Goal: Task Accomplishment & Management: Manage account settings

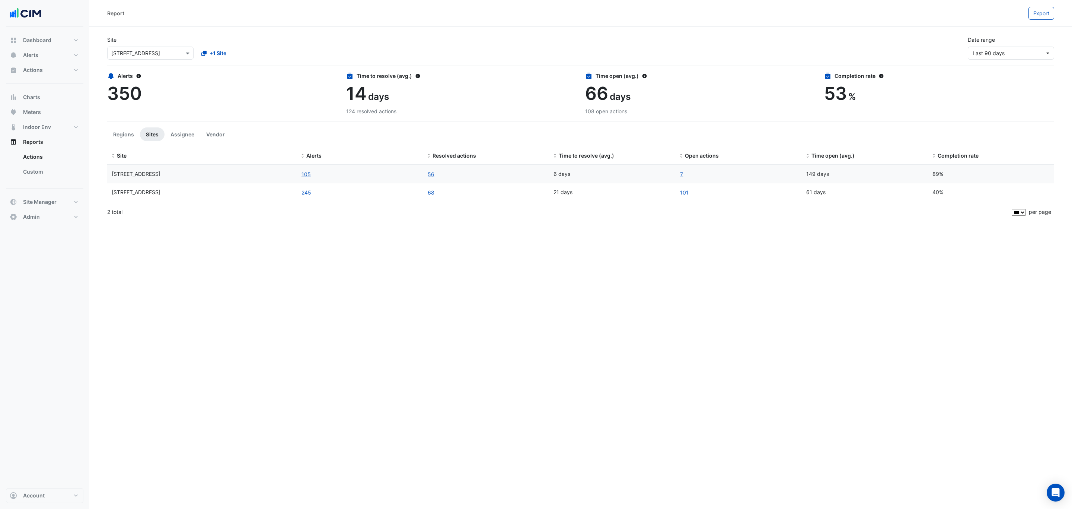
select select "***"
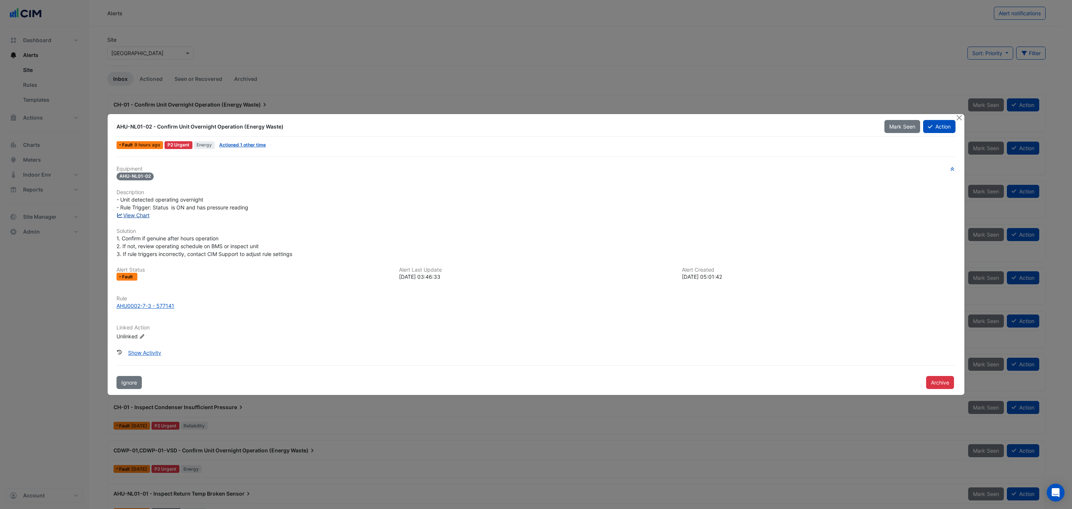
click at [136, 216] on link "View Chart" at bounding box center [133, 215] width 33 height 6
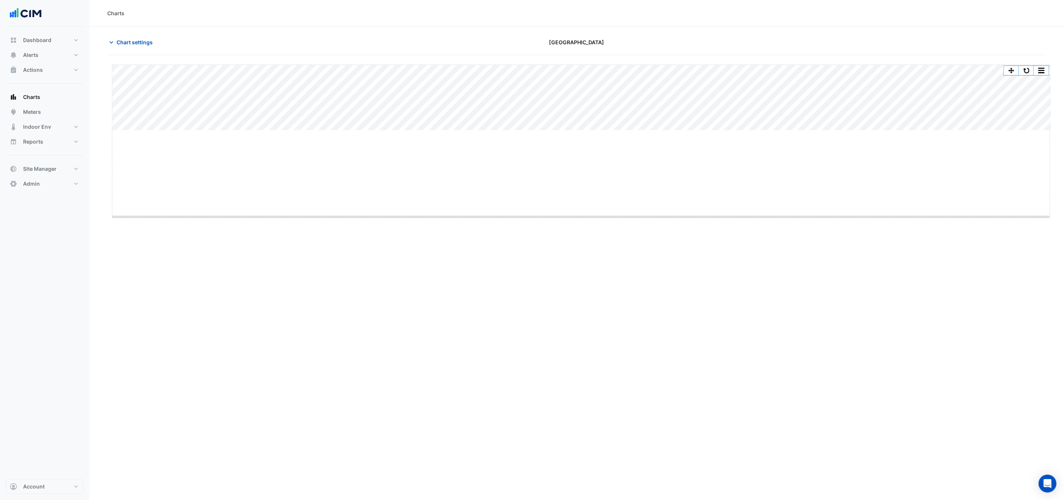
drag, startPoint x: 582, startPoint y: 131, endPoint x: 583, endPoint y: 221, distance: 90.5
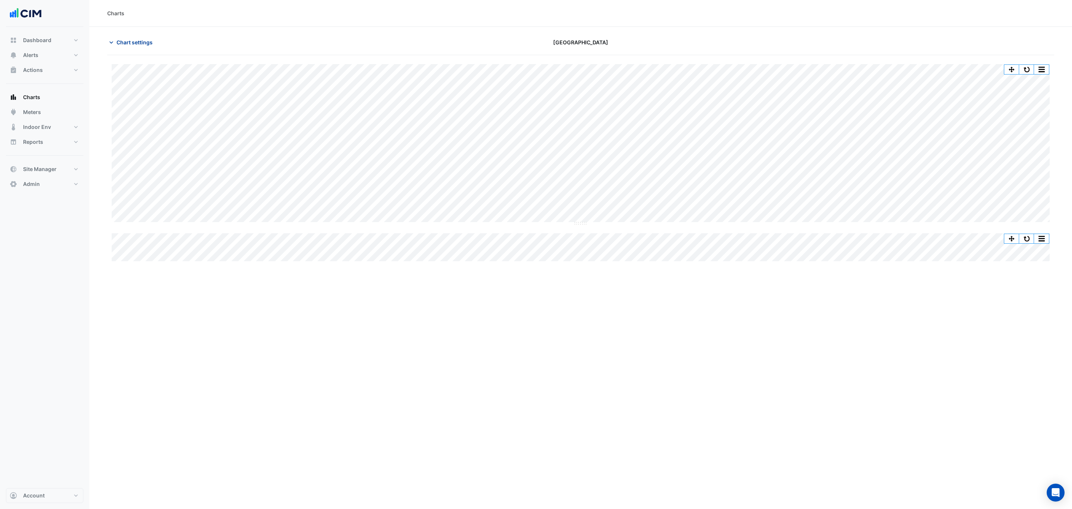
click at [138, 41] on span "Chart settings" at bounding box center [135, 42] width 36 height 8
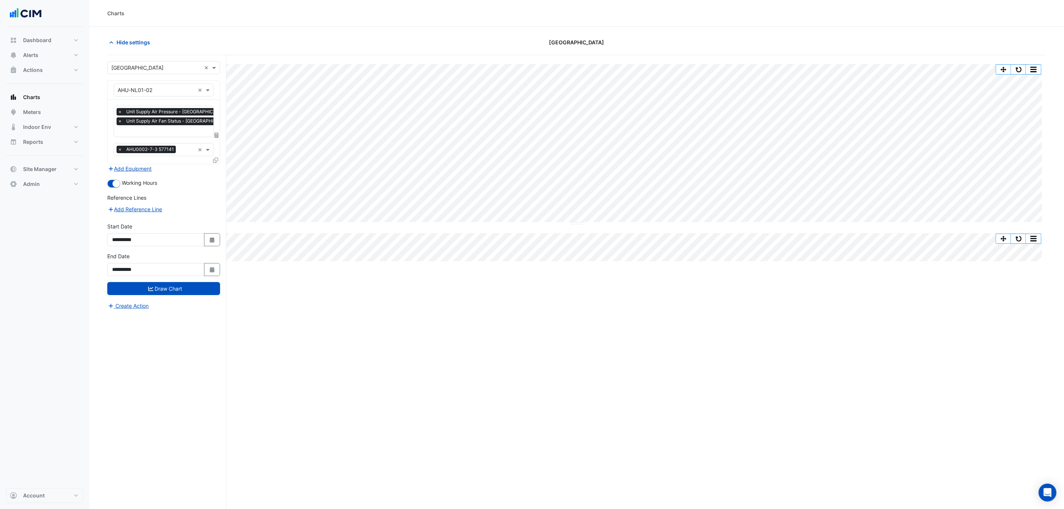
click at [214, 160] on icon at bounding box center [215, 160] width 5 height 5
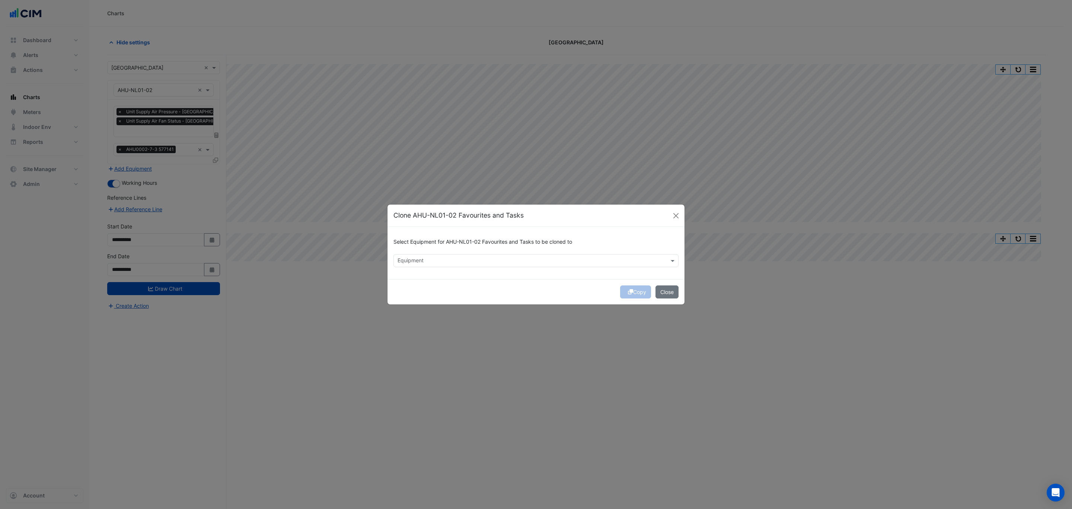
click at [454, 258] on input "text" at bounding box center [532, 261] width 268 height 8
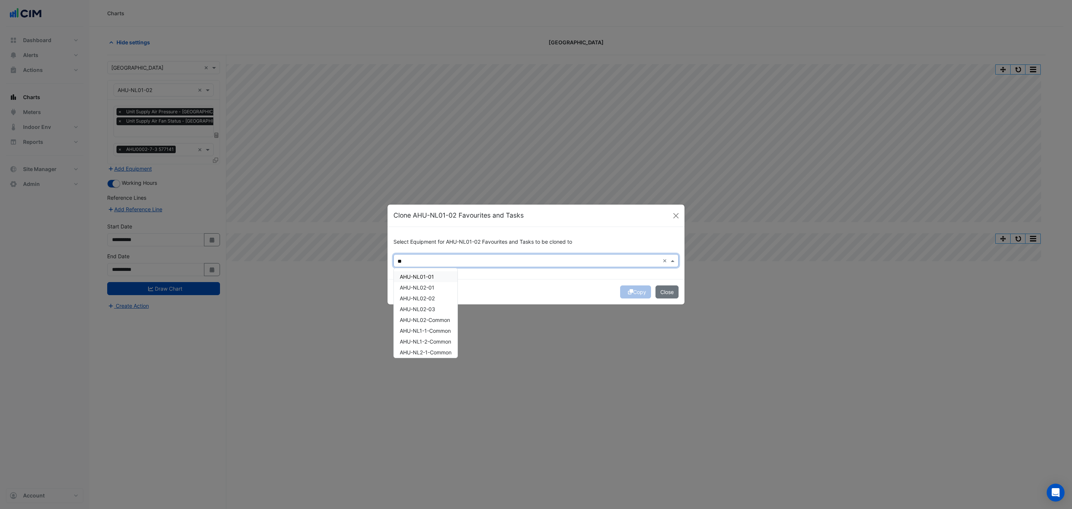
click at [443, 275] on div "AHU-NL01-01" at bounding box center [426, 276] width 64 height 11
type input "**"
click at [550, 284] on div "Copy Close" at bounding box center [536, 291] width 297 height 25
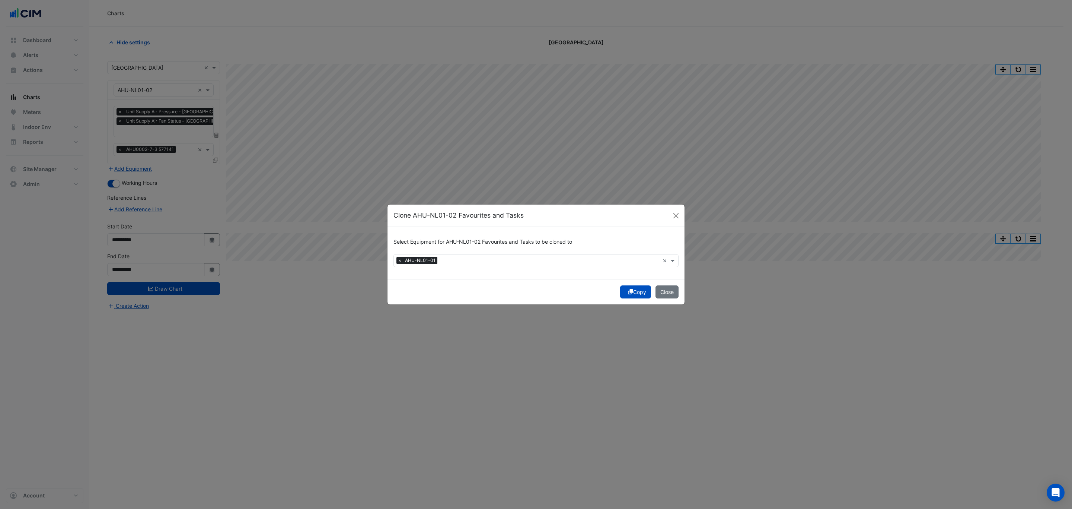
click at [640, 289] on button "Copy" at bounding box center [635, 291] width 31 height 13
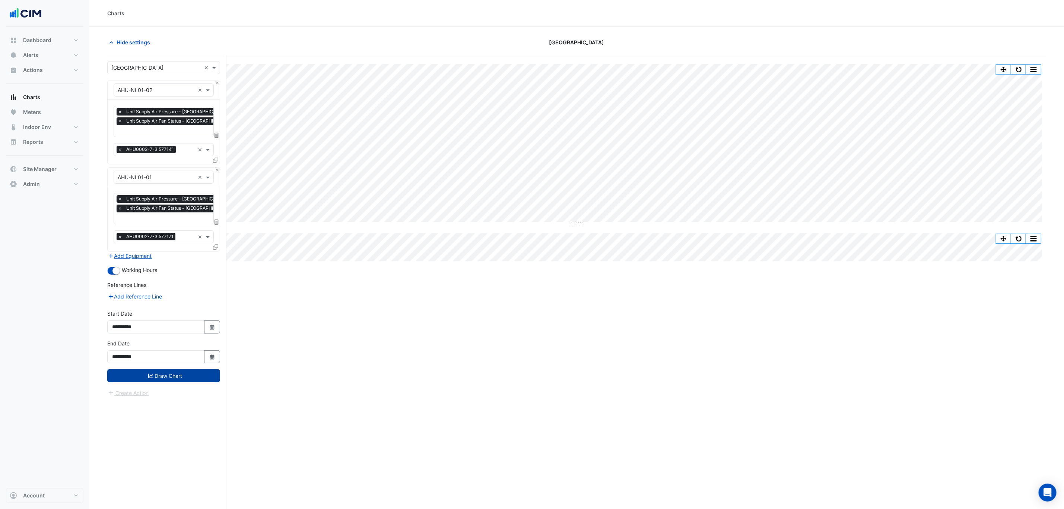
click at [155, 372] on button "Draw Chart" at bounding box center [163, 375] width 113 height 13
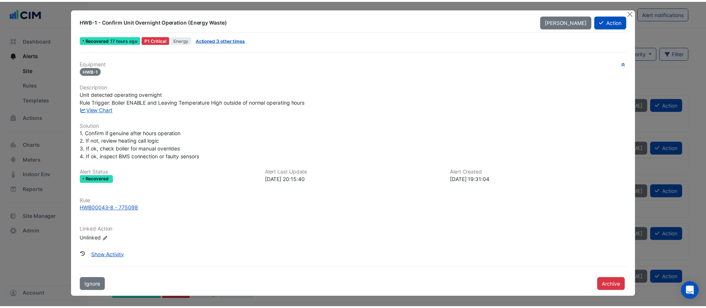
scroll to position [3, 0]
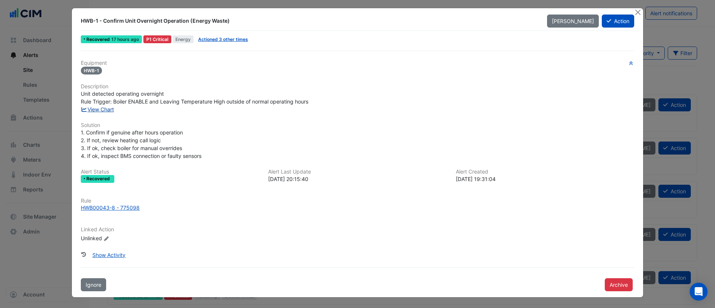
click at [96, 107] on link "View Chart" at bounding box center [97, 109] width 33 height 6
click at [635, 12] on button "Close" at bounding box center [638, 12] width 8 height 8
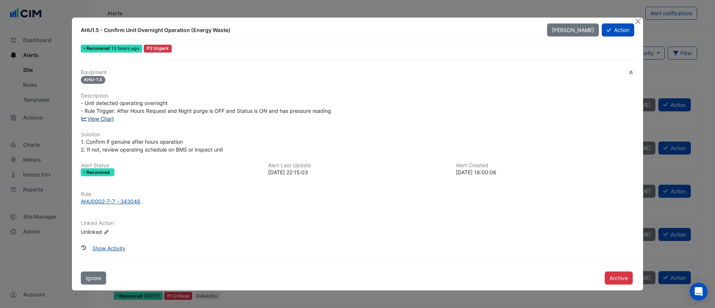
click at [98, 120] on link "View Chart" at bounding box center [97, 118] width 33 height 6
click at [635, 21] on button "Close" at bounding box center [638, 22] width 8 height 8
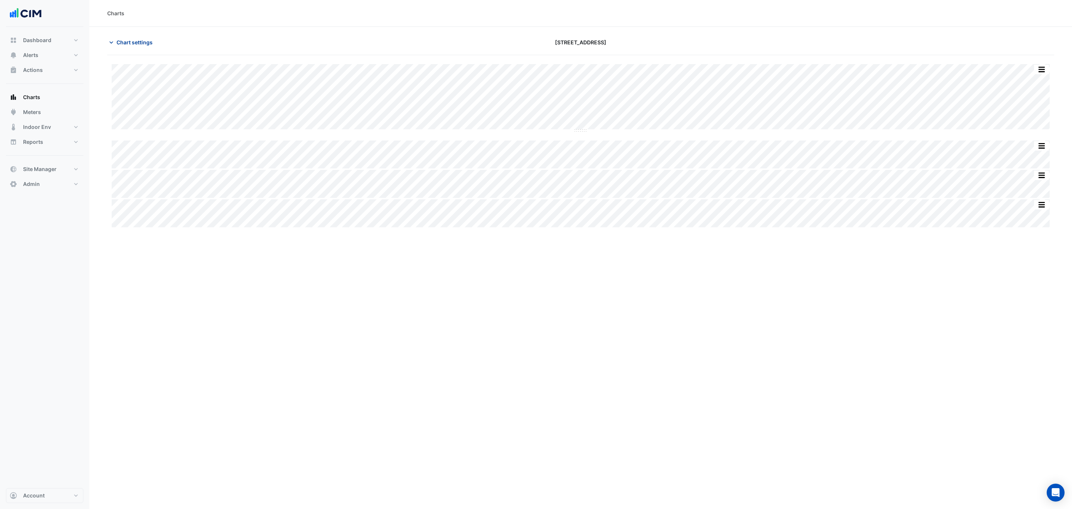
click at [126, 42] on span "Chart settings" at bounding box center [135, 42] width 36 height 8
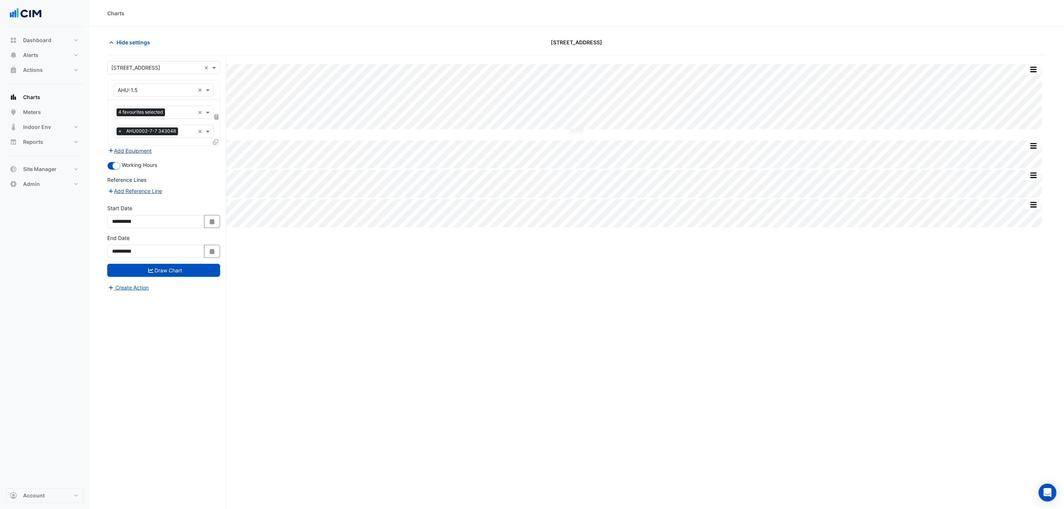
click at [216, 142] on icon at bounding box center [215, 141] width 5 height 5
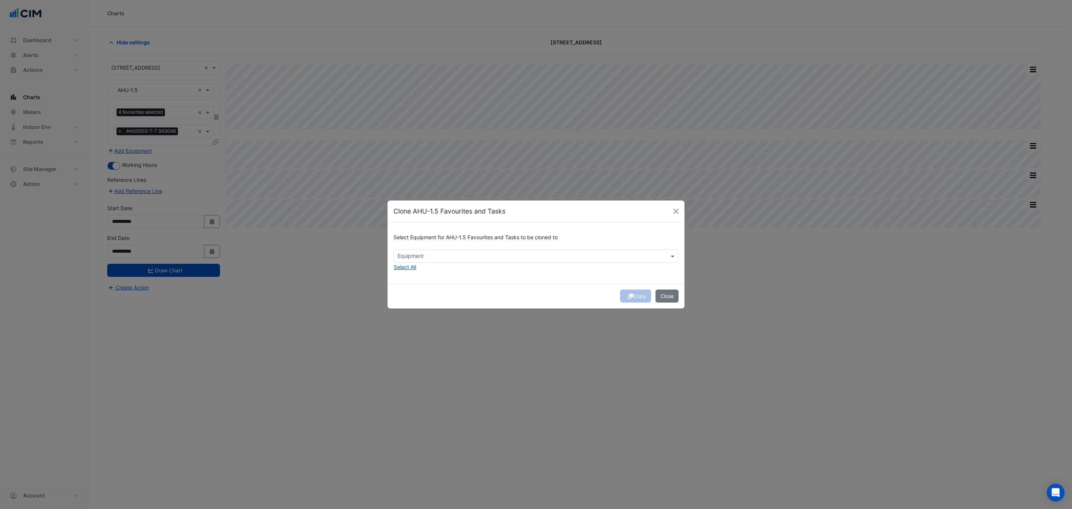
click at [462, 253] on input "text" at bounding box center [532, 257] width 268 height 8
click at [418, 308] on span "AHU-G.1" at bounding box center [410, 324] width 20 height 6
click at [419, 308] on span "AHU-G.2" at bounding box center [410, 334] width 21 height 6
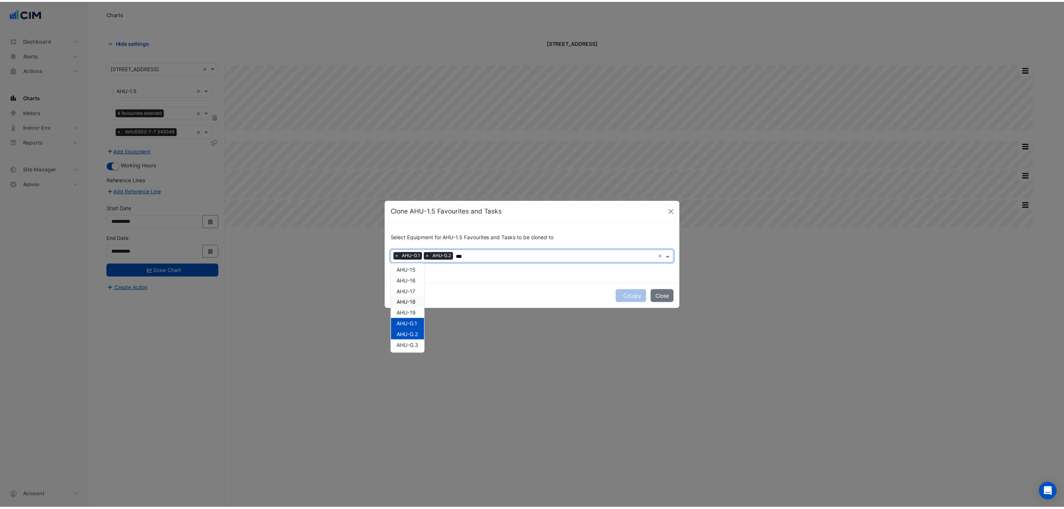
scroll to position [108, 0]
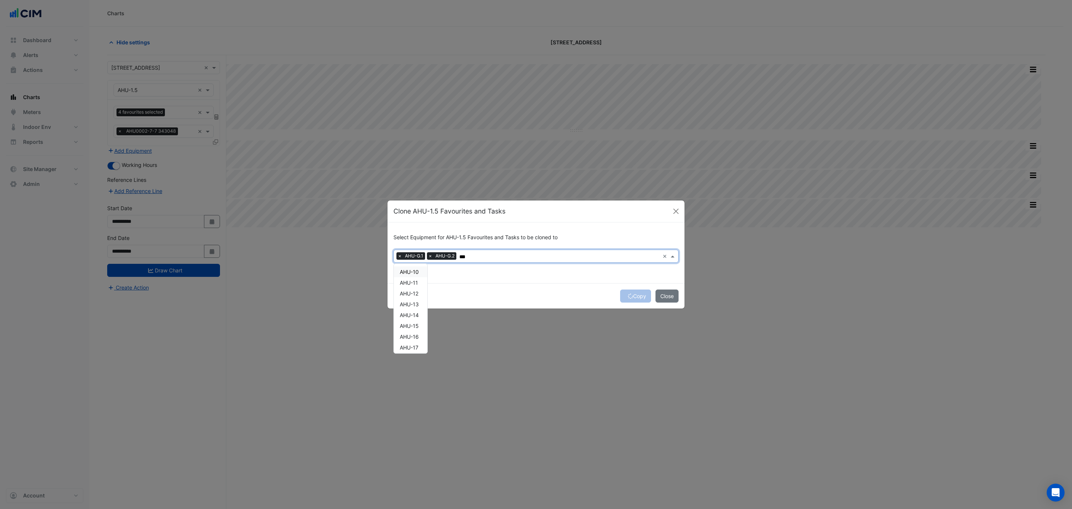
click at [418, 271] on span "AHU-10" at bounding box center [409, 271] width 19 height 6
type input "***"
click at [475, 279] on div "Select Equipment for AHU-1.5 Favourites and Tasks to be cloned to Equipment × A…" at bounding box center [536, 252] width 297 height 61
click at [635, 295] on button "Copy" at bounding box center [635, 295] width 31 height 13
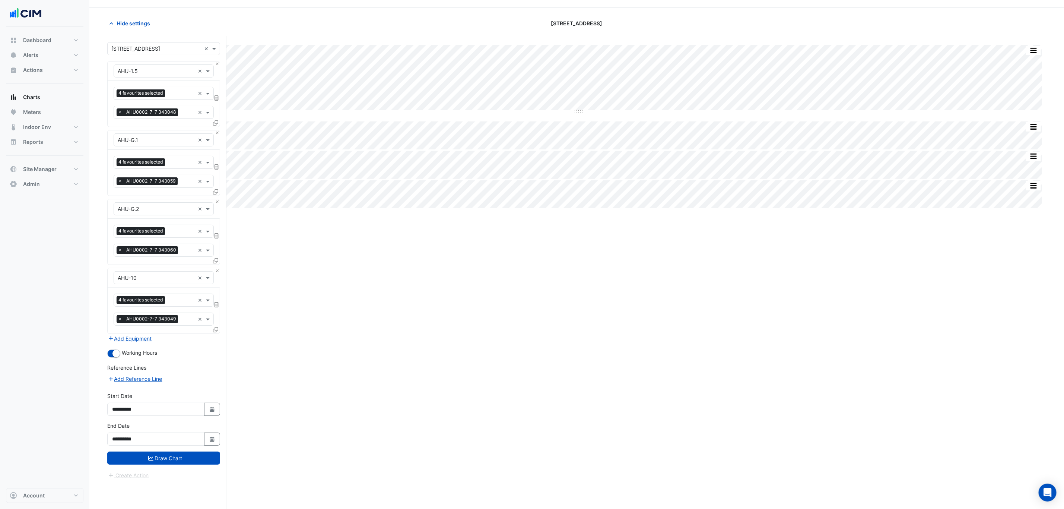
scroll to position [29, 0]
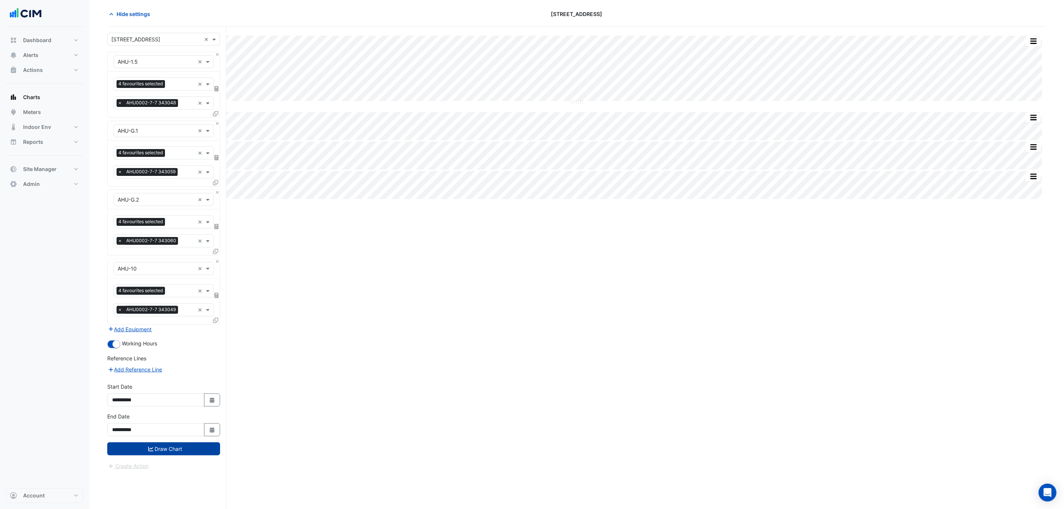
click at [178, 308] on button "Draw Chart" at bounding box center [163, 448] width 113 height 13
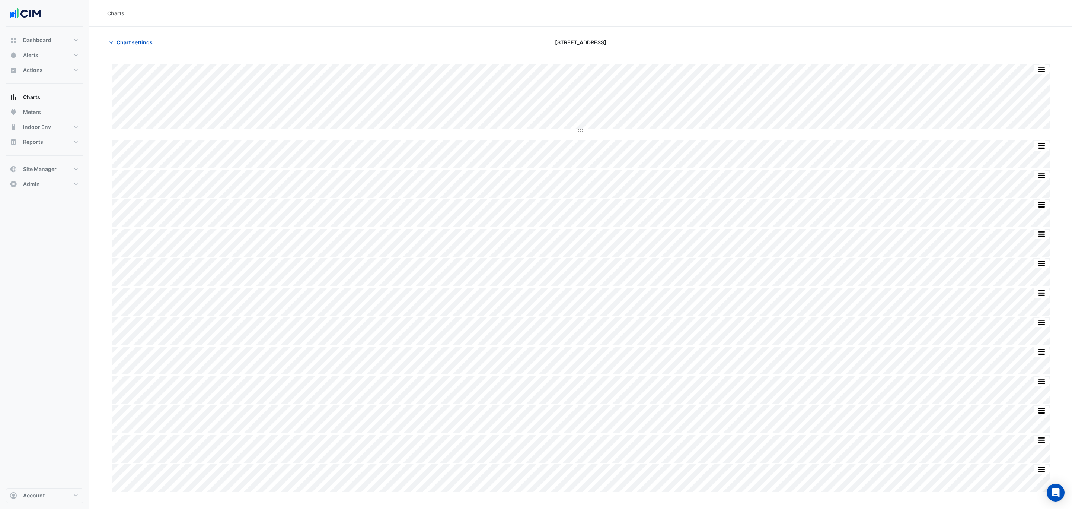
click at [581, 137] on div "Split by Equip Split All Split None Print Save as JPEG Save as PNG Pivot Data T…" at bounding box center [580, 278] width 947 height 428
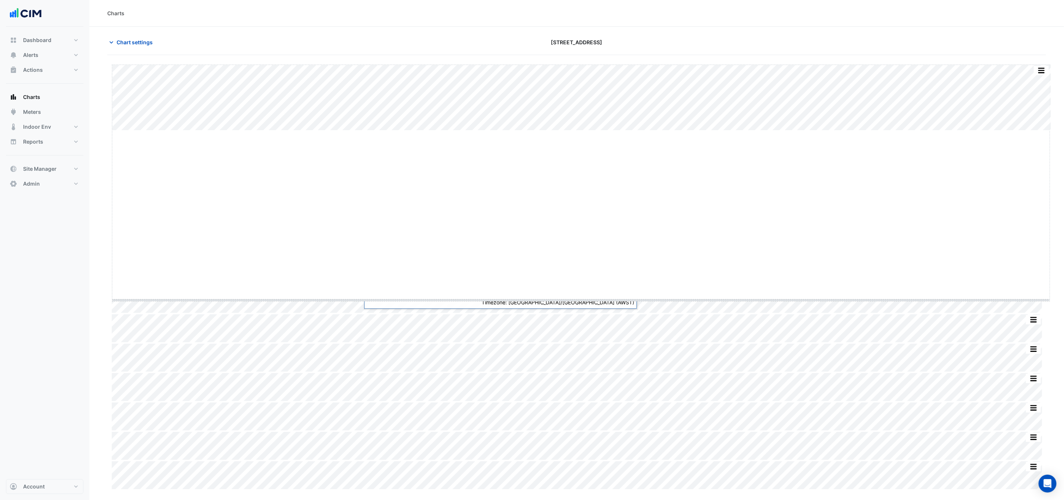
drag, startPoint x: 580, startPoint y: 131, endPoint x: 570, endPoint y: 285, distance: 154.5
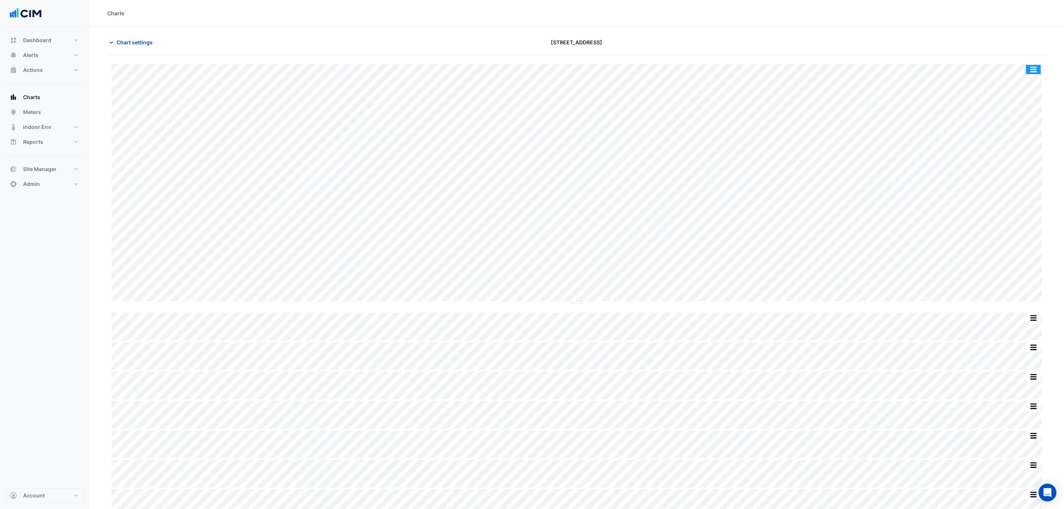
click at [715, 69] on button "button" at bounding box center [1033, 69] width 15 height 9
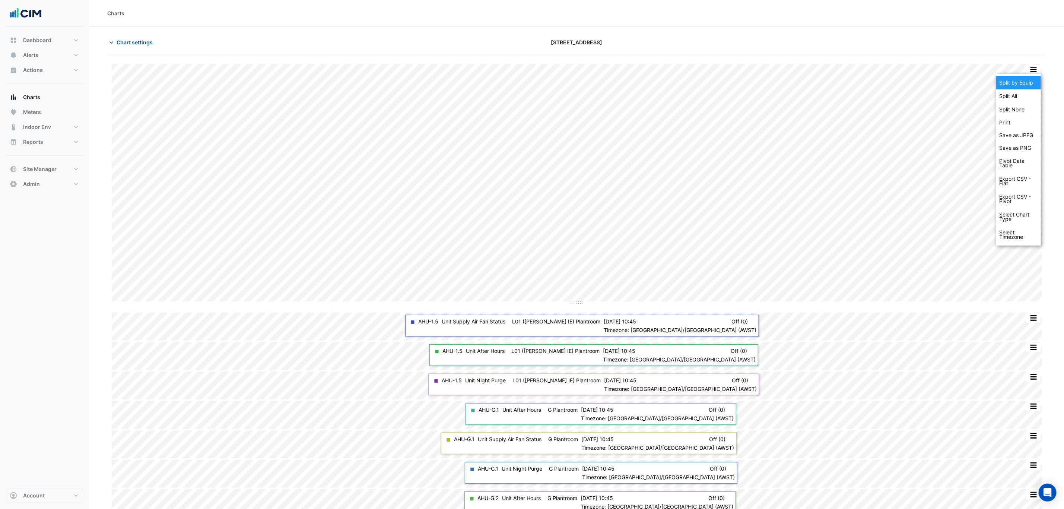
click at [715, 81] on div "Split by Equip" at bounding box center [1018, 82] width 45 height 13
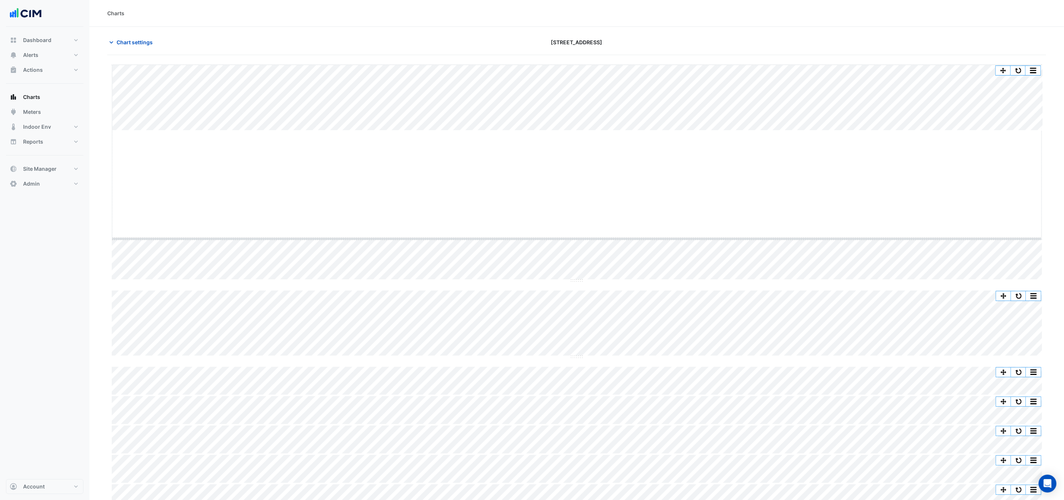
drag, startPoint x: 577, startPoint y: 131, endPoint x: 578, endPoint y: 239, distance: 108.4
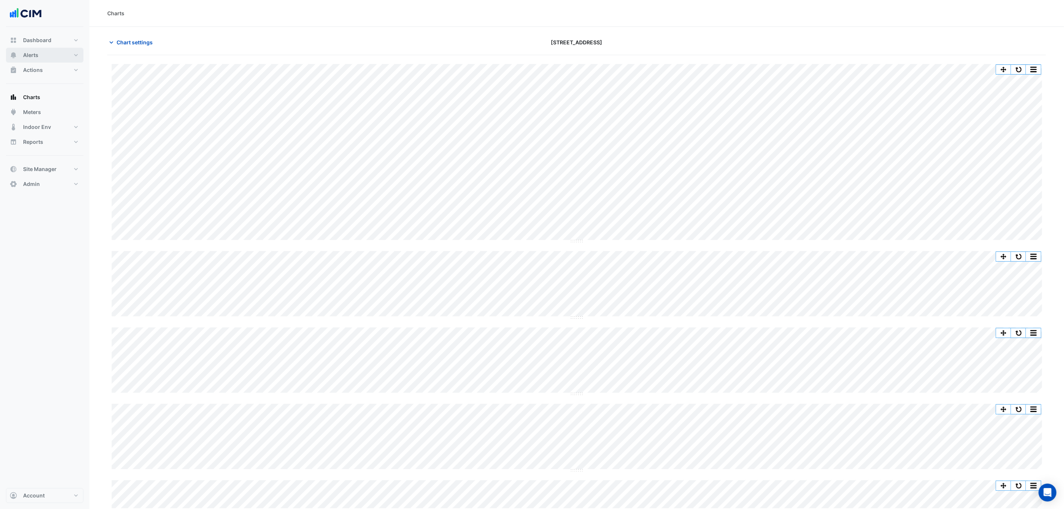
click at [45, 55] on button "Alerts" at bounding box center [44, 55] width 77 height 15
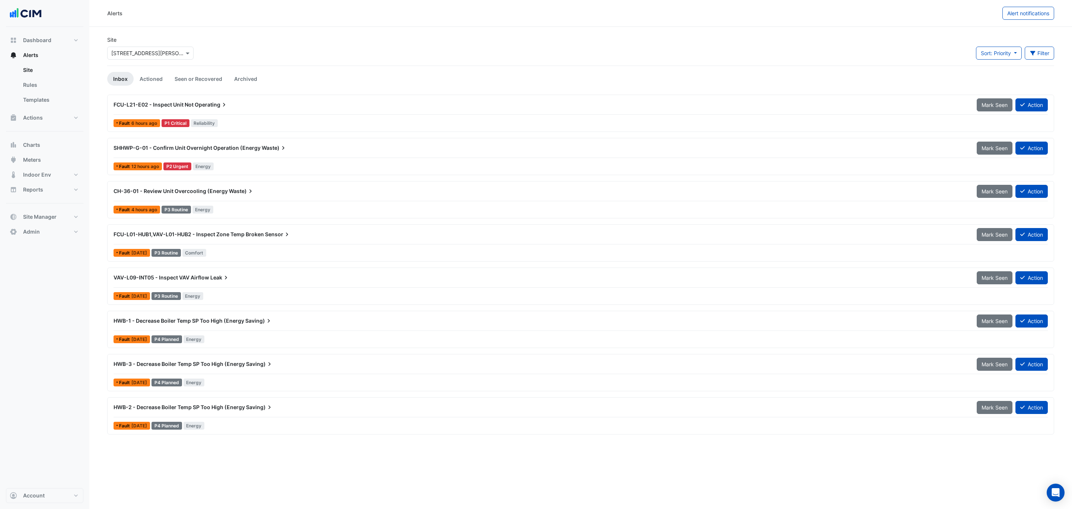
click at [157, 55] on input "text" at bounding box center [142, 54] width 63 height 8
type input "*"
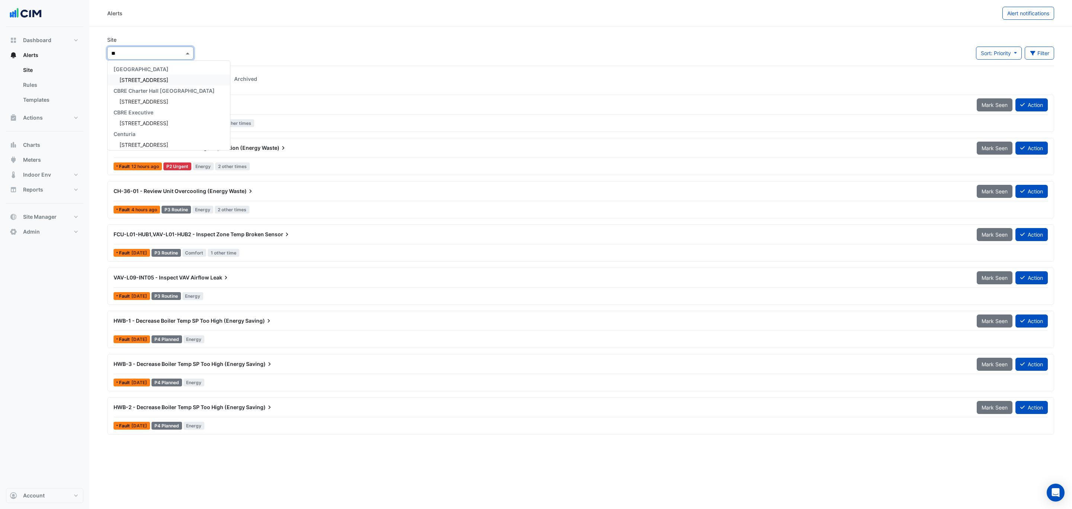
type input "***"
click at [167, 74] on div "225 St Georges Terrace" at bounding box center [164, 79] width 113 height 11
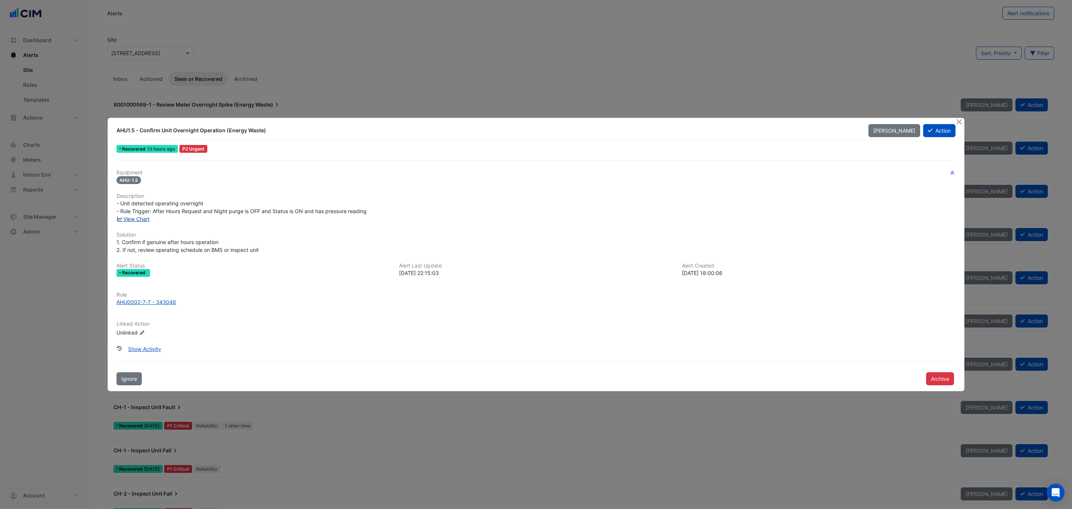
click at [139, 217] on link "View Chart" at bounding box center [133, 219] width 33 height 6
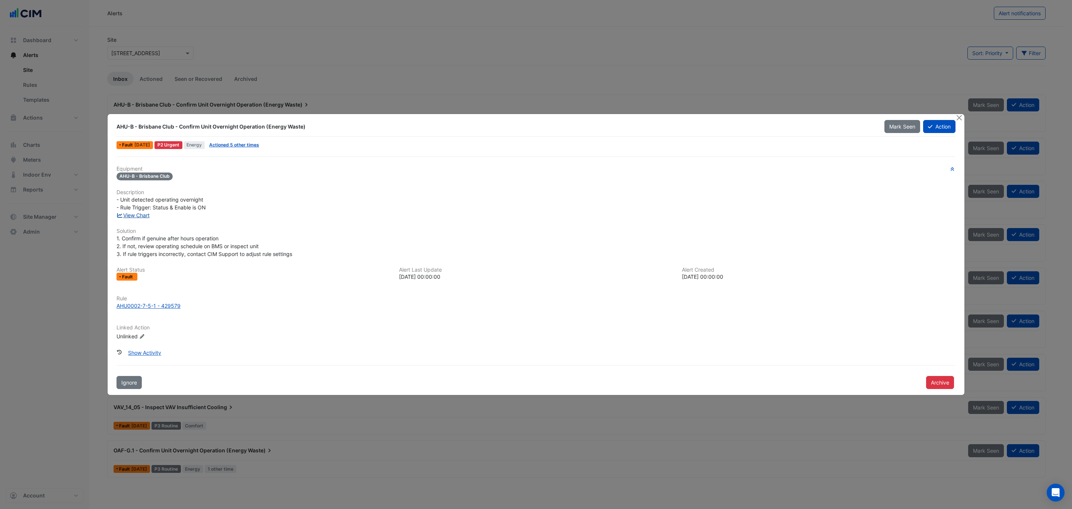
click at [140, 213] on link "View Chart" at bounding box center [133, 215] width 33 height 6
click at [239, 144] on link "Actioned 5 other times" at bounding box center [234, 145] width 50 height 6
drag, startPoint x: 955, startPoint y: 118, endPoint x: 949, endPoint y: 117, distance: 6.4
click at [715, 118] on button "Close" at bounding box center [959, 118] width 8 height 8
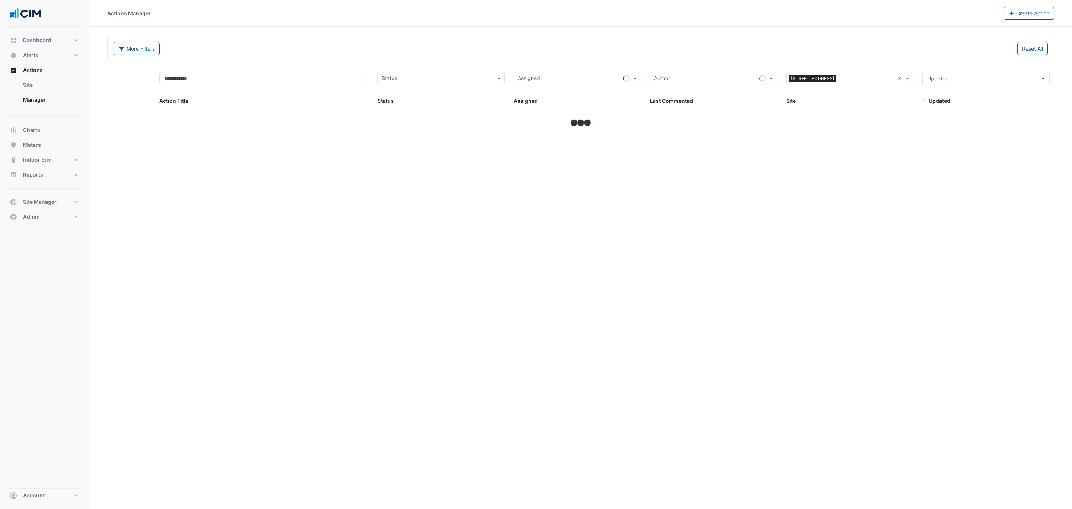
select select "***"
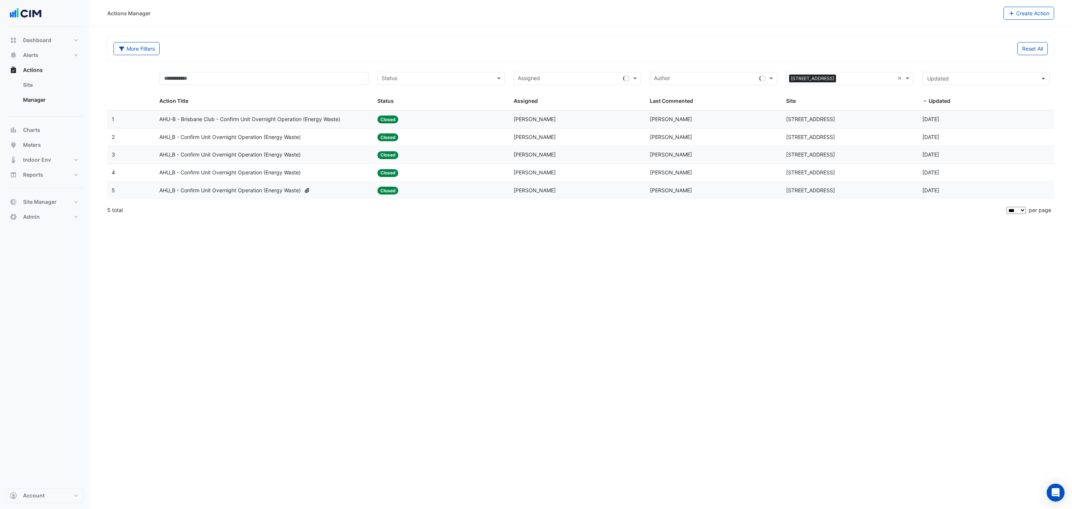
click at [359, 118] on div "AHU-B - Brisbane Club - Confirm Unit Overnight Operation (Energy Waste)" at bounding box center [263, 119] width 209 height 9
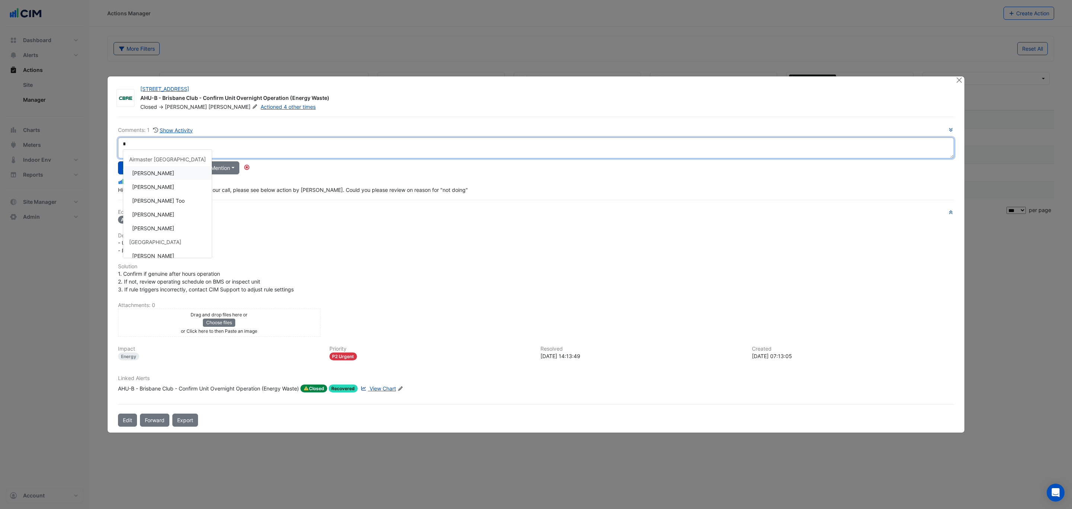
type textarea "*"
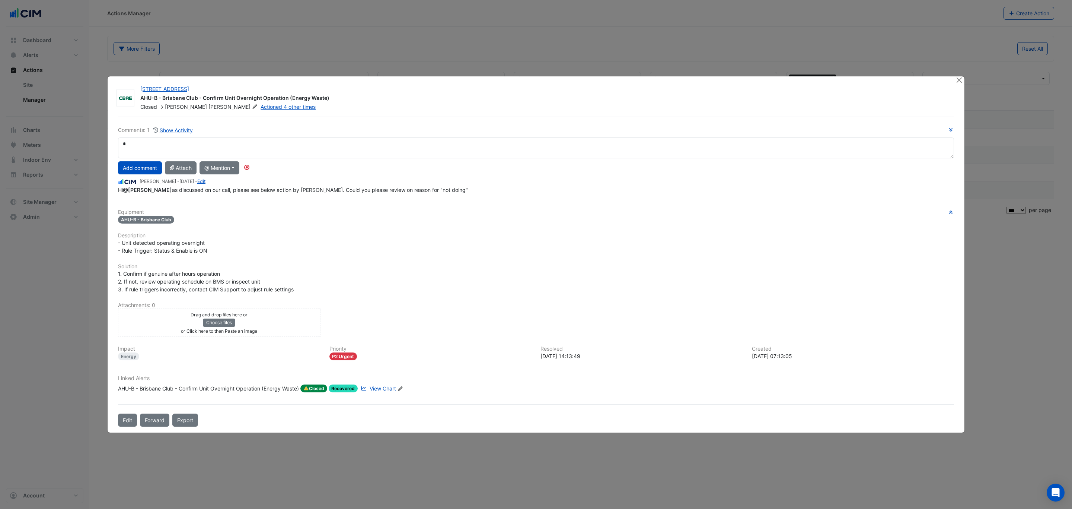
click at [253, 46] on ngb-modal-window "[STREET_ADDRESS] AHU-B - Brisbane Club - Confirm Unit Overnight Operation (Ener…" at bounding box center [536, 254] width 1072 height 509
click at [958, 83] on button "Close" at bounding box center [959, 80] width 8 height 8
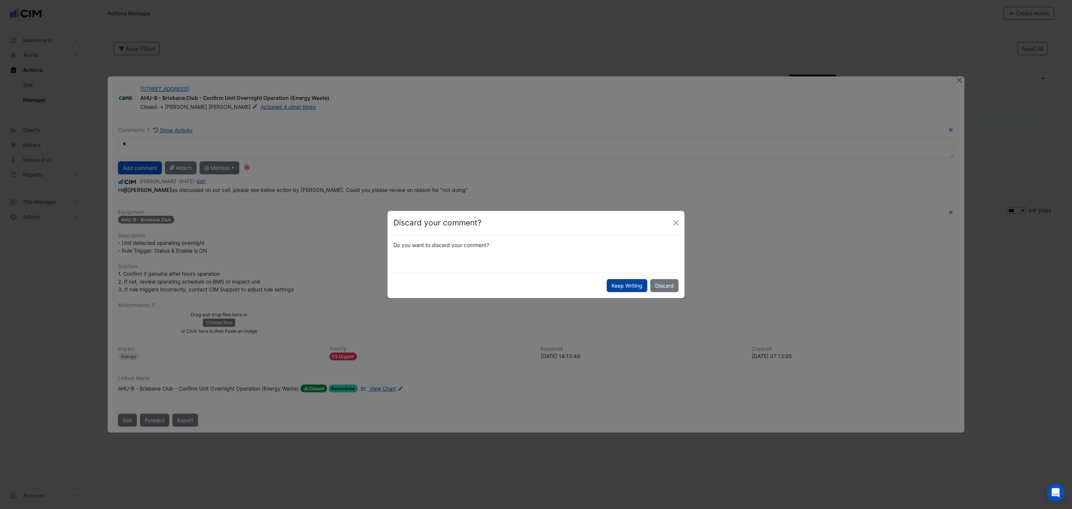
click at [629, 282] on button "Keep Writing" at bounding box center [627, 285] width 41 height 13
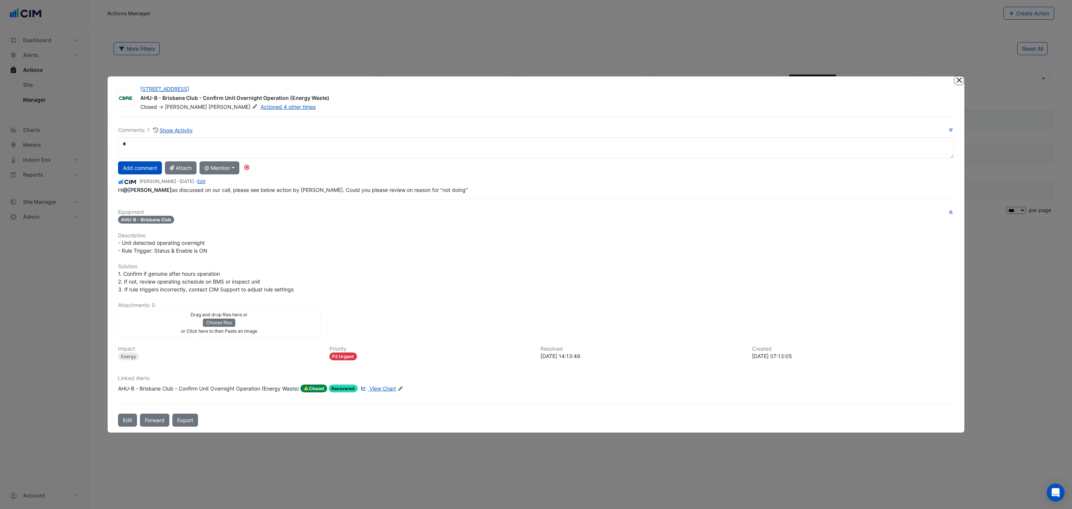
click at [958, 80] on button "Close" at bounding box center [959, 80] width 8 height 8
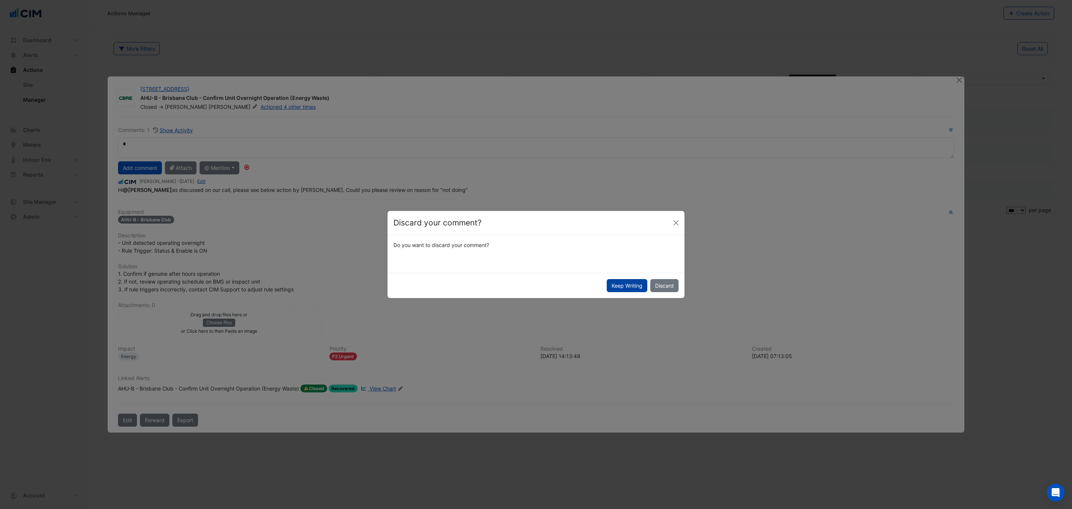
drag, startPoint x: 663, startPoint y: 285, endPoint x: 640, endPoint y: 277, distance: 24.1
click at [664, 285] on button "Discard" at bounding box center [665, 285] width 28 height 13
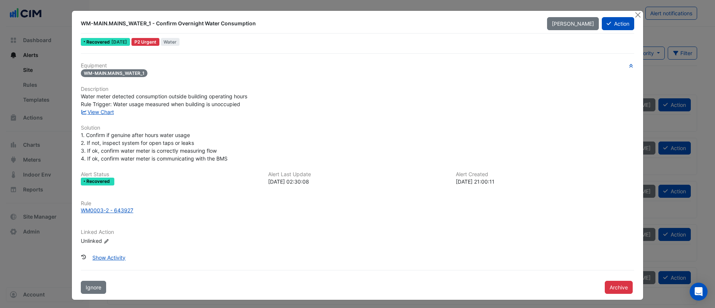
scroll to position [3, 0]
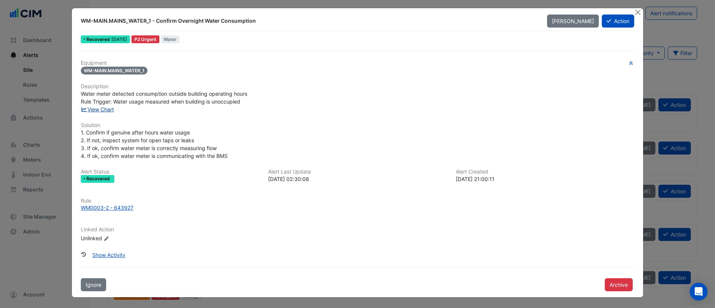
click at [101, 109] on link "View Chart" at bounding box center [97, 109] width 33 height 6
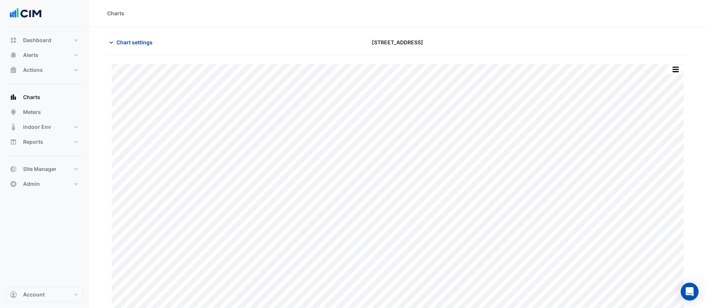
click at [135, 44] on span "Chart settings" at bounding box center [135, 42] width 36 height 8
type input "**********"
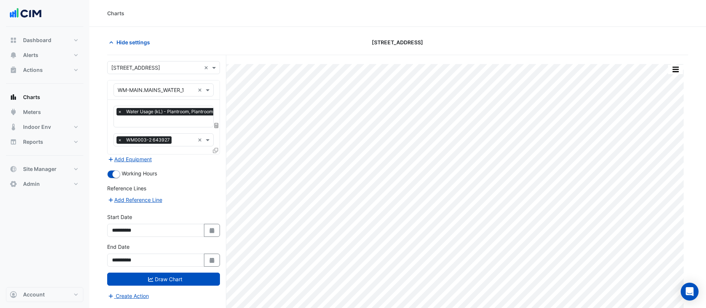
click at [217, 127] on span at bounding box center [216, 125] width 7 height 6
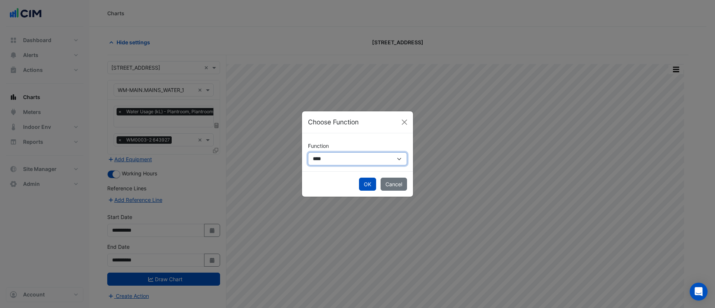
click at [326, 158] on select "**********" at bounding box center [357, 158] width 99 height 13
select select "******"
click at [308, 152] on select "**********" at bounding box center [357, 158] width 99 height 13
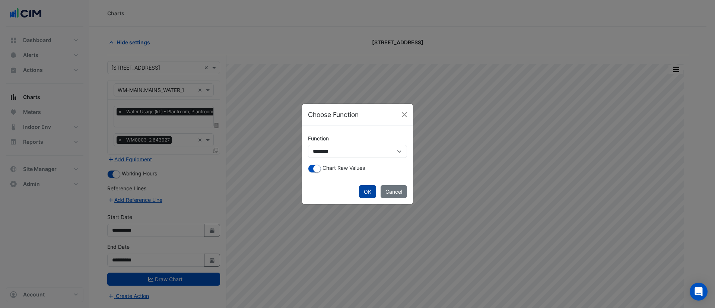
click at [365, 192] on button "OK" at bounding box center [367, 191] width 17 height 13
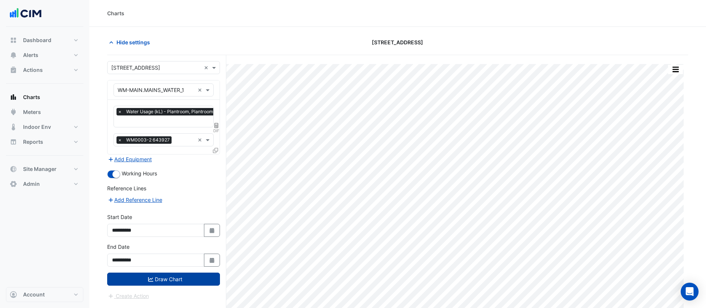
click at [185, 278] on button "Draw Chart" at bounding box center [163, 279] width 113 height 13
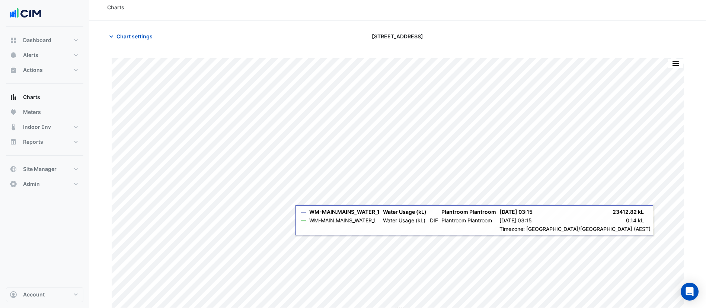
scroll to position [9, 0]
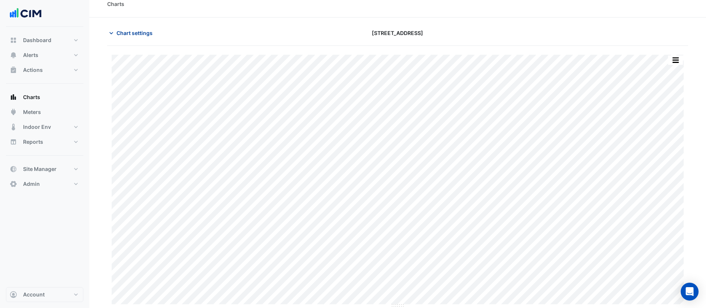
click at [139, 27] on button "Chart settings" at bounding box center [132, 32] width 50 height 13
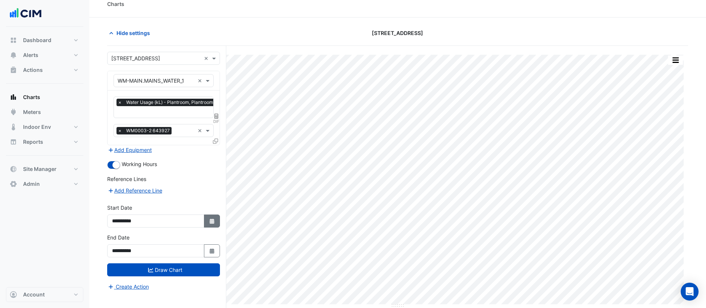
click at [207, 220] on button "Select Date" at bounding box center [212, 220] width 16 height 13
select select "*"
select select "****"
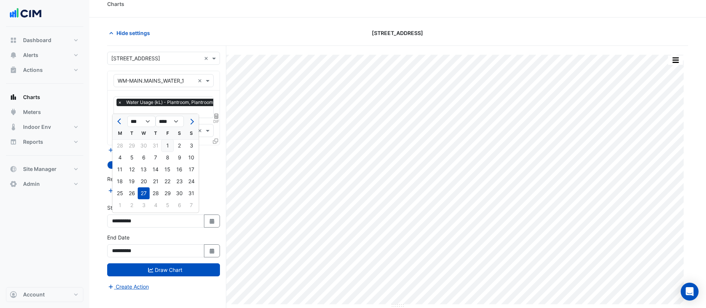
click at [168, 147] on div "1" at bounding box center [168, 146] width 12 height 12
type input "**********"
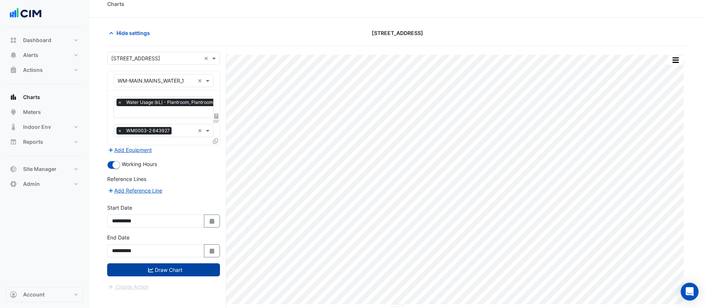
click at [173, 273] on button "Draw Chart" at bounding box center [163, 269] width 113 height 13
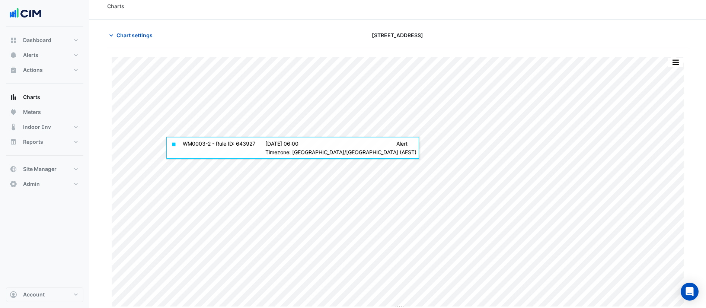
scroll to position [9, 0]
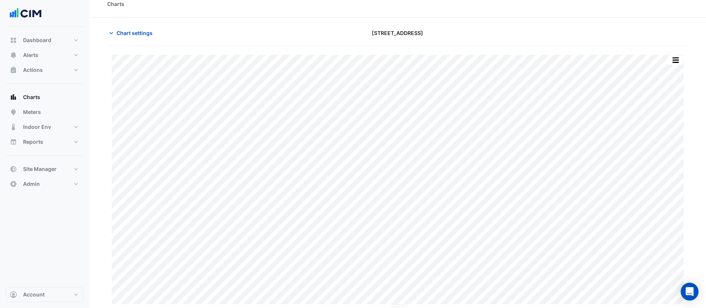
click at [473, 12] on div "Charts" at bounding box center [397, 4] width 617 height 27
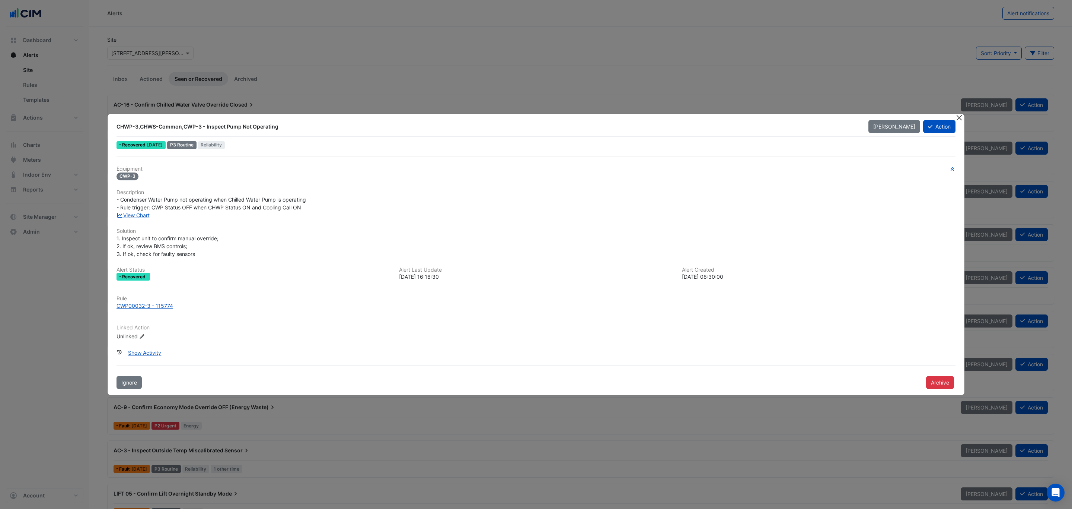
click at [955, 116] on button "Close" at bounding box center [959, 118] width 8 height 8
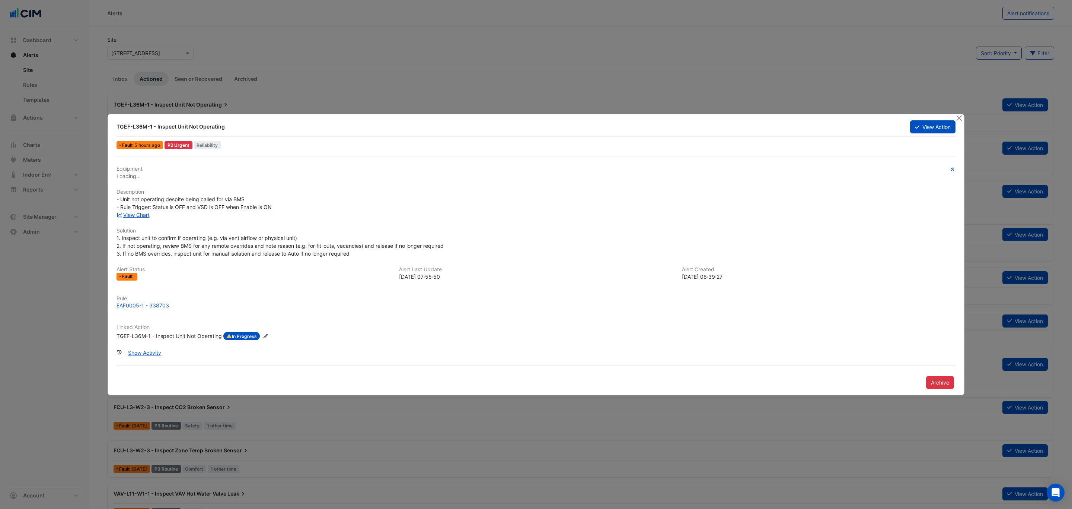
click at [207, 335] on div "TGEF-L36M-1 - Inspect Unit Not Operating" at bounding box center [169, 336] width 105 height 8
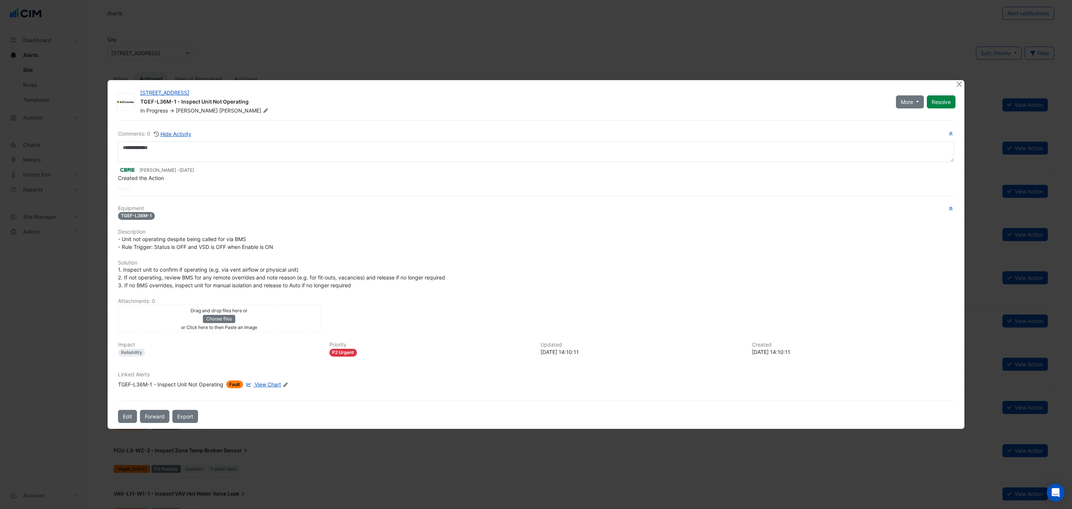
click at [957, 88] on div at bounding box center [959, 84] width 9 height 9
click at [957, 84] on button "Close" at bounding box center [959, 84] width 8 height 8
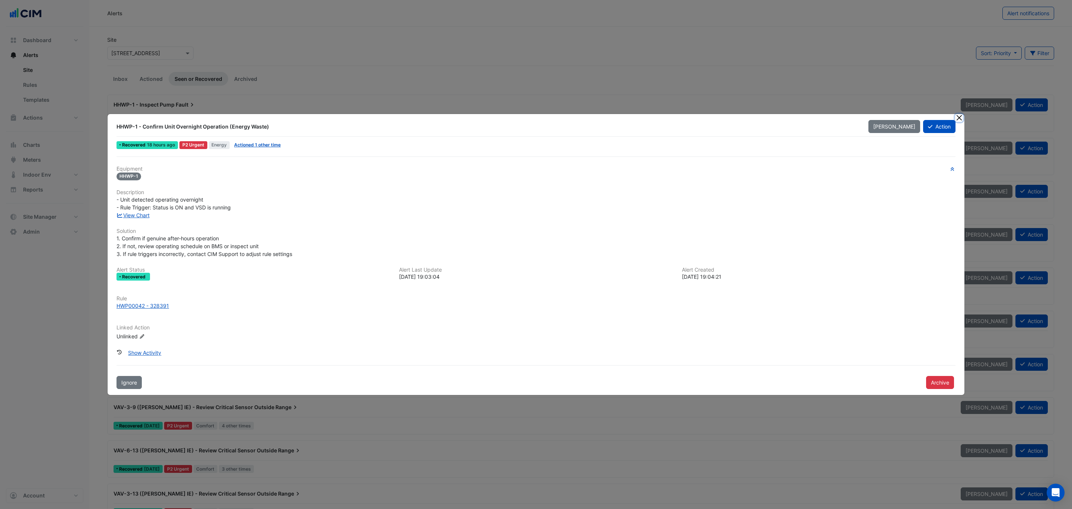
click at [960, 117] on button "Close" at bounding box center [959, 118] width 8 height 8
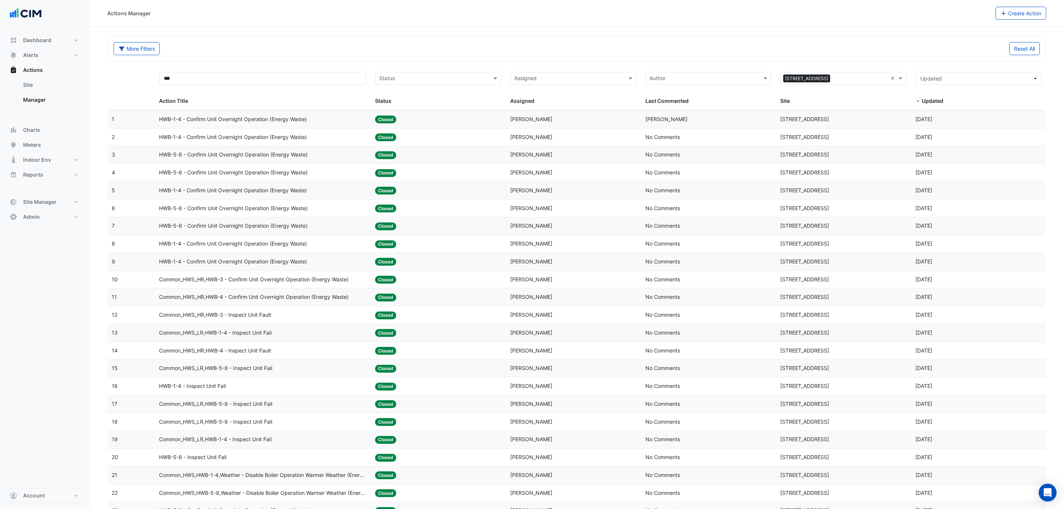
select select "***"
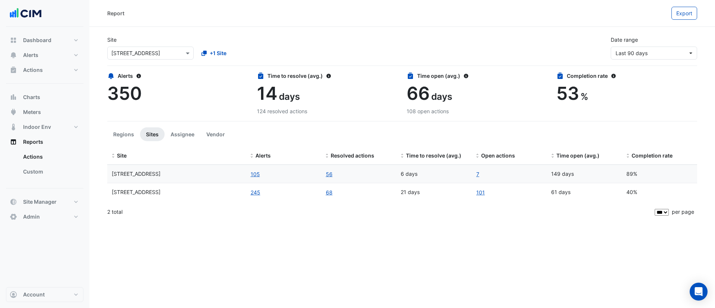
select select "***"
click at [480, 193] on link "101" at bounding box center [480, 192] width 9 height 9
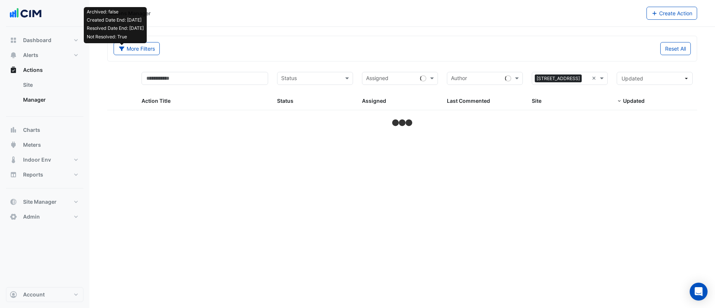
select select "***"
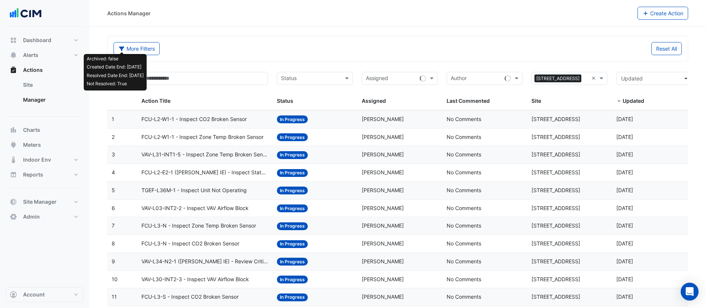
scroll to position [112, 0]
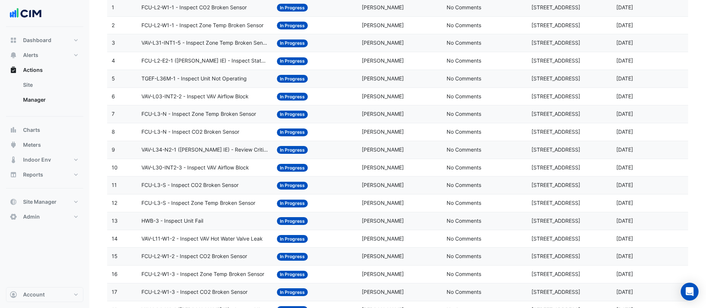
click at [411, 134] on div "Assigned: Aspinder Bhurji" at bounding box center [400, 132] width 76 height 9
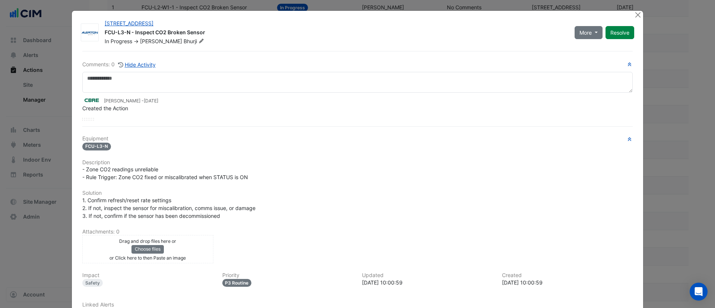
click at [629, 16] on div "130 Lonsdale Street FCU-L3-N - Inspect CO2 Broken Sensor In Progress -> Aspinde…" at bounding box center [357, 185] width 571 height 349
click at [634, 15] on button "Close" at bounding box center [638, 15] width 8 height 8
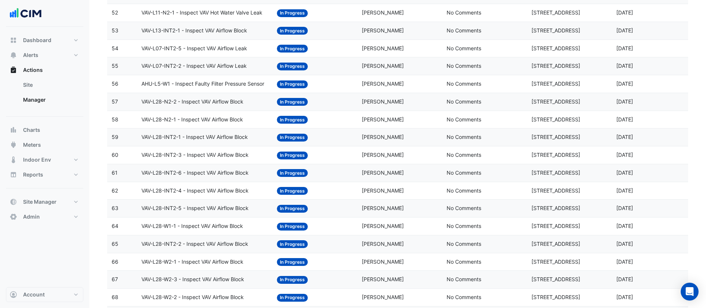
scroll to position [1117, 0]
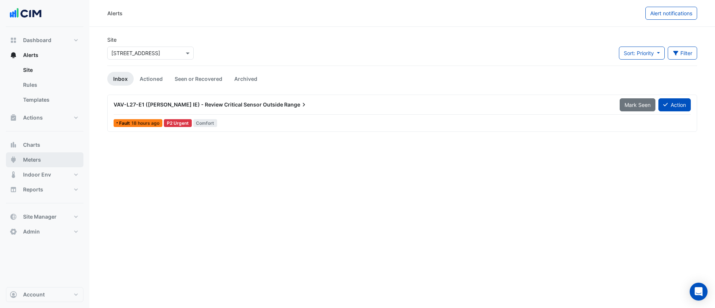
click at [56, 160] on button "Meters" at bounding box center [44, 159] width 77 height 15
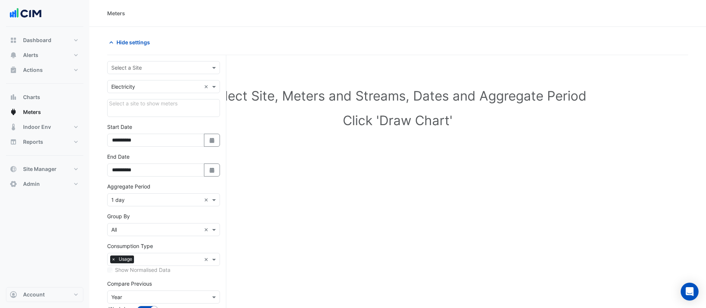
click at [164, 69] on input "text" at bounding box center [156, 68] width 90 height 8
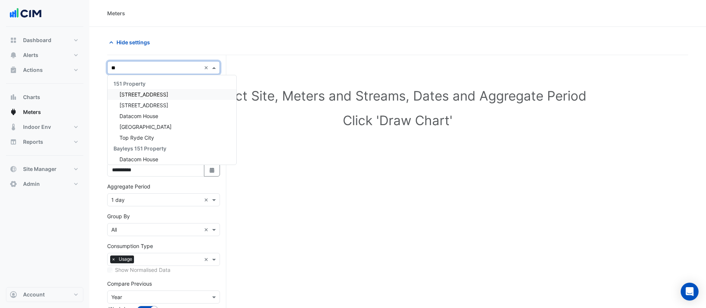
type input "***"
click at [165, 90] on div "[STREET_ADDRESS]" at bounding box center [164, 94] width 112 height 11
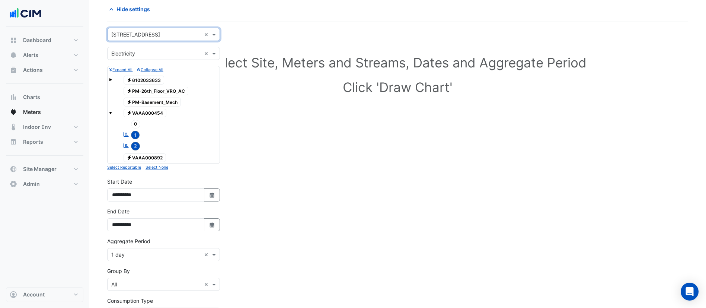
scroll to position [56, 0]
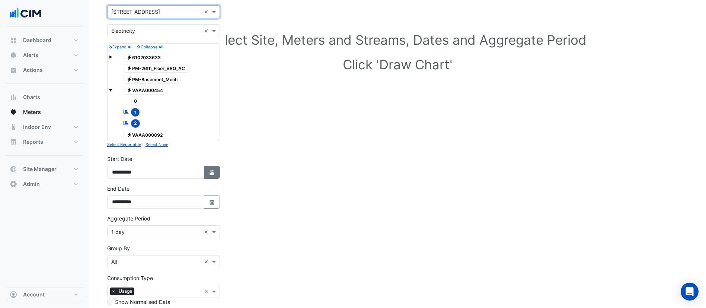
click at [208, 169] on button "Select Date" at bounding box center [212, 172] width 16 height 13
select select "*"
select select "****"
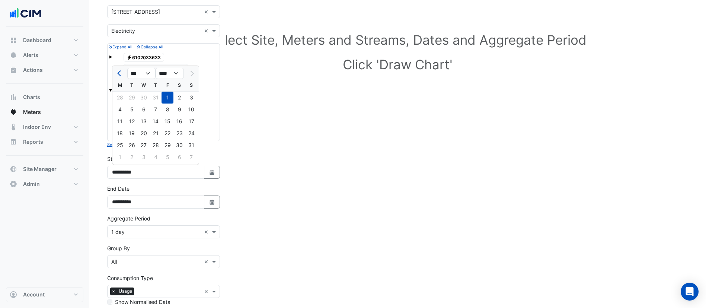
click at [241, 172] on div "Select Site, Meters and Streams, Dates and Aggregate Period Click 'Draw Chart'" at bounding box center [397, 197] width 581 height 379
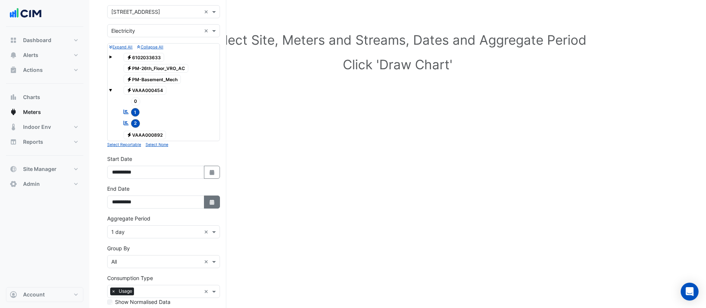
click at [207, 201] on button "Select Date" at bounding box center [212, 201] width 16 height 13
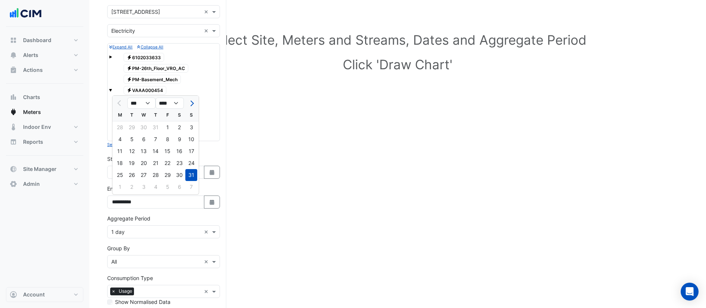
click at [256, 194] on div "Select Site, Meters and Streams, Dates and Aggregate Period Click 'Draw Chart'" at bounding box center [397, 197] width 581 height 379
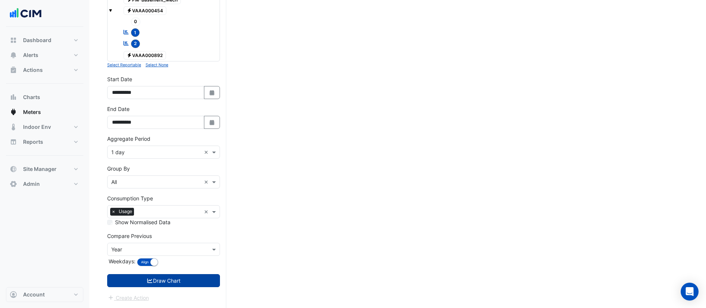
click at [187, 281] on button "Draw Chart" at bounding box center [163, 280] width 113 height 13
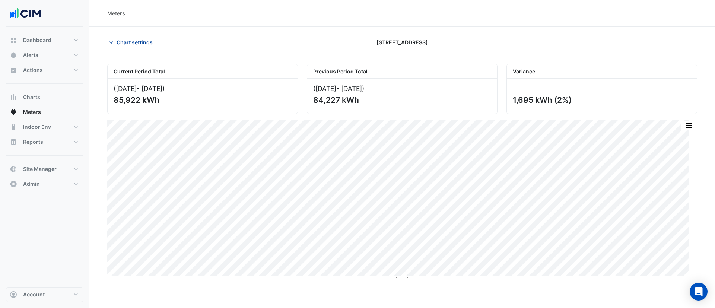
click at [128, 40] on span "Chart settings" at bounding box center [135, 42] width 36 height 8
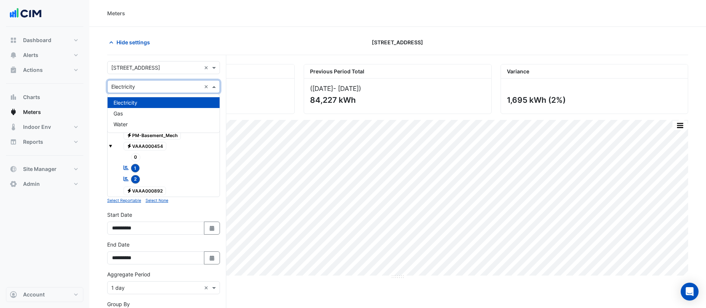
click at [161, 83] on input "text" at bounding box center [156, 87] width 90 height 8
click at [149, 115] on div "Gas" at bounding box center [164, 113] width 112 height 11
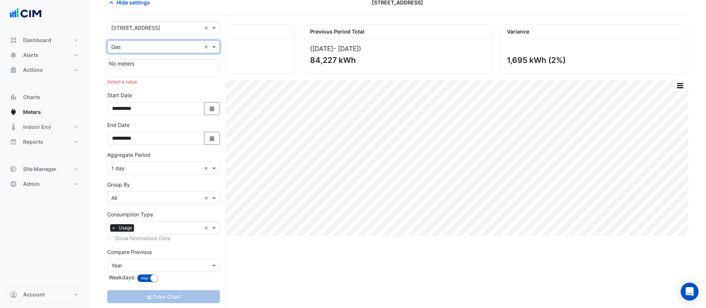
scroll to position [56, 0]
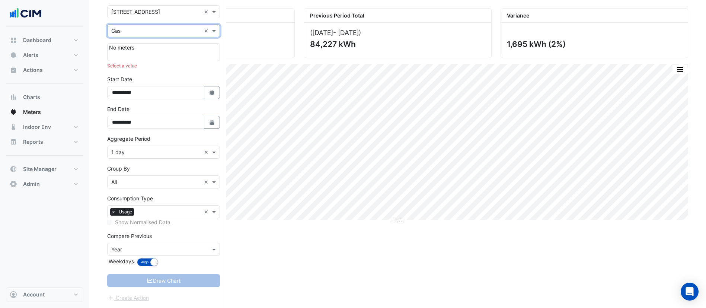
click at [143, 51] on div at bounding box center [163, 54] width 109 height 7
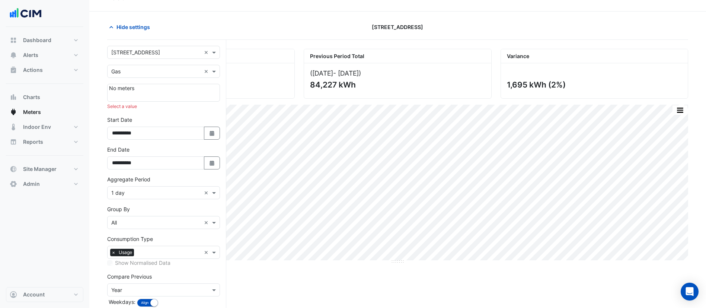
scroll to position [0, 0]
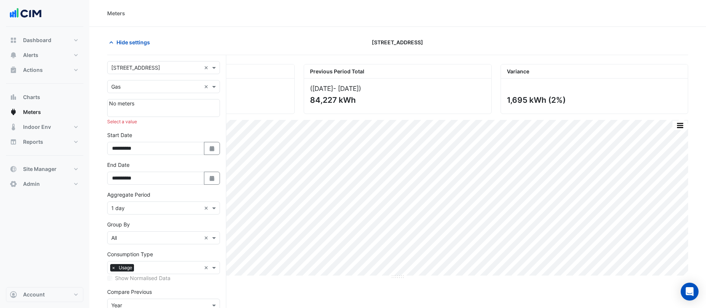
click at [246, 40] on div "Hide settings" at bounding box center [201, 42] width 197 height 13
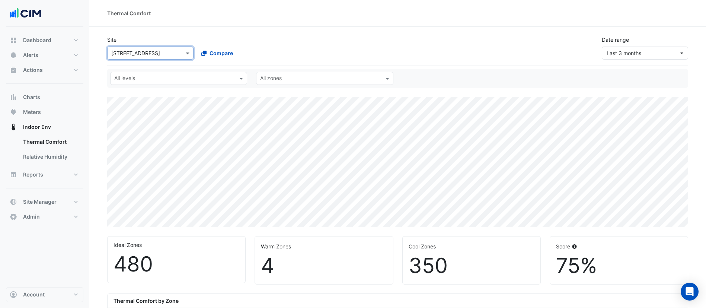
select select "***"
click at [54, 68] on button "Actions" at bounding box center [44, 70] width 77 height 15
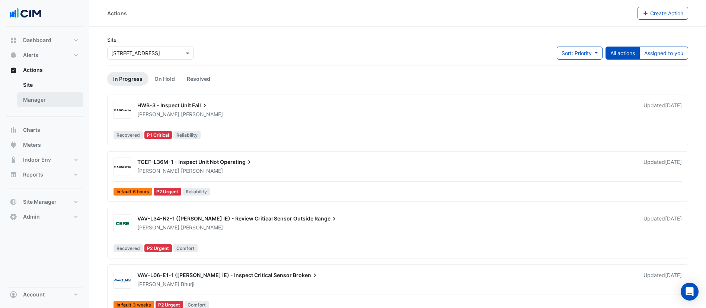
click at [52, 98] on link "Manager" at bounding box center [50, 99] width 66 height 15
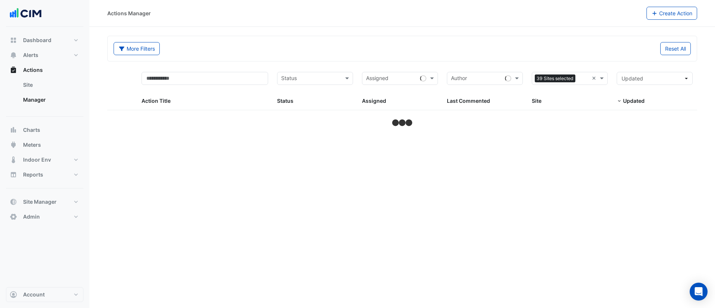
select select "***"
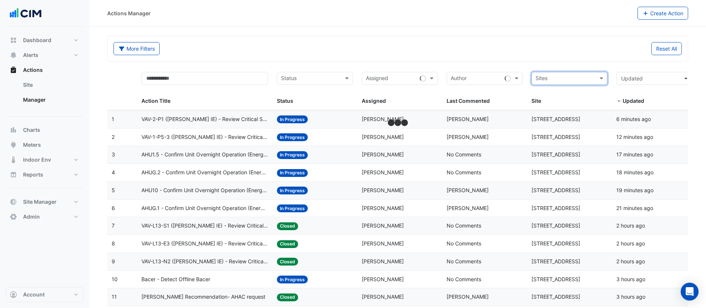
click at [556, 79] on input "text" at bounding box center [565, 79] width 59 height 9
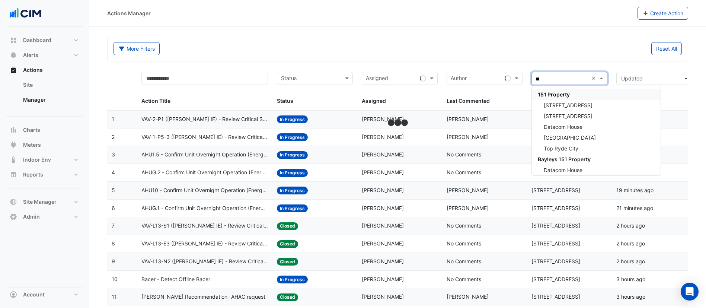
type input "***"
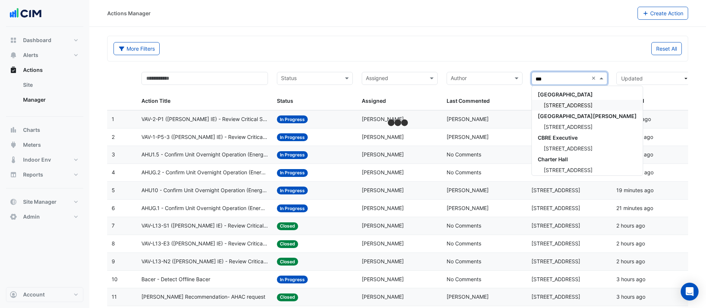
click at [580, 106] on span "150 Lonsdale Street" at bounding box center [568, 105] width 49 height 6
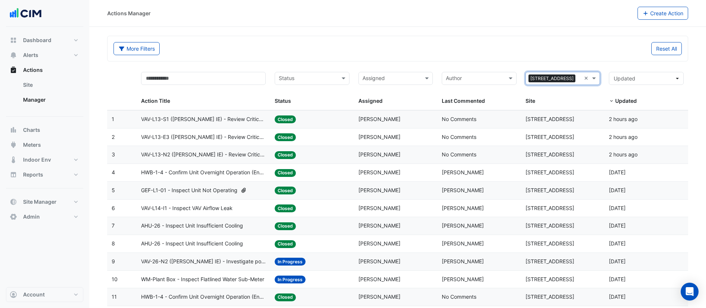
click at [328, 79] on input "text" at bounding box center [308, 79] width 58 height 9
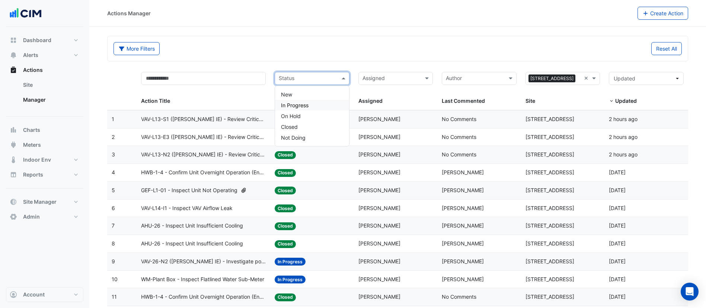
click at [318, 102] on div "In Progress" at bounding box center [312, 105] width 74 height 11
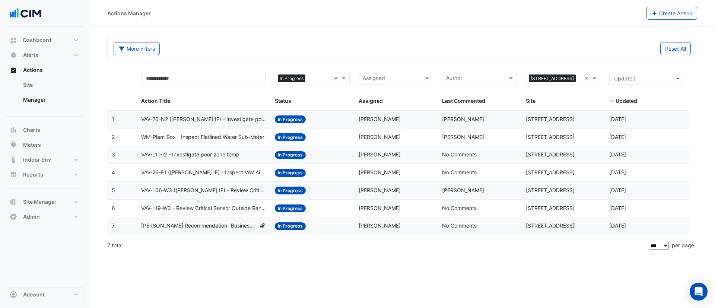
drag, startPoint x: 588, startPoint y: 79, endPoint x: 575, endPoint y: 79, distance: 13.4
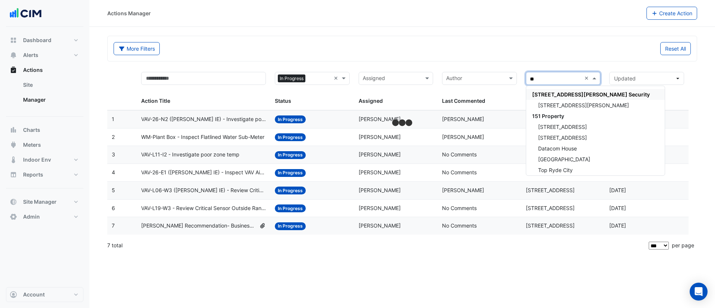
type input "***"
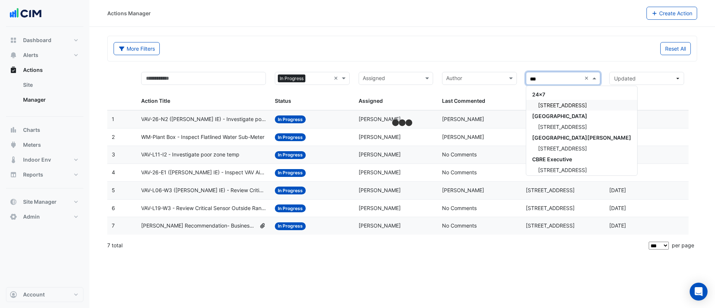
click at [564, 104] on span "130 Lonsdale Street" at bounding box center [562, 105] width 49 height 6
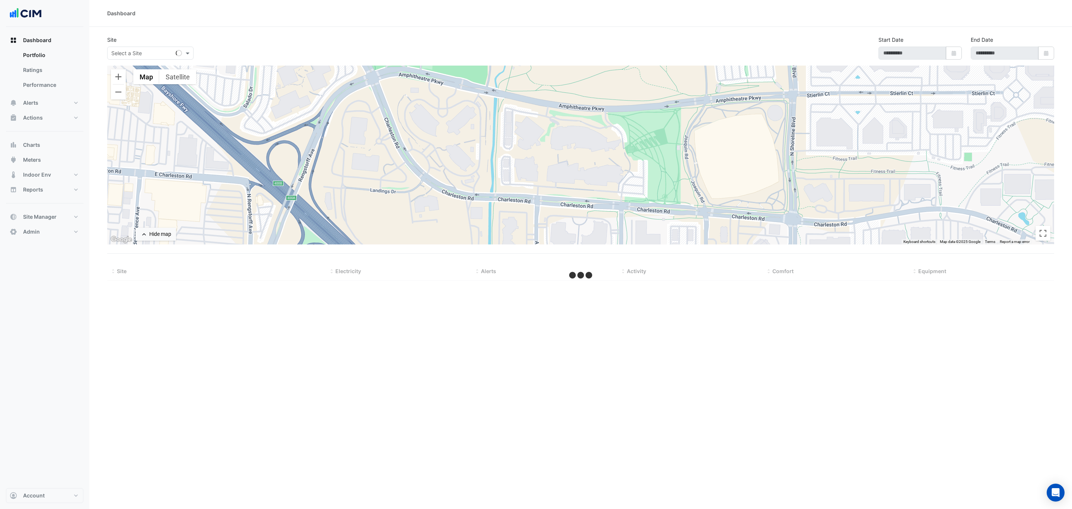
select select "***"
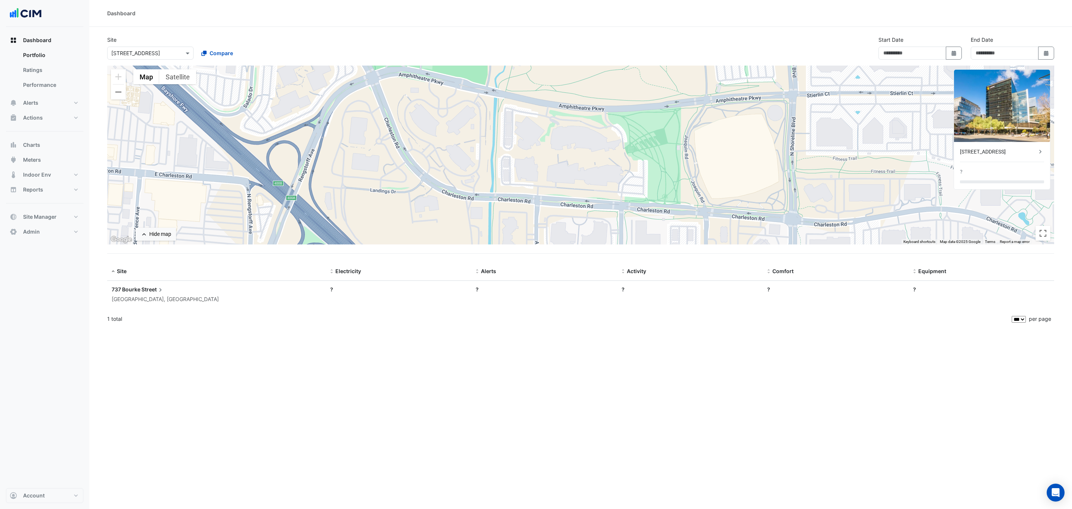
type input "**********"
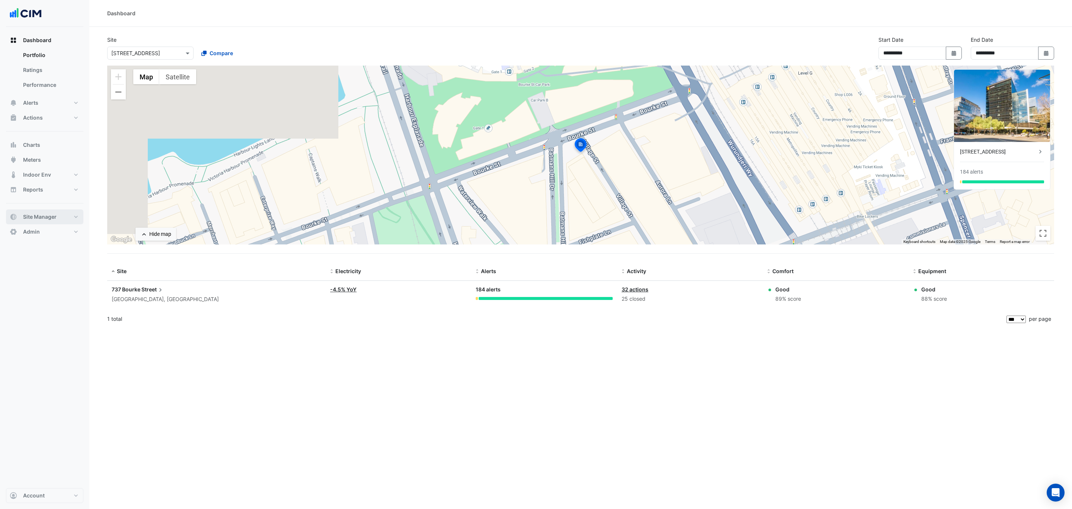
click at [56, 218] on span "Site Manager" at bounding box center [40, 216] width 34 height 7
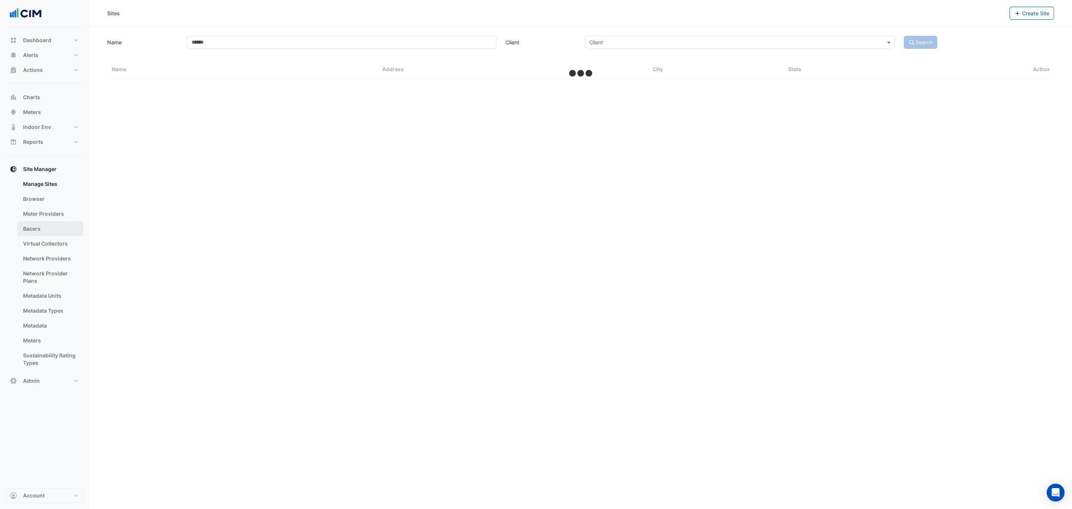
click at [50, 226] on link "Bacers" at bounding box center [50, 228] width 66 height 15
click at [398, 50] on input "text" at bounding box center [573, 49] width 451 height 8
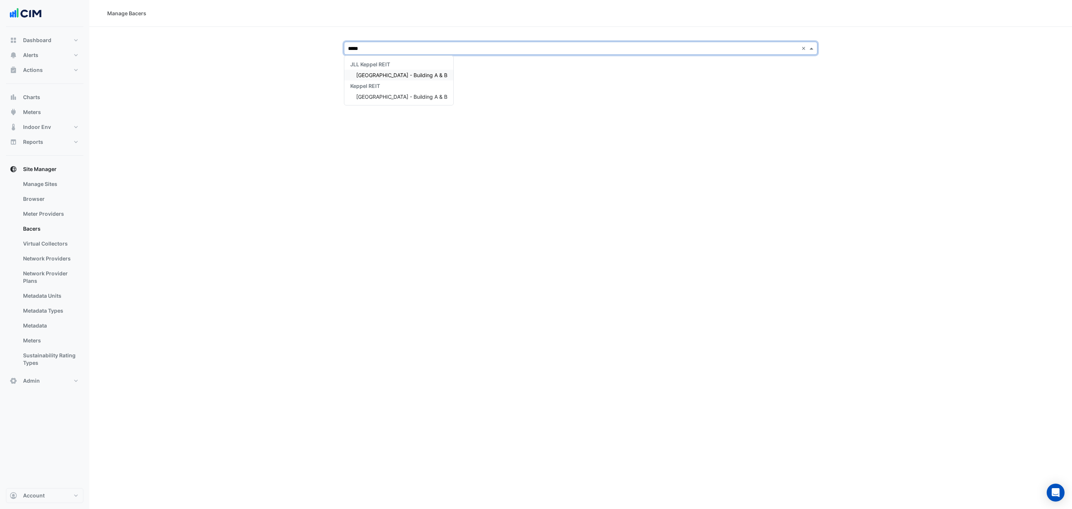
type input "******"
click at [411, 75] on span "Pinnacle Office Park - Building A & B" at bounding box center [401, 75] width 91 height 6
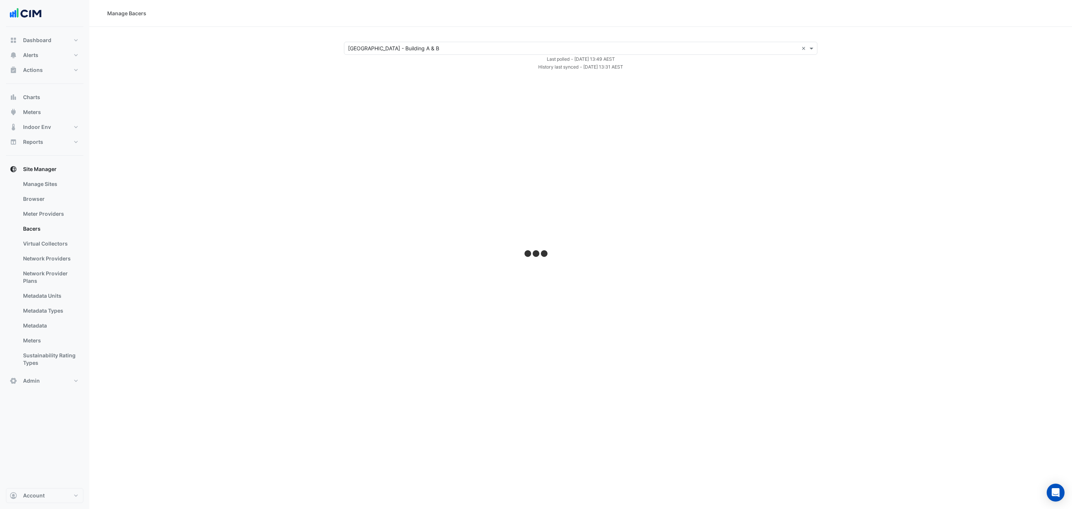
select select "***"
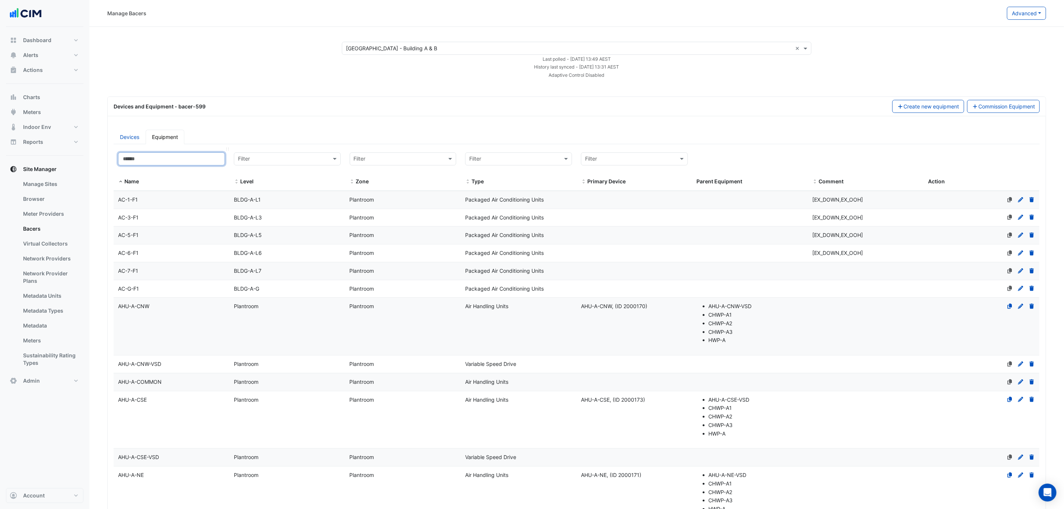
click at [180, 164] on input at bounding box center [171, 158] width 107 height 13
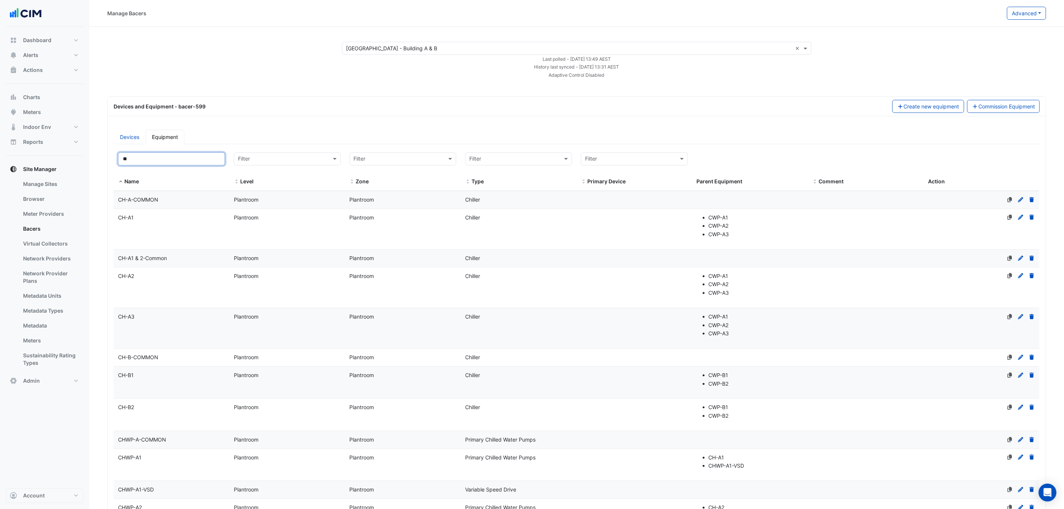
type input "**"
click at [160, 230] on datatable-body-cell "Name CH-A1" at bounding box center [172, 229] width 116 height 40
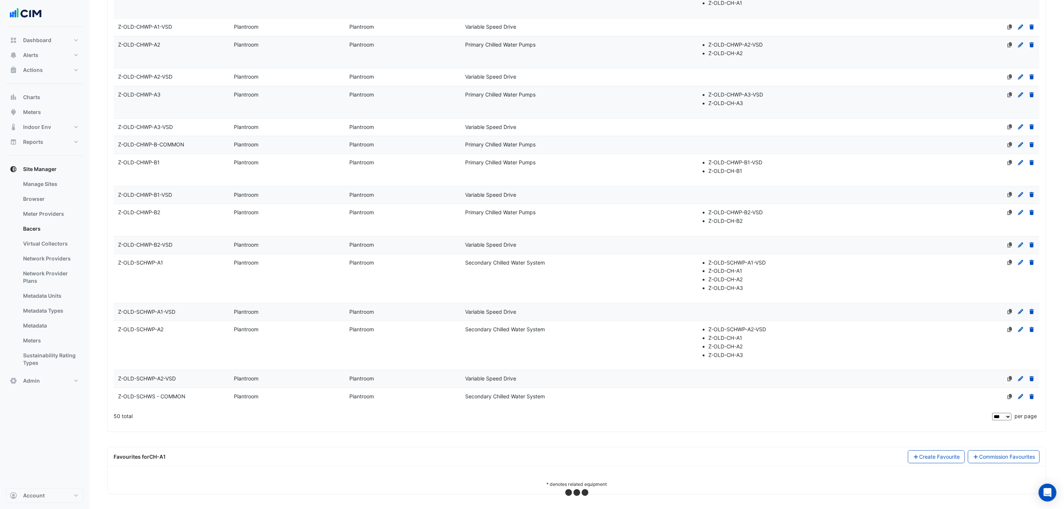
scroll to position [1151, 0]
select select "***"
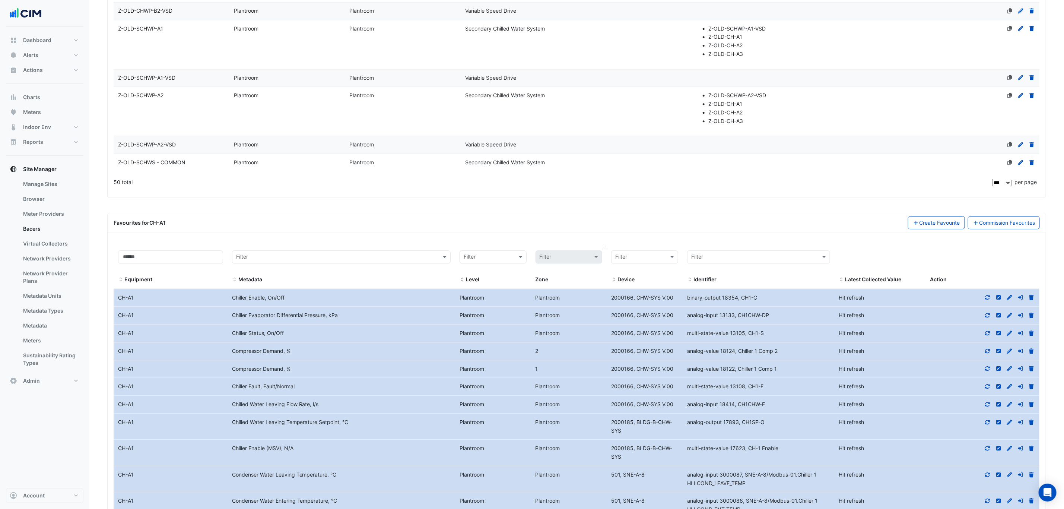
scroll to position [1374, 0]
click at [1008, 335] on icon at bounding box center [1009, 332] width 5 height 5
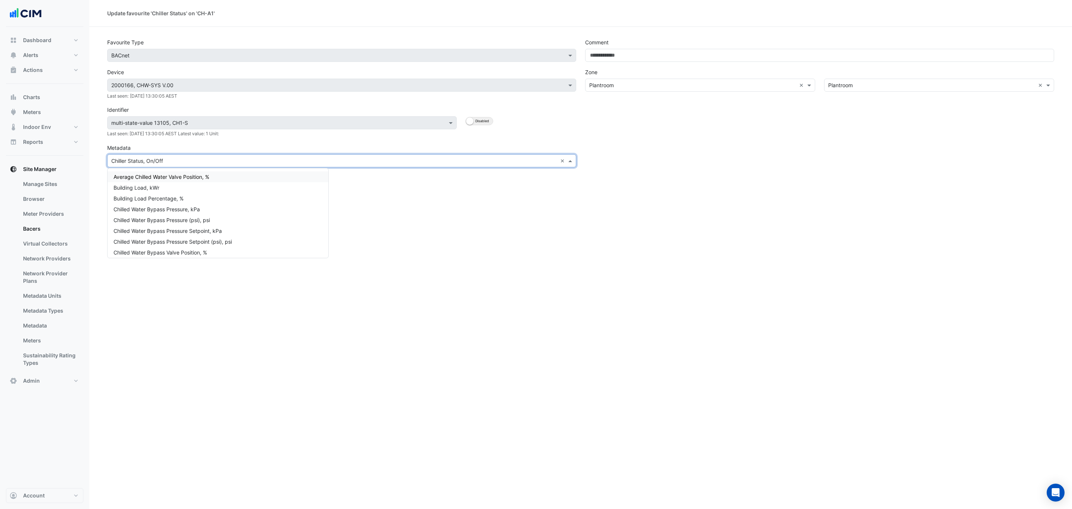
click at [540, 161] on input "text" at bounding box center [334, 161] width 446 height 8
type input "**********"
click at [166, 189] on span "Chiller Status (MSV), N/A" at bounding box center [144, 187] width 61 height 6
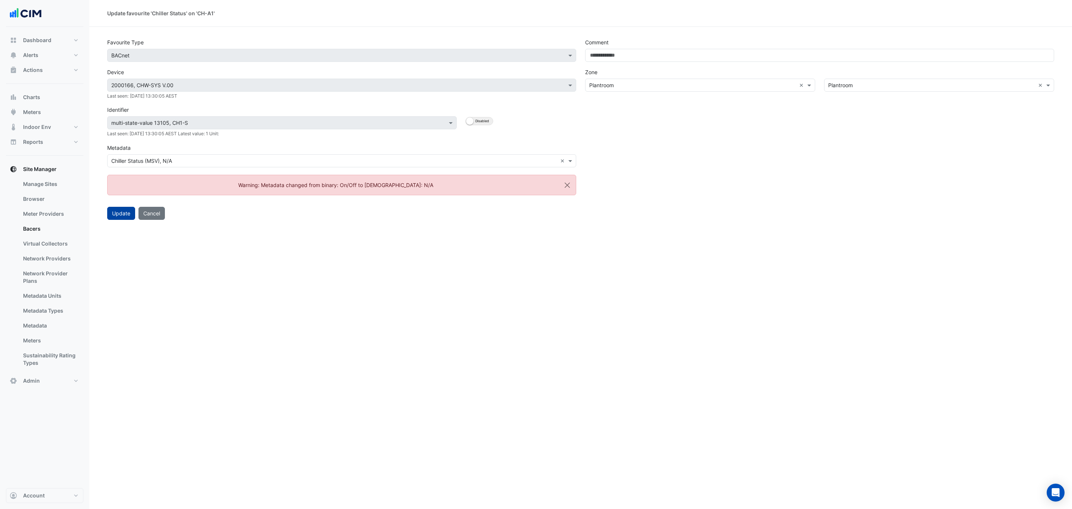
click at [127, 215] on button "Update" at bounding box center [121, 213] width 28 height 13
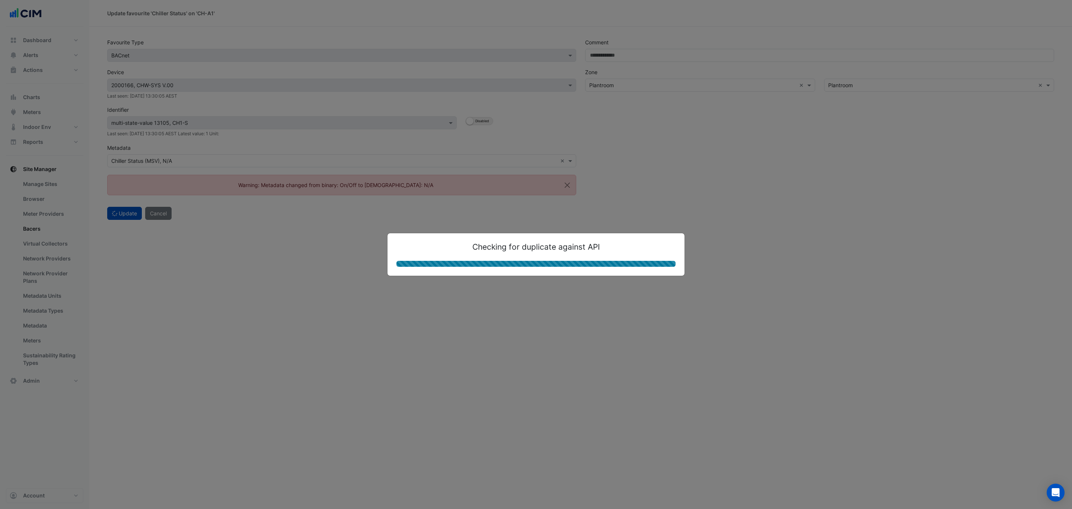
select select "***"
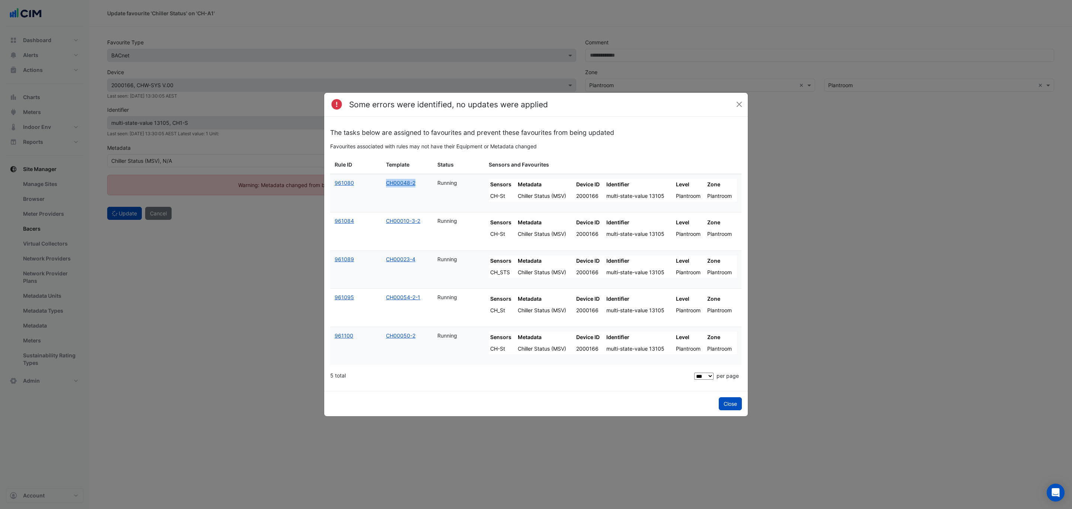
drag, startPoint x: 392, startPoint y: 180, endPoint x: 384, endPoint y: 180, distance: 8.2
click at [384, 180] on datatable-body-cell "CH00048-2" at bounding box center [407, 193] width 51 height 38
copy link "CH00048-2"
drag, startPoint x: 423, startPoint y: 221, endPoint x: 382, endPoint y: 219, distance: 41.0
click at [382, 219] on datatable-body-cell "CH00010-3-2" at bounding box center [407, 231] width 51 height 38
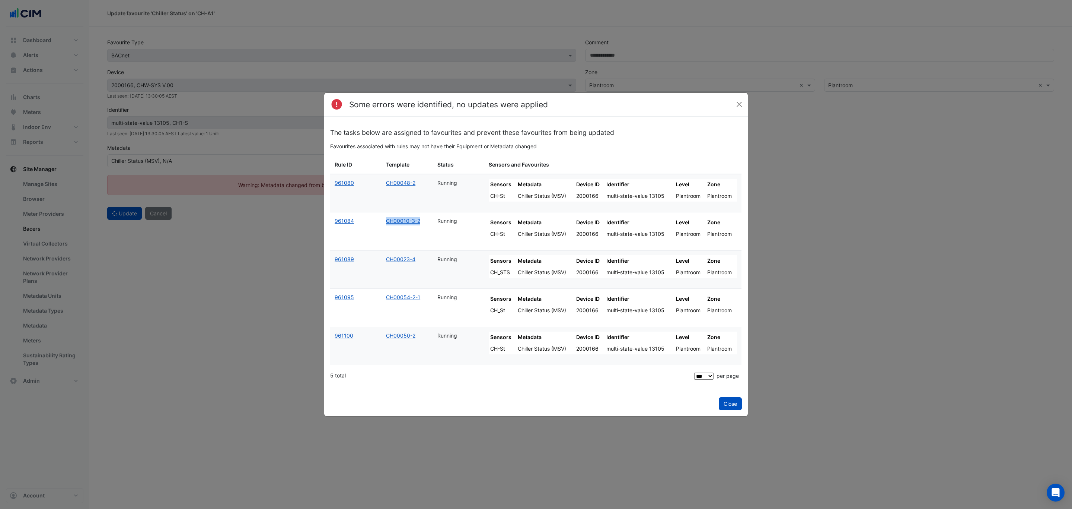
copy link "CH00010-3-2"
drag, startPoint x: 417, startPoint y: 260, endPoint x: 382, endPoint y: 258, distance: 34.3
click at [382, 258] on datatable-body-cell "CH00023-4" at bounding box center [407, 270] width 51 height 38
copy link "CH00023-4"
drag, startPoint x: 422, startPoint y: 298, endPoint x: 377, endPoint y: 298, distance: 44.7
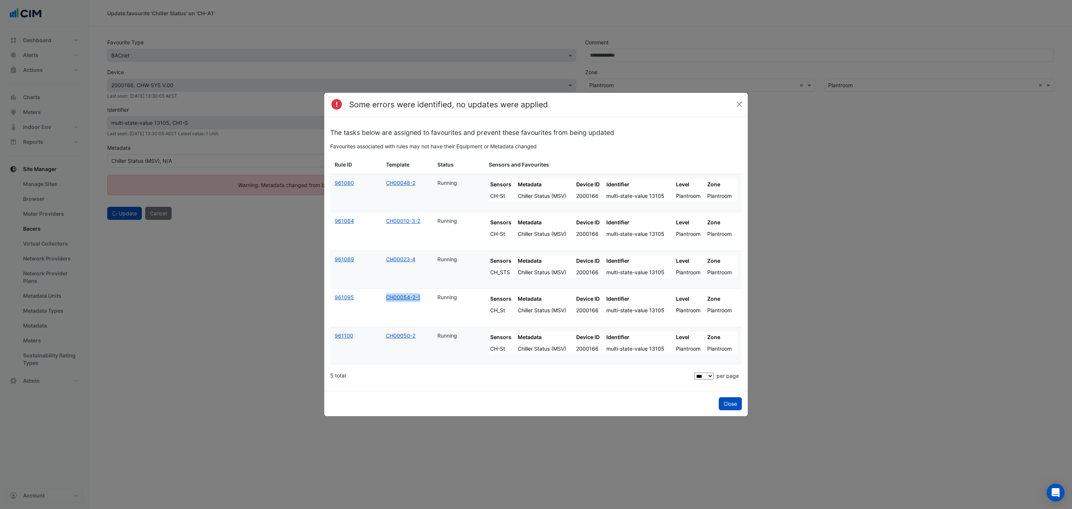
click at [377, 298] on div "961095 CH00054-2-1 Running Sensors Metadata Device ID Identifier Level Zone CH_…" at bounding box center [535, 308] width 411 height 38
copy div "CH00054-2-1"
drag, startPoint x: 419, startPoint y: 335, endPoint x: 384, endPoint y: 333, distance: 35.8
click at [384, 333] on datatable-body-cell "CH00050-2" at bounding box center [407, 346] width 51 height 38
copy link "CH00050-2"
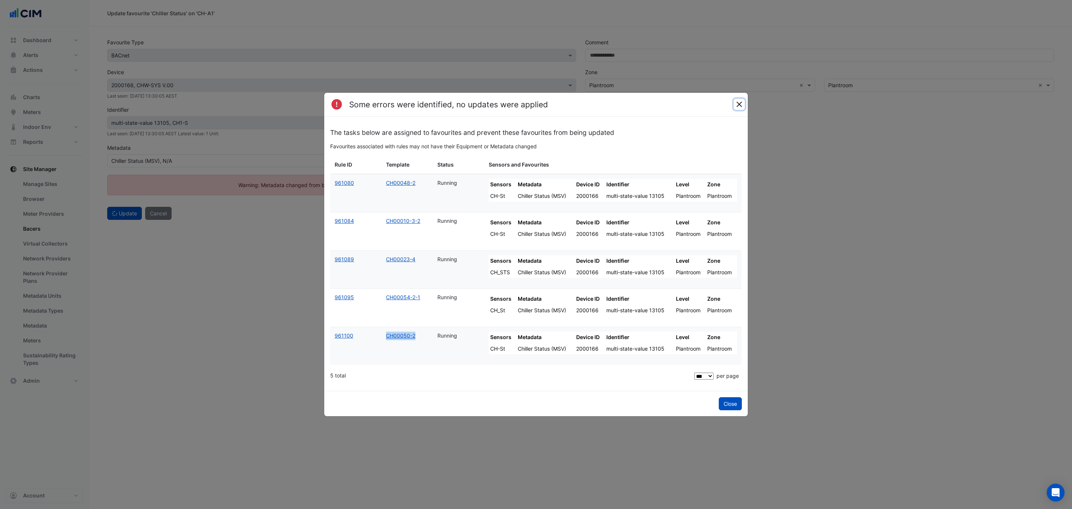
drag, startPoint x: 737, startPoint y: 101, endPoint x: 665, endPoint y: 98, distance: 71.9
click at [735, 100] on button "Close" at bounding box center [739, 104] width 11 height 11
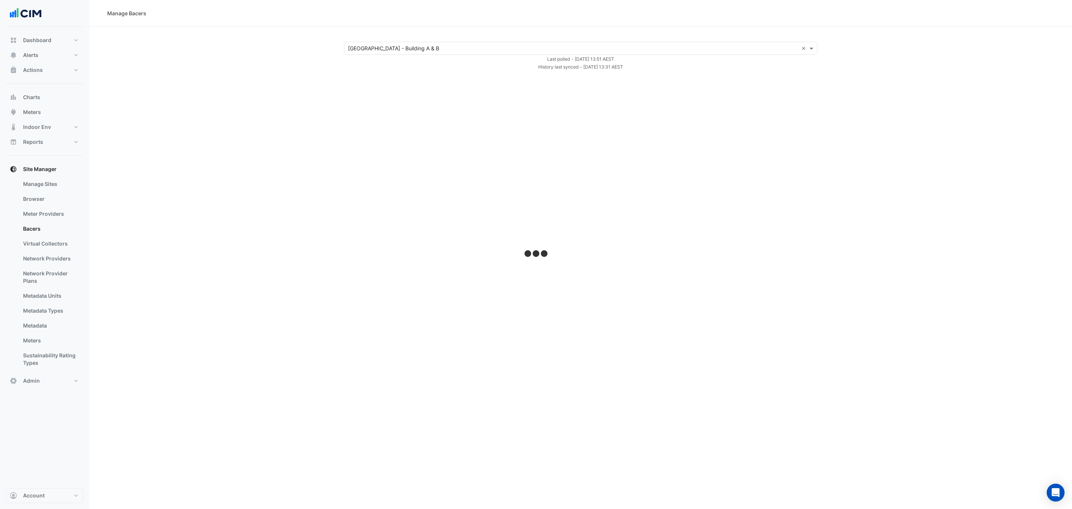
select select "***"
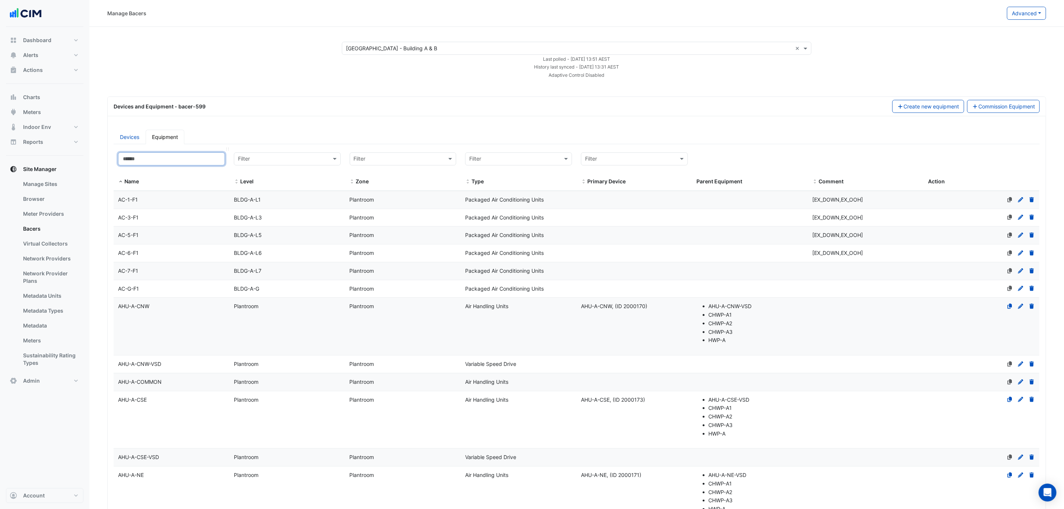
click at [140, 163] on input at bounding box center [171, 158] width 107 height 13
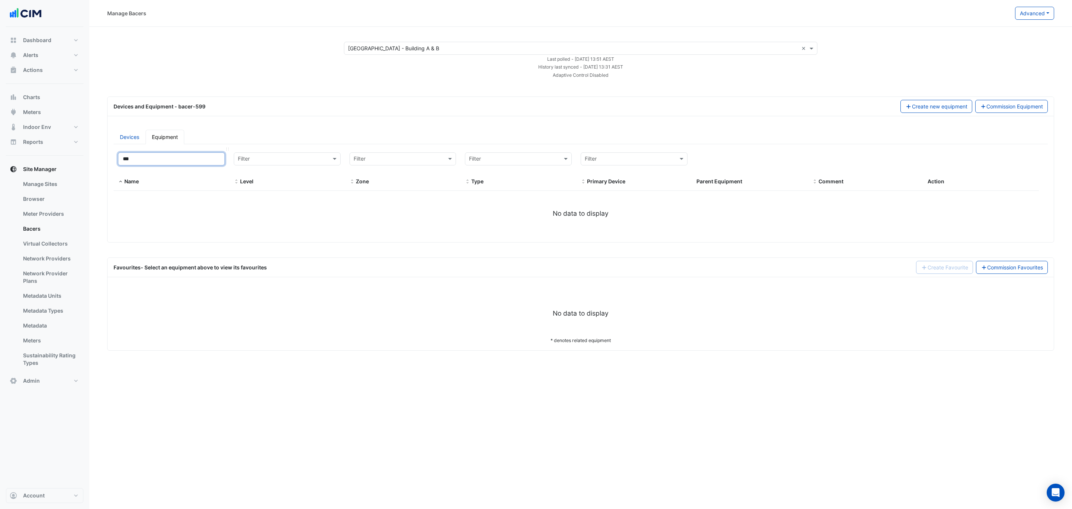
type input "**"
select select "***"
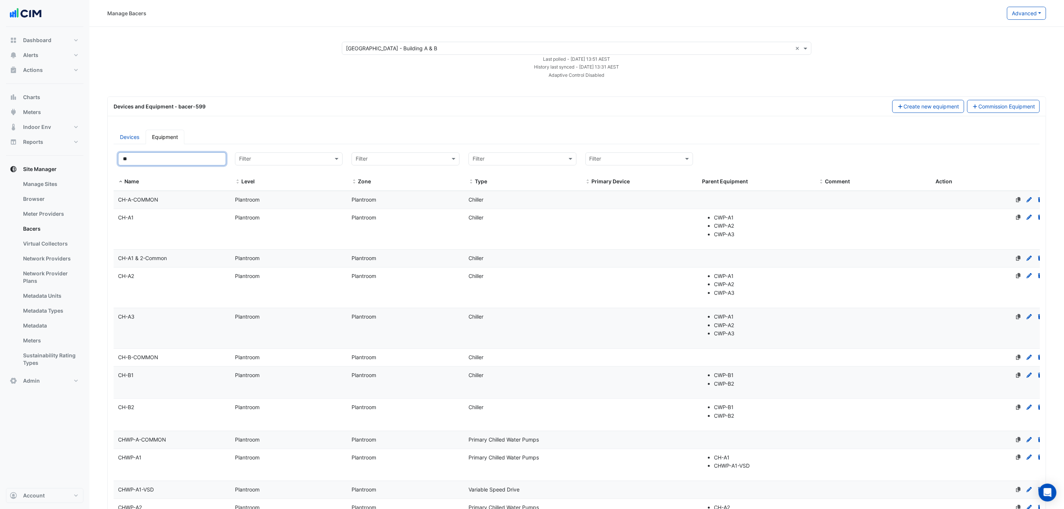
type input "**"
click at [214, 279] on div "CH-A2" at bounding box center [172, 276] width 117 height 9
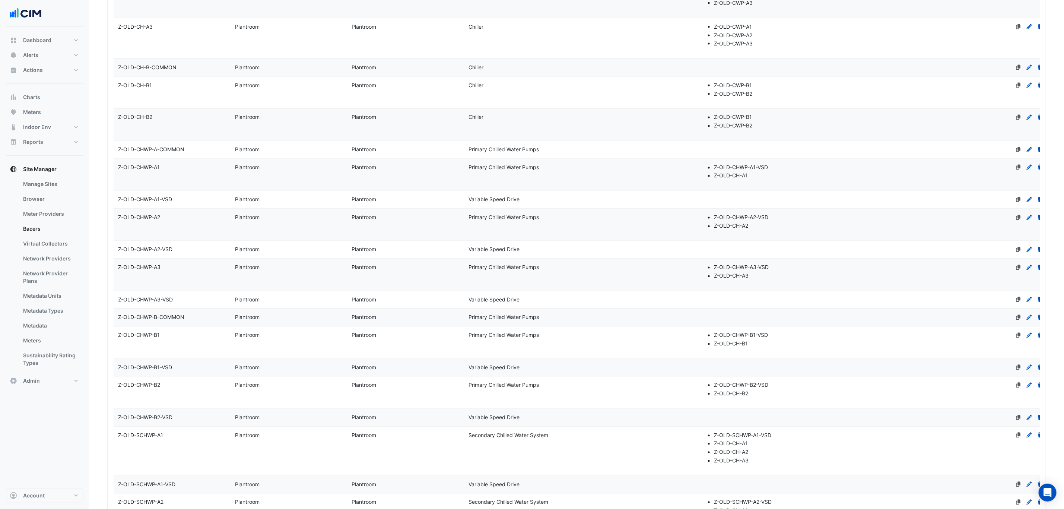
scroll to position [1151, 0]
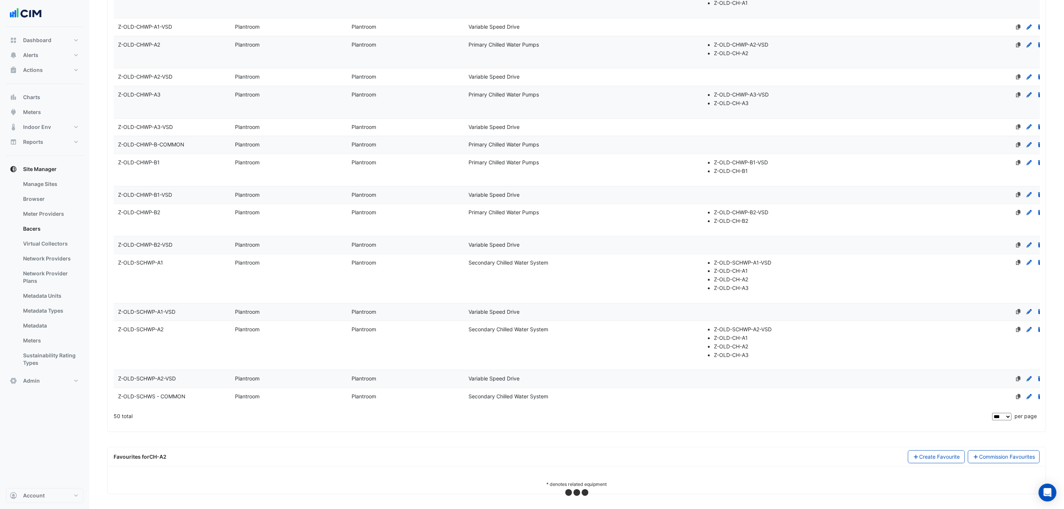
select select "***"
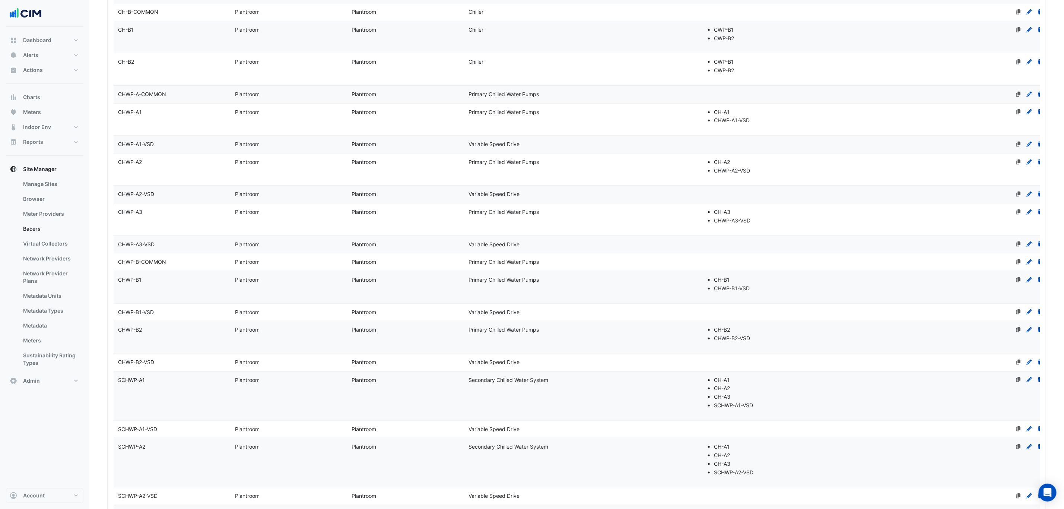
scroll to position [246, 0]
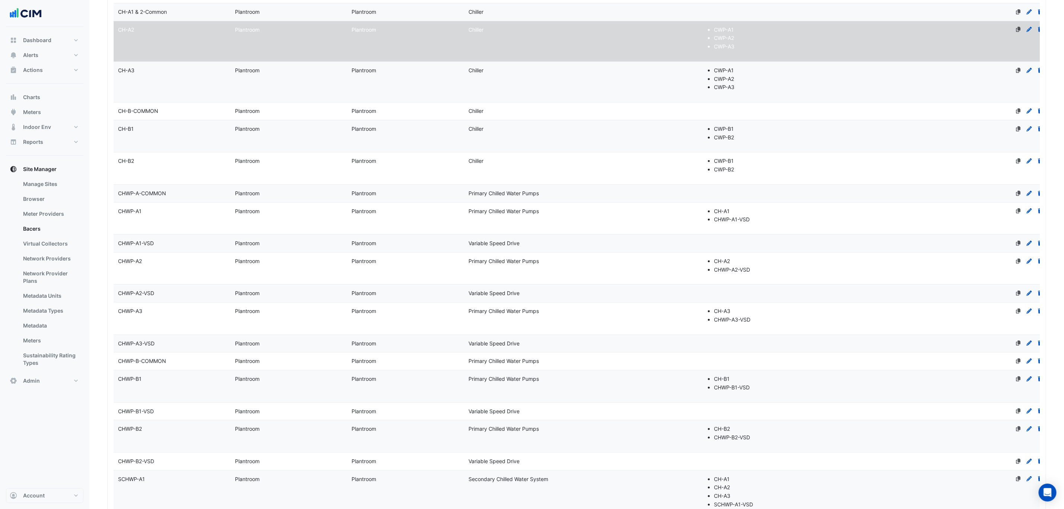
click at [166, 220] on datatable-body-cell "Name CHWP-A1" at bounding box center [172, 219] width 117 height 32
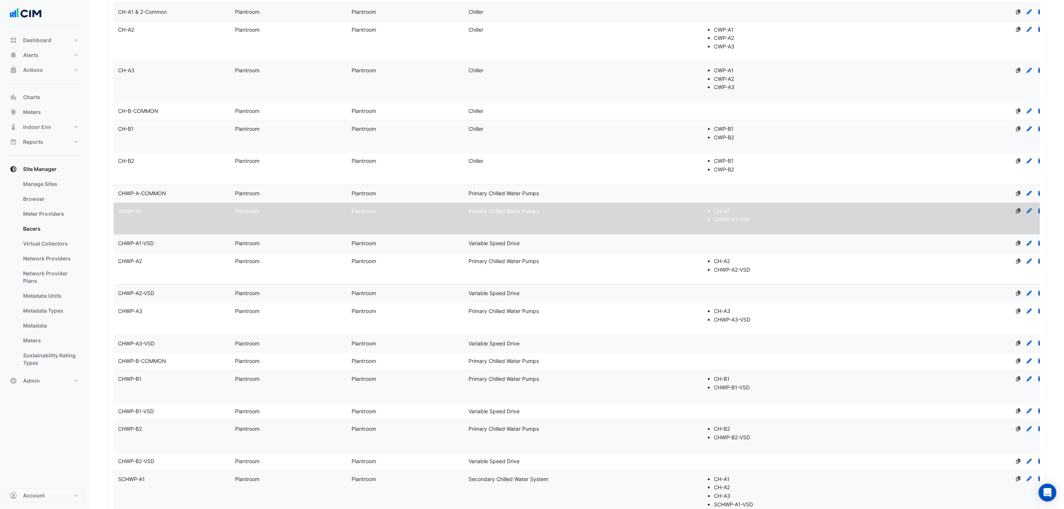
click at [1027, 213] on icon at bounding box center [1029, 210] width 7 height 5
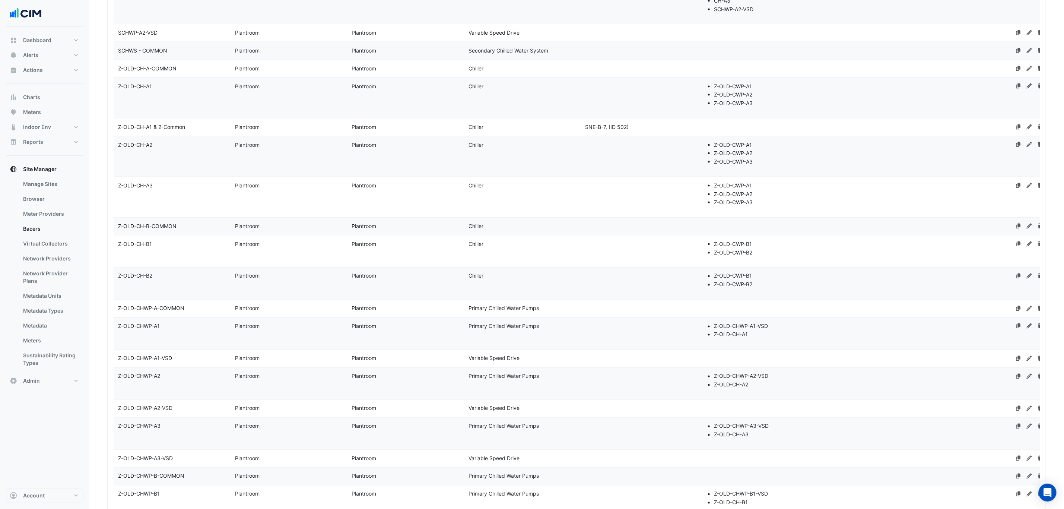
scroll to position [1028, 0]
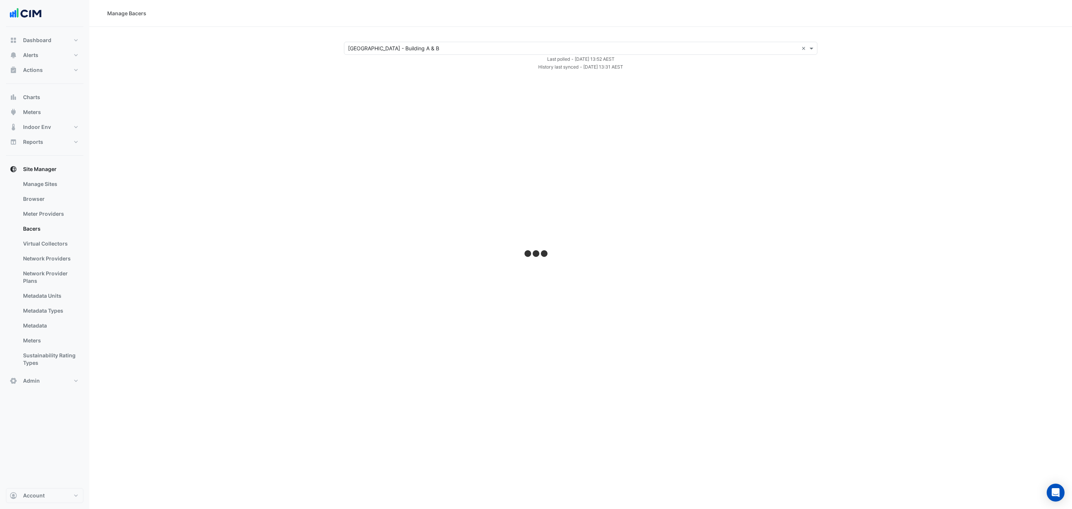
select select "***"
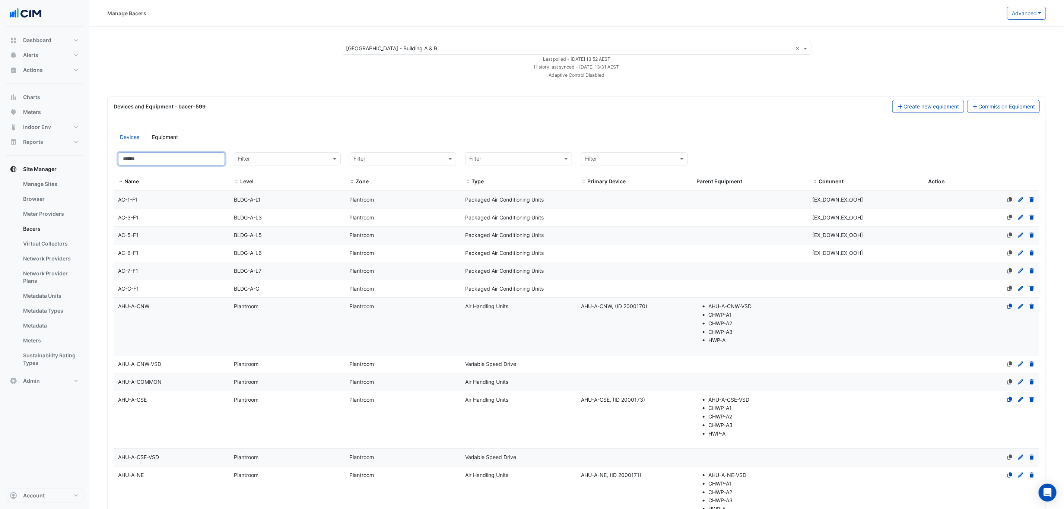
click at [182, 159] on input at bounding box center [171, 158] width 107 height 13
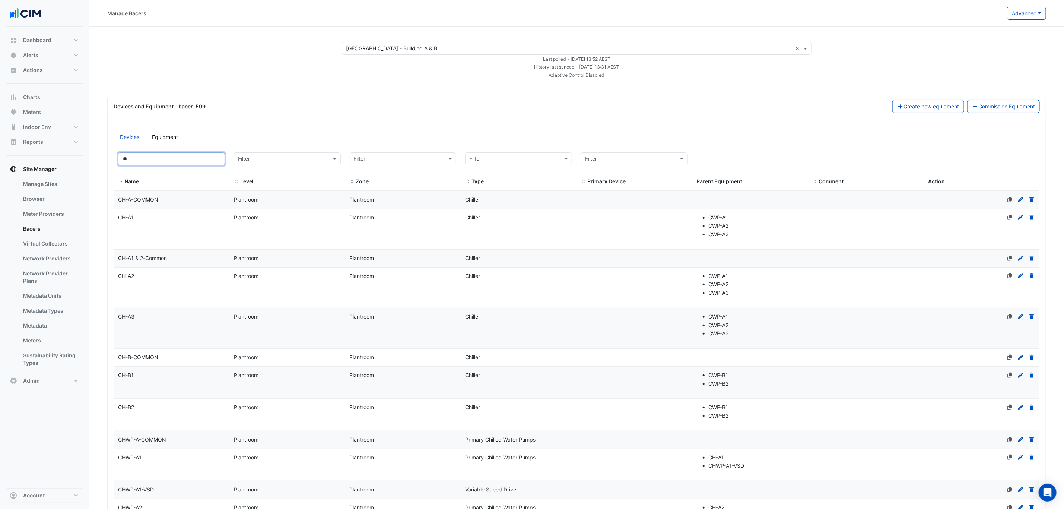
type input "**"
click at [165, 228] on datatable-body-cell "Name CH-A1" at bounding box center [172, 229] width 116 height 40
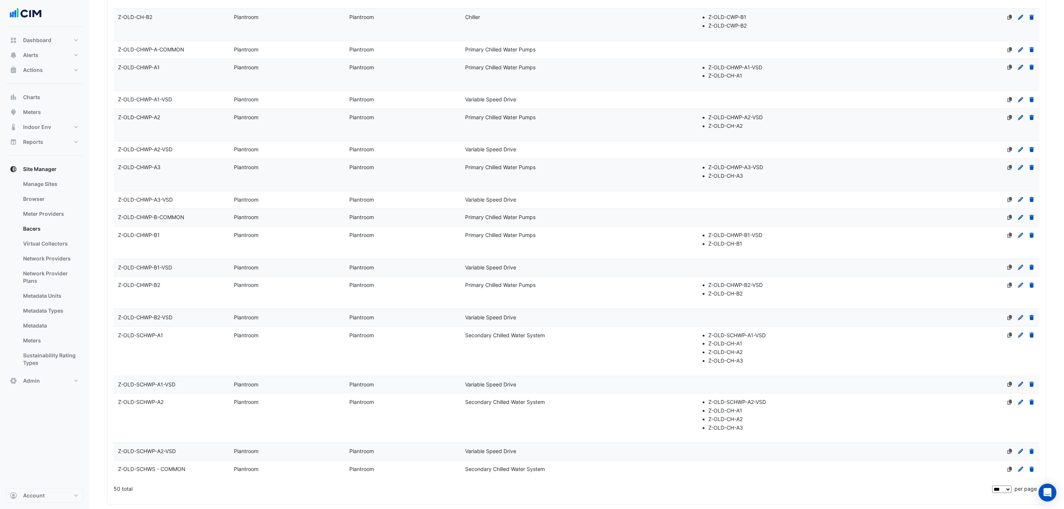
scroll to position [1151, 0]
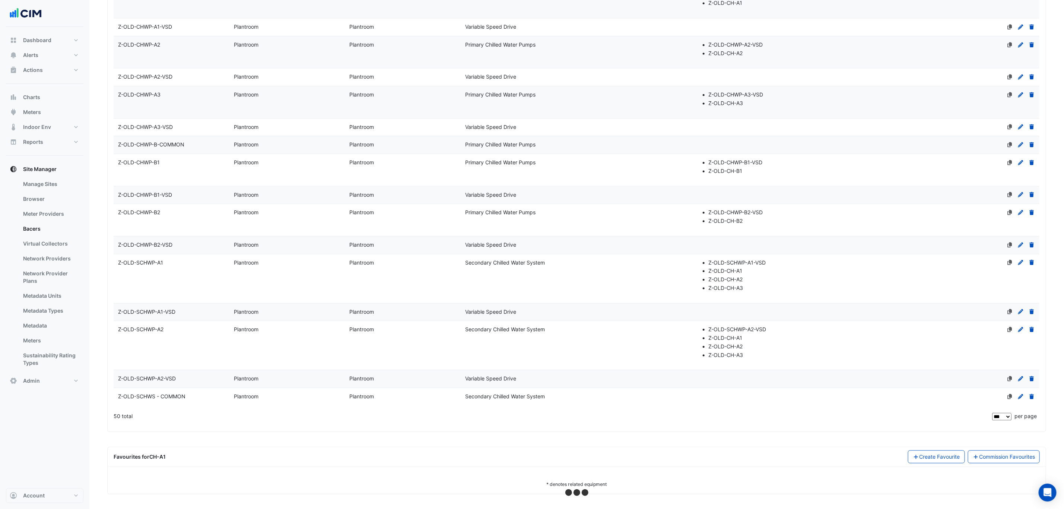
select select "***"
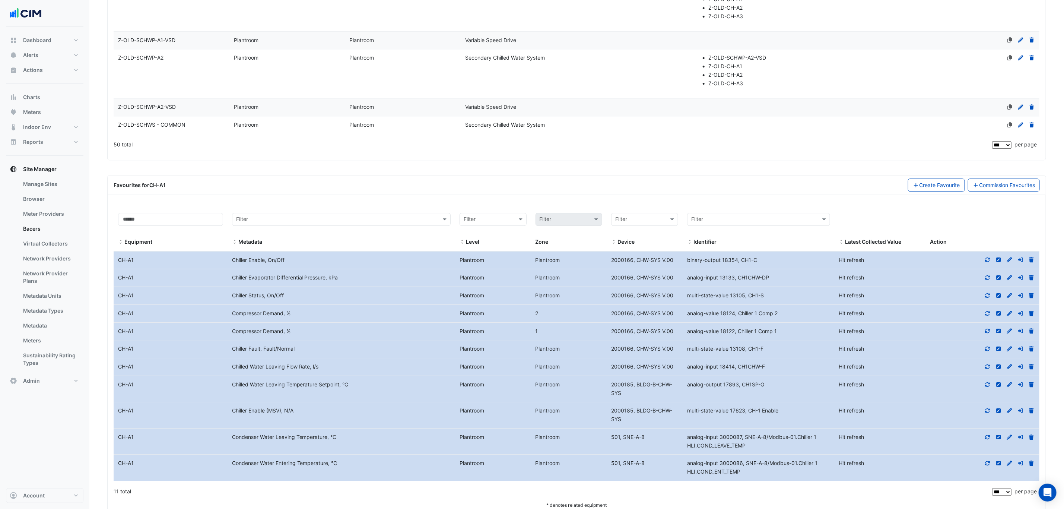
scroll to position [1430, 0]
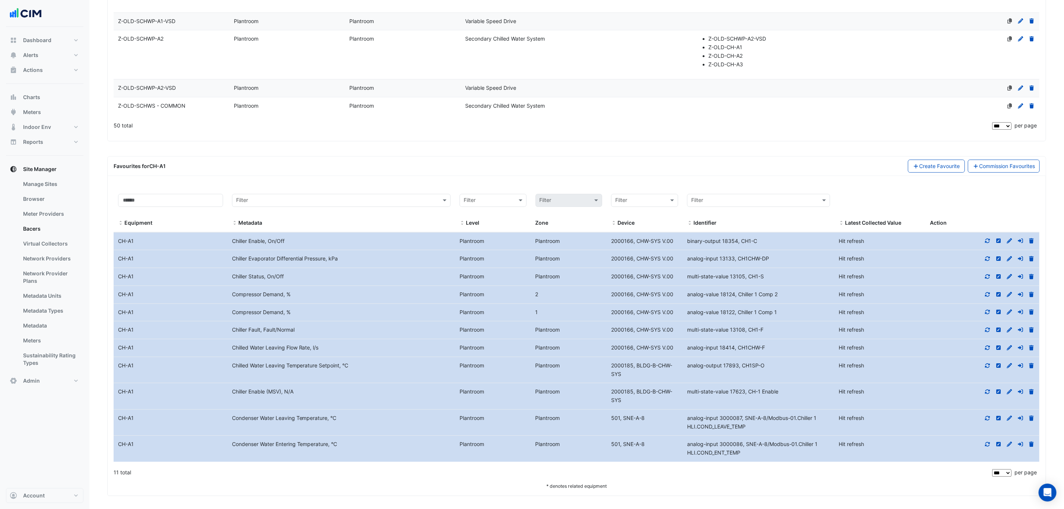
drag, startPoint x: 298, startPoint y: 343, endPoint x: 227, endPoint y: 348, distance: 70.5
click at [228, 338] on datatable-body-cell "Metadata Chiller Fault, Fault/Normal" at bounding box center [342, 330] width 228 height 18
copy div "Chiller Fault, Fault/Normal"
click at [1010, 332] on icon at bounding box center [1009, 329] width 5 height 5
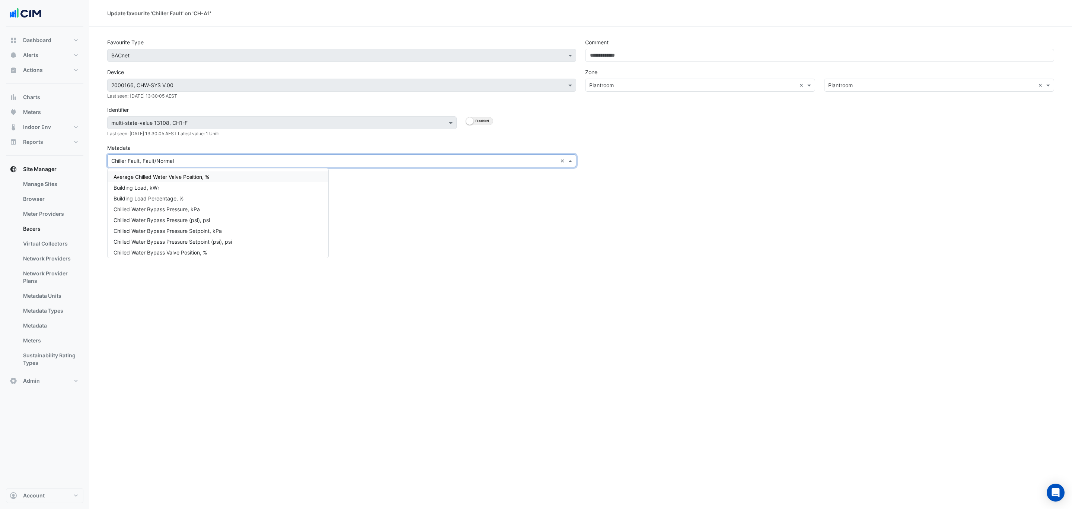
click at [245, 162] on input "text" at bounding box center [334, 161] width 446 height 8
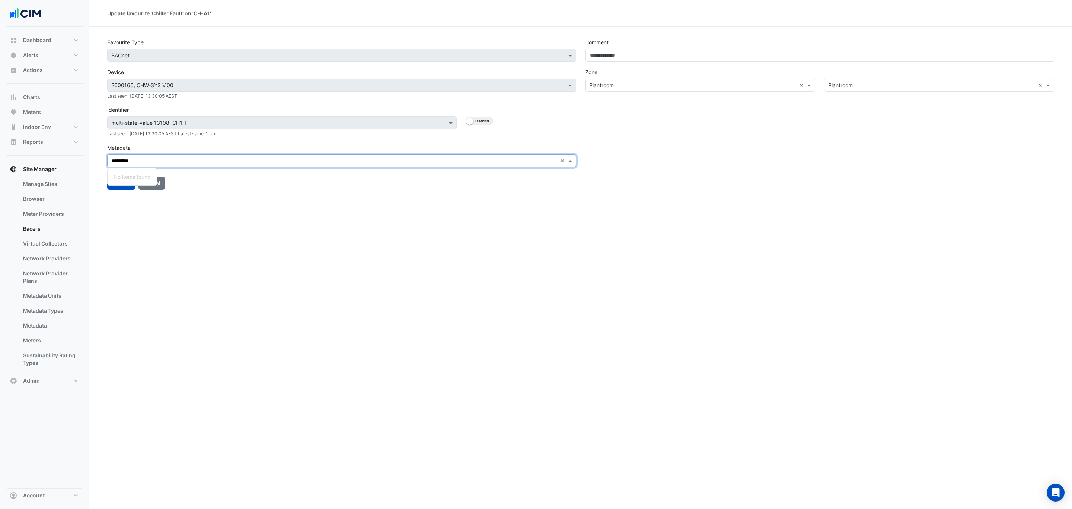
type input "**********"
click at [170, 182] on div "Chiller Fault (MSV), N/A" at bounding box center [145, 187] width 74 height 11
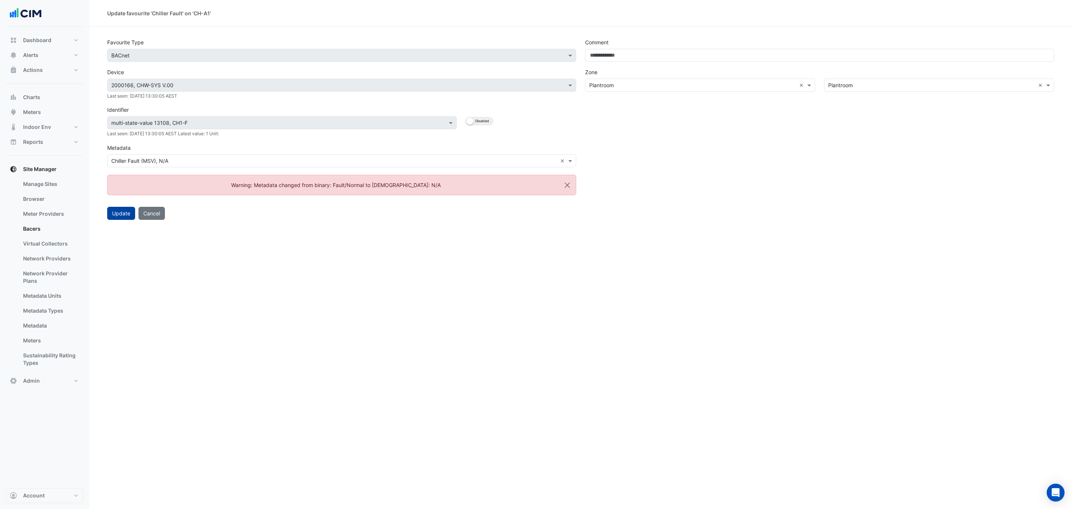
click at [123, 217] on button "Update" at bounding box center [121, 213] width 28 height 13
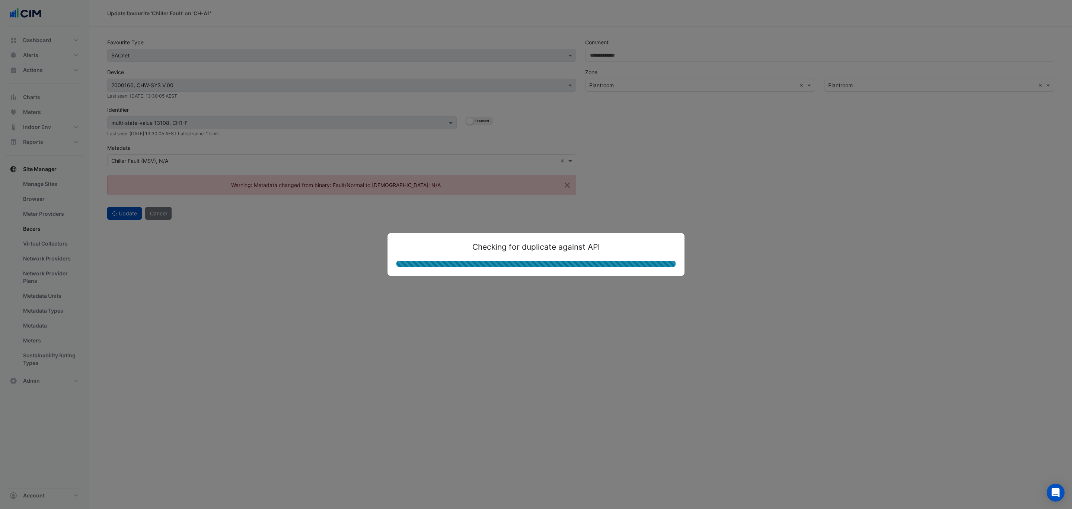
select select "***"
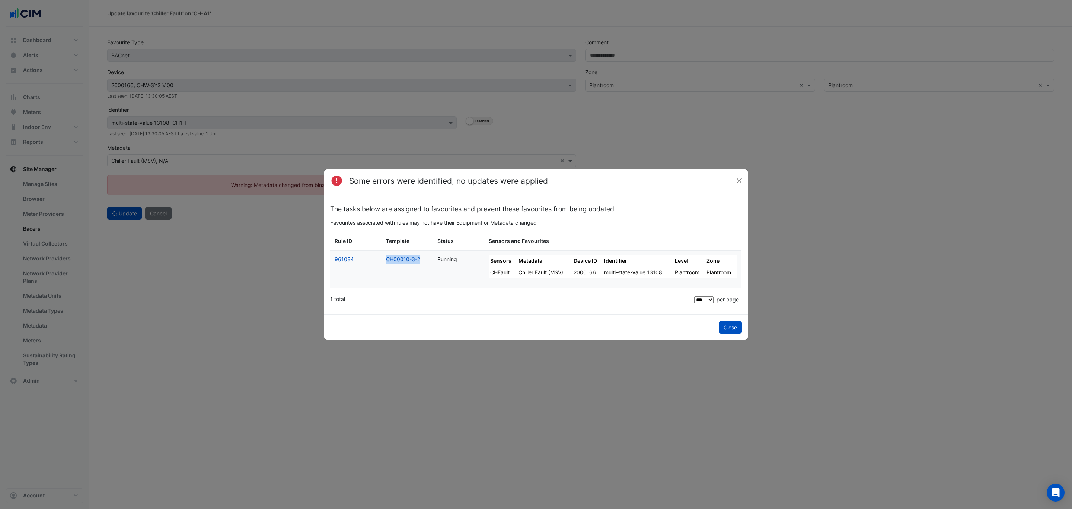
drag, startPoint x: 397, startPoint y: 258, endPoint x: 380, endPoint y: 258, distance: 16.4
click at [380, 258] on div "961084 CH00010-3-2 Running Sensors Metadata Device ID Identifier Level Zone CHF…" at bounding box center [535, 270] width 411 height 38
copy div "CH00010-3-2"
click at [827, 251] on ngb-modal-window "Some errors were identified, no updates were applied The tasks below are assign…" at bounding box center [536, 254] width 1072 height 509
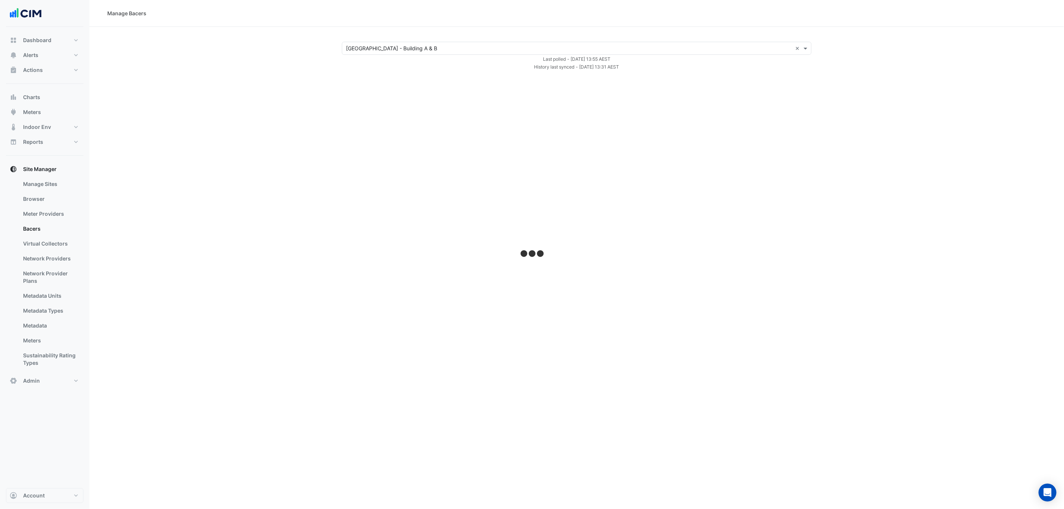
select select "***"
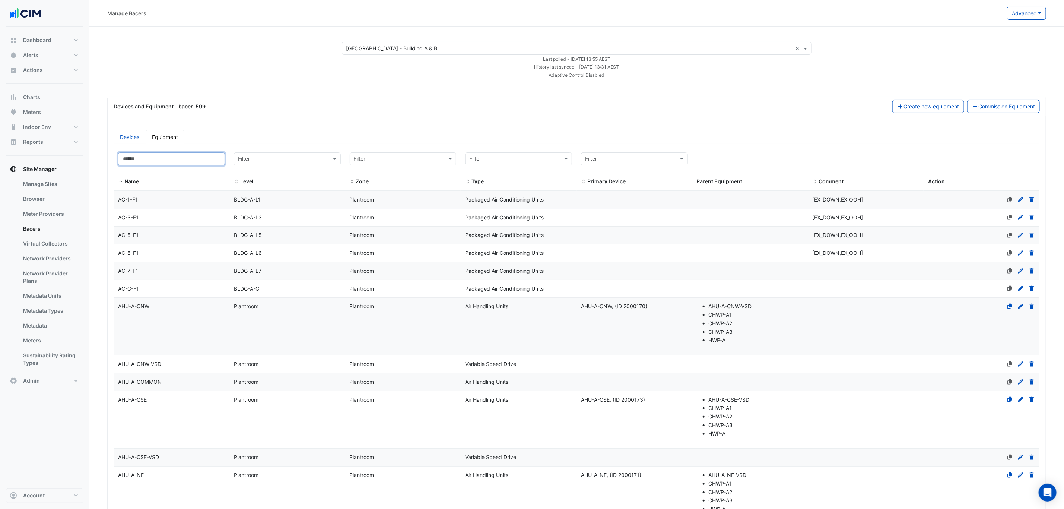
click at [177, 163] on input at bounding box center [171, 158] width 107 height 13
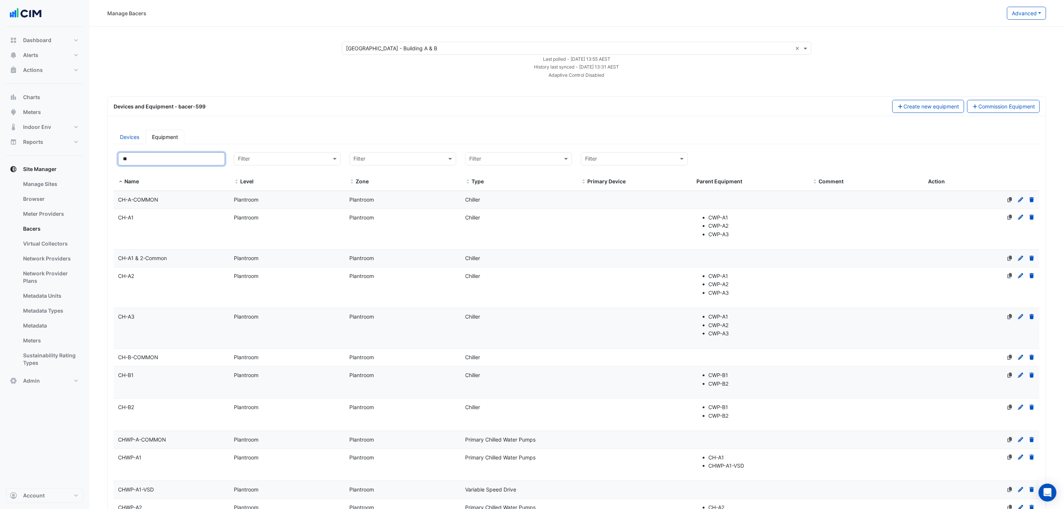
type input "**"
click at [174, 280] on div "CH-A2" at bounding box center [172, 276] width 116 height 9
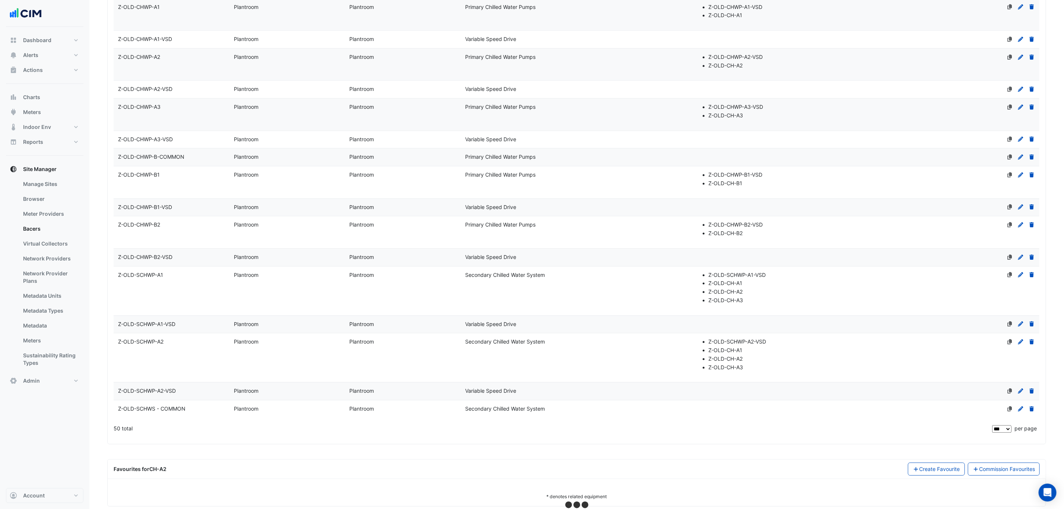
scroll to position [1151, 0]
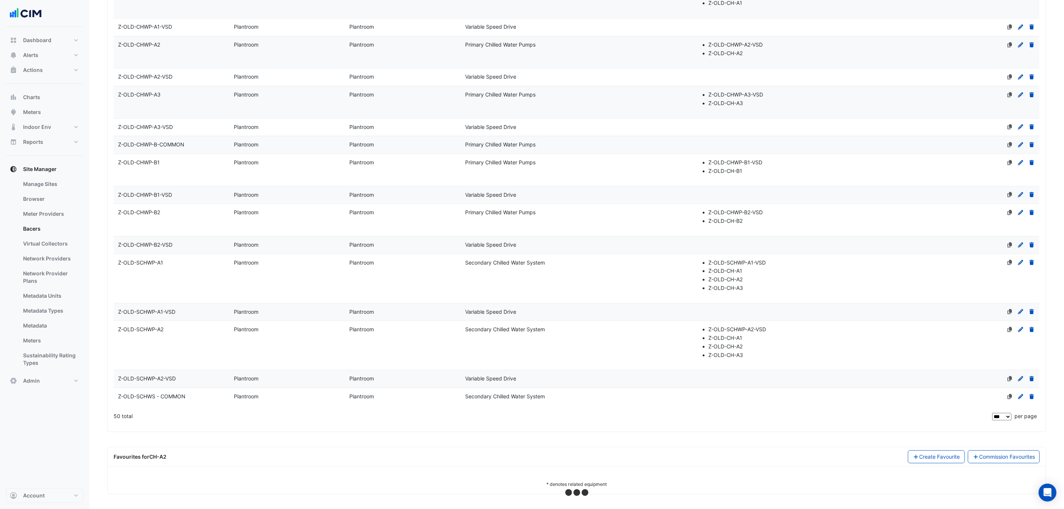
select select "***"
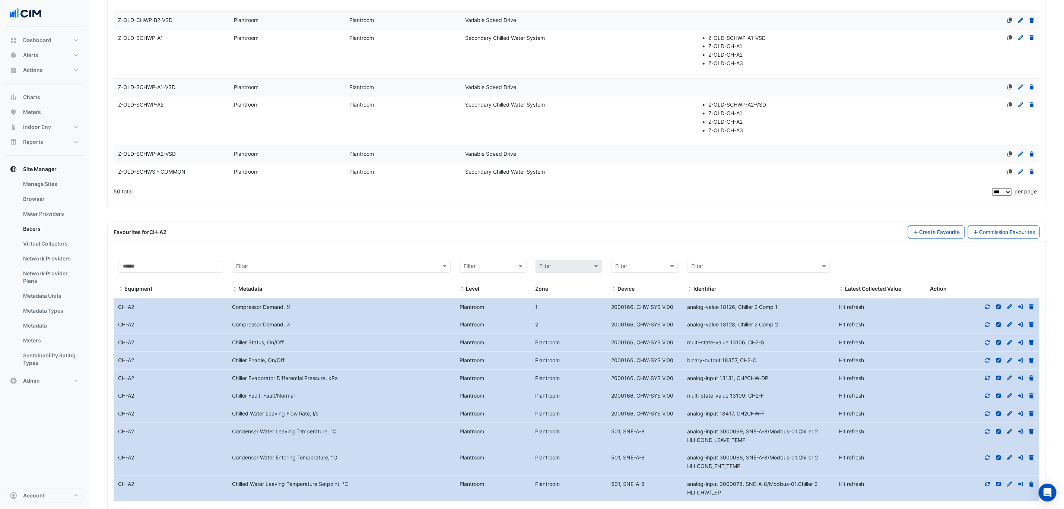
scroll to position [1419, 0]
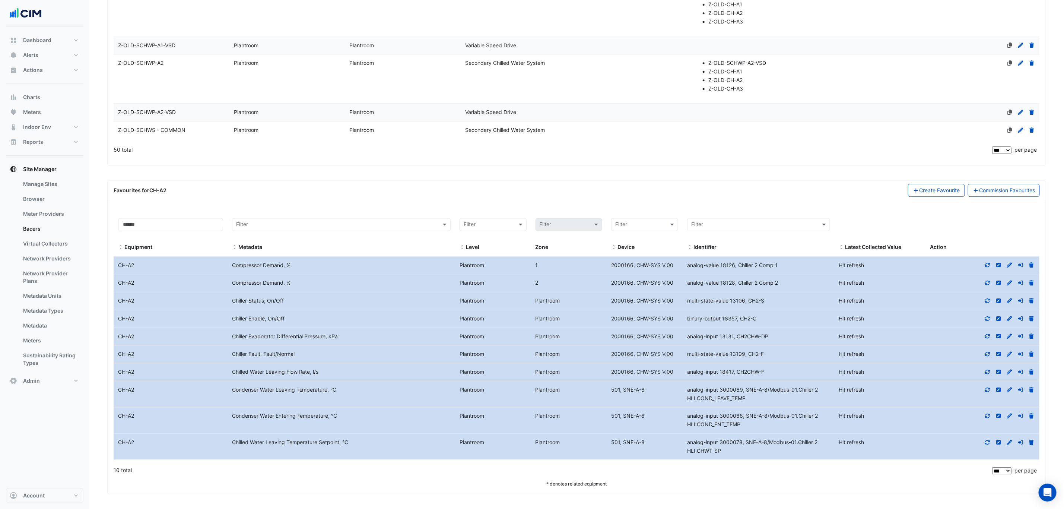
click at [1009, 301] on icon at bounding box center [1009, 300] width 5 height 5
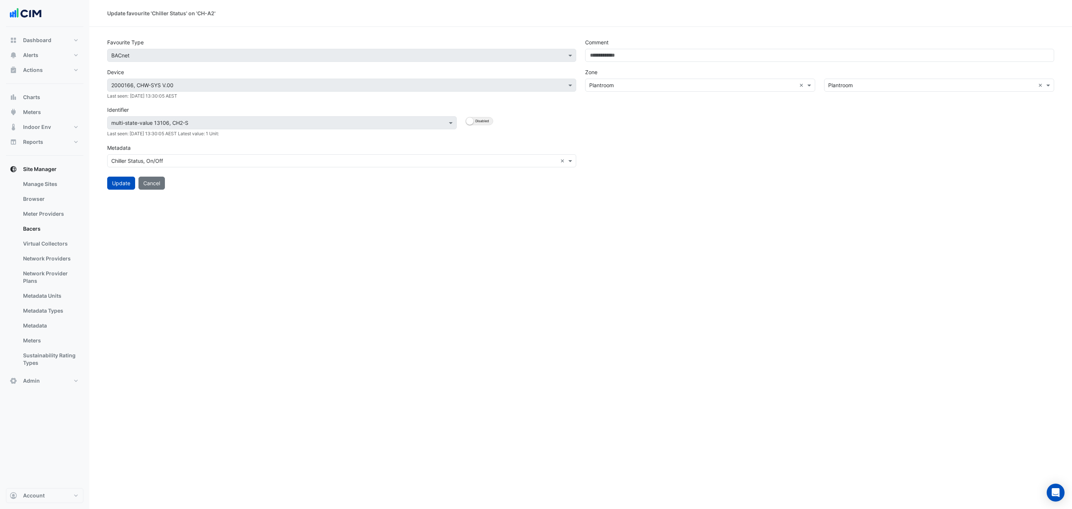
click at [272, 152] on div "Metadata Select Metadata Chiller Status, On/Off ×" at bounding box center [341, 154] width 469 height 26
click at [263, 158] on input "text" at bounding box center [334, 161] width 446 height 8
type input "**********"
click at [162, 185] on span "Chiller Status (MSV), N/A" at bounding box center [144, 187] width 61 height 6
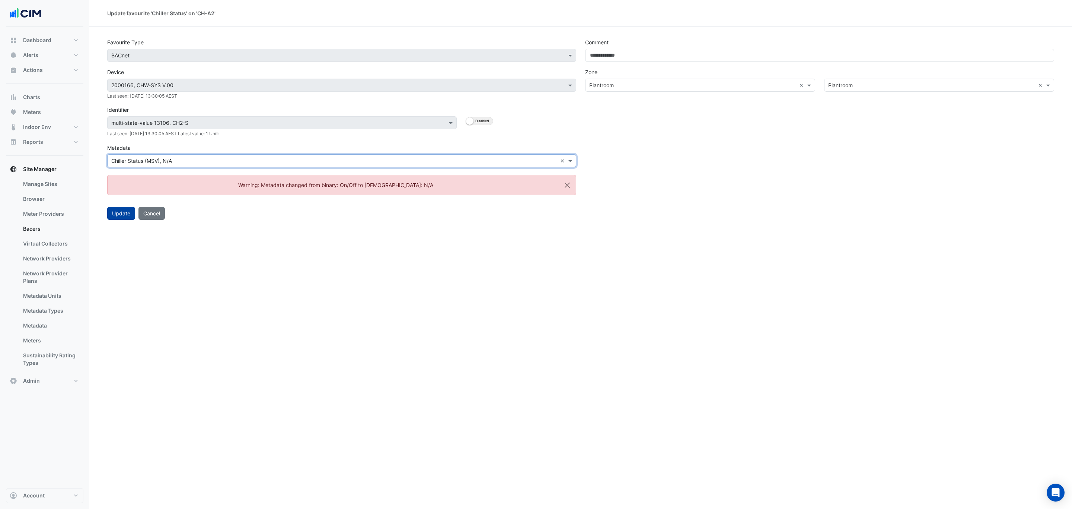
click at [126, 212] on button "Update" at bounding box center [121, 213] width 28 height 13
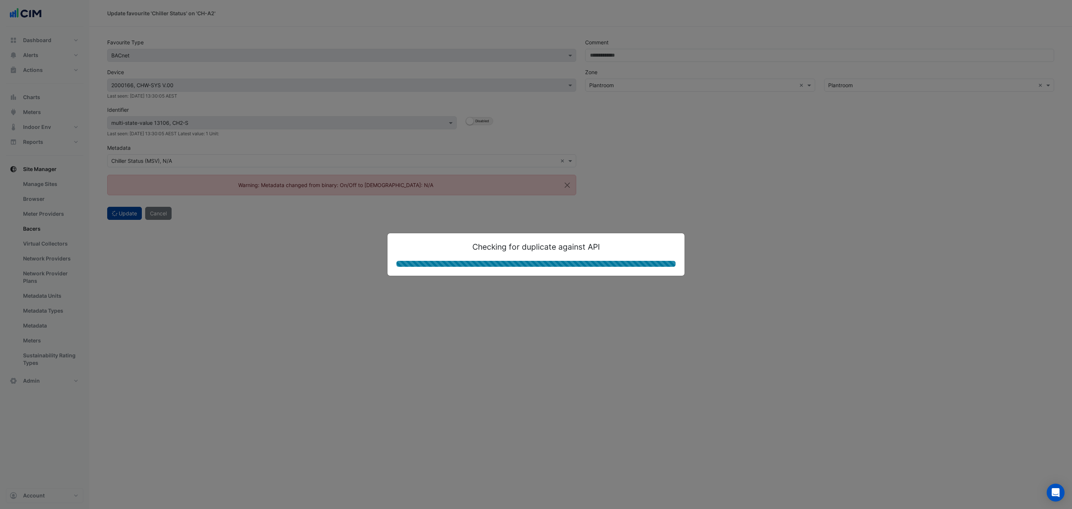
select select "***"
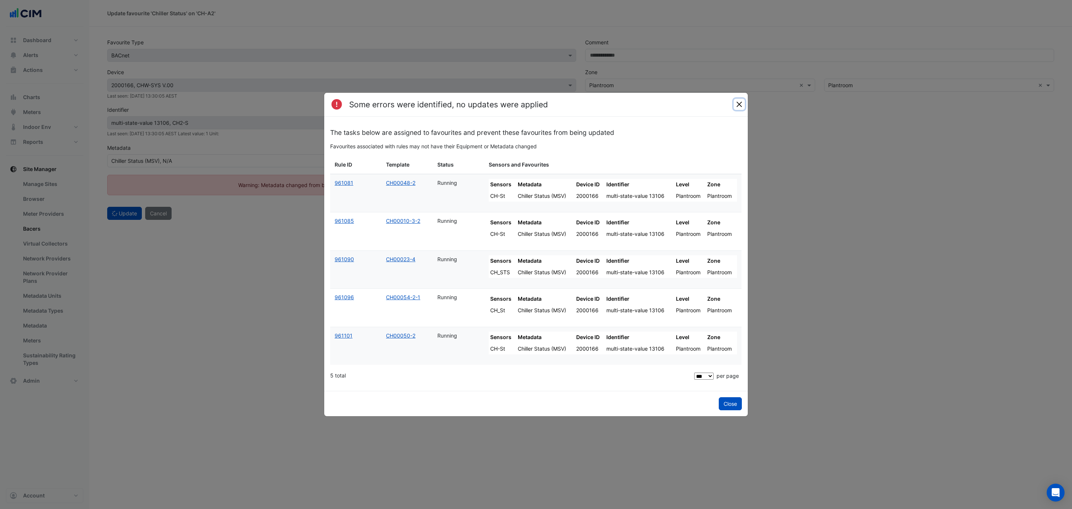
drag, startPoint x: 738, startPoint y: 101, endPoint x: 730, endPoint y: 101, distance: 8.6
click at [738, 101] on button "Close" at bounding box center [739, 104] width 11 height 11
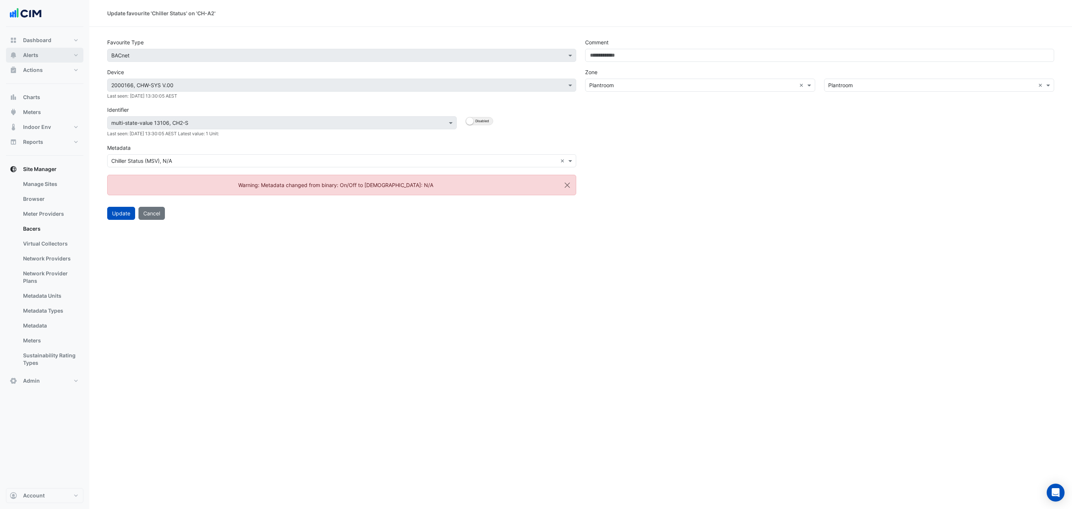
click at [50, 51] on button "Alerts" at bounding box center [44, 55] width 77 height 15
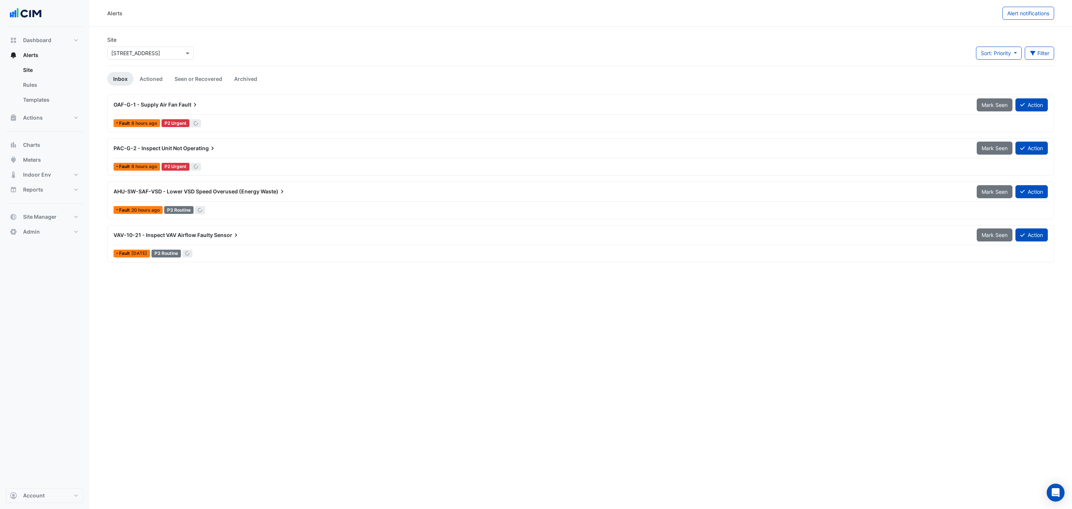
click at [152, 52] on input "text" at bounding box center [142, 54] width 63 height 8
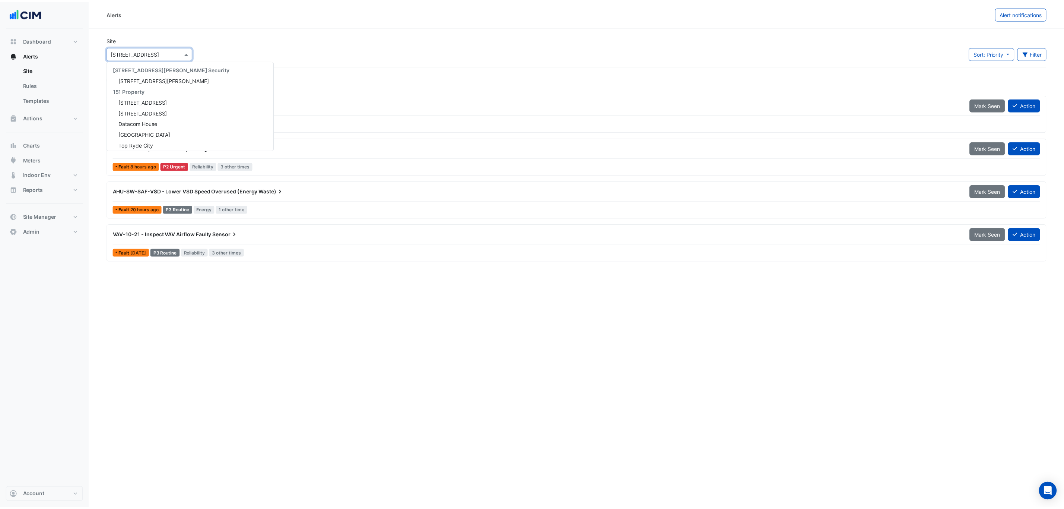
scroll to position [2008, 0]
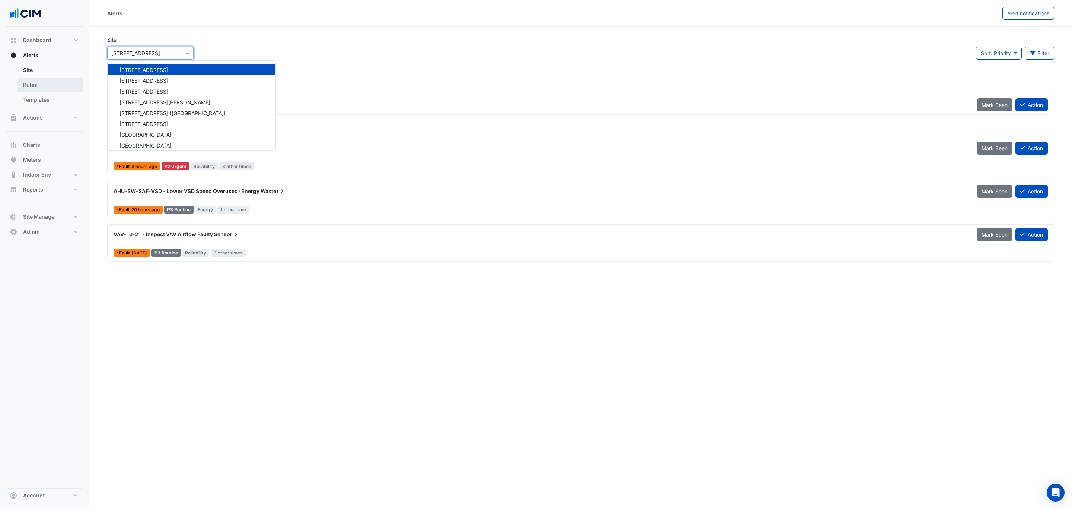
click at [36, 84] on link "Rules" at bounding box center [50, 84] width 66 height 15
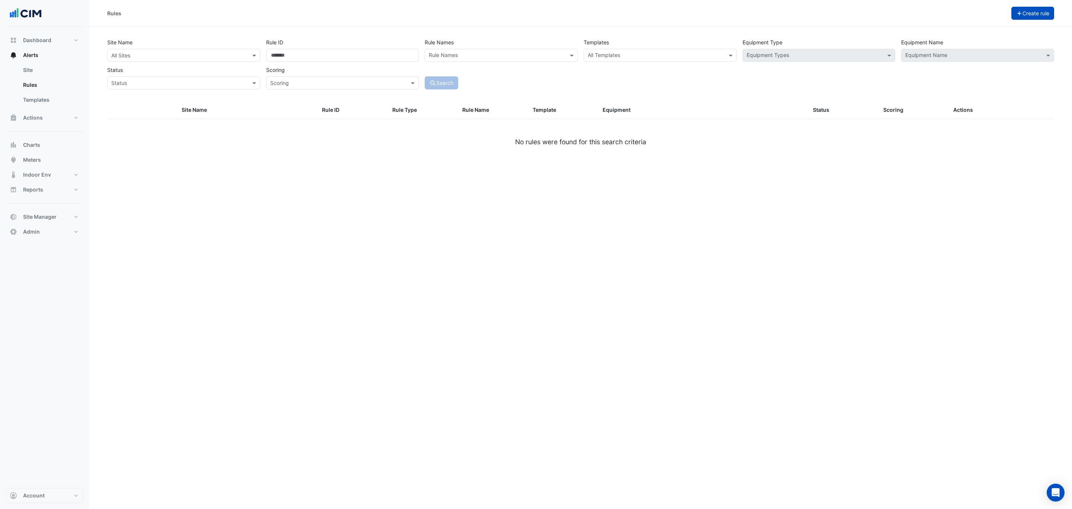
click at [1035, 17] on button "Create rule" at bounding box center [1033, 13] width 43 height 13
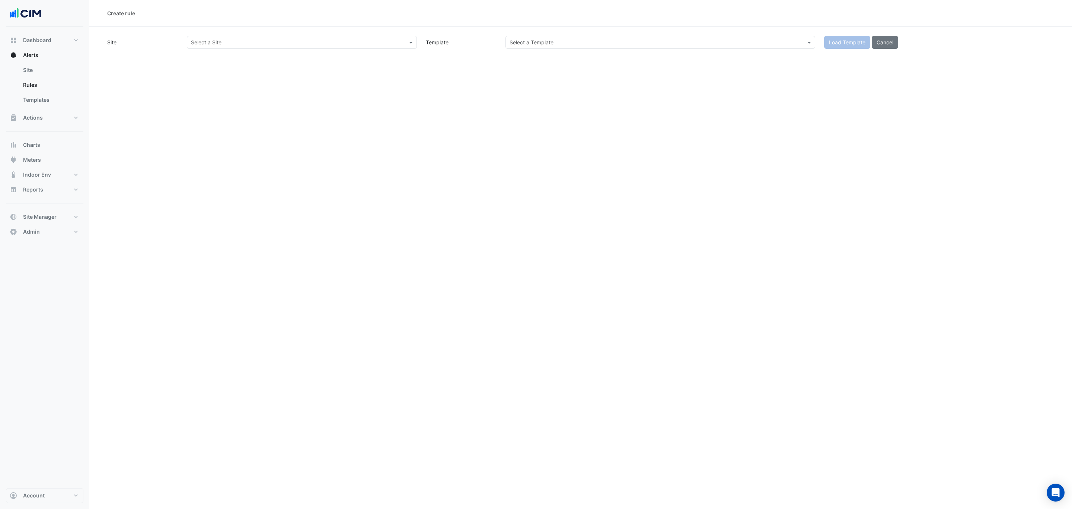
click at [274, 44] on input "text" at bounding box center [294, 43] width 207 height 8
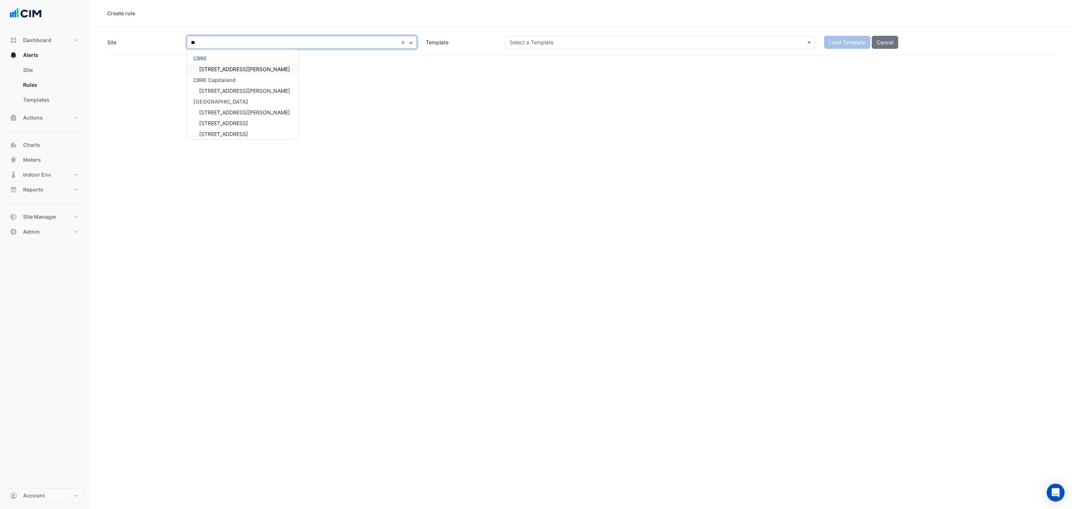
type input "***"
click at [230, 68] on span "[STREET_ADDRESS]" at bounding box center [223, 69] width 49 height 6
click at [598, 42] on input "text" at bounding box center [653, 43] width 287 height 8
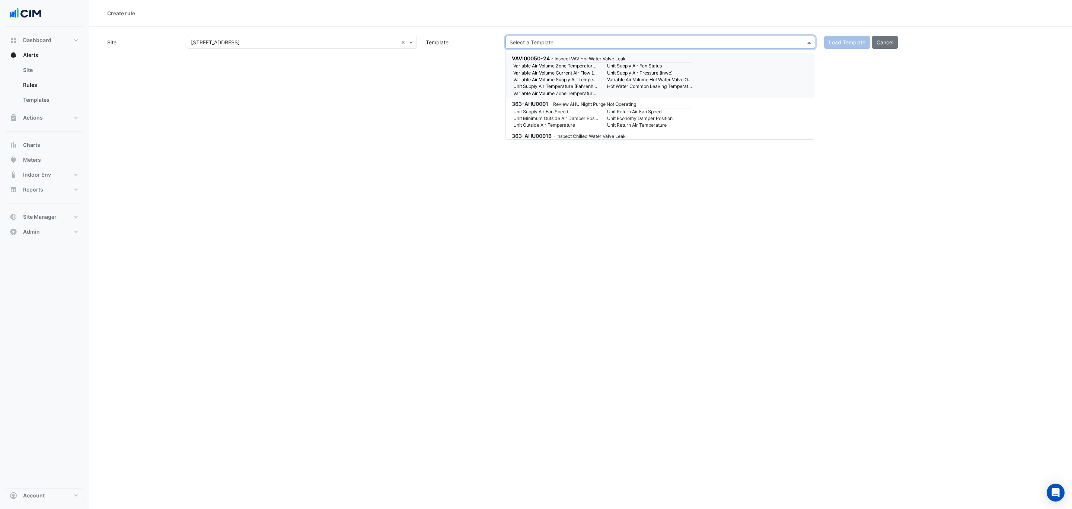
click at [557, 41] on input "text" at bounding box center [653, 43] width 287 height 8
paste input "**********"
type input "**********"
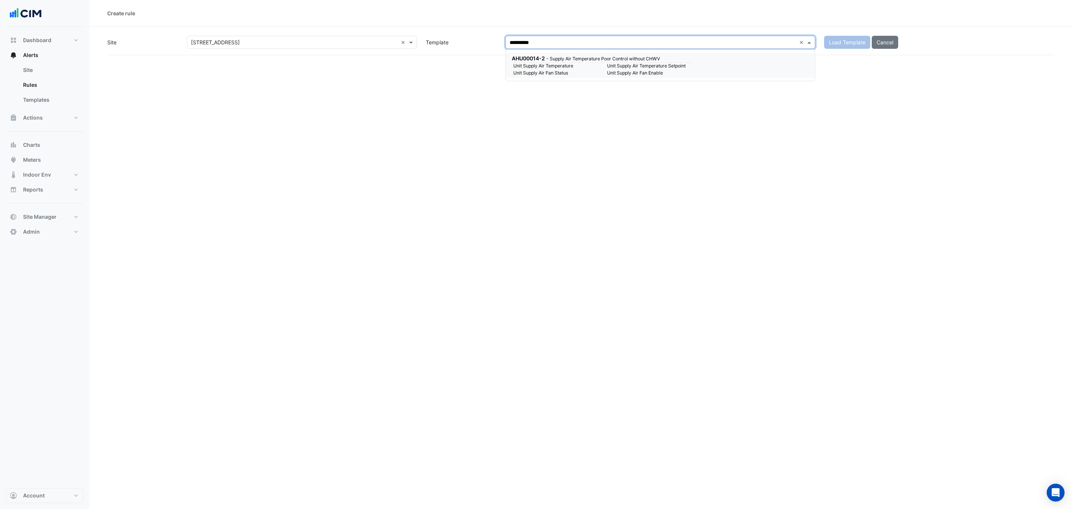
click at [567, 73] on small "Unit Supply Air Fan Status" at bounding box center [556, 73] width 94 height 7
click at [564, 67] on div "**********" at bounding box center [580, 254] width 983 height 509
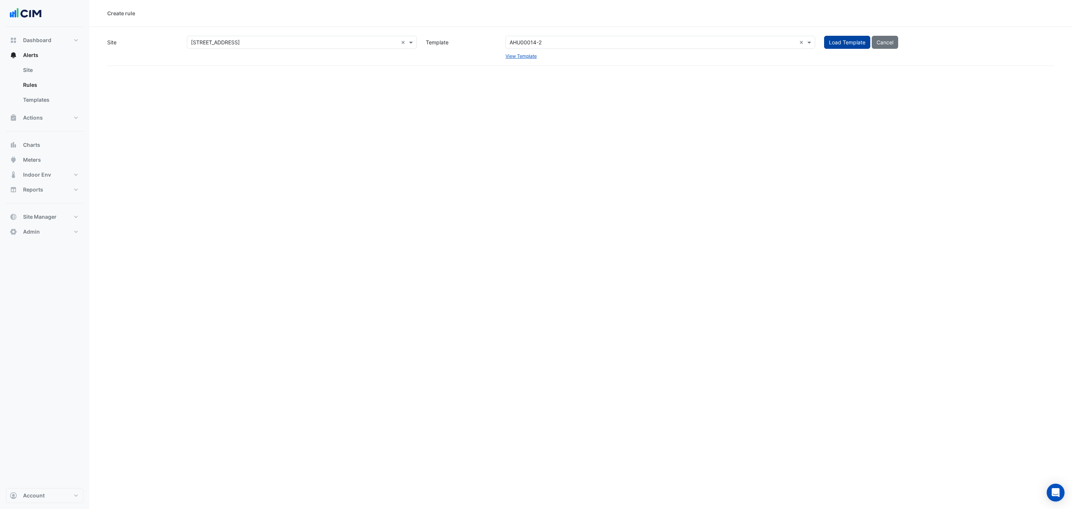
click at [850, 46] on button "Load Template" at bounding box center [847, 42] width 46 height 13
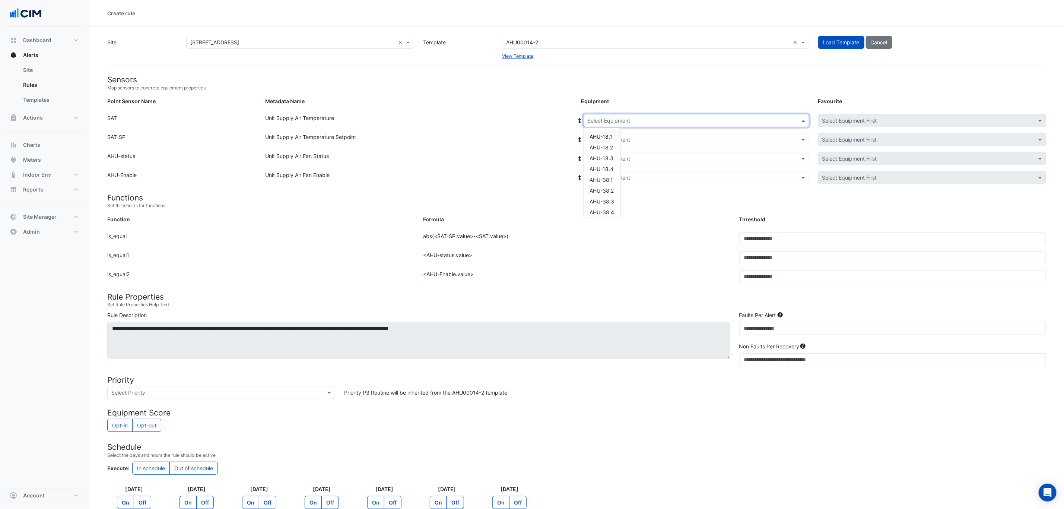
click at [713, 117] on input "text" at bounding box center [688, 121] width 203 height 8
click at [604, 134] on span "AHU-18.1" at bounding box center [600, 136] width 23 height 6
click at [626, 133] on div "Select Equipment" at bounding box center [696, 139] width 226 height 13
click at [611, 163] on span "AHU-18.1" at bounding box center [606, 166] width 23 height 6
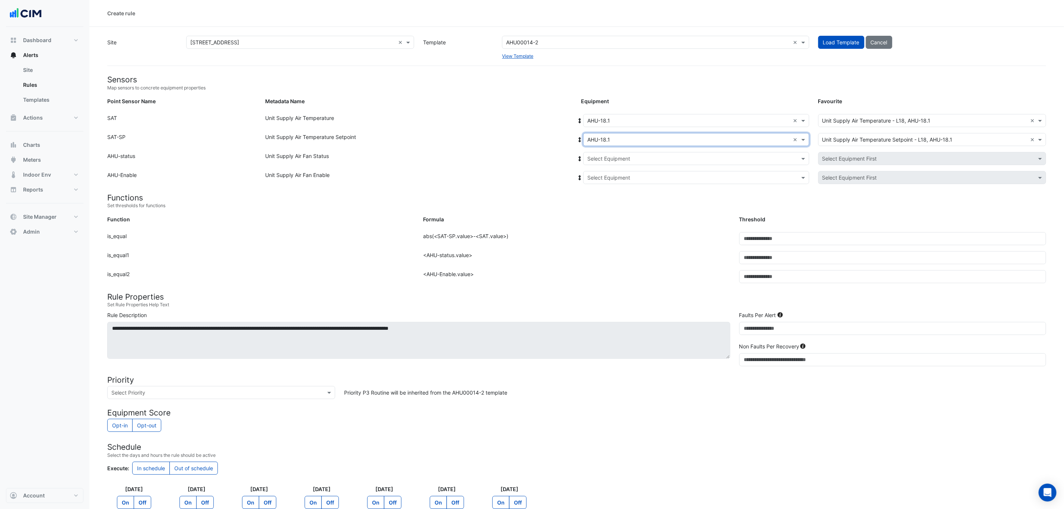
drag, startPoint x: 629, startPoint y: 158, endPoint x: 618, endPoint y: 164, distance: 13.2
click at [629, 158] on input "text" at bounding box center [688, 159] width 203 height 8
click at [614, 183] on span "AHU-18.1" at bounding box center [606, 185] width 23 height 6
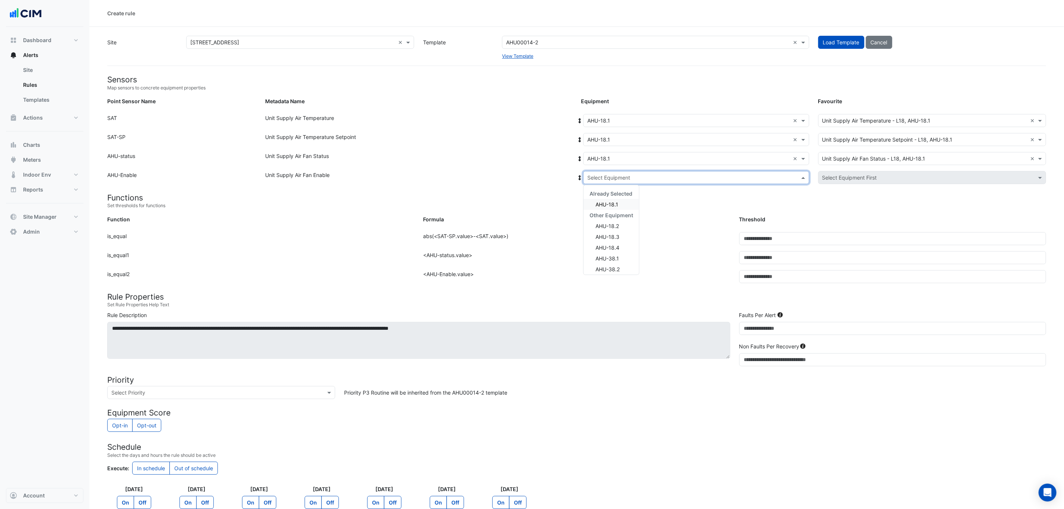
drag, startPoint x: 623, startPoint y: 178, endPoint x: 614, endPoint y: 184, distance: 10.5
click at [622, 178] on input "text" at bounding box center [688, 178] width 203 height 8
click at [611, 201] on span "AHU-18.1" at bounding box center [606, 204] width 23 height 6
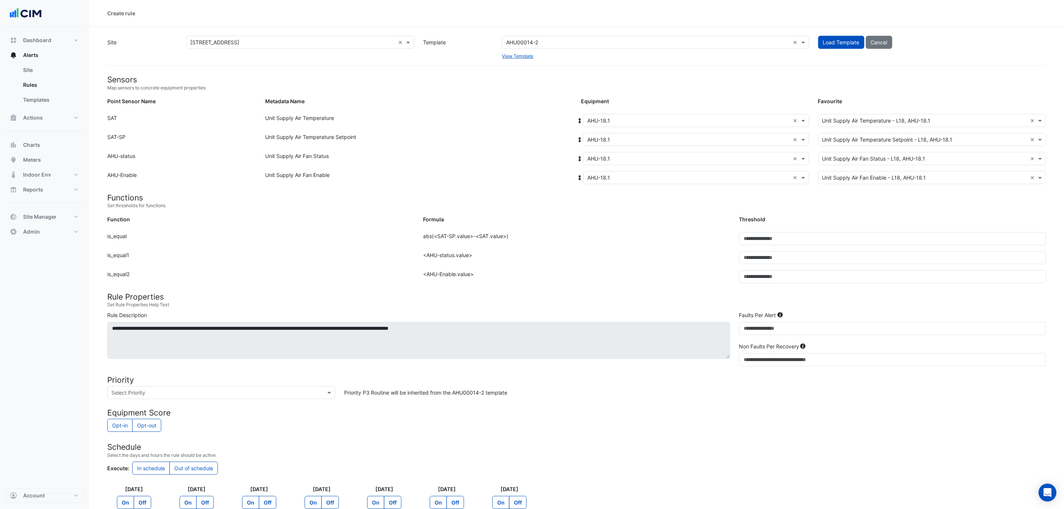
click at [493, 174] on div "Unit Supply Air Fan Enable" at bounding box center [419, 179] width 316 height 16
drag, startPoint x: 765, startPoint y: 327, endPoint x: 713, endPoint y: 325, distance: 52.5
click at [713, 325] on div "**********" at bounding box center [577, 340] width 948 height 58
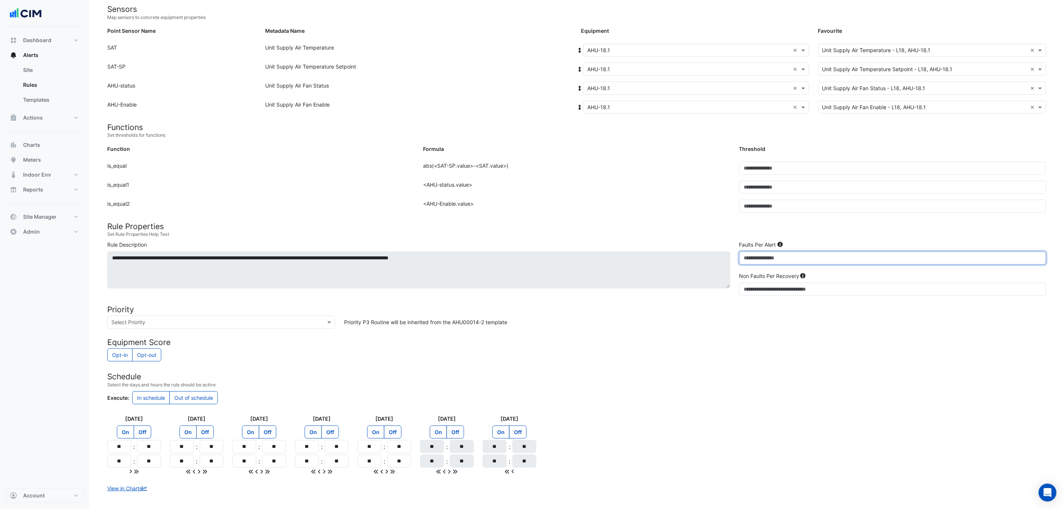
scroll to position [51, 0]
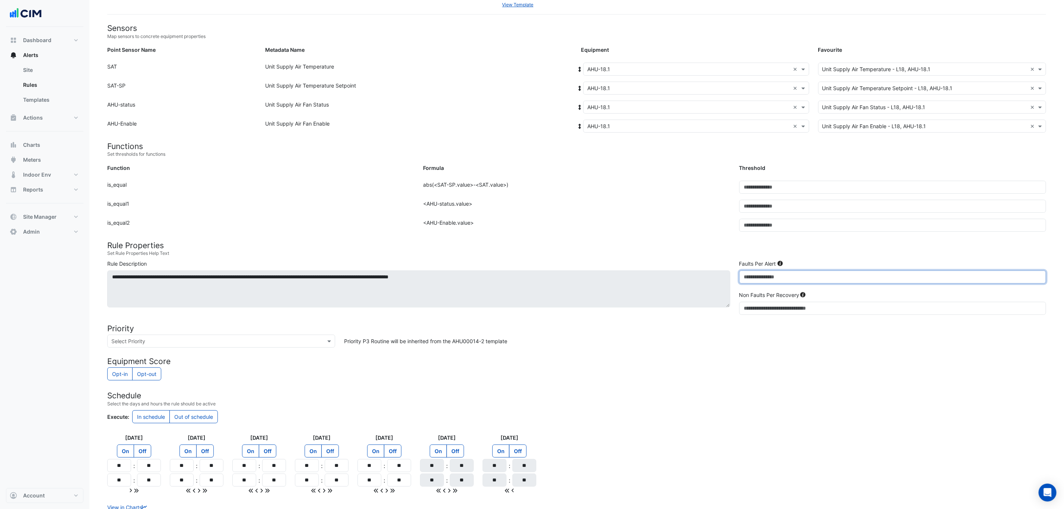
click at [754, 276] on input "*" at bounding box center [892, 276] width 307 height 13
drag, startPoint x: 755, startPoint y: 279, endPoint x: 733, endPoint y: 276, distance: 22.5
click at [733, 276] on div "**********" at bounding box center [577, 289] width 948 height 58
type input "**"
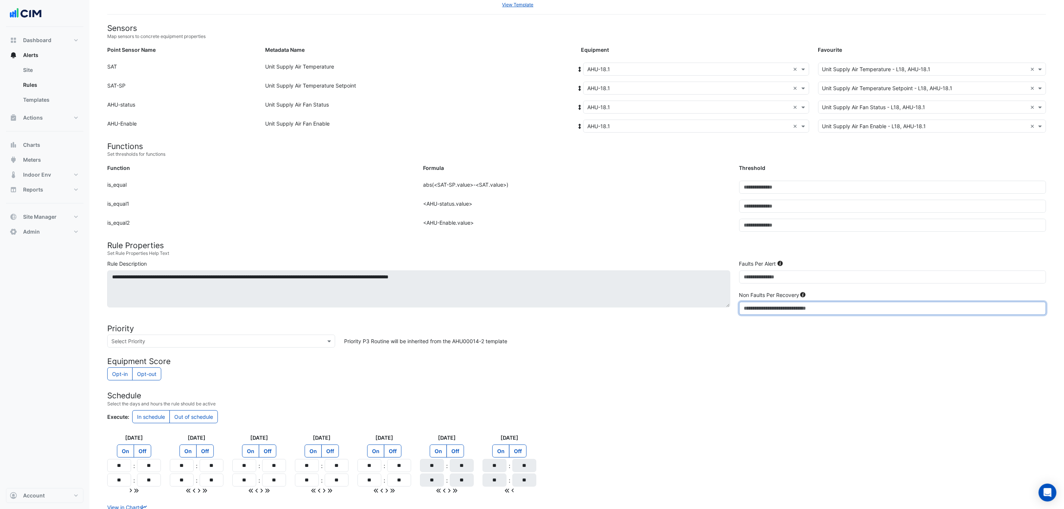
drag, startPoint x: 750, startPoint y: 311, endPoint x: 738, endPoint y: 308, distance: 11.5
click at [738, 308] on div "Non Faults Per Recovery *" at bounding box center [893, 303] width 316 height 24
type input "*"
click at [738, 347] on div "Priority P3 Routine will be inherited from the AHU00014-2 template" at bounding box center [695, 340] width 711 height 13
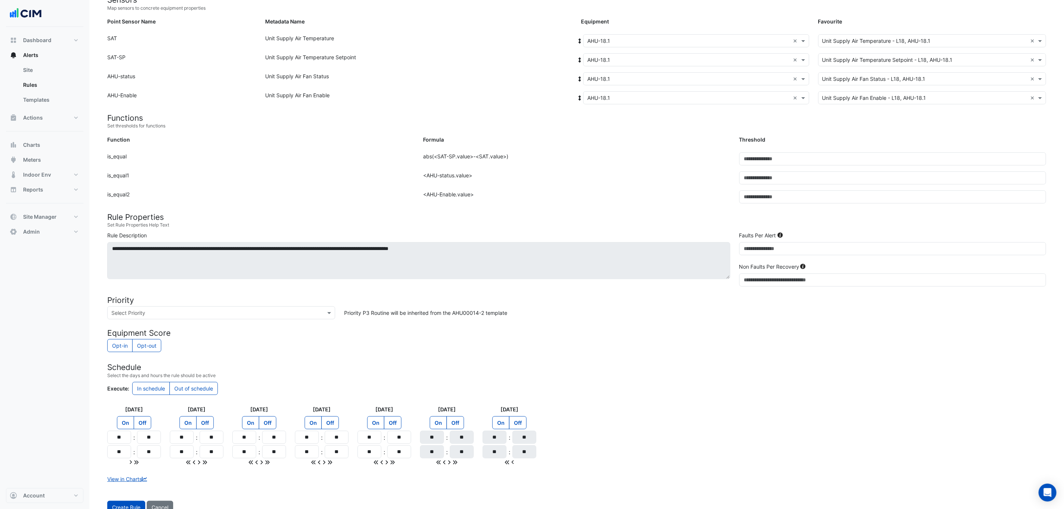
scroll to position [107, 0]
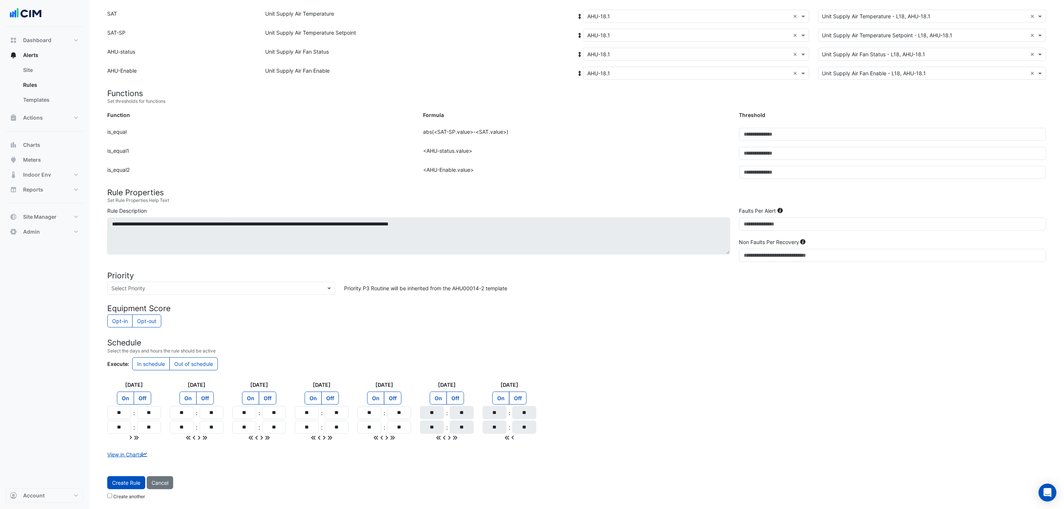
click at [106, 497] on div "Create Rule Cancel Create another" at bounding box center [577, 489] width 948 height 27
click at [128, 485] on span "Create Rule" at bounding box center [126, 482] width 28 height 6
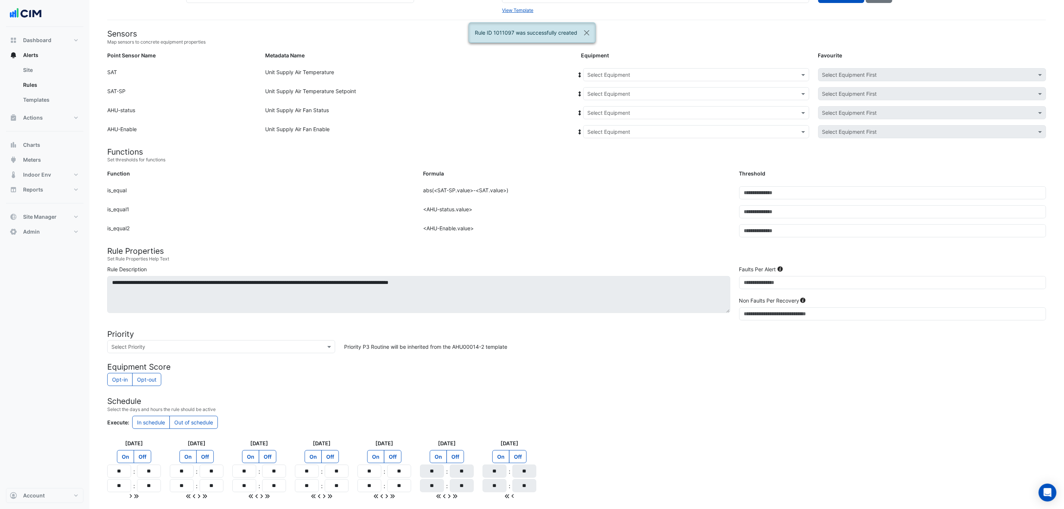
scroll to position [0, 0]
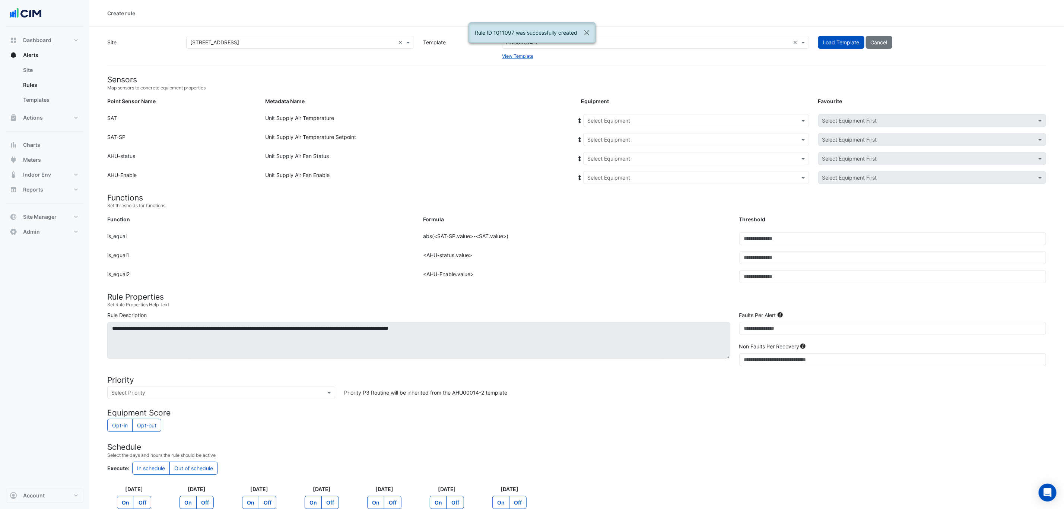
click at [646, 120] on input "text" at bounding box center [688, 121] width 203 height 8
click at [615, 144] on div "AHU-18.2" at bounding box center [601, 147] width 37 height 11
click at [579, 120] on icon at bounding box center [579, 120] width 7 height 5
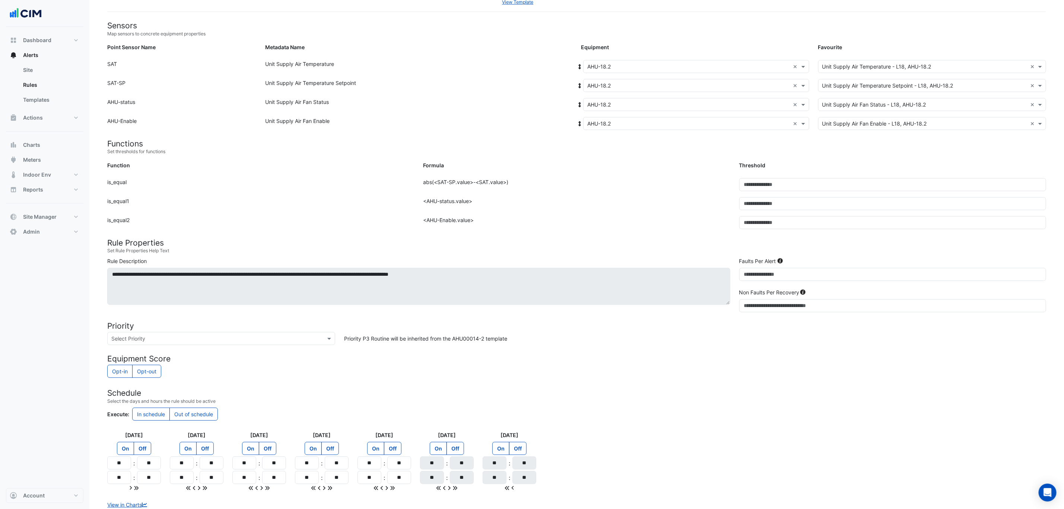
scroll to position [107, 0]
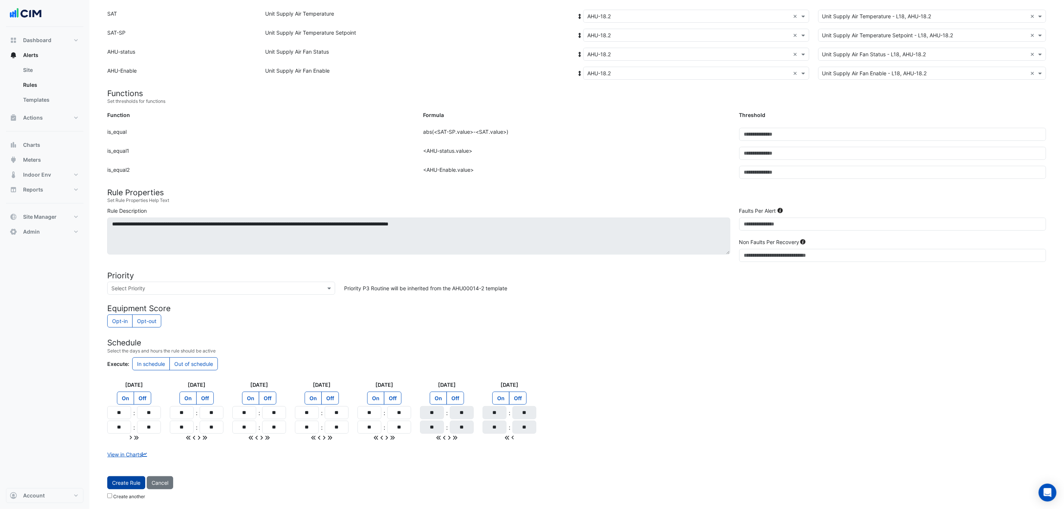
click at [131, 484] on span "Create Rule" at bounding box center [126, 482] width 28 height 6
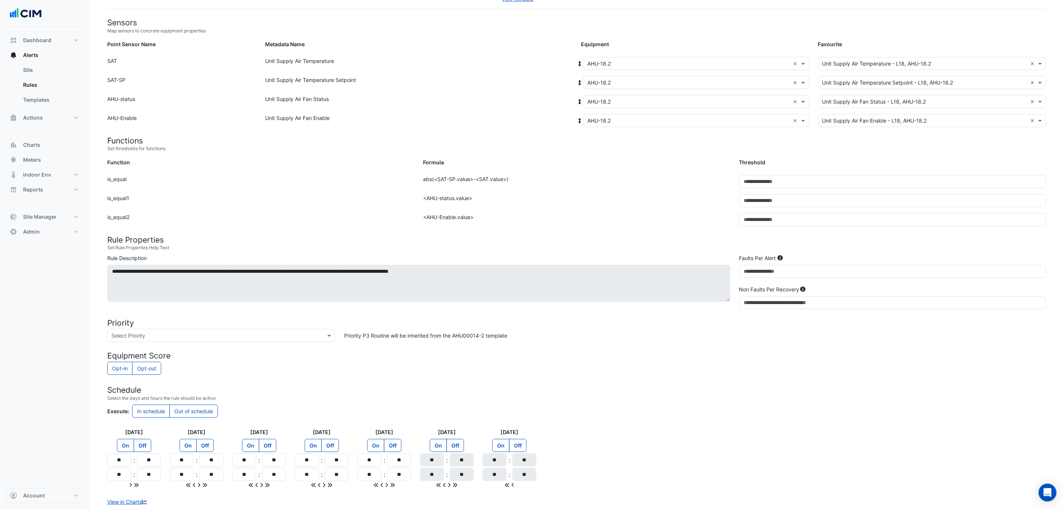
scroll to position [0, 0]
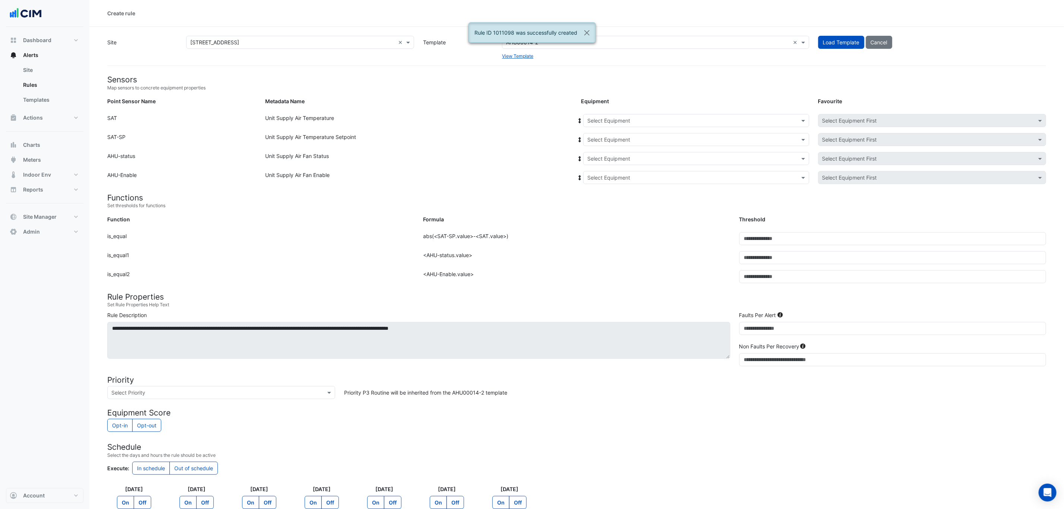
click at [616, 122] on input "text" at bounding box center [688, 121] width 203 height 8
click at [615, 155] on div "AHU-18.3" at bounding box center [601, 158] width 37 height 11
click at [580, 119] on icon at bounding box center [580, 120] width 3 height 5
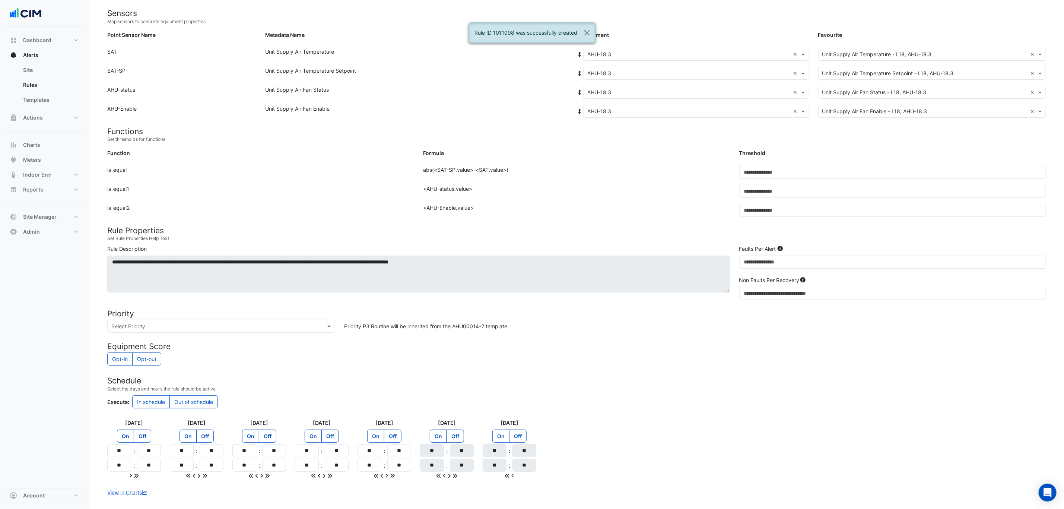
scroll to position [107, 0]
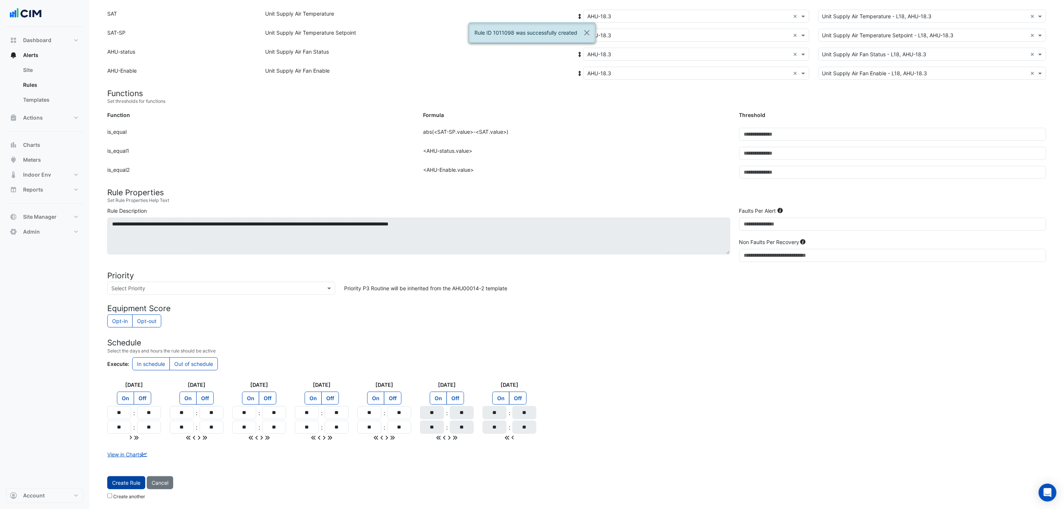
click at [120, 482] on span "Create Rule" at bounding box center [126, 482] width 28 height 6
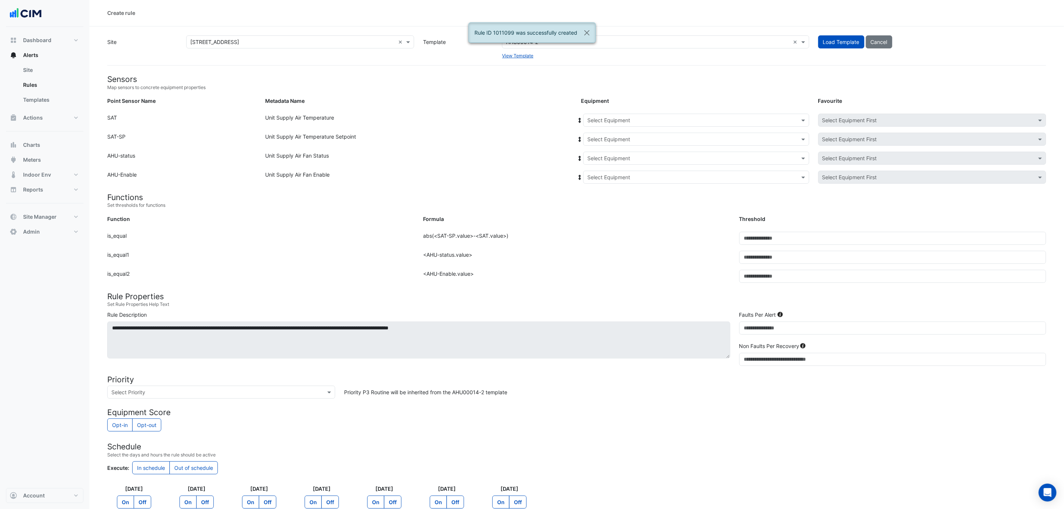
scroll to position [0, 0]
click at [632, 120] on input "text" at bounding box center [688, 121] width 203 height 8
click at [614, 167] on div "AHU-18.4" at bounding box center [601, 168] width 37 height 11
click at [578, 120] on icon at bounding box center [579, 120] width 7 height 5
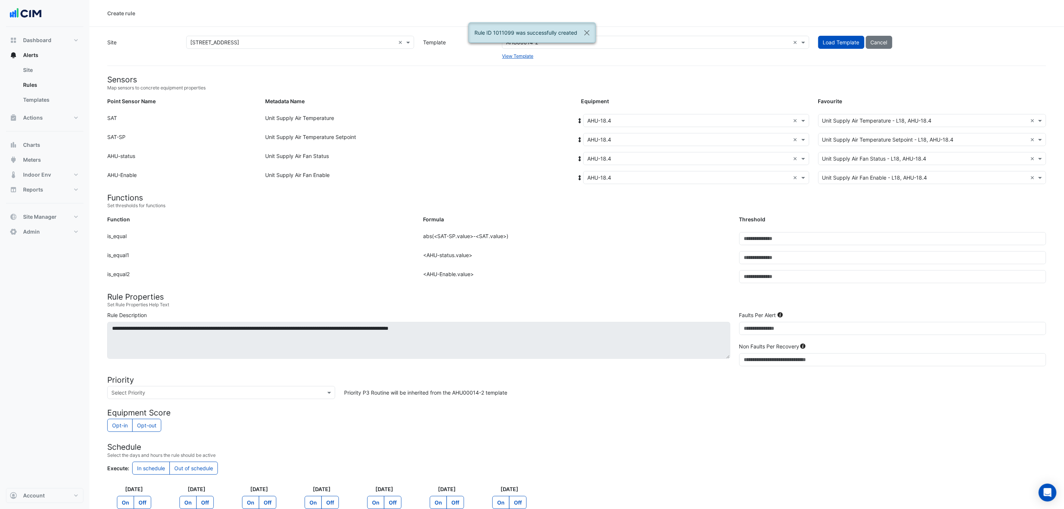
scroll to position [107, 0]
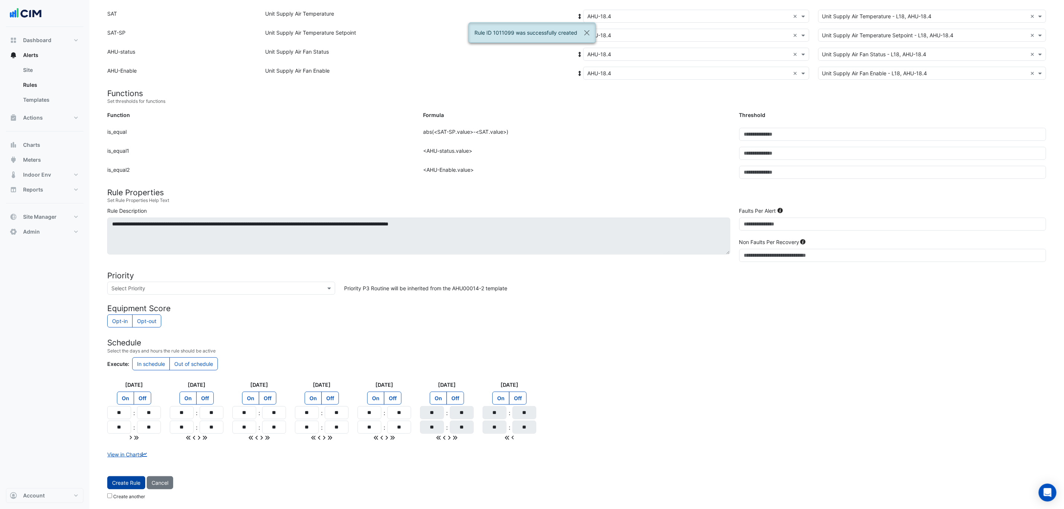
click at [124, 484] on span "Create Rule" at bounding box center [126, 482] width 28 height 6
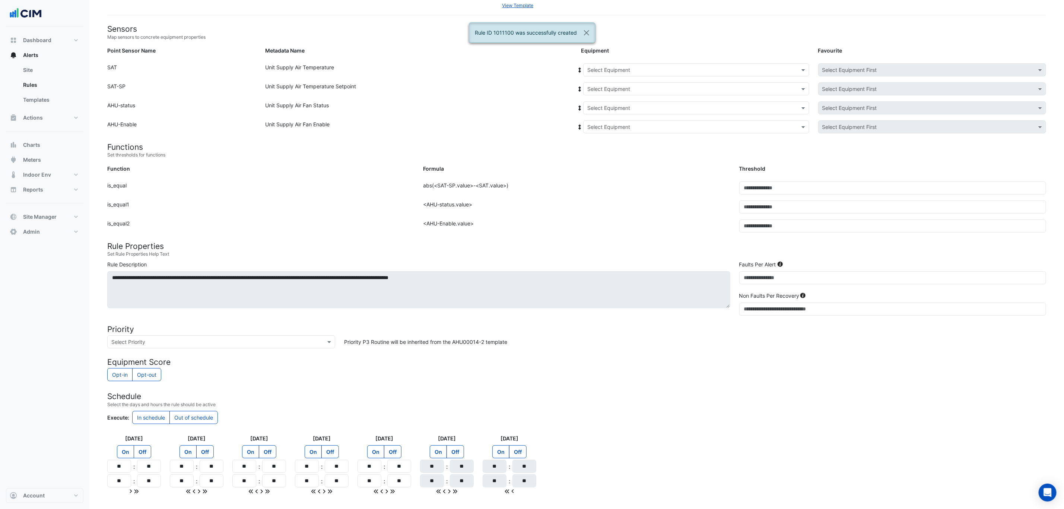
scroll to position [0, 0]
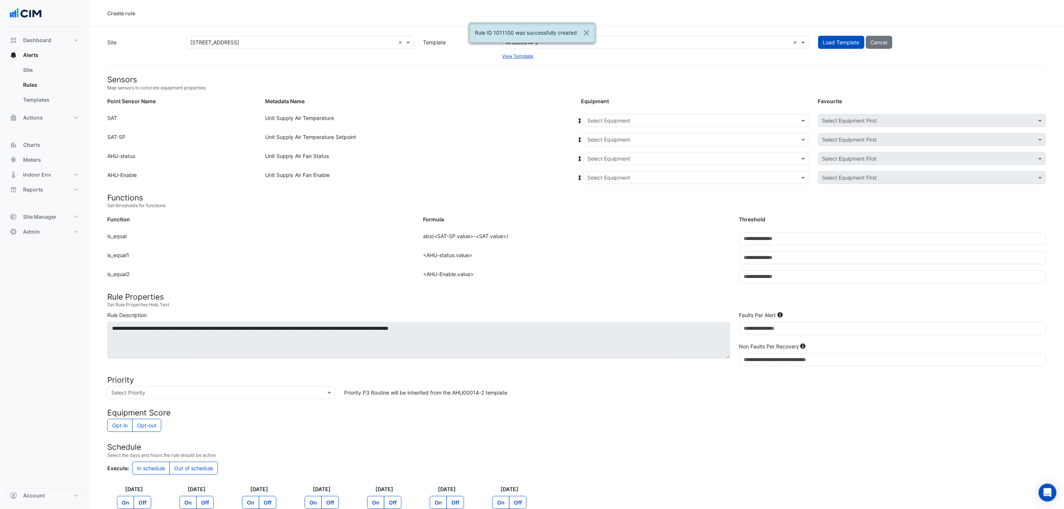
drag, startPoint x: 616, startPoint y: 128, endPoint x: 615, endPoint y: 123, distance: 4.6
click at [616, 126] on div "Equipment: Select Equipment Favourite: Select Equipment First" at bounding box center [813, 122] width 474 height 16
click at [615, 122] on input "text" at bounding box center [688, 121] width 203 height 8
click at [614, 178] on div "AHU-38.1" at bounding box center [601, 179] width 37 height 11
click at [579, 119] on icon at bounding box center [580, 120] width 3 height 5
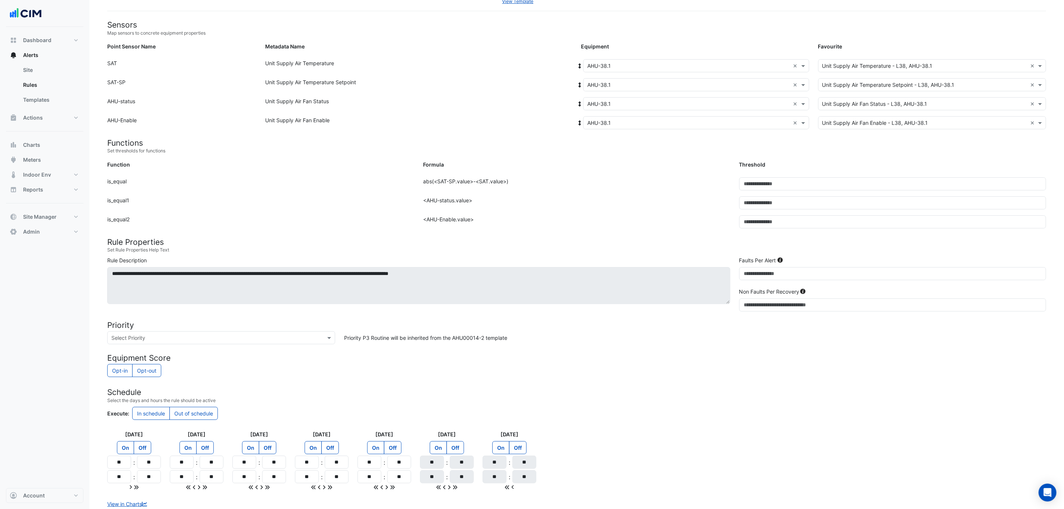
scroll to position [107, 0]
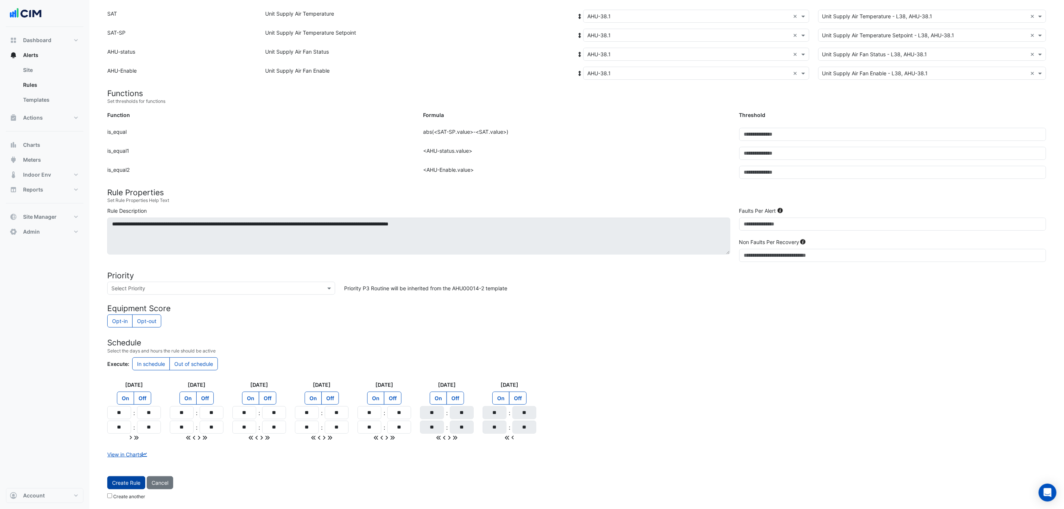
click at [114, 482] on span "Create Rule" at bounding box center [126, 482] width 28 height 6
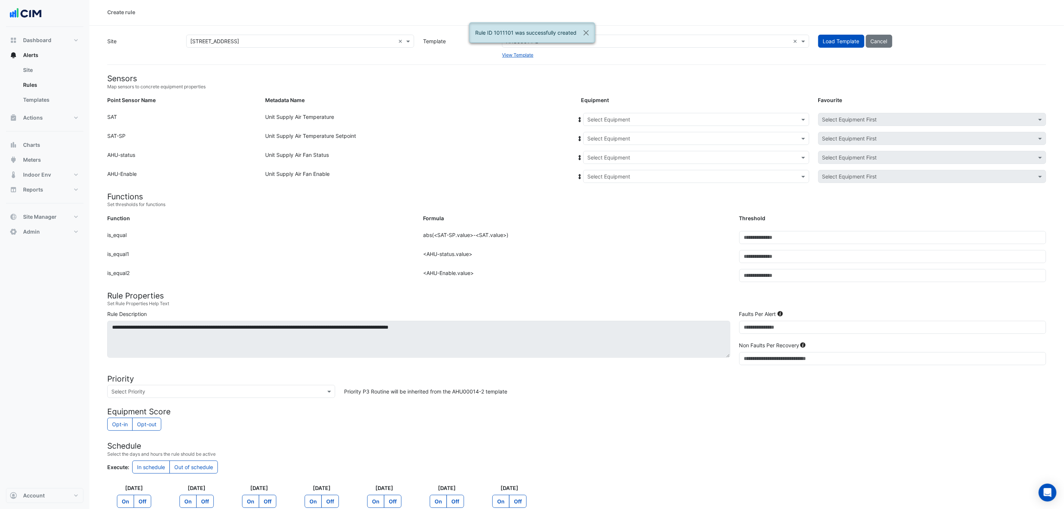
scroll to position [0, 0]
click at [629, 122] on input "text" at bounding box center [688, 121] width 203 height 8
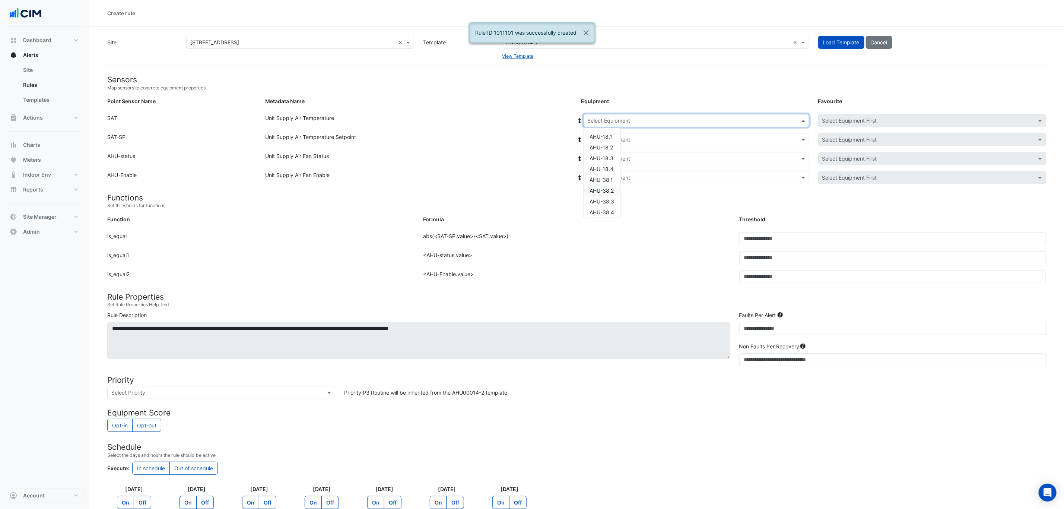
click at [614, 191] on div "AHU-38.2" at bounding box center [601, 190] width 37 height 11
click at [579, 118] on icon at bounding box center [580, 120] width 3 height 5
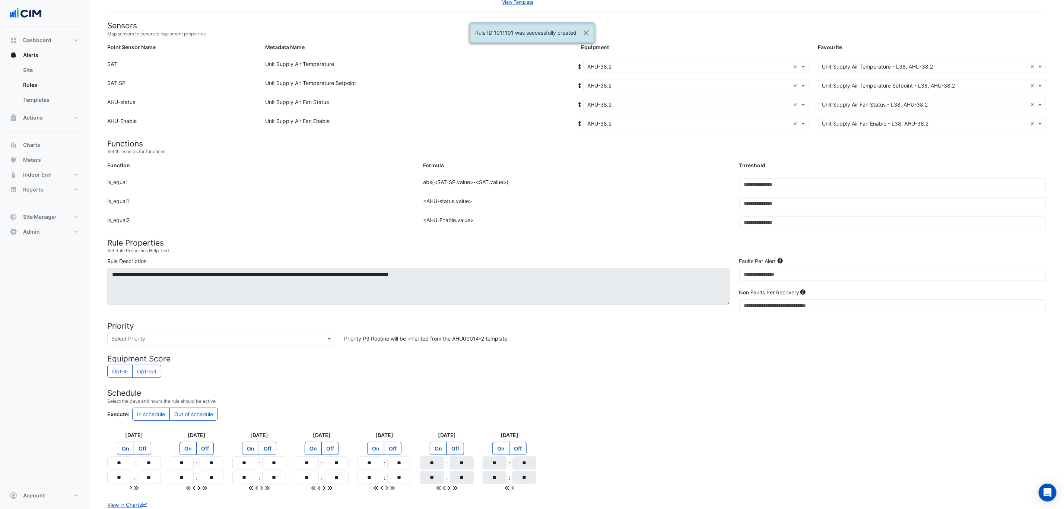
scroll to position [107, 0]
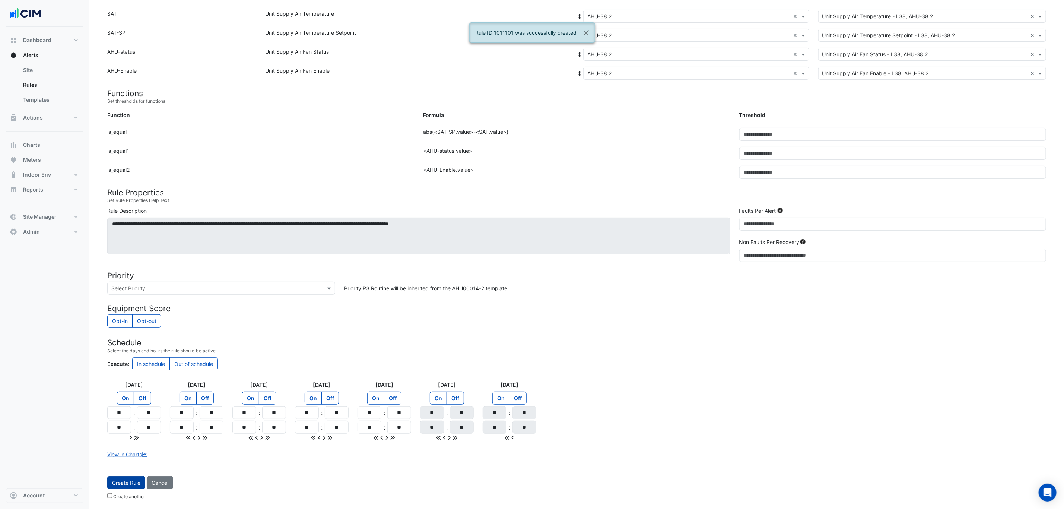
click at [125, 484] on span "Create Rule" at bounding box center [126, 482] width 28 height 6
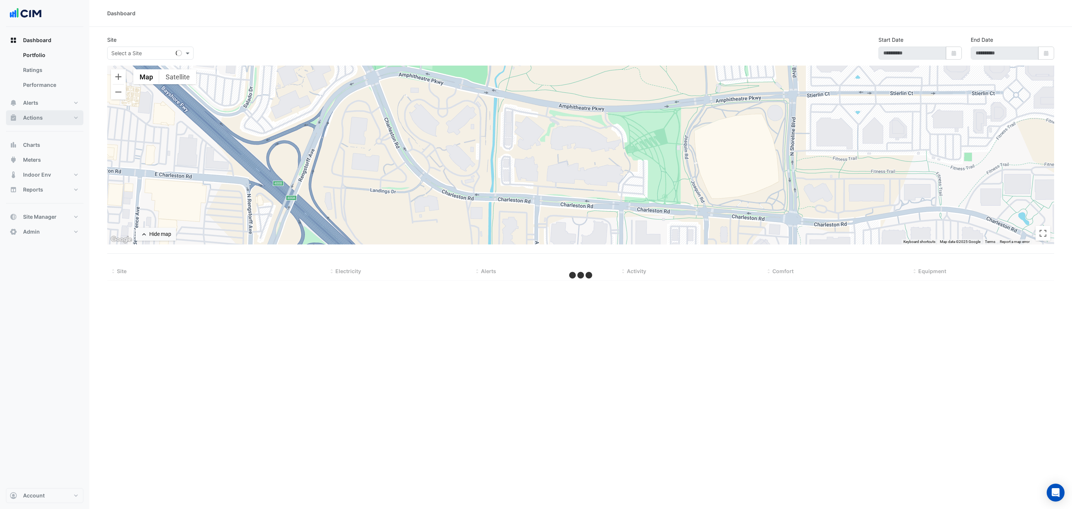
type input "**********"
select select "***"
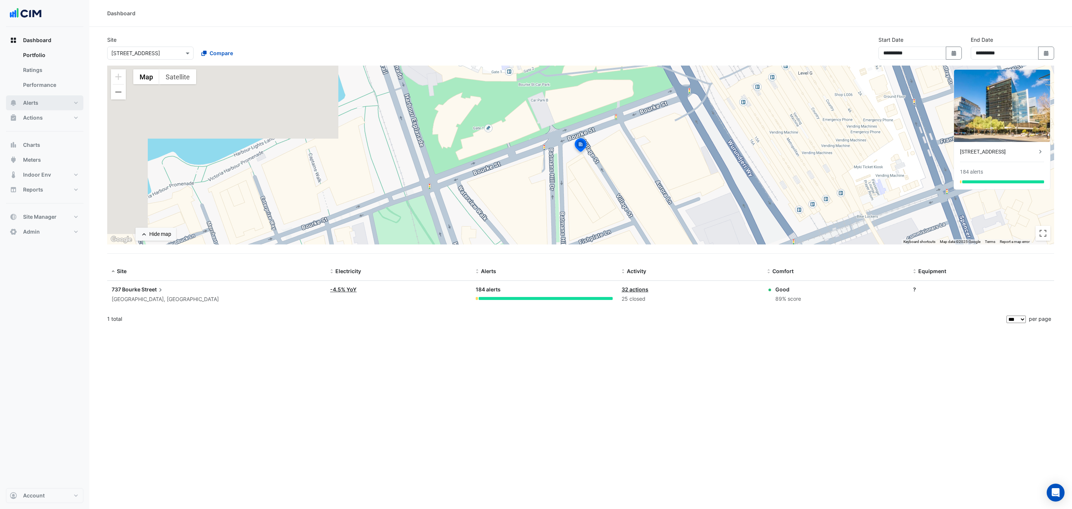
click at [55, 102] on button "Alerts" at bounding box center [44, 102] width 77 height 15
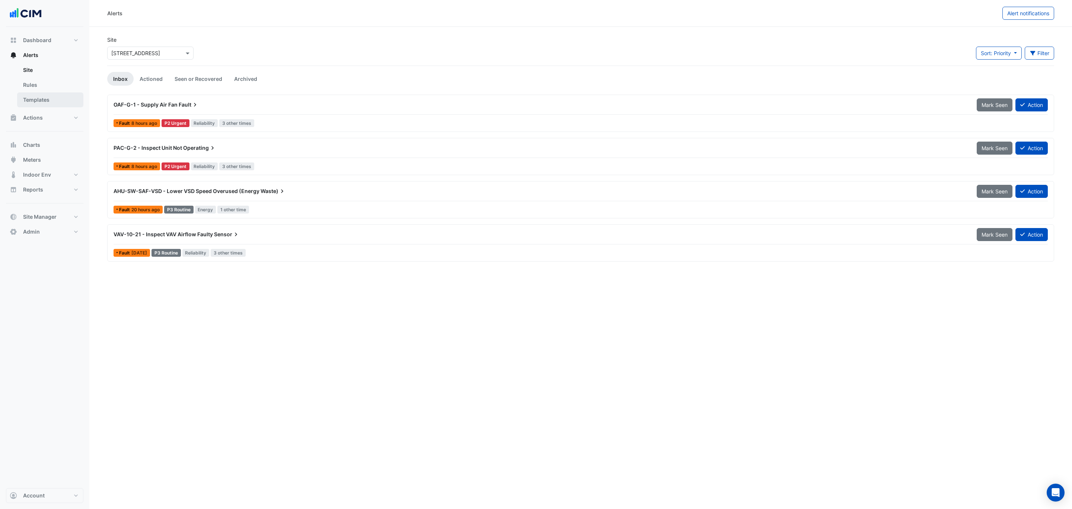
click at [54, 96] on link "Templates" at bounding box center [50, 99] width 66 height 15
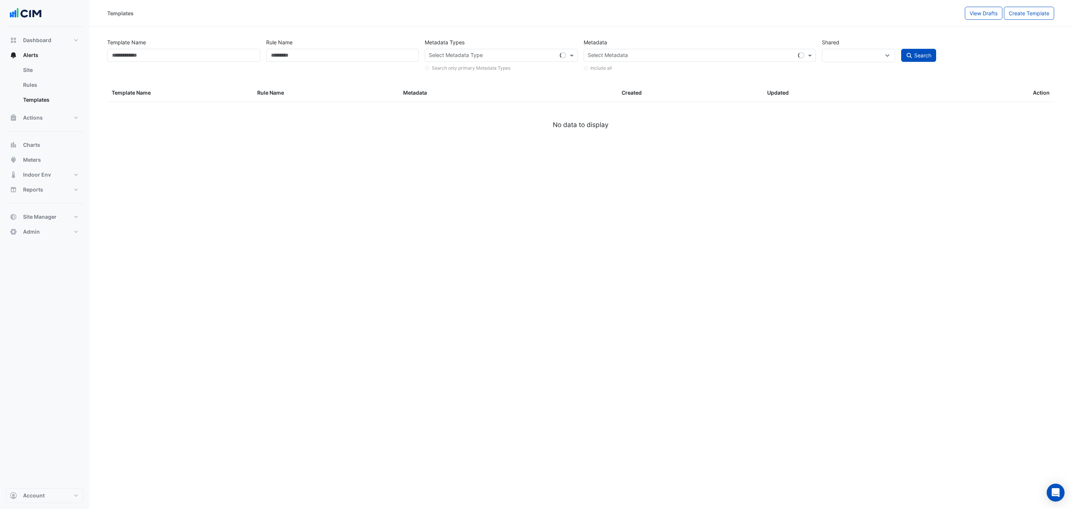
select select
click at [188, 55] on input "Template Name" at bounding box center [183, 55] width 153 height 13
select select "***"
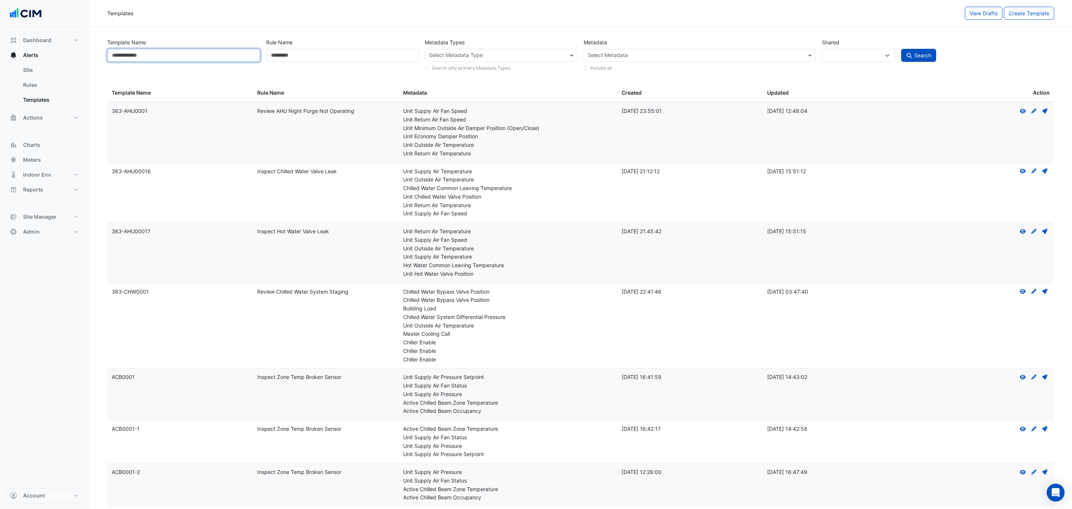
paste input "**********"
click at [121, 54] on input "**********" at bounding box center [183, 55] width 152 height 13
drag, startPoint x: 122, startPoint y: 55, endPoint x: 62, endPoint y: 55, distance: 60.3
type input "**********"
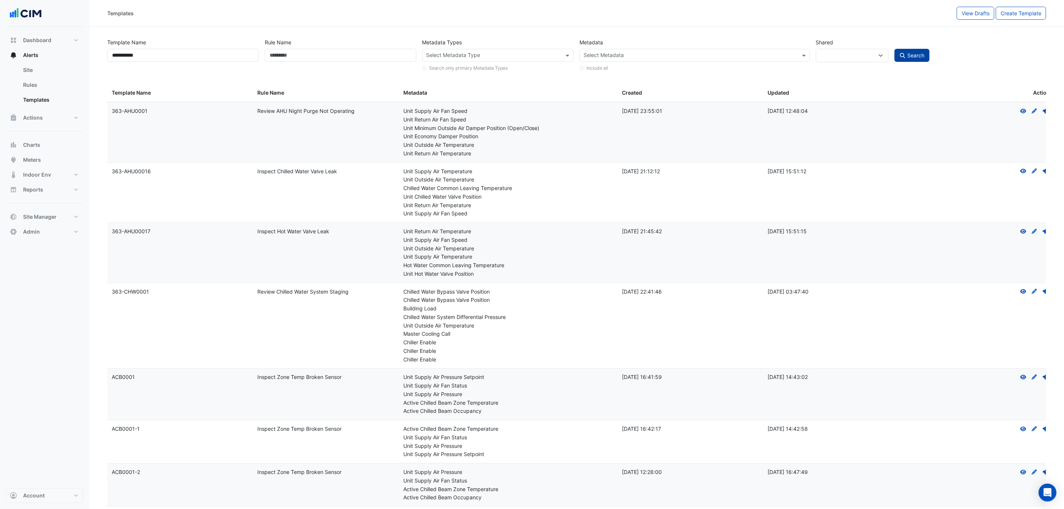
click at [909, 56] on span "Search" at bounding box center [915, 55] width 17 height 6
select select
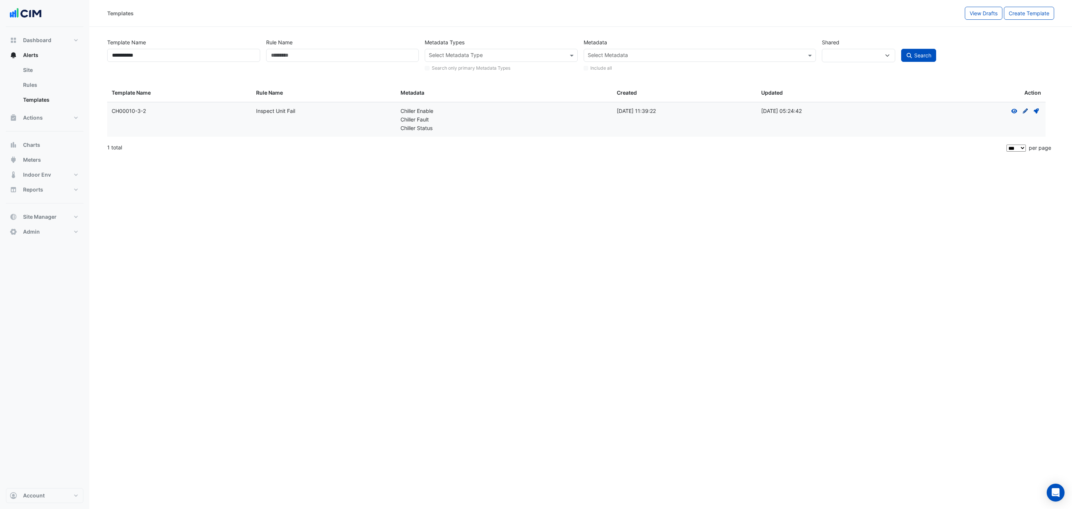
click at [1025, 111] on icon at bounding box center [1025, 110] width 5 height 5
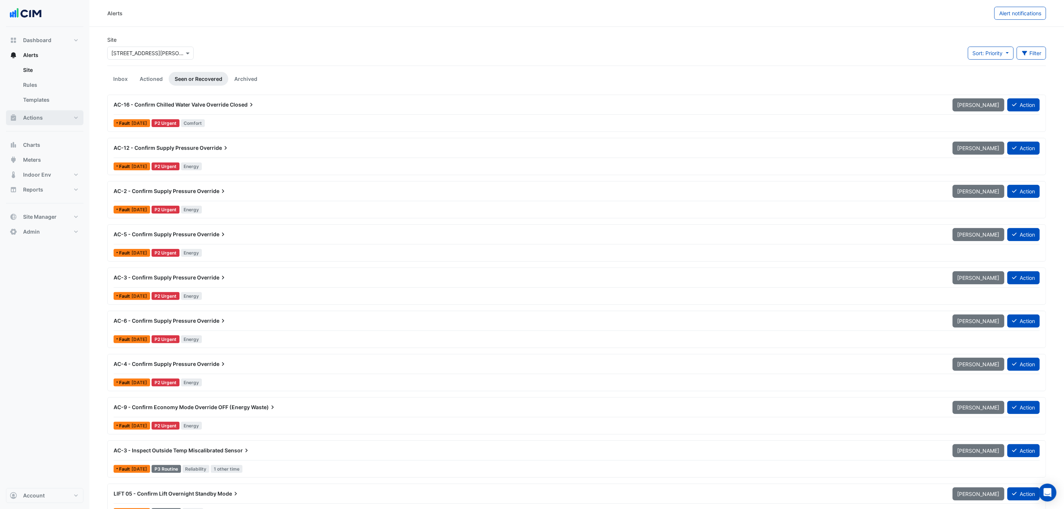
click at [48, 116] on button "Actions" at bounding box center [44, 117] width 77 height 15
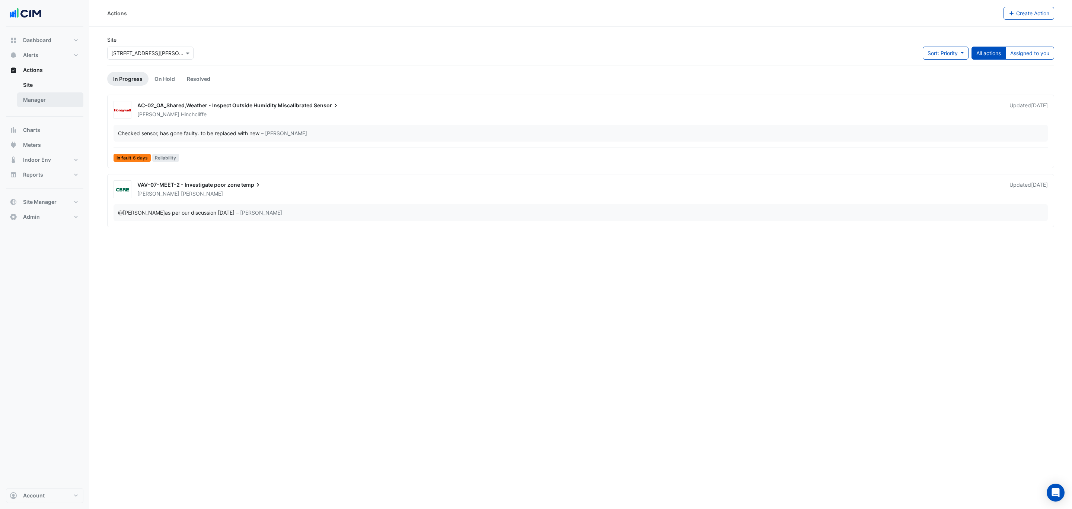
click at [50, 104] on link "Manager" at bounding box center [50, 99] width 66 height 15
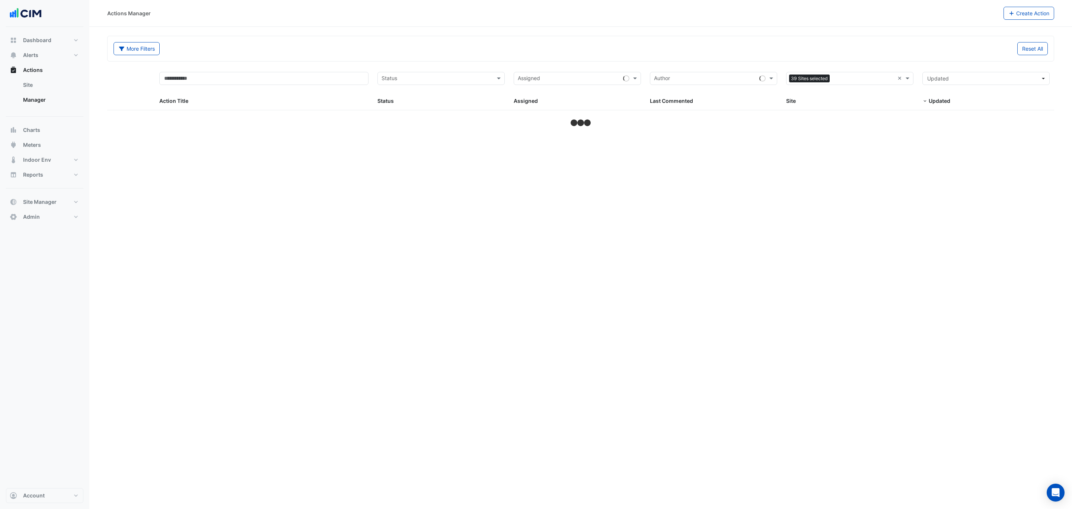
select select "***"
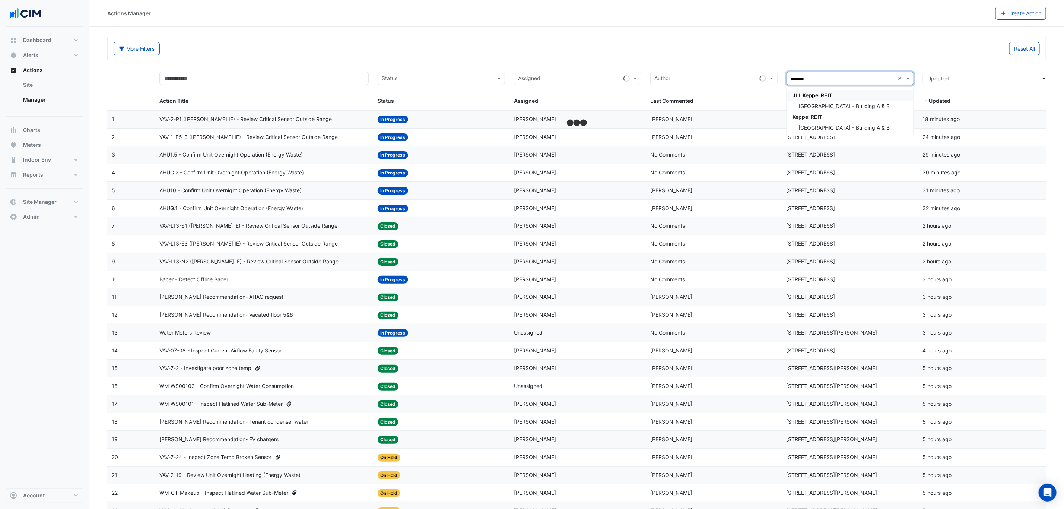
type input "********"
click at [817, 75] on span "2 Sites selected" at bounding box center [807, 78] width 37 height 8
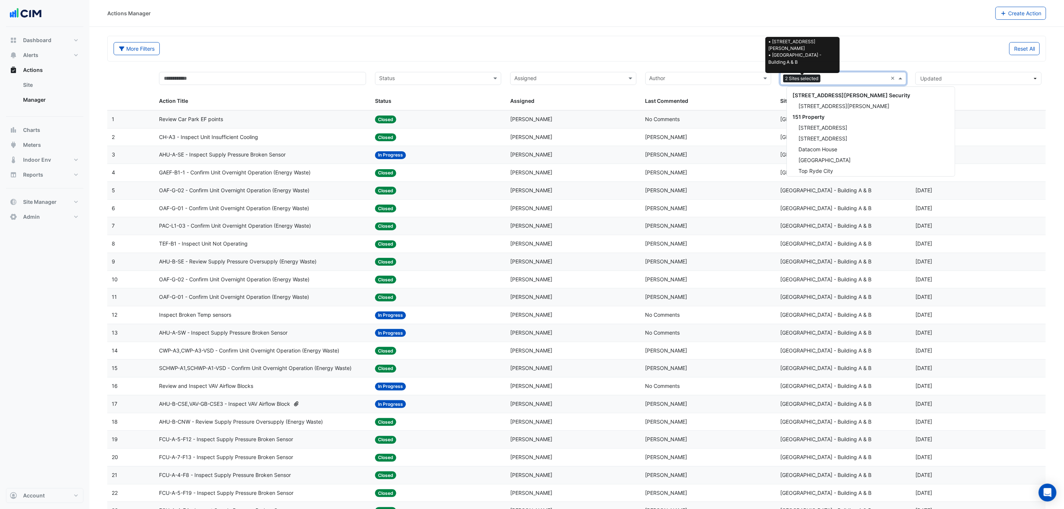
scroll to position [6534, 0]
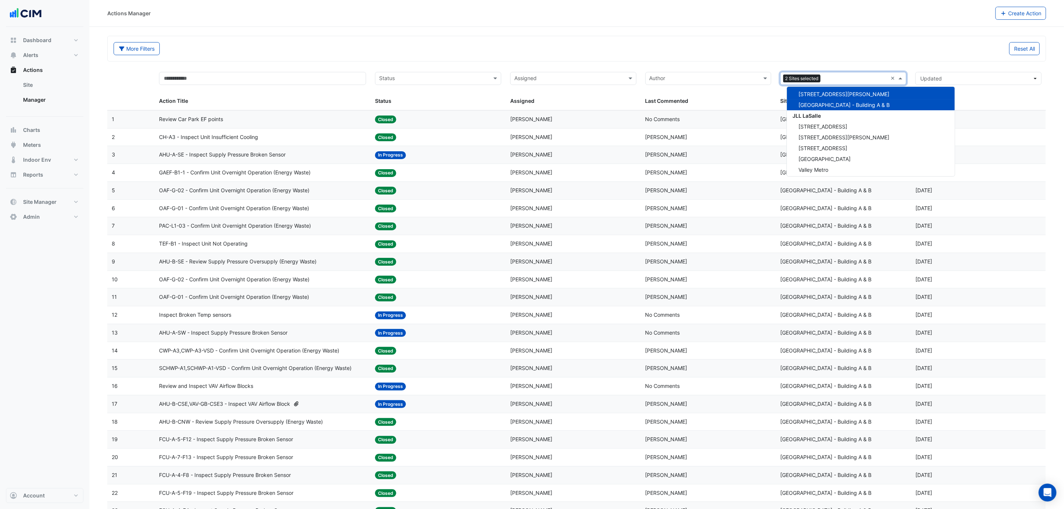
click at [838, 102] on span "[GEOGRAPHIC_DATA] - Building A & B" at bounding box center [844, 105] width 91 height 6
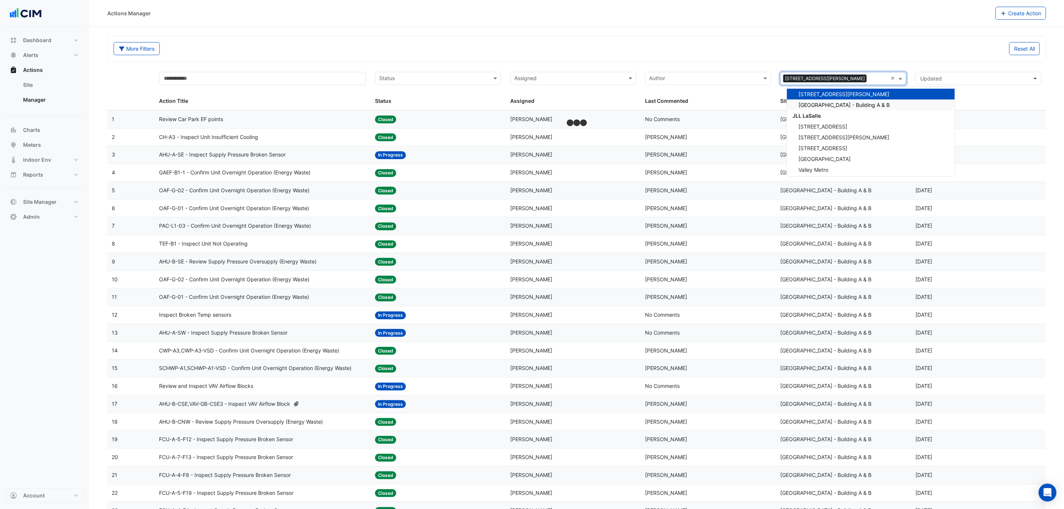
click at [837, 102] on span "[GEOGRAPHIC_DATA] - Building A & B" at bounding box center [844, 105] width 91 height 6
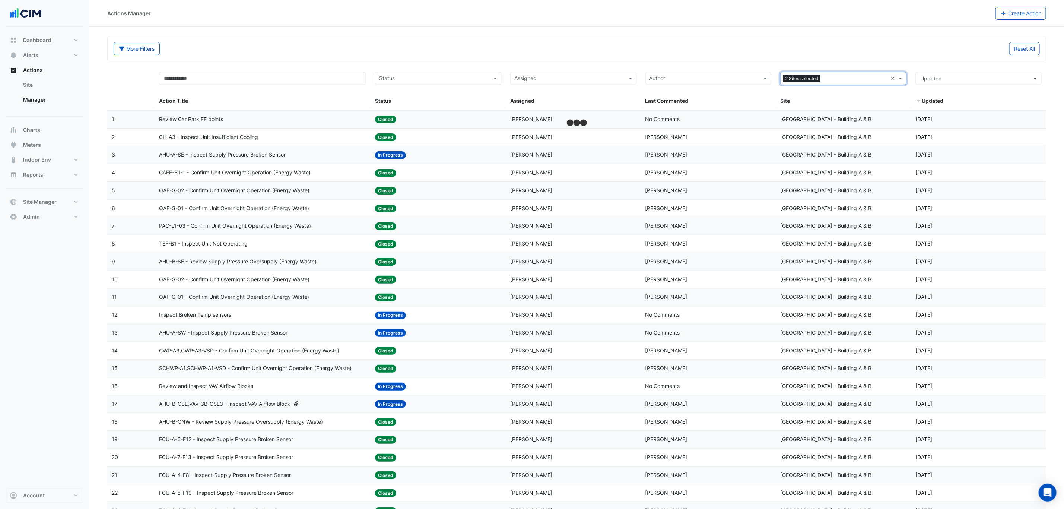
click at [837, 79] on input "text" at bounding box center [855, 79] width 64 height 9
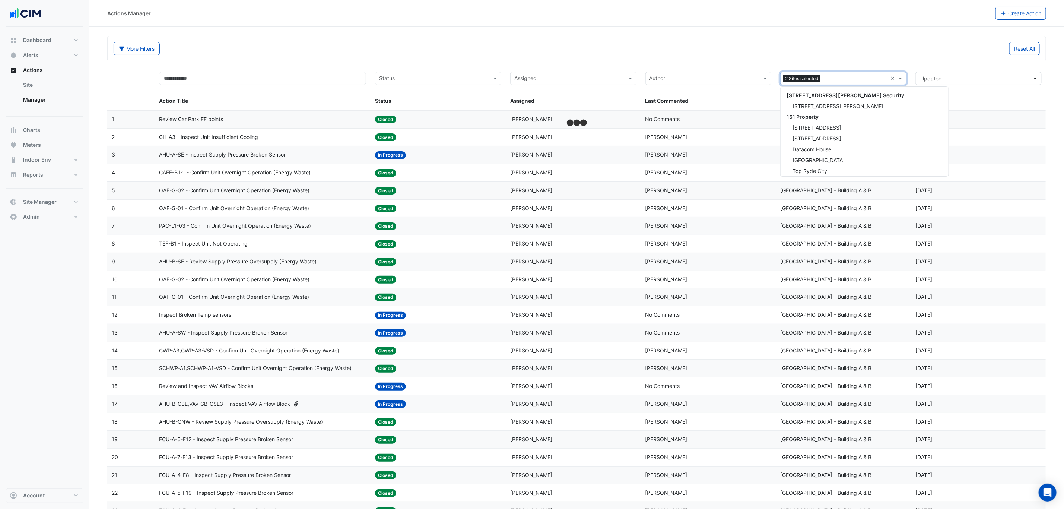
scroll to position [14057, 0]
click at [686, 17] on div "Actions Manager" at bounding box center [551, 13] width 888 height 13
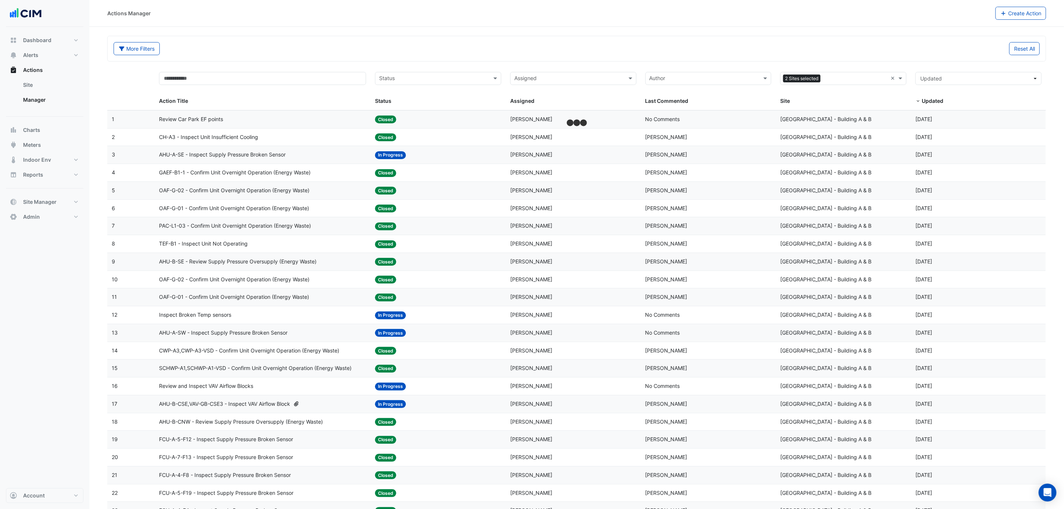
click at [857, 71] on datatable-header-cell "Sites 2 Sites selected × Site" at bounding box center [843, 88] width 135 height 43
click at [887, 78] on div "Sites 2 Sites selected ×" at bounding box center [843, 78] width 126 height 13
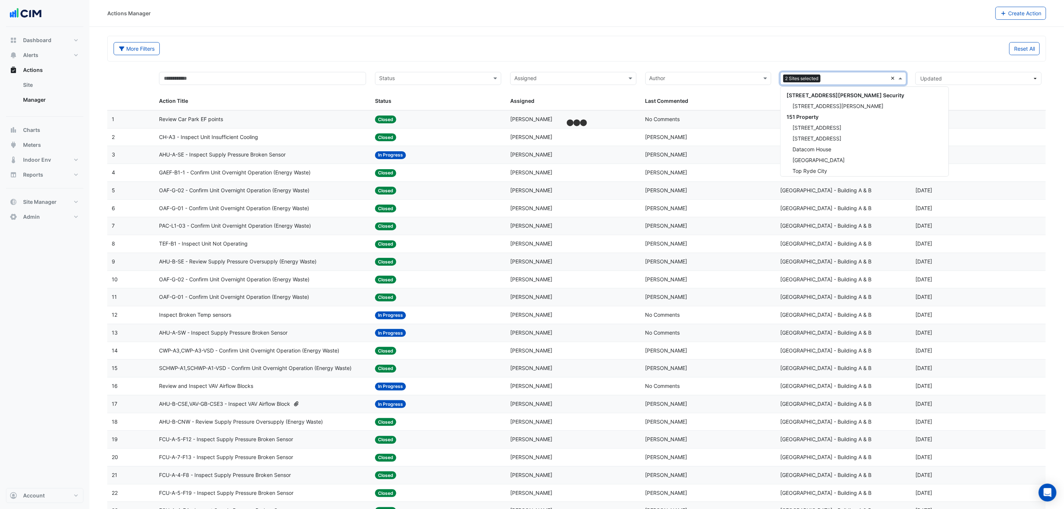
scroll to position [6534, 0]
type input "***"
click at [839, 95] on span "[GEOGRAPHIC_DATA] - Building A & B" at bounding box center [837, 93] width 91 height 6
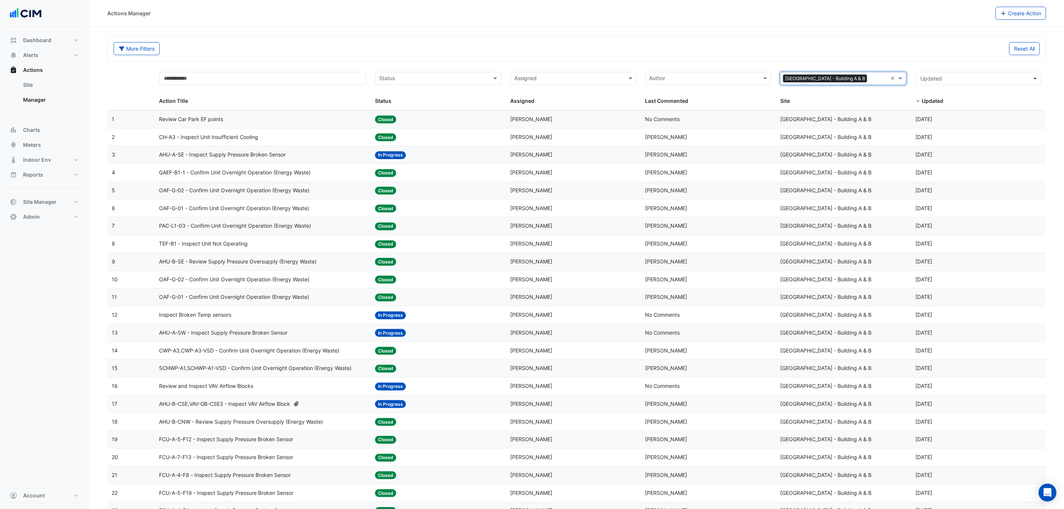
click at [449, 77] on input "text" at bounding box center [433, 79] width 109 height 9
click at [420, 104] on div "In Progress" at bounding box center [437, 106] width 125 height 11
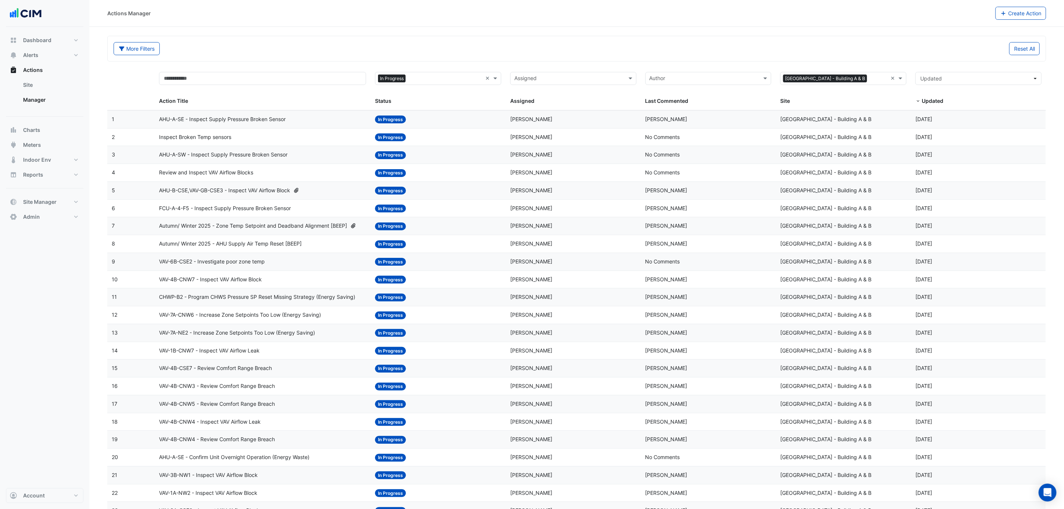
click at [433, 120] on div "Status: In Progress" at bounding box center [438, 119] width 126 height 9
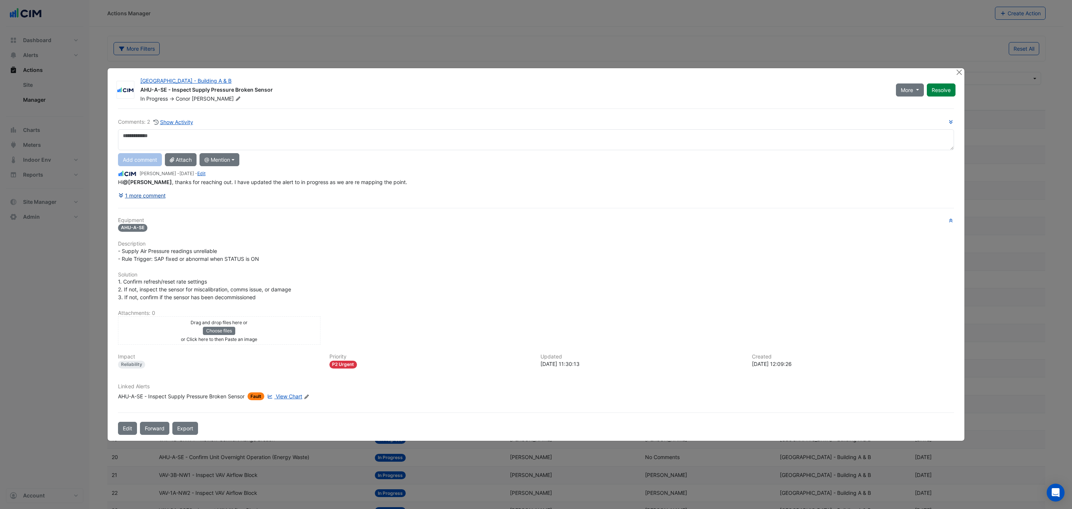
click at [160, 194] on button "1 more comment" at bounding box center [142, 195] width 48 height 13
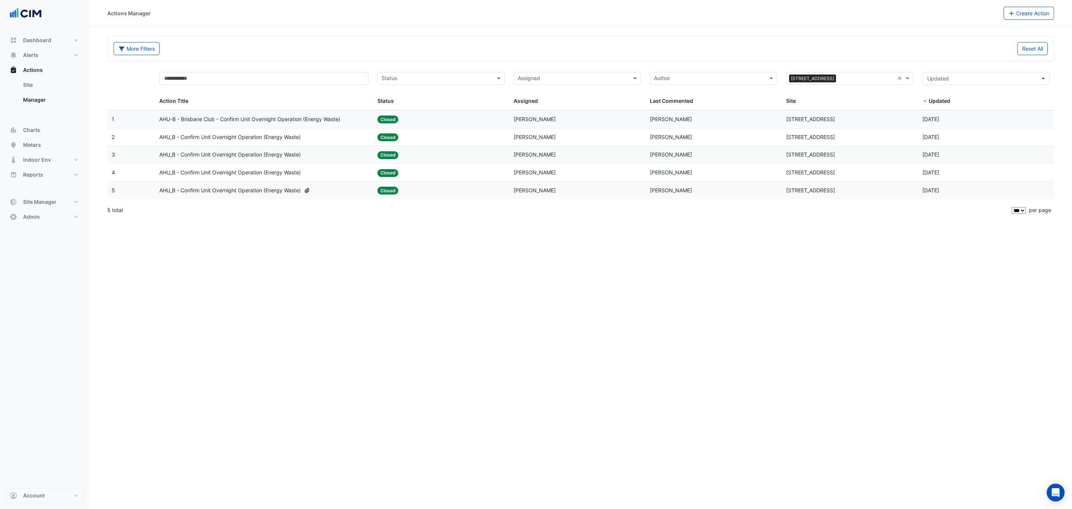
select select "***"
click at [50, 203] on span "Site Manager" at bounding box center [40, 201] width 34 height 7
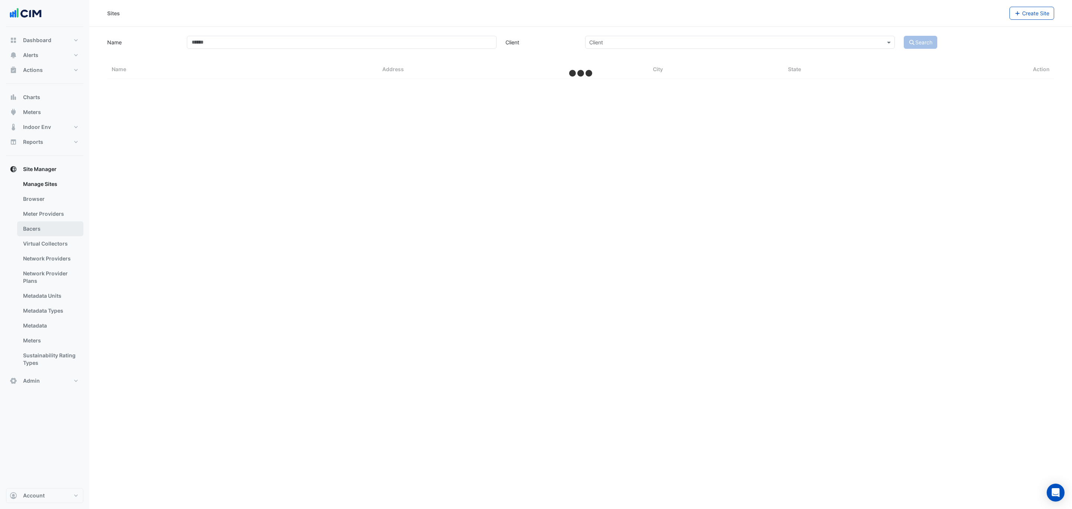
click at [47, 225] on link "Bacers" at bounding box center [50, 228] width 66 height 15
click at [380, 42] on div "Select a Site" at bounding box center [581, 48] width 474 height 13
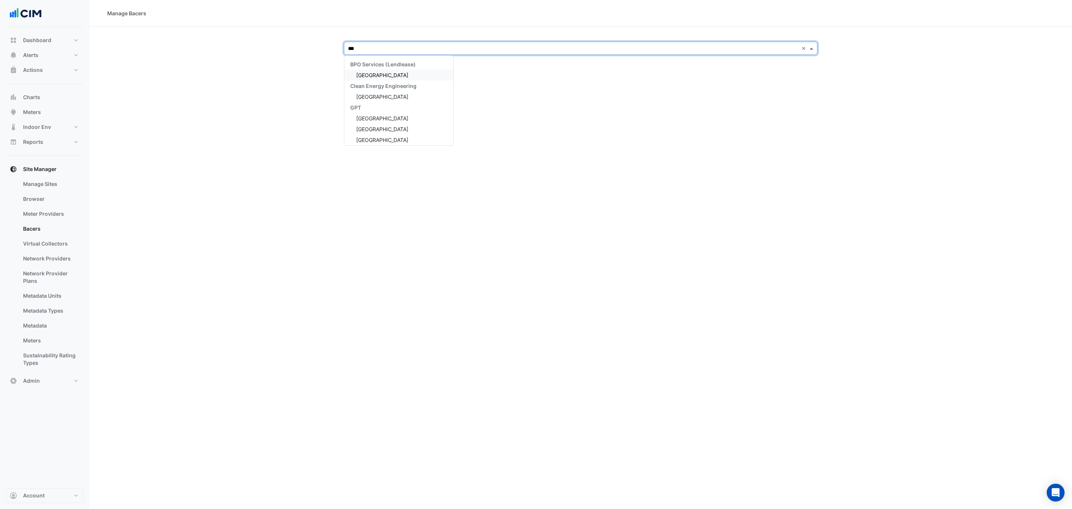
type input "****"
click at [413, 78] on div "[GEOGRAPHIC_DATA] - Building A & B" at bounding box center [398, 75] width 109 height 11
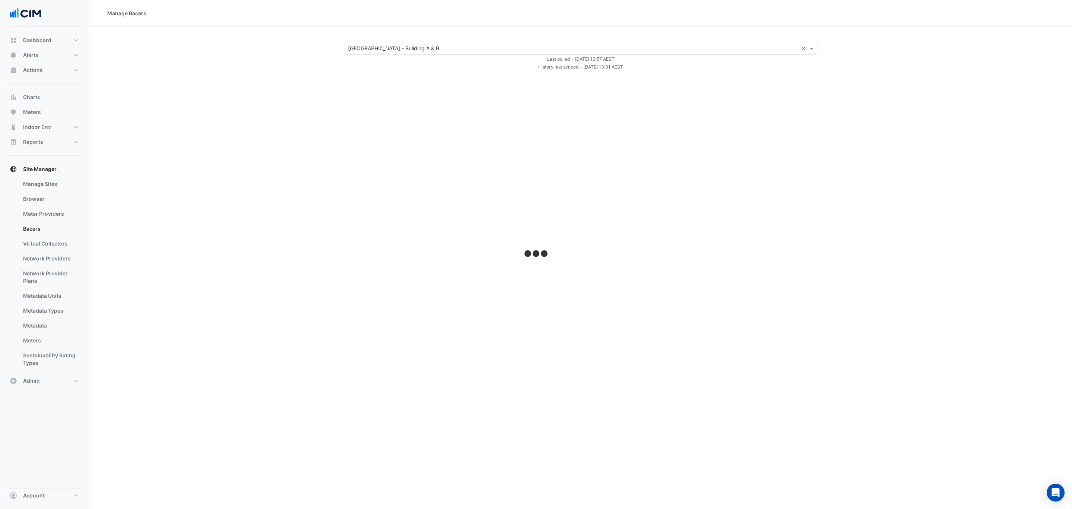
select select "***"
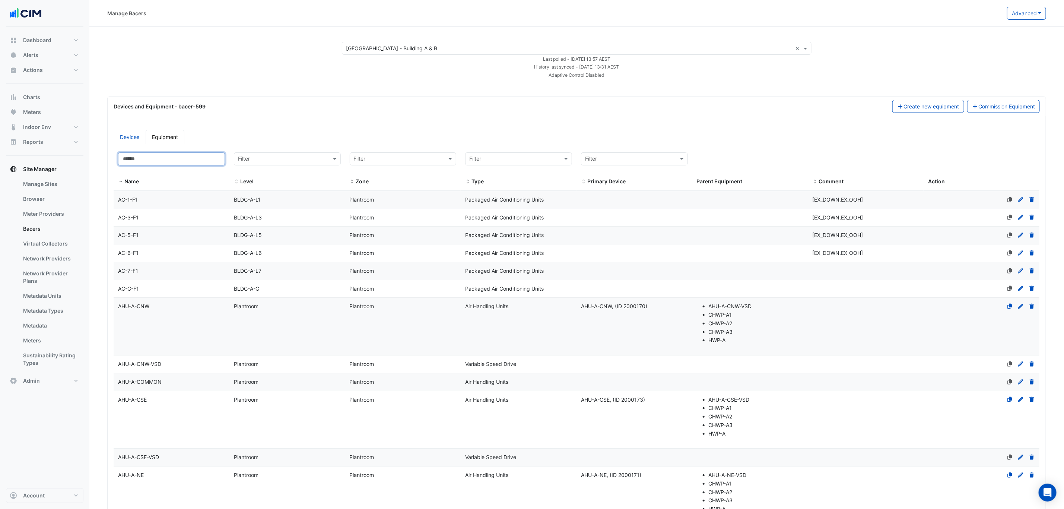
click at [176, 164] on input at bounding box center [171, 158] width 107 height 13
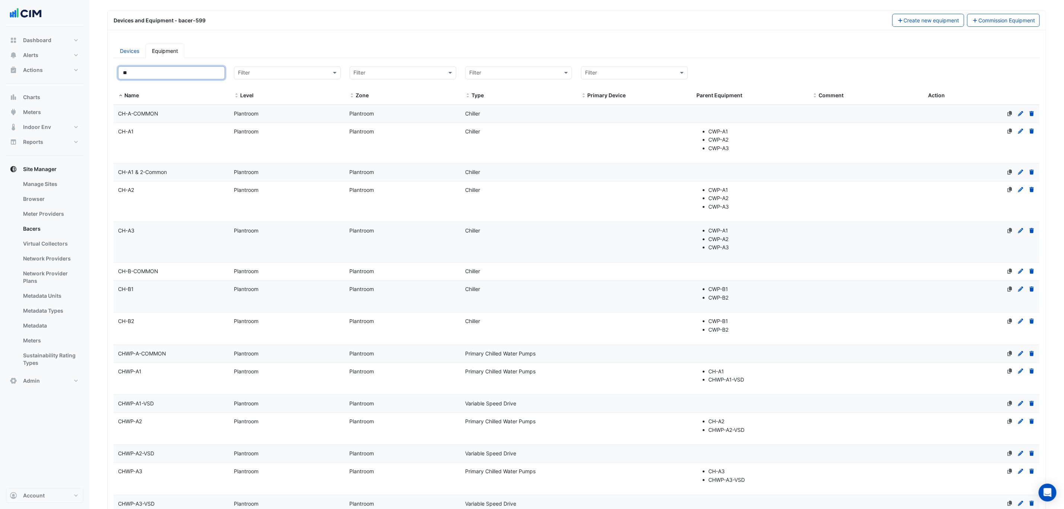
scroll to position [112, 0]
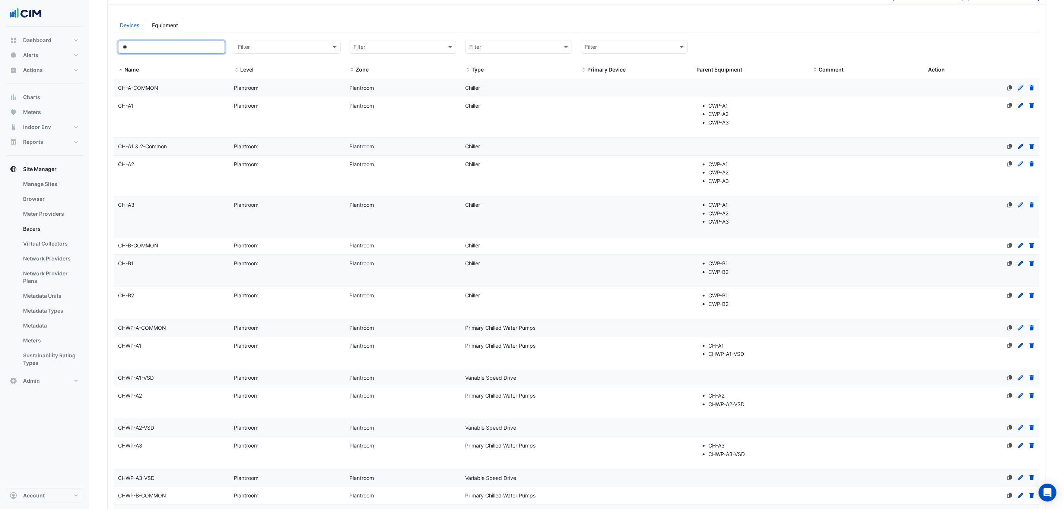
type input "**"
click at [172, 265] on div "CH-B1" at bounding box center [172, 263] width 116 height 9
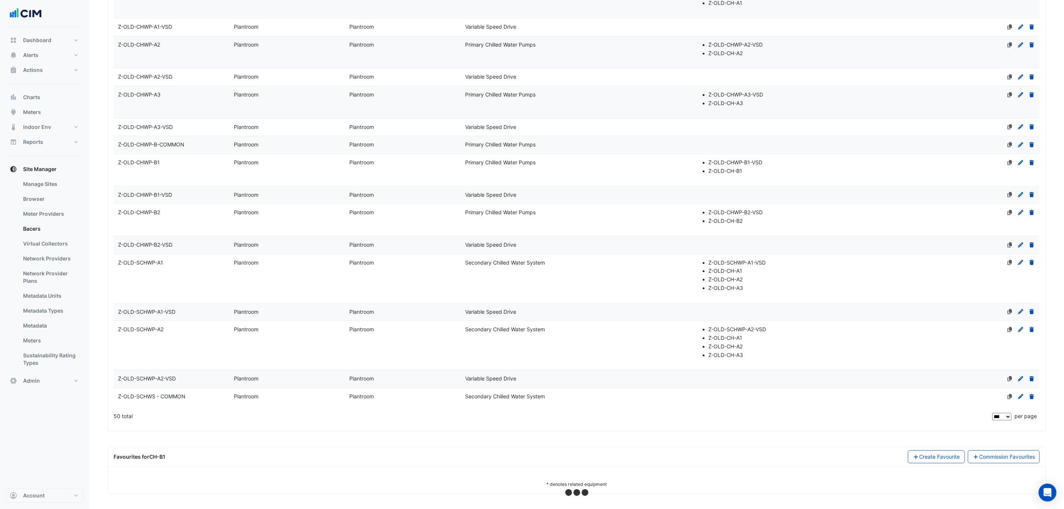
scroll to position [1151, 0]
select select "***"
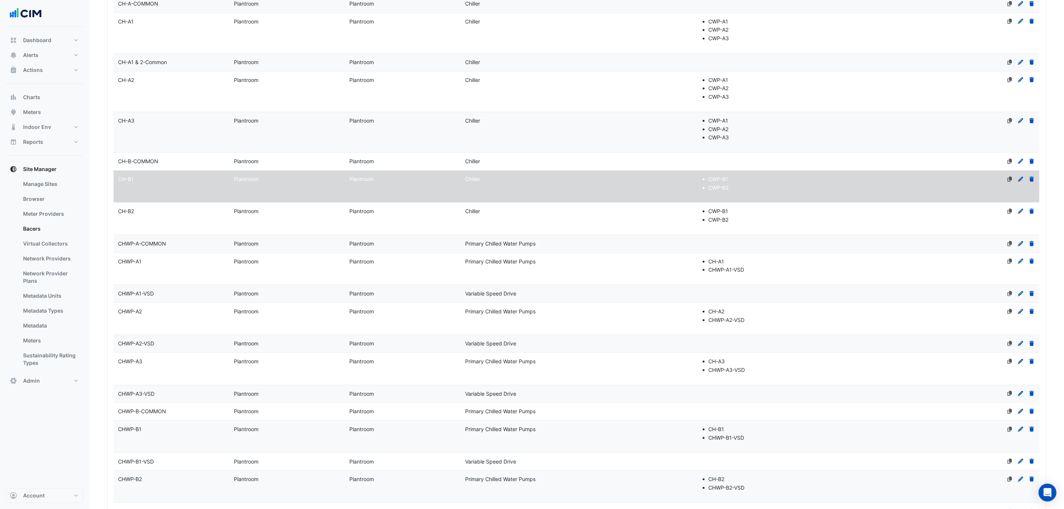
scroll to position [141, 0]
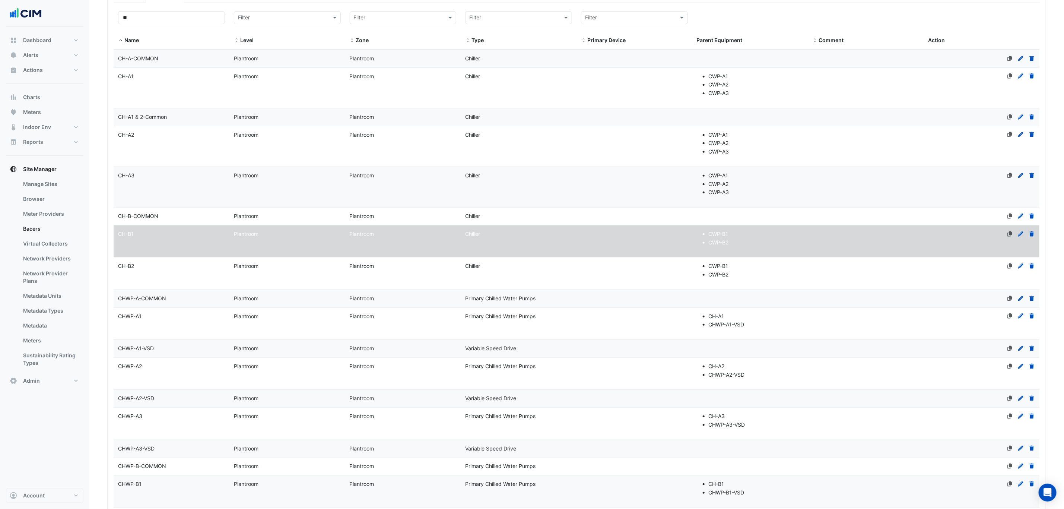
click at [182, 283] on datatable-body-cell "Name CH-B2" at bounding box center [172, 273] width 116 height 32
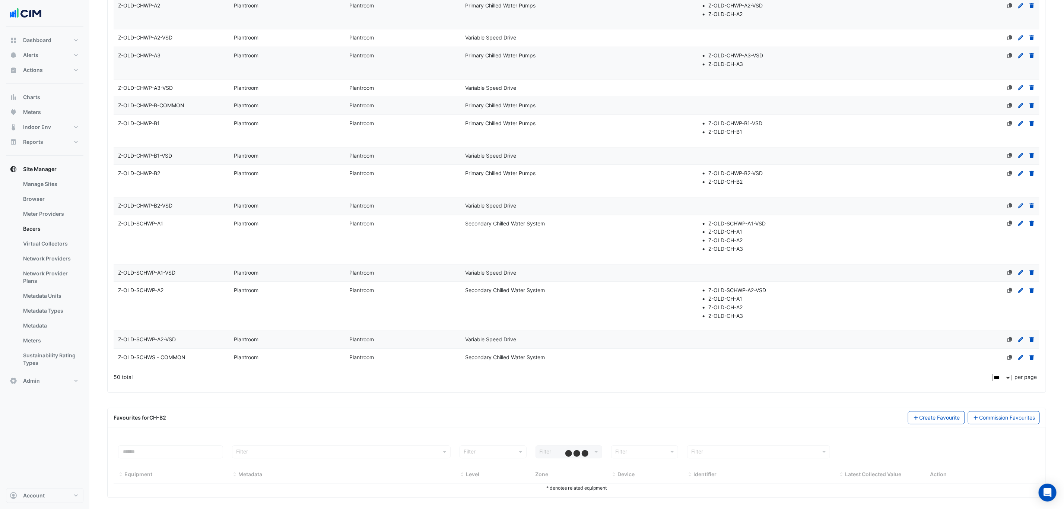
scroll to position [1194, 0]
select select "***"
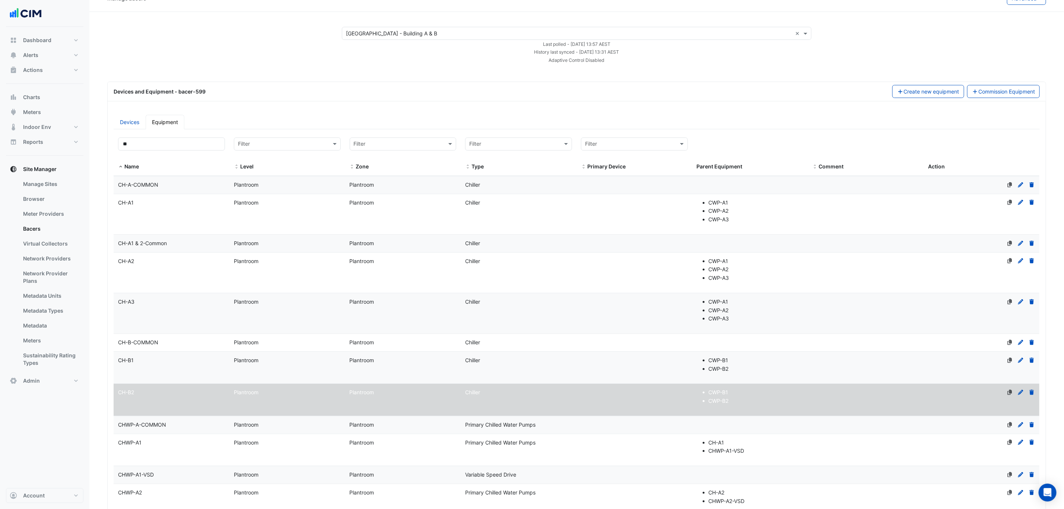
scroll to position [0, 0]
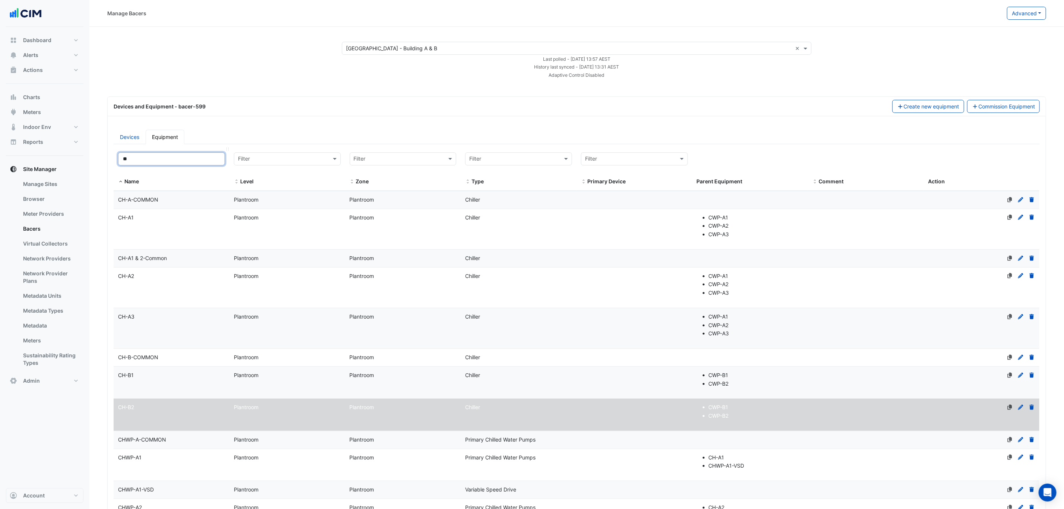
click at [195, 160] on input "**" at bounding box center [171, 158] width 107 height 13
type input "*"
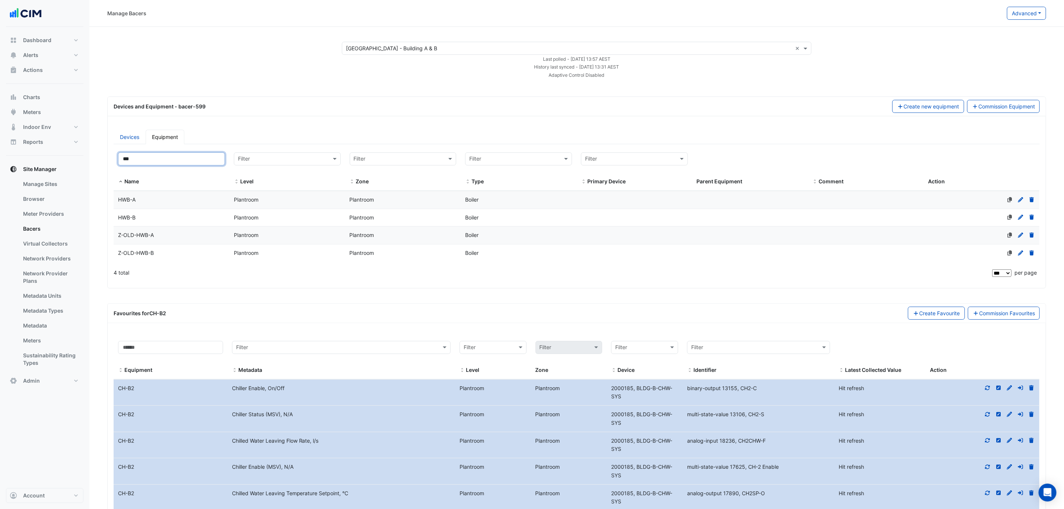
type input "***"
click at [185, 200] on div "HWB-A" at bounding box center [172, 199] width 116 height 9
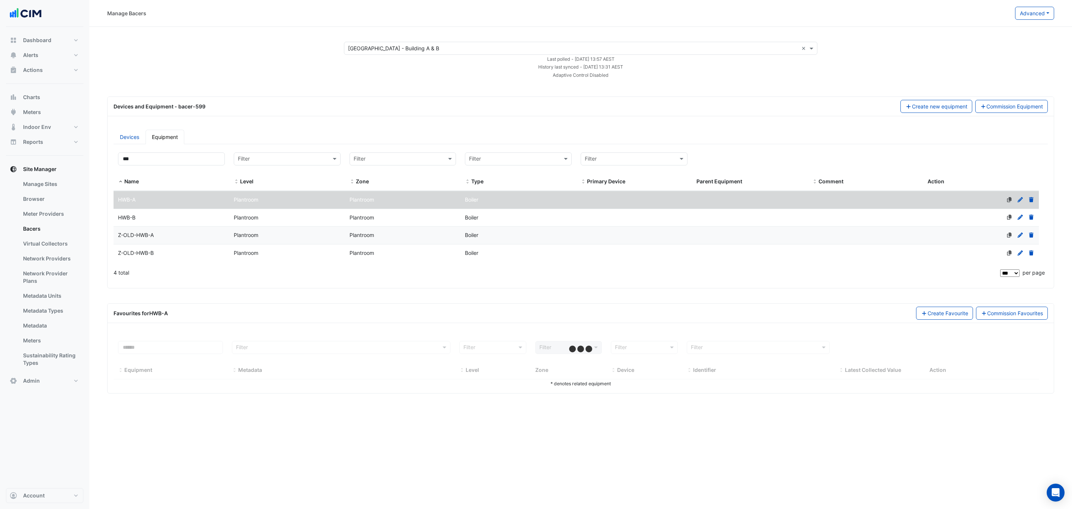
select select "***"
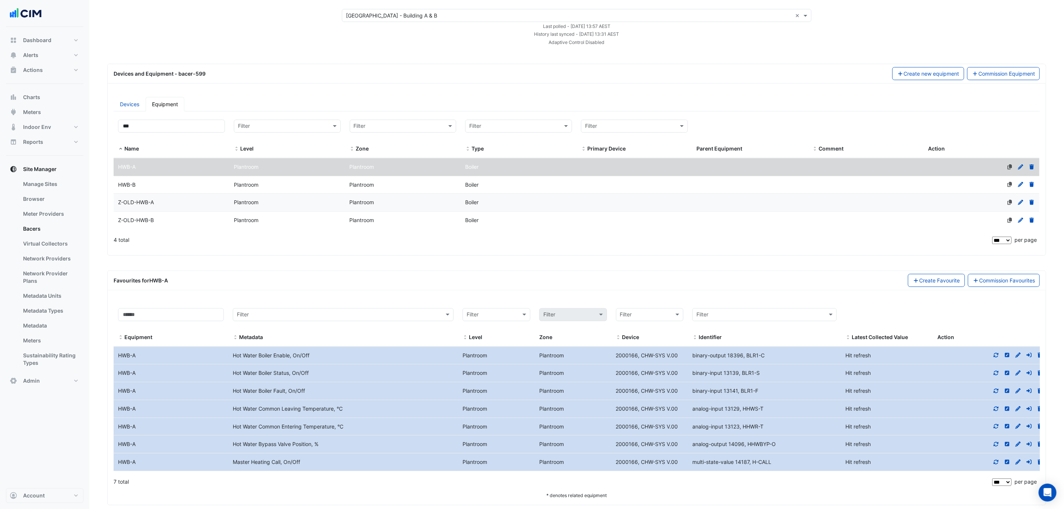
scroll to position [49, 0]
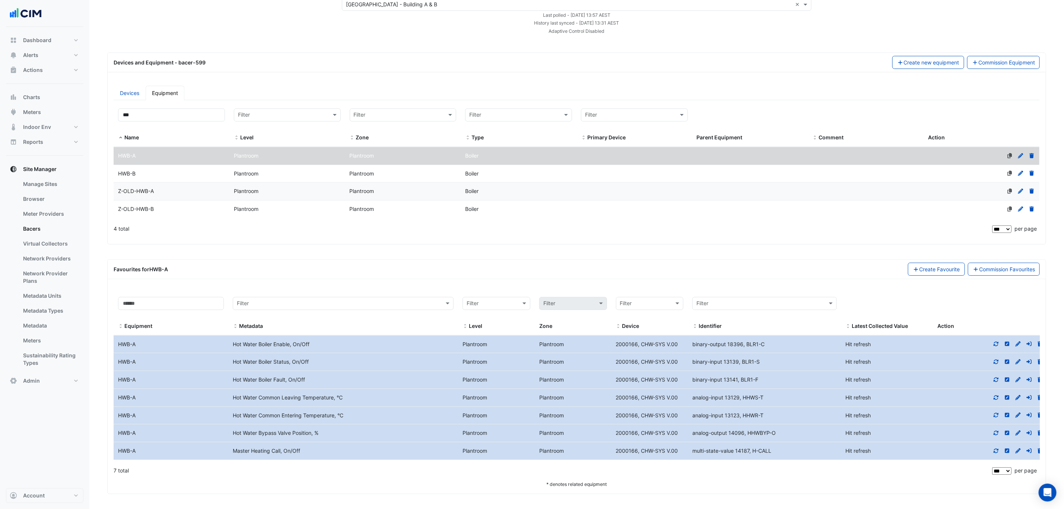
drag, startPoint x: 139, startPoint y: 451, endPoint x: 116, endPoint y: 452, distance: 22.4
click at [116, 452] on div "HWB-A" at bounding box center [171, 450] width 115 height 9
copy div "HWB-A"
drag, startPoint x: 306, startPoint y: 449, endPoint x: 233, endPoint y: 447, distance: 73.0
click at [233, 447] on div "Master Heating Call, On/Off" at bounding box center [343, 450] width 230 height 9
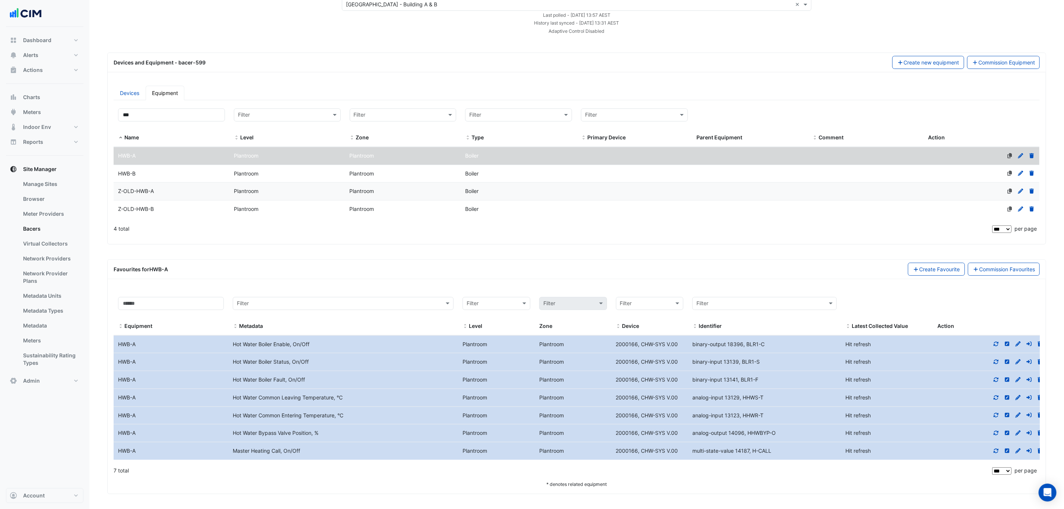
copy div "Master Heating Call, On/Off"
click at [177, 158] on datatable-body-cell "Name HWB-A" at bounding box center [172, 156] width 116 height 18
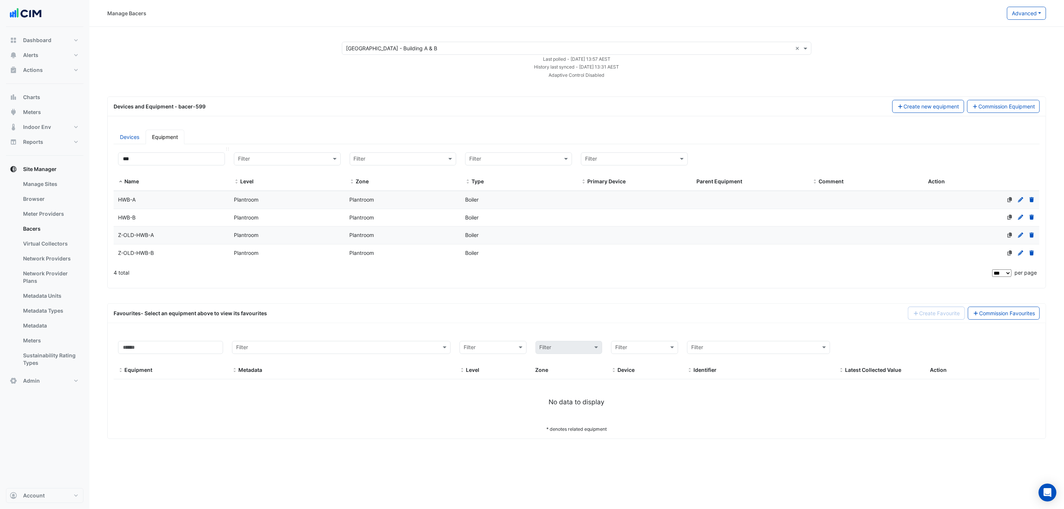
scroll to position [0, 0]
click at [153, 164] on input "***" at bounding box center [171, 158] width 107 height 13
click at [150, 220] on div "HWB-B" at bounding box center [172, 217] width 116 height 9
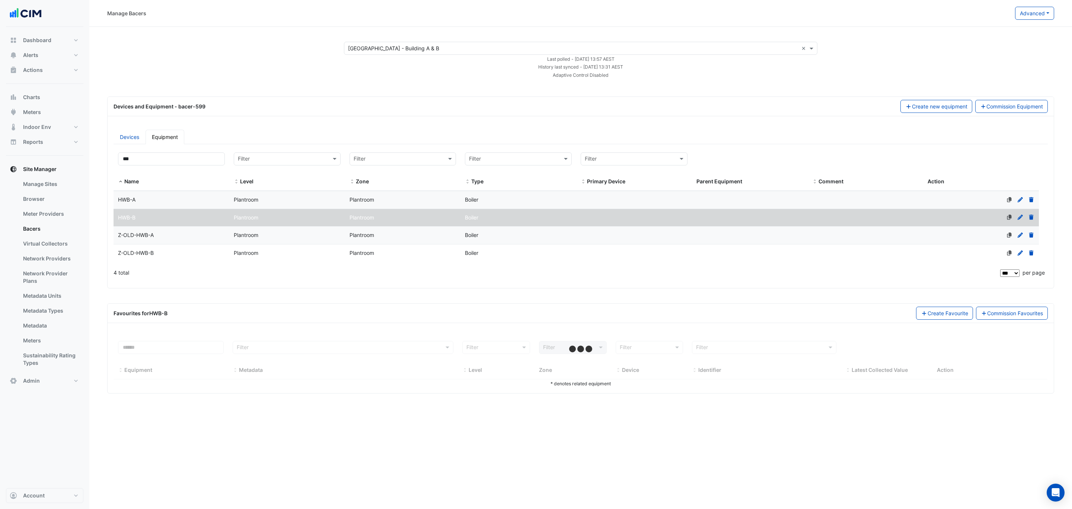
select select "***"
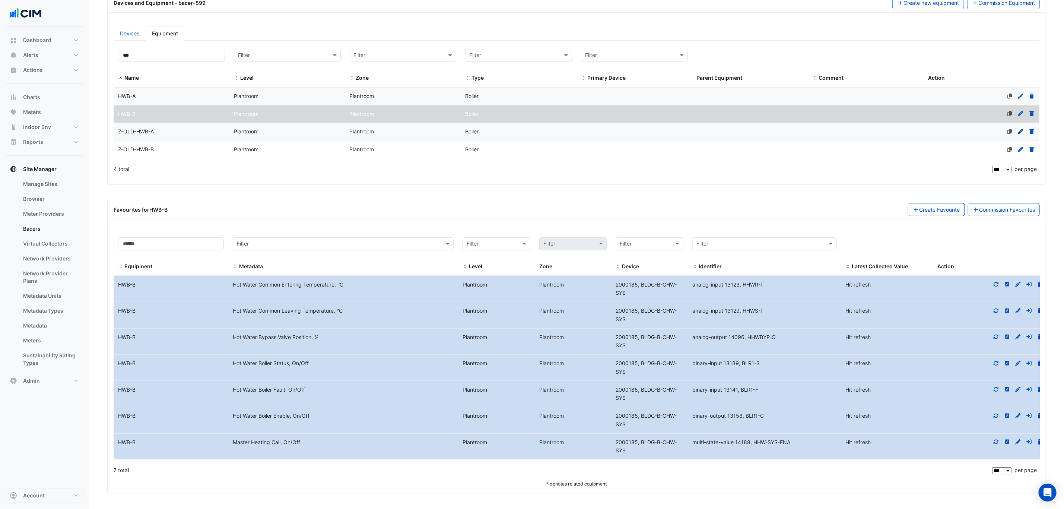
scroll to position [109, 0]
drag, startPoint x: 303, startPoint y: 441, endPoint x: 291, endPoint y: 442, distance: 12.0
click at [291, 442] on div "Master Heating Call, On/Off" at bounding box center [343, 442] width 230 height 9
click at [142, 49] on input "***" at bounding box center [171, 55] width 107 height 13
drag, startPoint x: 137, startPoint y: 49, endPoint x: 96, endPoint y: 45, distance: 40.4
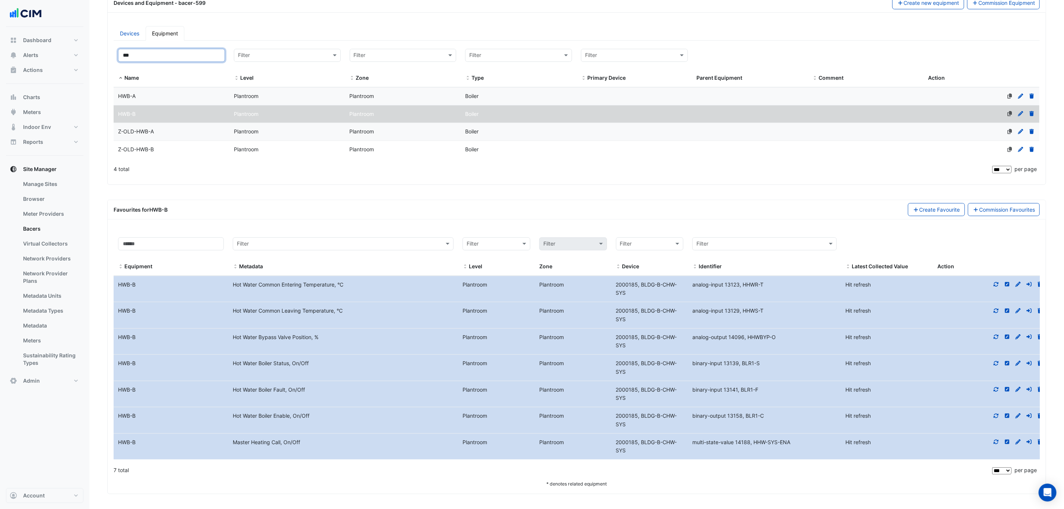
click at [96, 45] on section "Select a Site × Pinnacle Office Park - Building A & B × Last polled - Thu 04-Se…" at bounding box center [576, 208] width 974 height 570
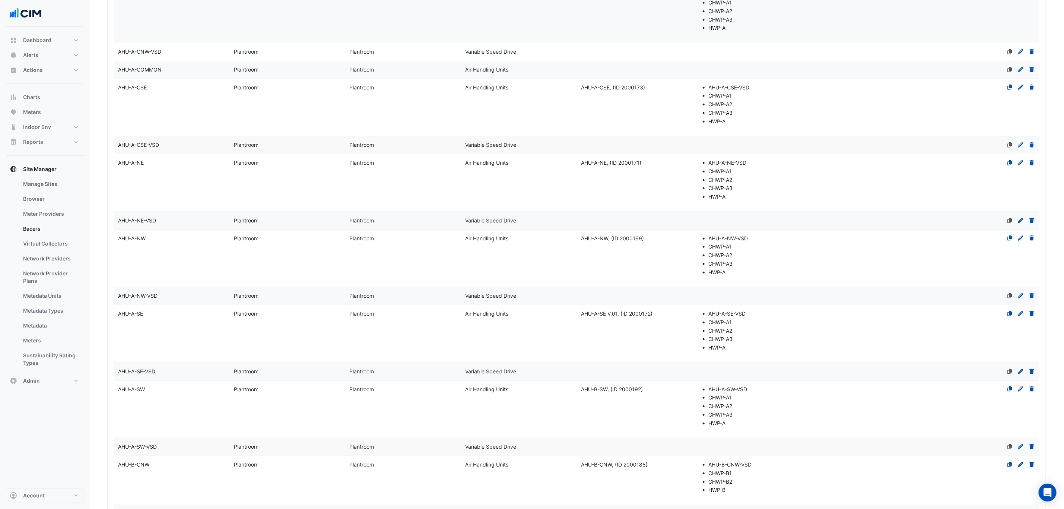
scroll to position [332, 0]
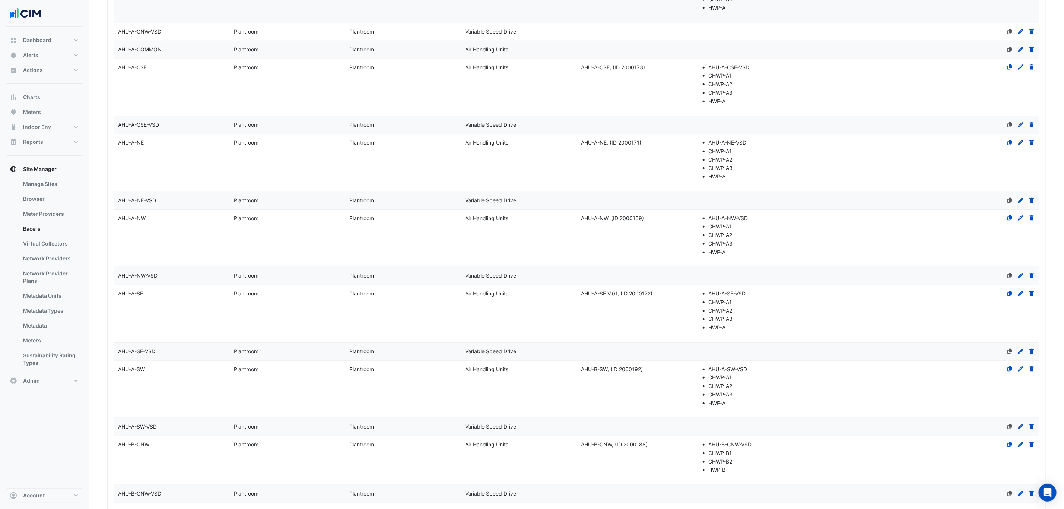
click at [178, 298] on div "AHU-A-SE" at bounding box center [172, 293] width 116 height 9
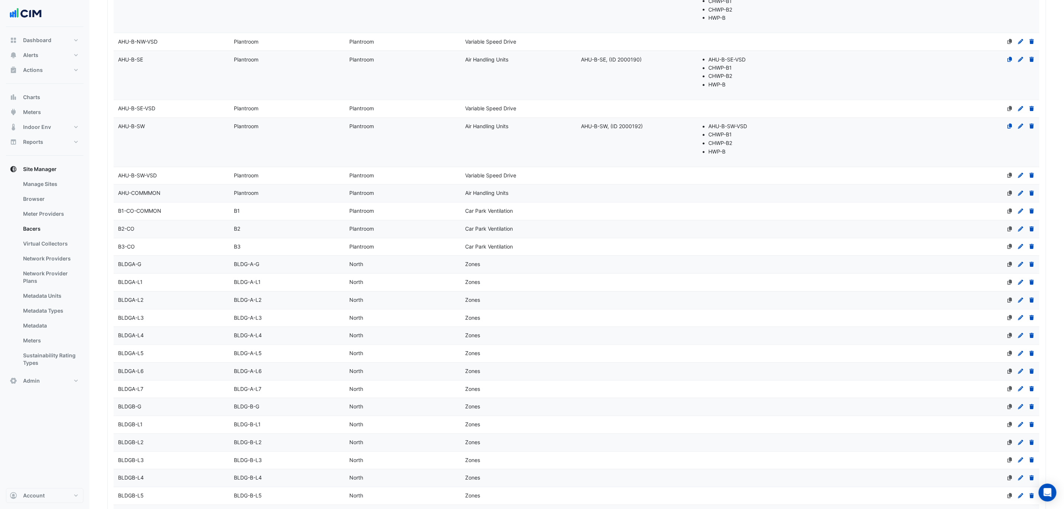
scroll to position [1282, 0]
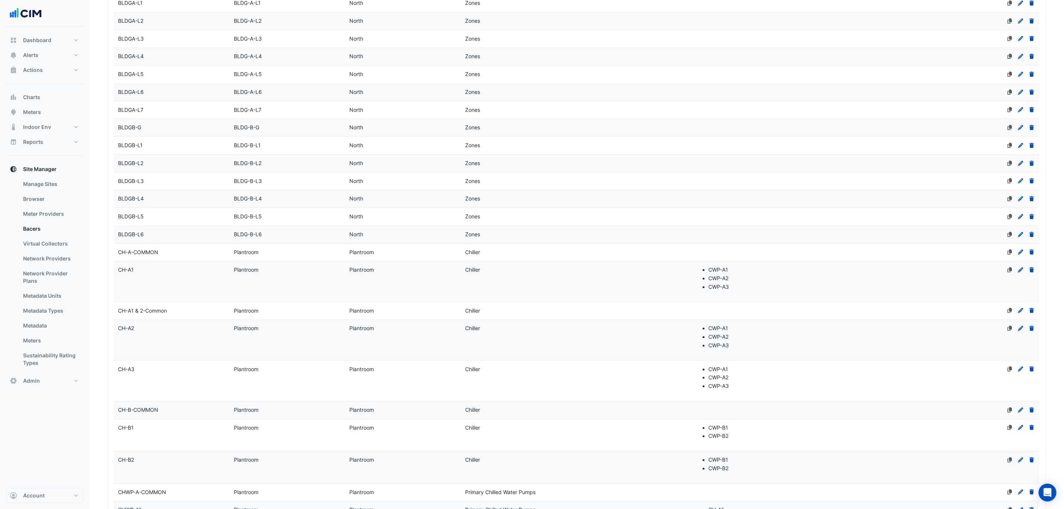
select select "***"
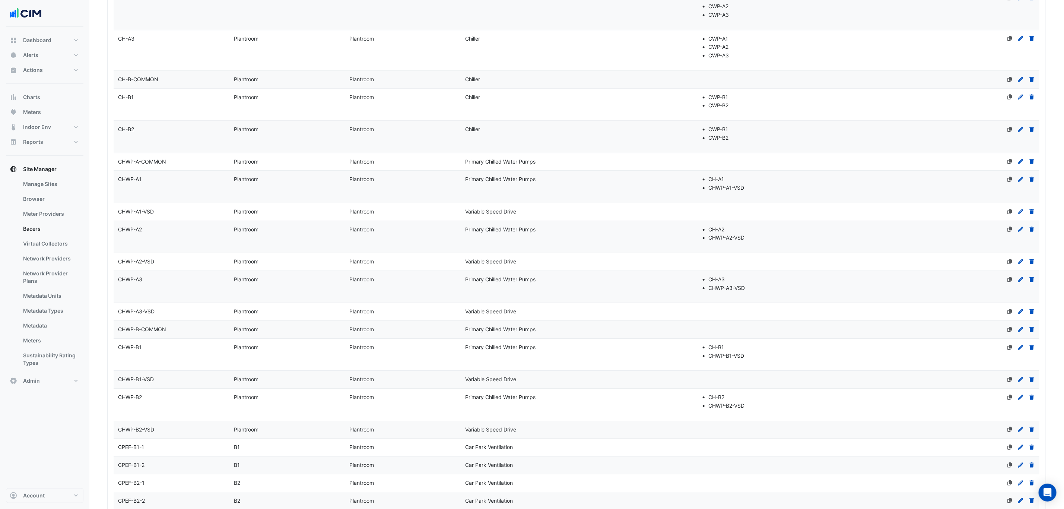
scroll to position [1449, 0]
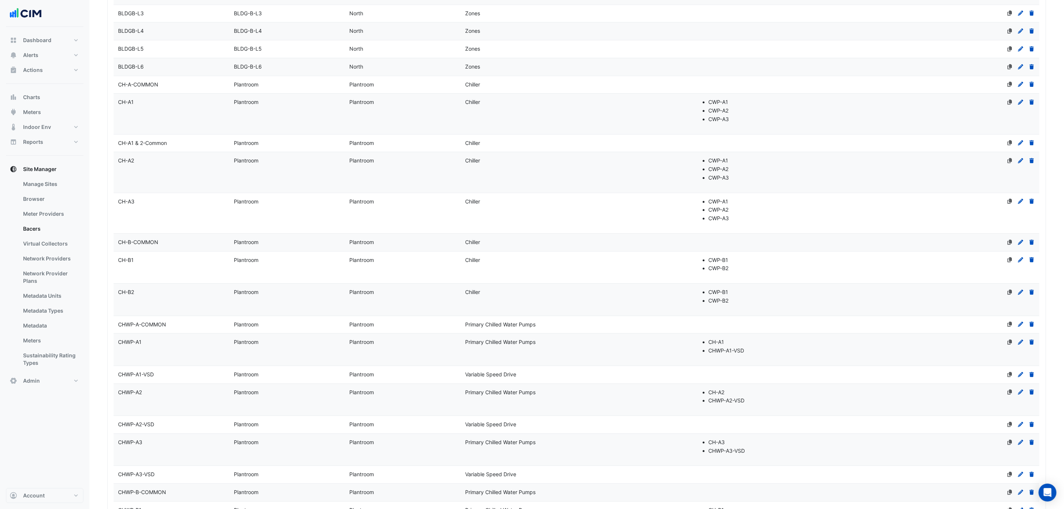
click at [165, 346] on div "CHWP-A1" at bounding box center [172, 342] width 116 height 9
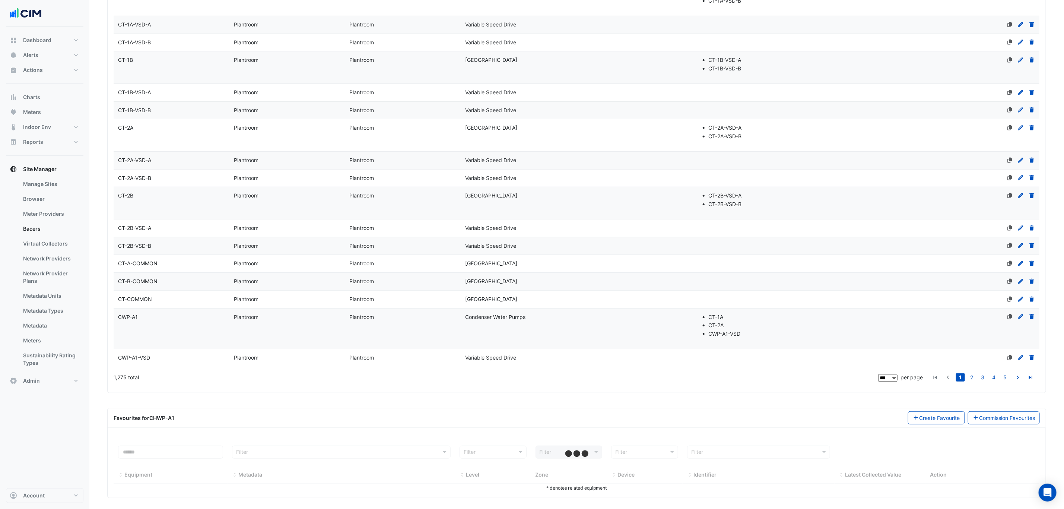
scroll to position [2305, 0]
select select "***"
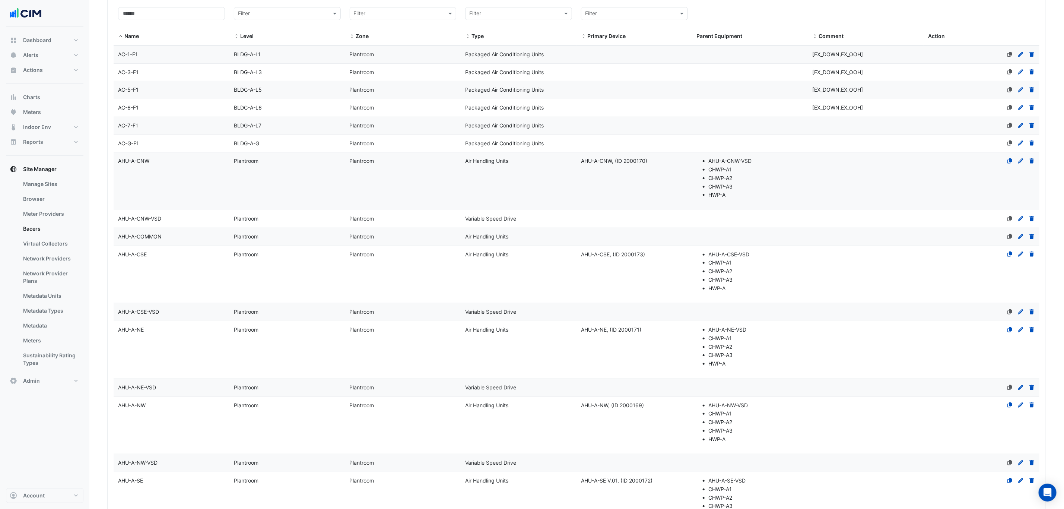
scroll to position [144, 0]
click at [175, 125] on div "AC-7-F1" at bounding box center [172, 126] width 116 height 9
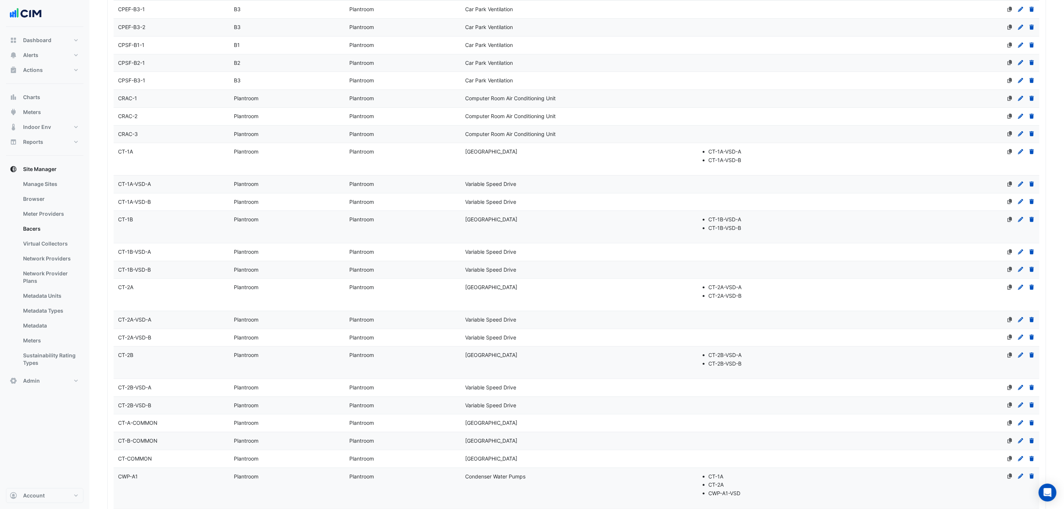
scroll to position [2122, 0]
click at [142, 241] on datatable-body-cell "Name CT-1B" at bounding box center [172, 225] width 116 height 32
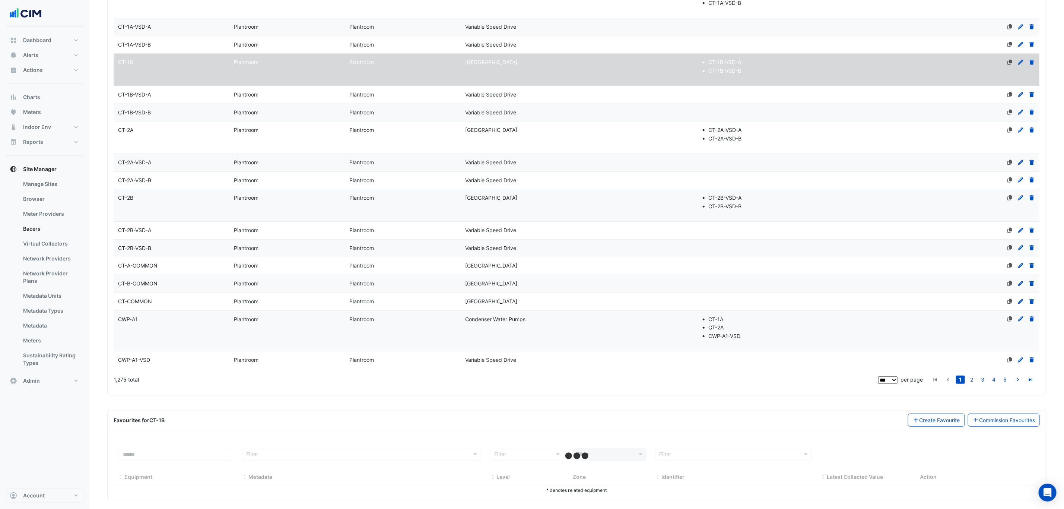
scroll to position [2305, 0]
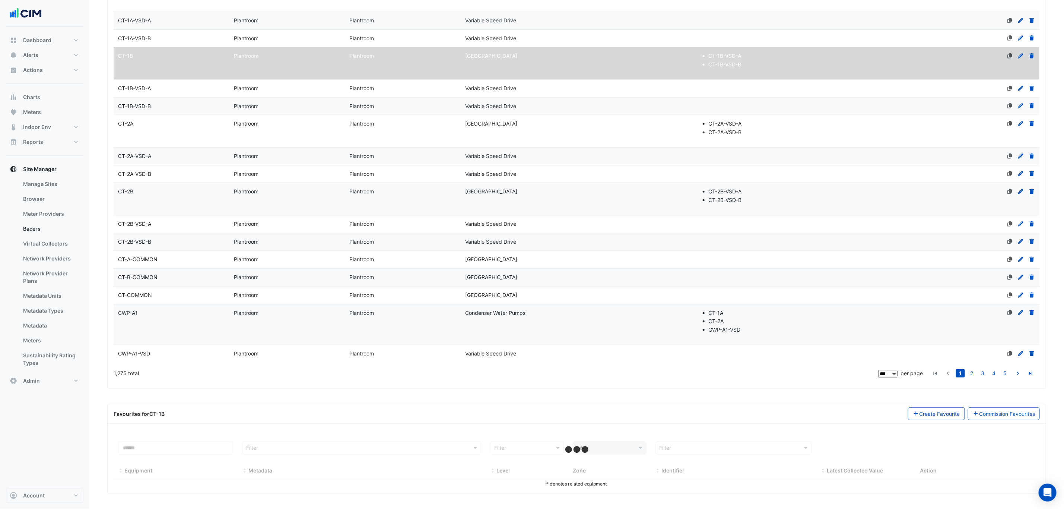
select select "***"
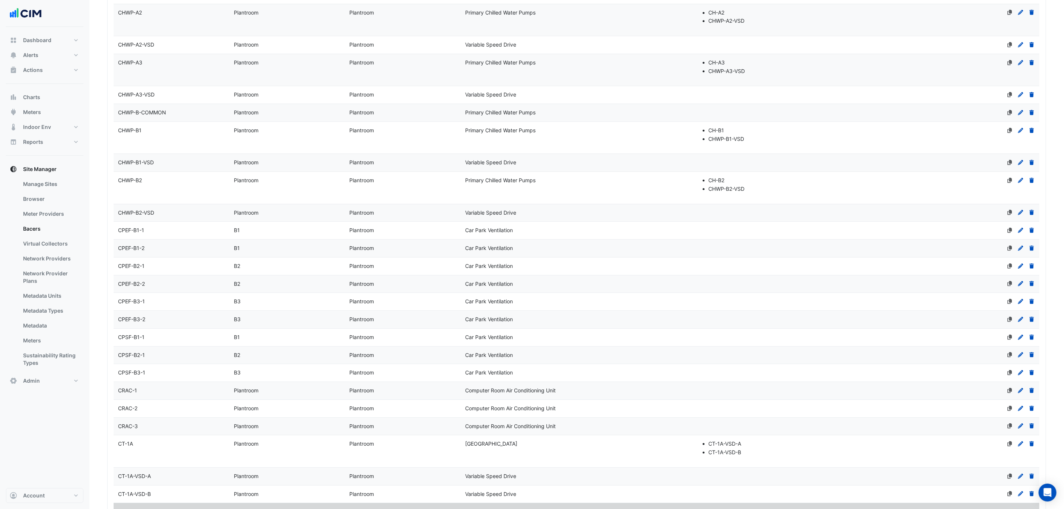
scroll to position [1773, 0]
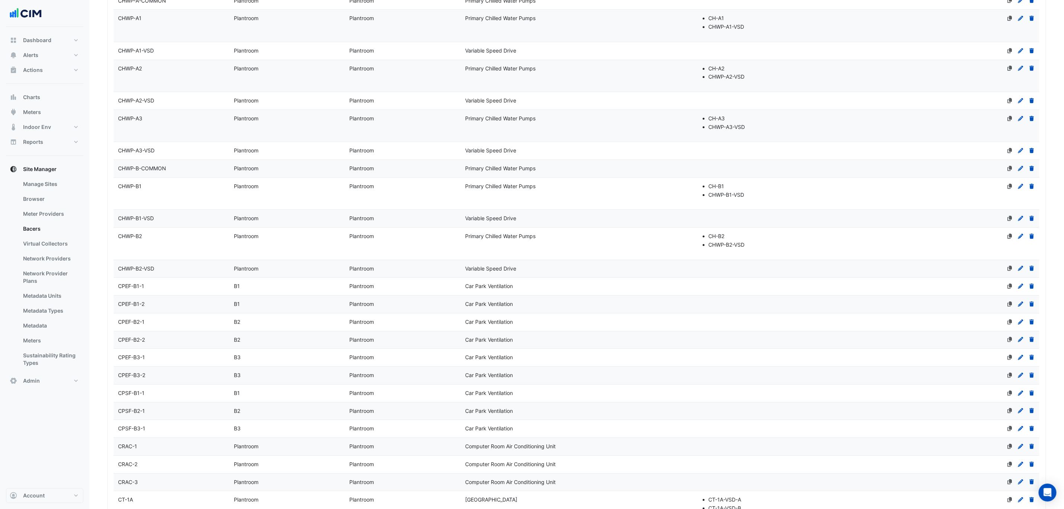
click at [142, 241] on div "CHWP-B2" at bounding box center [172, 236] width 116 height 9
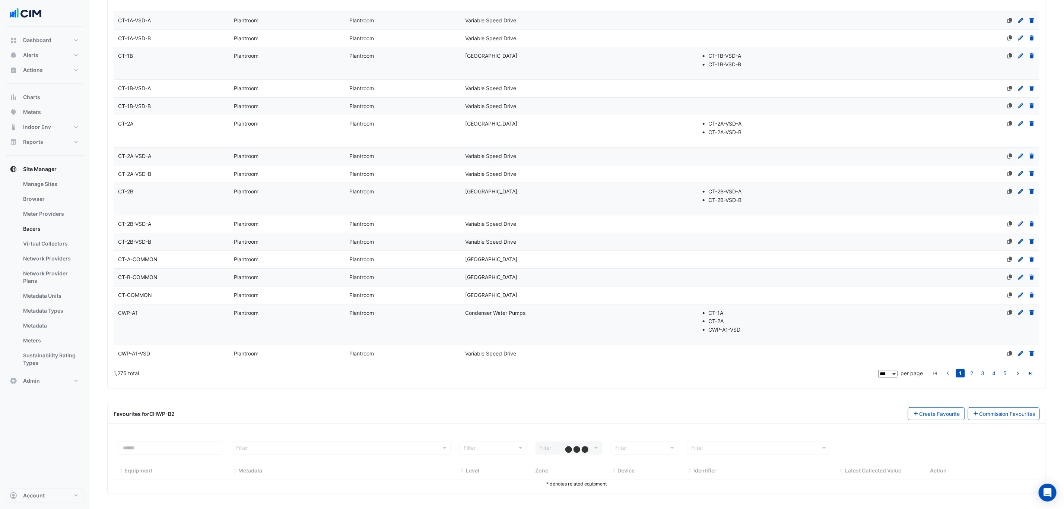
scroll to position [2305, 0]
select select "***"
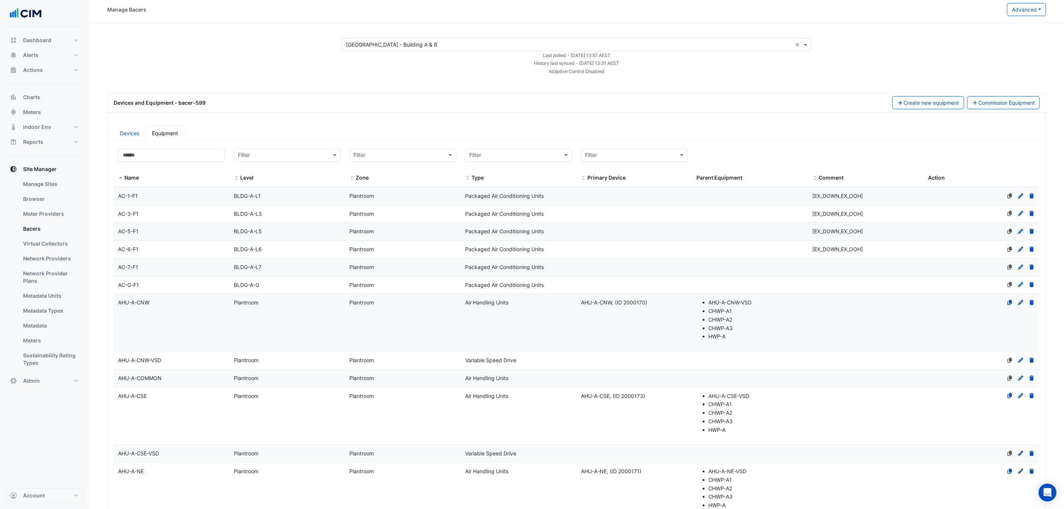
scroll to position [3, 0]
click at [153, 215] on div "AC-3-F1" at bounding box center [172, 215] width 116 height 9
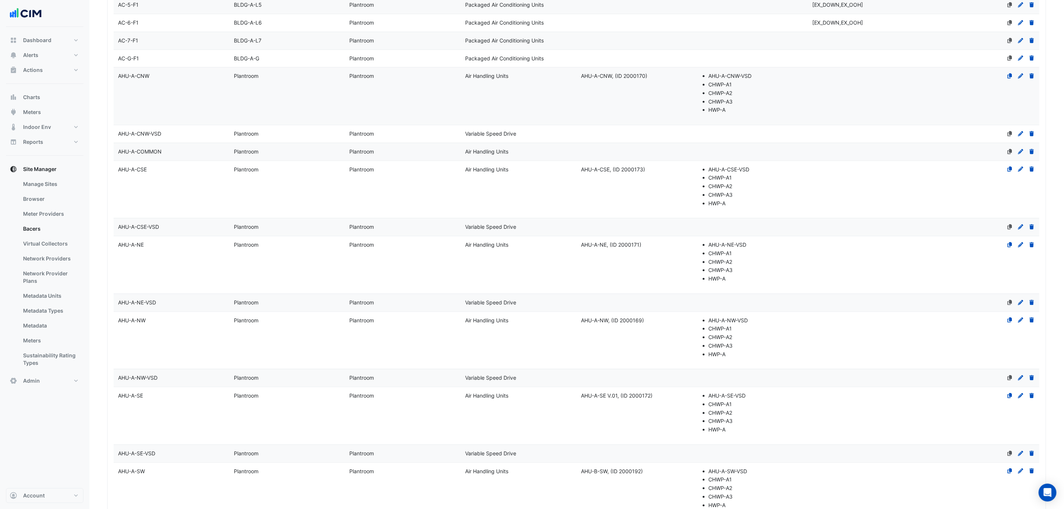
scroll to position [394, 0]
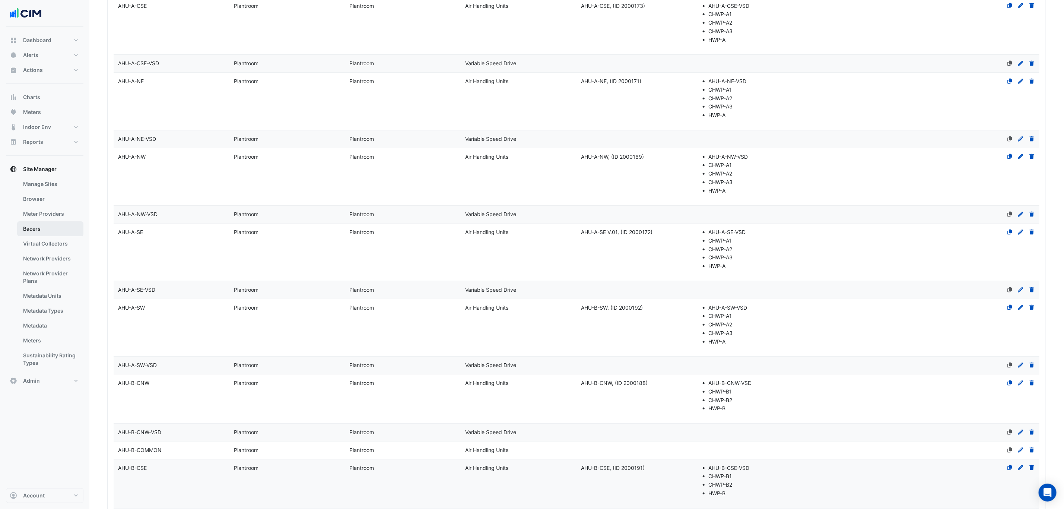
select select "***"
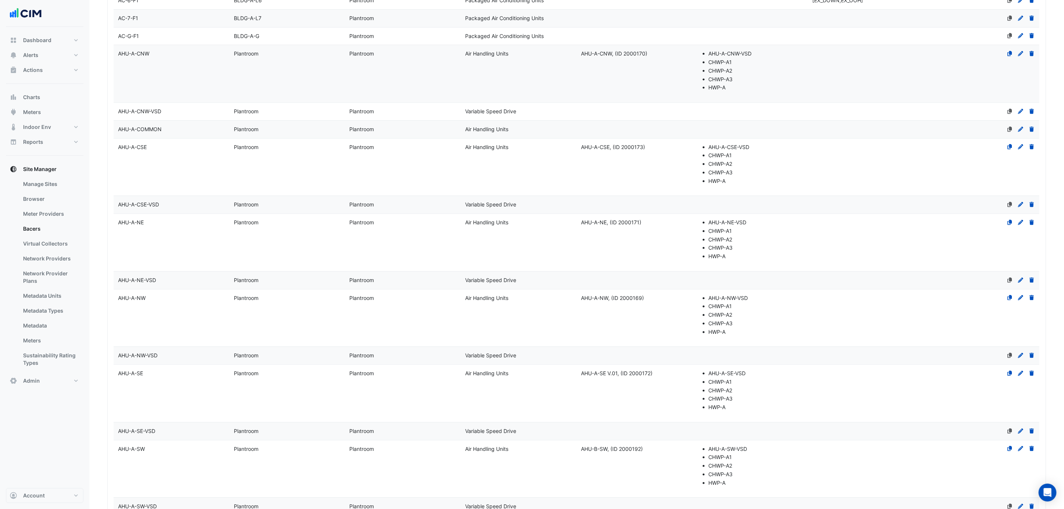
scroll to position [0, 0]
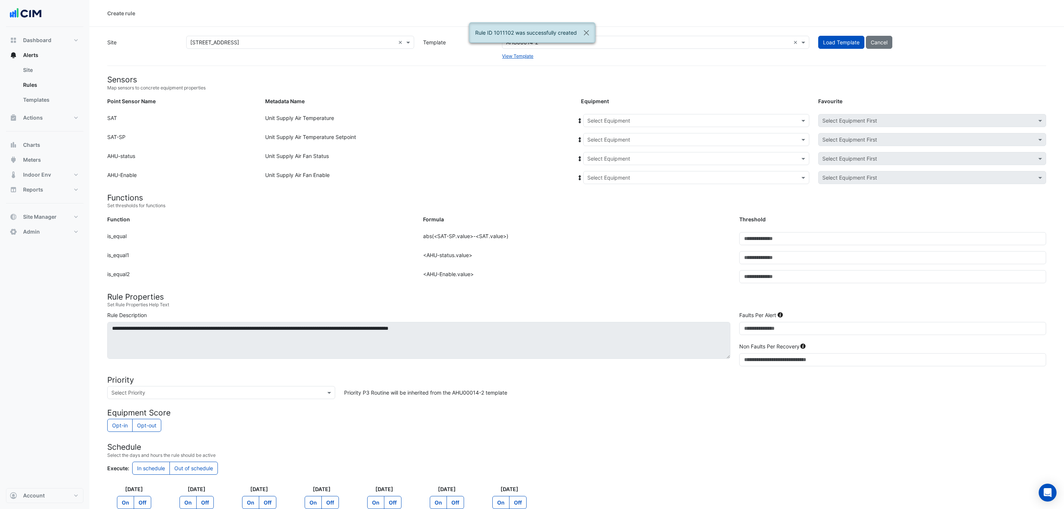
scroll to position [51, 0]
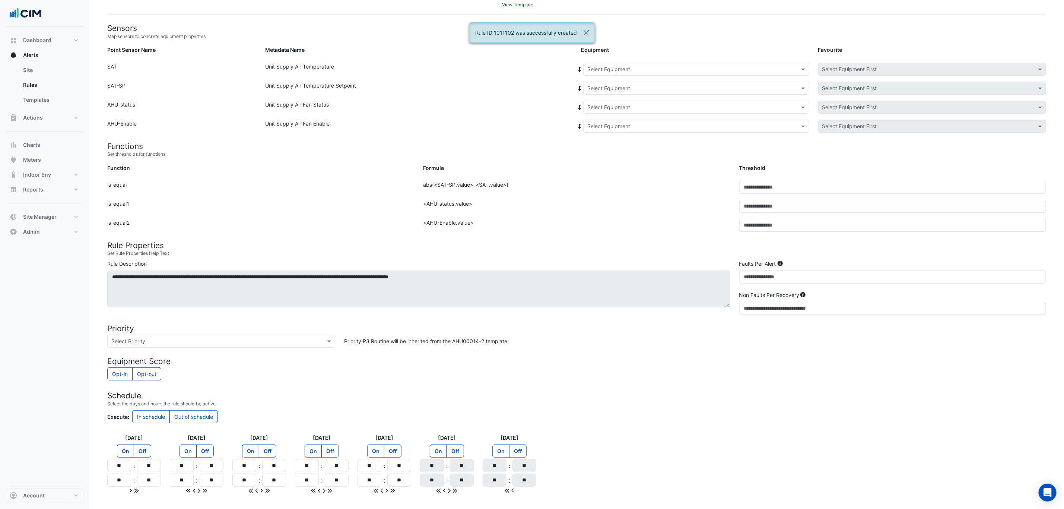
click at [655, 71] on input "text" at bounding box center [688, 70] width 203 height 8
click at [612, 93] on span "AHU-38.3" at bounding box center [601, 94] width 25 height 6
click at [580, 67] on icon at bounding box center [580, 69] width 3 height 5
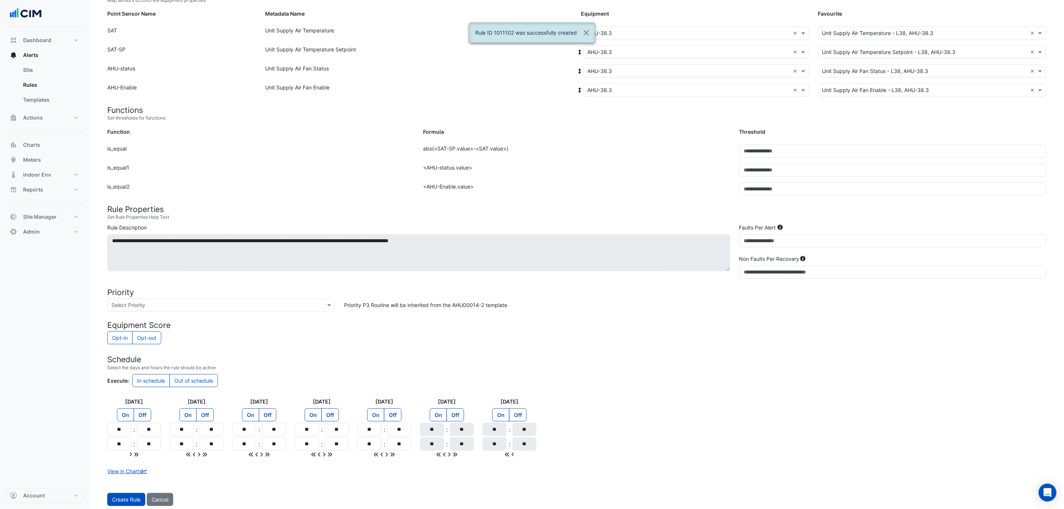
scroll to position [107, 0]
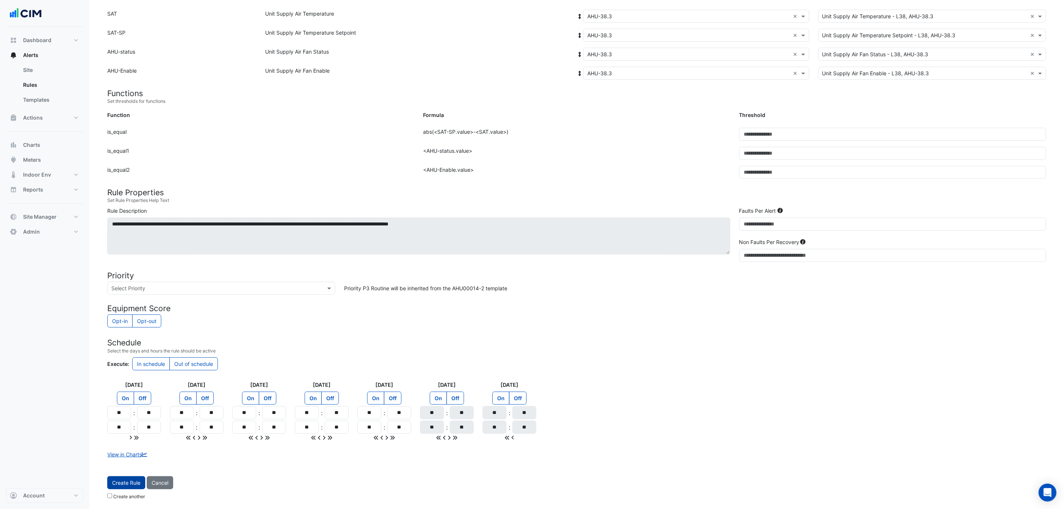
click at [120, 485] on span "Create Rule" at bounding box center [126, 482] width 28 height 6
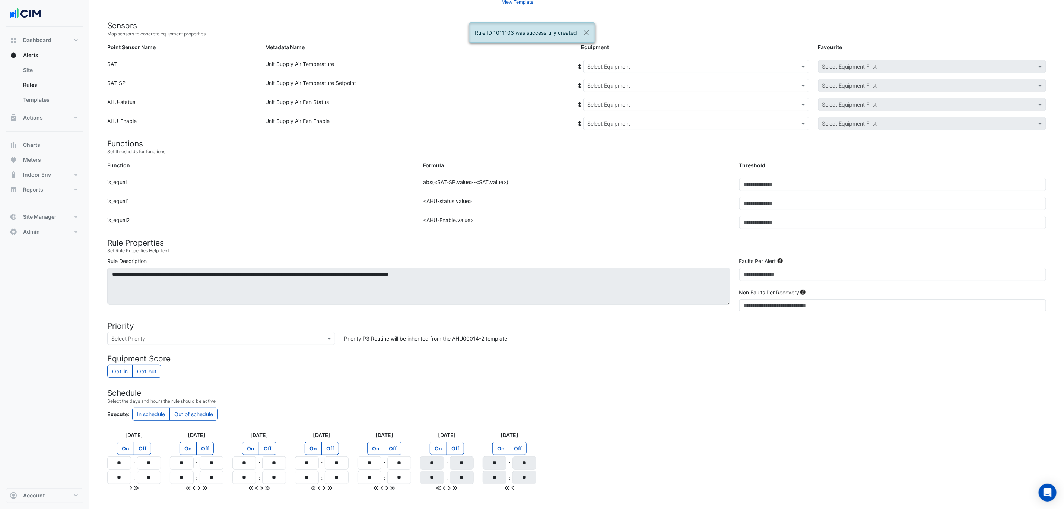
scroll to position [35, 0]
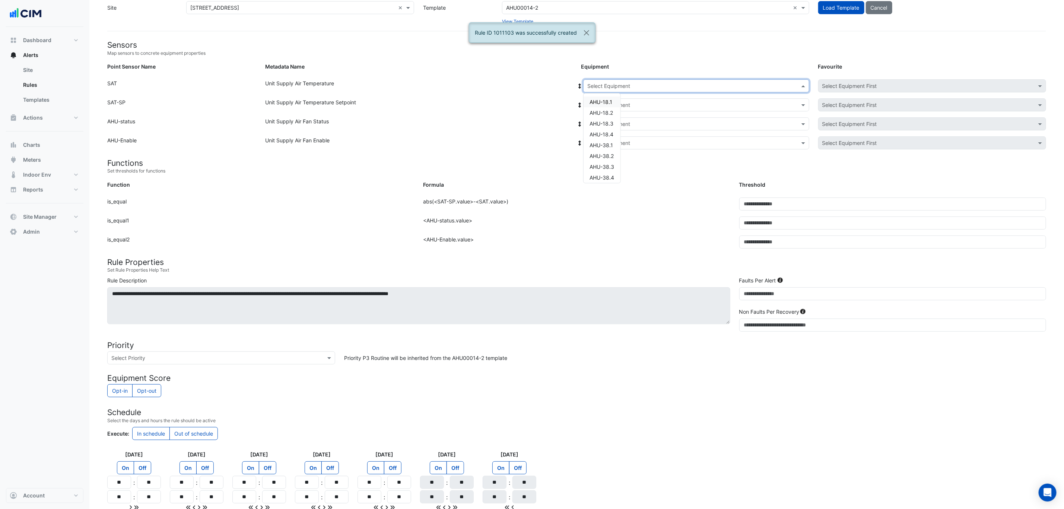
click at [636, 84] on input "text" at bounding box center [688, 86] width 203 height 8
click at [614, 175] on span "AHU-38.4" at bounding box center [601, 177] width 25 height 6
click at [579, 82] on span at bounding box center [579, 86] width 7 height 8
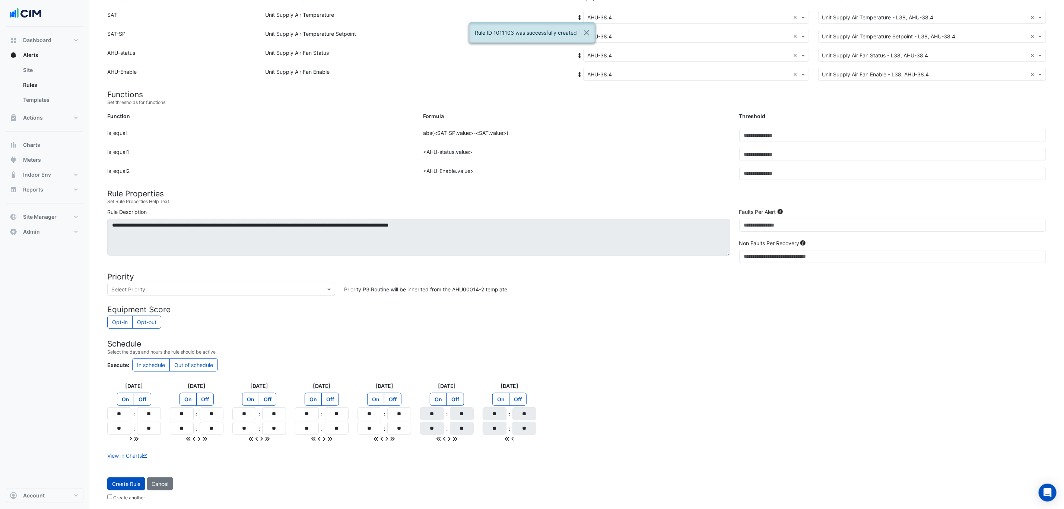
scroll to position [107, 0]
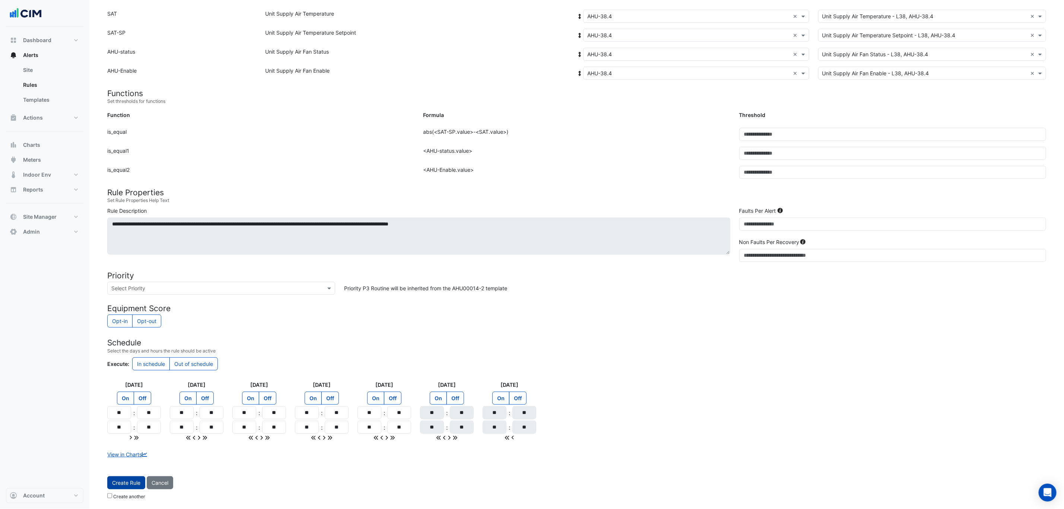
click at [127, 481] on span "Create Rule" at bounding box center [126, 482] width 28 height 6
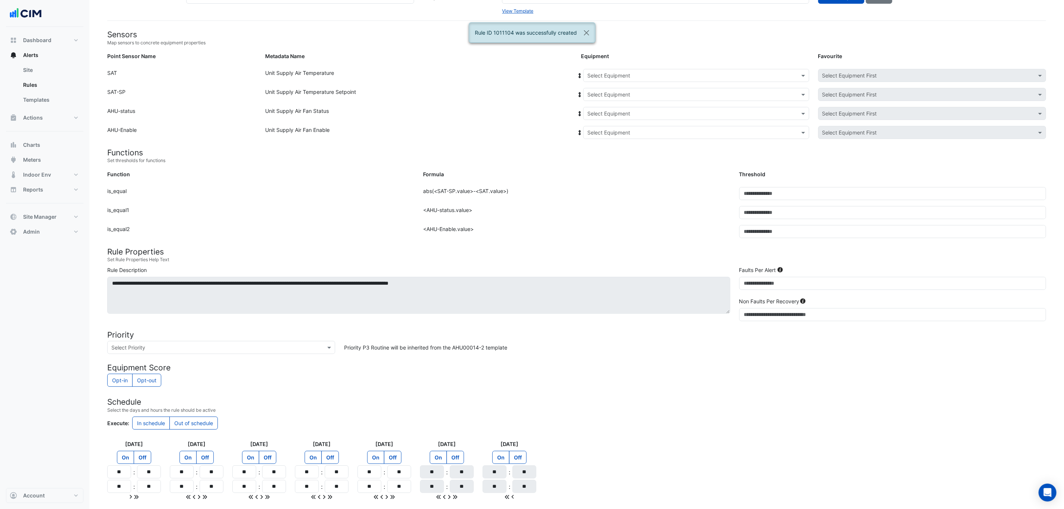
scroll to position [35, 0]
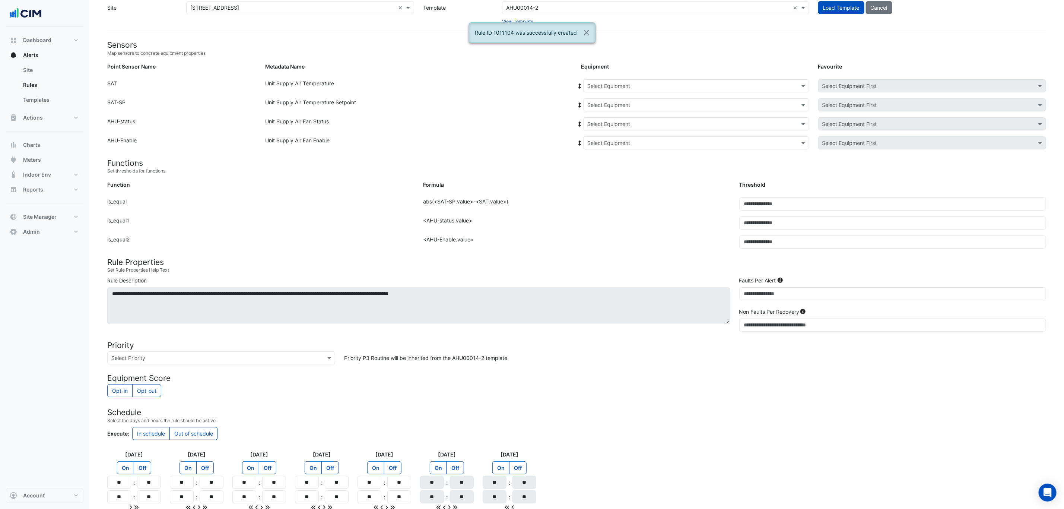
click at [621, 88] on input "text" at bounding box center [688, 86] width 203 height 8
click at [610, 132] on div "AHU-4.1" at bounding box center [601, 132] width 37 height 11
click at [581, 85] on icon at bounding box center [579, 85] width 7 height 5
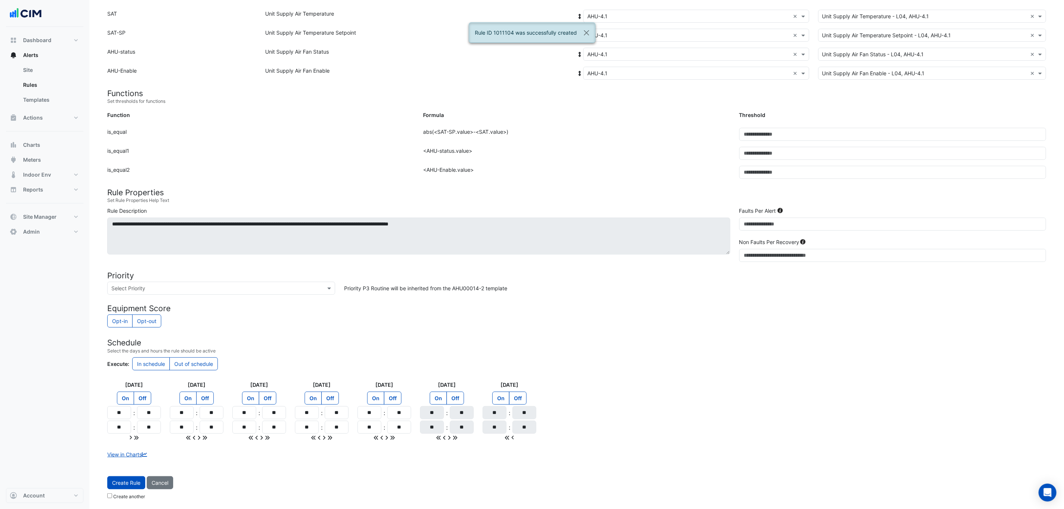
scroll to position [107, 0]
click at [131, 484] on span "Create Rule" at bounding box center [126, 482] width 28 height 6
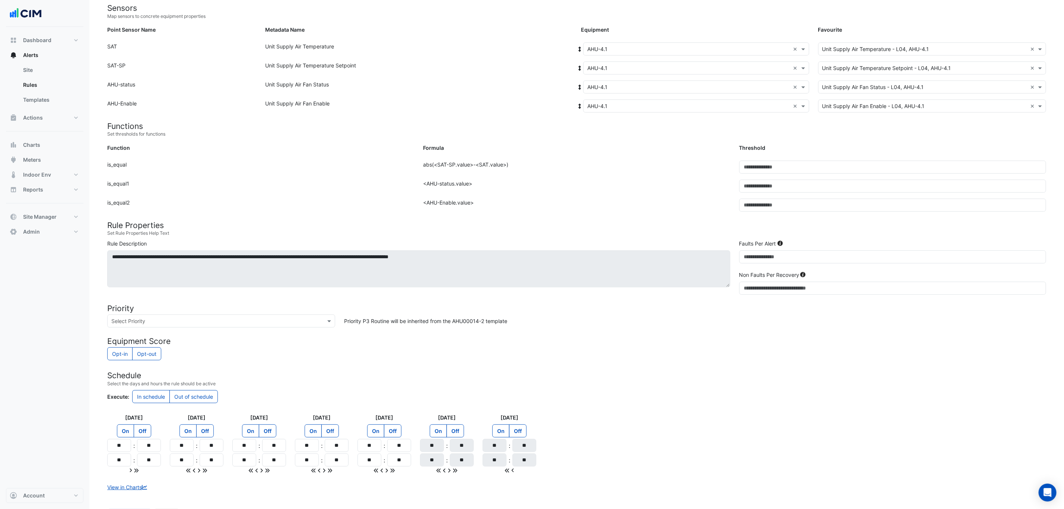
scroll to position [51, 0]
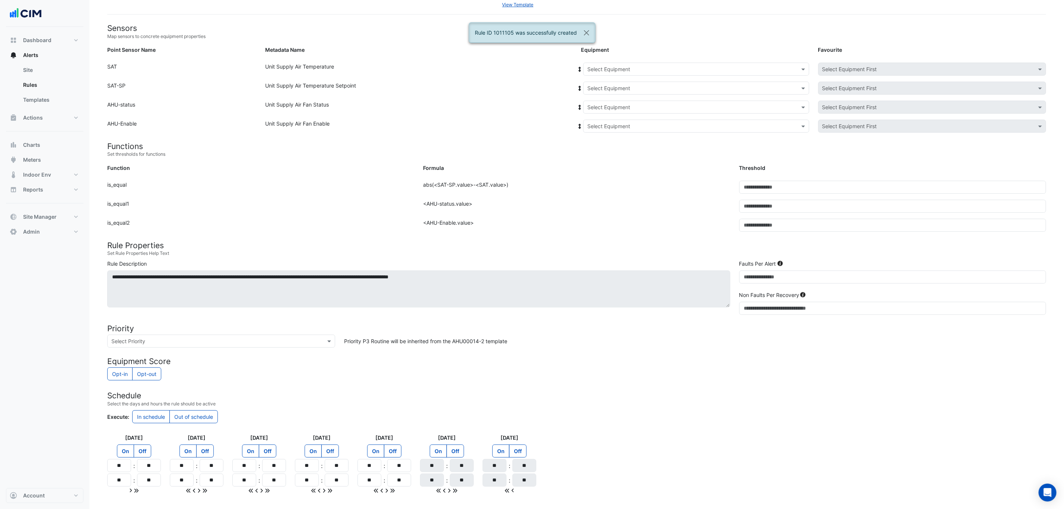
click at [662, 69] on input "text" at bounding box center [688, 70] width 203 height 8
drag, startPoint x: 607, startPoint y: 124, endPoint x: 603, endPoint y: 120, distance: 5.8
click at [607, 124] on span "AHU-4.2" at bounding box center [599, 126] width 21 height 6
click at [580, 70] on icon at bounding box center [580, 69] width 3 height 5
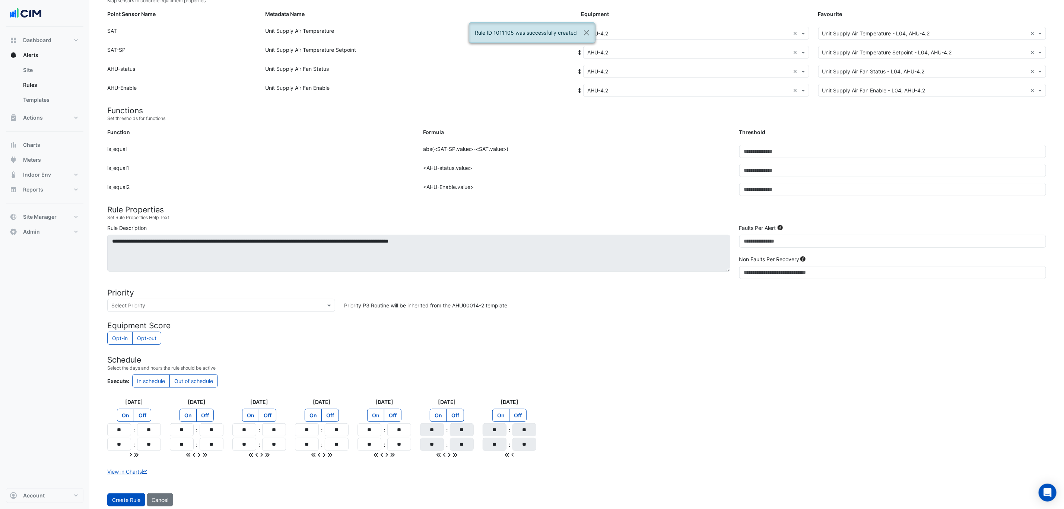
scroll to position [107, 0]
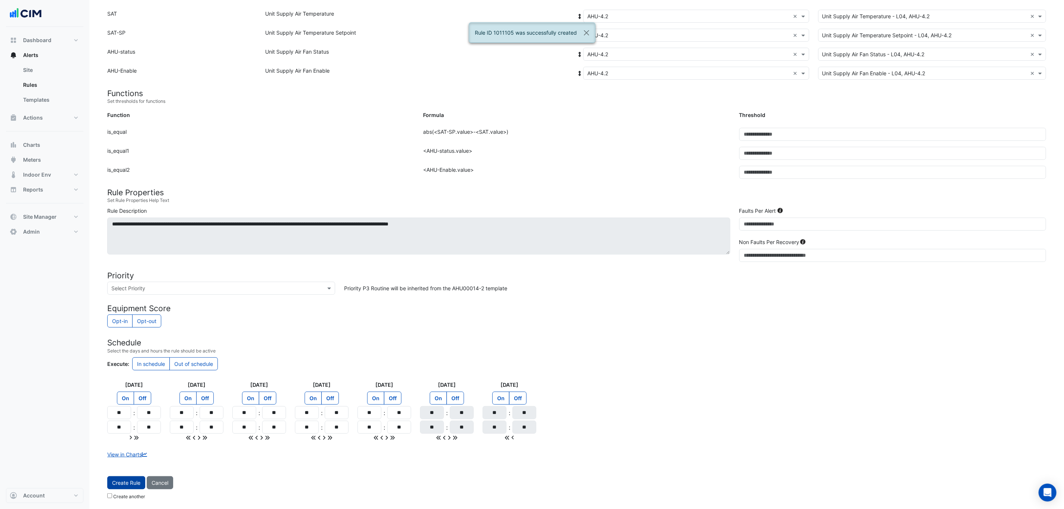
click at [127, 483] on span "Create Rule" at bounding box center [126, 482] width 28 height 6
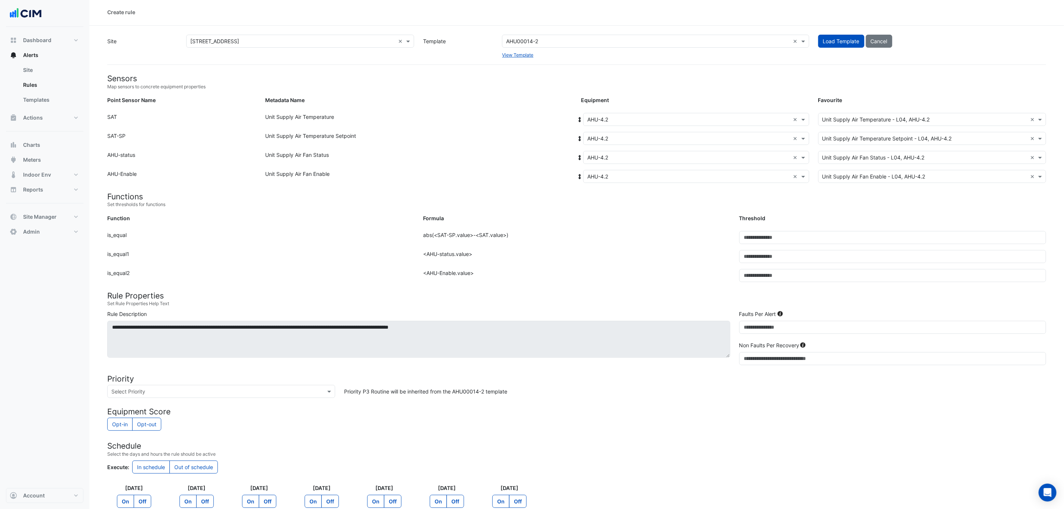
scroll to position [0, 0]
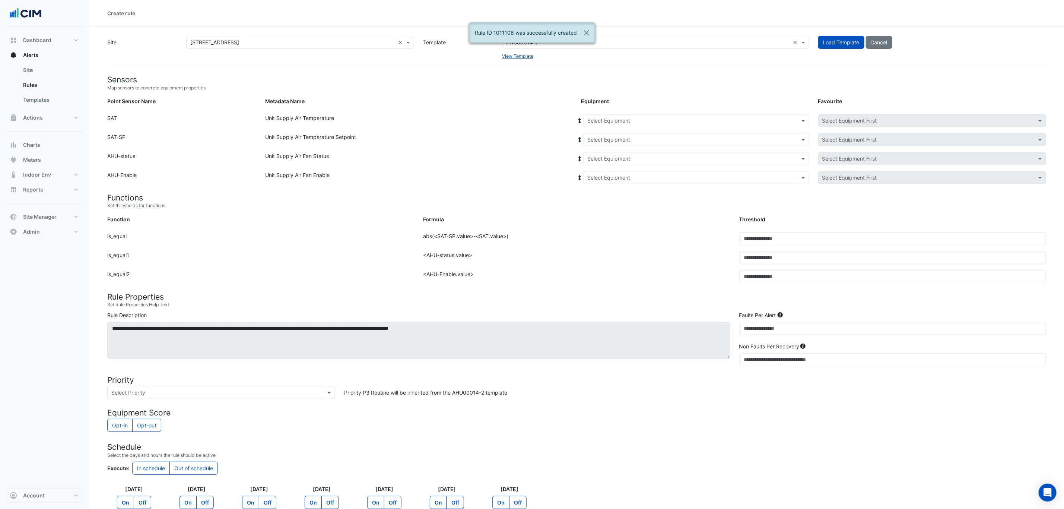
click at [614, 121] on input "text" at bounding box center [688, 121] width 203 height 8
click at [608, 153] on span "AHU-4.3" at bounding box center [599, 156] width 21 height 6
click at [577, 121] on icon at bounding box center [579, 120] width 7 height 5
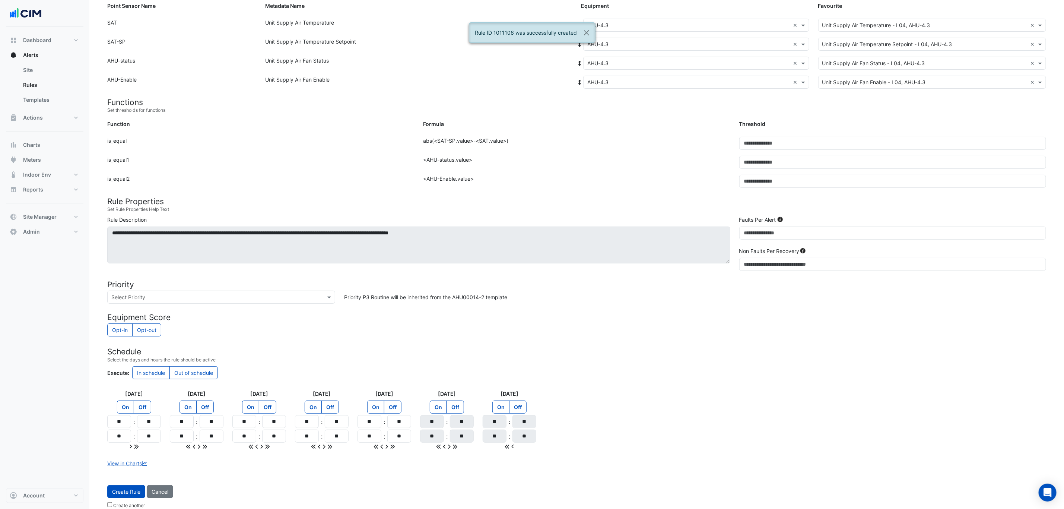
scroll to position [107, 0]
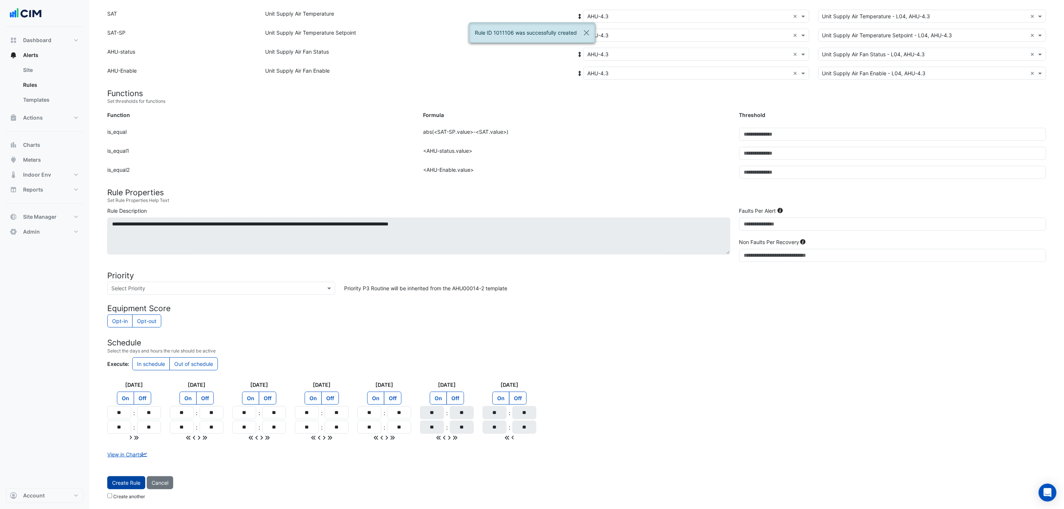
click at [132, 480] on span "Create Rule" at bounding box center [126, 482] width 28 height 6
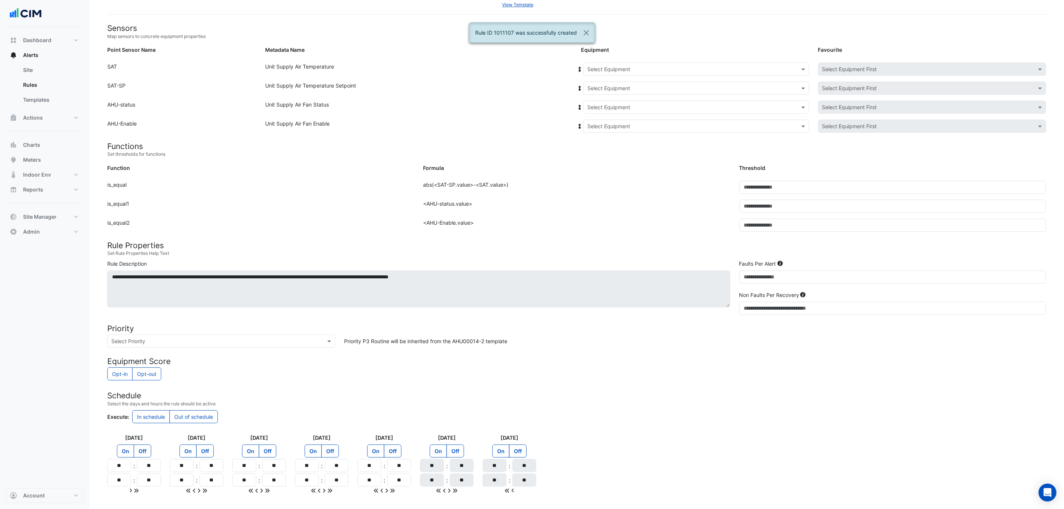
scroll to position [0, 0]
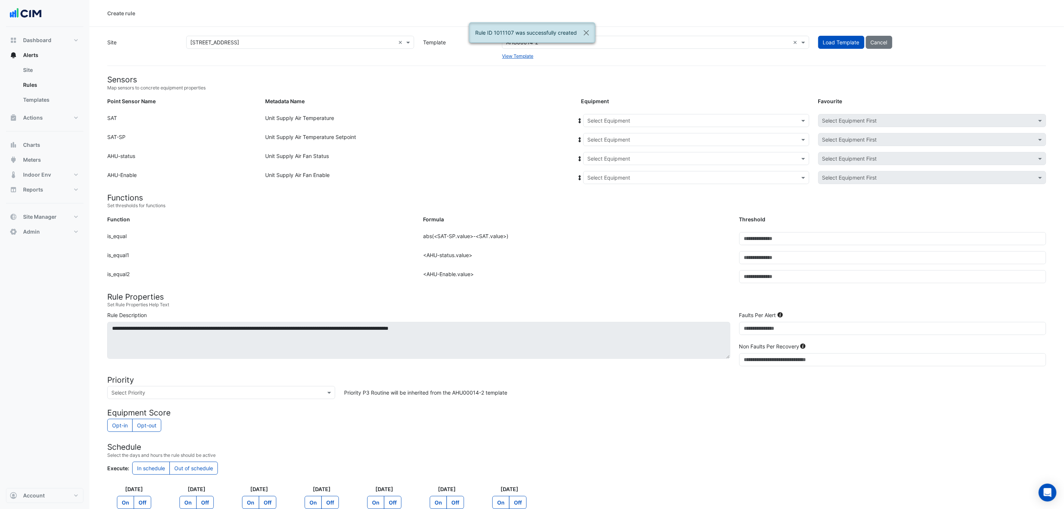
click at [619, 118] on input "text" at bounding box center [688, 121] width 203 height 8
click at [613, 166] on div "AHU-4.4" at bounding box center [601, 166] width 37 height 11
click at [580, 118] on icon at bounding box center [579, 120] width 7 height 5
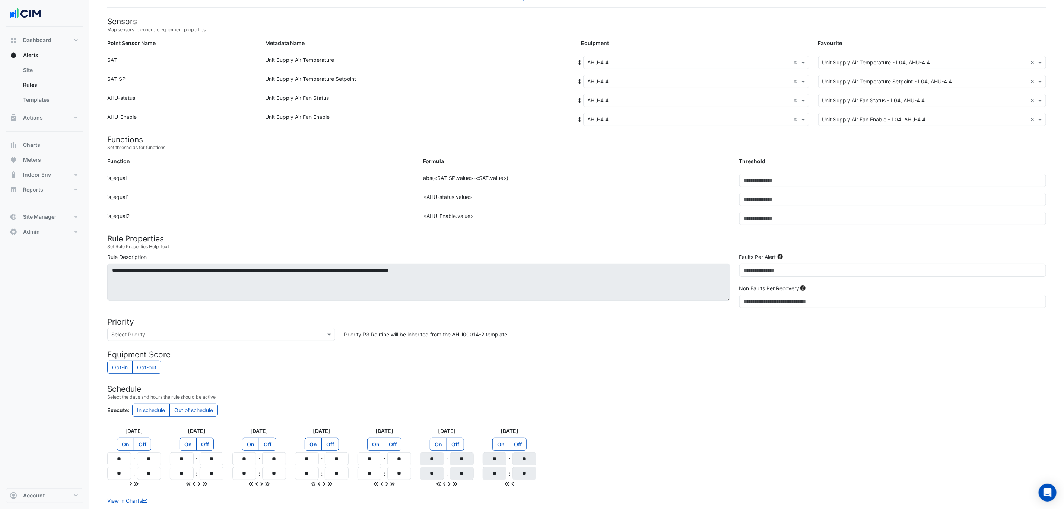
scroll to position [107, 0]
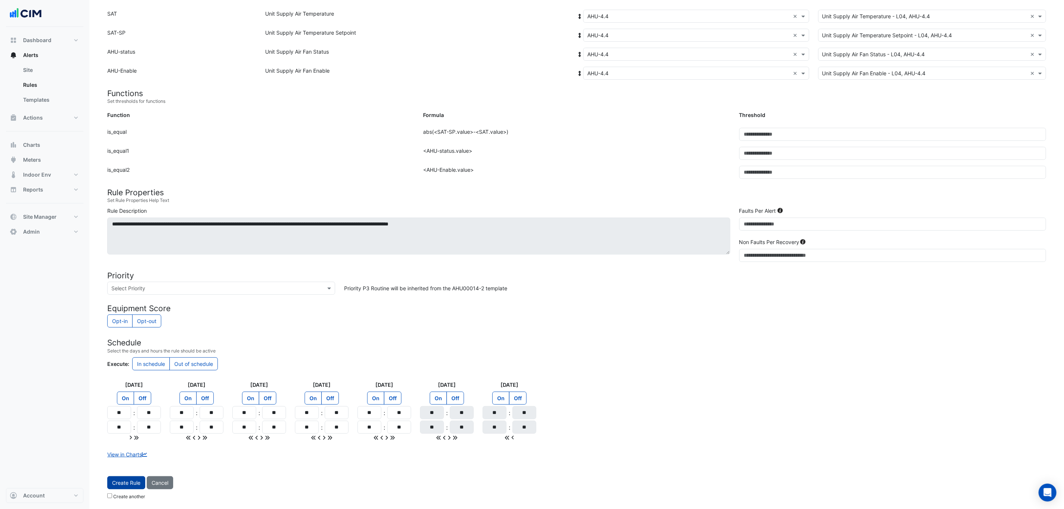
click at [128, 481] on span "Create Rule" at bounding box center [126, 482] width 28 height 6
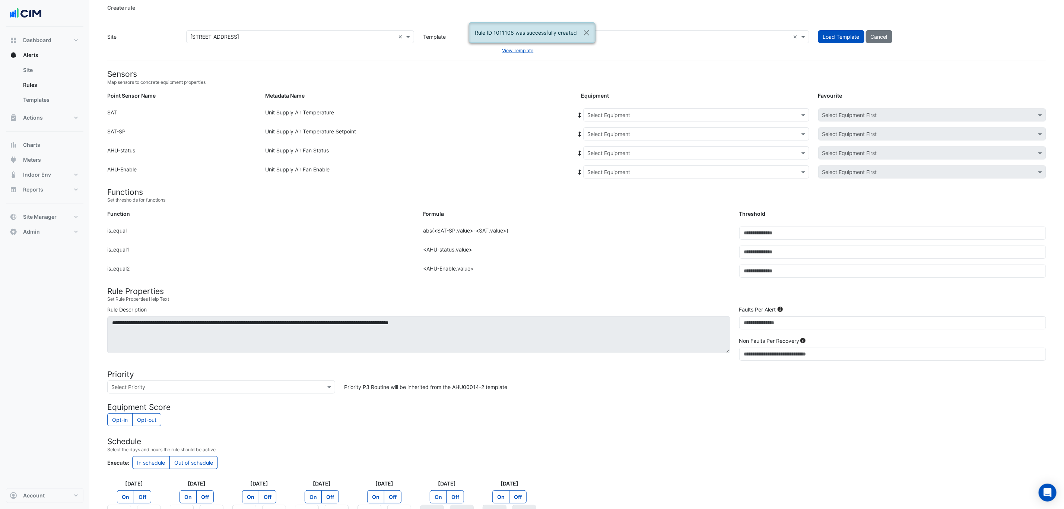
scroll to position [0, 0]
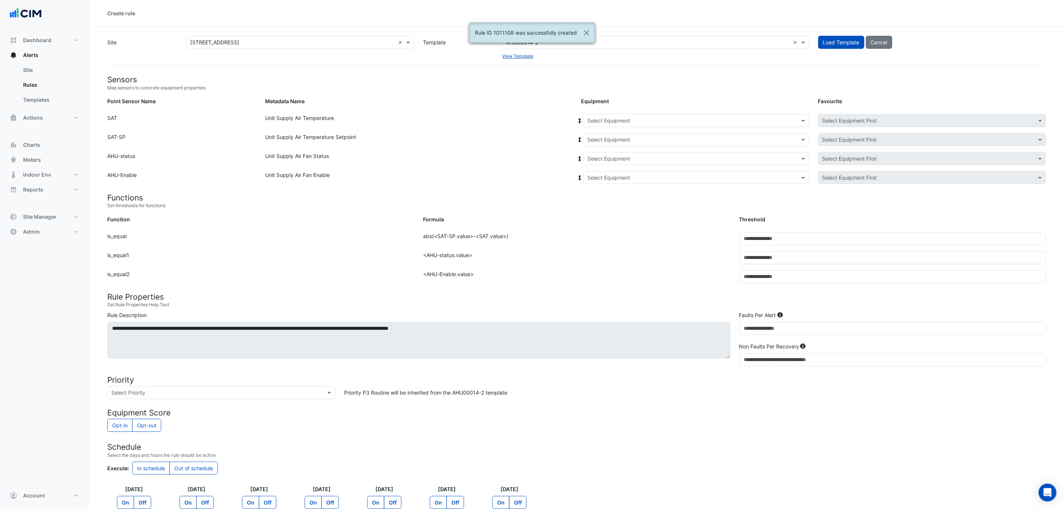
click at [613, 122] on input "text" at bounding box center [688, 121] width 203 height 8
click at [604, 178] on span "AHU-G.1" at bounding box center [599, 177] width 20 height 6
click at [580, 123] on span at bounding box center [579, 121] width 7 height 8
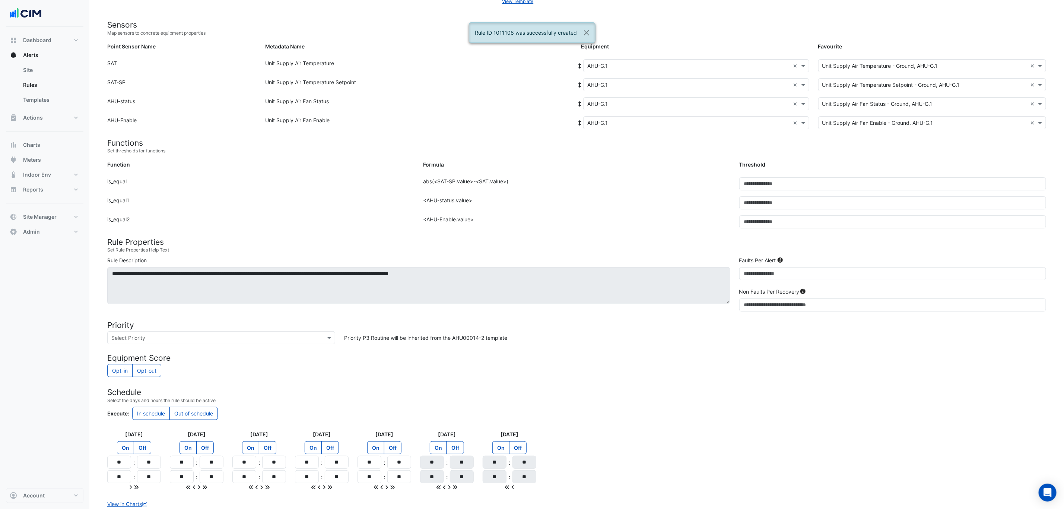
scroll to position [107, 0]
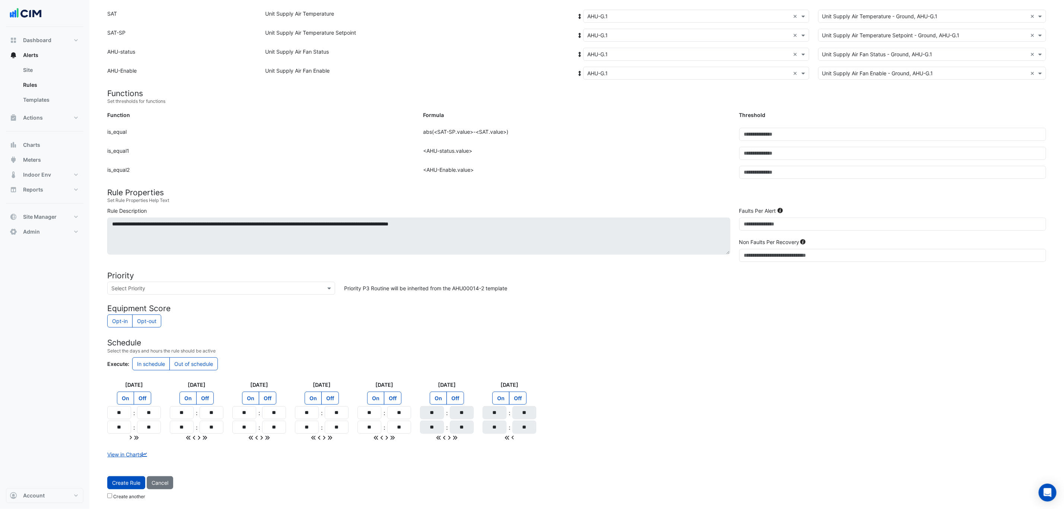
click at [124, 486] on button "Create Rule" at bounding box center [126, 482] width 38 height 13
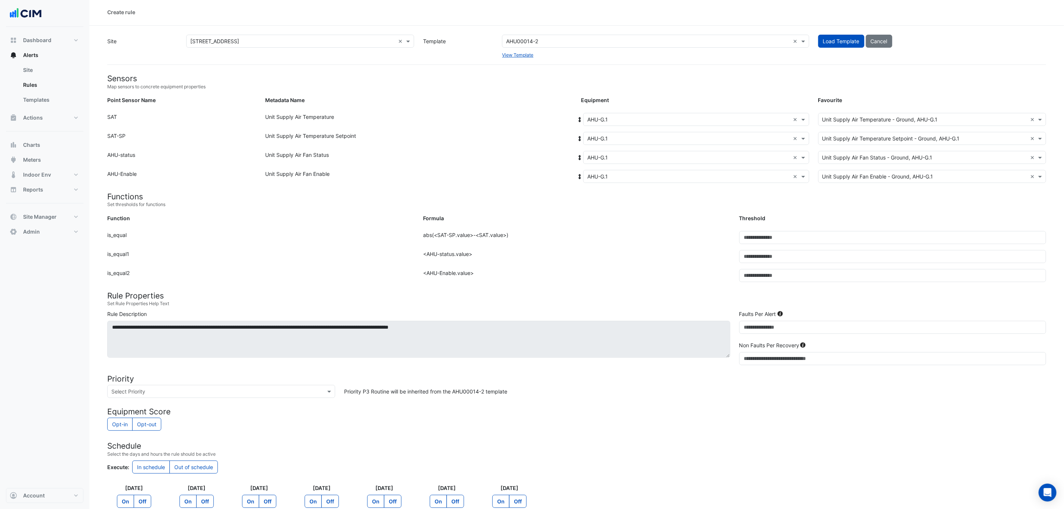
scroll to position [0, 0]
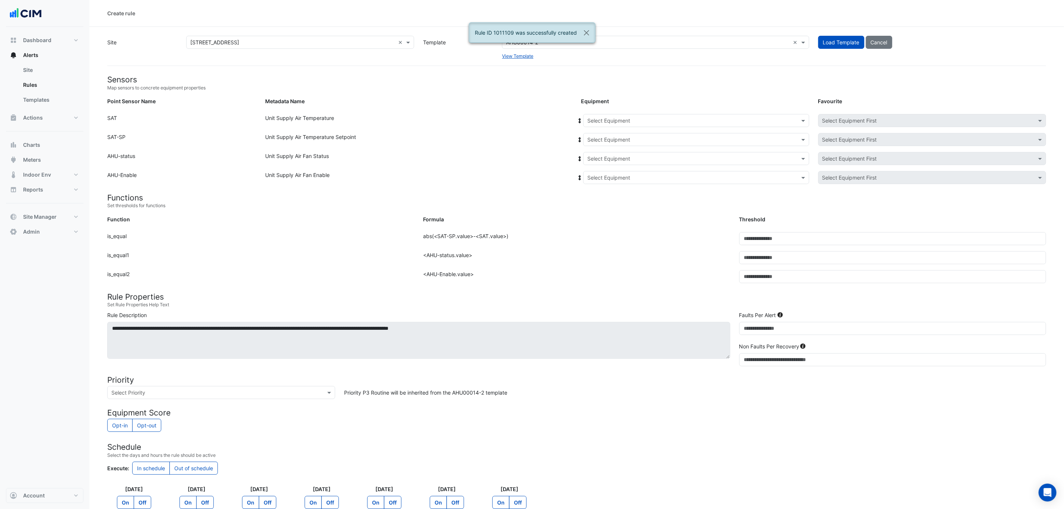
click at [610, 121] on input "text" at bounding box center [688, 121] width 203 height 8
click at [611, 187] on span "AHU-G.2" at bounding box center [599, 188] width 21 height 6
click at [579, 120] on icon at bounding box center [579, 120] width 7 height 5
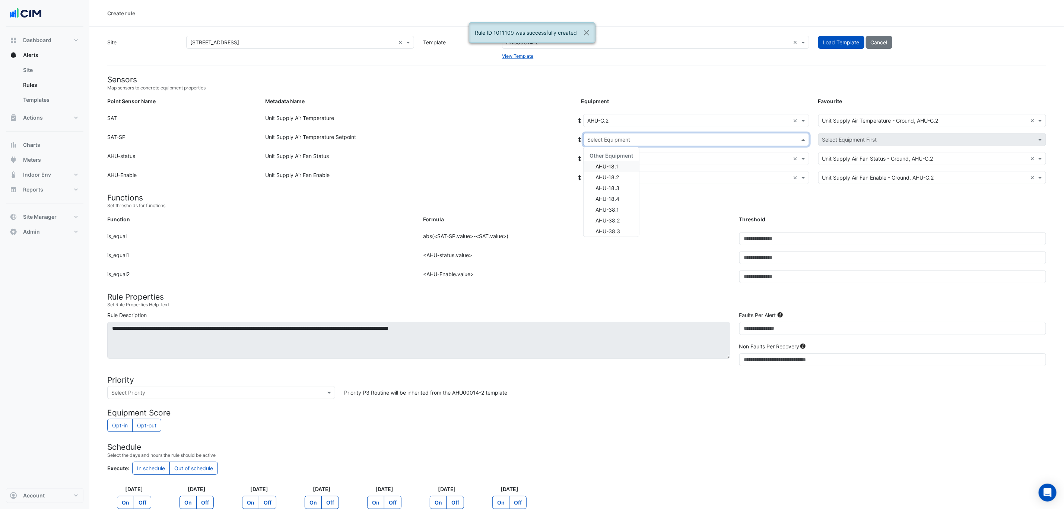
drag, startPoint x: 604, startPoint y: 144, endPoint x: 605, endPoint y: 139, distance: 5.2
click at [604, 143] on div "Select Equipment" at bounding box center [696, 139] width 226 height 13
click at [535, 187] on div "Unit Supply Air Fan Enable" at bounding box center [419, 179] width 316 height 16
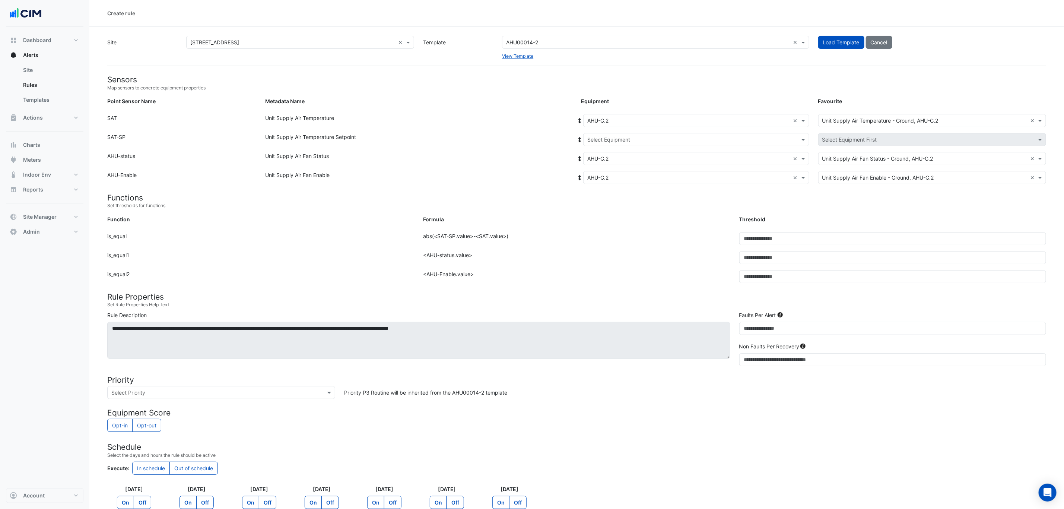
click at [625, 119] on input "text" at bounding box center [688, 121] width 203 height 8
click at [514, 173] on div "Unit Supply Air Fan Enable" at bounding box center [419, 179] width 316 height 16
click at [628, 122] on input "text" at bounding box center [688, 121] width 203 height 8
click at [609, 194] on div "AHU-G.3" at bounding box center [610, 198] width 55 height 11
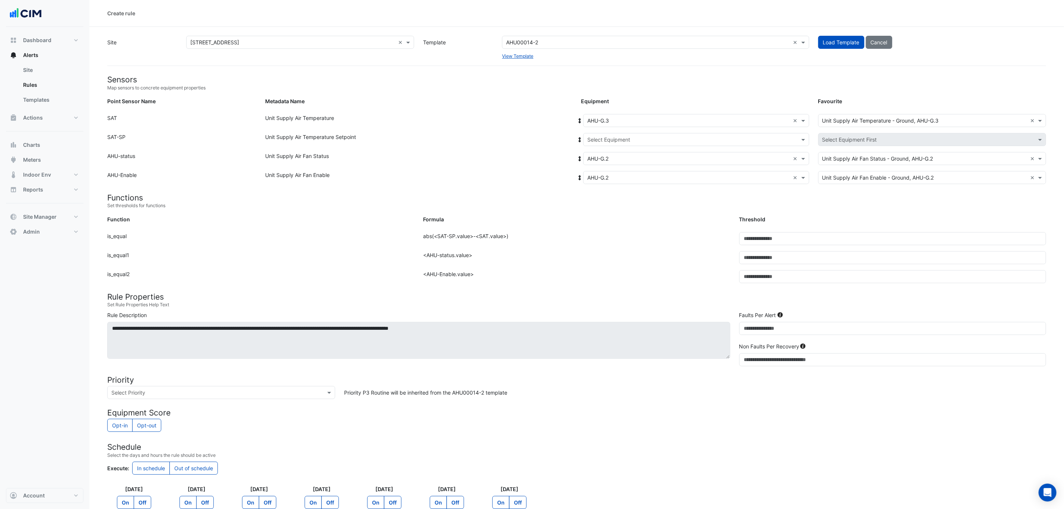
click at [578, 120] on icon at bounding box center [579, 120] width 7 height 5
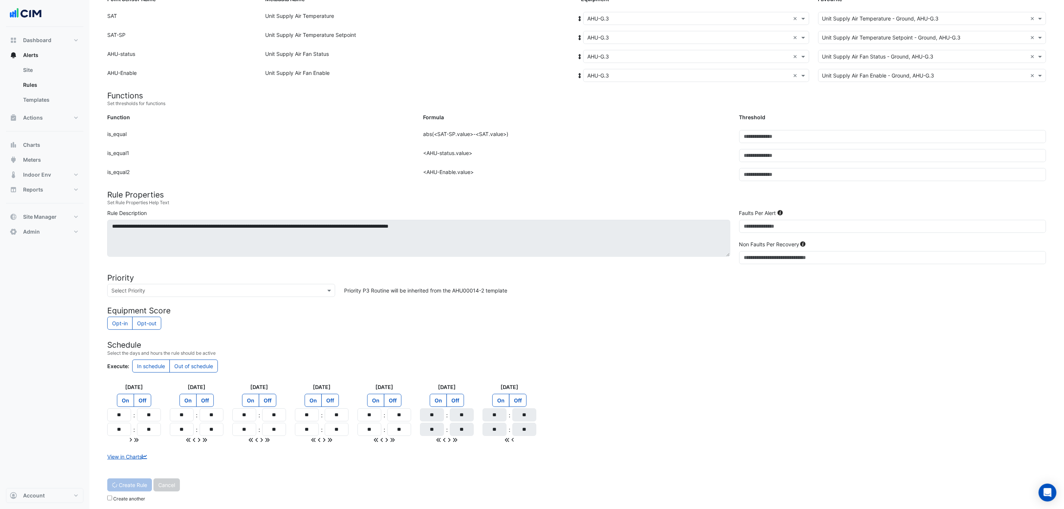
scroll to position [107, 0]
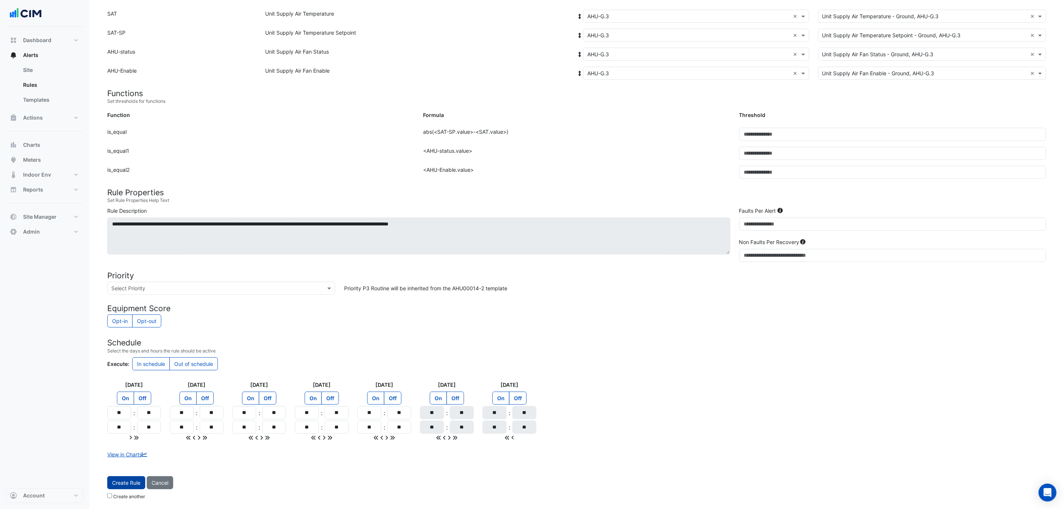
click at [134, 484] on span "Create Rule" at bounding box center [126, 482] width 28 height 6
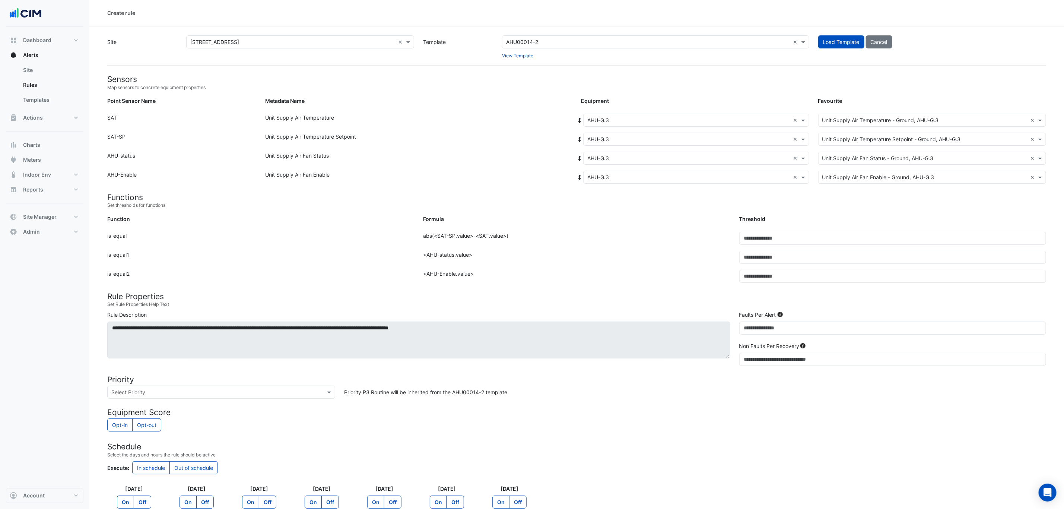
scroll to position [0, 0]
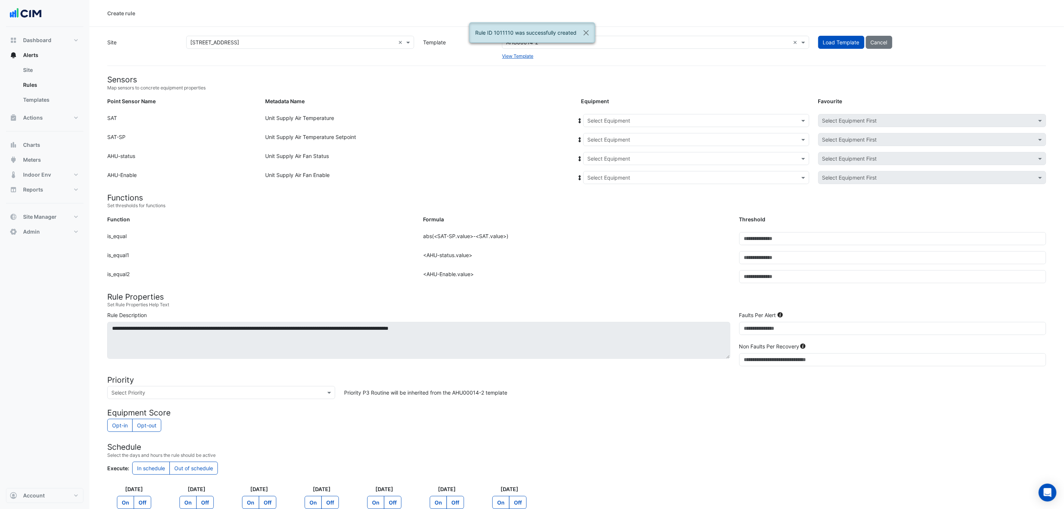
click at [611, 121] on input "text" at bounding box center [688, 121] width 203 height 8
click at [614, 199] on div "AHU-G.3" at bounding box center [601, 199] width 37 height 11
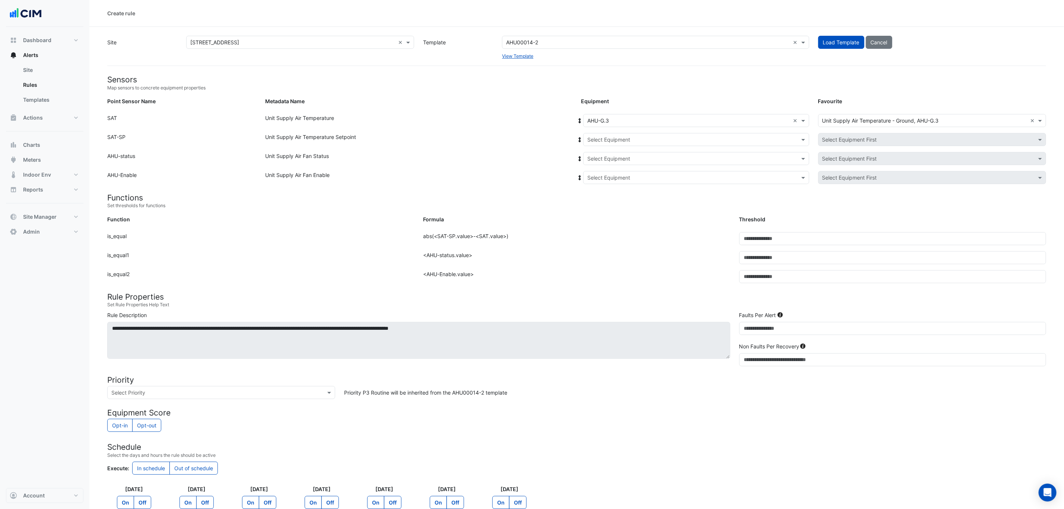
click at [582, 120] on icon at bounding box center [579, 120] width 7 height 5
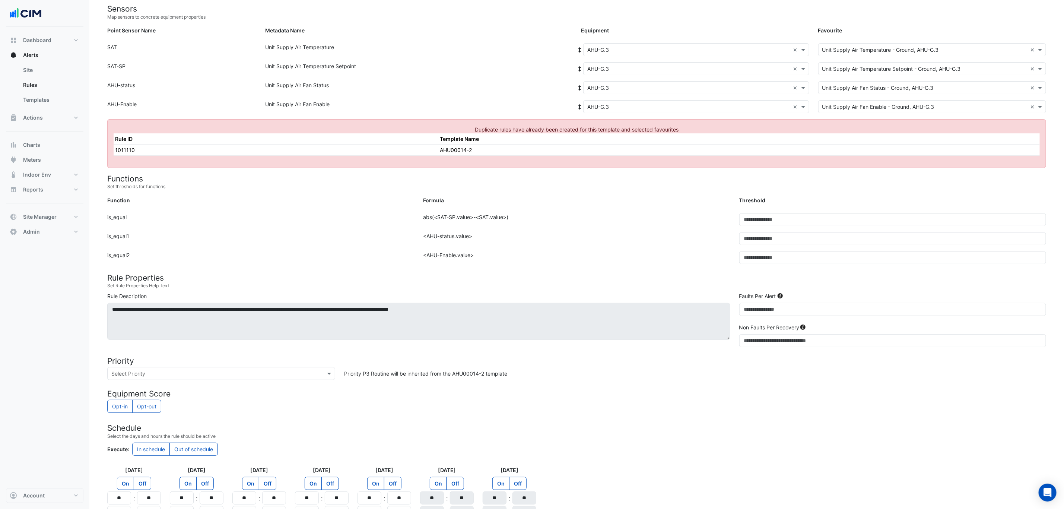
scroll to position [0, 0]
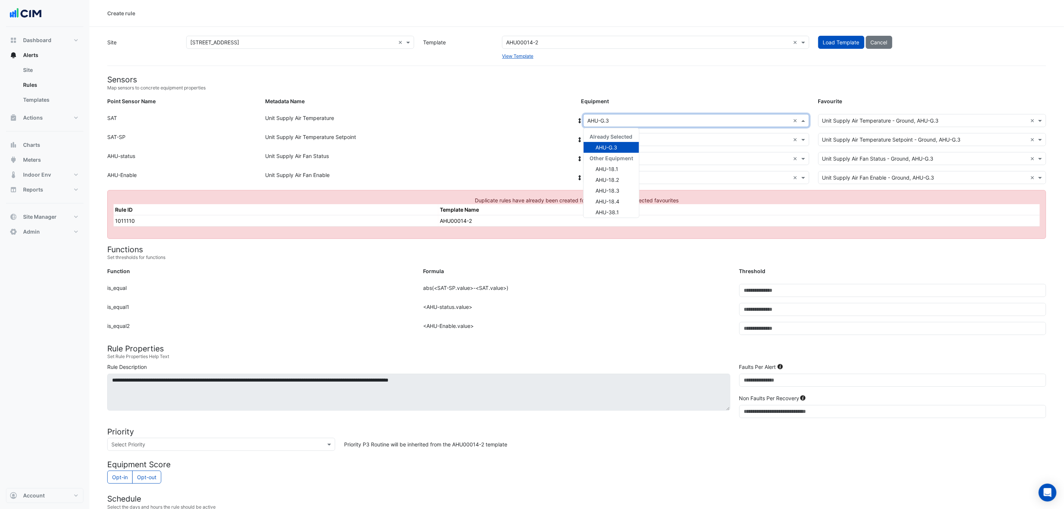
click at [613, 118] on input "text" at bounding box center [688, 121] width 203 height 8
click at [620, 208] on span "AHU-GM.1" at bounding box center [607, 209] width 25 height 6
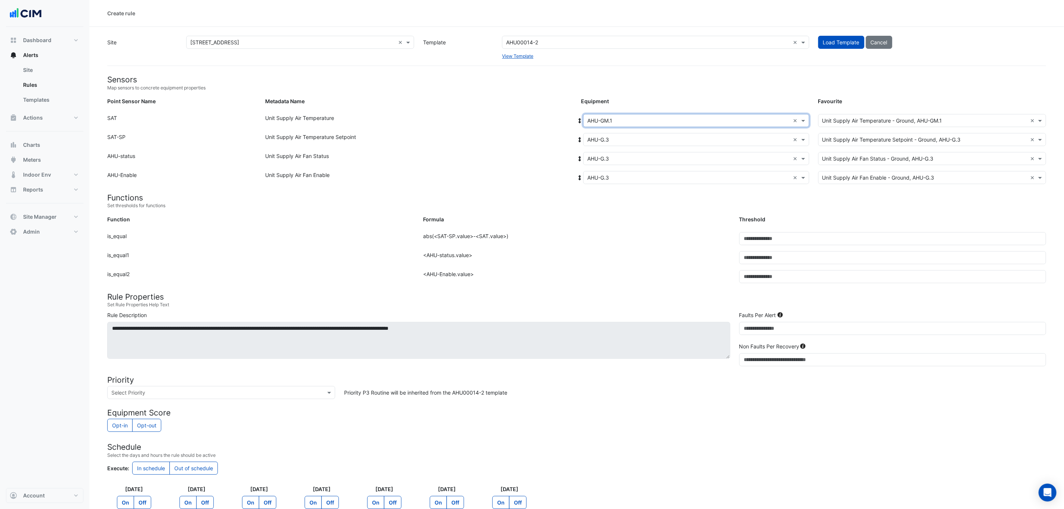
click at [580, 118] on icon at bounding box center [579, 120] width 7 height 5
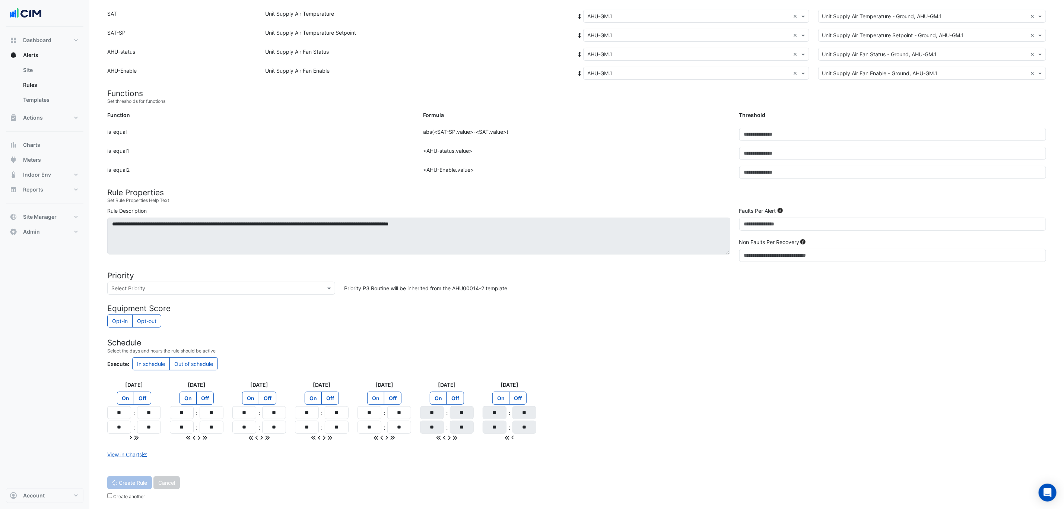
scroll to position [107, 0]
click at [114, 481] on span "Create Rule" at bounding box center [126, 482] width 28 height 6
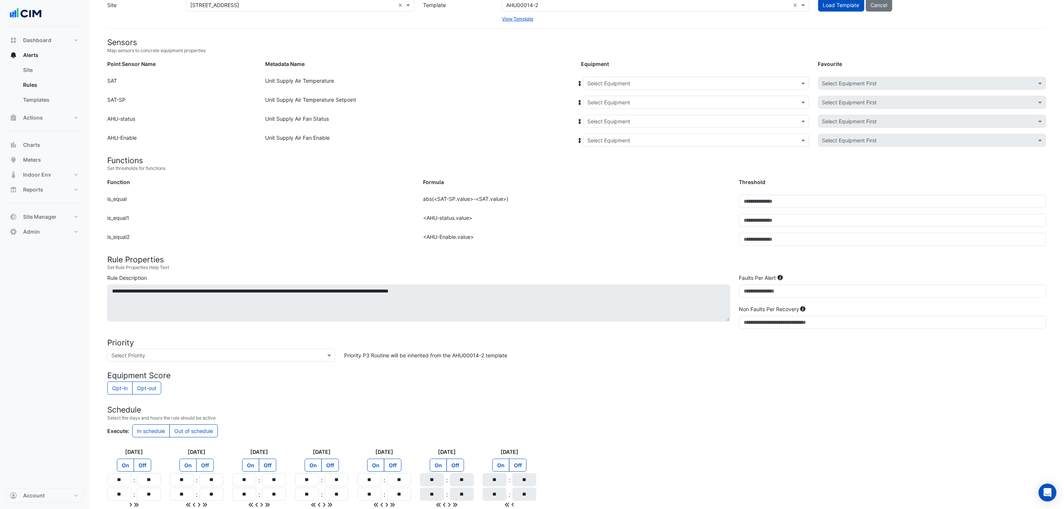
scroll to position [0, 0]
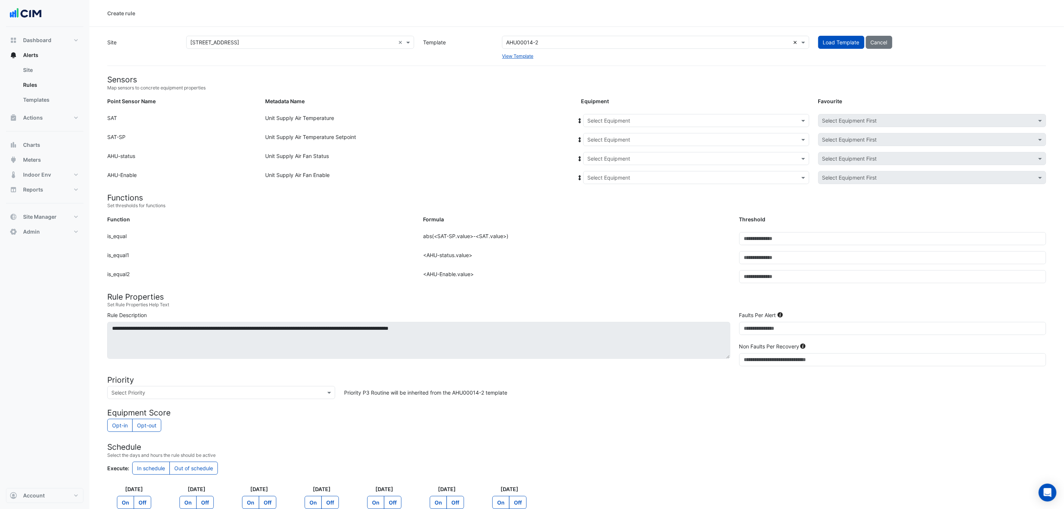
drag, startPoint x: 545, startPoint y: 42, endPoint x: 798, endPoint y: 42, distance: 252.5
click at [545, 42] on input "text" at bounding box center [648, 43] width 284 height 8
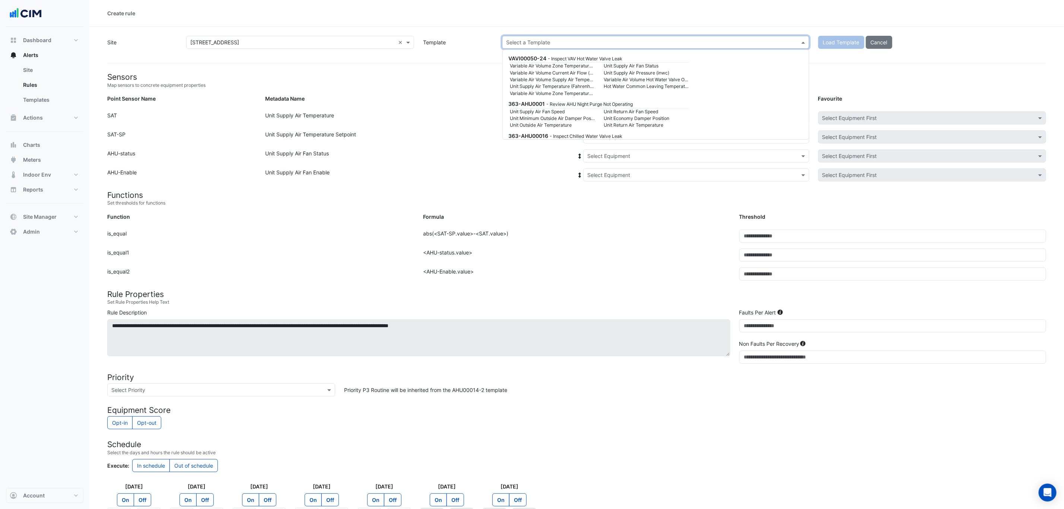
scroll to position [3352, 0]
paste input "**********"
type input "**********"
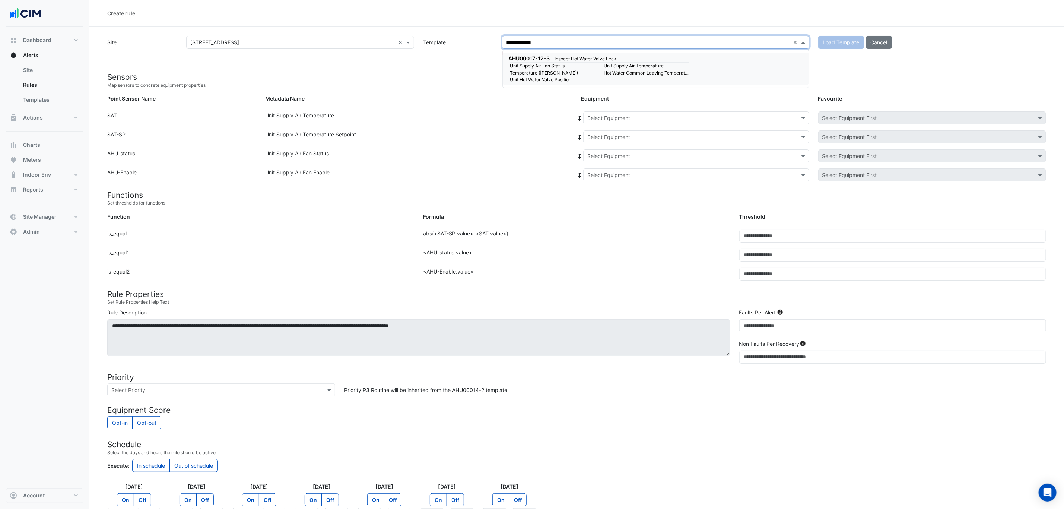
scroll to position [0, 0]
click at [598, 71] on small "Temperature ([PERSON_NAME])" at bounding box center [553, 73] width 94 height 7
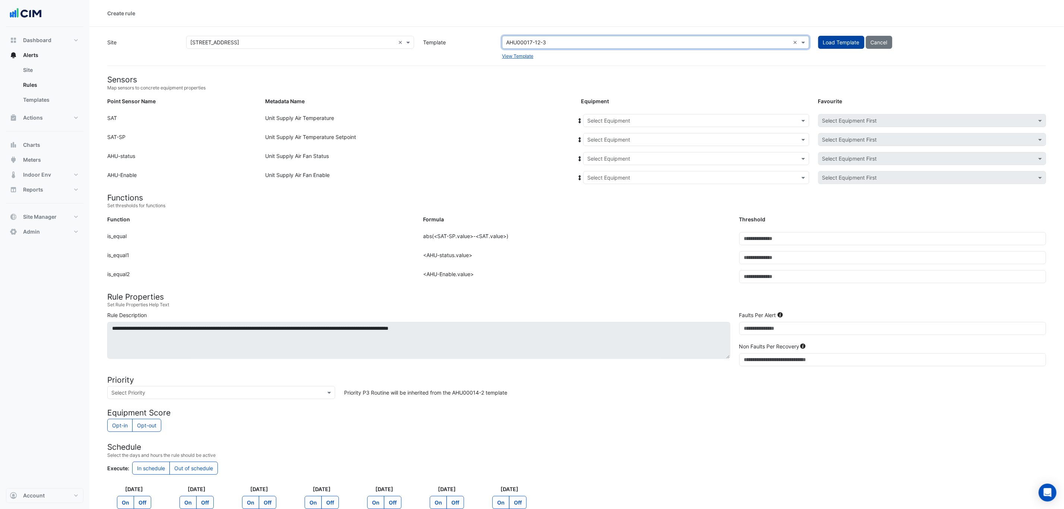
click at [839, 39] on span "Load Template" at bounding box center [841, 42] width 36 height 6
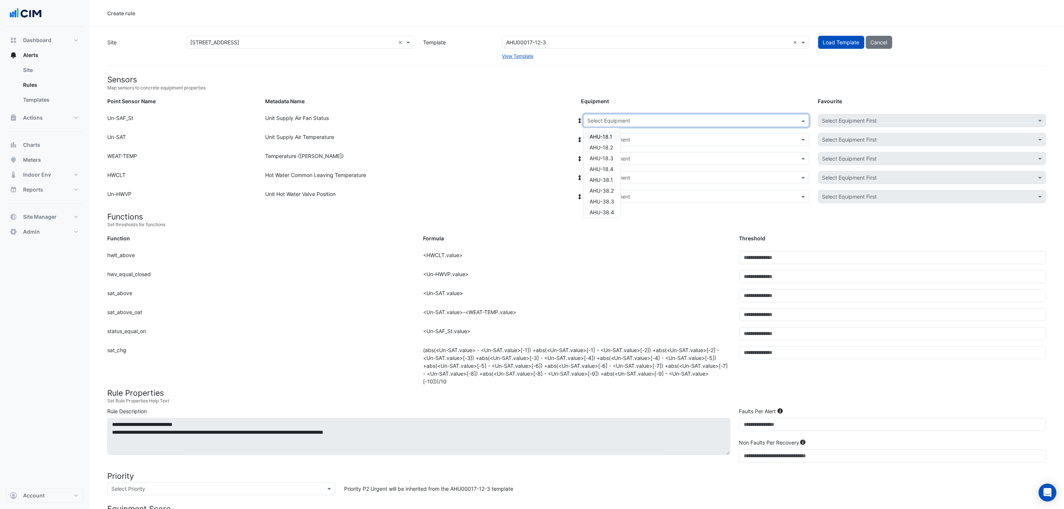
click at [639, 120] on input "text" at bounding box center [688, 121] width 203 height 8
click at [602, 139] on span "AHU-18.1" at bounding box center [600, 136] width 23 height 6
click at [578, 122] on icon at bounding box center [579, 120] width 7 height 5
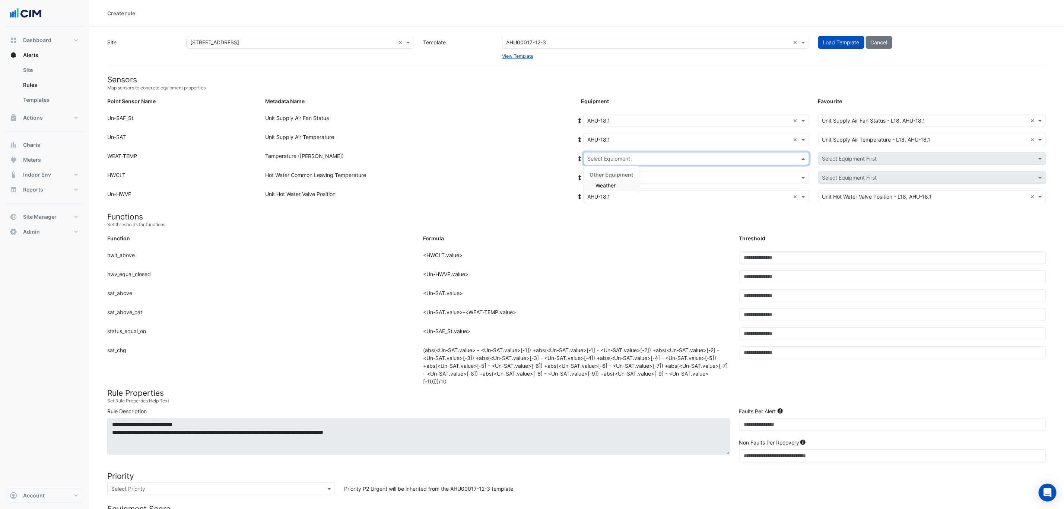
click at [616, 158] on input "text" at bounding box center [688, 159] width 203 height 8
click at [613, 185] on span "Weather" at bounding box center [605, 185] width 20 height 6
click at [615, 179] on input "text" at bounding box center [688, 178] width 203 height 8
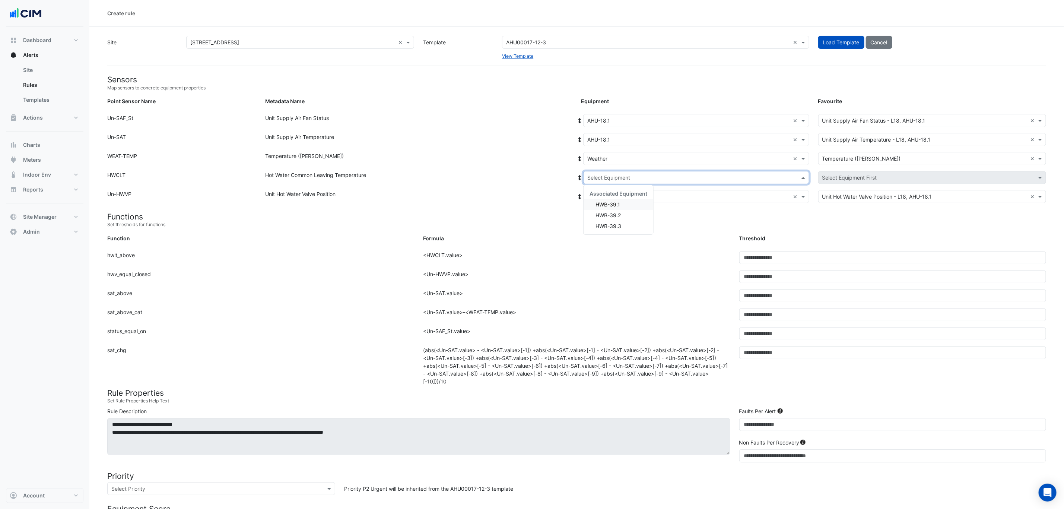
click at [623, 202] on div "HWB-39.1" at bounding box center [618, 204] width 70 height 11
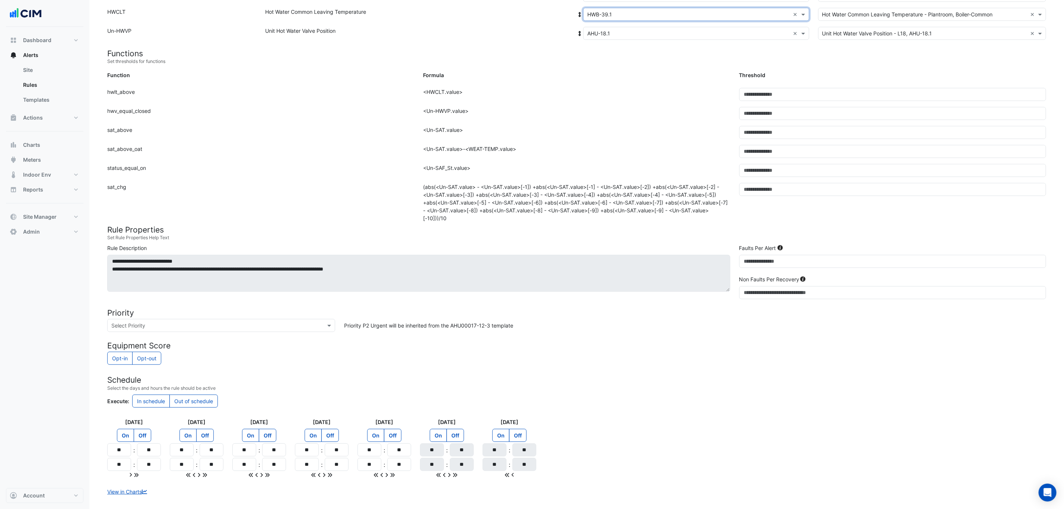
scroll to position [168, 0]
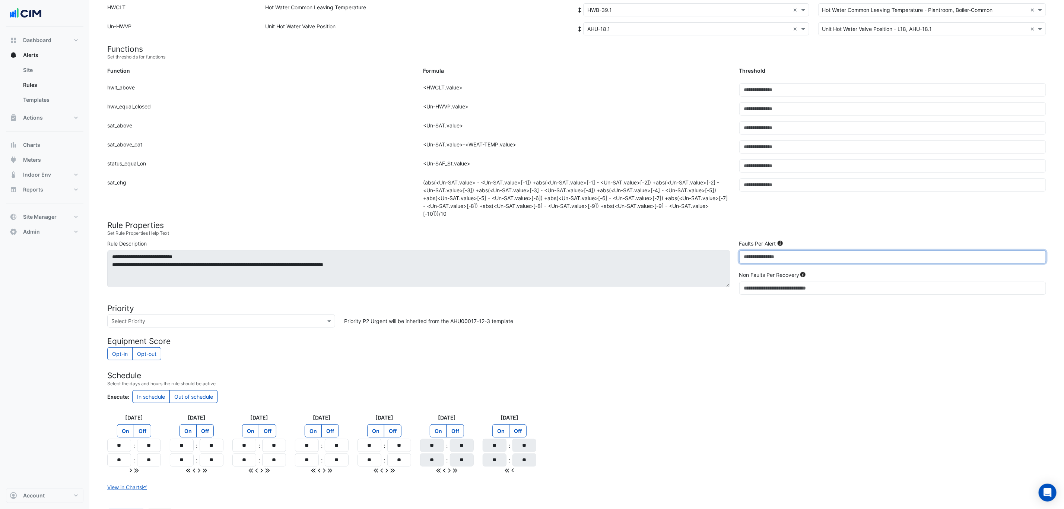
drag, startPoint x: 753, startPoint y: 259, endPoint x: 728, endPoint y: 260, distance: 25.7
click at [728, 260] on div "**********" at bounding box center [577, 268] width 948 height 58
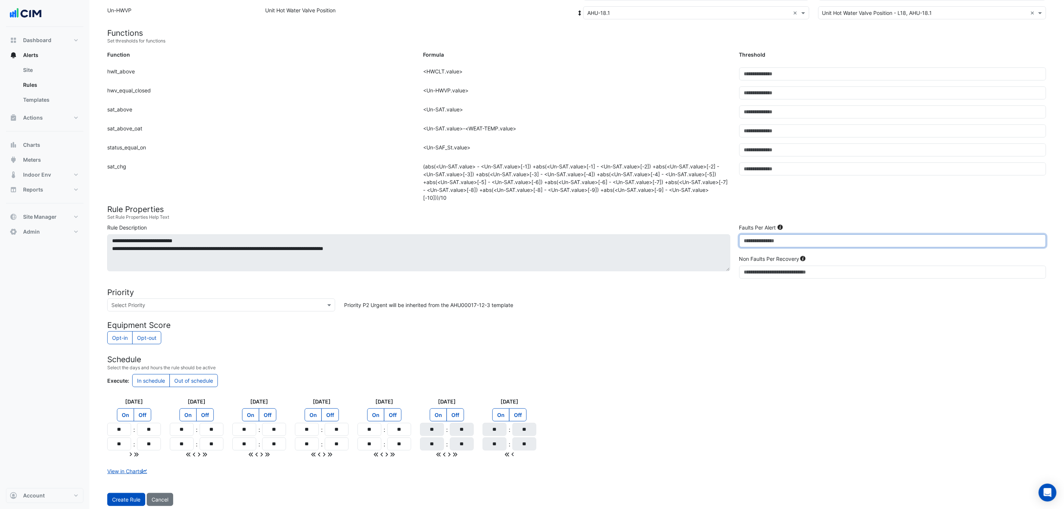
scroll to position [204, 0]
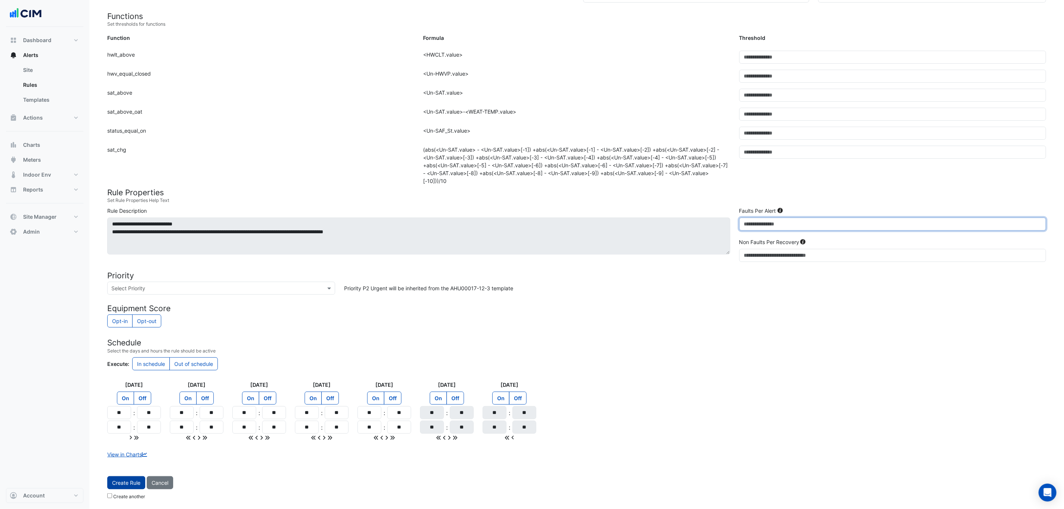
type input "*"
click at [123, 480] on span "Create Rule" at bounding box center [126, 482] width 28 height 6
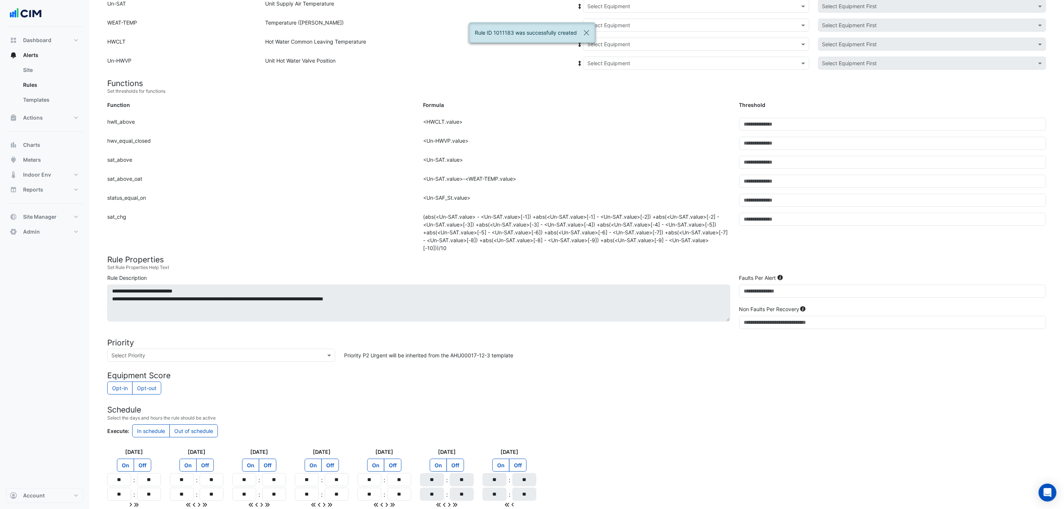
scroll to position [20, 0]
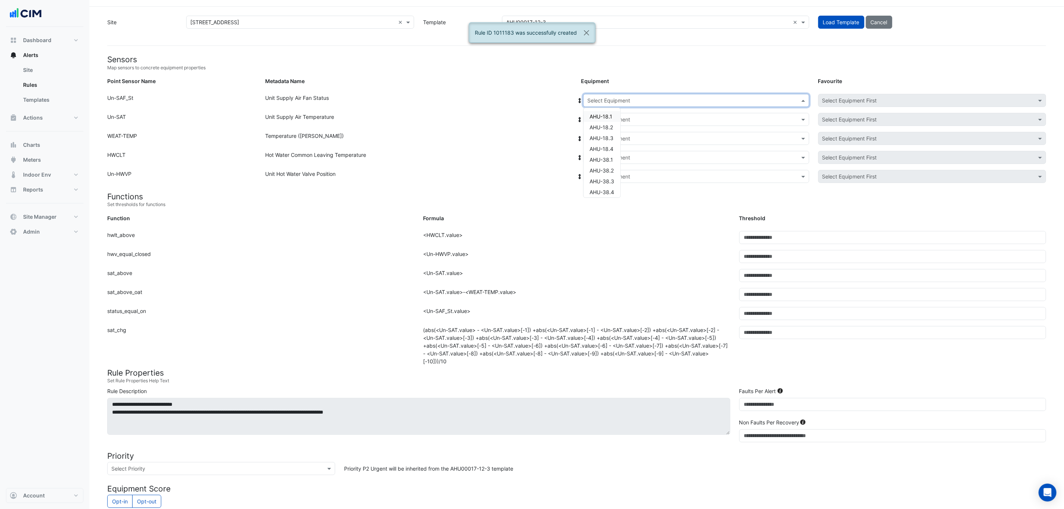
click at [617, 101] on input "text" at bounding box center [688, 101] width 203 height 8
click at [611, 125] on span "AHU-18.2" at bounding box center [600, 127] width 23 height 6
click at [578, 102] on icon at bounding box center [579, 100] width 7 height 5
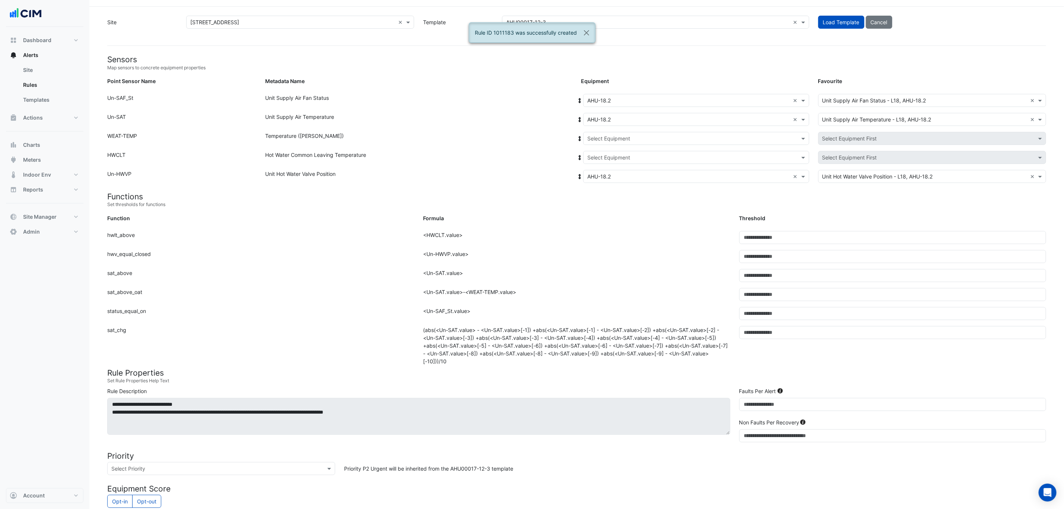
click at [617, 156] on input "text" at bounding box center [688, 158] width 203 height 8
click at [613, 137] on input "text" at bounding box center [688, 139] width 203 height 8
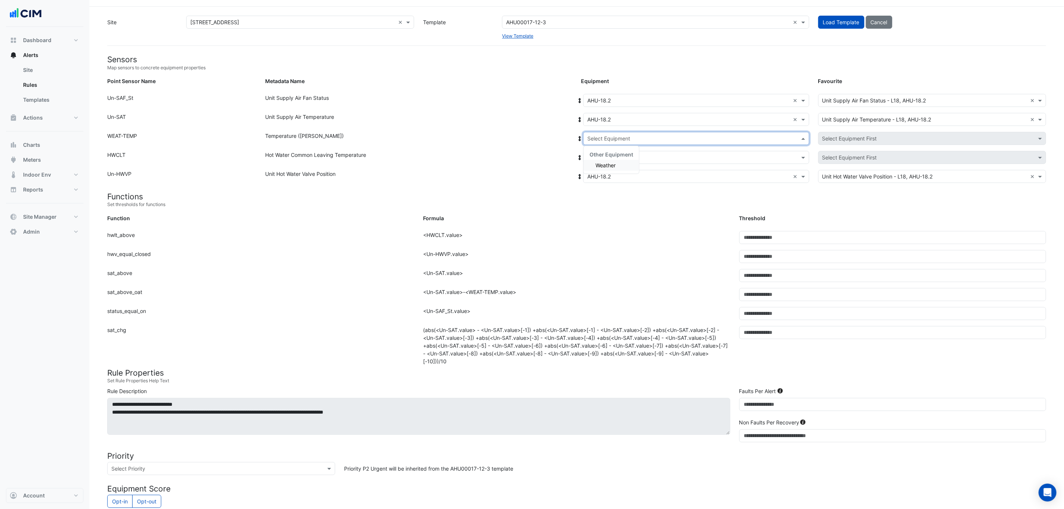
click at [613, 162] on span "Weather" at bounding box center [605, 165] width 20 height 6
click at [616, 156] on input "text" at bounding box center [688, 158] width 203 height 8
click at [616, 184] on span "HWB-39.1" at bounding box center [607, 184] width 25 height 6
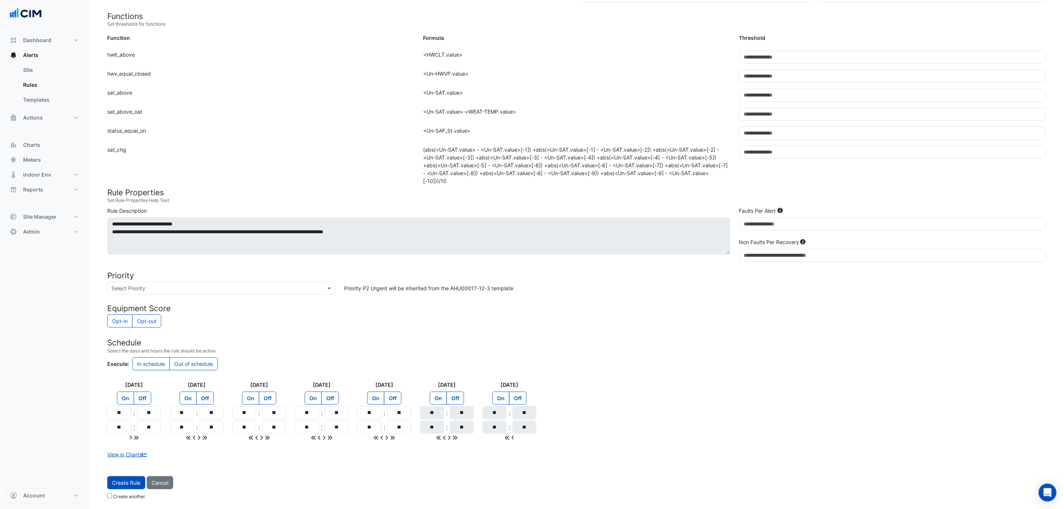
scroll to position [204, 0]
click at [127, 486] on button "Create Rule" at bounding box center [126, 482] width 38 height 13
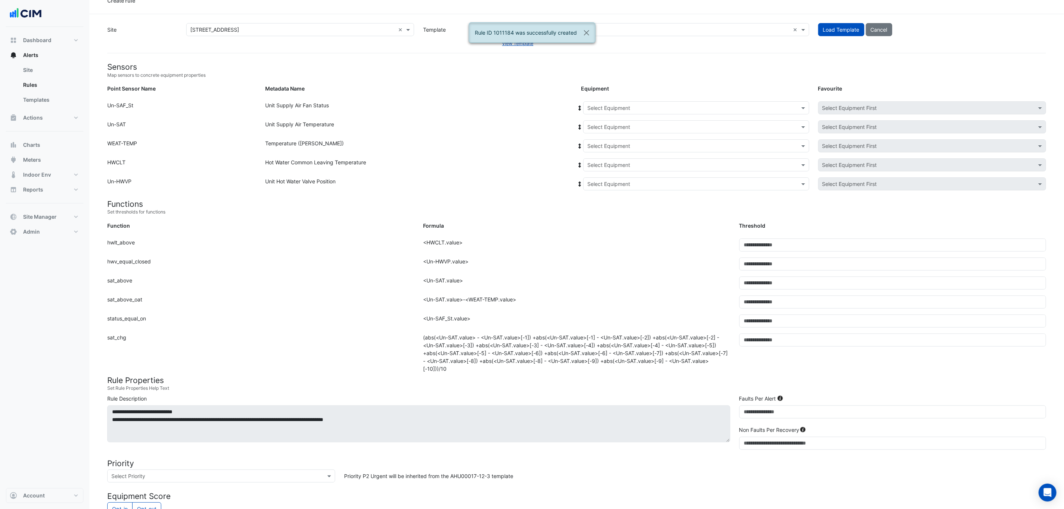
scroll to position [0, 0]
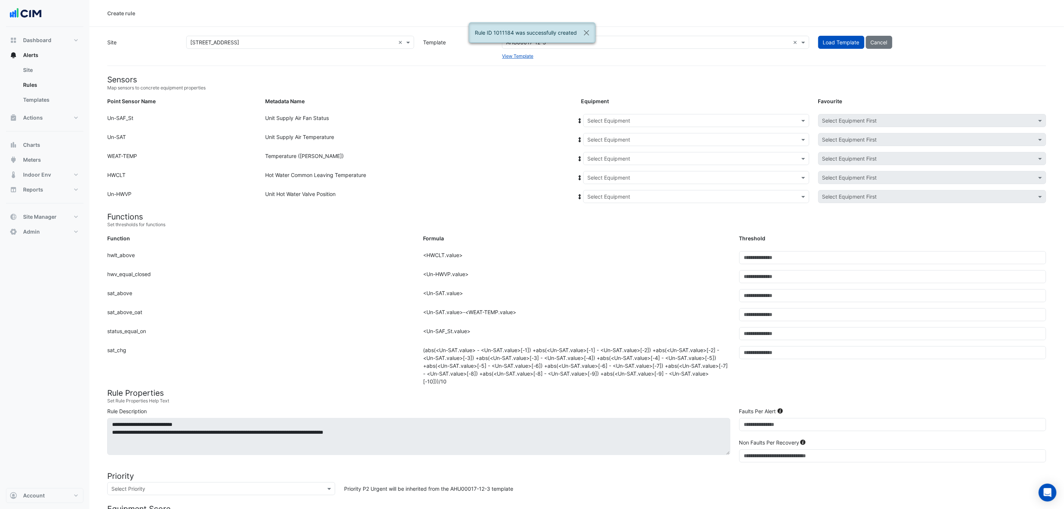
click at [633, 122] on input "text" at bounding box center [688, 121] width 203 height 8
click at [613, 153] on div "AHU-18.3" at bounding box center [601, 158] width 37 height 11
click at [581, 118] on icon at bounding box center [579, 120] width 7 height 5
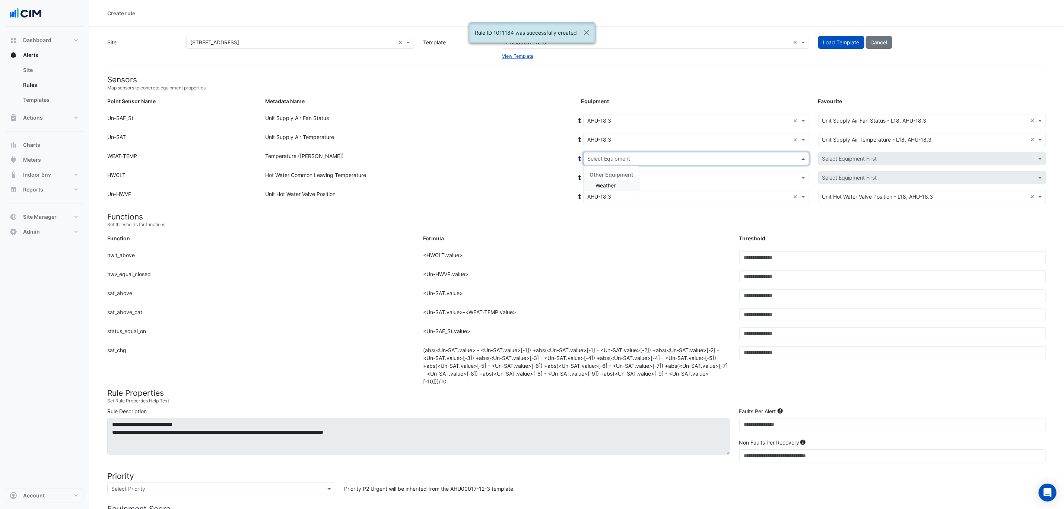
click at [611, 152] on div "Select Equipment" at bounding box center [696, 158] width 226 height 13
click at [608, 189] on div "Weather" at bounding box center [610, 185] width 55 height 11
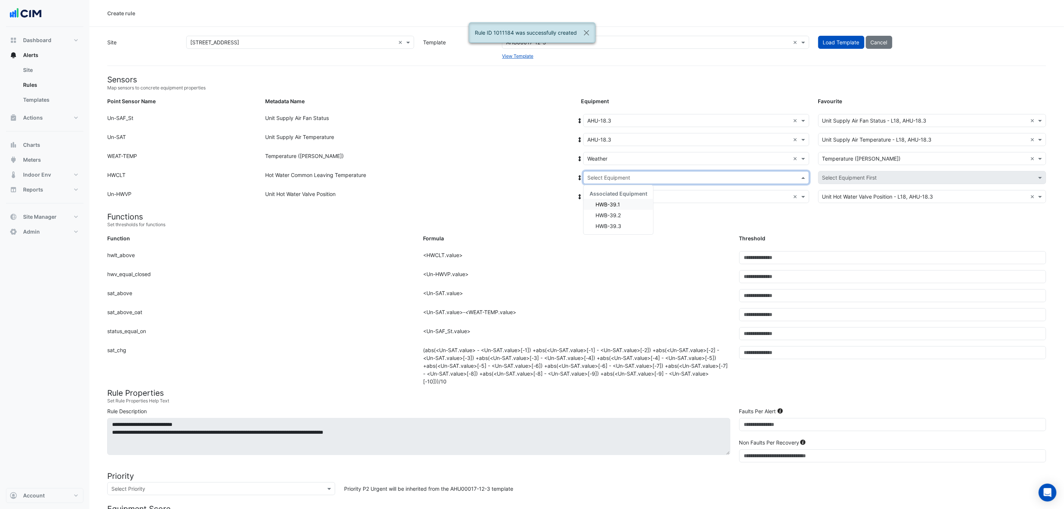
click at [610, 178] on input "text" at bounding box center [688, 178] width 203 height 8
click at [611, 202] on span "HWB-39.1" at bounding box center [607, 204] width 25 height 6
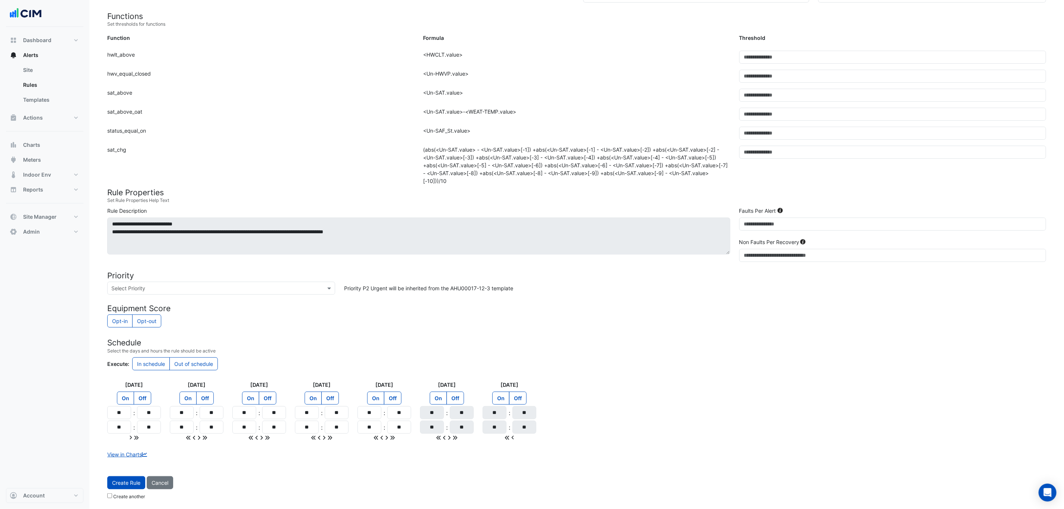
scroll to position [204, 0]
click at [123, 485] on span "Create Rule" at bounding box center [126, 482] width 28 height 6
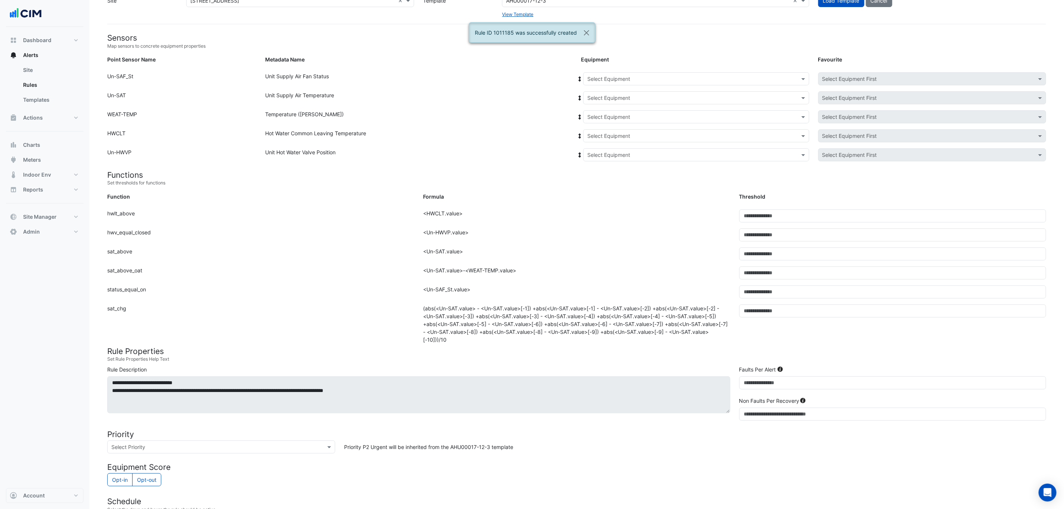
scroll to position [0, 0]
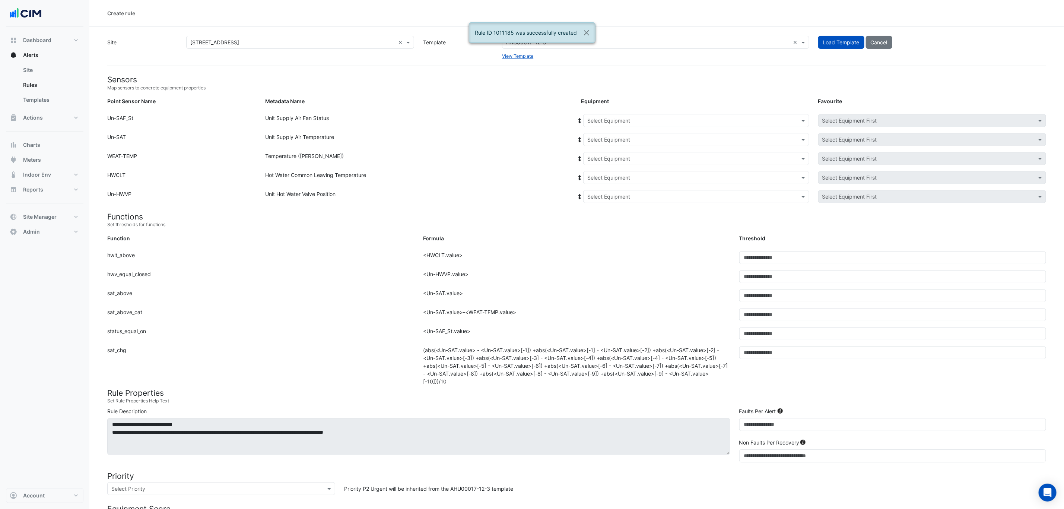
click at [673, 121] on input "text" at bounding box center [688, 121] width 203 height 8
click at [611, 166] on span "AHU-18.4" at bounding box center [601, 169] width 24 height 6
click at [578, 117] on span at bounding box center [579, 121] width 7 height 8
click at [613, 155] on input "text" at bounding box center [688, 159] width 203 height 8
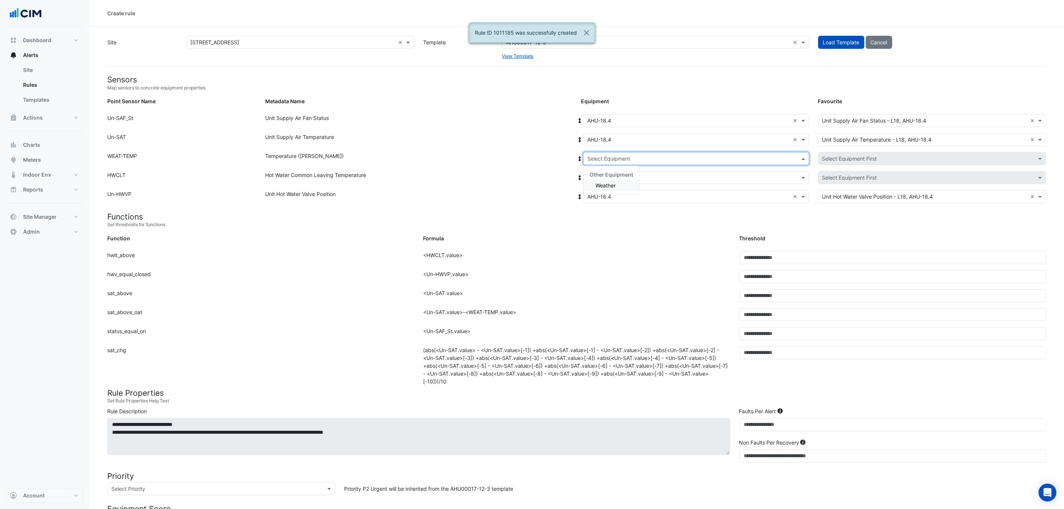
click at [613, 182] on span "Weather" at bounding box center [605, 185] width 20 height 6
click at [612, 172] on div "Select Equipment" at bounding box center [696, 177] width 226 height 13
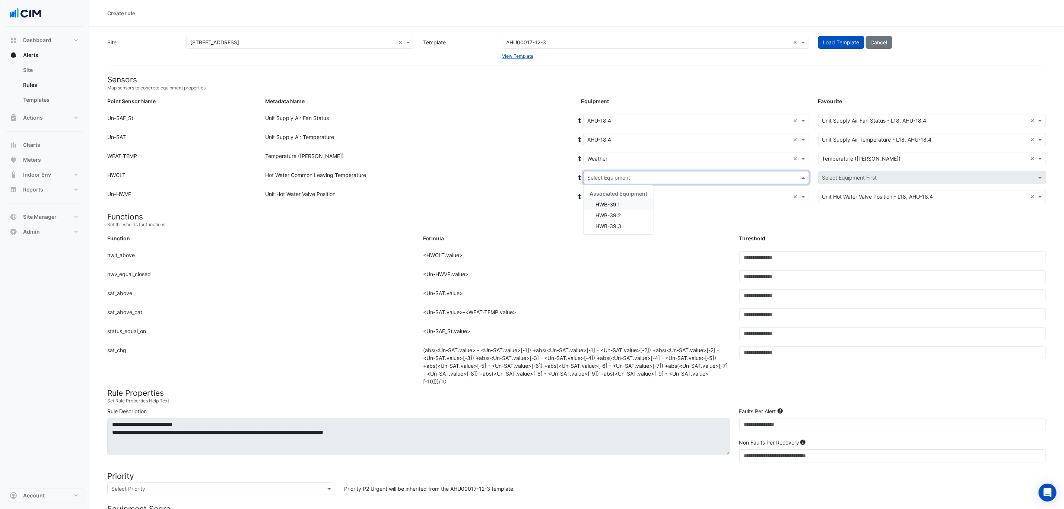
click at [612, 199] on div "HWB-39.1" at bounding box center [618, 204] width 70 height 11
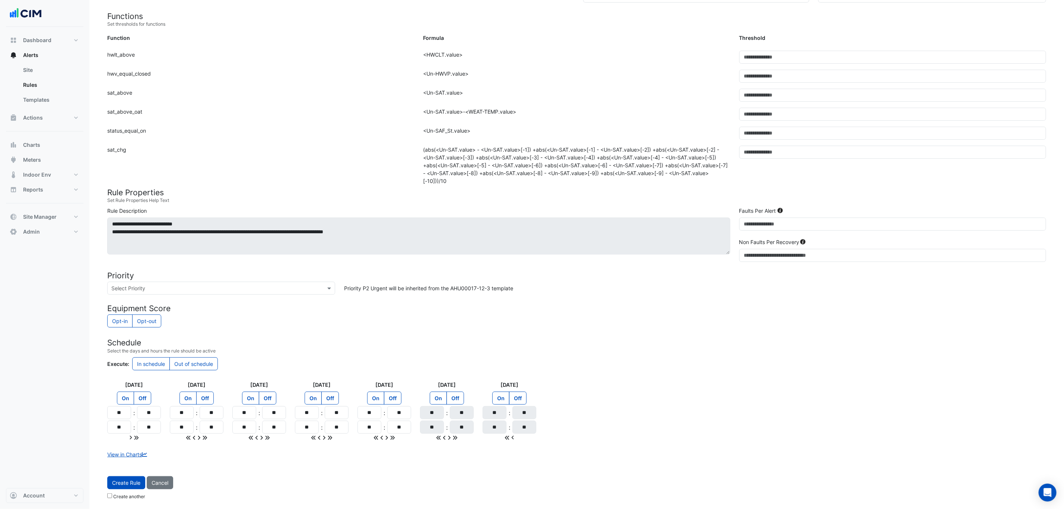
scroll to position [204, 0]
click at [124, 482] on span "Create Rule" at bounding box center [126, 482] width 28 height 6
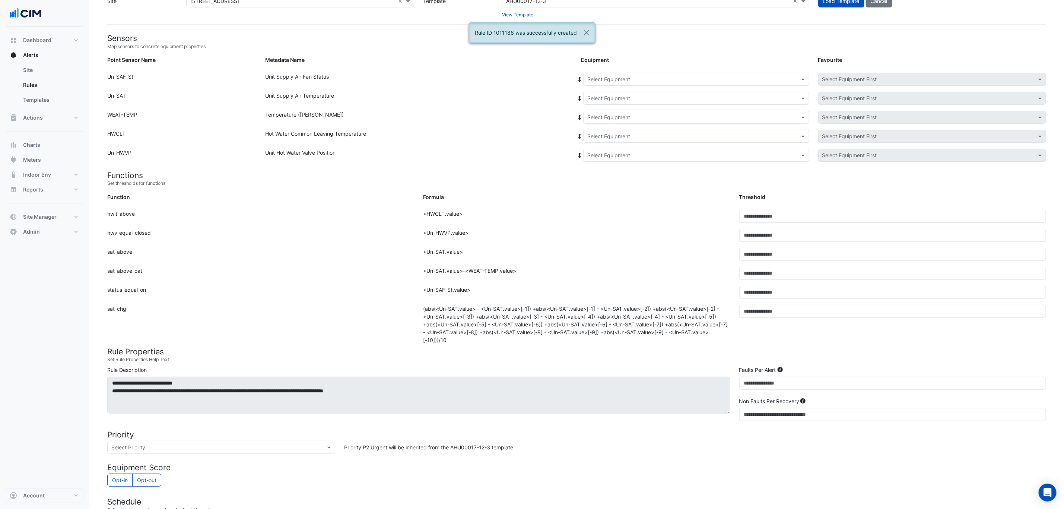
scroll to position [0, 0]
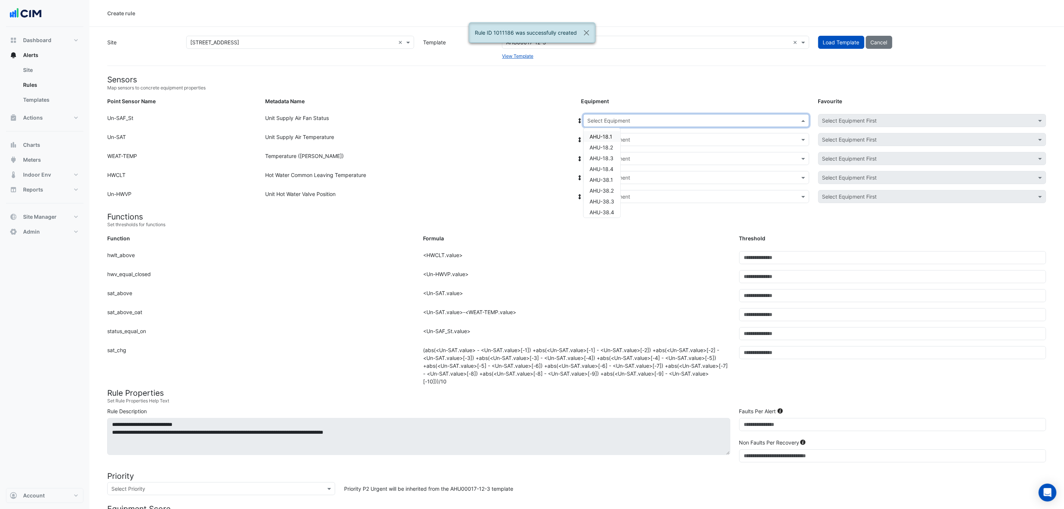
click at [601, 121] on input "text" at bounding box center [688, 121] width 203 height 8
click at [610, 176] on span "AHU-38.1" at bounding box center [600, 179] width 23 height 6
click at [580, 120] on icon at bounding box center [580, 120] width 3 height 5
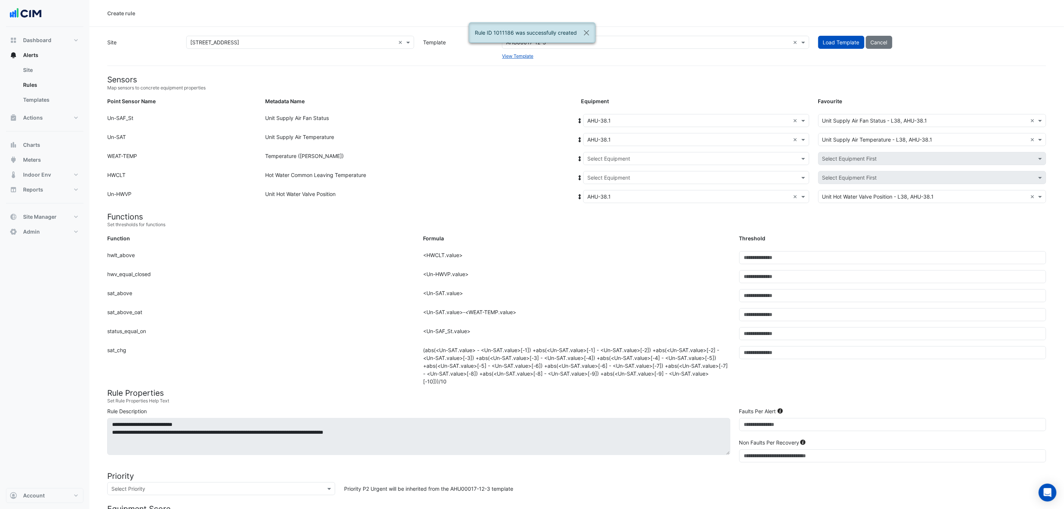
click at [615, 157] on input "text" at bounding box center [688, 159] width 203 height 8
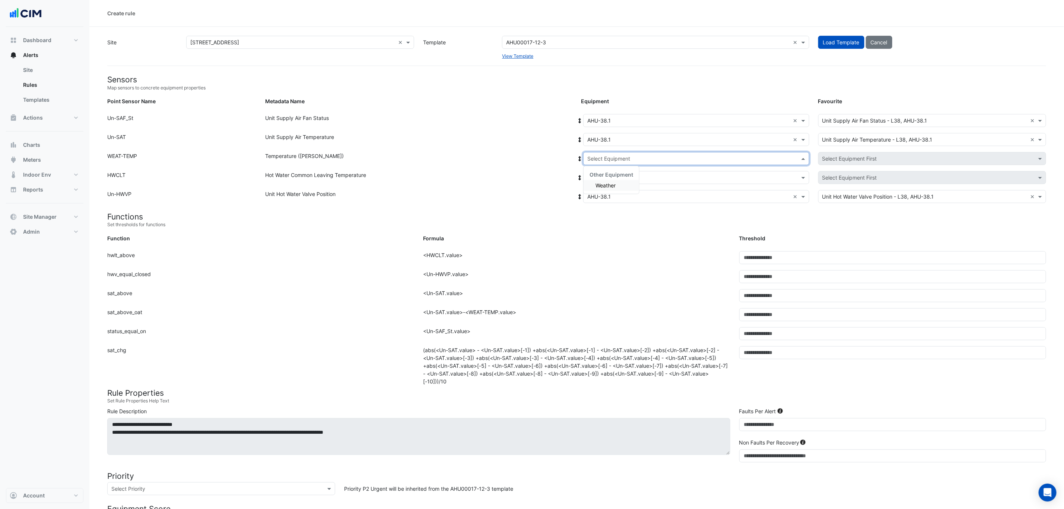
click at [614, 183] on span "Weather" at bounding box center [605, 185] width 20 height 6
click at [614, 179] on input "text" at bounding box center [688, 178] width 203 height 8
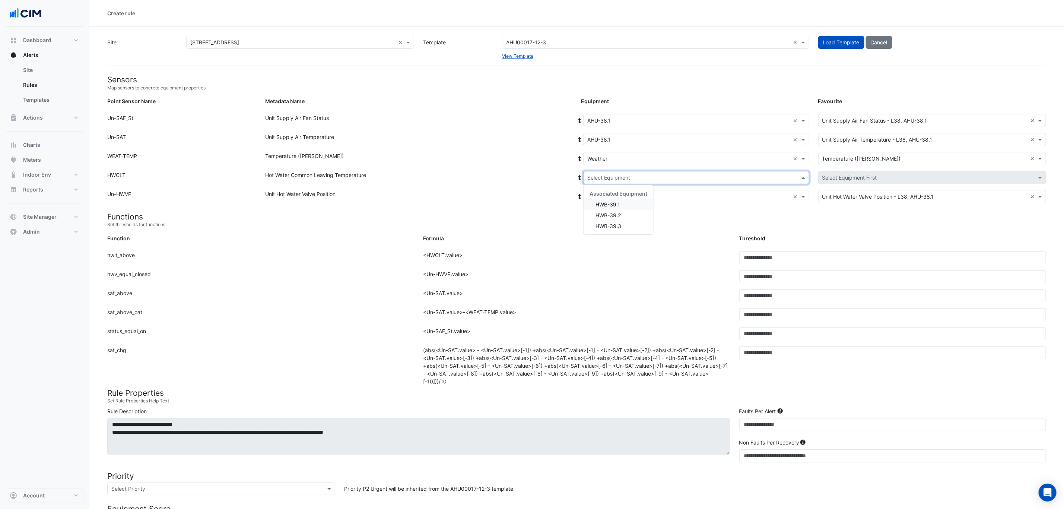
click at [614, 202] on span "HWB-39.1" at bounding box center [607, 204] width 25 height 6
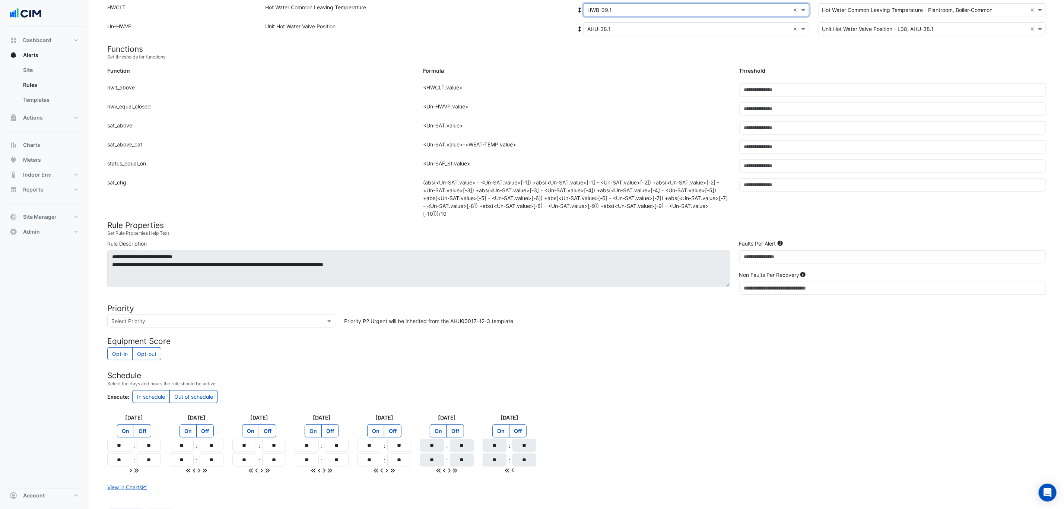
scroll to position [204, 0]
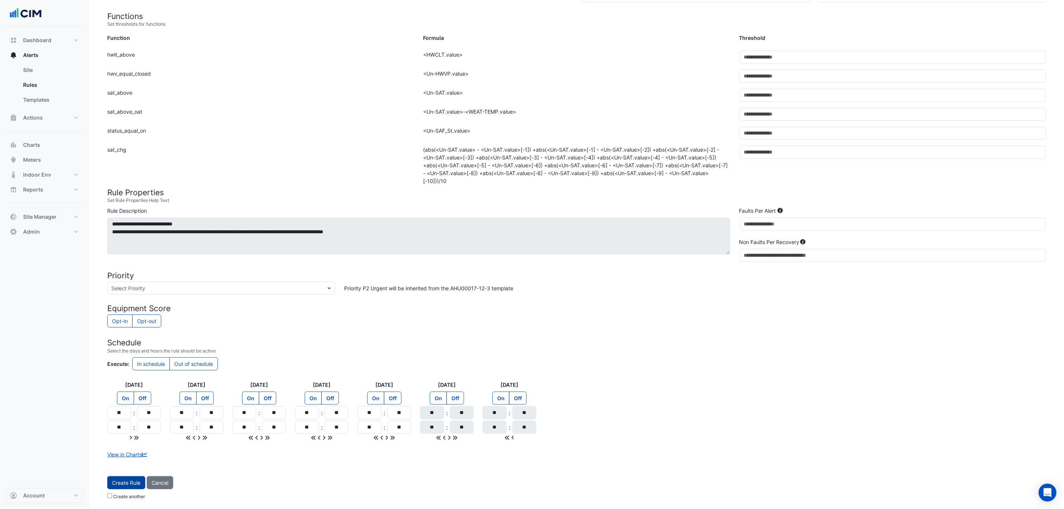
click at [126, 484] on span "Create Rule" at bounding box center [126, 482] width 28 height 6
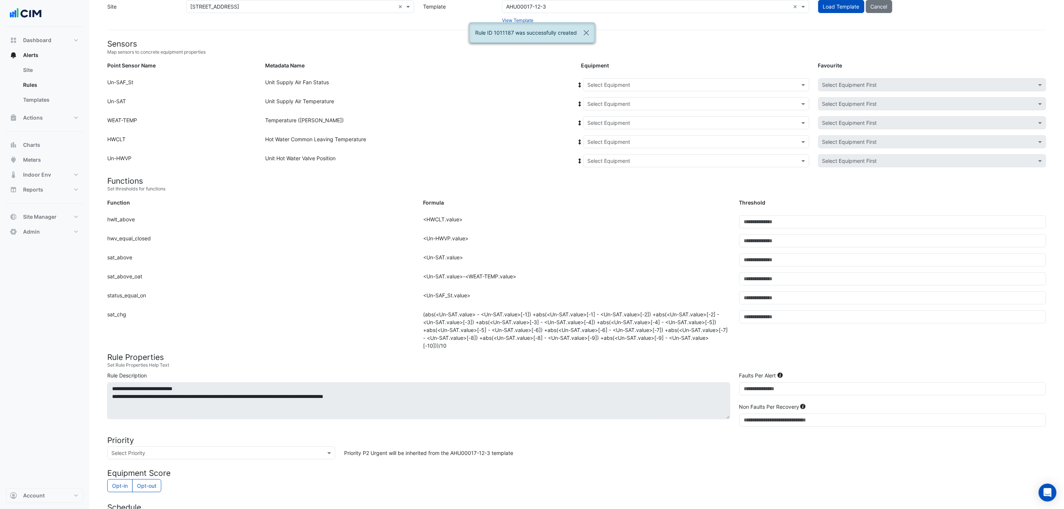
scroll to position [20, 0]
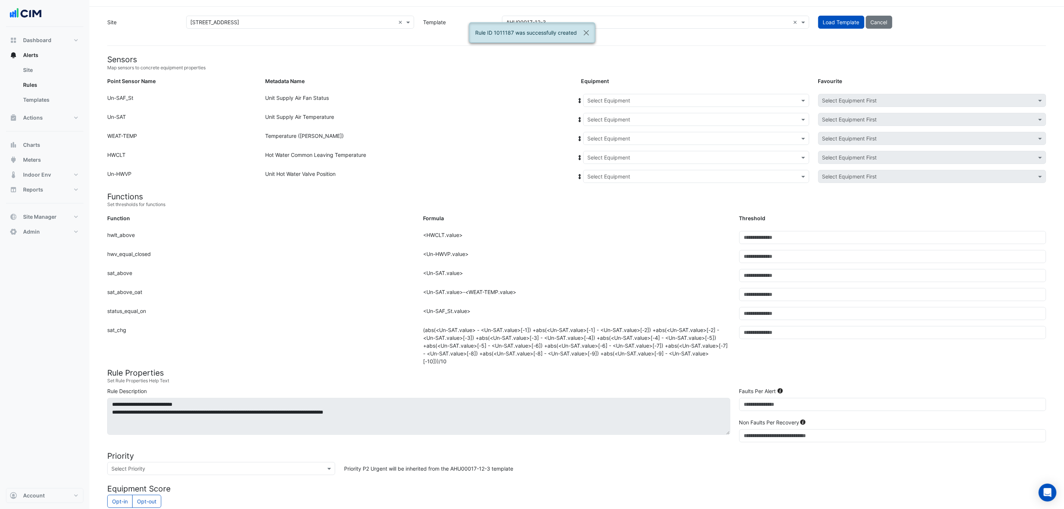
click at [637, 102] on input "text" at bounding box center [688, 101] width 203 height 8
click at [609, 172] on span "AHU-38.2" at bounding box center [601, 170] width 24 height 6
click at [579, 103] on fa-icon at bounding box center [579, 100] width 7 height 6
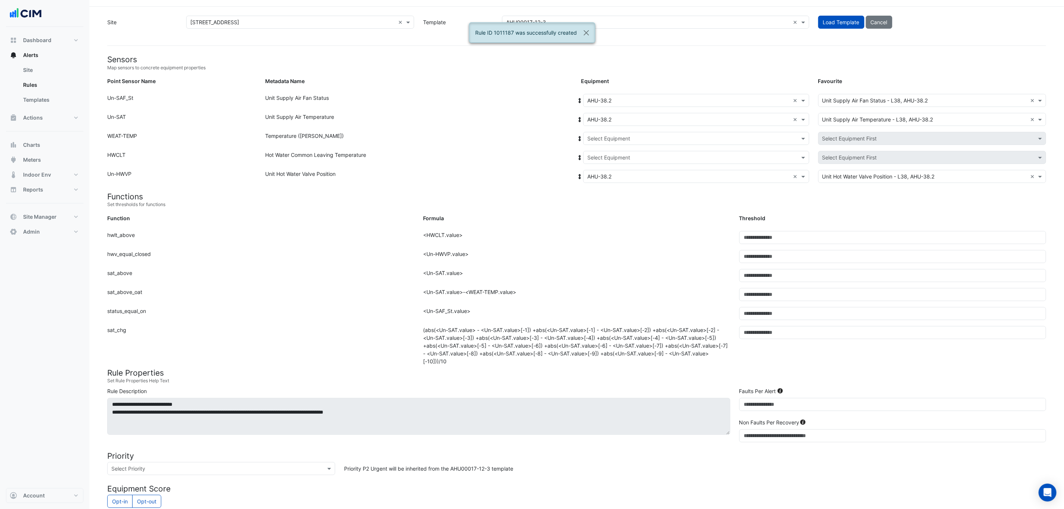
click at [616, 136] on input "text" at bounding box center [688, 139] width 203 height 8
drag, startPoint x: 614, startPoint y: 165, endPoint x: 611, endPoint y: 153, distance: 11.8
click at [613, 165] on span "Weather" at bounding box center [605, 165] width 20 height 6
click at [611, 152] on div "Select Equipment" at bounding box center [696, 157] width 226 height 13
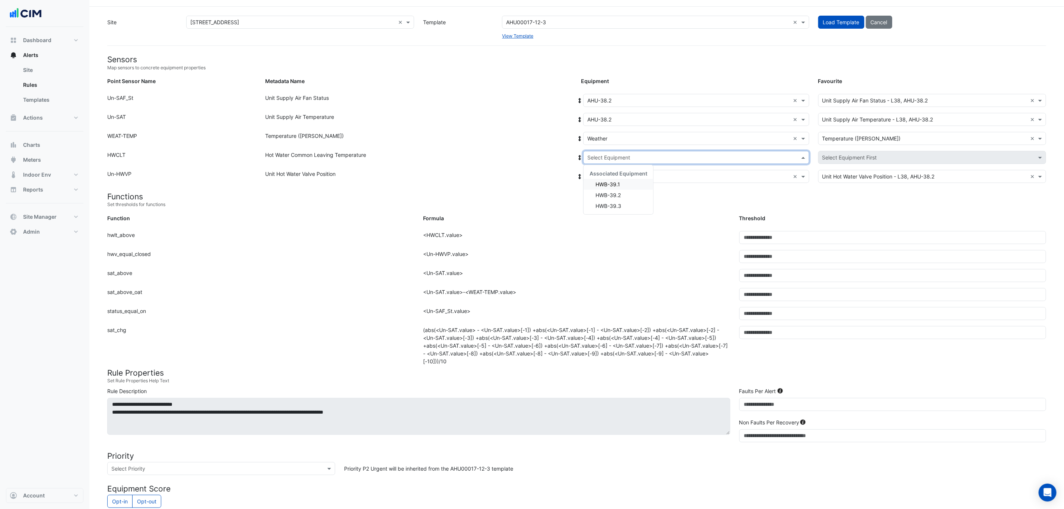
click at [613, 181] on span "HWB-39.1" at bounding box center [607, 184] width 25 height 6
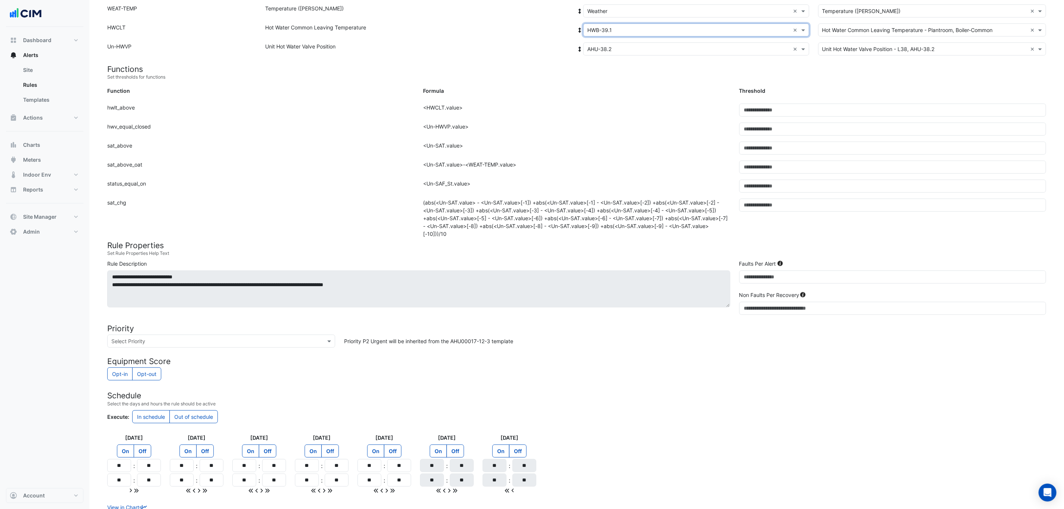
scroll to position [204, 0]
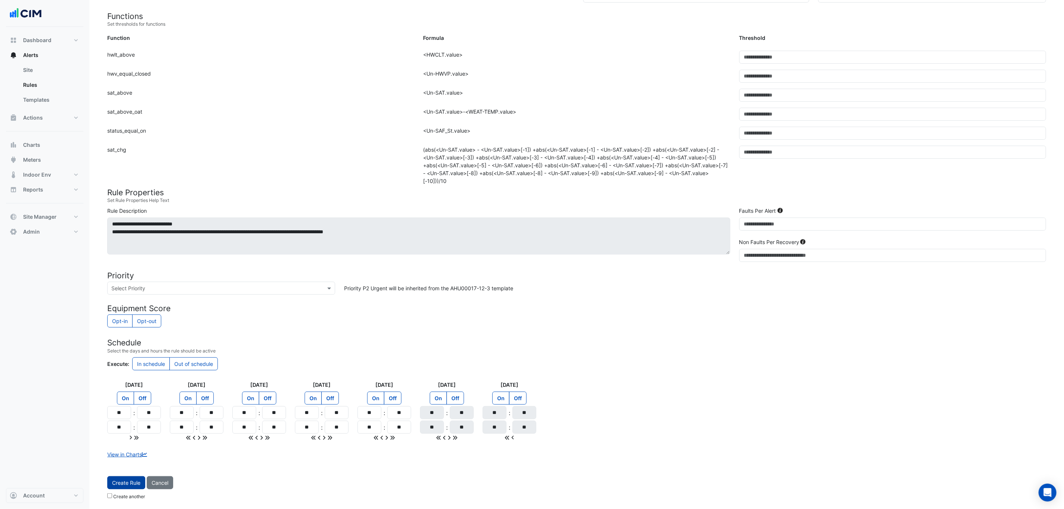
click at [126, 484] on span "Create Rule" at bounding box center [126, 482] width 28 height 6
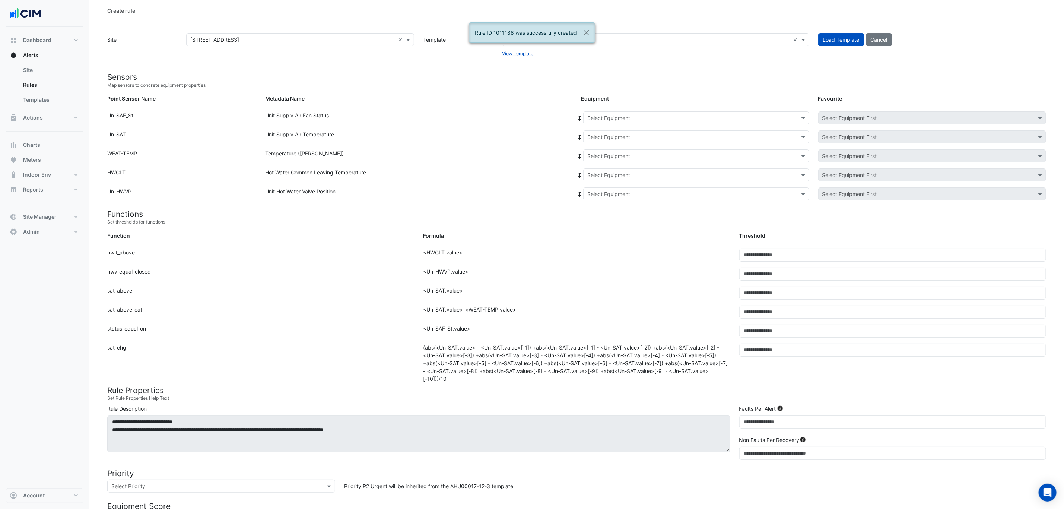
scroll to position [0, 0]
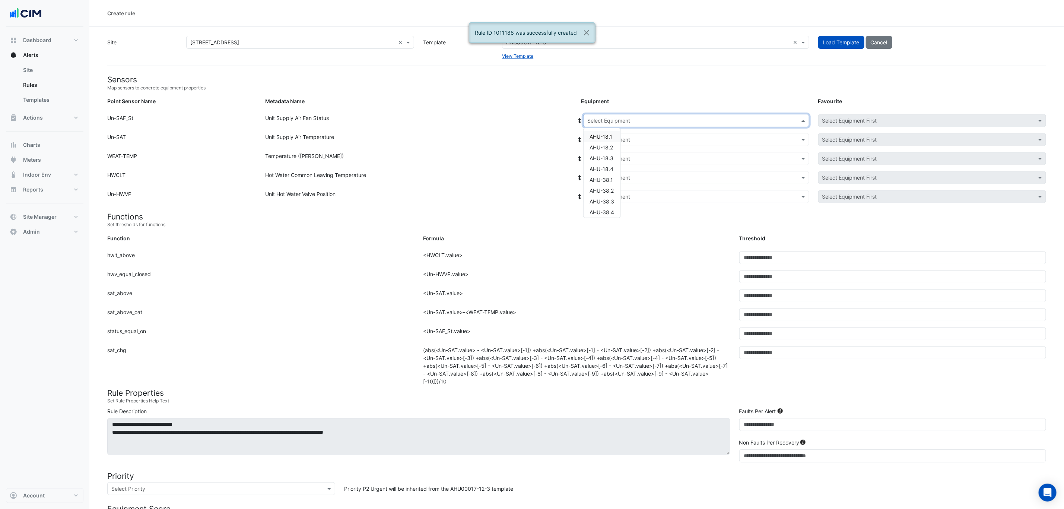
click at [629, 123] on input "text" at bounding box center [688, 121] width 203 height 8
click at [610, 145] on span "AHU-38.3" at bounding box center [601, 145] width 25 height 6
click at [579, 118] on icon at bounding box center [579, 120] width 7 height 5
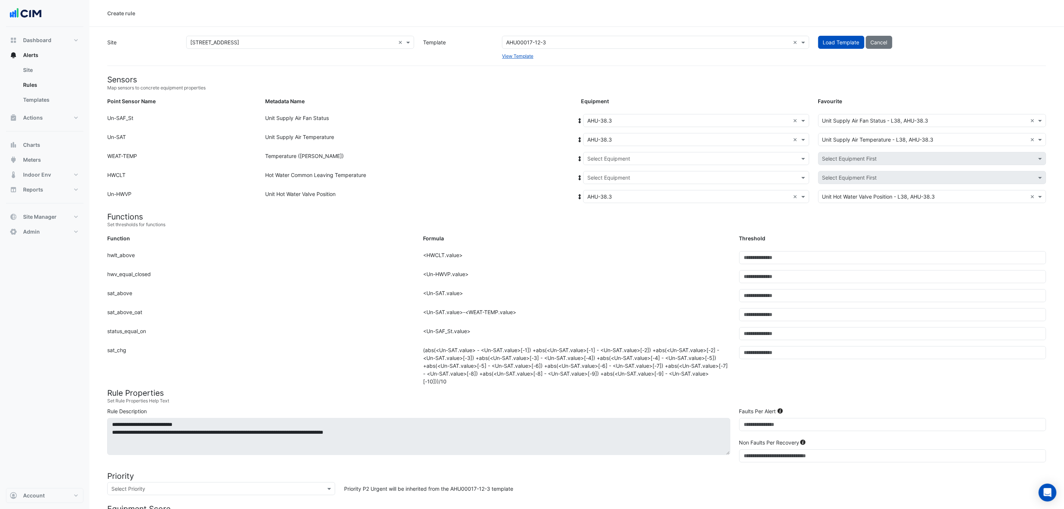
click at [596, 158] on input "text" at bounding box center [688, 159] width 203 height 8
click at [606, 187] on span "Weather" at bounding box center [605, 185] width 20 height 6
click at [608, 177] on input "text" at bounding box center [688, 178] width 203 height 8
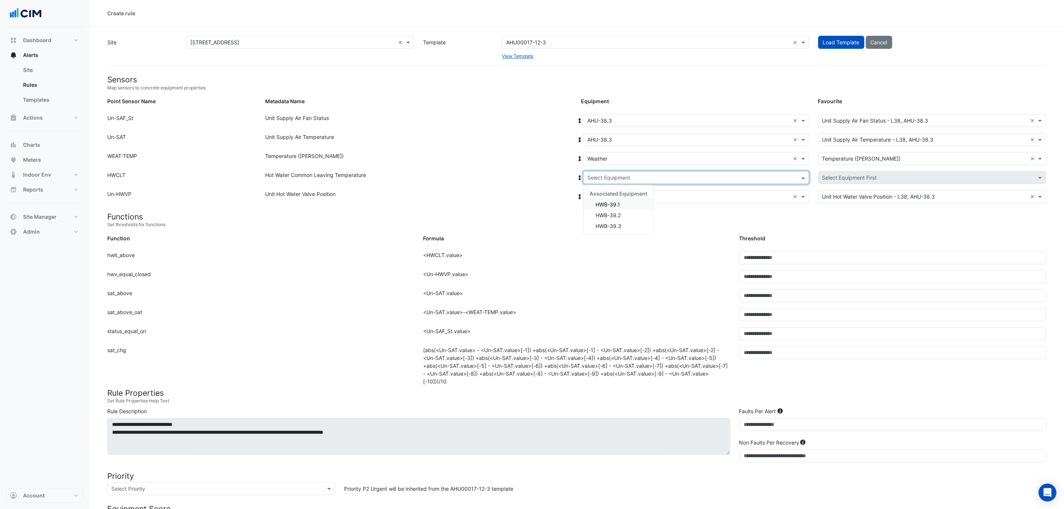
click at [611, 203] on span "HWB-39.1" at bounding box center [607, 204] width 25 height 6
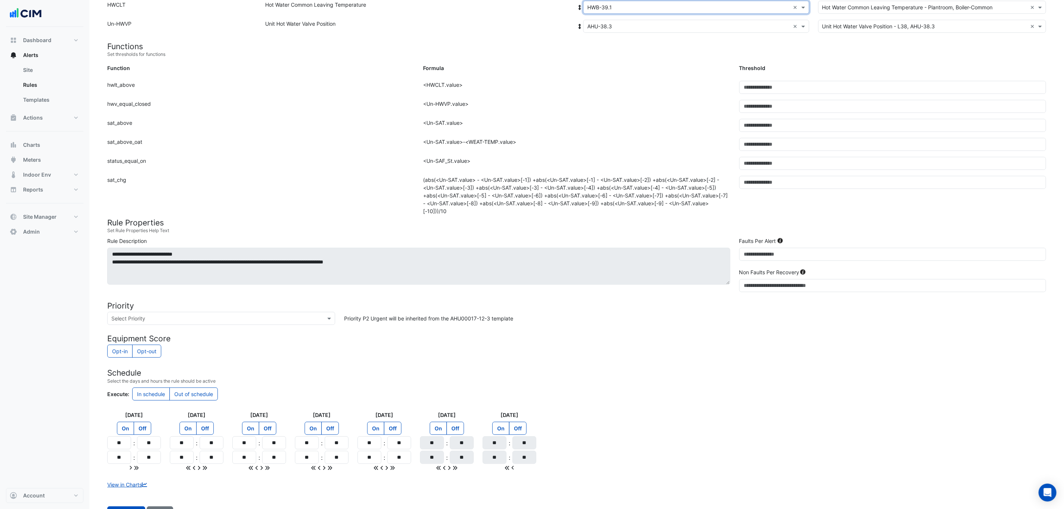
scroll to position [204, 0]
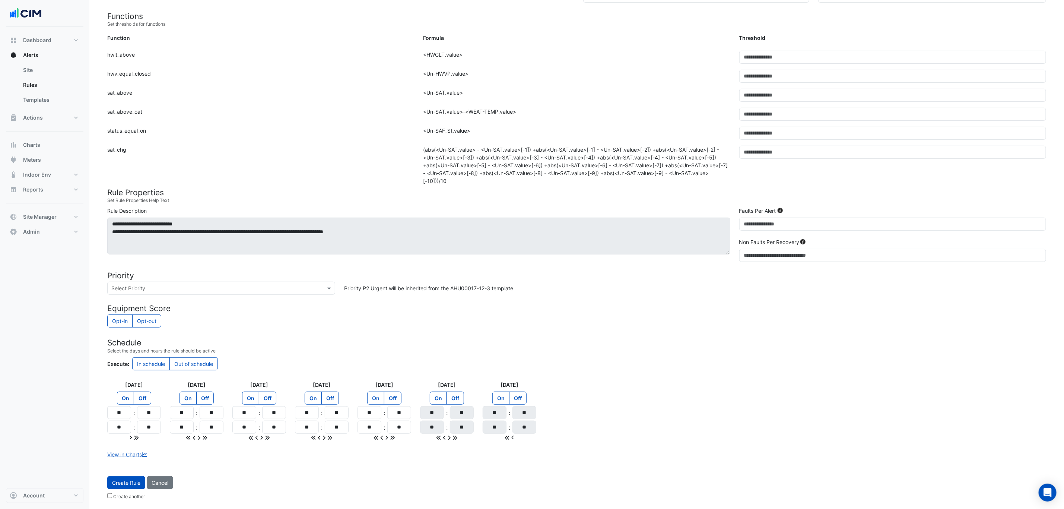
click at [131, 483] on span "Create Rule" at bounding box center [126, 482] width 28 height 6
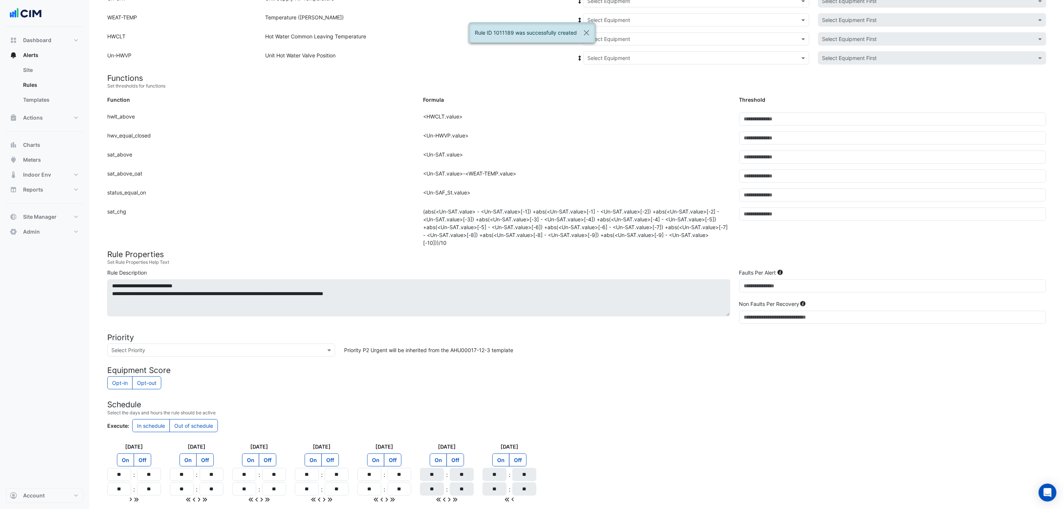
scroll to position [0, 0]
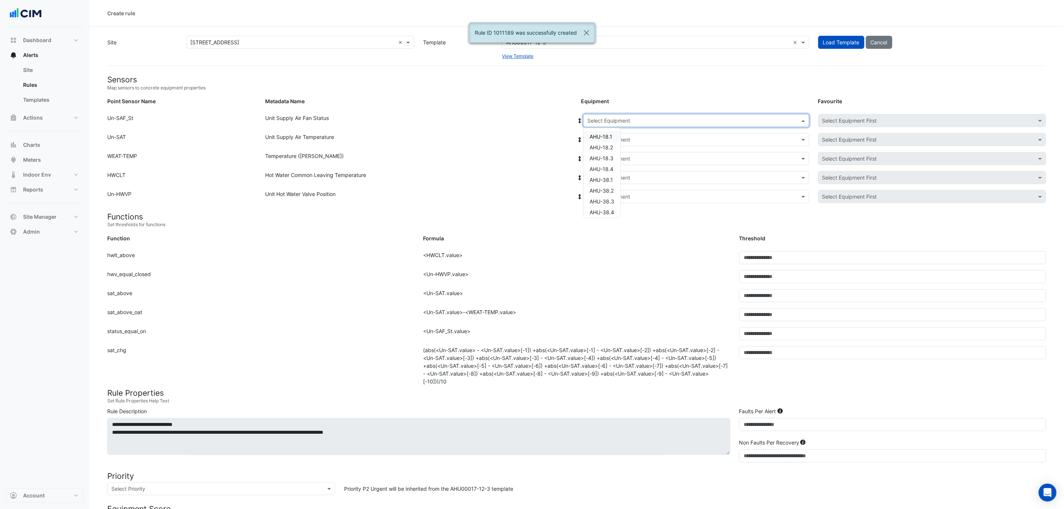
click at [652, 115] on div "Select Equipment" at bounding box center [696, 120] width 226 height 13
click at [610, 210] on span "AHU-38.4" at bounding box center [601, 212] width 25 height 6
click at [577, 117] on span at bounding box center [579, 121] width 7 height 8
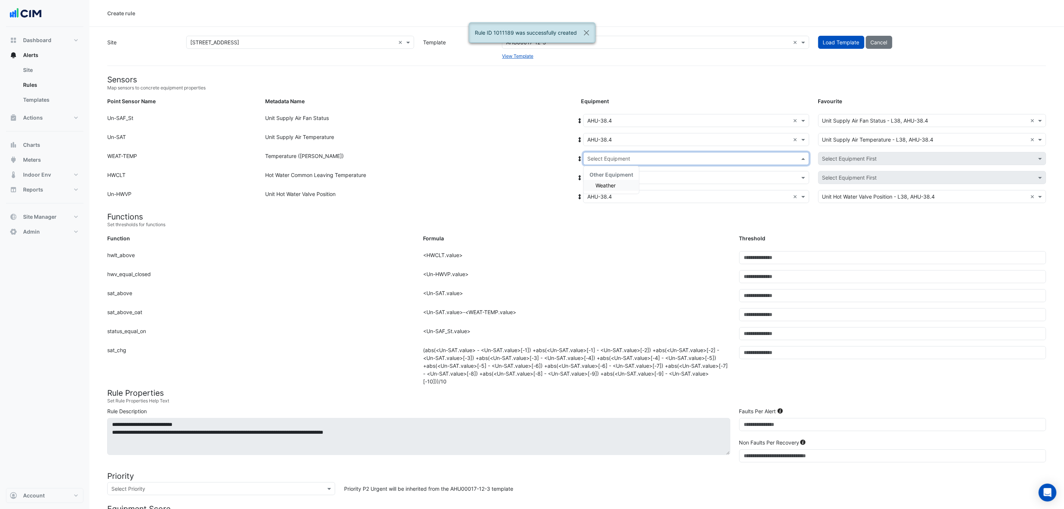
click at [607, 156] on input "text" at bounding box center [688, 159] width 203 height 8
click at [608, 182] on span "Weather" at bounding box center [605, 185] width 20 height 6
click at [609, 173] on div "Select Equipment" at bounding box center [696, 177] width 226 height 13
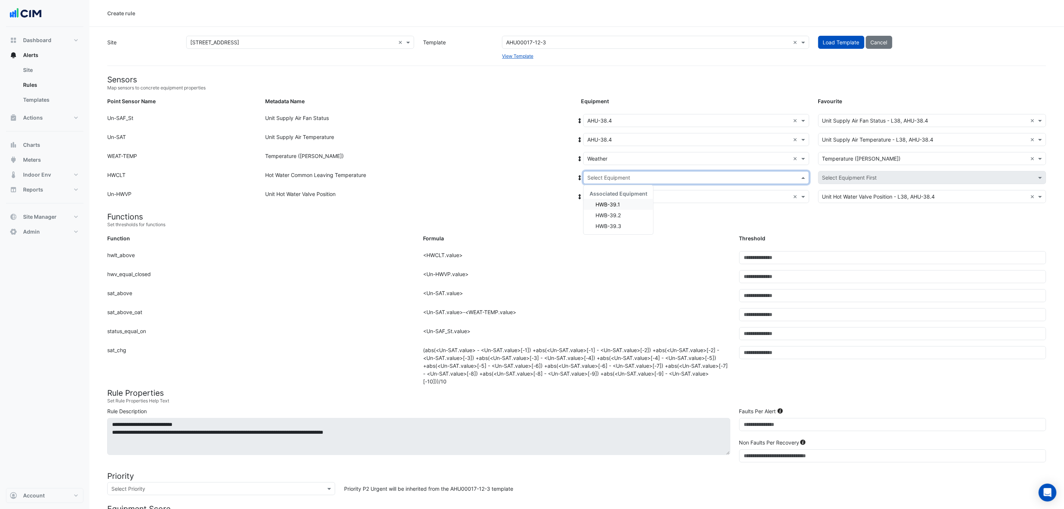
click at [612, 203] on span "HWB-39.1" at bounding box center [607, 204] width 25 height 6
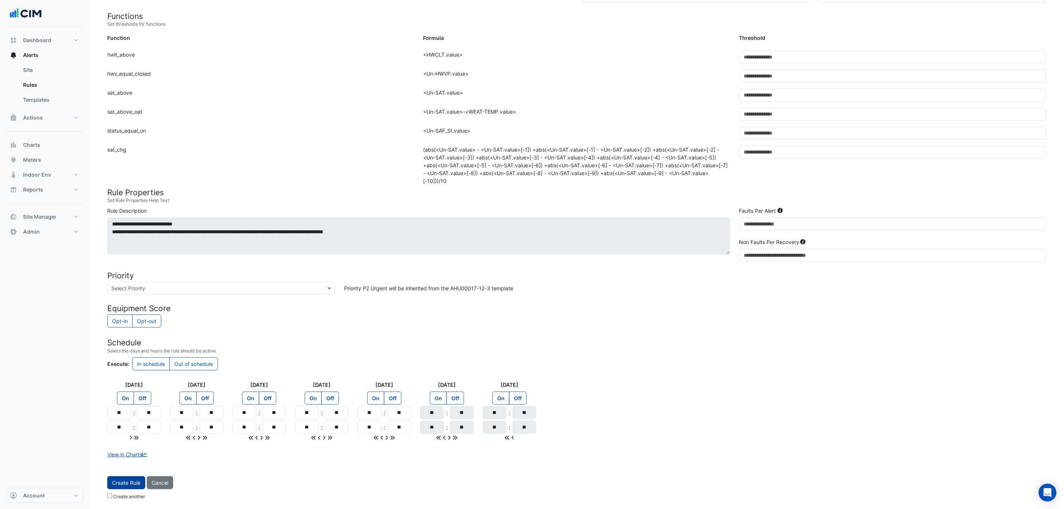
click at [126, 481] on span "Create Rule" at bounding box center [126, 482] width 28 height 6
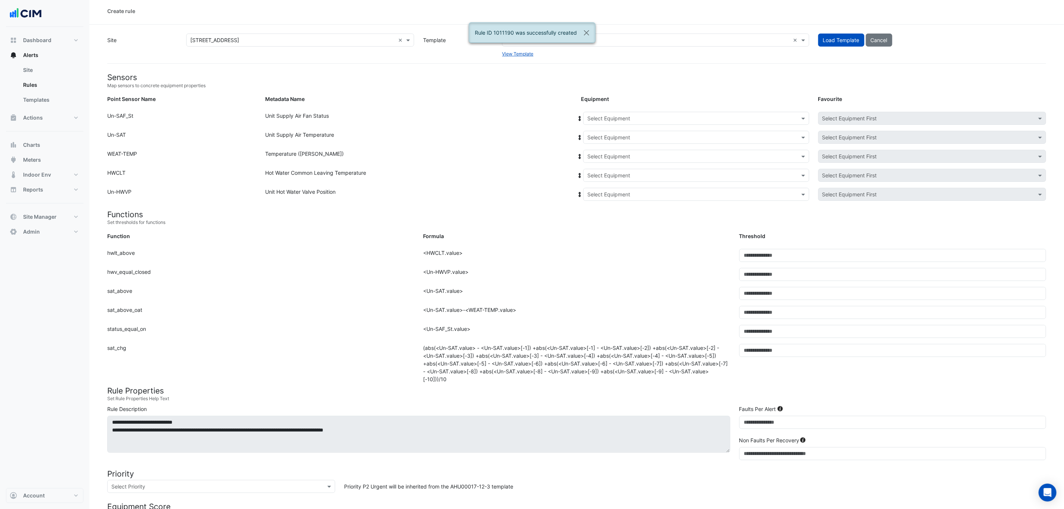
scroll to position [0, 0]
click at [642, 117] on input "text" at bounding box center [688, 121] width 203 height 8
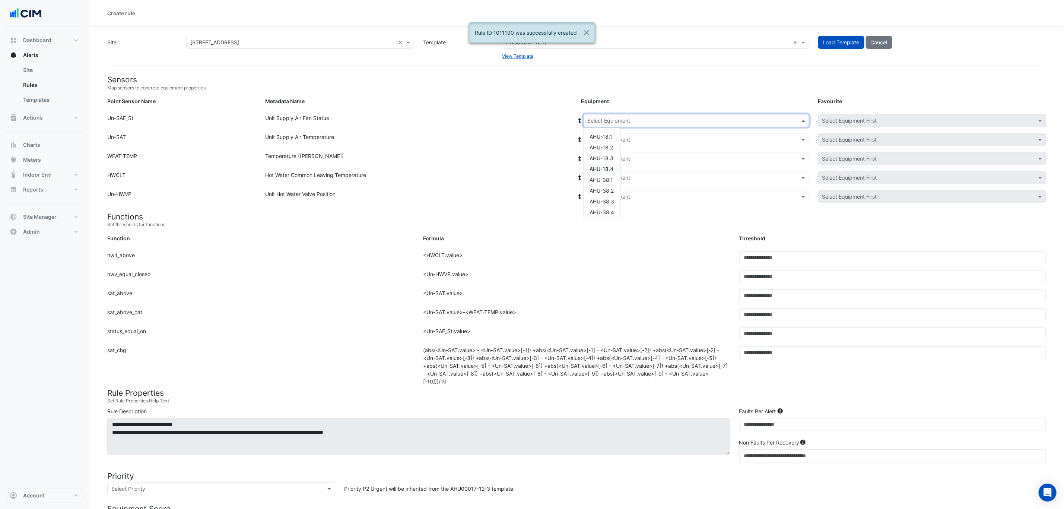
scroll to position [56, 0]
click at [610, 168] on div "AHU-4.1" at bounding box center [601, 167] width 37 height 11
click at [579, 120] on icon at bounding box center [579, 120] width 7 height 5
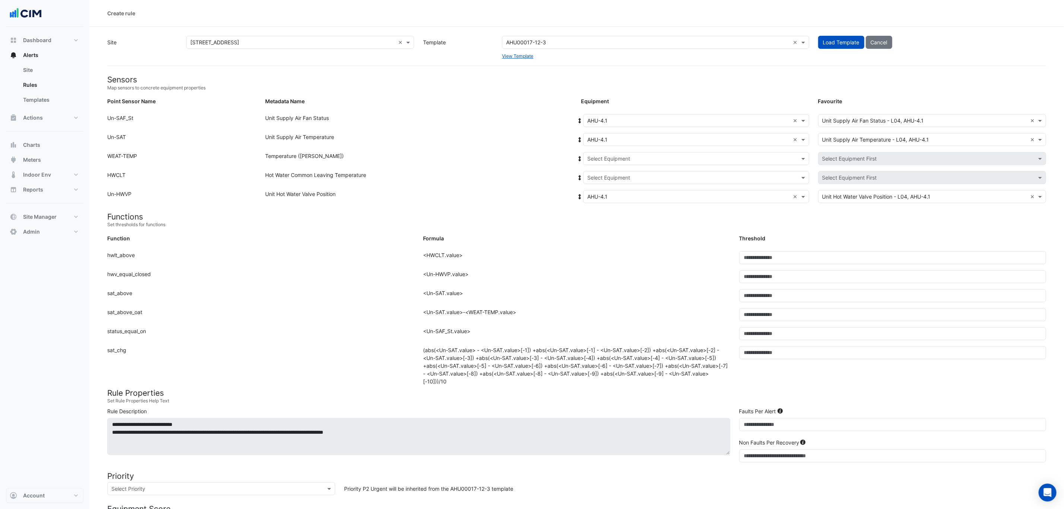
click at [618, 156] on input "text" at bounding box center [688, 159] width 203 height 8
click at [615, 185] on span "Weather" at bounding box center [605, 185] width 20 height 6
click at [616, 174] on input "text" at bounding box center [688, 178] width 203 height 8
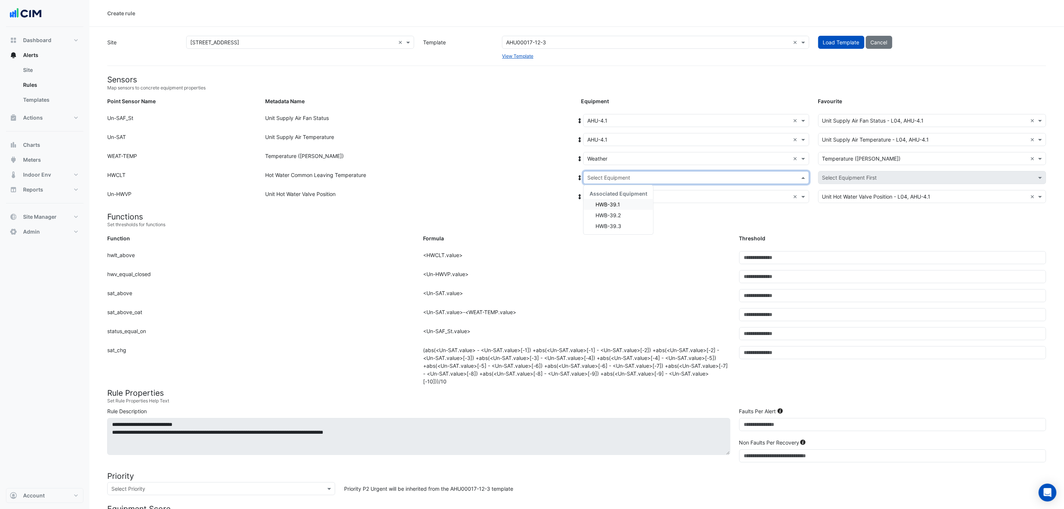
click at [618, 203] on span "HWB-39.1" at bounding box center [607, 204] width 25 height 6
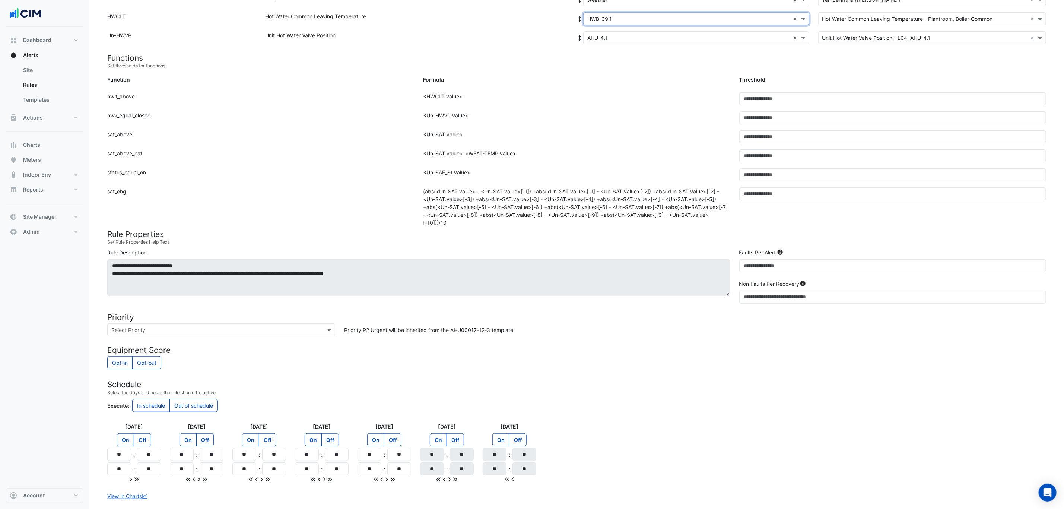
scroll to position [204, 0]
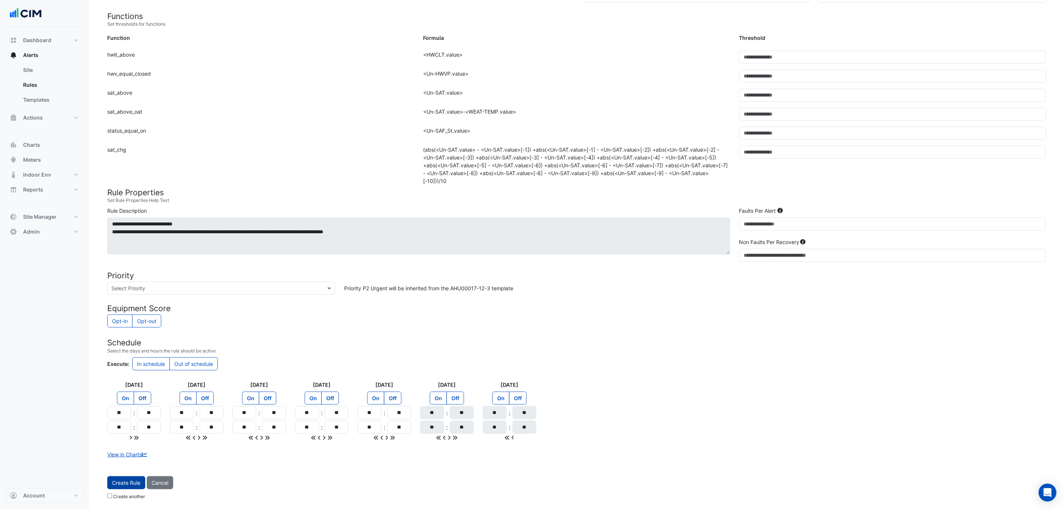
click at [127, 481] on span "Create Rule" at bounding box center [126, 482] width 28 height 6
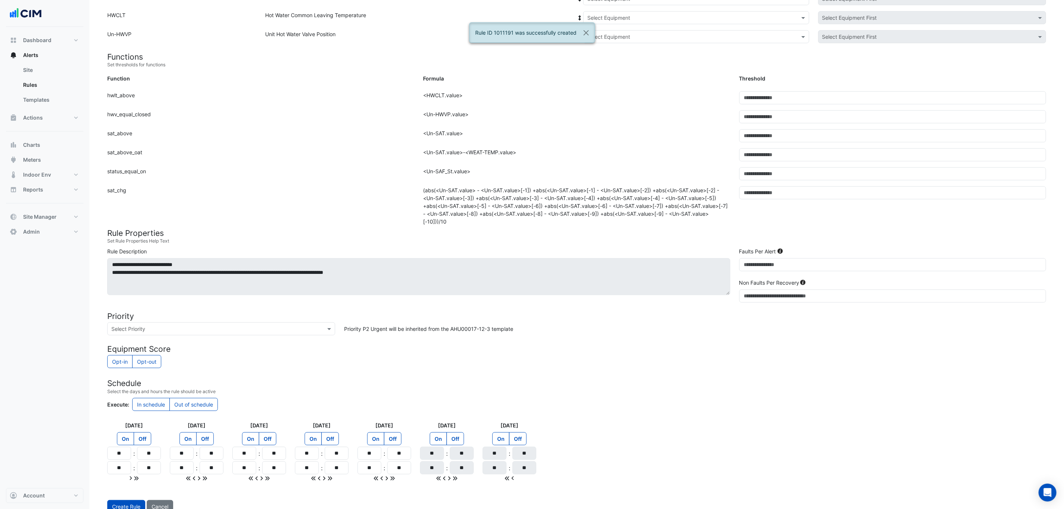
scroll to position [20, 0]
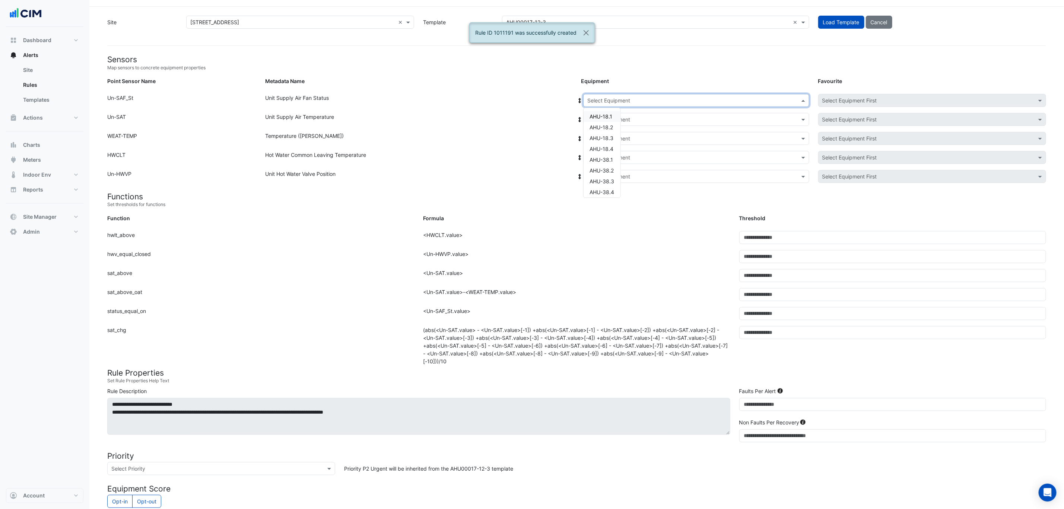
click at [601, 102] on input "text" at bounding box center [688, 101] width 203 height 8
click at [611, 149] on div "AHU-4.1" at bounding box center [601, 146] width 37 height 11
click at [578, 94] on div at bounding box center [579, 100] width 7 height 13
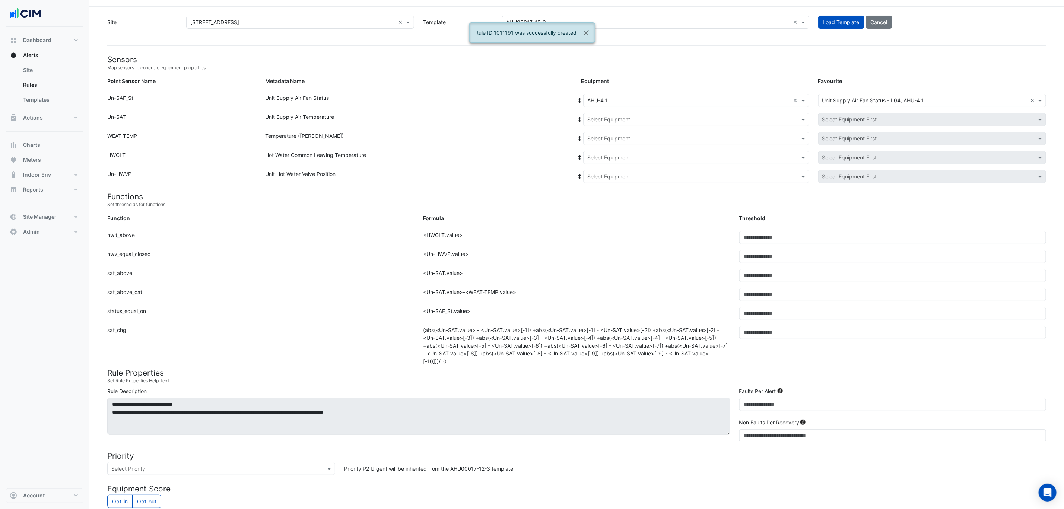
click at [580, 101] on icon at bounding box center [580, 100] width 3 height 5
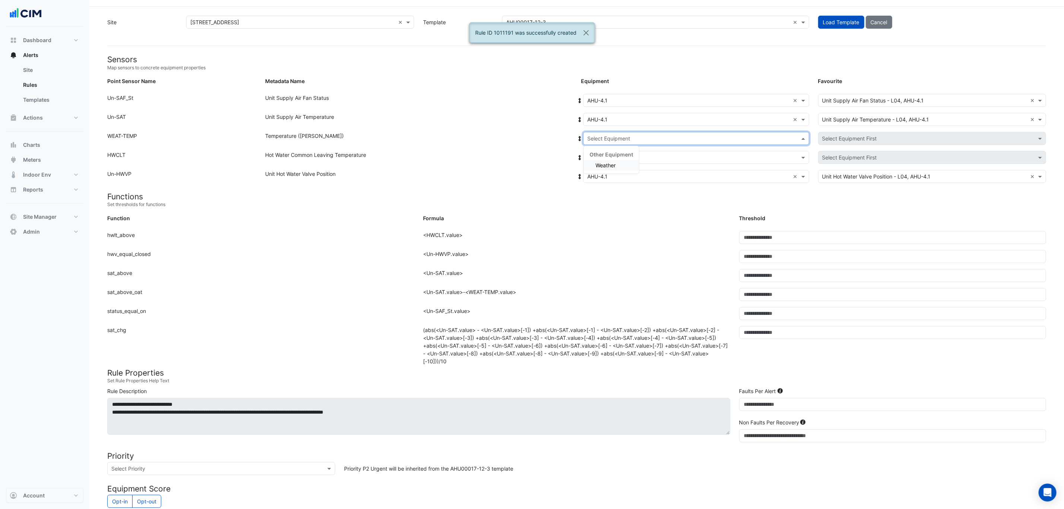
click at [598, 137] on input "text" at bounding box center [688, 139] width 203 height 8
click at [602, 164] on span "Weather" at bounding box center [605, 165] width 20 height 6
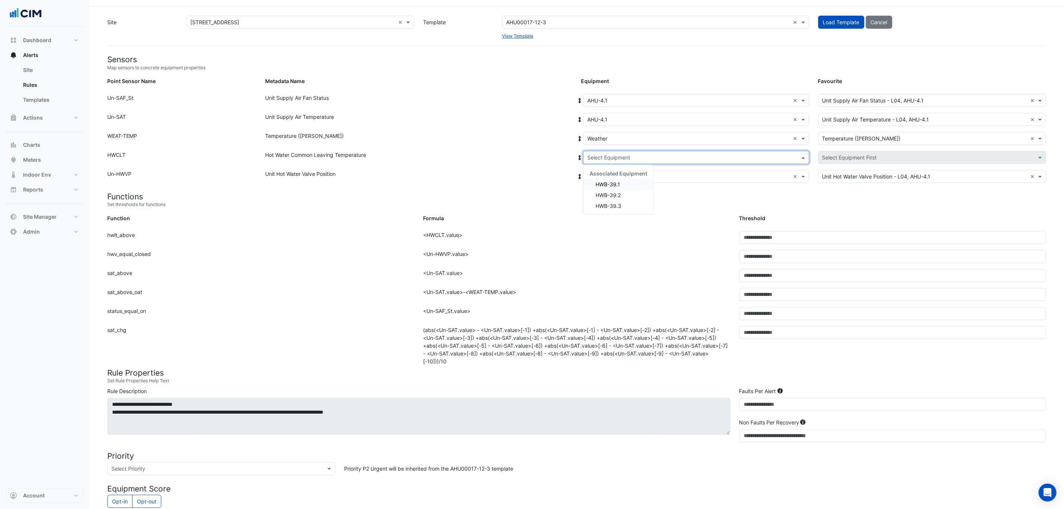
click at [605, 154] on input "text" at bounding box center [688, 158] width 203 height 8
click at [605, 182] on span "HWB-39.1" at bounding box center [607, 184] width 25 height 6
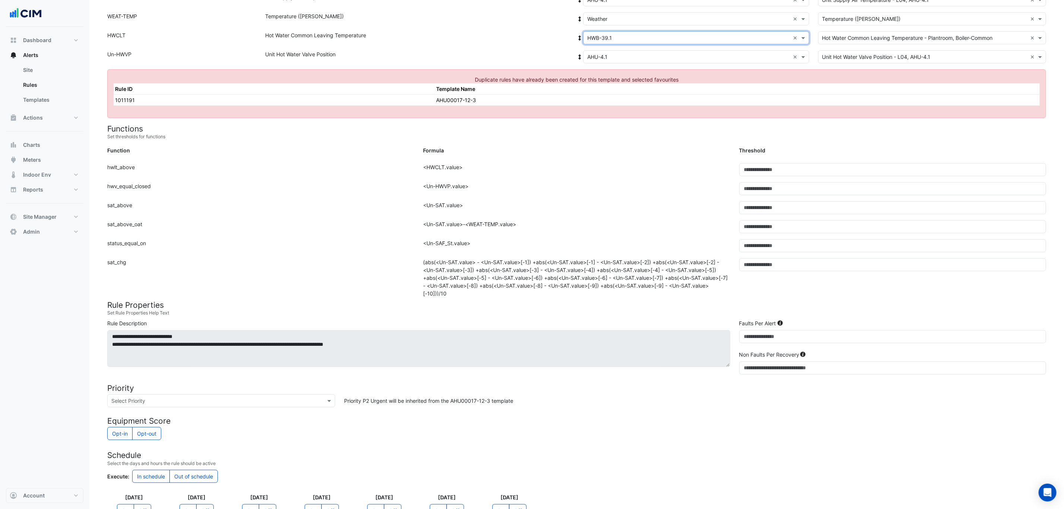
scroll to position [33, 0]
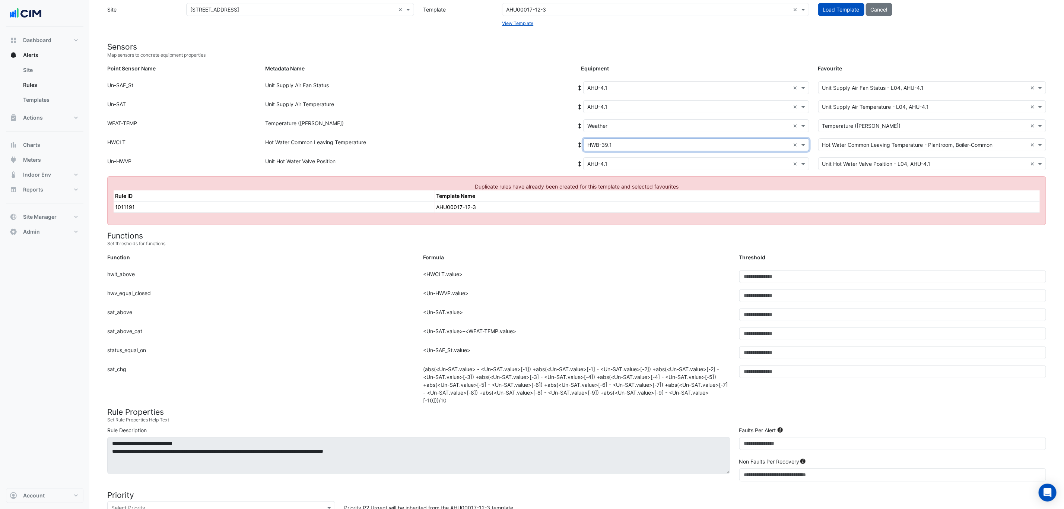
click at [620, 86] on input "text" at bounding box center [688, 88] width 203 height 8
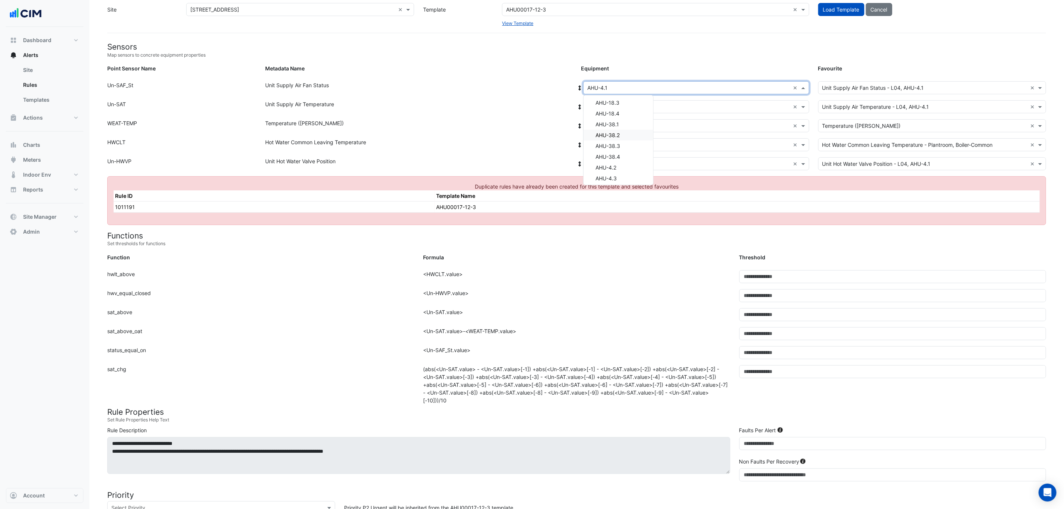
scroll to position [56, 0]
click at [627, 167] on div "AHU-4.2" at bounding box center [618, 166] width 70 height 11
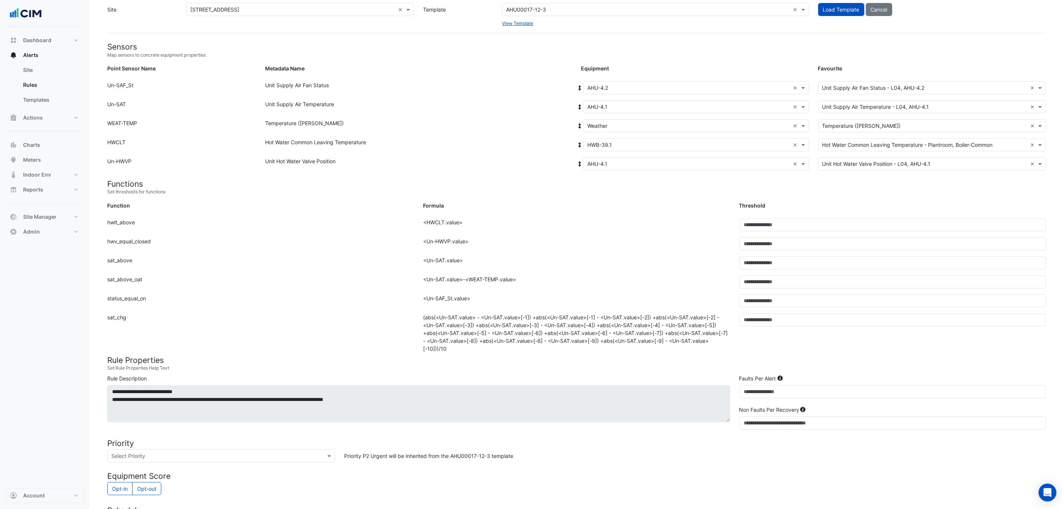
click at [580, 86] on icon at bounding box center [580, 87] width 3 height 5
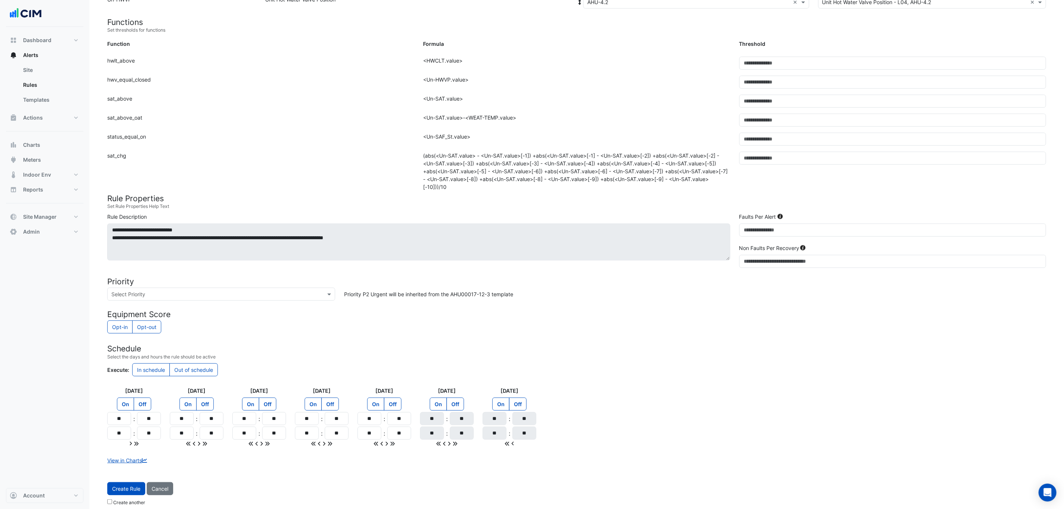
scroll to position [200, 0]
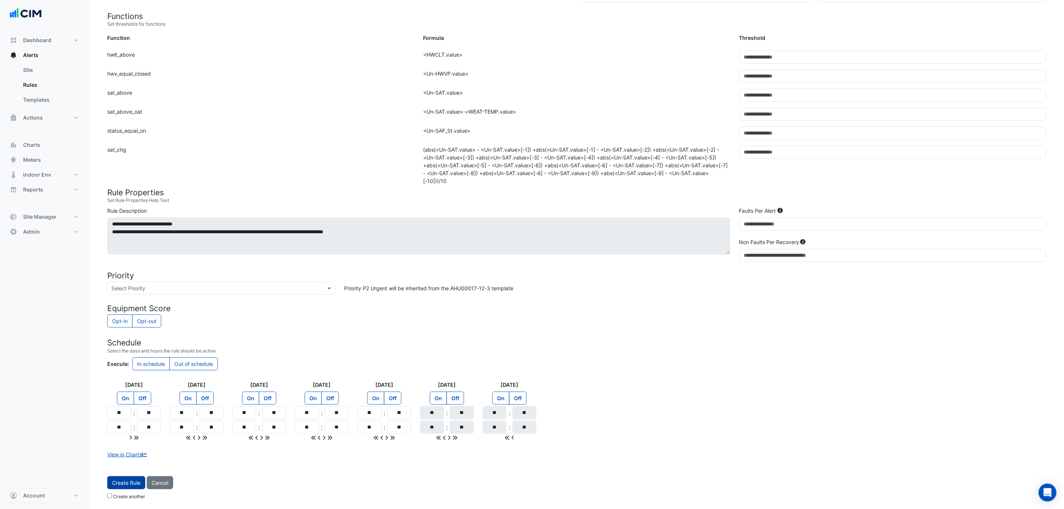
click at [131, 489] on button "Create Rule" at bounding box center [126, 482] width 38 height 13
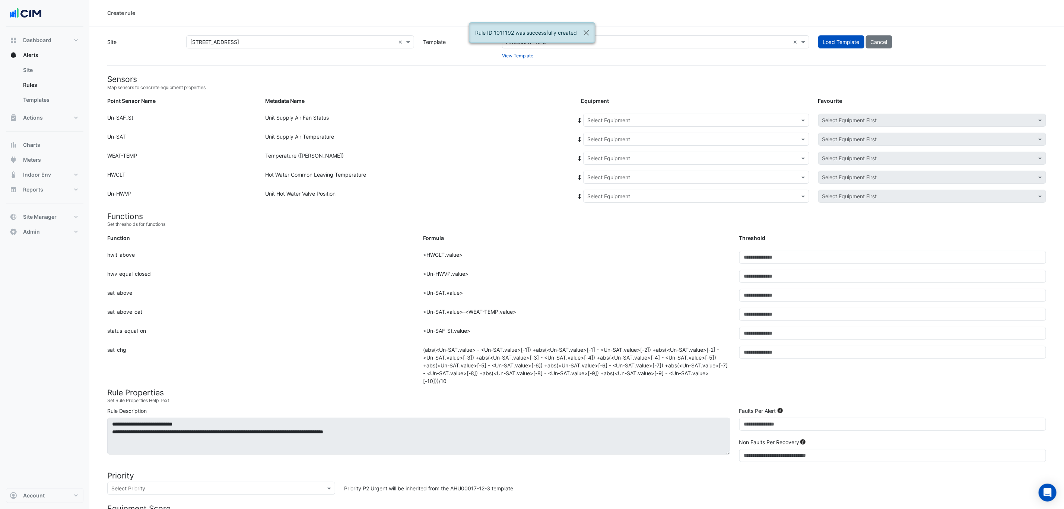
scroll to position [0, 0]
click at [646, 121] on input "text" at bounding box center [688, 121] width 203 height 8
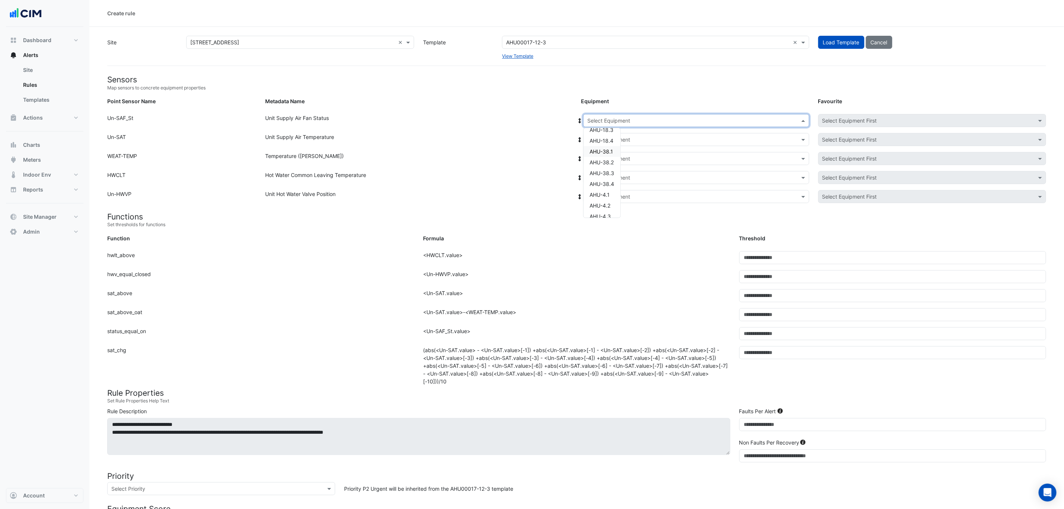
scroll to position [56, 0]
click at [611, 186] on span "AHU-4.3" at bounding box center [599, 188] width 21 height 6
click at [580, 118] on icon at bounding box center [579, 120] width 7 height 5
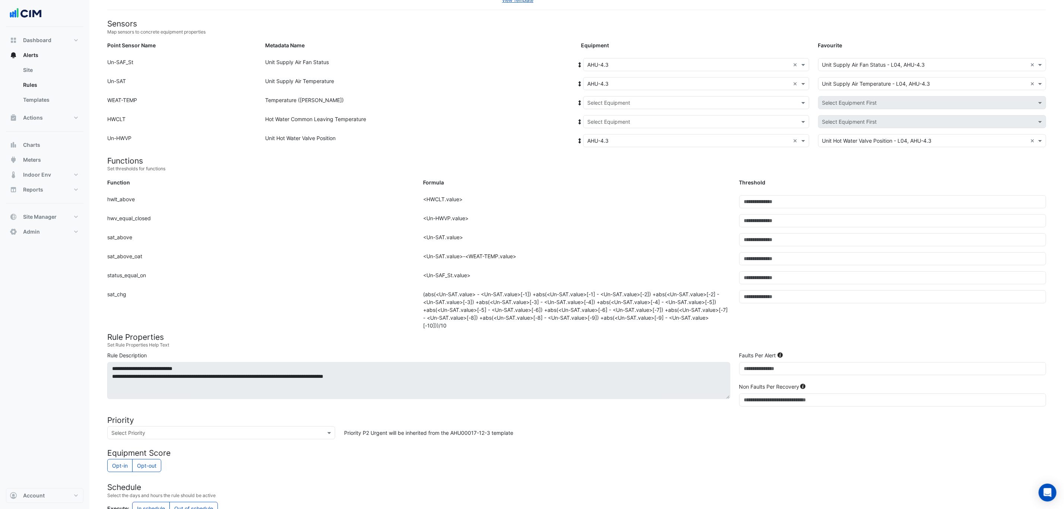
click at [616, 103] on input "text" at bounding box center [688, 103] width 203 height 8
click at [608, 131] on span "Weather" at bounding box center [605, 129] width 20 height 6
click at [608, 123] on input "text" at bounding box center [688, 122] width 203 height 8
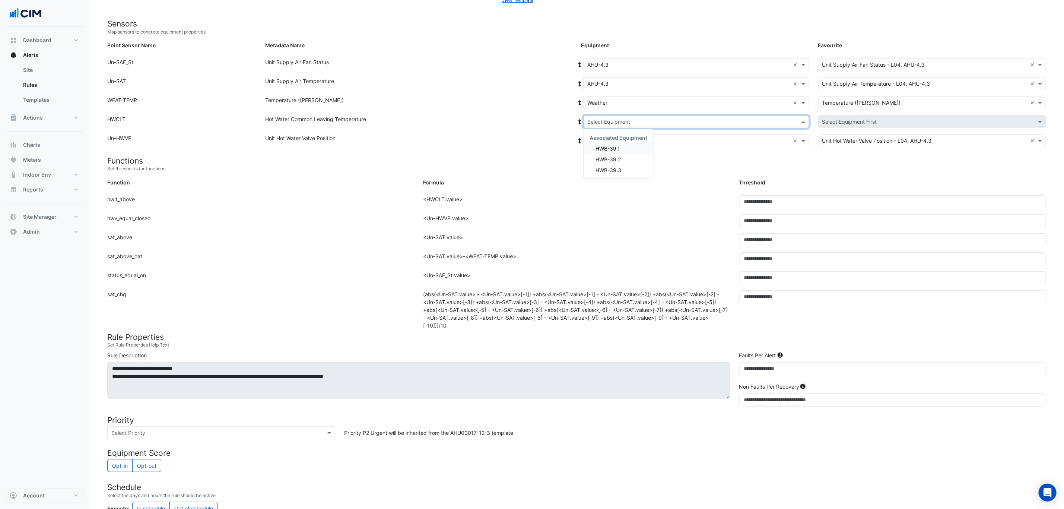
click at [610, 146] on span "HWB-39.1" at bounding box center [607, 148] width 25 height 6
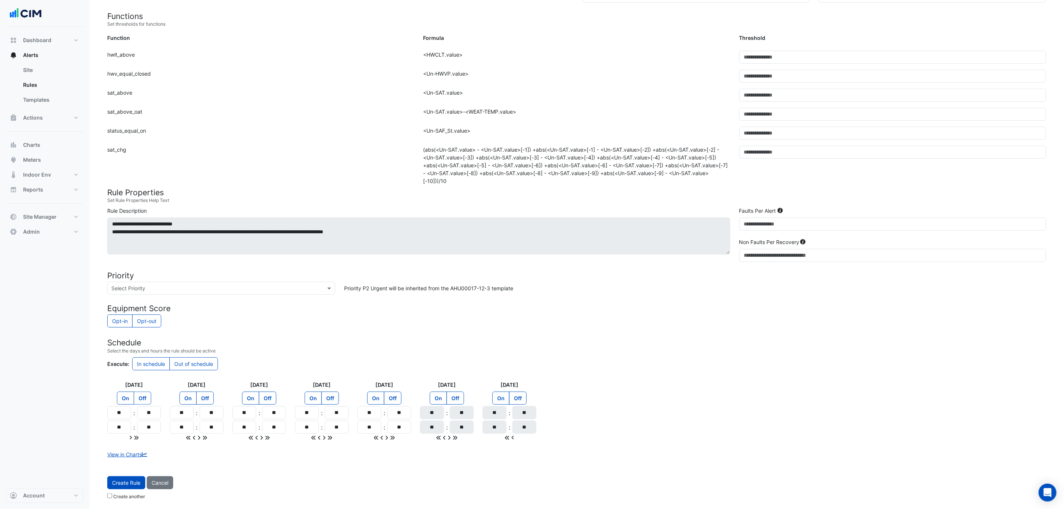
scroll to position [204, 0]
click at [127, 484] on span "Create Rule" at bounding box center [126, 482] width 28 height 6
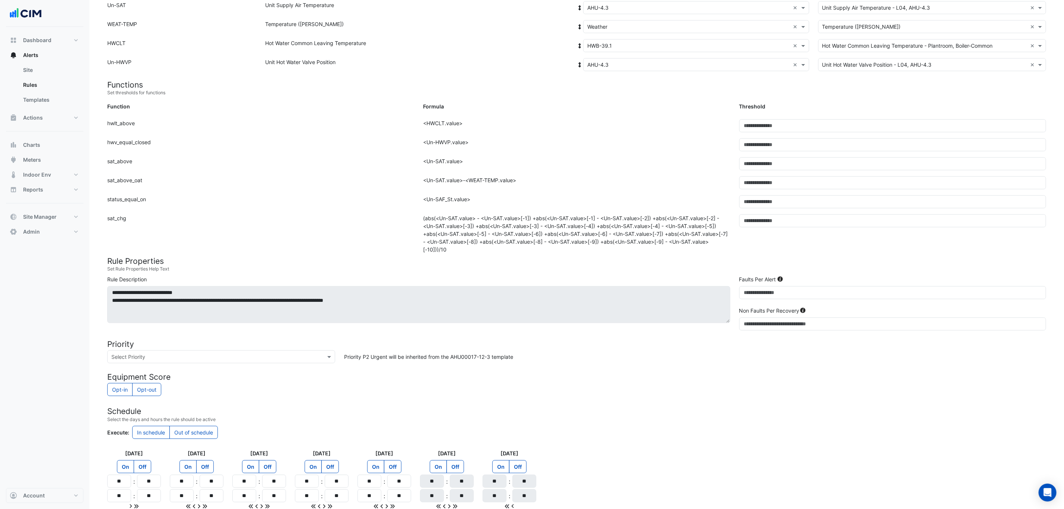
scroll to position [37, 0]
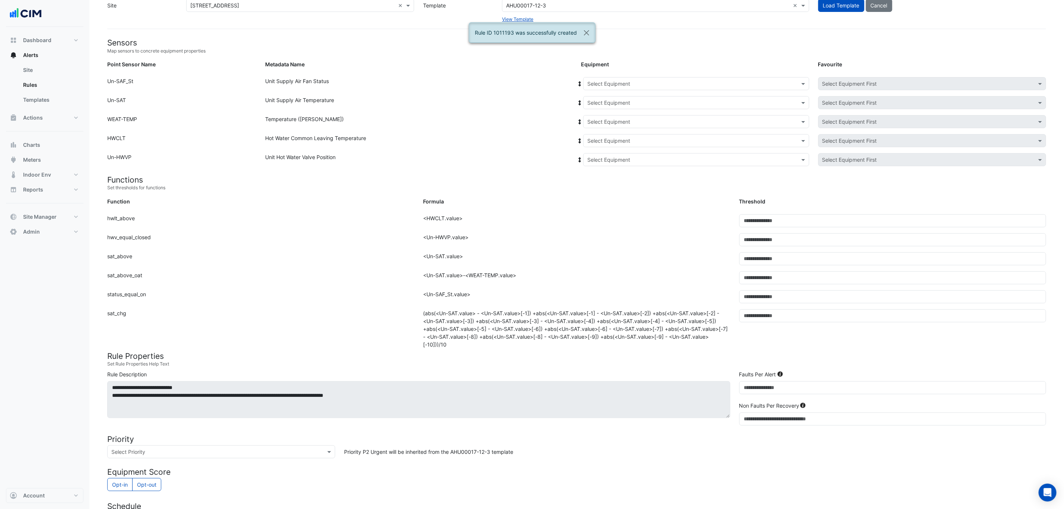
click at [691, 78] on div "Select Equipment" at bounding box center [696, 83] width 226 height 13
click at [614, 120] on div "AHU-4.4" at bounding box center [601, 119] width 37 height 11
click at [578, 84] on icon at bounding box center [579, 83] width 7 height 5
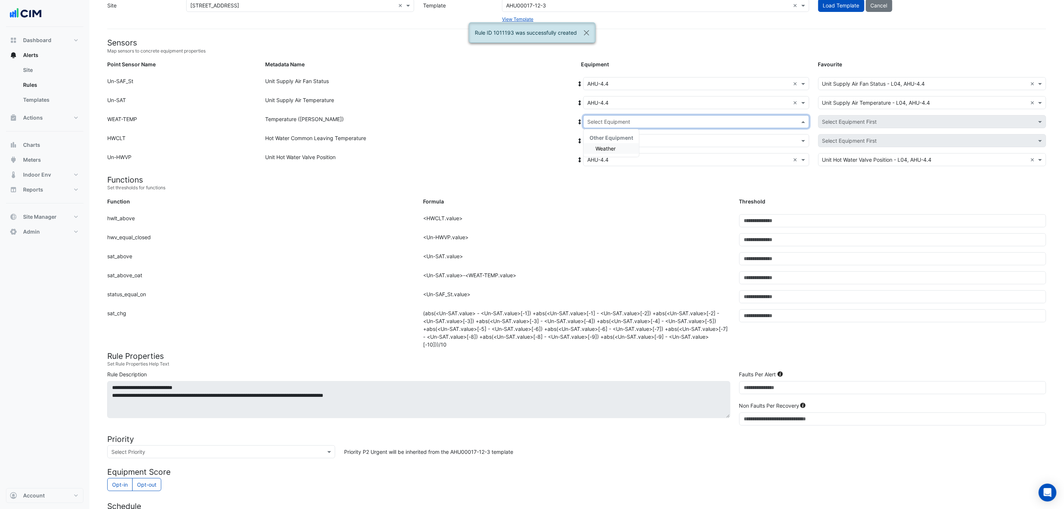
click at [602, 120] on input "text" at bounding box center [688, 122] width 203 height 8
click at [602, 150] on span "Weather" at bounding box center [605, 148] width 20 height 6
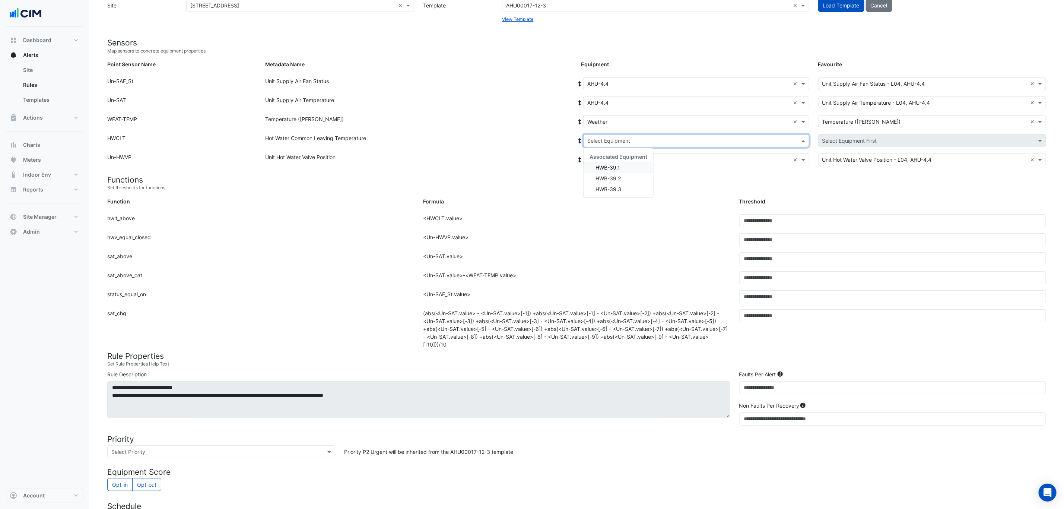
click at [604, 135] on div "Select Equipment" at bounding box center [696, 140] width 226 height 13
click at [607, 164] on span "HWB-39.1" at bounding box center [607, 167] width 25 height 6
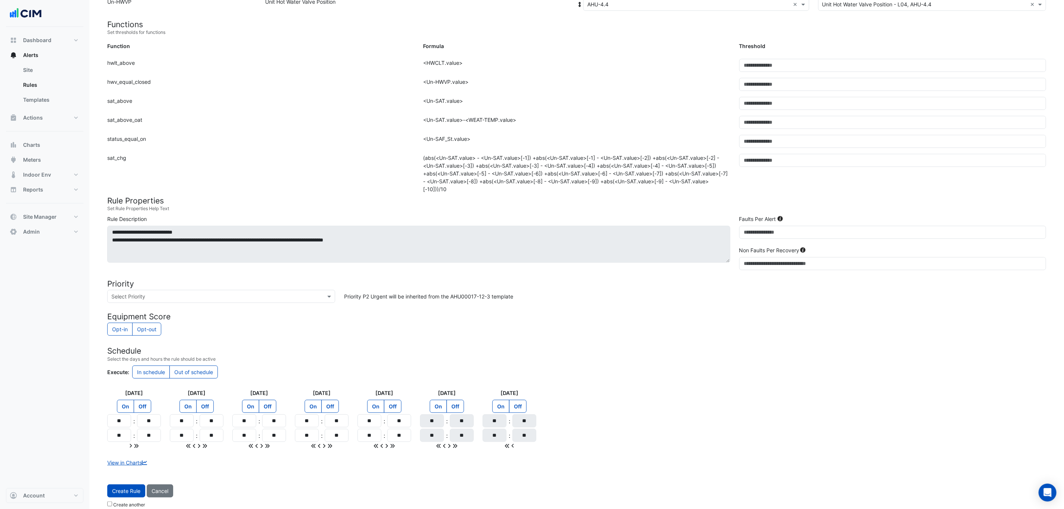
scroll to position [204, 0]
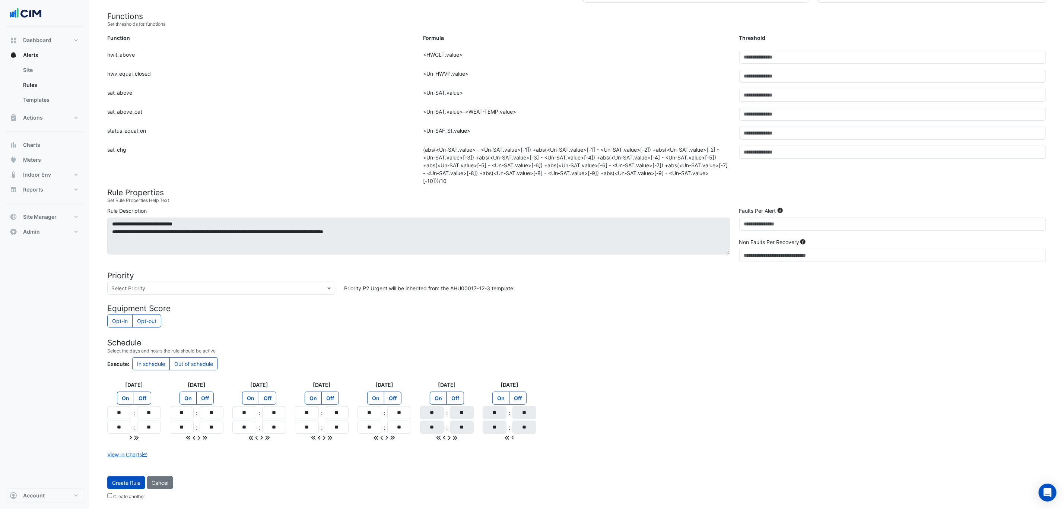
click at [128, 482] on span "Create Rule" at bounding box center [126, 482] width 28 height 6
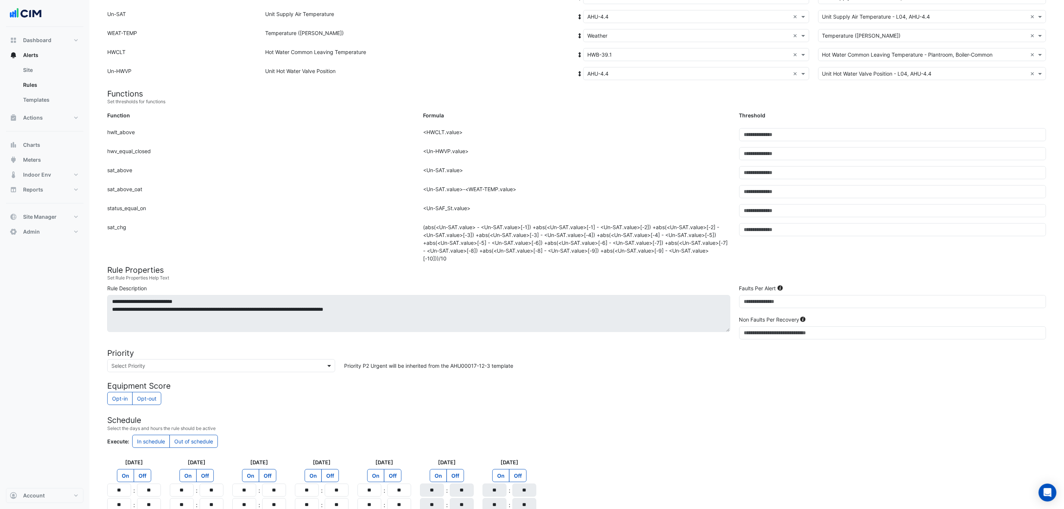
scroll to position [37, 0]
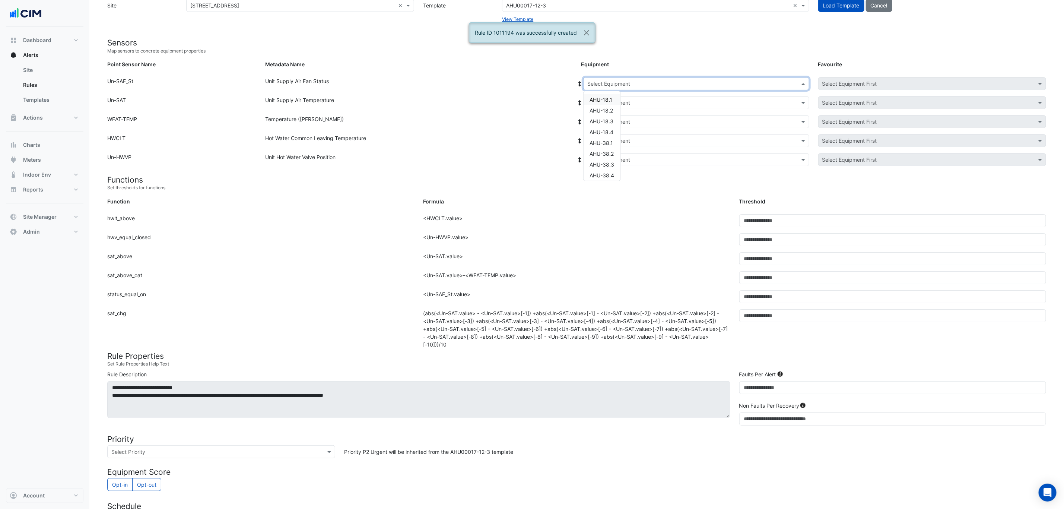
click at [612, 81] on input "text" at bounding box center [688, 84] width 203 height 8
click at [608, 129] on span "AHU-4.5" at bounding box center [599, 130] width 21 height 6
click at [581, 84] on icon at bounding box center [580, 83] width 3 height 5
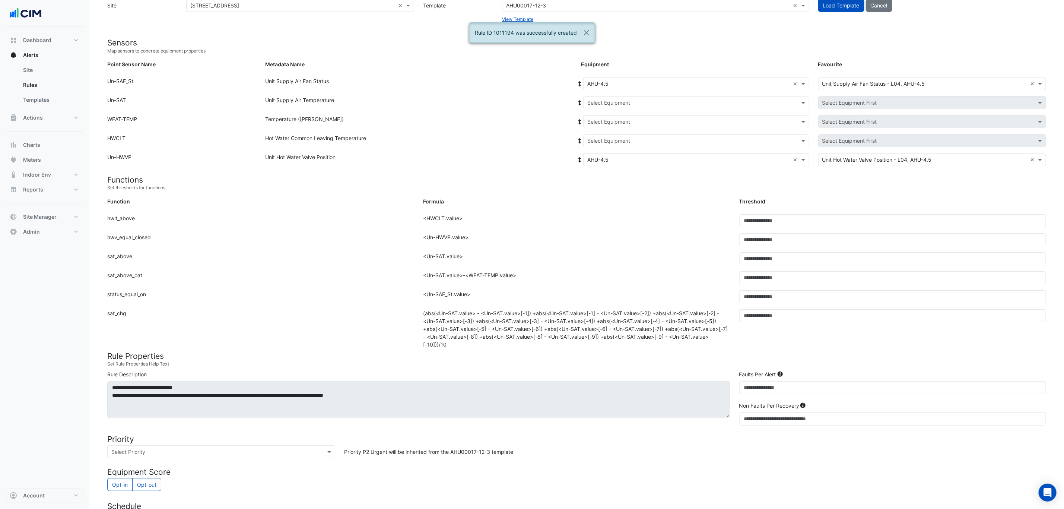
click at [606, 103] on input "text" at bounding box center [688, 103] width 203 height 8
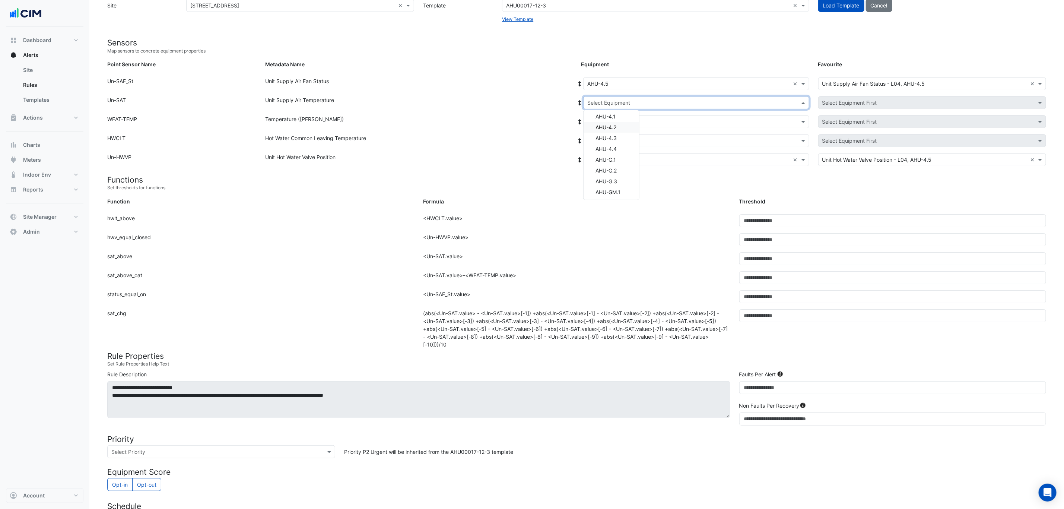
click at [567, 217] on div "Formula: <HWCLT.value>" at bounding box center [577, 223] width 316 height 19
click at [657, 101] on input "text" at bounding box center [688, 103] width 203 height 8
click at [514, 137] on div "Hot Water Common Leaving Temperature" at bounding box center [419, 142] width 316 height 16
click at [631, 85] on input "text" at bounding box center [688, 84] width 203 height 8
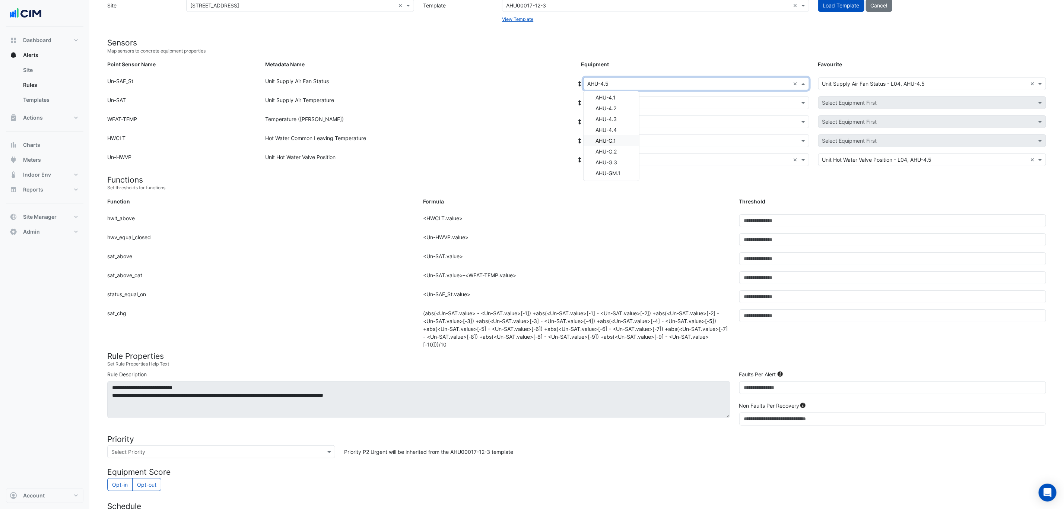
click at [625, 139] on div "AHU-G.1" at bounding box center [610, 140] width 55 height 11
click at [580, 83] on icon at bounding box center [580, 83] width 3 height 5
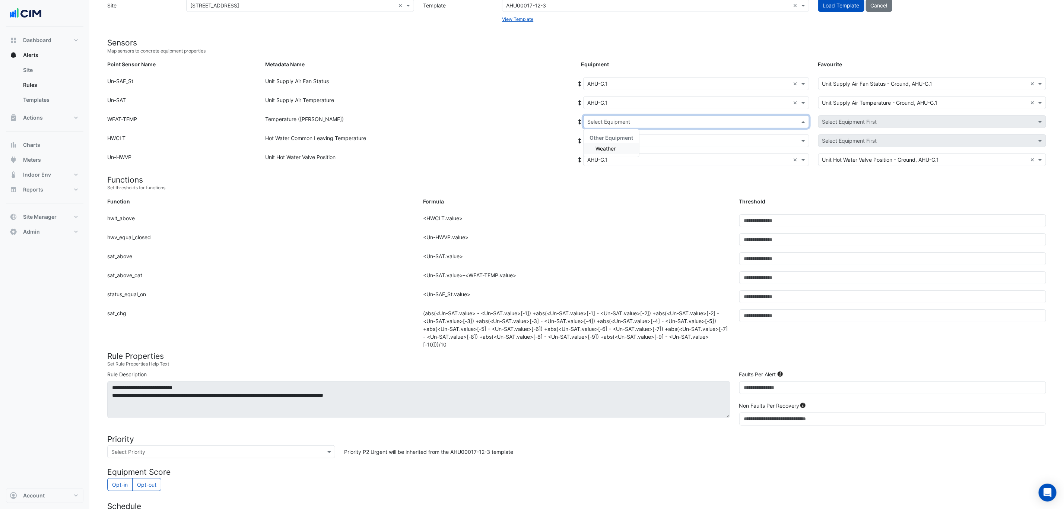
click at [607, 119] on input "text" at bounding box center [688, 122] width 203 height 8
click at [609, 146] on span "Weather" at bounding box center [605, 148] width 20 height 6
click at [608, 141] on input "text" at bounding box center [688, 141] width 203 height 8
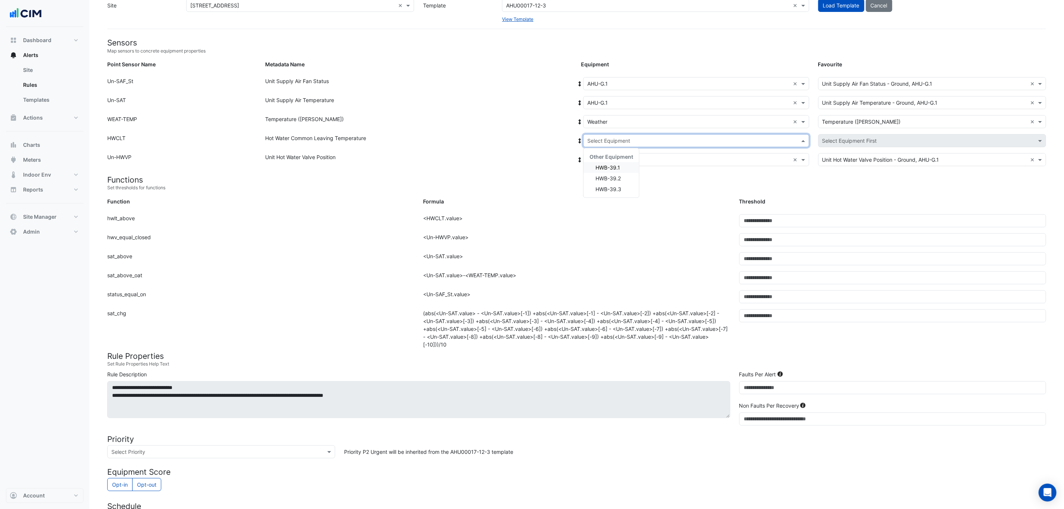
click at [605, 164] on span "HWB-39.1" at bounding box center [607, 167] width 25 height 6
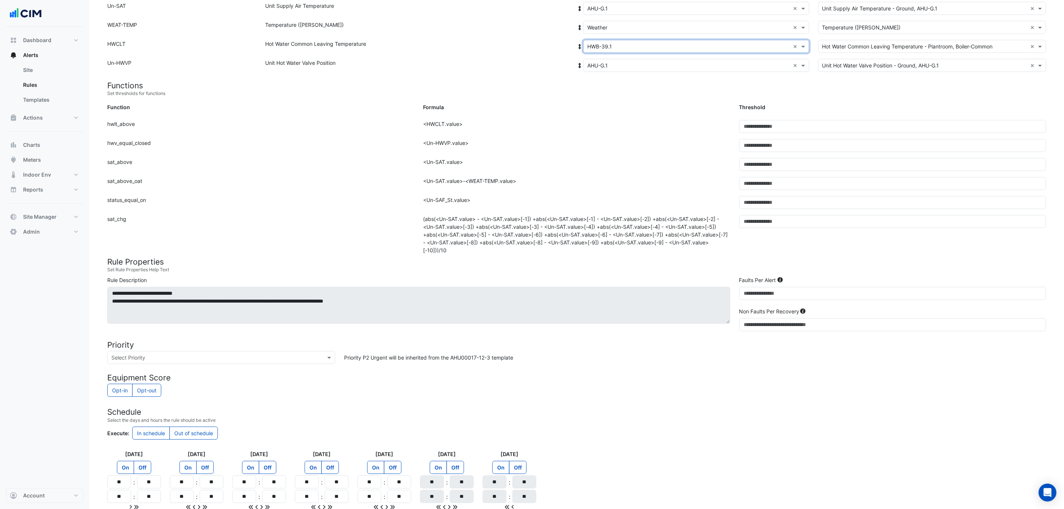
scroll to position [204, 0]
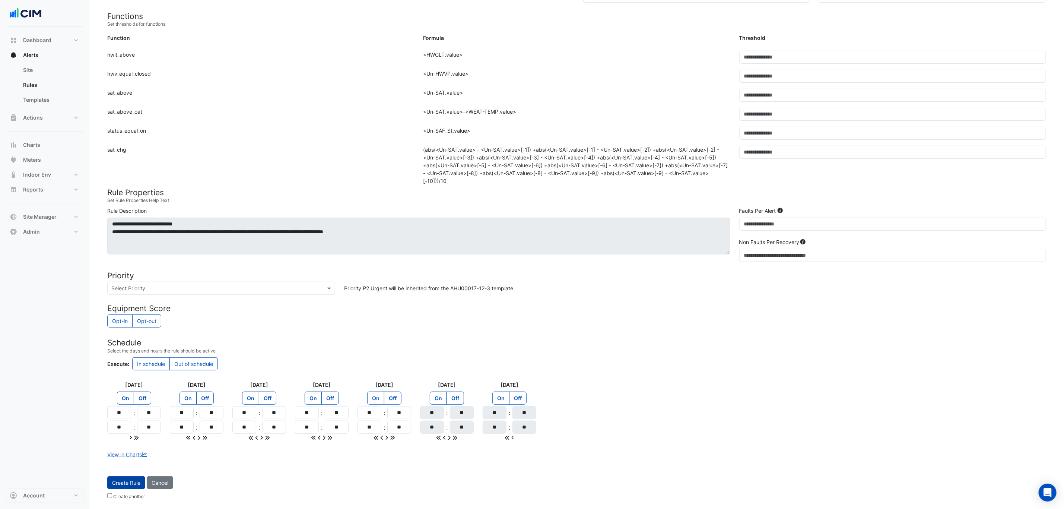
click at [132, 483] on span "Create Rule" at bounding box center [126, 482] width 28 height 6
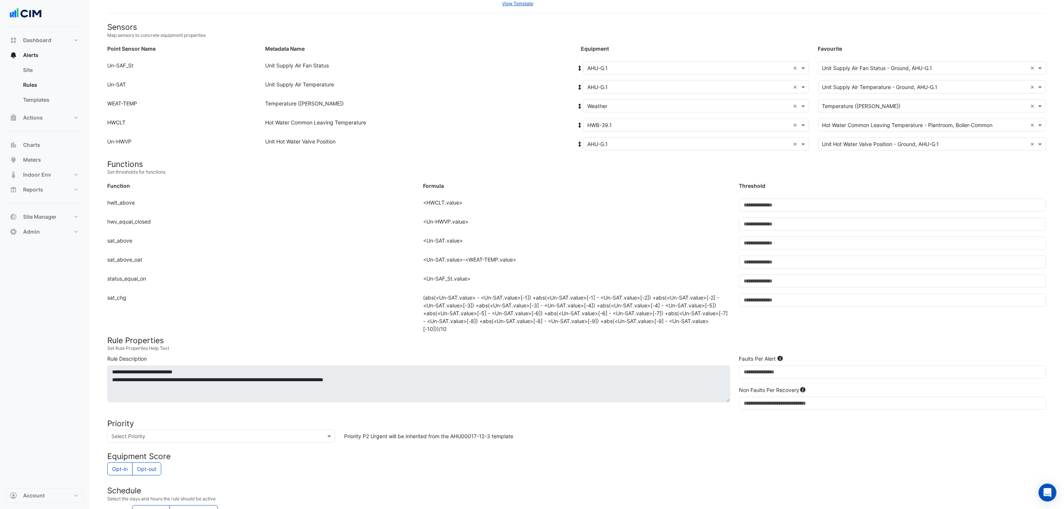
scroll to position [37, 0]
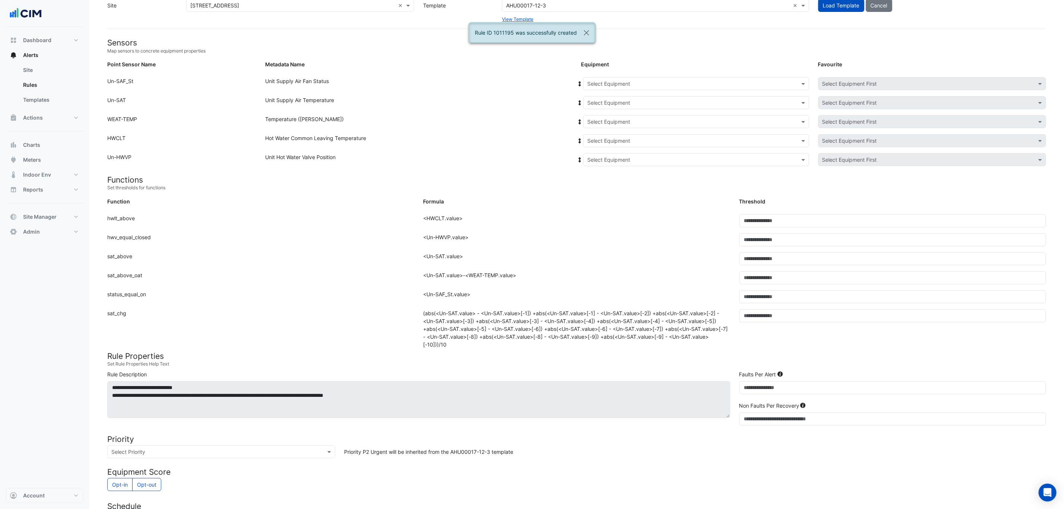
click at [602, 84] on input "text" at bounding box center [688, 84] width 203 height 8
click at [609, 153] on span "AHU-G.2" at bounding box center [599, 151] width 21 height 6
click at [578, 81] on icon at bounding box center [579, 83] width 7 height 5
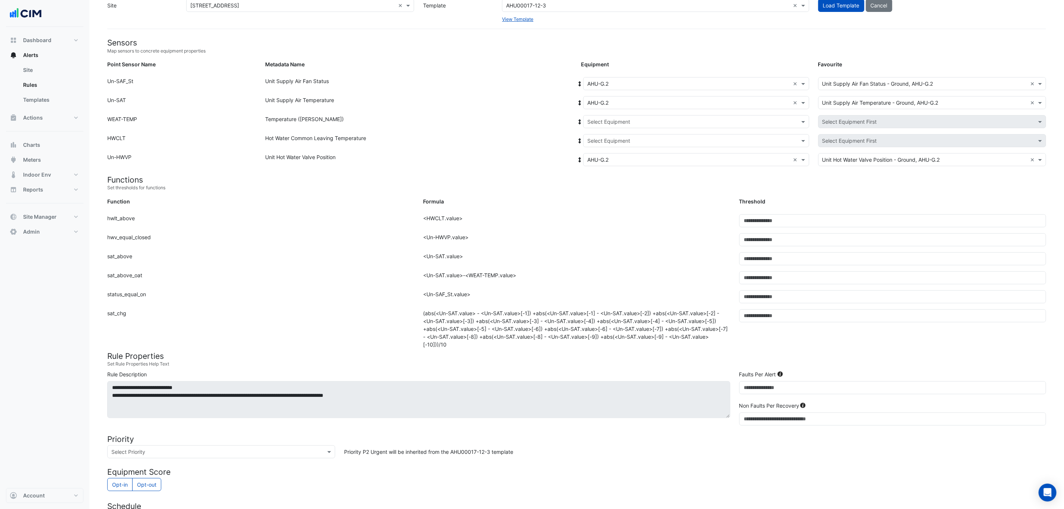
click at [604, 123] on input "text" at bounding box center [688, 122] width 203 height 8
click at [608, 147] on span "Weather" at bounding box center [605, 148] width 20 height 6
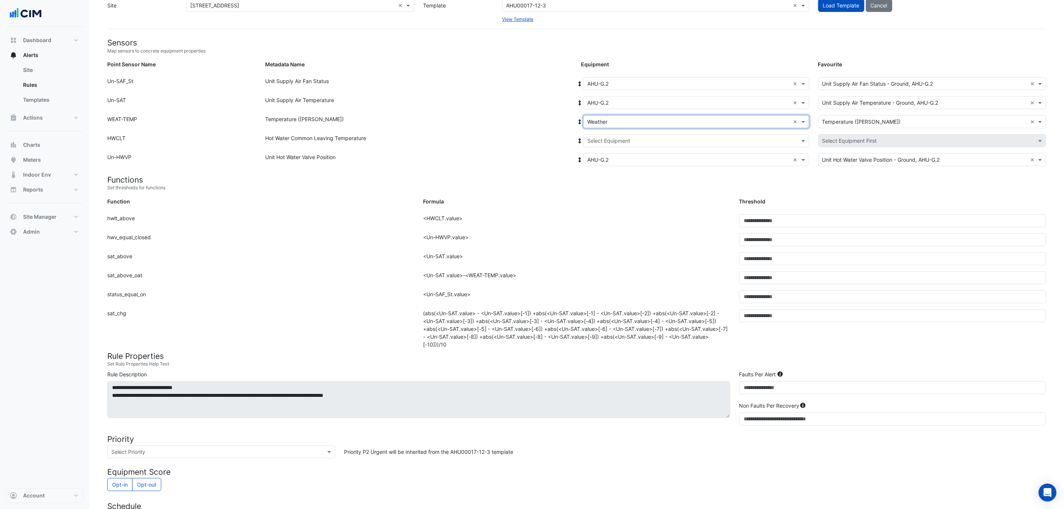
click at [607, 139] on input "text" at bounding box center [688, 141] width 203 height 8
click at [610, 168] on span "HWB-39.1" at bounding box center [607, 167] width 25 height 6
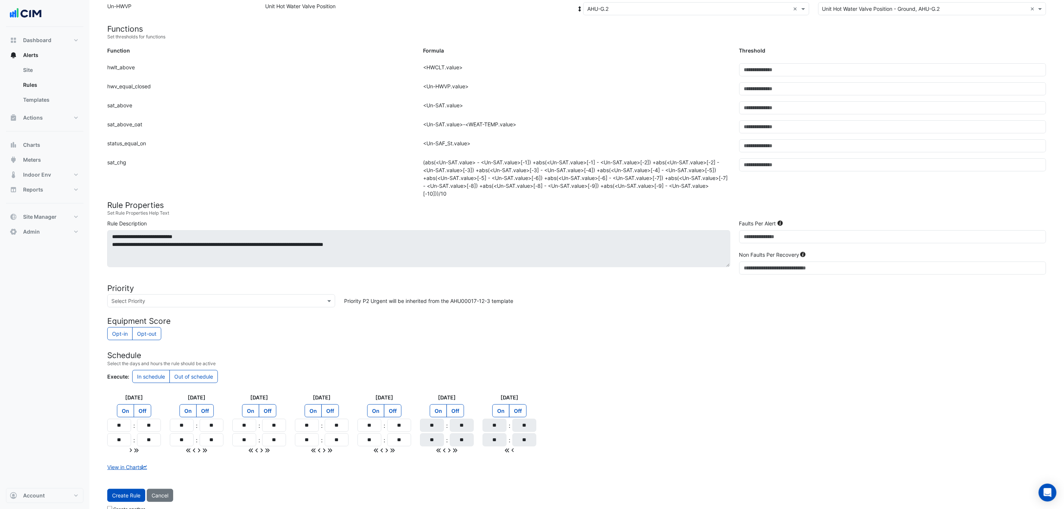
scroll to position [204, 0]
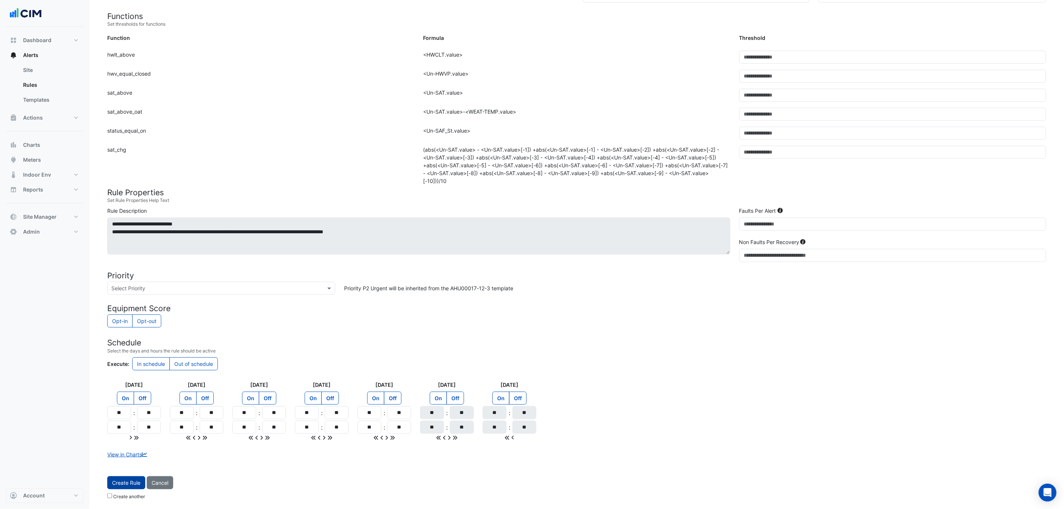
click at [132, 481] on span "Create Rule" at bounding box center [126, 482] width 28 height 6
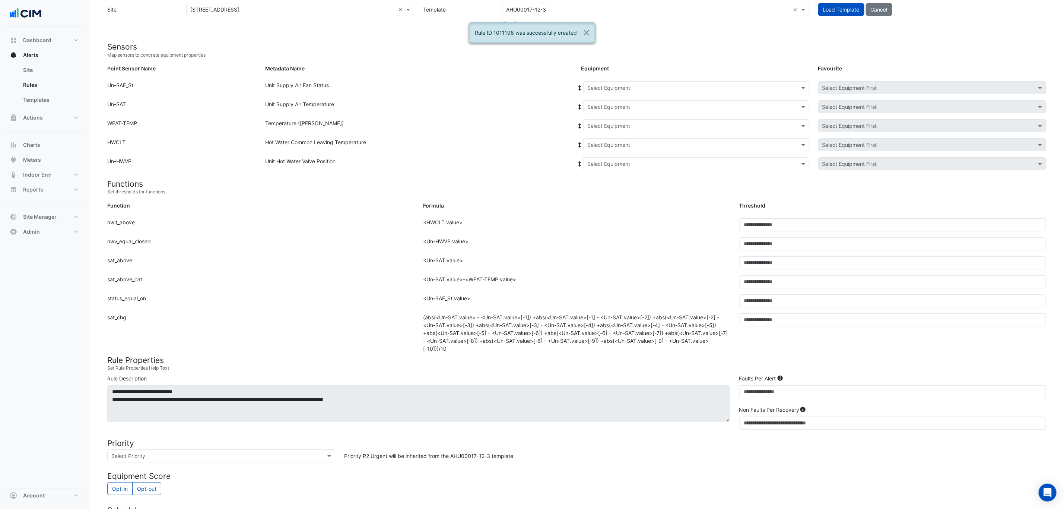
scroll to position [27, 0]
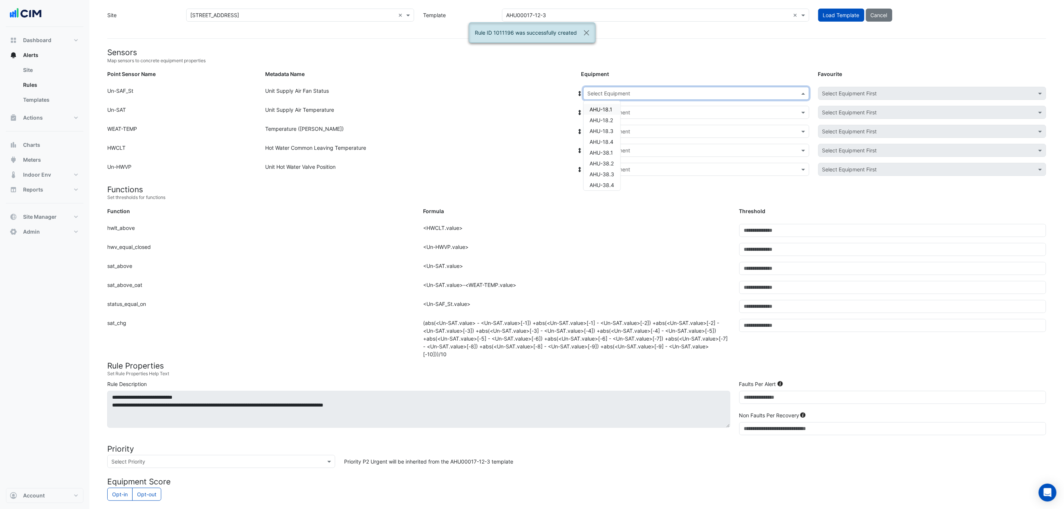
click at [653, 88] on div "Select Equipment" at bounding box center [696, 93] width 226 height 13
click at [610, 170] on span "AHU-G.3" at bounding box center [600, 172] width 22 height 6
click at [579, 89] on span at bounding box center [579, 93] width 7 height 8
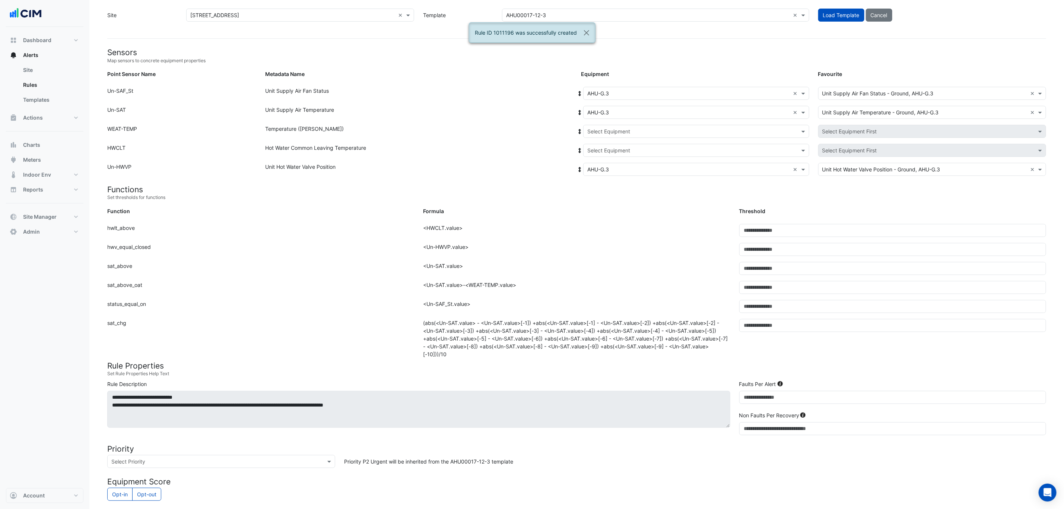
click at [599, 131] on input "text" at bounding box center [688, 132] width 203 height 8
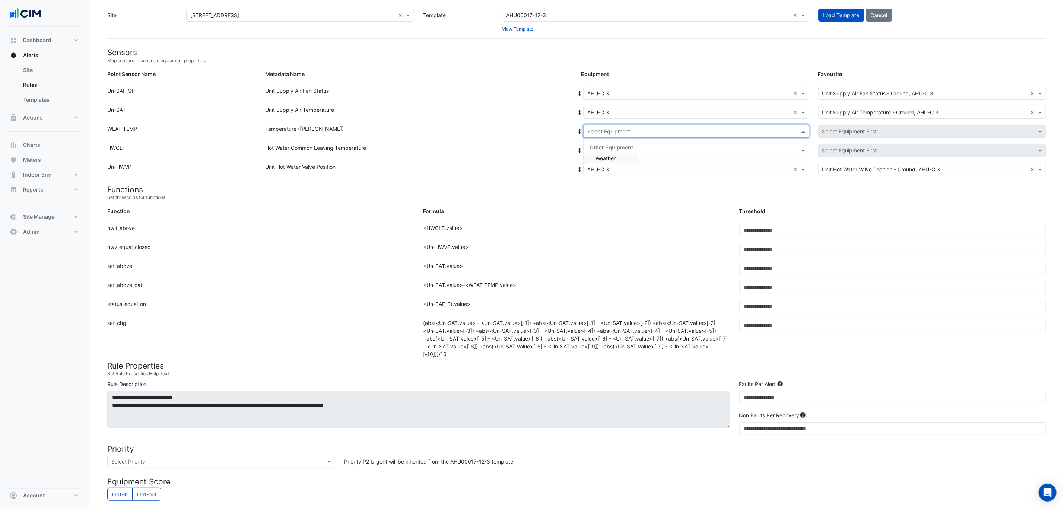
click at [600, 159] on span "Weather" at bounding box center [605, 158] width 20 height 6
drag, startPoint x: 601, startPoint y: 151, endPoint x: 603, endPoint y: 156, distance: 5.7
click at [601, 152] on input "text" at bounding box center [688, 151] width 203 height 8
click at [608, 180] on div "HWB-39.1" at bounding box center [610, 177] width 55 height 11
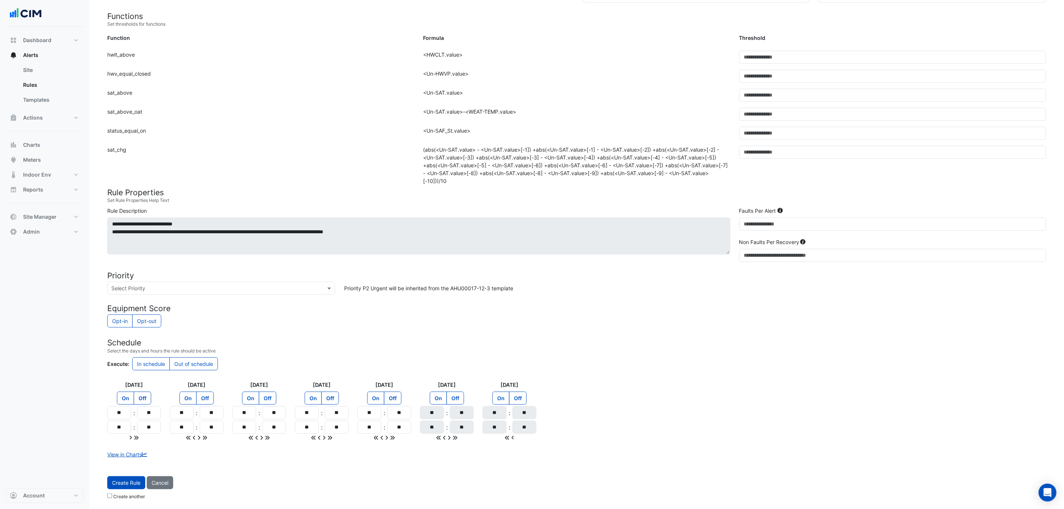
scroll to position [204, 0]
click at [126, 484] on span "Create Rule" at bounding box center [126, 482] width 28 height 6
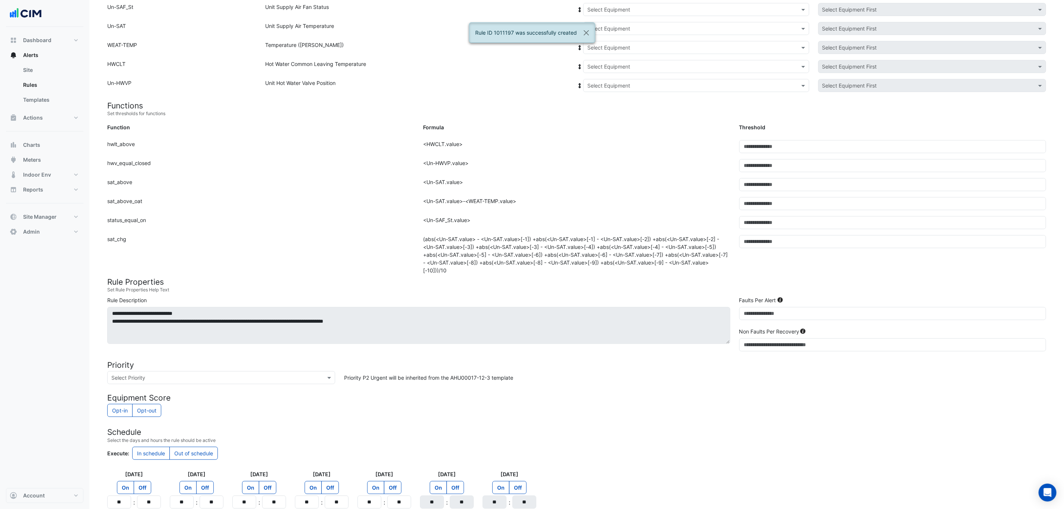
scroll to position [0, 0]
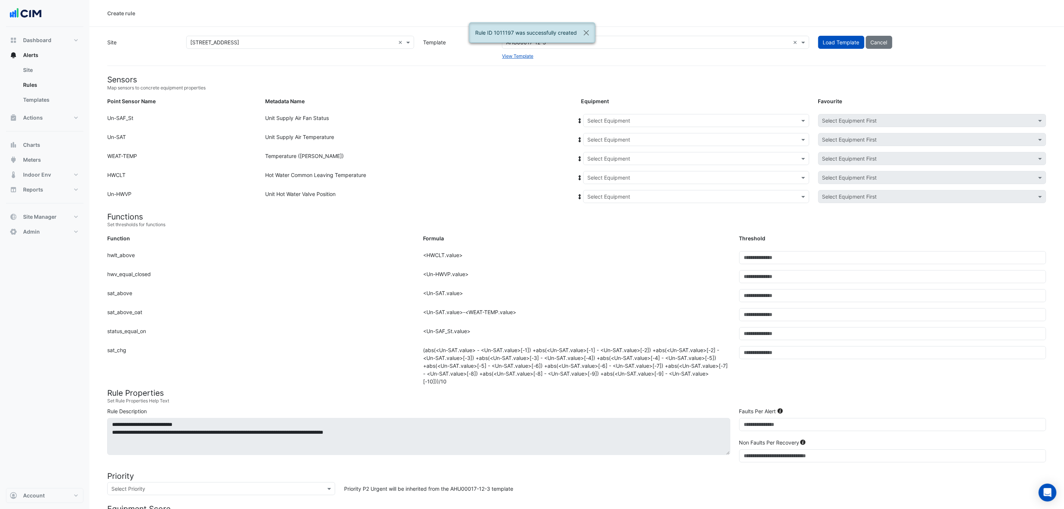
click at [605, 121] on input "text" at bounding box center [688, 121] width 203 height 8
click at [606, 211] on span "AHU-GM.1" at bounding box center [601, 210] width 25 height 6
click at [578, 120] on icon at bounding box center [579, 120] width 7 height 5
click at [598, 158] on input "text" at bounding box center [688, 159] width 203 height 8
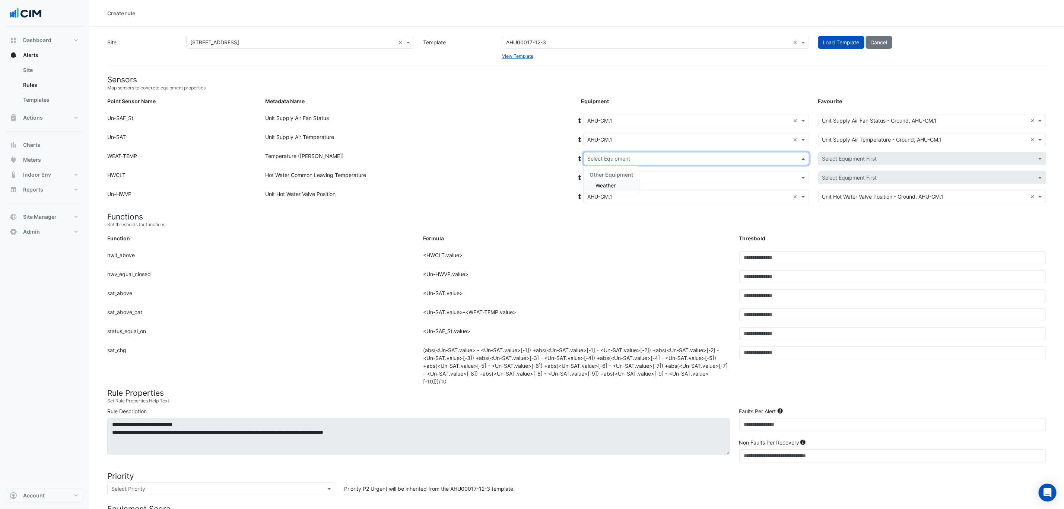
click at [606, 184] on span "Weather" at bounding box center [605, 185] width 20 height 6
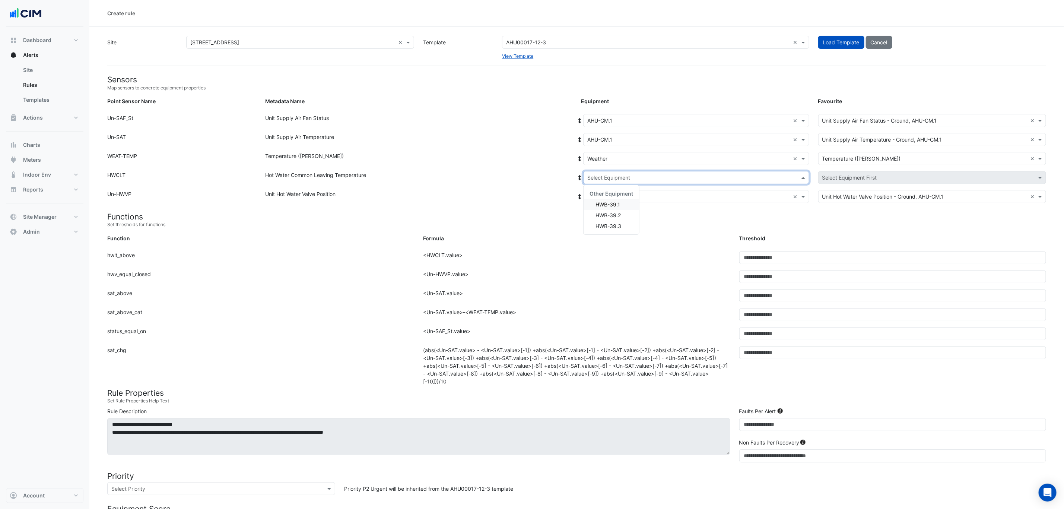
click at [606, 174] on input "text" at bounding box center [688, 178] width 203 height 8
click at [606, 204] on span "HWB-39.1" at bounding box center [607, 204] width 25 height 6
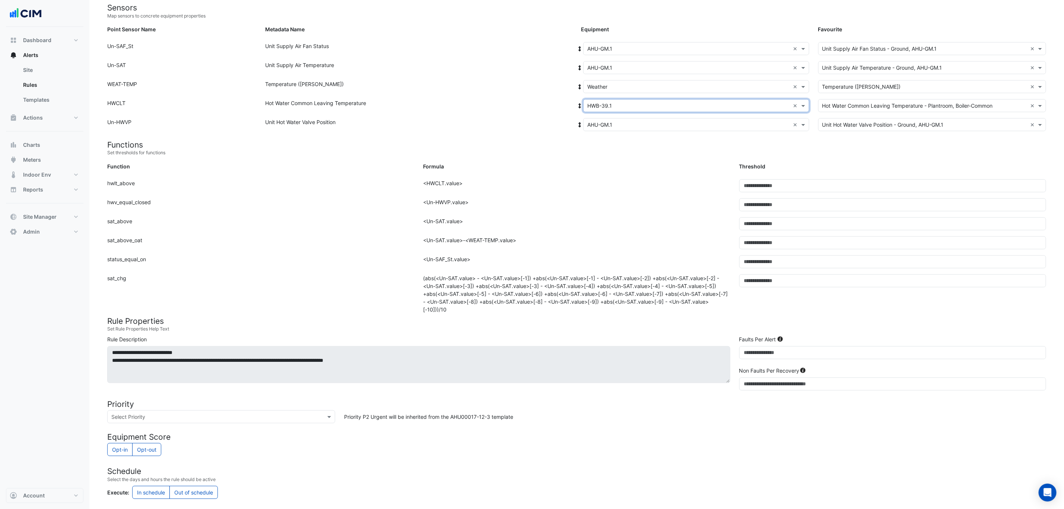
scroll to position [204, 0]
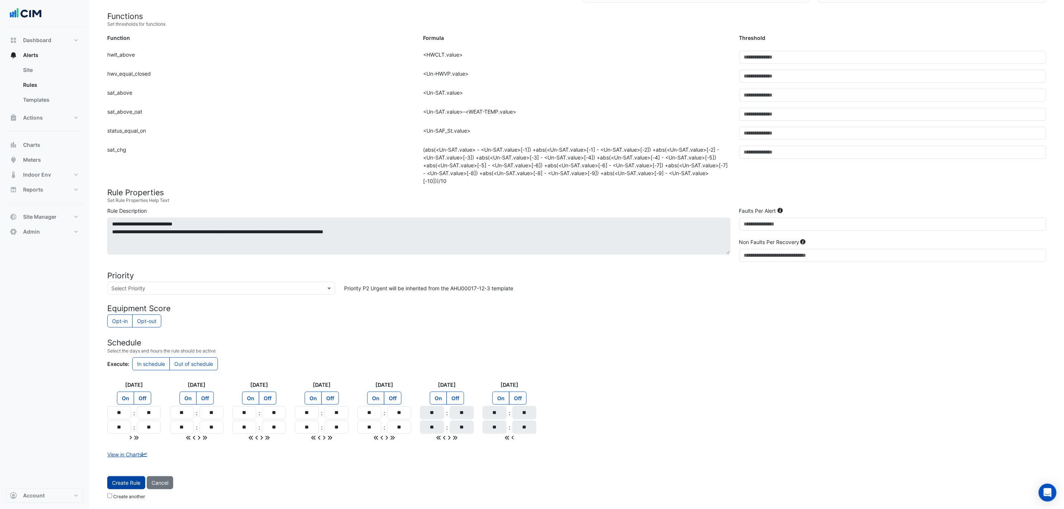
click at [119, 483] on span "Create Rule" at bounding box center [126, 482] width 28 height 6
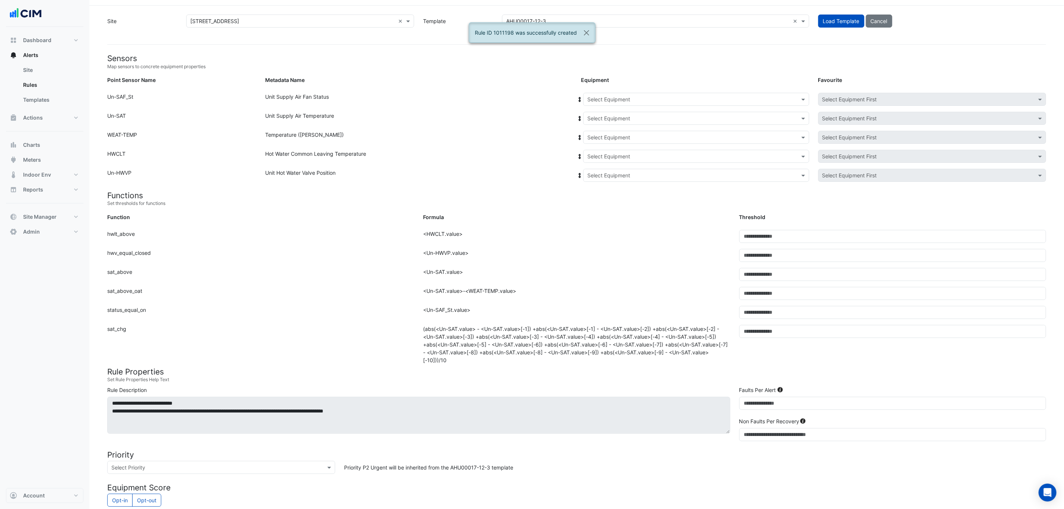
scroll to position [20, 0]
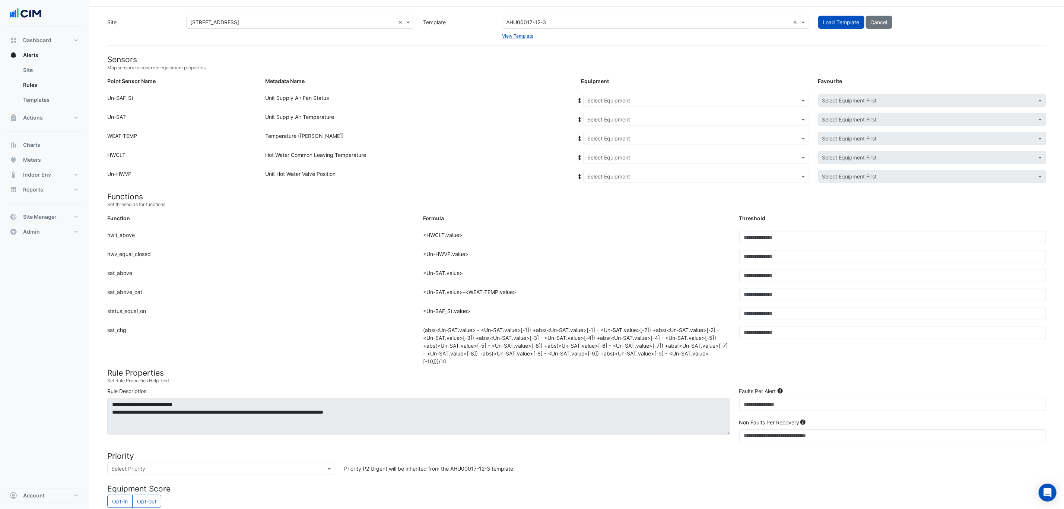
click at [566, 19] on input "text" at bounding box center [648, 23] width 284 height 8
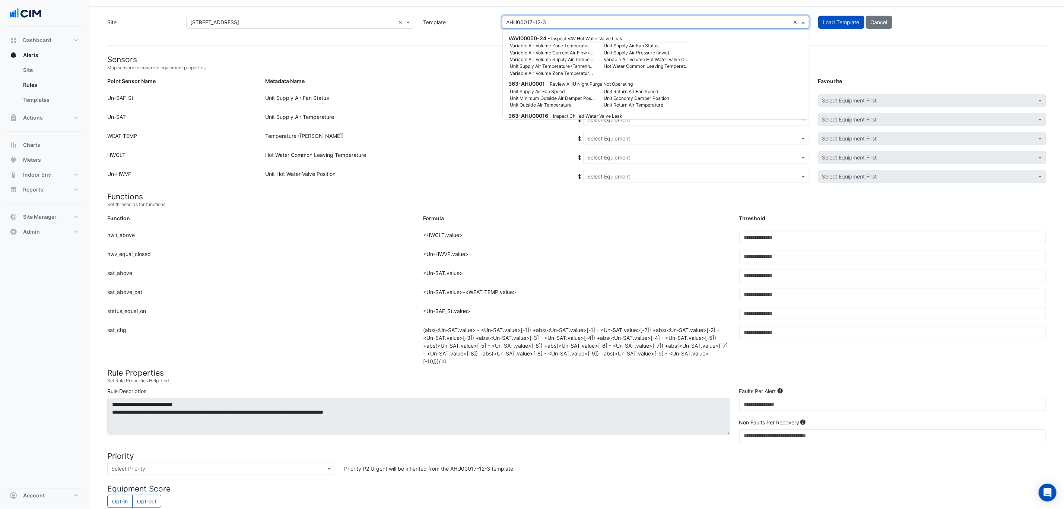
scroll to position [6725, 0]
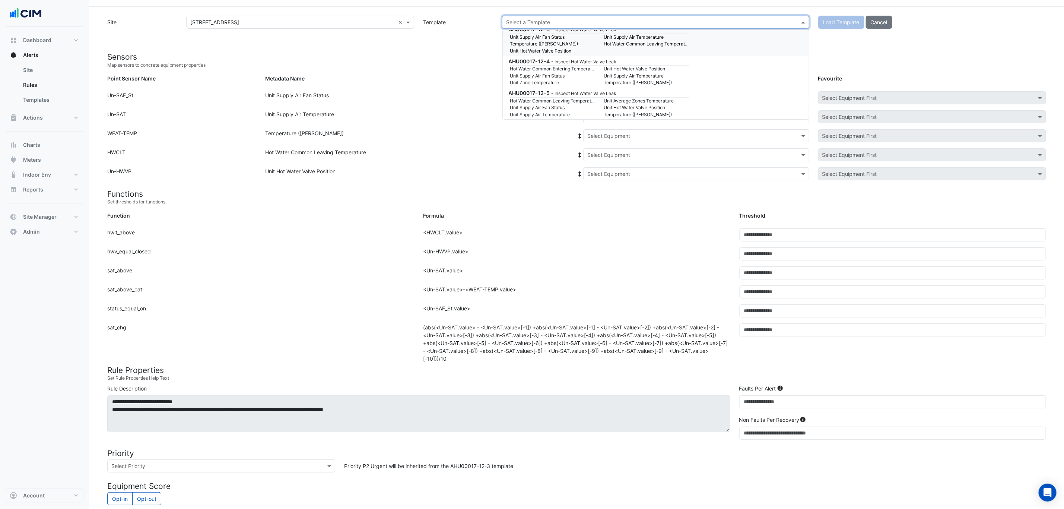
paste input "**********"
type input "**********"
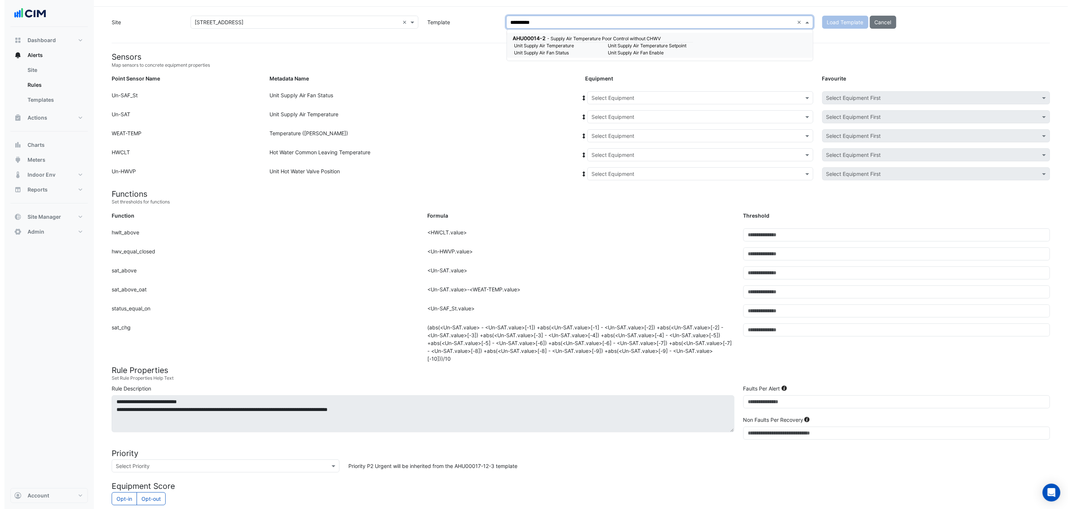
scroll to position [0, 0]
click at [580, 52] on small "Unit Supply Air Fan Status" at bounding box center [553, 53] width 94 height 7
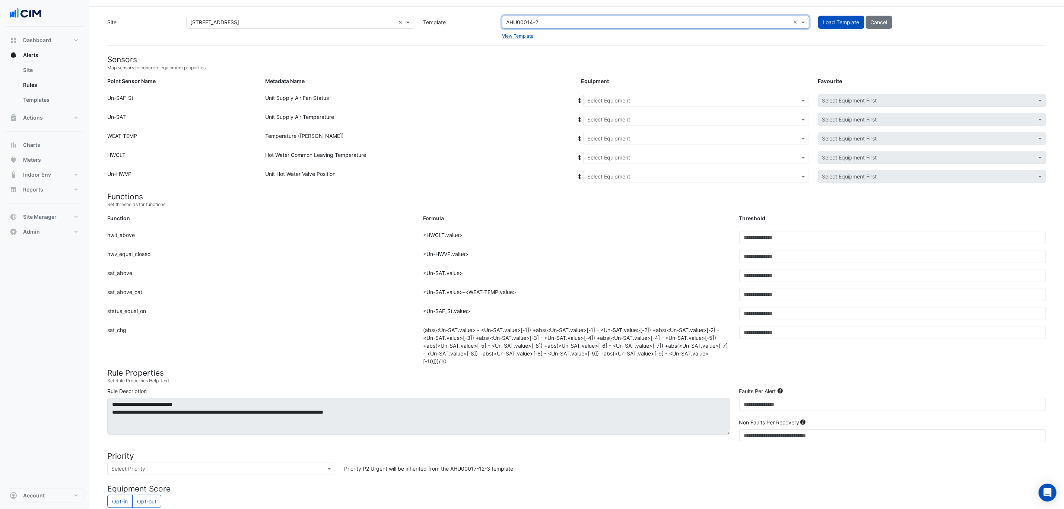
click at [562, 41] on div "Site Select a Site × 121 Exhibition Street × Template Select a Template AHU0001…" at bounding box center [576, 31] width 939 height 30
click at [839, 17] on button "Load Template" at bounding box center [841, 22] width 46 height 13
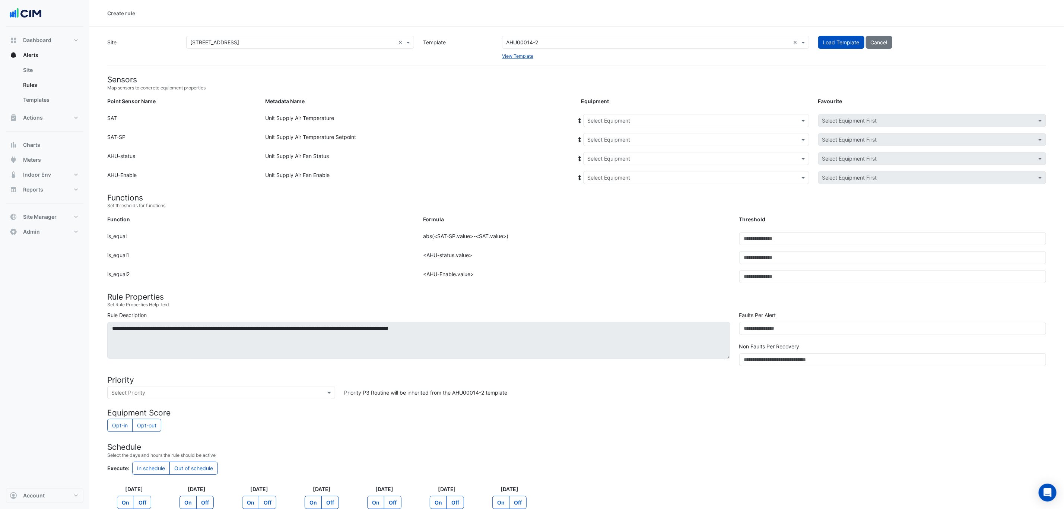
click at [667, 121] on input "text" at bounding box center [688, 121] width 203 height 8
drag, startPoint x: 522, startPoint y: 163, endPoint x: 535, endPoint y: 170, distance: 15.2
click at [523, 165] on div "Unit Supply Air Fan Status" at bounding box center [419, 160] width 316 height 16
click at [598, 157] on input "text" at bounding box center [688, 159] width 203 height 8
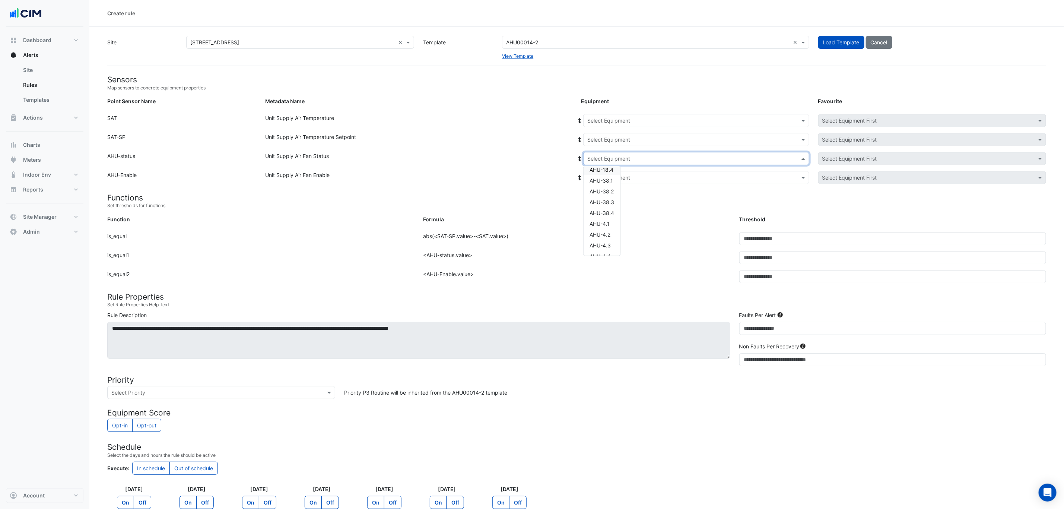
scroll to position [99, 0]
click at [532, 187] on div "Unit Supply Air Fan Enable" at bounding box center [419, 179] width 316 height 16
drag, startPoint x: 562, startPoint y: 39, endPoint x: 795, endPoint y: 41, distance: 232.4
click at [562, 39] on input "text" at bounding box center [648, 43] width 284 height 8
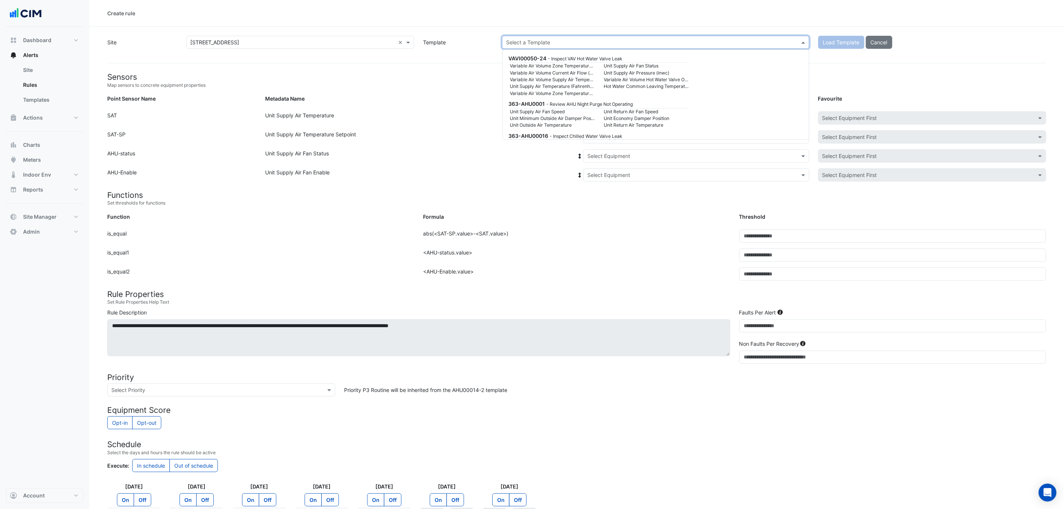
scroll to position [3352, 0]
paste input "**********"
type input "**********"
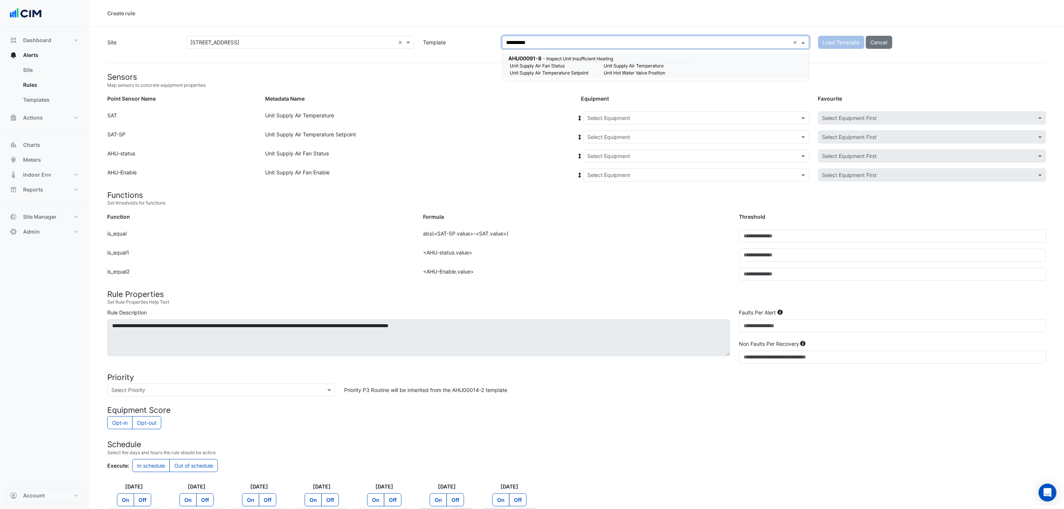
scroll to position [0, 0]
click at [588, 63] on small "Unit Supply Air Fan Status" at bounding box center [553, 66] width 94 height 7
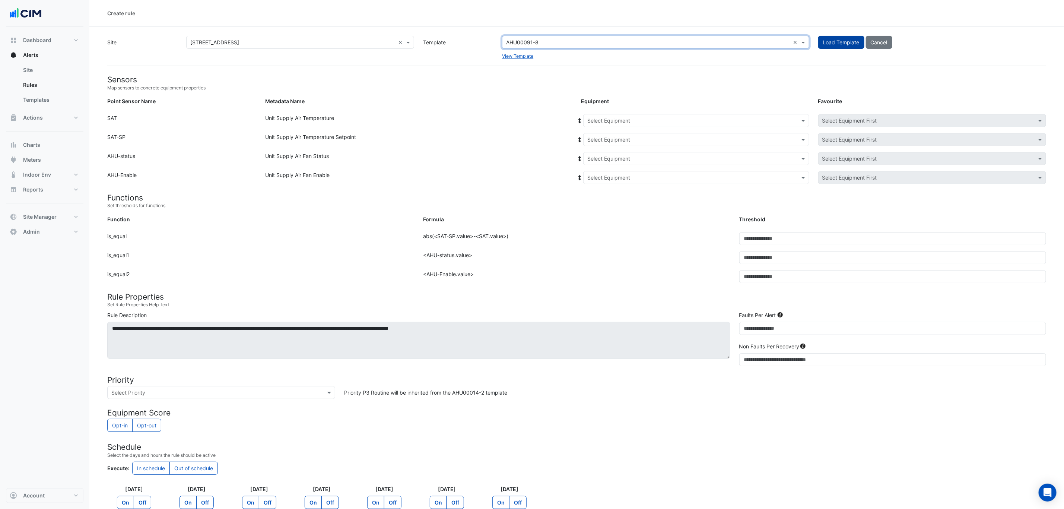
click at [829, 39] on span "Load Template" at bounding box center [841, 42] width 36 height 6
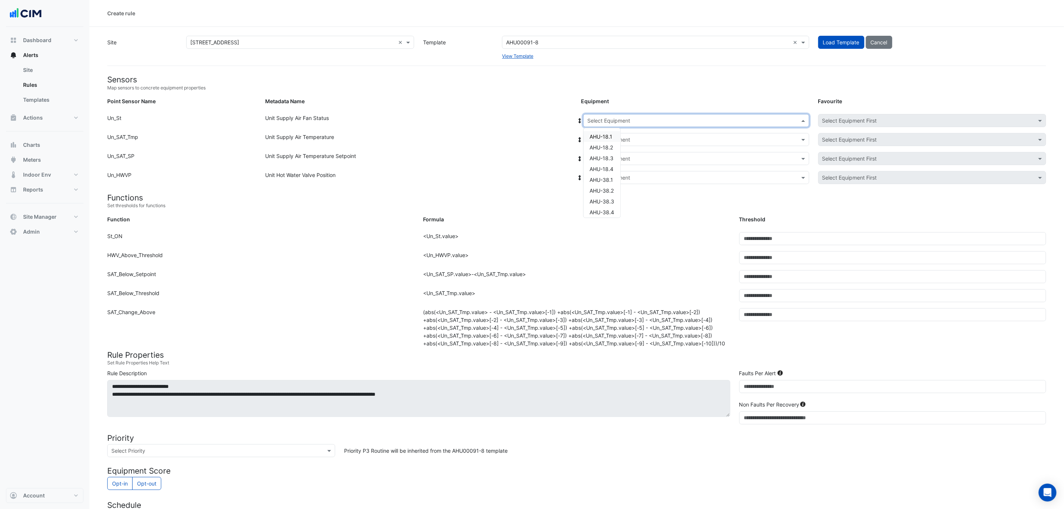
click at [668, 119] on input "text" at bounding box center [688, 121] width 203 height 8
click at [615, 134] on div "AHU-18.1" at bounding box center [601, 136] width 37 height 11
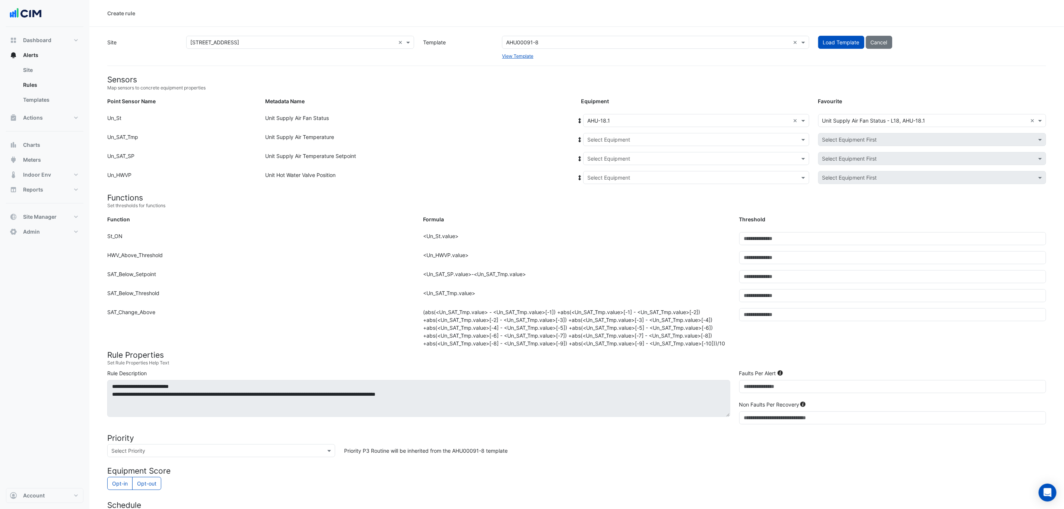
click at [578, 118] on icon at bounding box center [579, 120] width 7 height 5
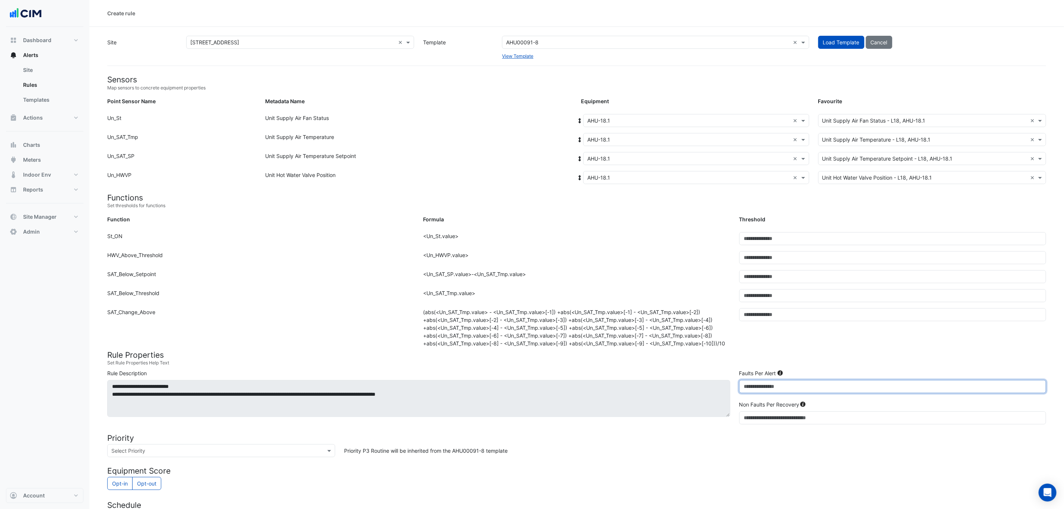
drag, startPoint x: 764, startPoint y: 387, endPoint x: 715, endPoint y: 387, distance: 49.2
click at [715, 387] on div "**********" at bounding box center [577, 398] width 948 height 58
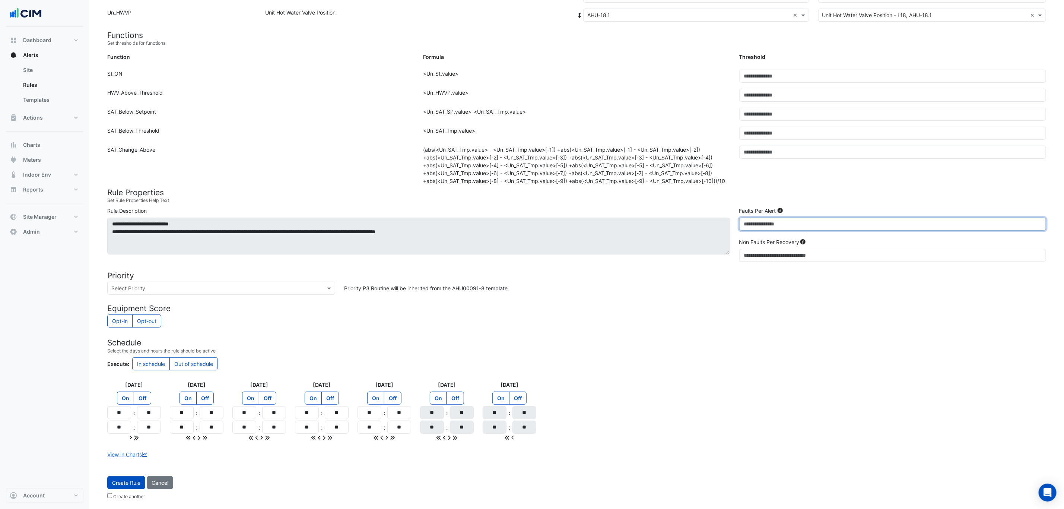
scroll to position [166, 0]
type input "*"
click at [127, 484] on span "Create Rule" at bounding box center [126, 482] width 28 height 6
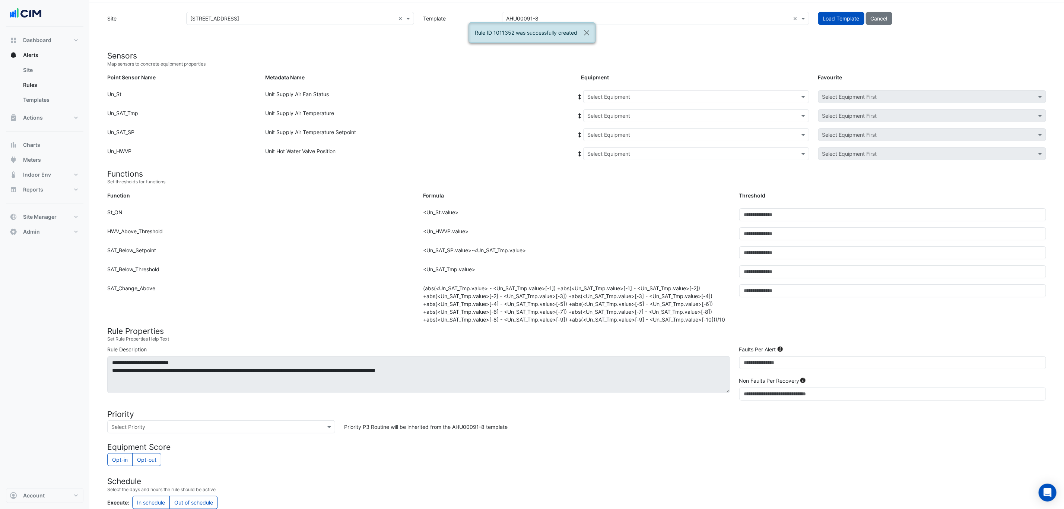
scroll to position [0, 0]
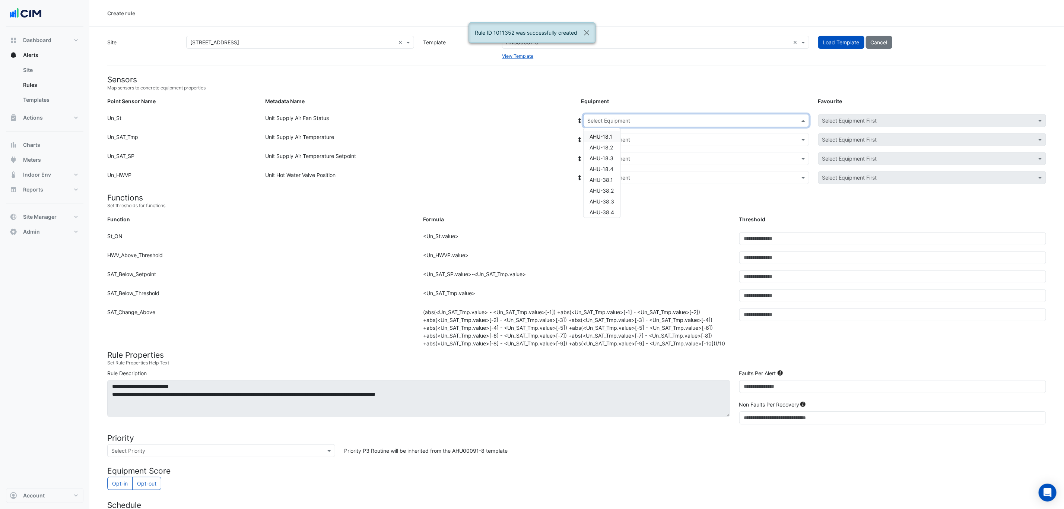
click at [638, 114] on div "Select Equipment" at bounding box center [696, 120] width 226 height 13
click at [605, 151] on div "AHU-18.2" at bounding box center [601, 147] width 37 height 11
click at [579, 120] on icon at bounding box center [579, 120] width 7 height 5
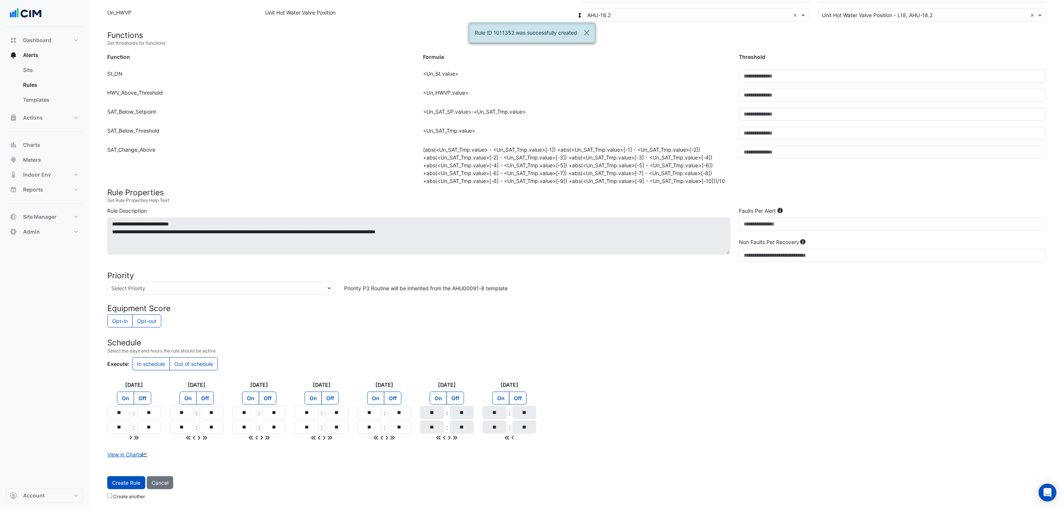
scroll to position [166, 0]
click at [131, 484] on span "Create Rule" at bounding box center [126, 482] width 28 height 6
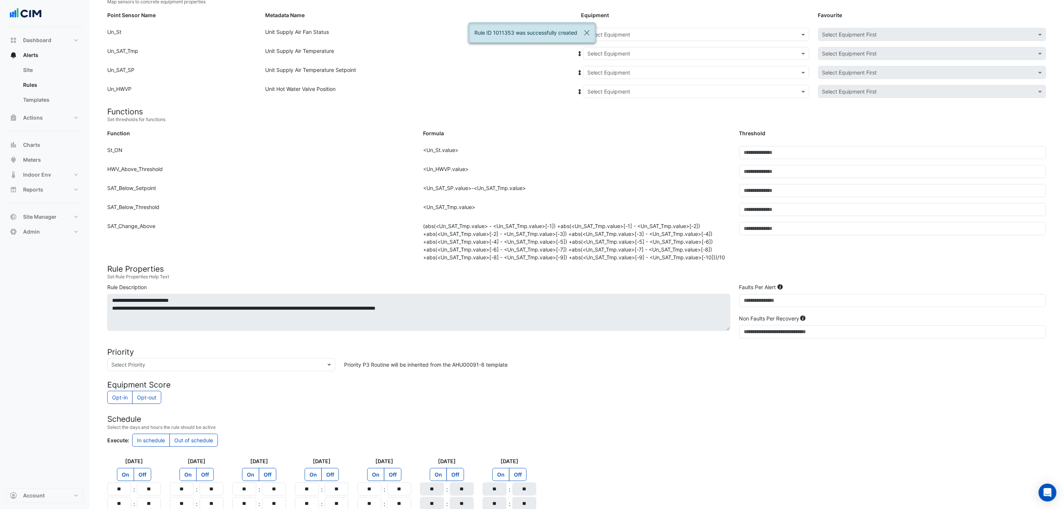
scroll to position [0, 0]
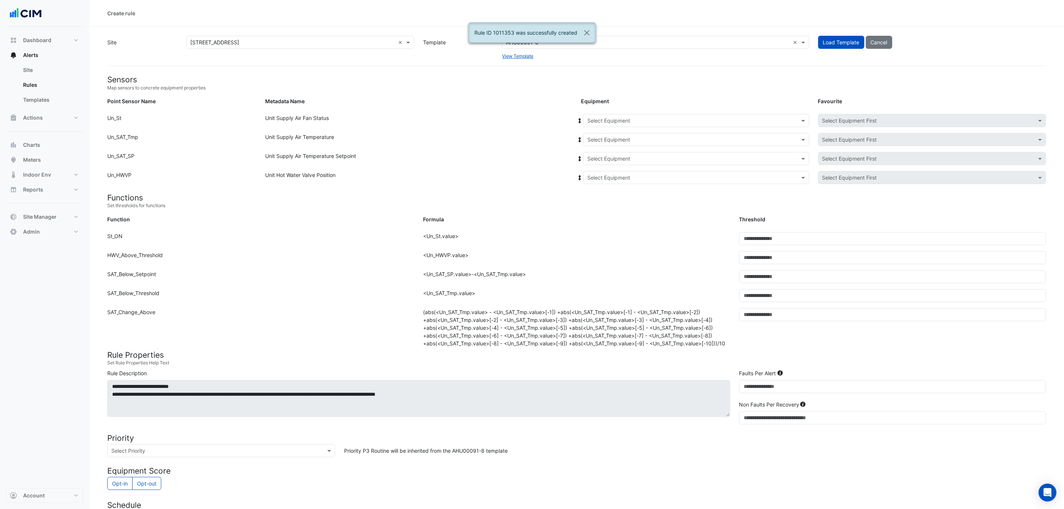
click at [608, 118] on input "text" at bounding box center [688, 121] width 203 height 8
click at [611, 154] on div "AHU-18.3" at bounding box center [601, 158] width 37 height 11
click at [578, 118] on icon at bounding box center [579, 120] width 7 height 5
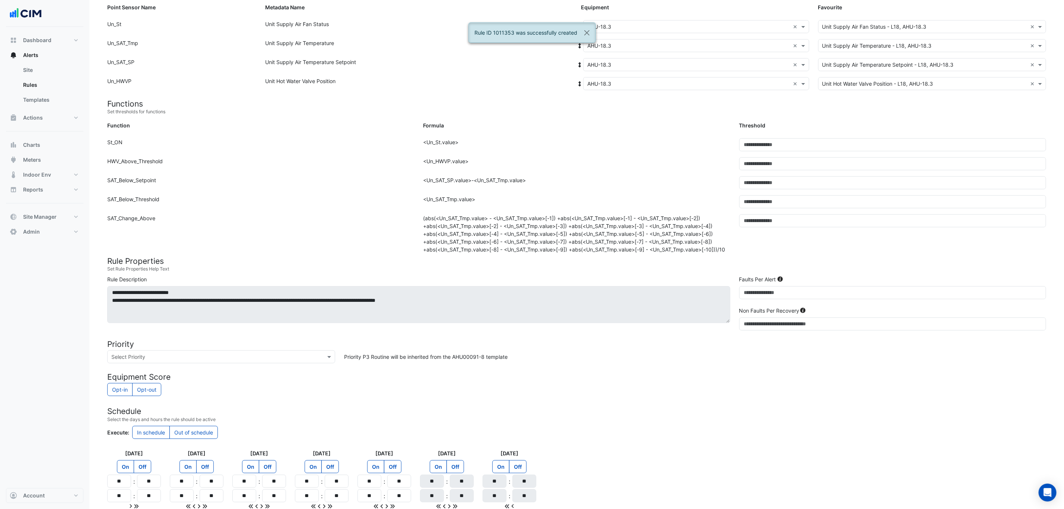
scroll to position [166, 0]
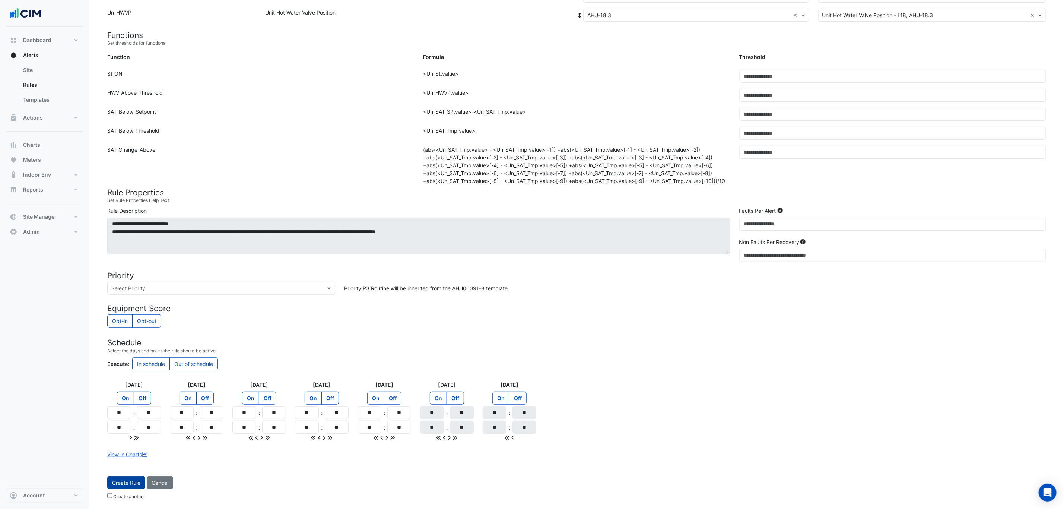
click at [122, 486] on button "Create Rule" at bounding box center [126, 482] width 38 height 13
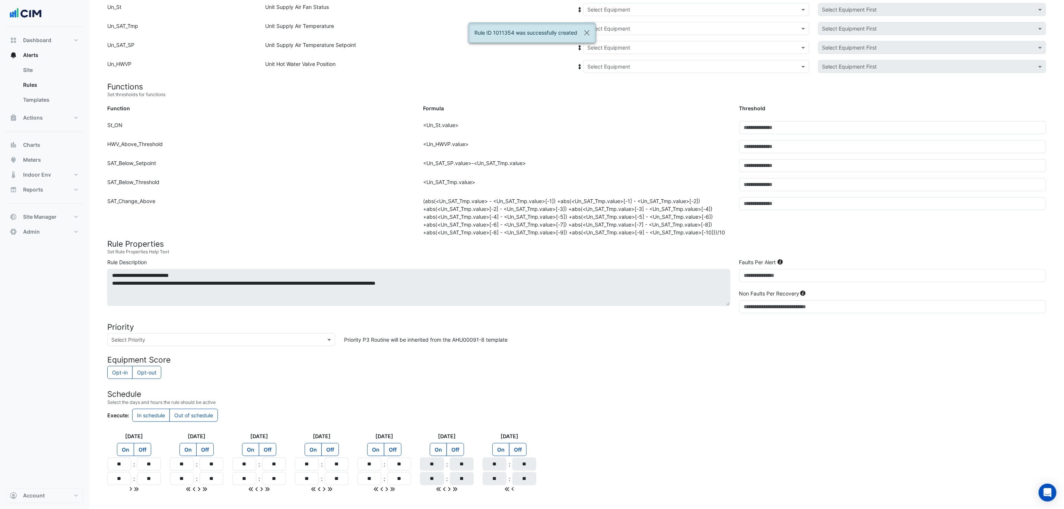
scroll to position [0, 0]
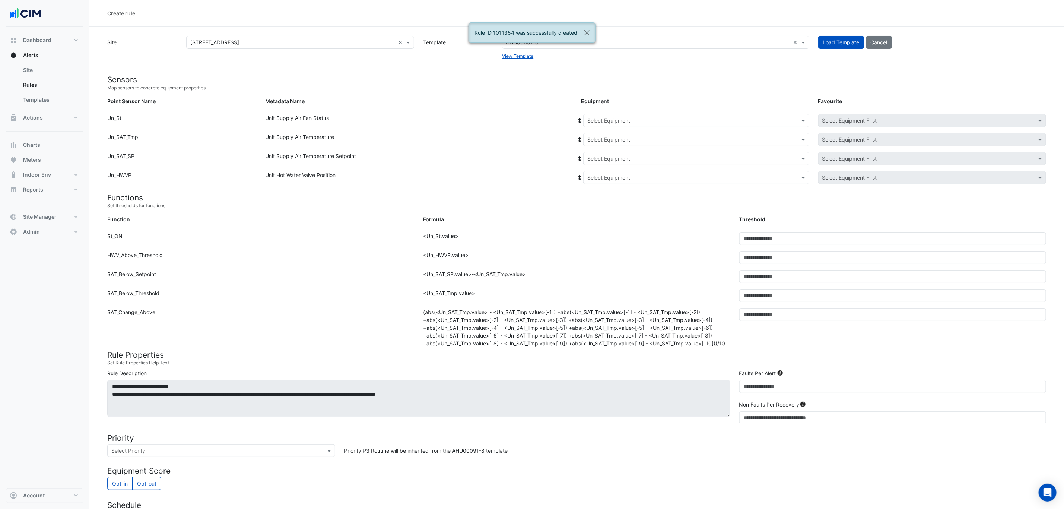
click at [619, 123] on input "text" at bounding box center [688, 121] width 203 height 8
click at [610, 169] on span "AHU-18.4" at bounding box center [601, 169] width 24 height 6
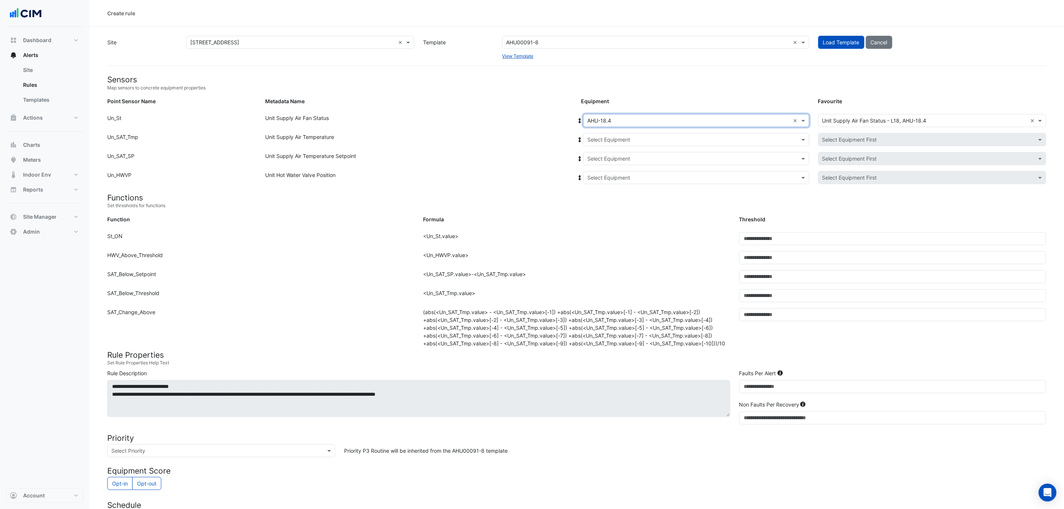
click at [578, 118] on icon at bounding box center [579, 120] width 7 height 5
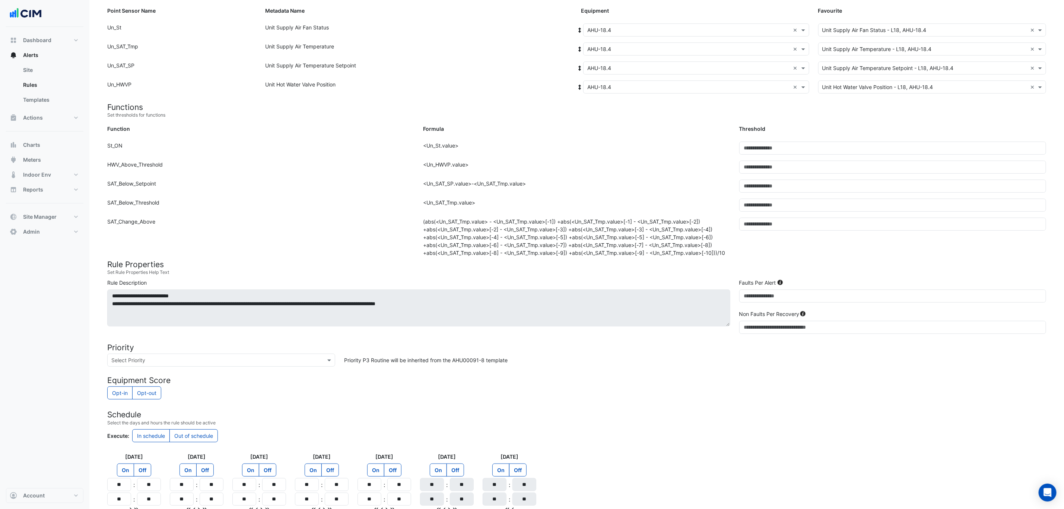
scroll to position [166, 0]
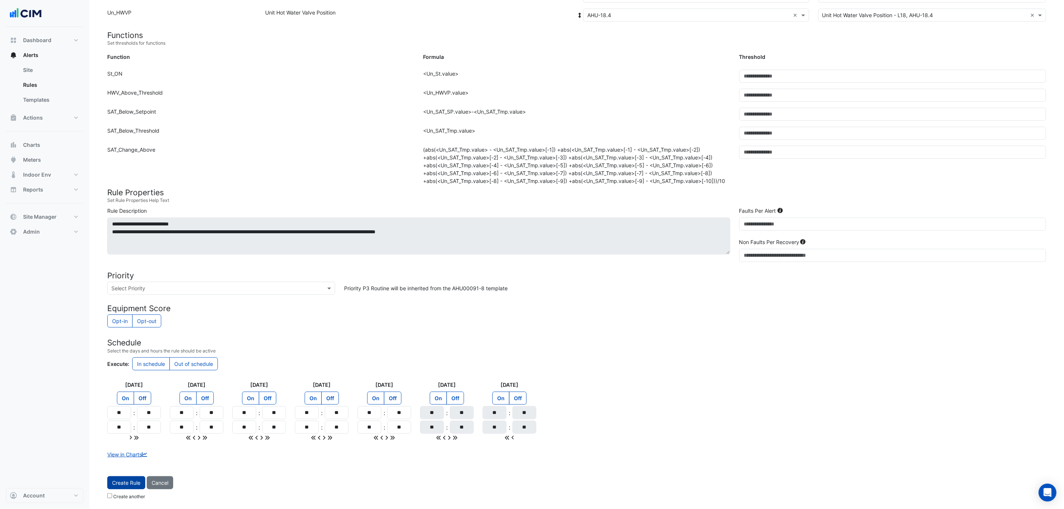
click at [118, 487] on button "Create Rule" at bounding box center [126, 482] width 38 height 13
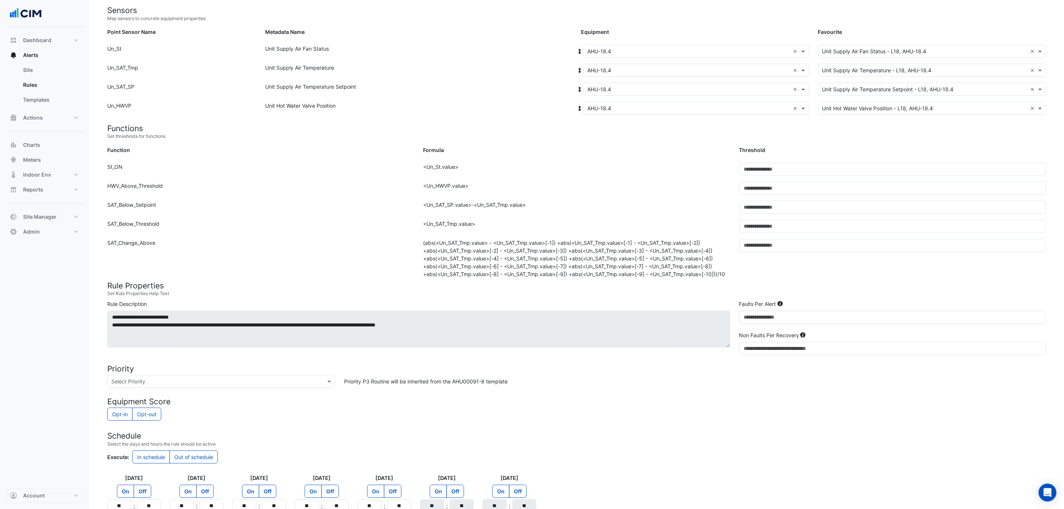
scroll to position [0, 0]
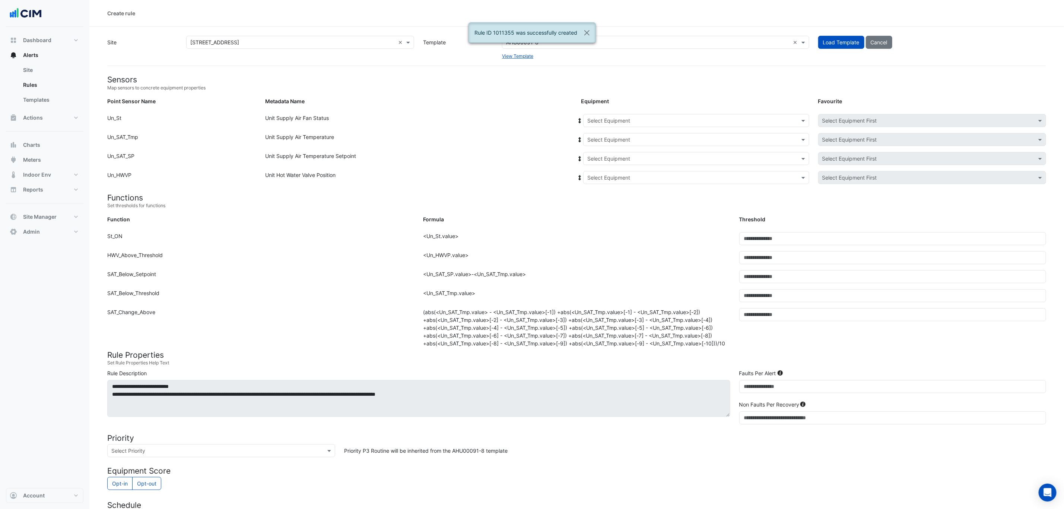
click at [642, 120] on input "text" at bounding box center [688, 121] width 203 height 8
click at [612, 180] on span "AHU-38.1" at bounding box center [600, 179] width 23 height 6
click at [580, 118] on icon at bounding box center [579, 120] width 7 height 5
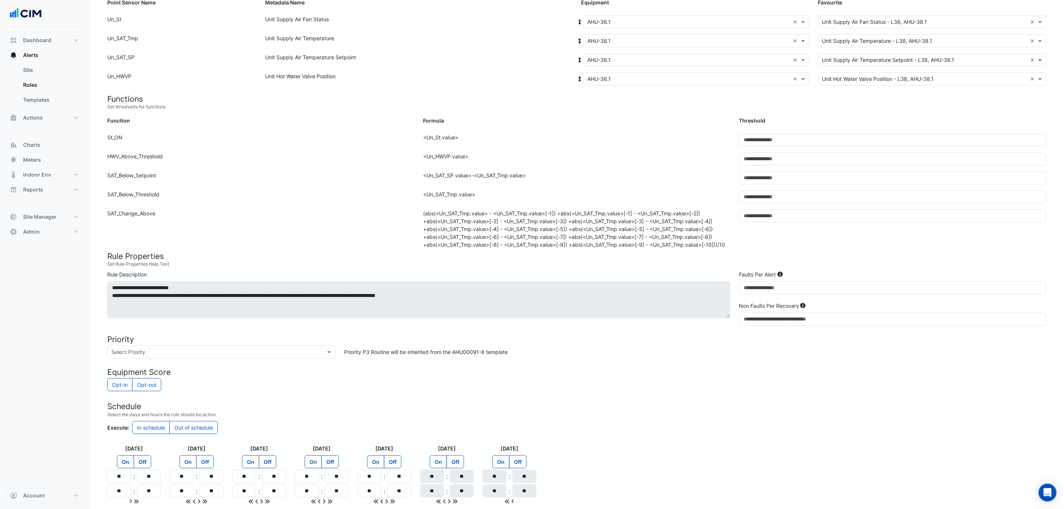
scroll to position [166, 0]
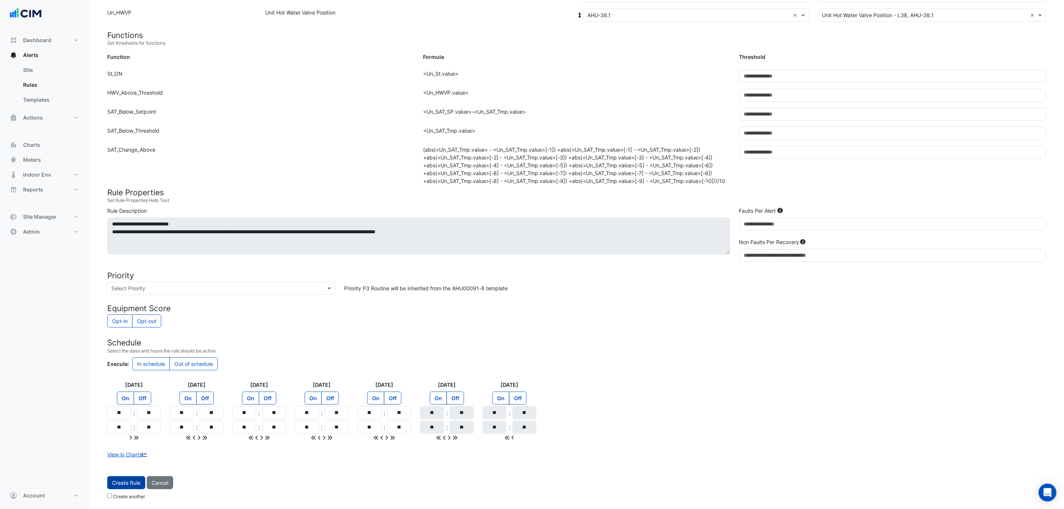
click at [127, 485] on span "Create Rule" at bounding box center [126, 482] width 28 height 6
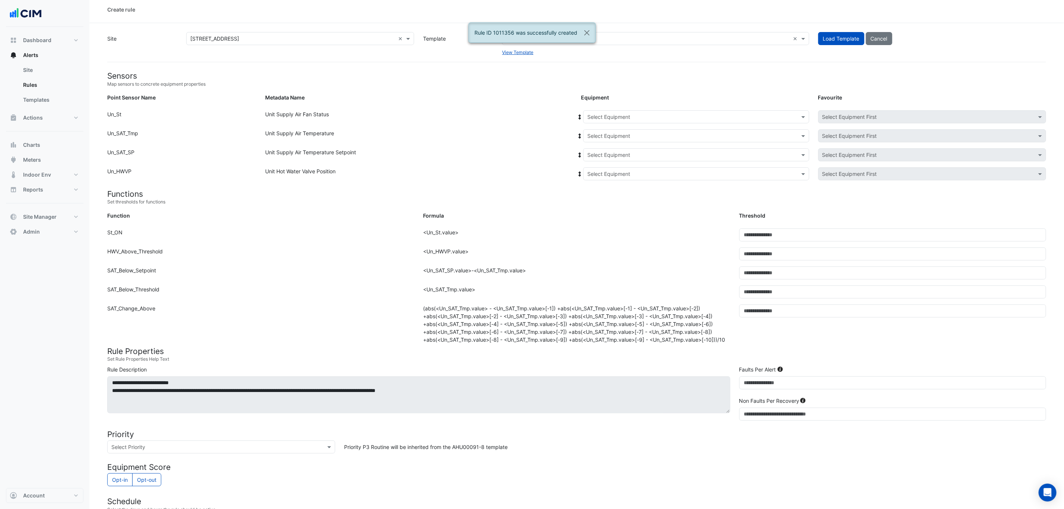
scroll to position [0, 0]
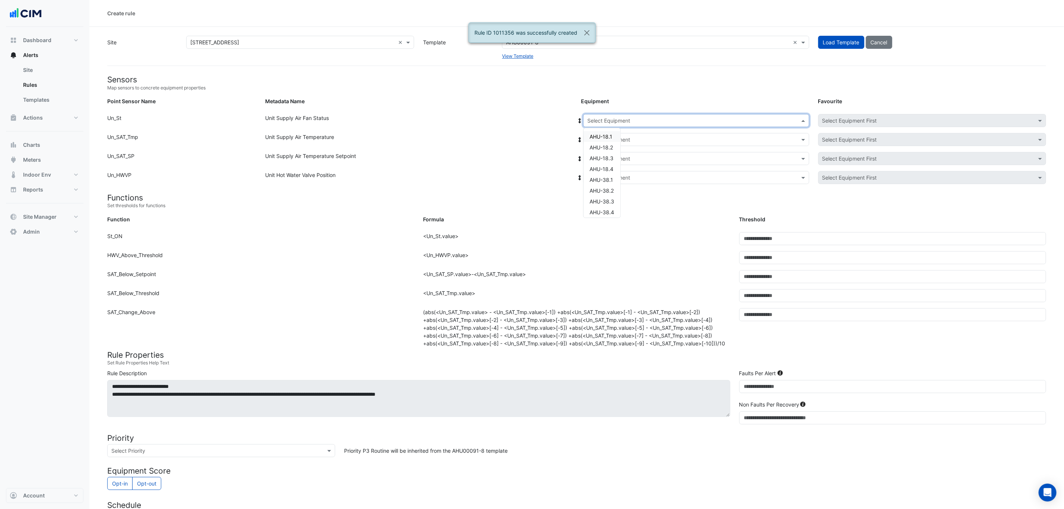
click at [611, 122] on input "text" at bounding box center [688, 121] width 203 height 8
click at [613, 191] on span "AHU-38.2" at bounding box center [601, 190] width 24 height 6
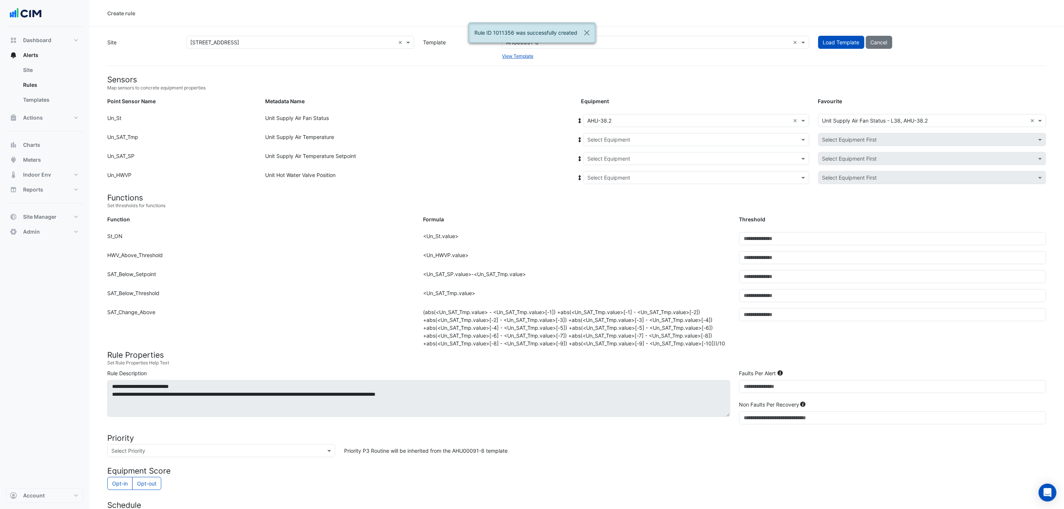
click at [579, 119] on icon at bounding box center [580, 120] width 3 height 5
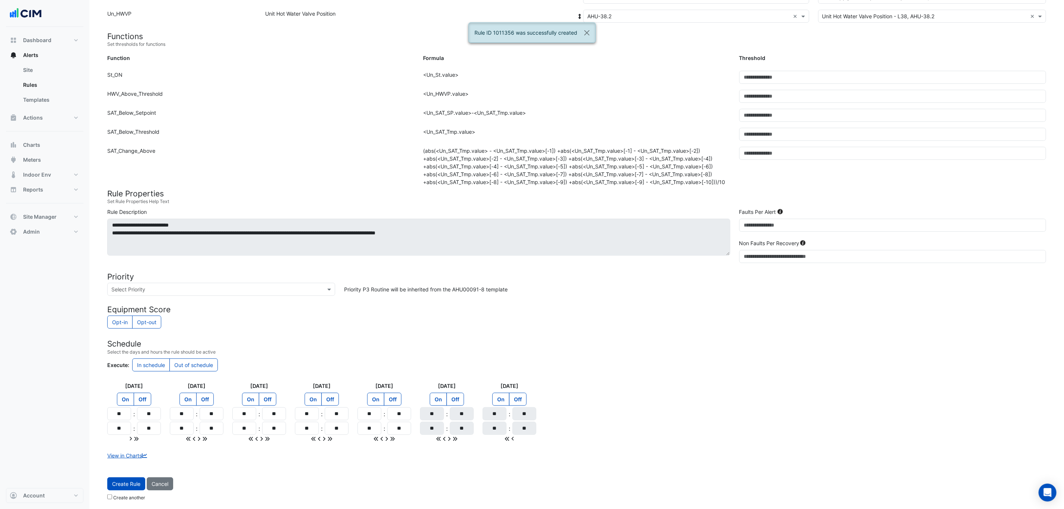
scroll to position [166, 0]
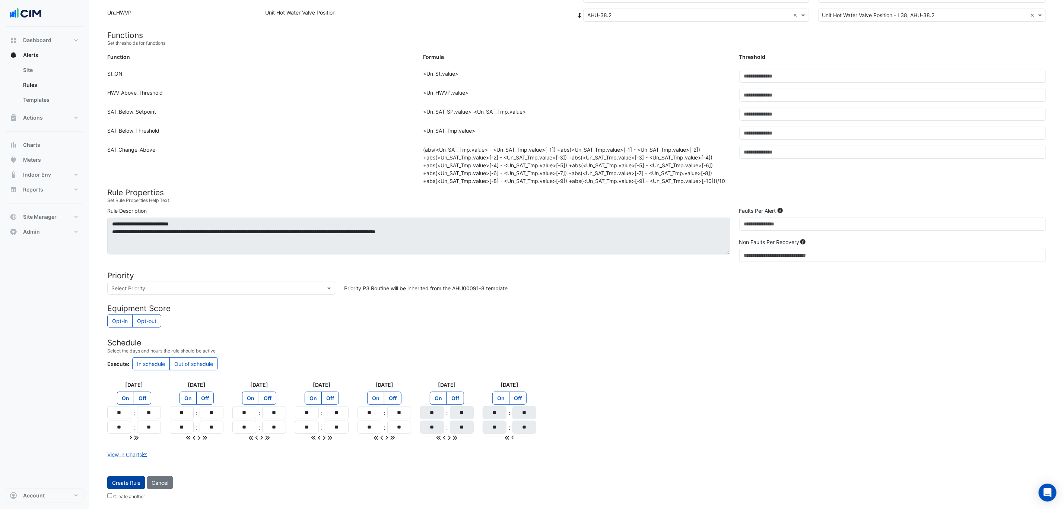
click at [133, 487] on button "Create Rule" at bounding box center [126, 482] width 38 height 13
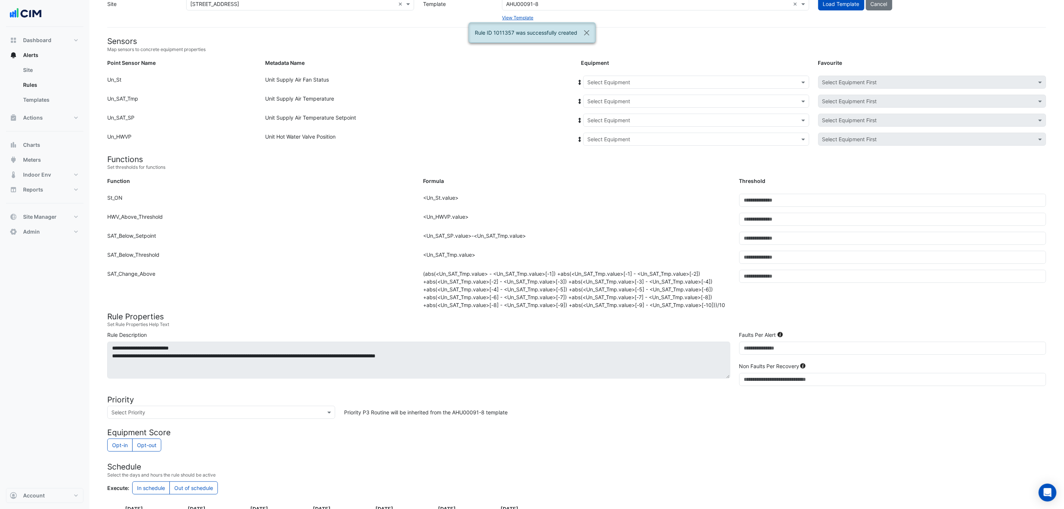
scroll to position [0, 0]
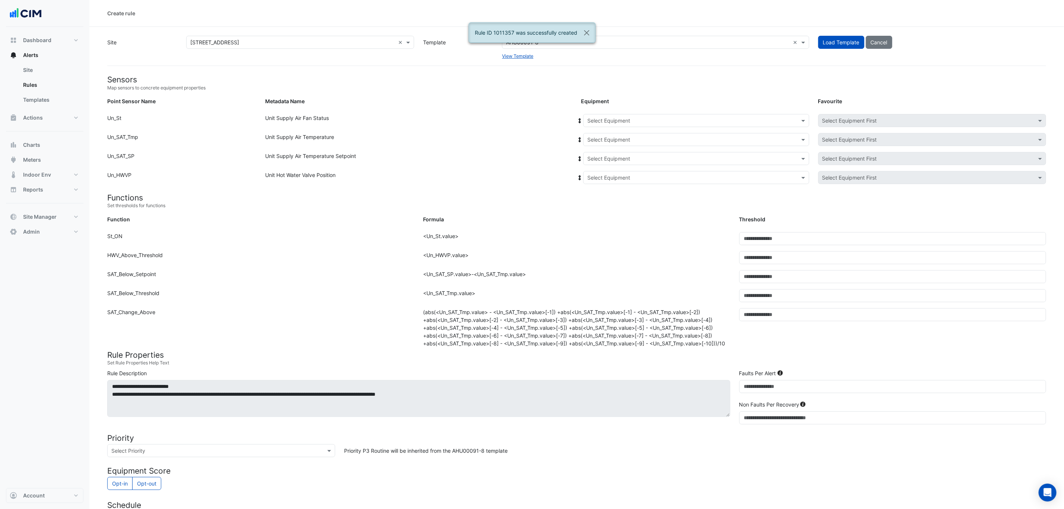
click at [606, 123] on input "text" at bounding box center [688, 121] width 203 height 8
click at [612, 203] on span "AHU-38.3" at bounding box center [601, 201] width 25 height 6
click at [578, 118] on icon at bounding box center [579, 120] width 7 height 5
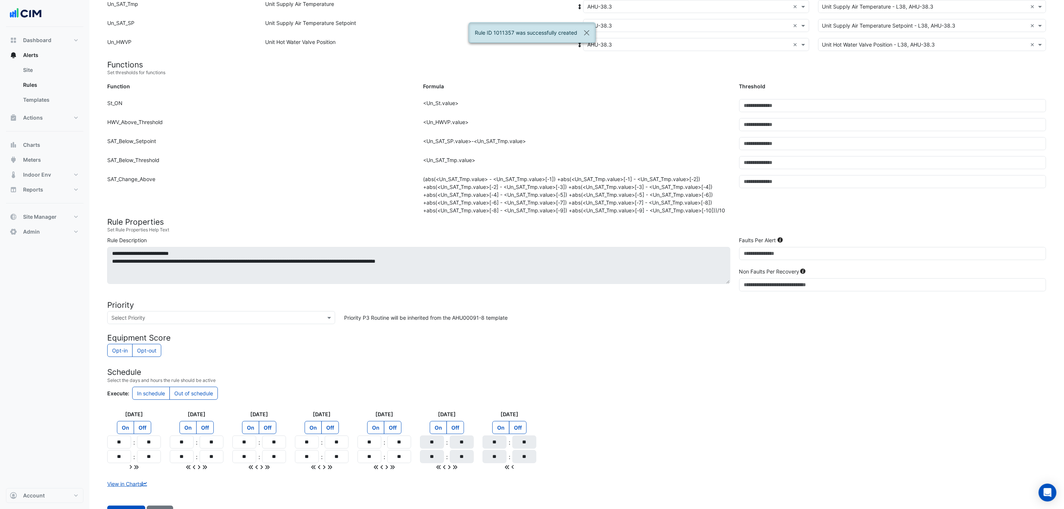
scroll to position [166, 0]
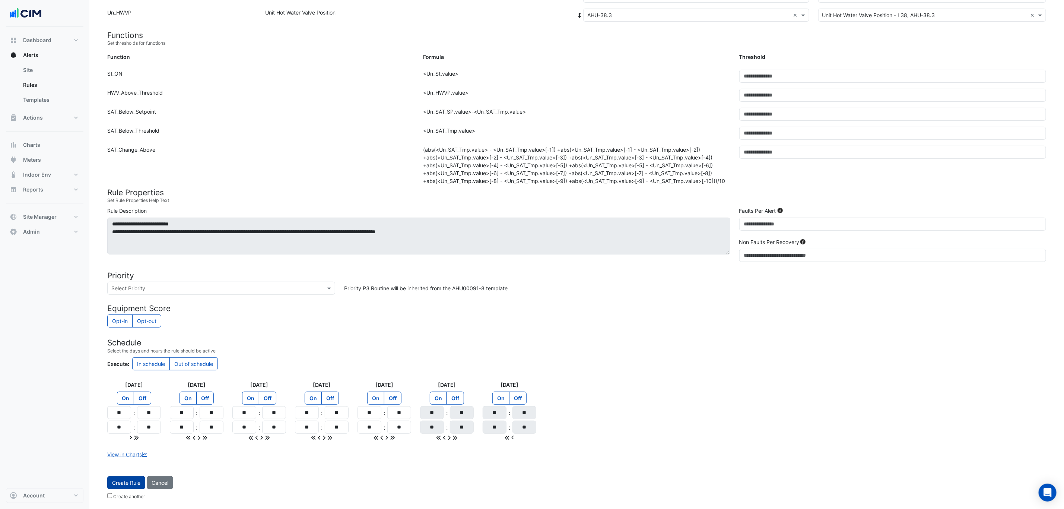
click at [132, 480] on span "Create Rule" at bounding box center [126, 482] width 28 height 6
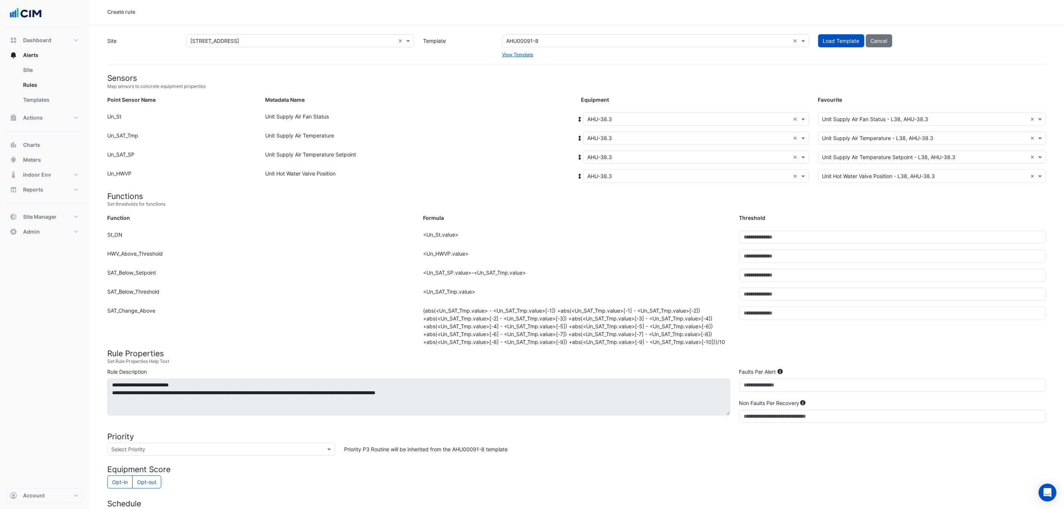
scroll to position [0, 0]
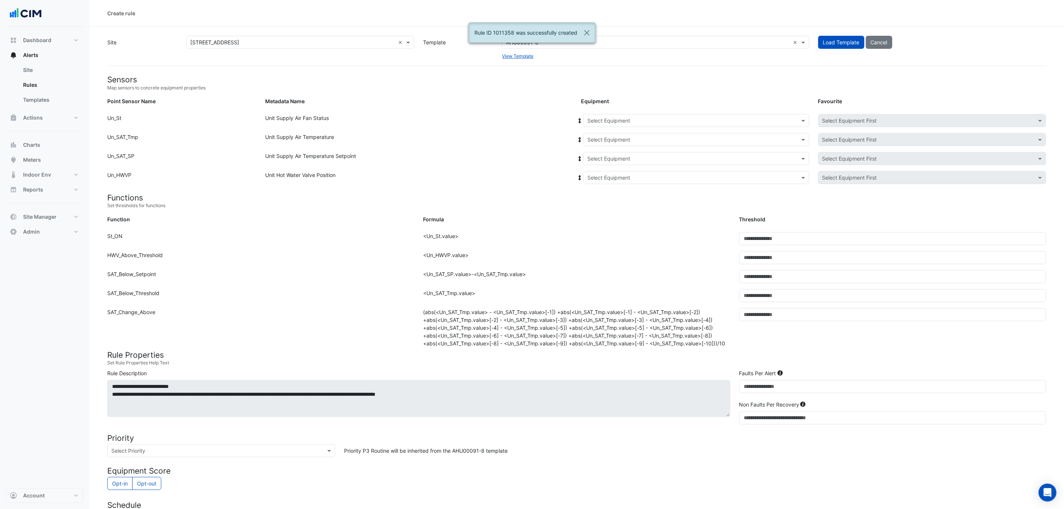
click at [626, 122] on input "text" at bounding box center [688, 121] width 203 height 8
click at [609, 210] on span "AHU-38.4" at bounding box center [601, 212] width 25 height 6
click at [578, 121] on icon at bounding box center [579, 120] width 7 height 5
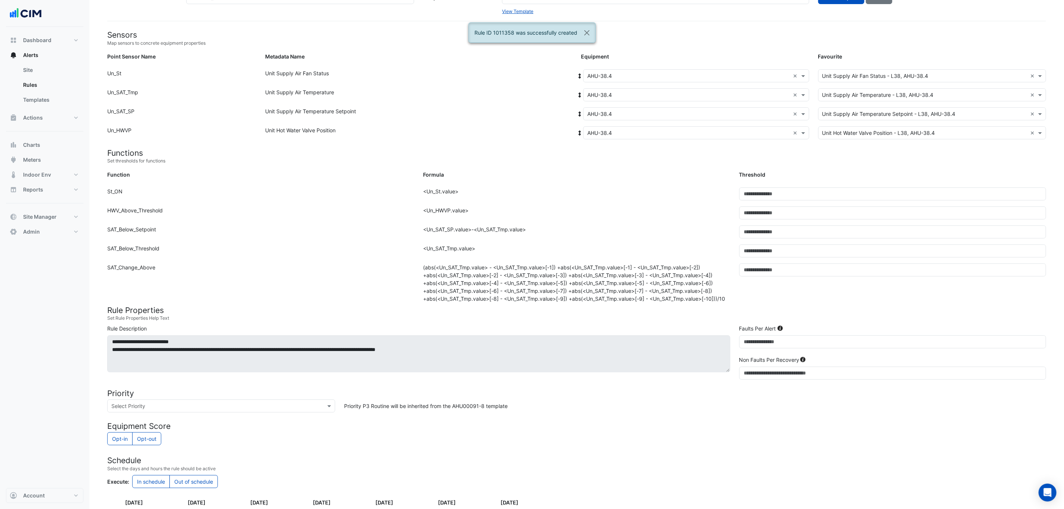
scroll to position [166, 0]
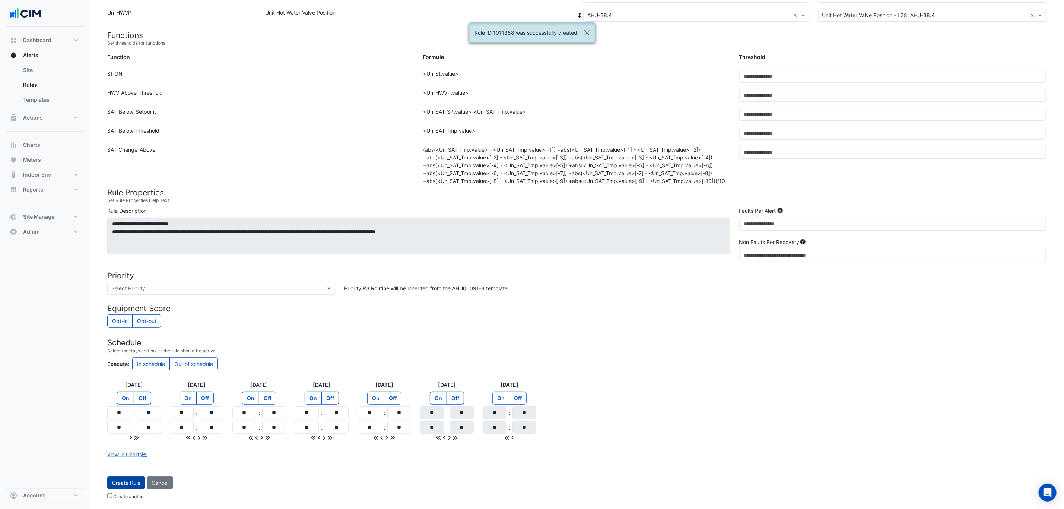
click at [125, 488] on button "Create Rule" at bounding box center [126, 482] width 38 height 13
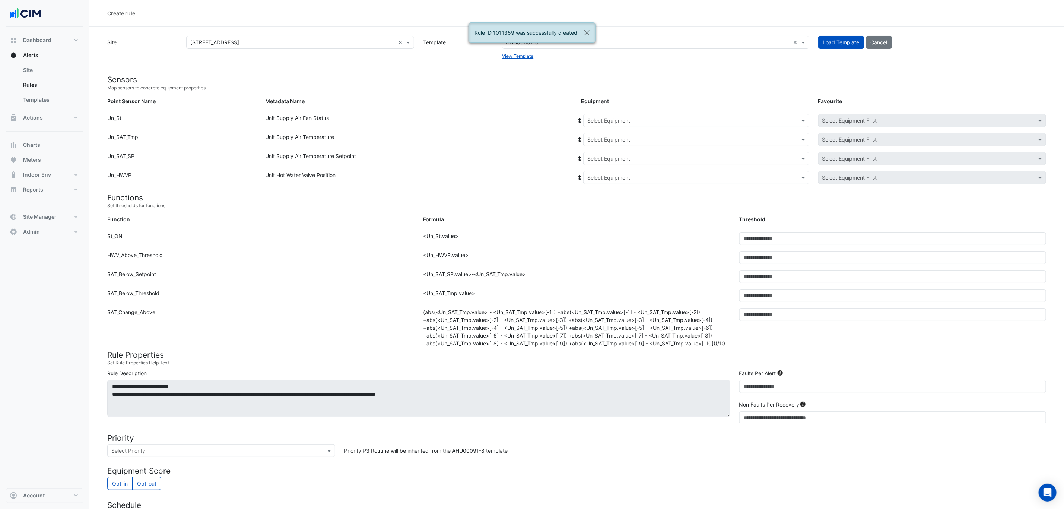
click at [619, 121] on input "text" at bounding box center [688, 121] width 203 height 8
click at [609, 166] on span "AHU-4.1" at bounding box center [599, 167] width 20 height 6
click at [581, 118] on icon at bounding box center [579, 120] width 7 height 5
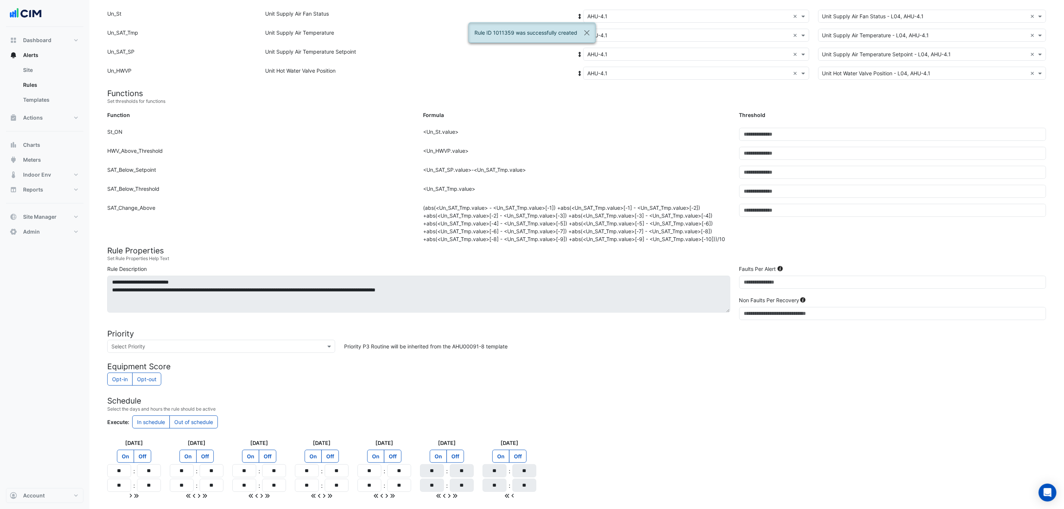
scroll to position [166, 0]
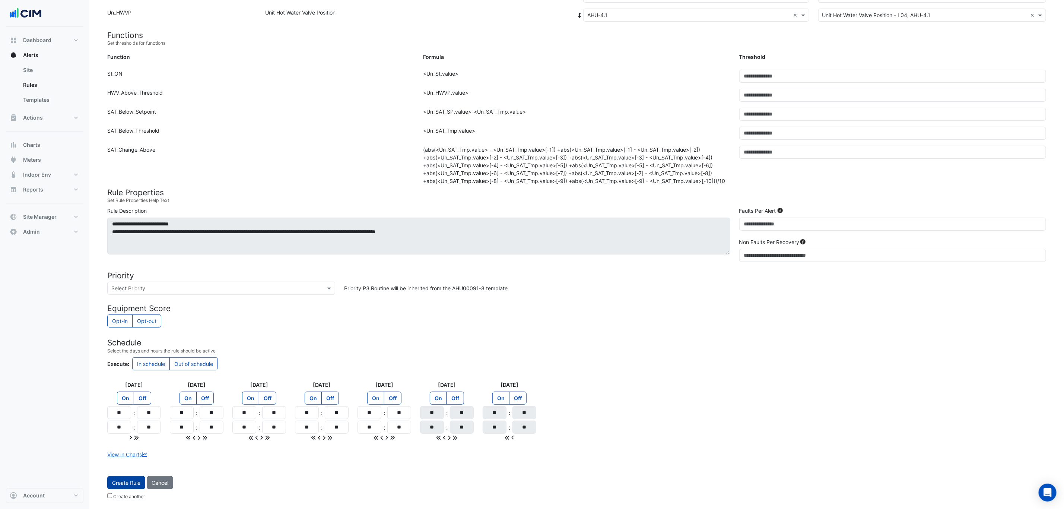
click at [116, 485] on span "Create Rule" at bounding box center [126, 482] width 28 height 6
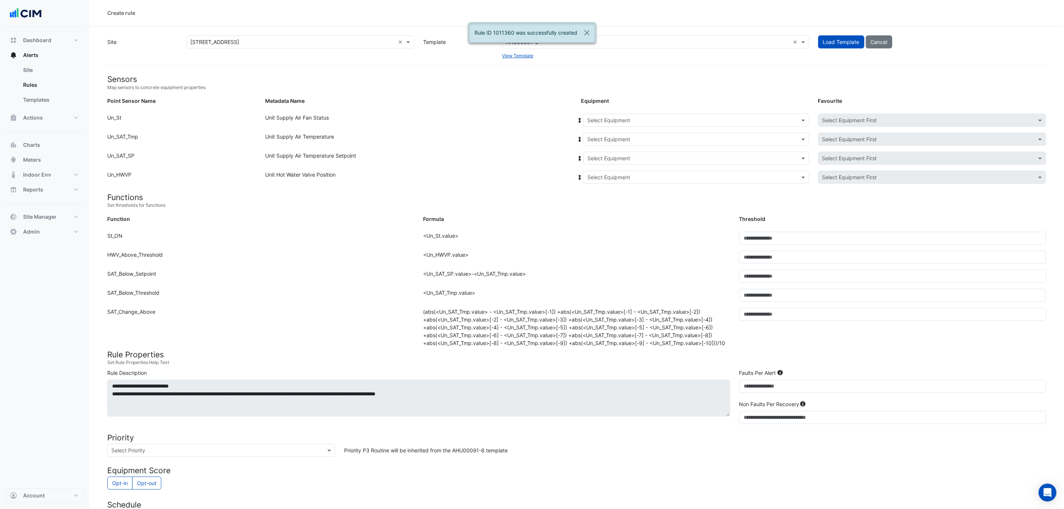
scroll to position [0, 0]
click at [617, 120] on input "text" at bounding box center [688, 121] width 203 height 8
click at [610, 177] on span "AHU-4.2" at bounding box center [599, 178] width 21 height 6
click at [578, 118] on icon at bounding box center [579, 120] width 7 height 5
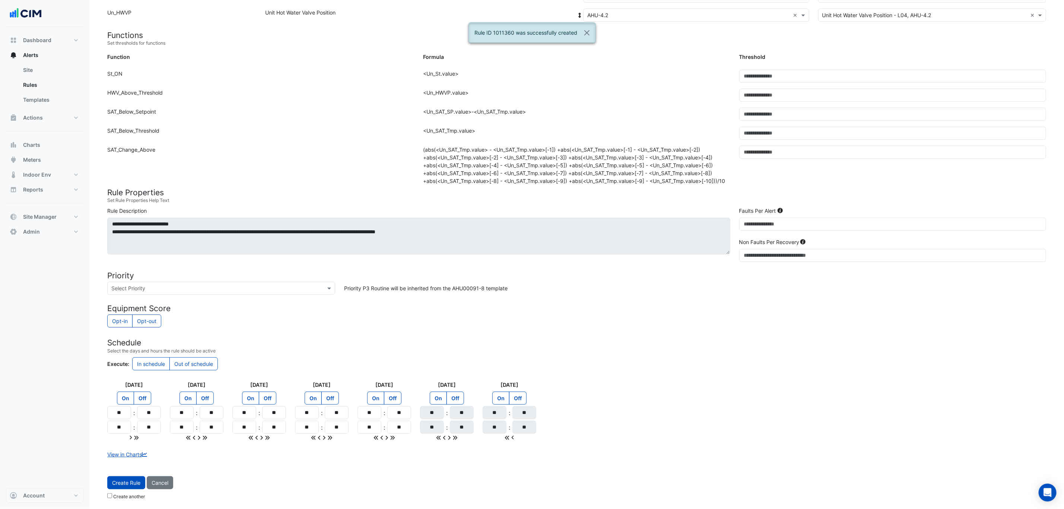
scroll to position [166, 0]
click at [128, 481] on span "Create Rule" at bounding box center [126, 482] width 28 height 6
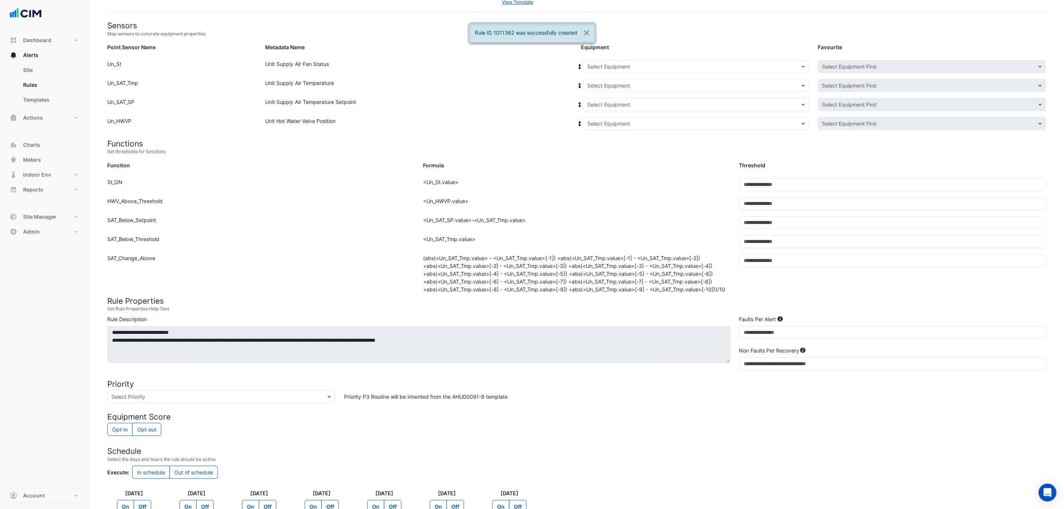
scroll to position [0, 0]
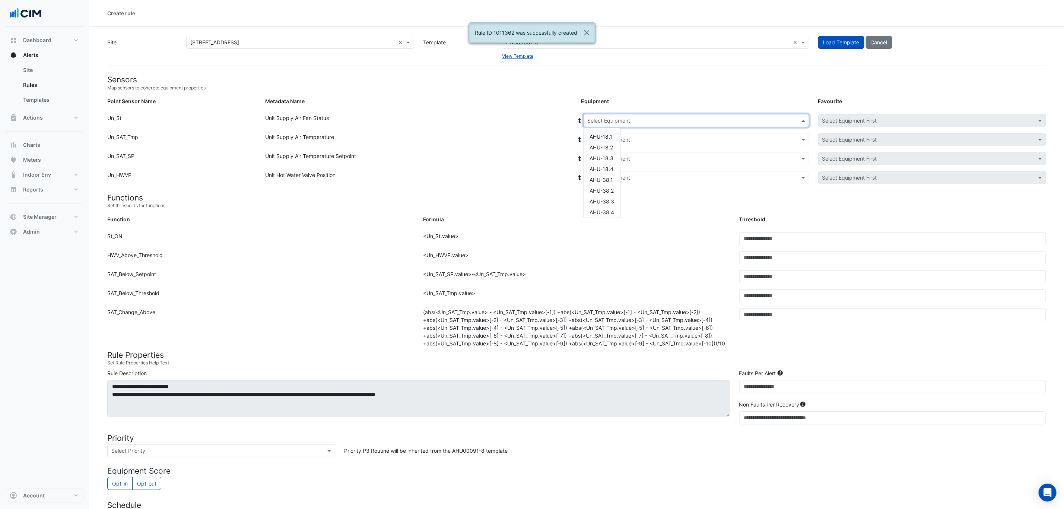
click at [611, 122] on input "text" at bounding box center [688, 121] width 203 height 8
click at [605, 189] on span "AHU-4.3" at bounding box center [599, 188] width 21 height 6
click at [578, 118] on icon at bounding box center [579, 120] width 7 height 5
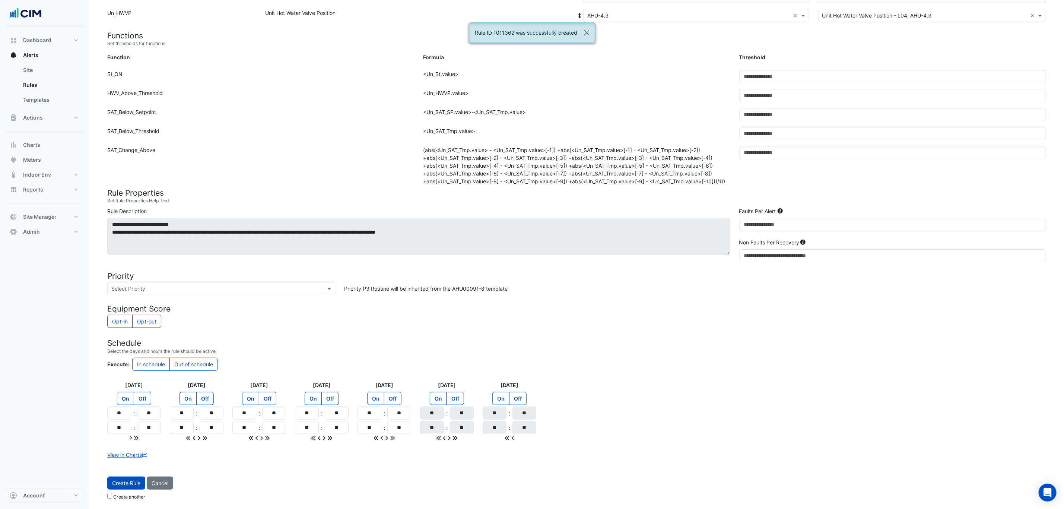
scroll to position [166, 0]
click at [136, 484] on span "Create Rule" at bounding box center [126, 482] width 28 height 6
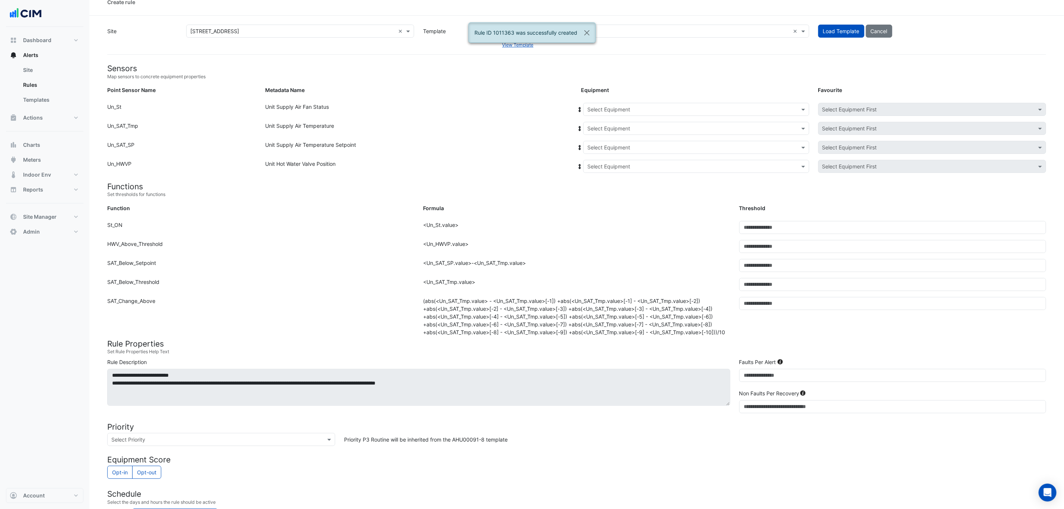
scroll to position [0, 0]
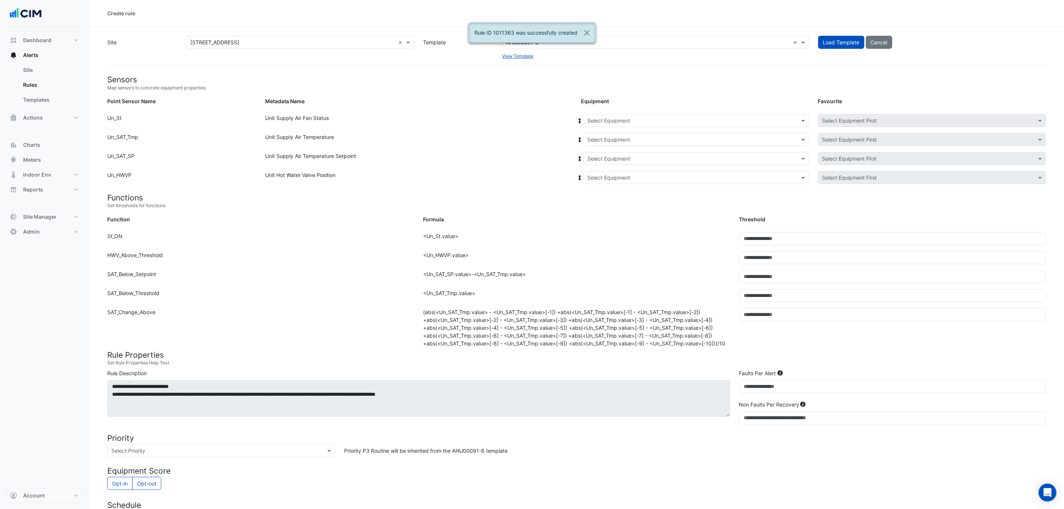
click at [614, 121] on input "text" at bounding box center [688, 121] width 203 height 8
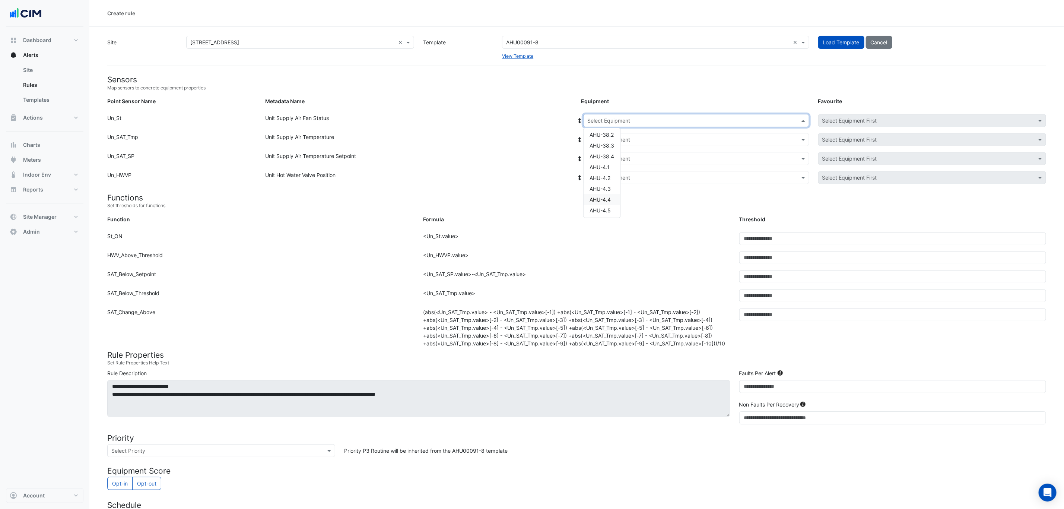
click at [610, 197] on span "AHU-4.4" at bounding box center [599, 199] width 21 height 6
click at [580, 120] on icon at bounding box center [580, 120] width 3 height 5
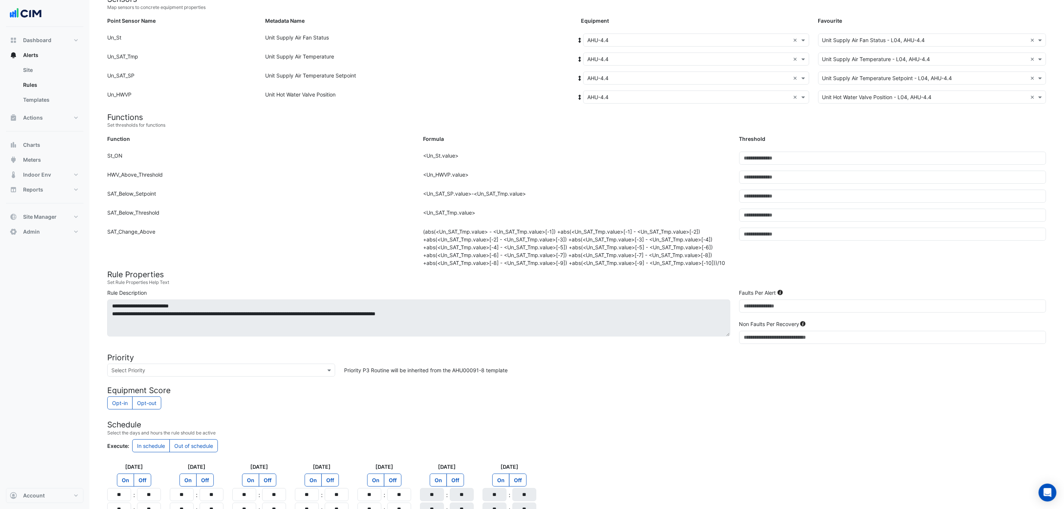
scroll to position [166, 0]
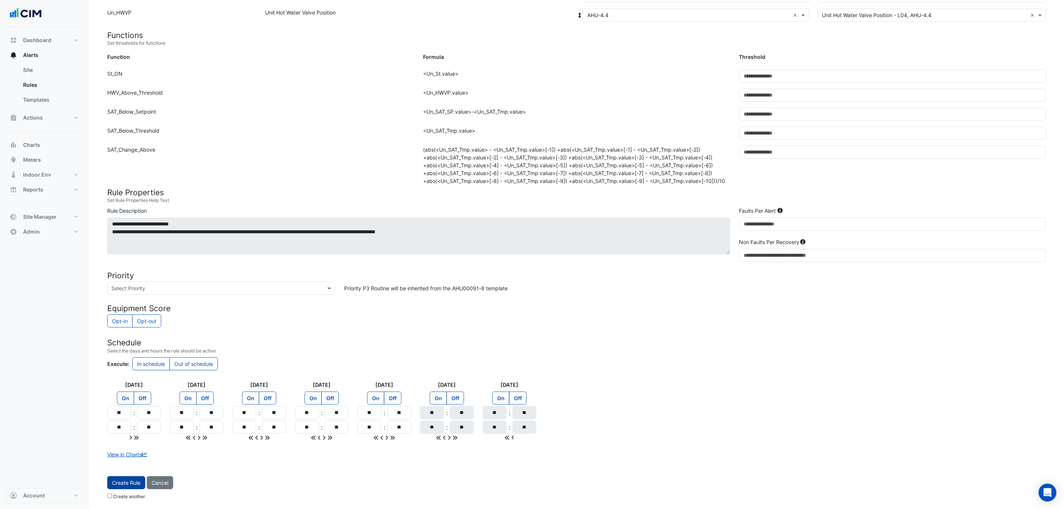
click at [132, 478] on button "Create Rule" at bounding box center [126, 482] width 38 height 13
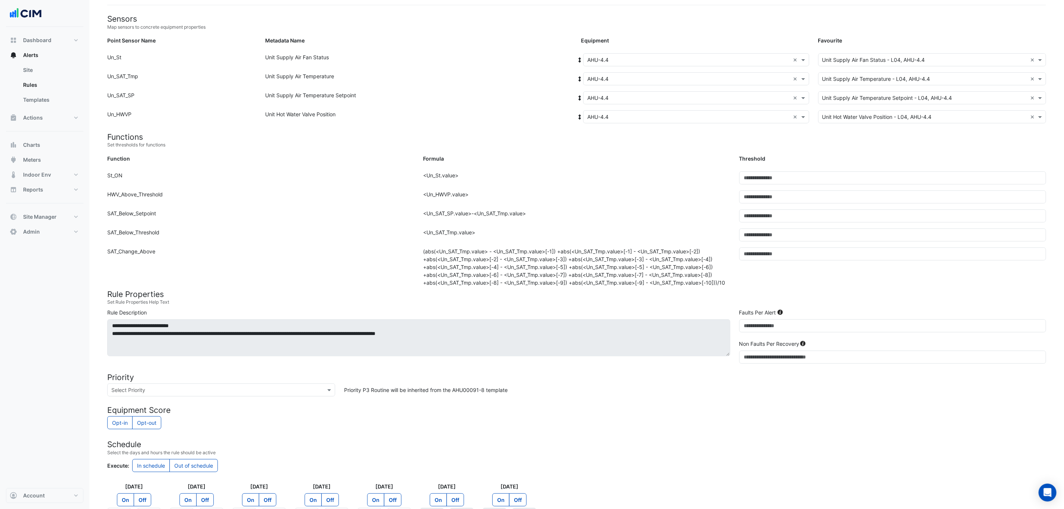
scroll to position [0, 0]
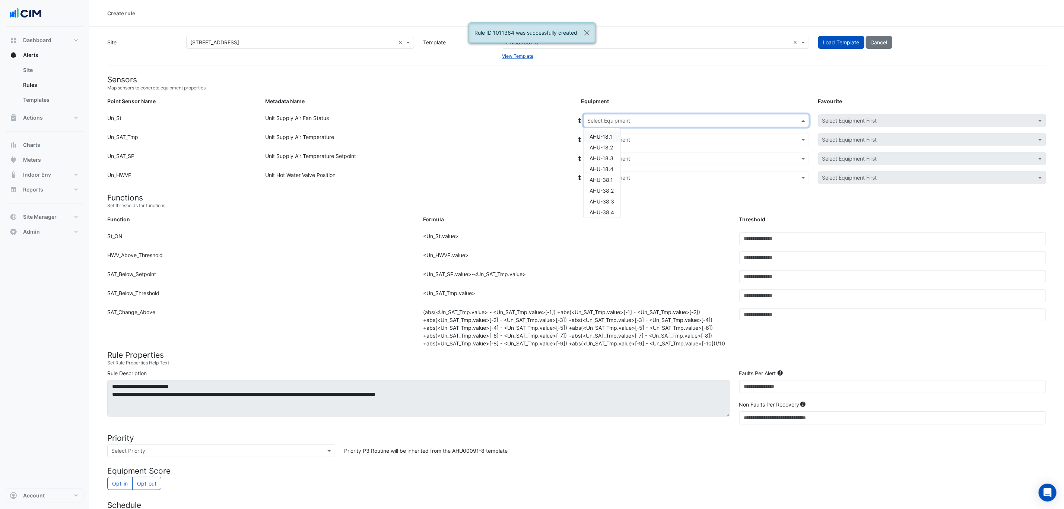
click at [606, 120] on input "text" at bounding box center [688, 121] width 203 height 8
click at [608, 163] on span "AHU-4.5" at bounding box center [599, 166] width 21 height 6
click at [580, 118] on icon at bounding box center [579, 120] width 7 height 5
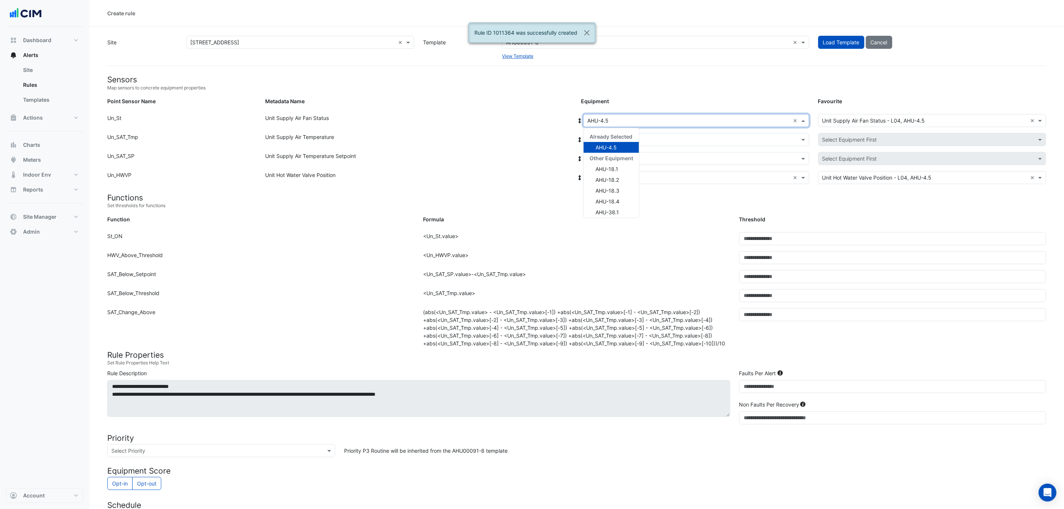
click at [604, 123] on input "text" at bounding box center [688, 121] width 203 height 8
click at [623, 183] on div "AHU-G.1" at bounding box center [610, 186] width 55 height 11
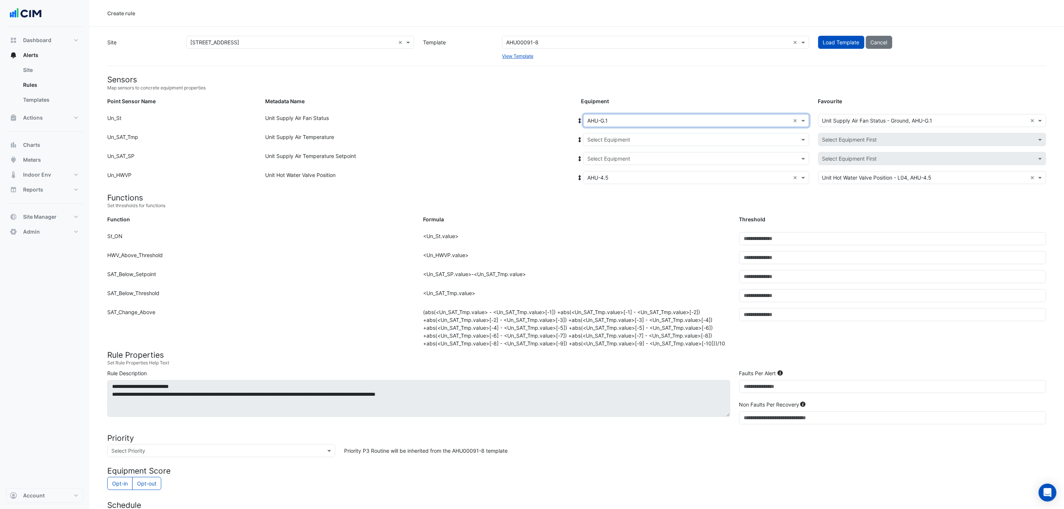
click at [580, 120] on icon at bounding box center [580, 120] width 3 height 5
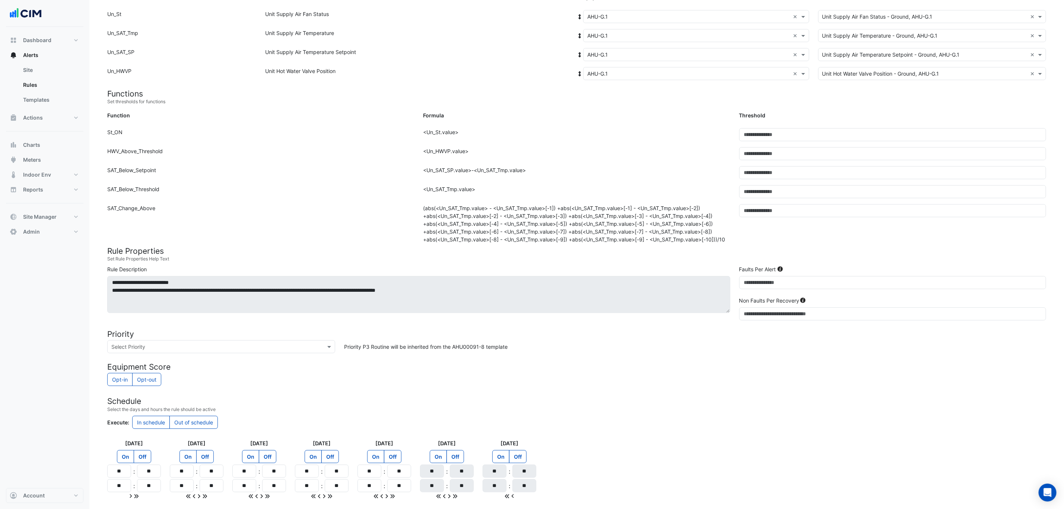
scroll to position [166, 0]
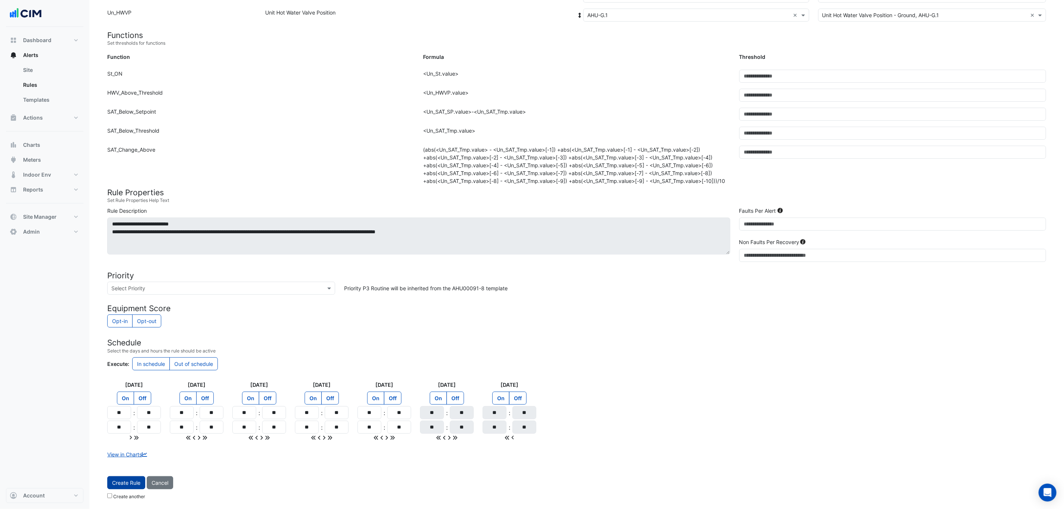
click at [129, 483] on span "Create Rule" at bounding box center [126, 482] width 28 height 6
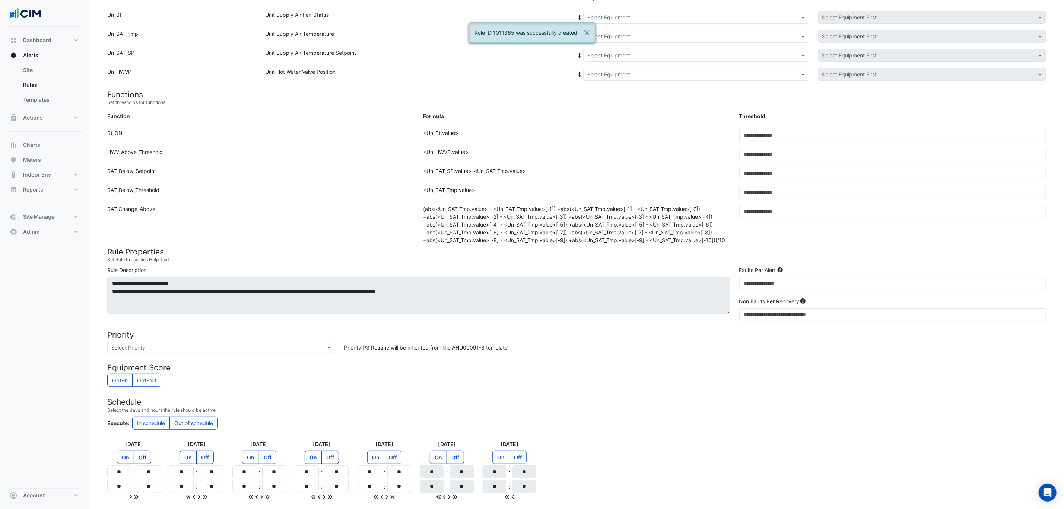
scroll to position [0, 0]
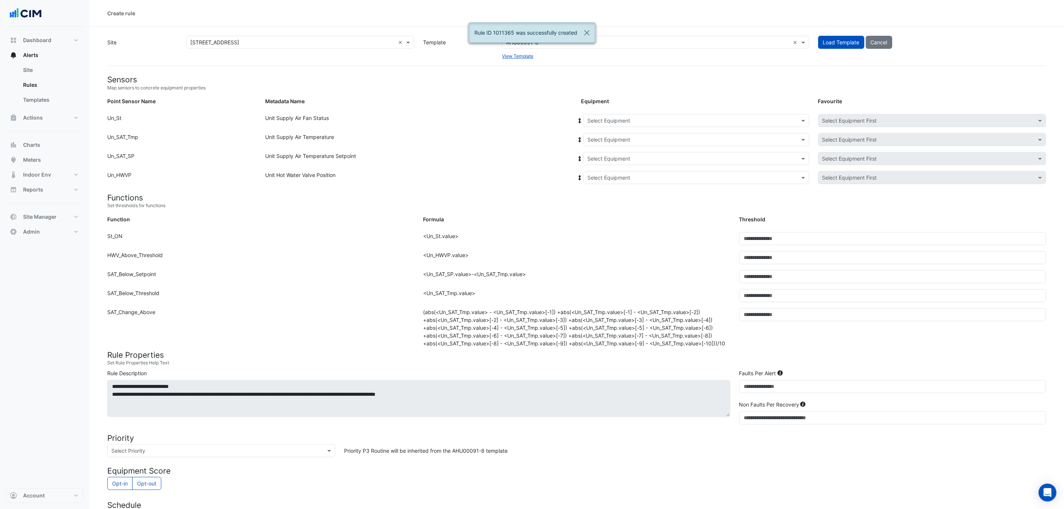
click at [625, 118] on input "text" at bounding box center [688, 121] width 203 height 8
click at [602, 190] on span "AHU-G.2" at bounding box center [599, 188] width 21 height 6
click at [580, 117] on span at bounding box center [579, 121] width 7 height 8
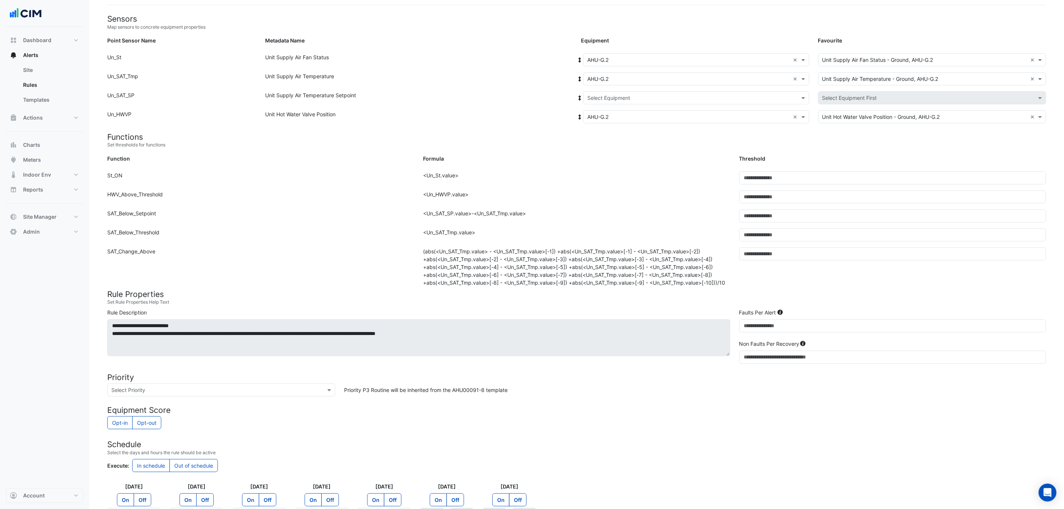
scroll to position [0, 0]
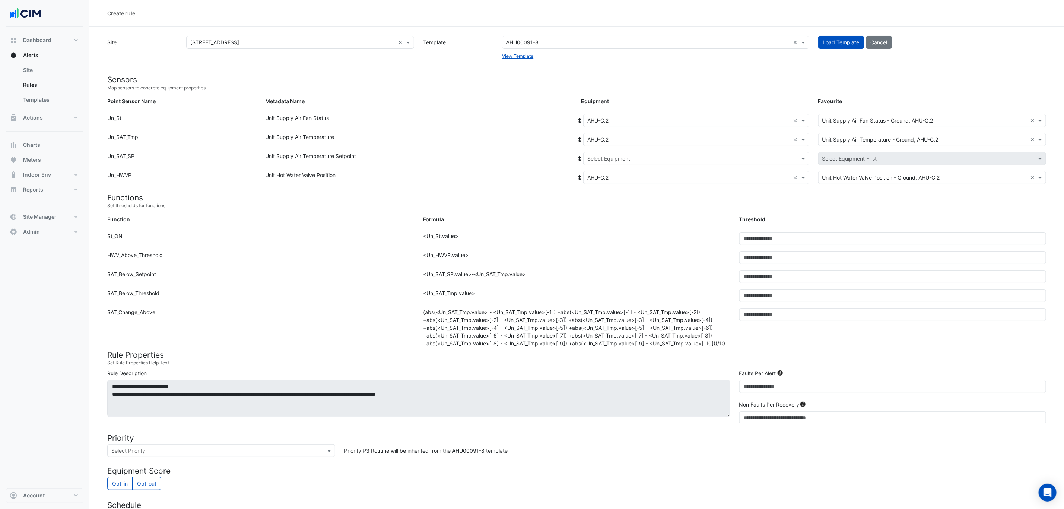
click at [613, 122] on input "text" at bounding box center [688, 121] width 203 height 8
click at [624, 196] on div "AHU-G.3" at bounding box center [610, 199] width 55 height 11
click at [580, 118] on icon at bounding box center [579, 120] width 7 height 5
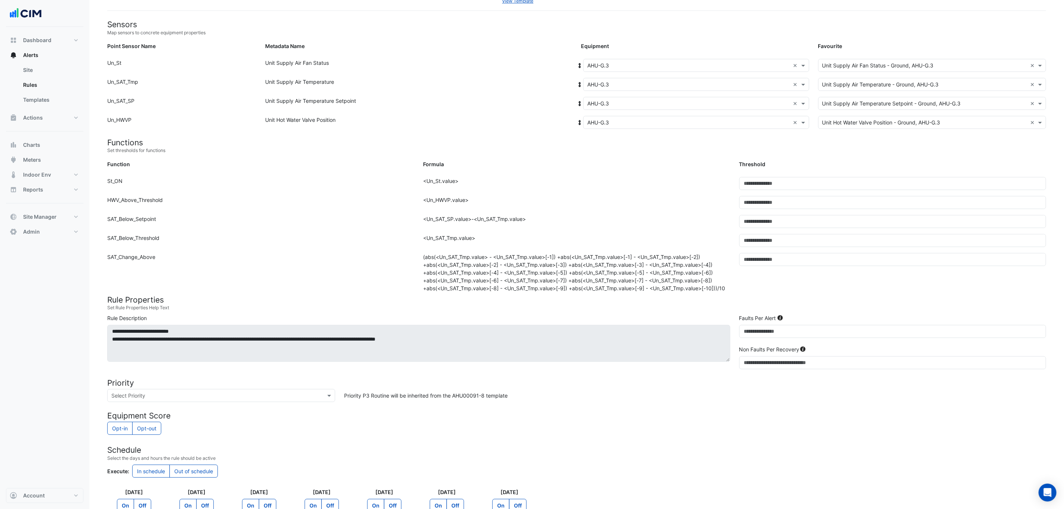
scroll to position [166, 0]
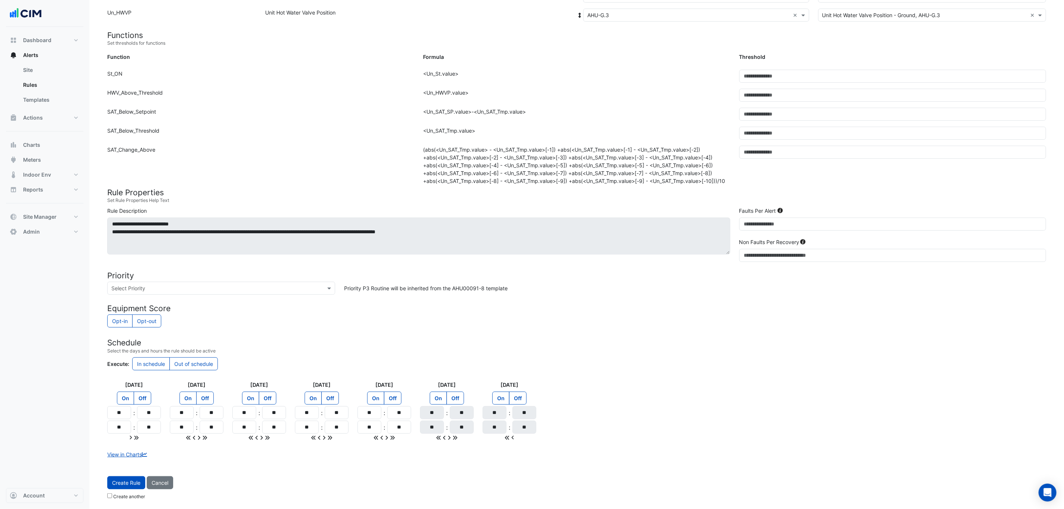
click at [131, 483] on span "Create Rule" at bounding box center [126, 482] width 28 height 6
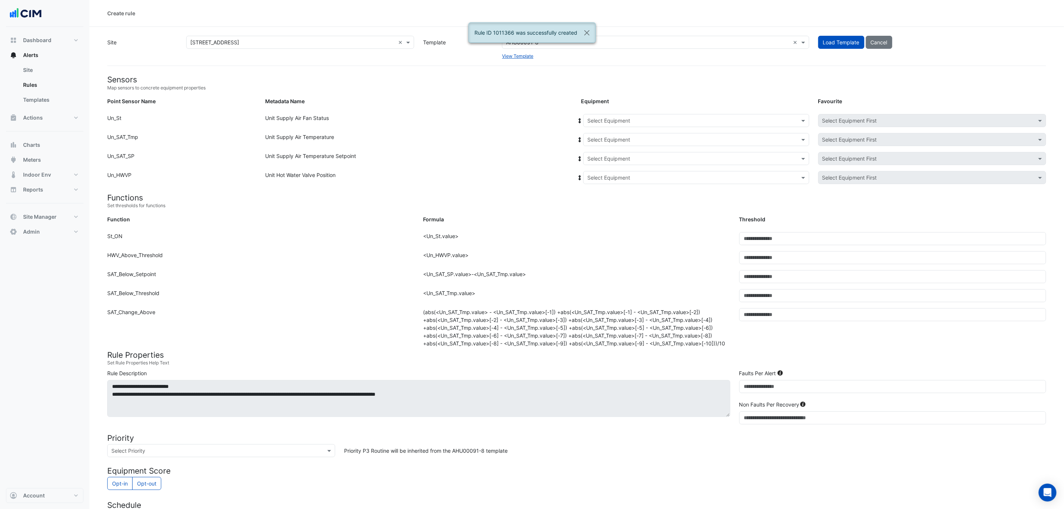
click at [614, 121] on input "text" at bounding box center [688, 121] width 203 height 8
click at [608, 210] on span "AHU-GM.1" at bounding box center [601, 210] width 25 height 6
click at [580, 118] on icon at bounding box center [580, 120] width 3 height 5
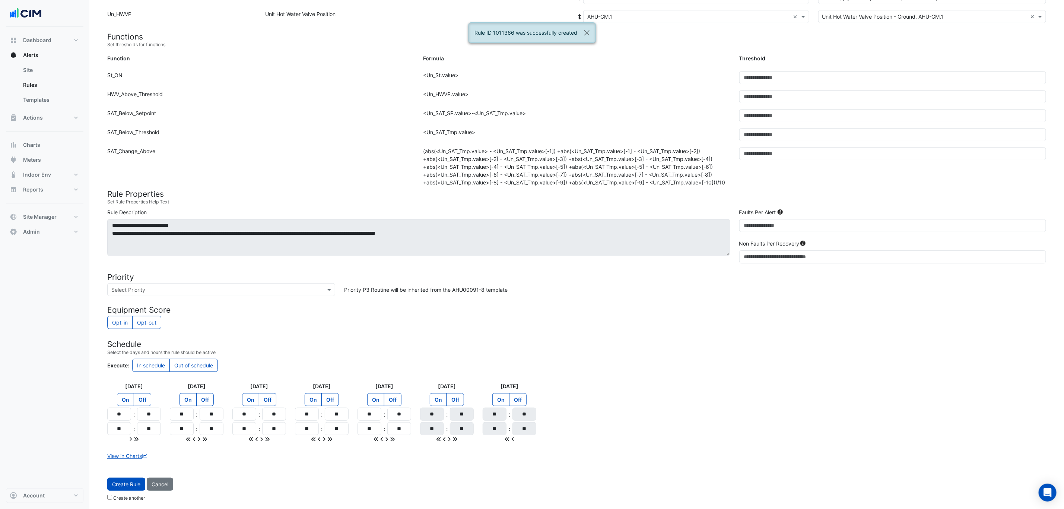
scroll to position [166, 0]
click at [120, 480] on span "Create Rule" at bounding box center [126, 482] width 28 height 6
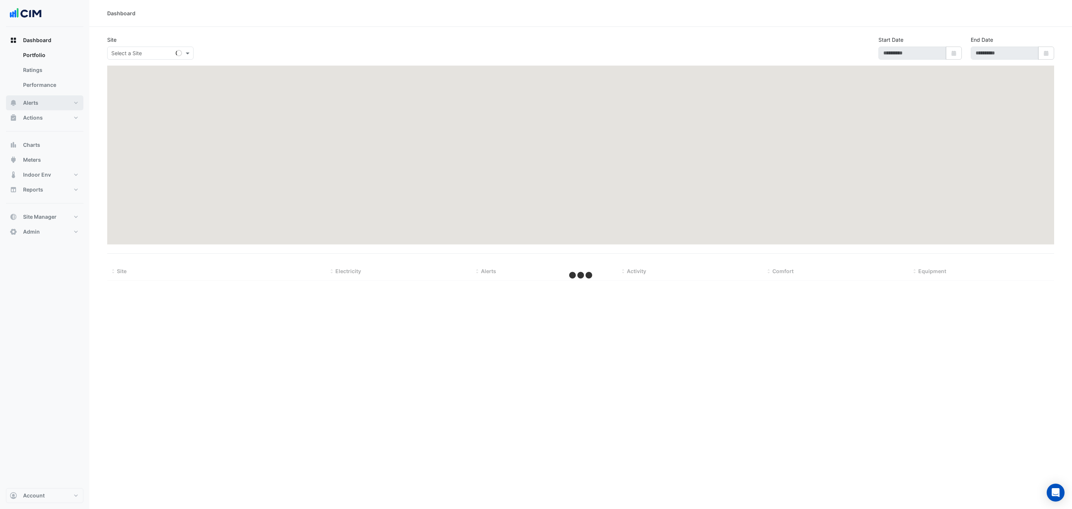
select select "***"
type input "**********"
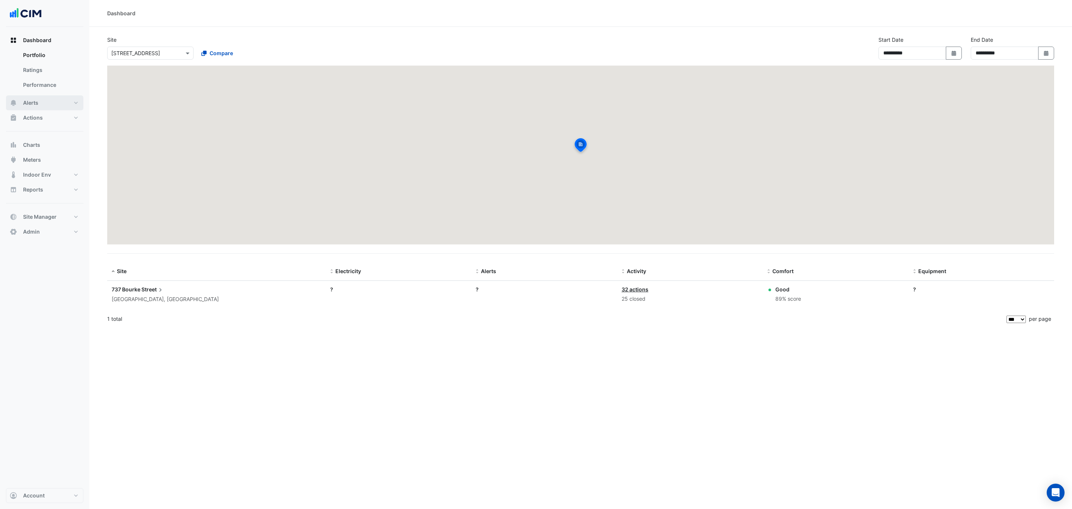
click at [60, 105] on button "Alerts" at bounding box center [44, 102] width 77 height 15
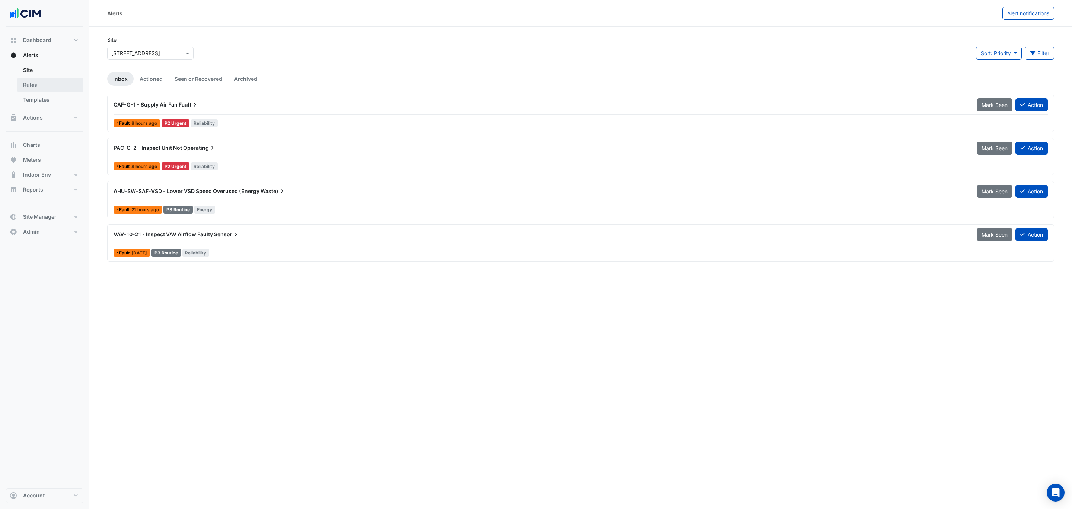
click at [50, 86] on link "Rules" at bounding box center [50, 84] width 66 height 15
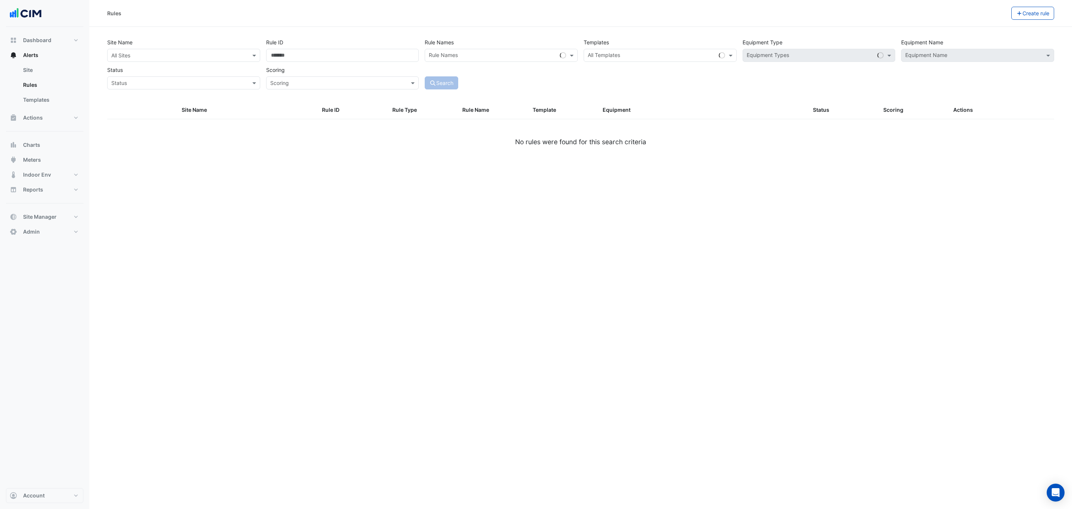
click at [165, 55] on input "text" at bounding box center [176, 56] width 130 height 8
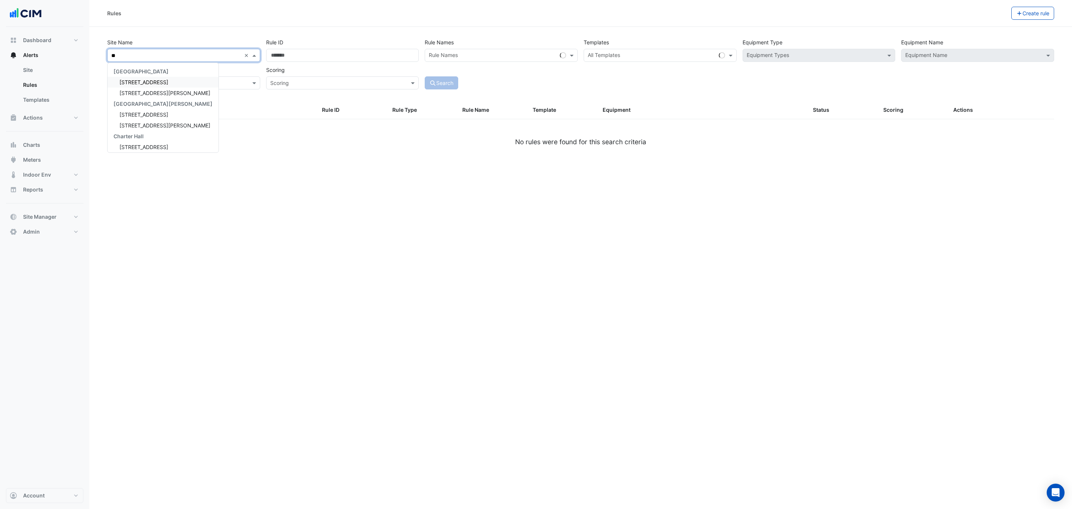
type input "***"
click at [150, 81] on span "[STREET_ADDRESS][PERSON_NAME]" at bounding box center [165, 82] width 91 height 6
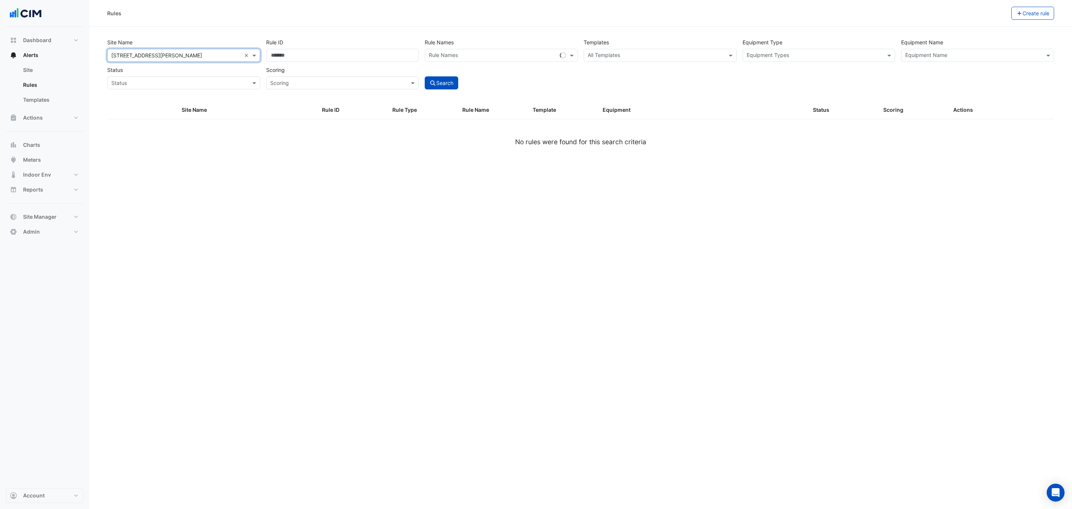
click at [913, 56] on input "text" at bounding box center [974, 56] width 136 height 8
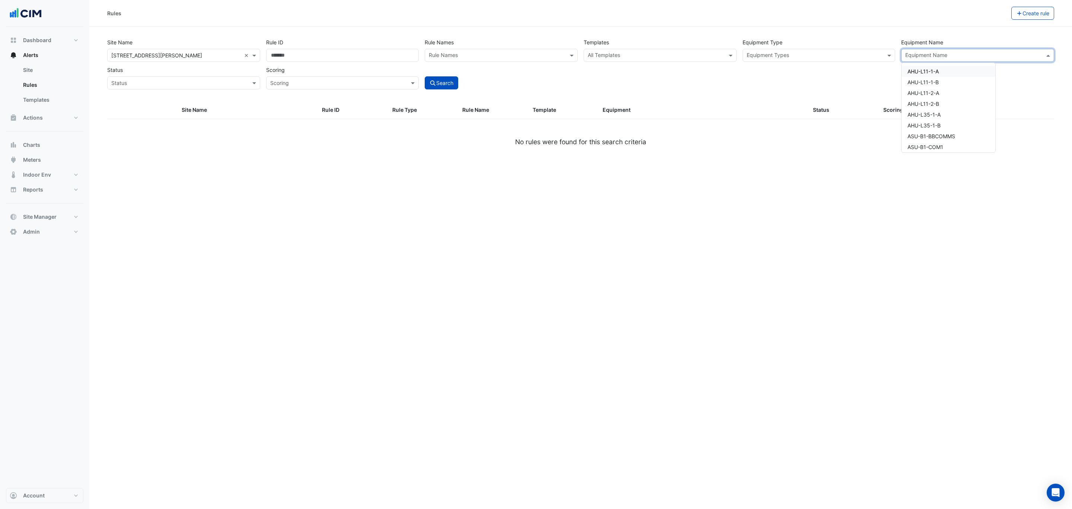
click at [643, 53] on div "All Templates" at bounding box center [654, 56] width 140 height 12
click at [644, 55] on input "text" at bounding box center [656, 56] width 136 height 8
click at [644, 54] on input "text" at bounding box center [656, 56] width 136 height 8
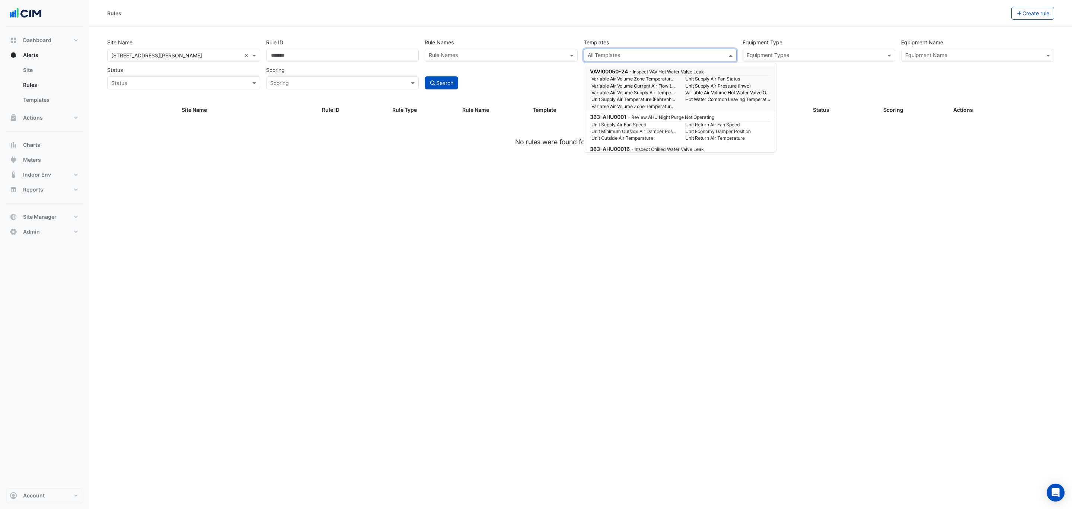
click at [644, 54] on input "text" at bounding box center [656, 56] width 136 height 8
paste input "**********"
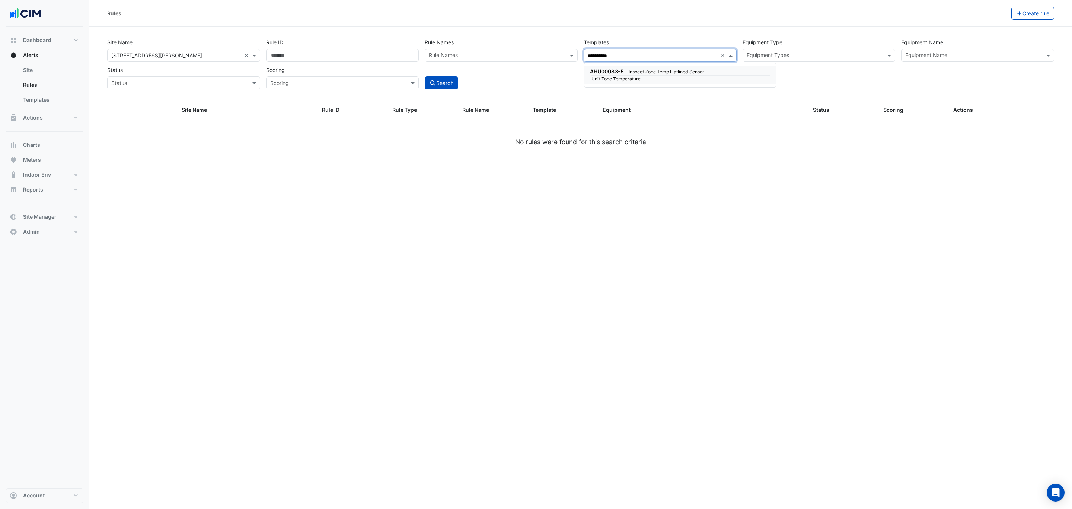
click at [633, 76] on small "Unit Zone Temperature" at bounding box center [634, 79] width 94 height 7
type input "**********"
click at [440, 88] on button "Search" at bounding box center [442, 82] width 34 height 13
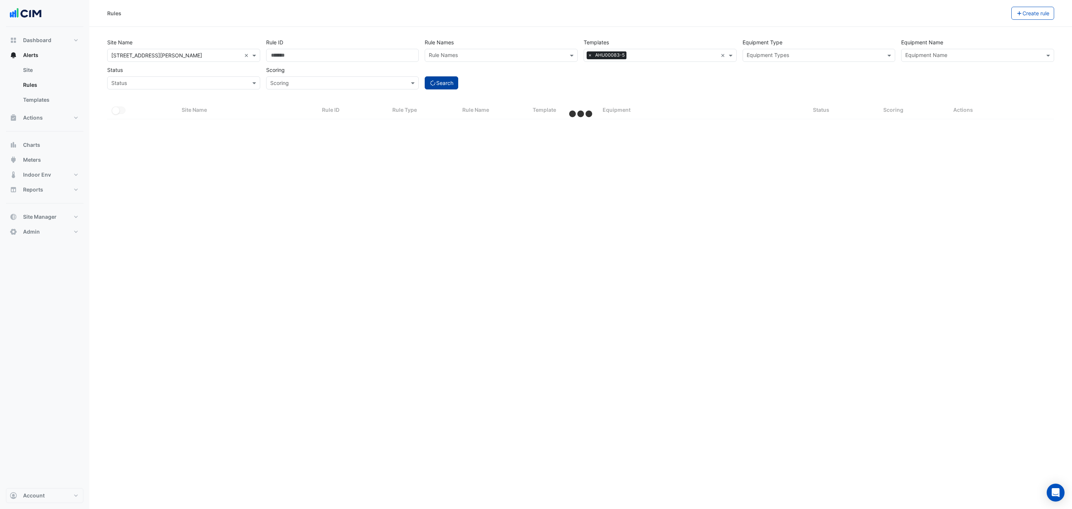
select select "***"
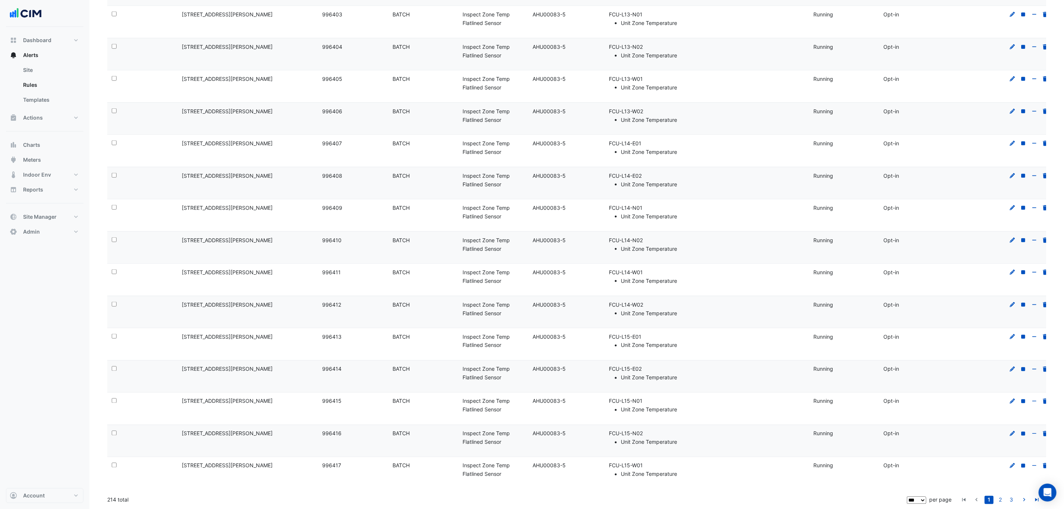
scroll to position [2869, 0]
click at [1012, 237] on icon at bounding box center [1012, 239] width 7 height 5
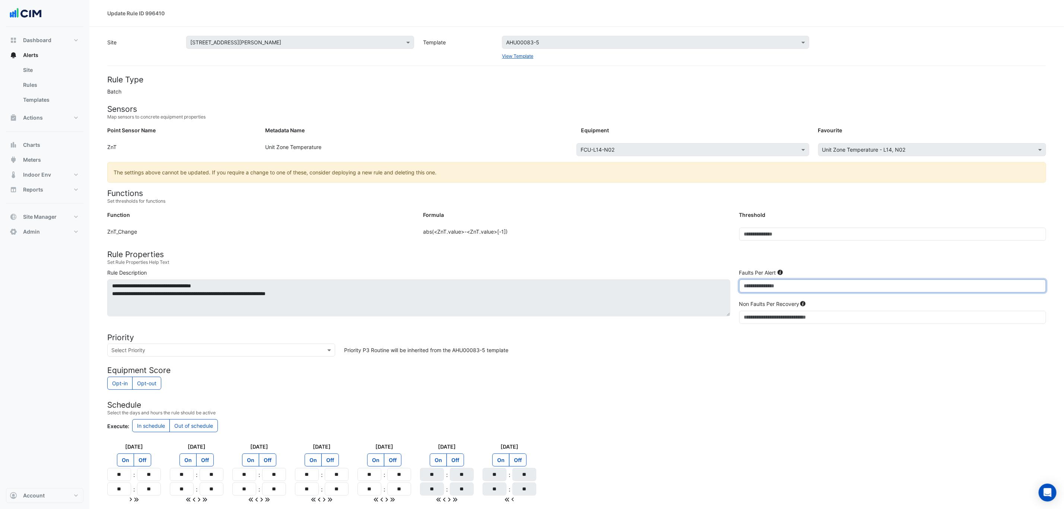
drag, startPoint x: 759, startPoint y: 286, endPoint x: 742, endPoint y: 286, distance: 17.1
click at [742, 286] on input "**" at bounding box center [892, 285] width 307 height 13
click at [809, 402] on h4 "Schedule" at bounding box center [576, 404] width 939 height 9
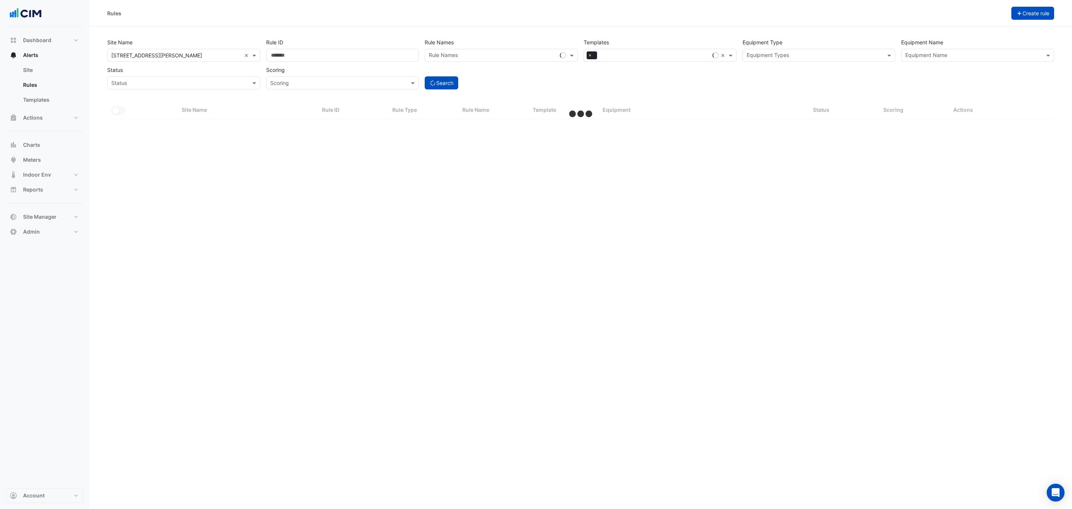
click at [1033, 9] on button "Create rule" at bounding box center [1033, 13] width 43 height 13
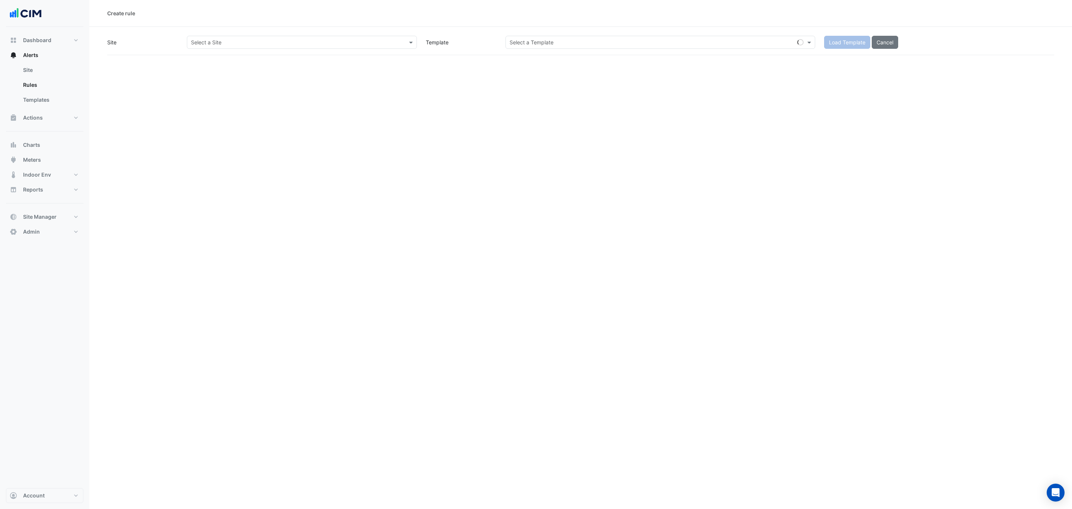
click at [239, 39] on input "text" at bounding box center [294, 43] width 207 height 8
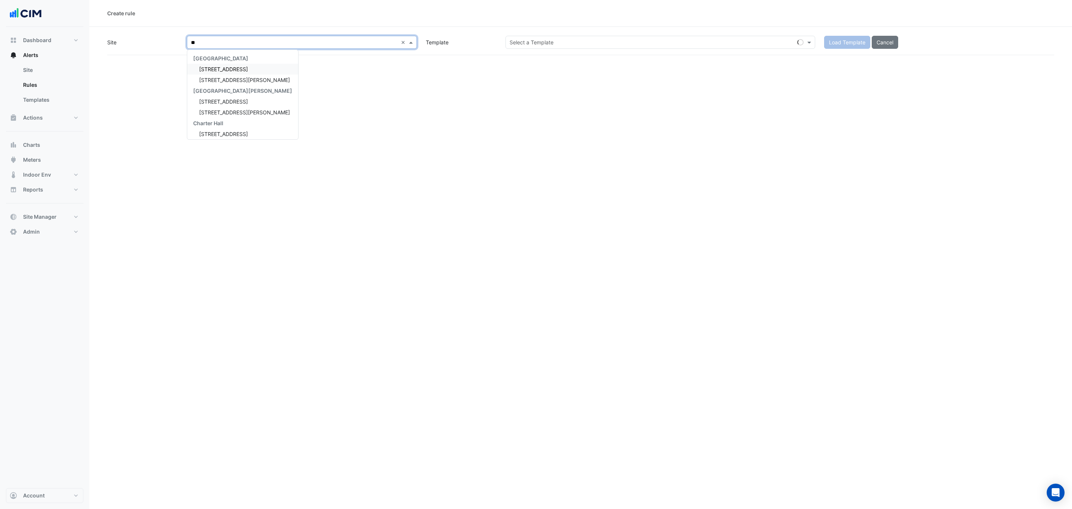
type input "***"
click at [244, 71] on div "[STREET_ADDRESS][PERSON_NAME]" at bounding box center [242, 69] width 111 height 11
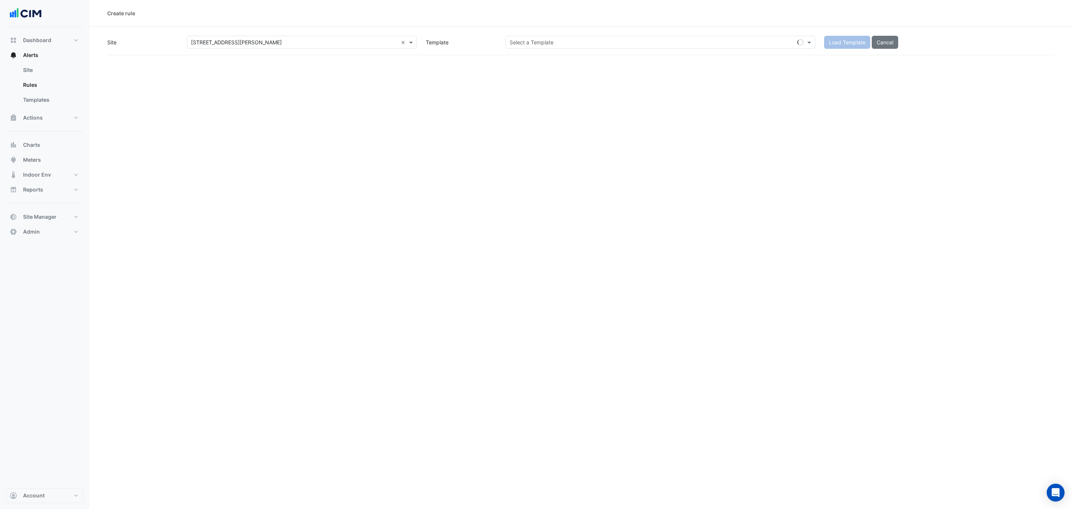
click at [578, 45] on input "text" at bounding box center [653, 43] width 287 height 8
paste input "**********"
type input "**********"
click at [578, 61] on small "- Inspect Zone Temp Broken Sensor" at bounding box center [585, 59] width 76 height 6
click at [830, 41] on span "Load Template" at bounding box center [847, 42] width 36 height 6
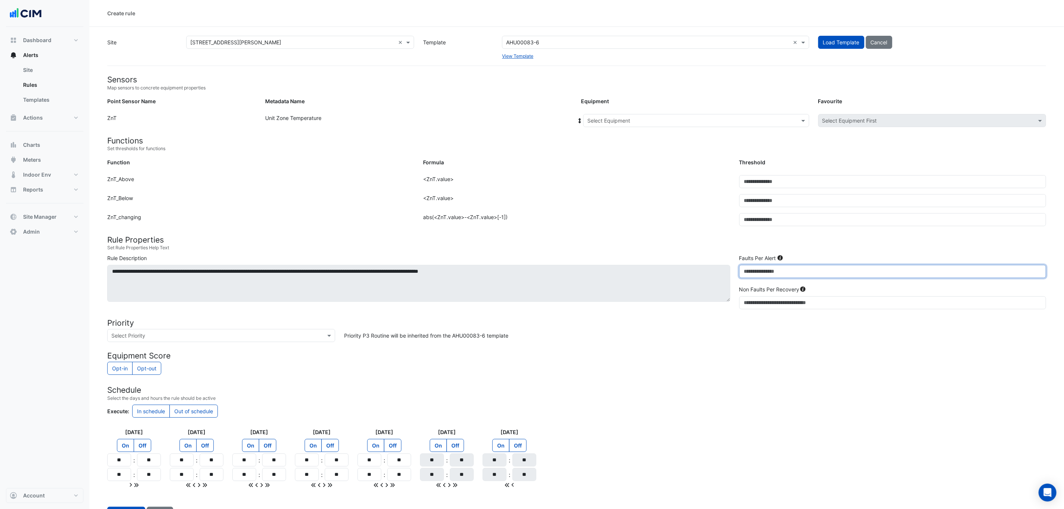
drag, startPoint x: 752, startPoint y: 271, endPoint x: 724, endPoint y: 272, distance: 27.6
click at [724, 272] on div "**********" at bounding box center [577, 283] width 948 height 58
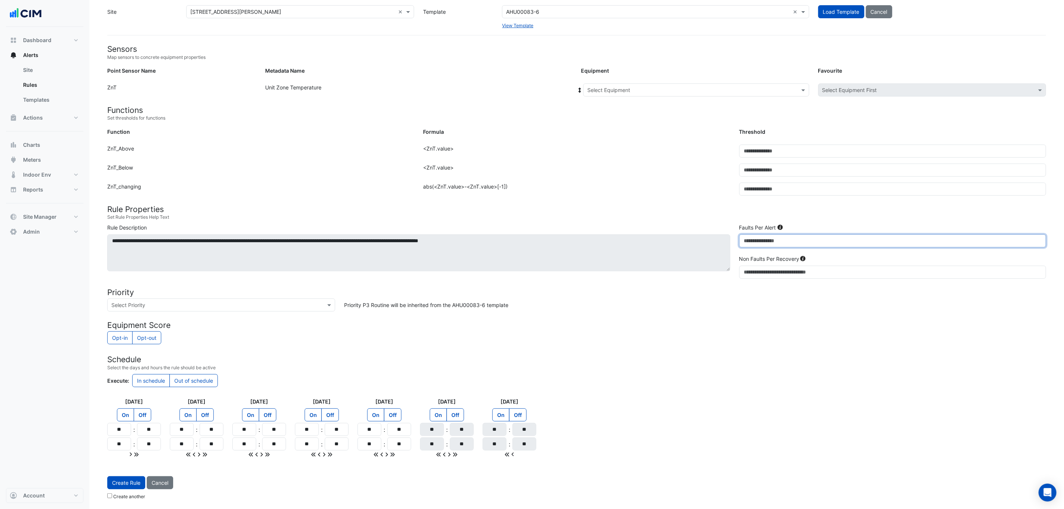
type input "**"
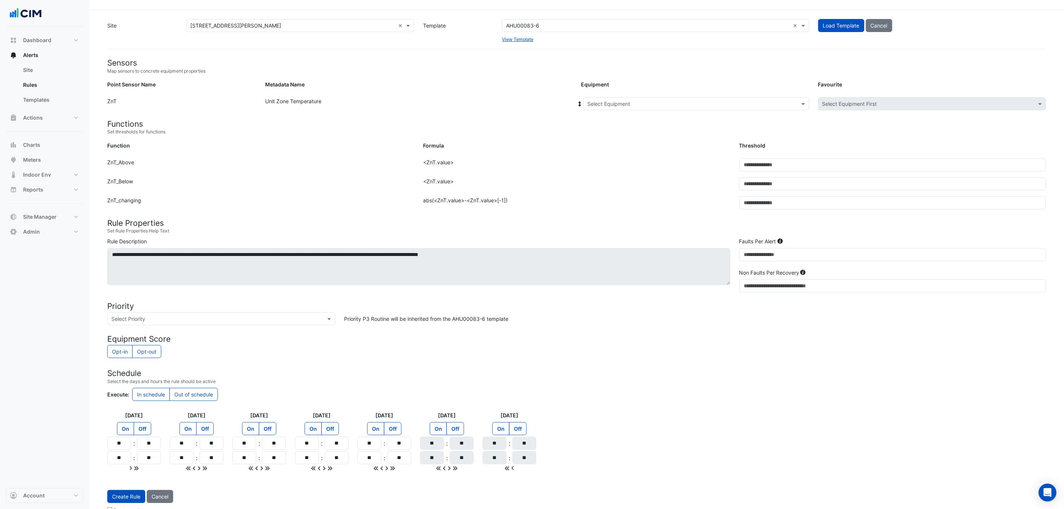
scroll to position [0, 0]
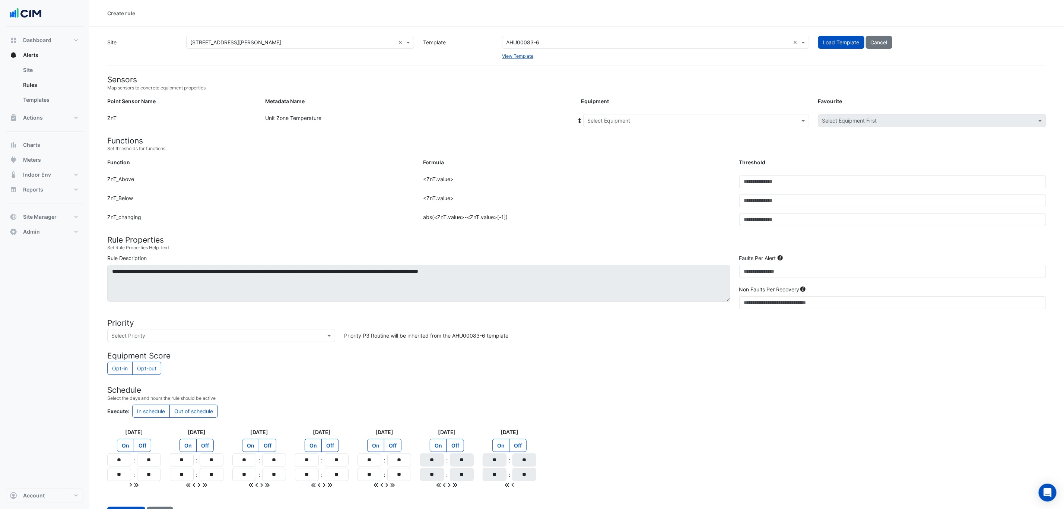
click at [667, 120] on input "text" at bounding box center [688, 121] width 203 height 8
click at [616, 137] on span "FCU-G-FOY1" at bounding box center [605, 136] width 32 height 6
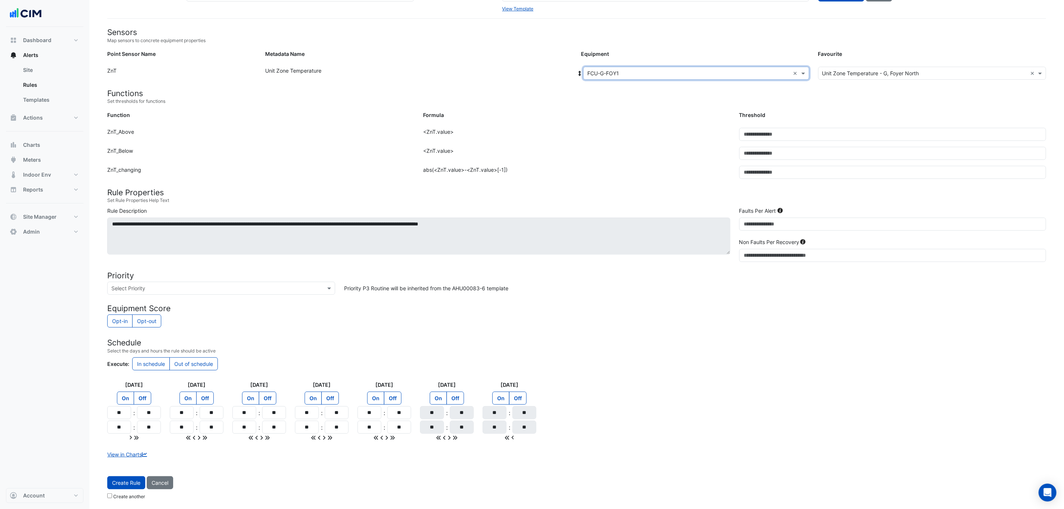
scroll to position [50, 0]
click at [131, 485] on span "Create Rule" at bounding box center [126, 482] width 28 height 6
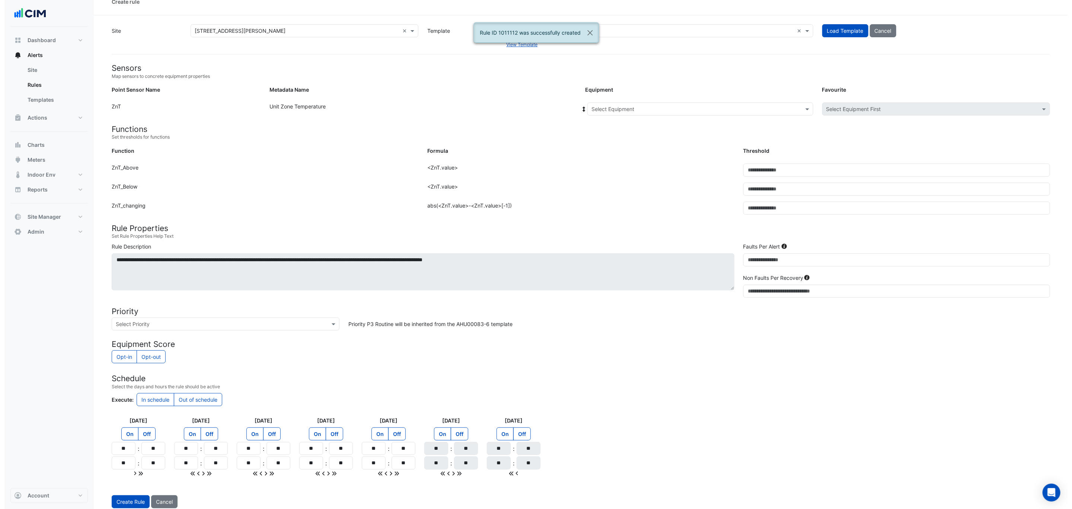
scroll to position [0, 0]
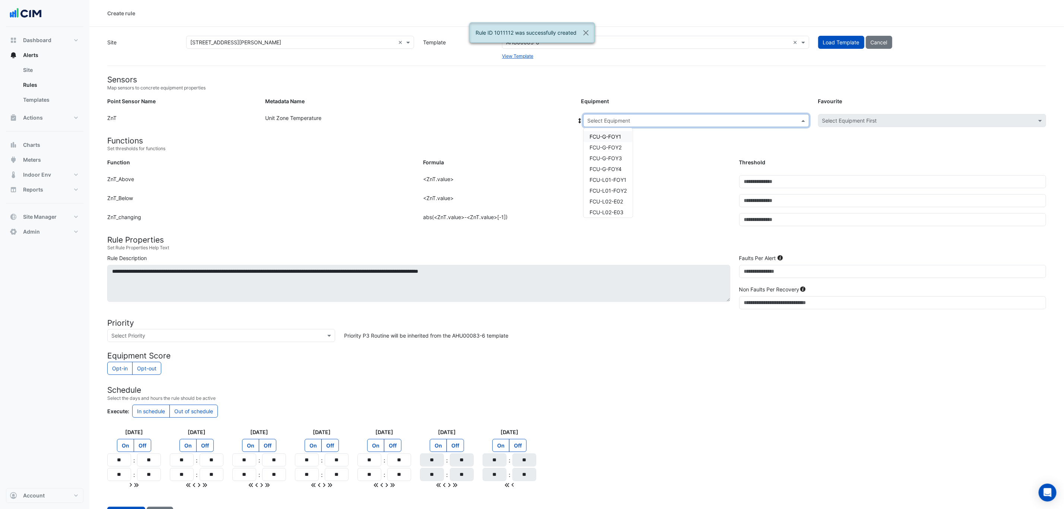
click at [648, 121] on input "text" at bounding box center [688, 121] width 203 height 8
click at [605, 137] on span "FCU-G-FOY1" at bounding box center [605, 136] width 32 height 6
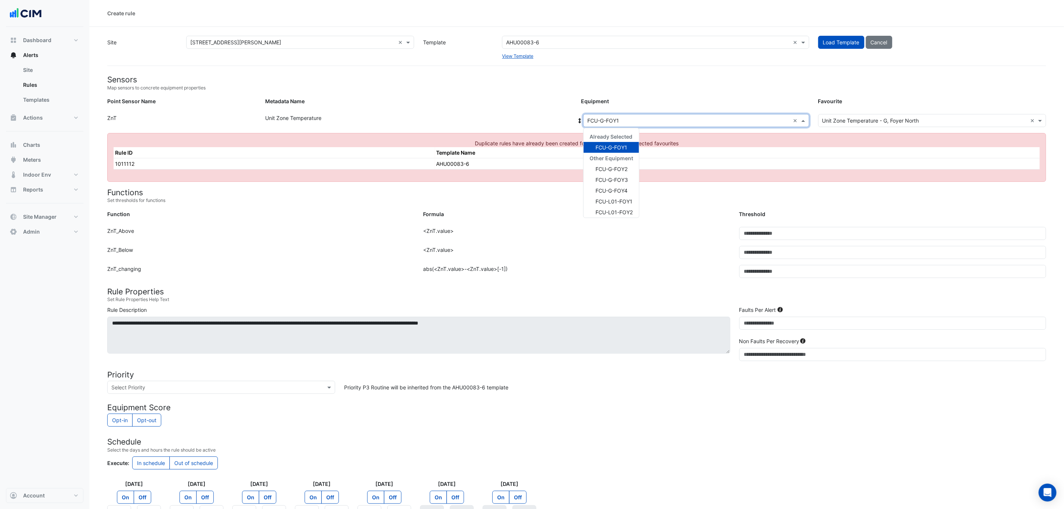
click at [631, 122] on input "text" at bounding box center [688, 121] width 203 height 8
click at [620, 177] on span "FCU-G-FOY3" at bounding box center [611, 179] width 32 height 6
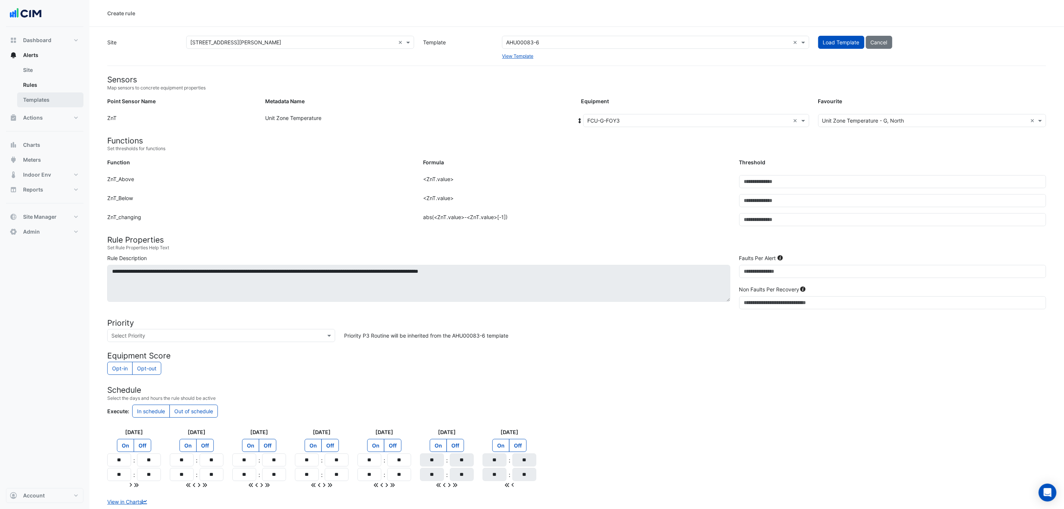
click at [48, 101] on link "Templates" at bounding box center [50, 99] width 66 height 15
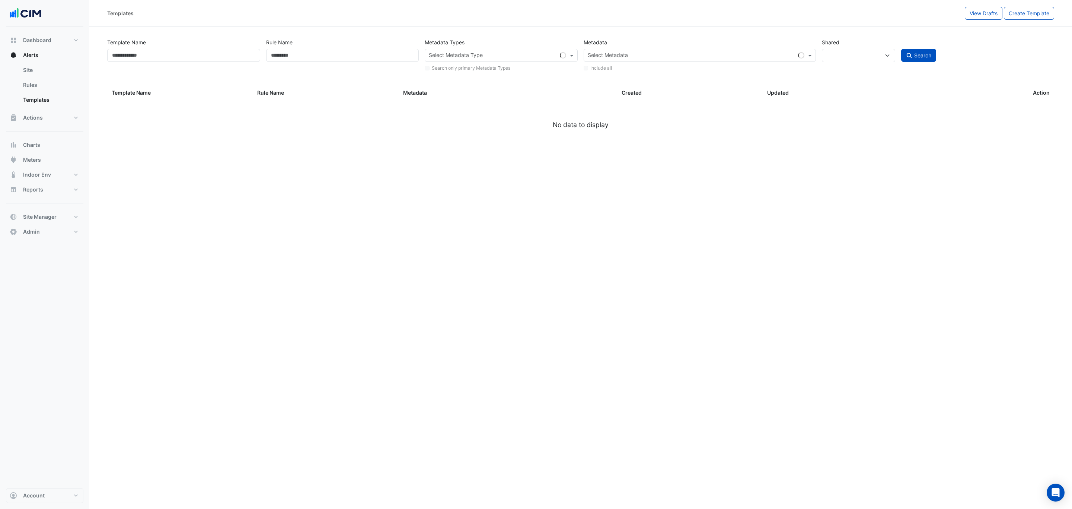
select select
click at [167, 59] on input "Template Name" at bounding box center [183, 55] width 153 height 13
select select "***"
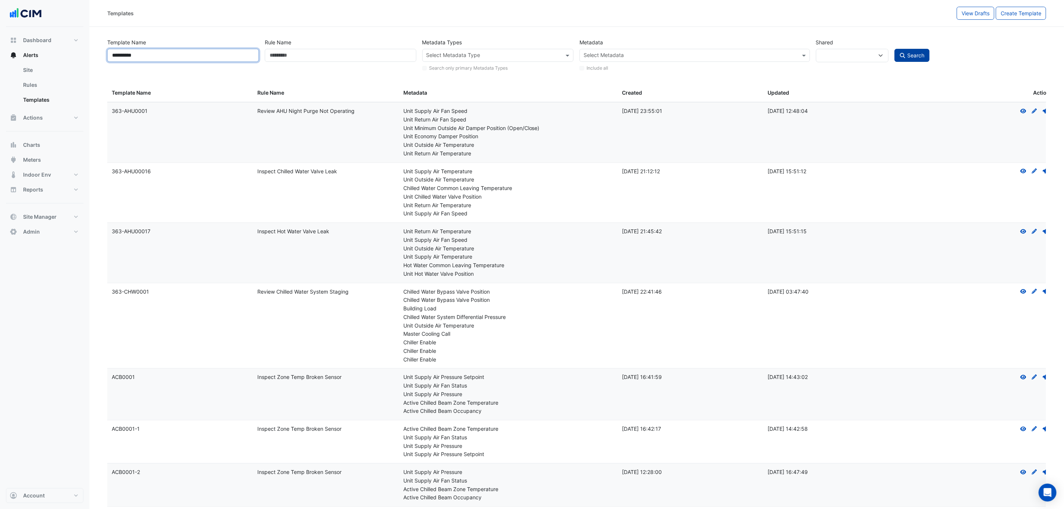
type input "**********"
click at [923, 55] on span "Search" at bounding box center [915, 55] width 17 height 6
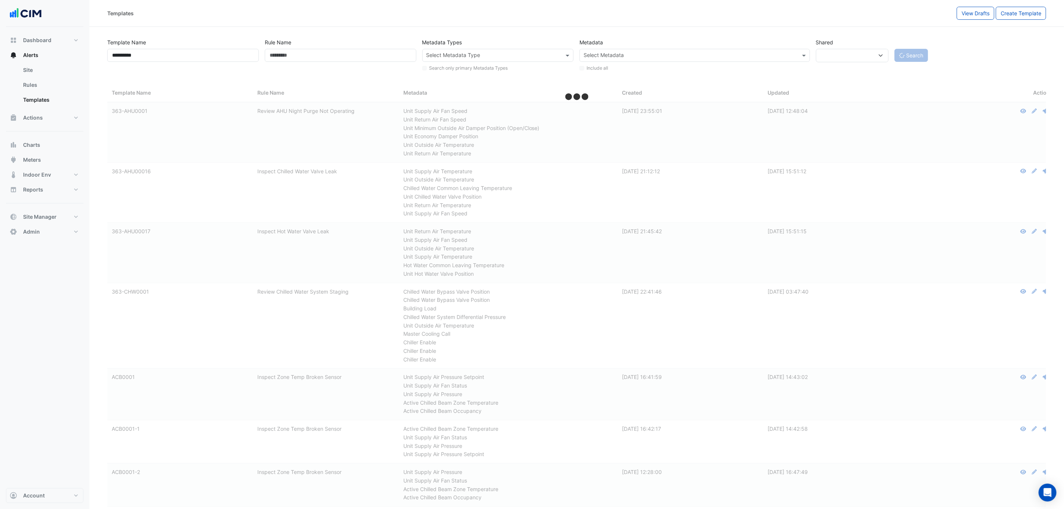
select select
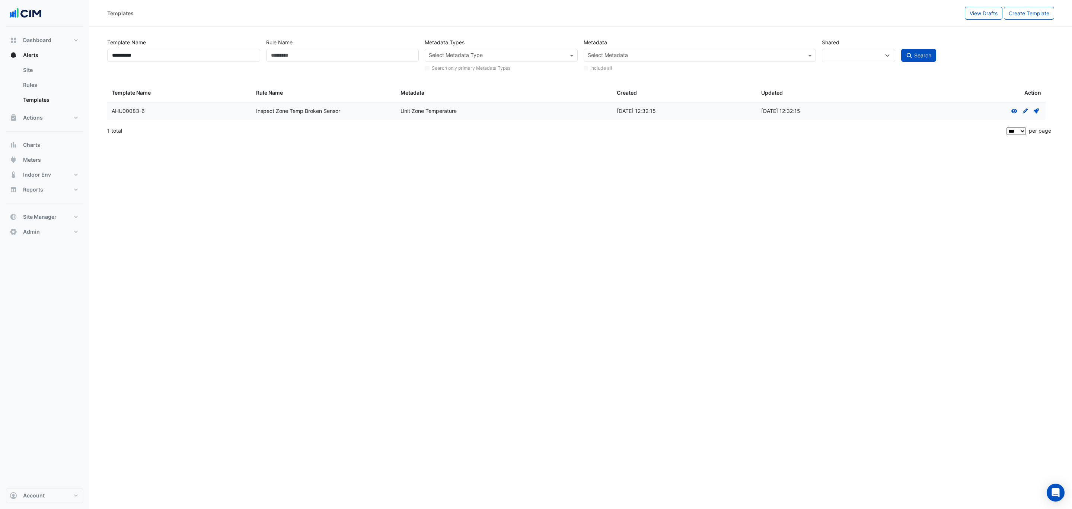
click at [1024, 111] on icon "Create Draft - to edit a template, you first need to create a draft, and then s…" at bounding box center [1026, 110] width 7 height 5
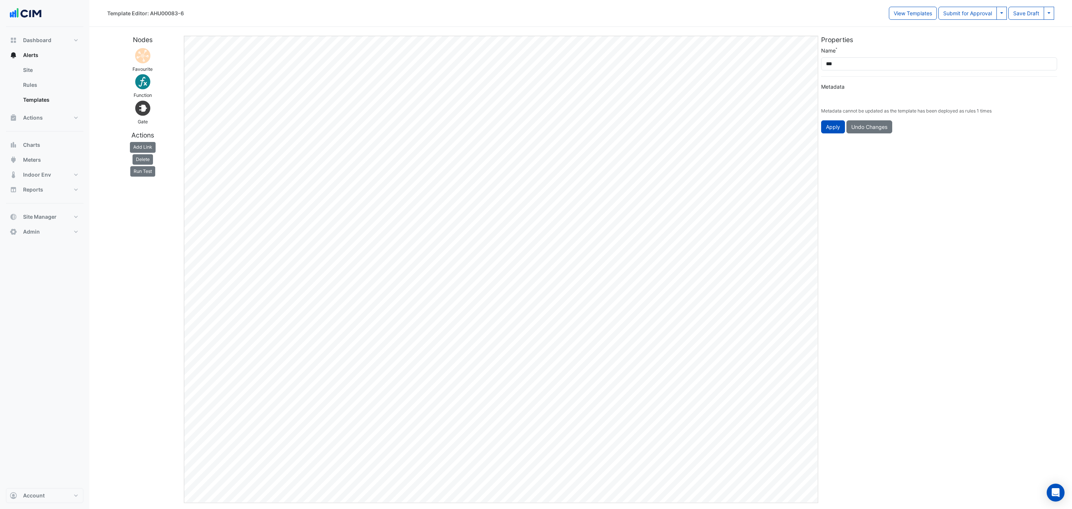
type input "**********"
select select "**********"
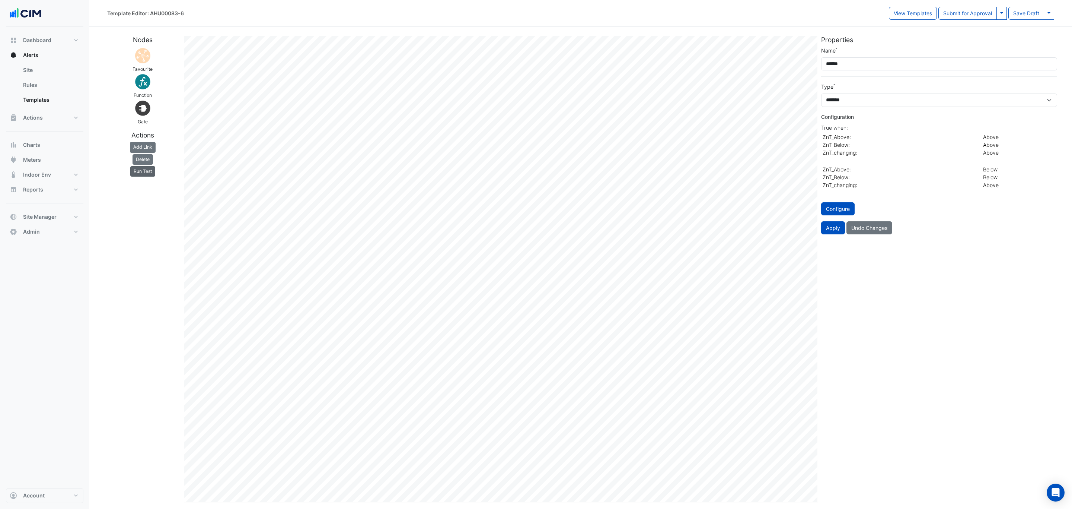
click at [145, 169] on button "Run Test" at bounding box center [142, 171] width 25 height 10
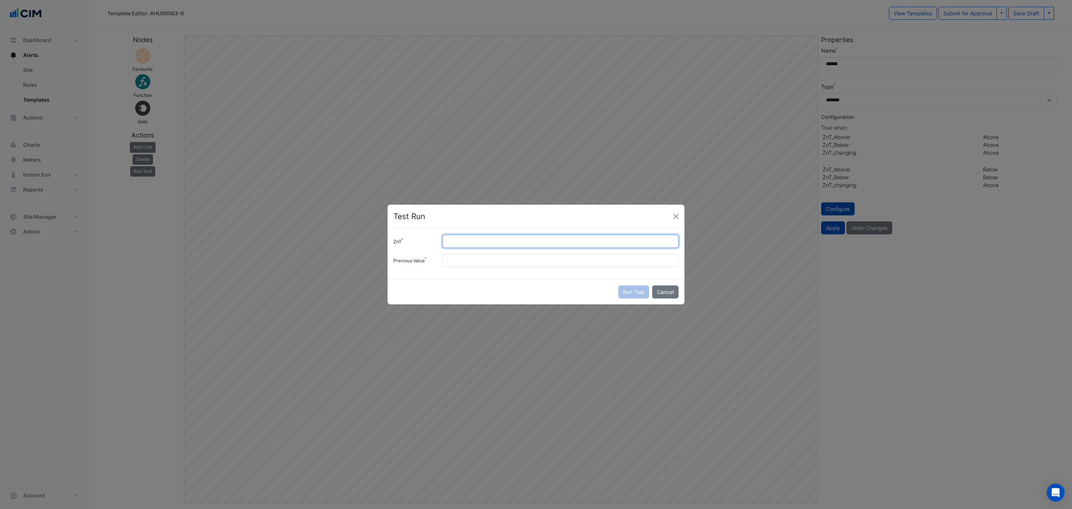
click at [474, 242] on input "ZnT" at bounding box center [561, 241] width 236 height 13
type input "**"
click at [457, 260] on input "Previous Value" at bounding box center [561, 260] width 236 height 13
type input "**"
click at [635, 290] on button "Run Test" at bounding box center [633, 291] width 31 height 13
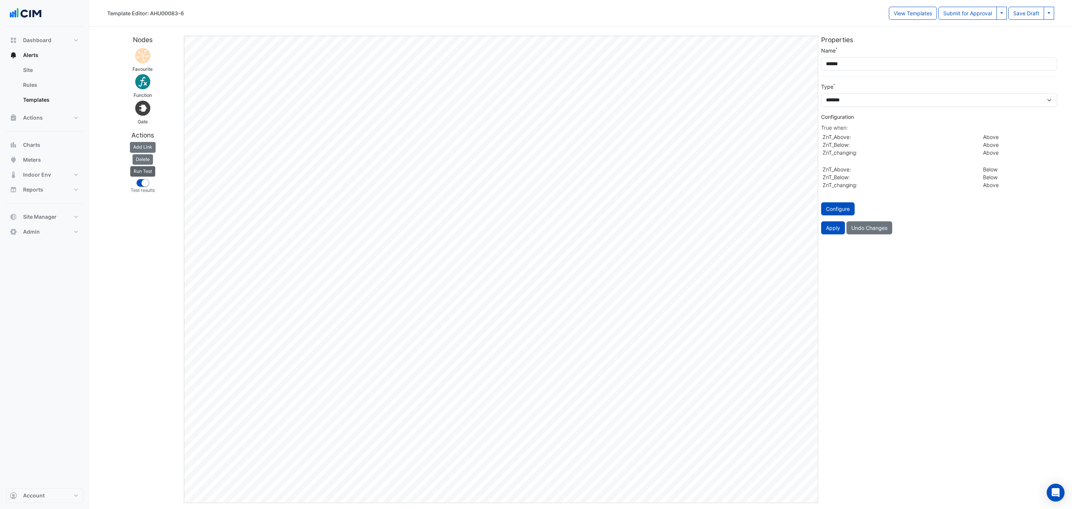
click at [148, 174] on button "Run Test" at bounding box center [142, 171] width 25 height 10
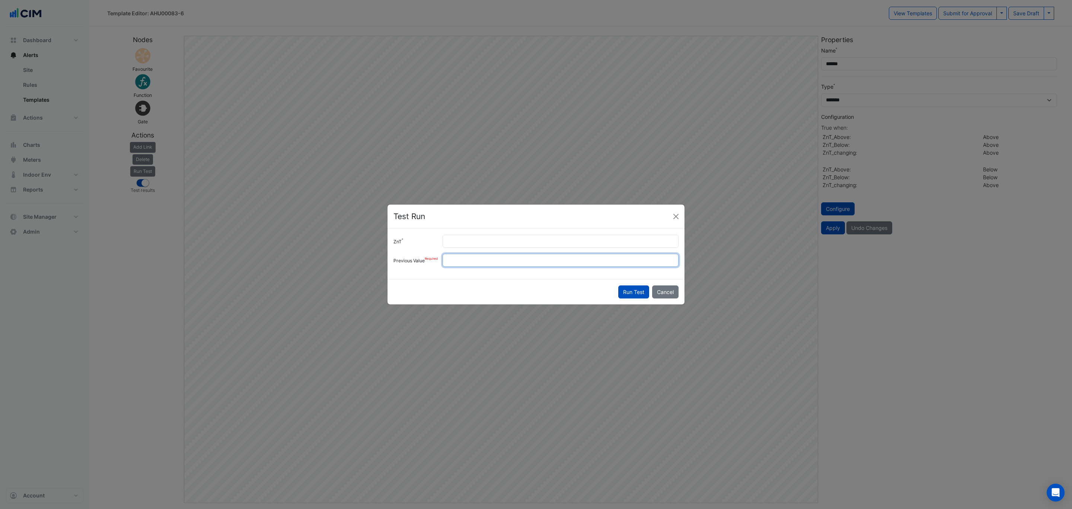
drag, startPoint x: 495, startPoint y: 260, endPoint x: 421, endPoint y: 259, distance: 73.7
click at [422, 260] on div "Previous Value **" at bounding box center [536, 260] width 294 height 13
type input "**"
click at [636, 287] on button "Run Test" at bounding box center [633, 291] width 31 height 13
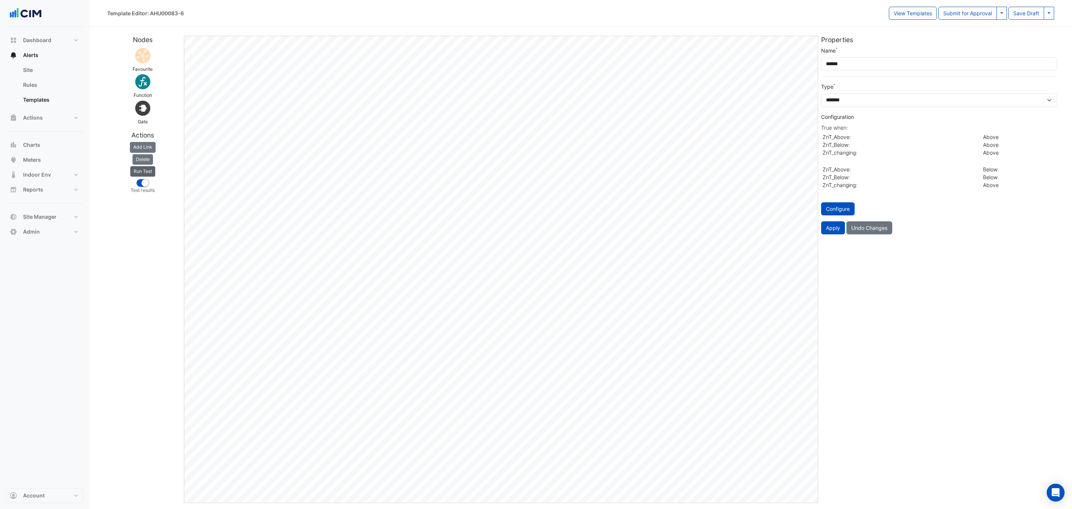
click at [146, 171] on button "Run Test" at bounding box center [142, 171] width 25 height 10
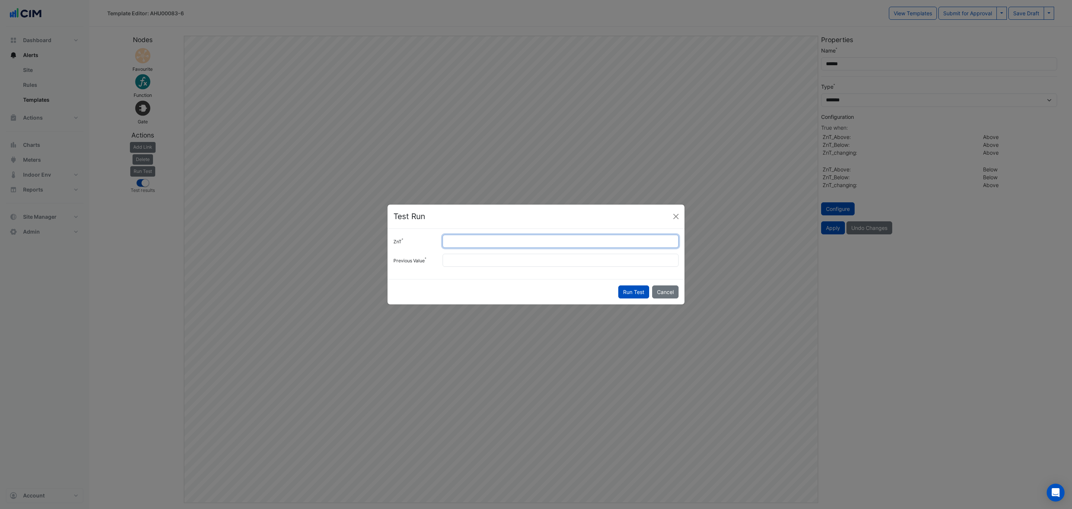
drag, startPoint x: 492, startPoint y: 242, endPoint x: 312, endPoint y: 220, distance: 181.2
click at [347, 225] on ngb-modal-window "Test Run ZnT ** Previous Value ** Run Test Cancel" at bounding box center [536, 254] width 1072 height 509
type input "****"
drag, startPoint x: 461, startPoint y: 258, endPoint x: 384, endPoint y: 254, distance: 78.0
click at [384, 254] on ngb-modal-window "Test Run ZnT **** Previous Value ** Run Test Cancel" at bounding box center [536, 254] width 1072 height 509
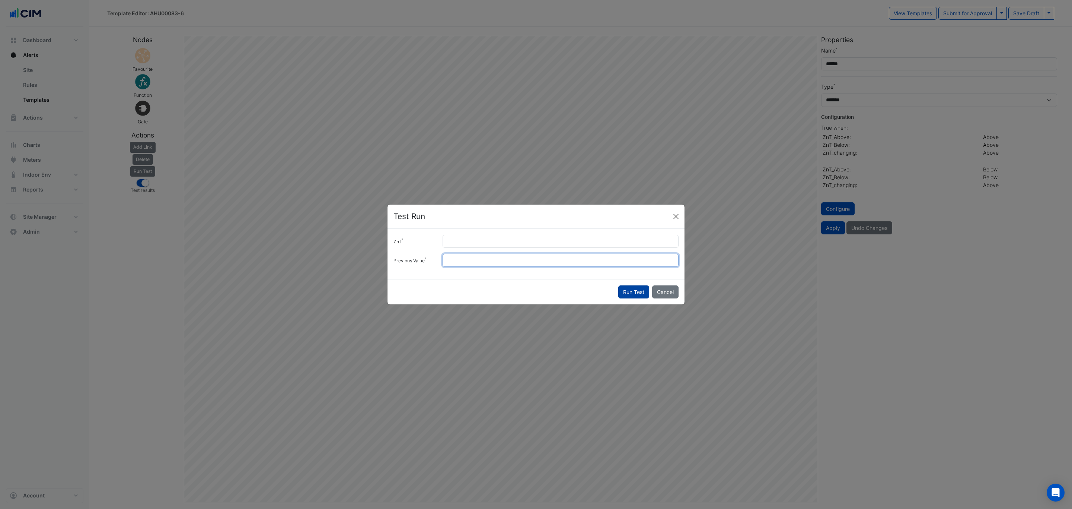
type input "***"
click at [634, 292] on button "Run Test" at bounding box center [633, 291] width 31 height 13
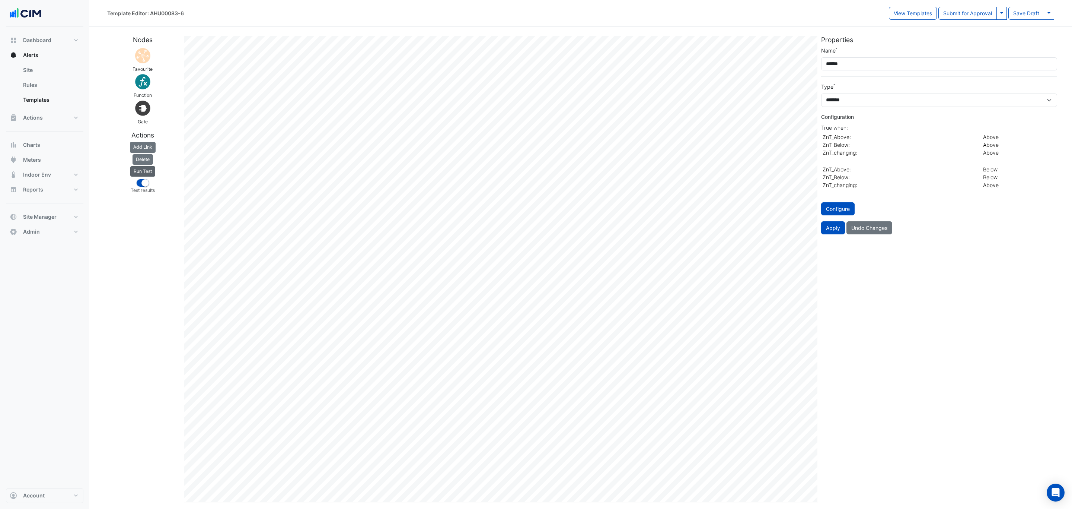
click at [147, 169] on button "Run Test" at bounding box center [142, 171] width 25 height 10
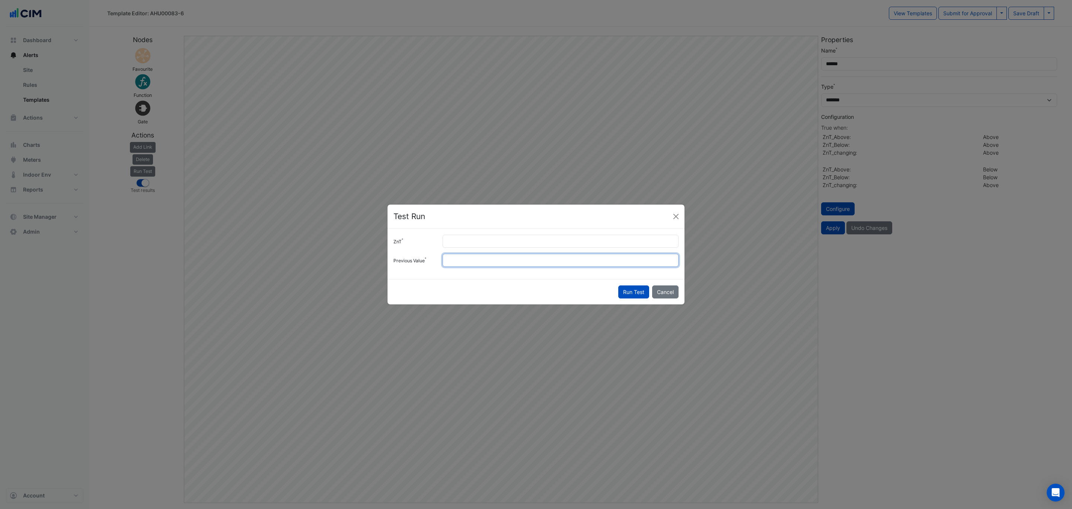
click at [463, 261] on input "***" at bounding box center [561, 260] width 236 height 13
type input "****"
click at [622, 294] on button "Run Test" at bounding box center [633, 291] width 31 height 13
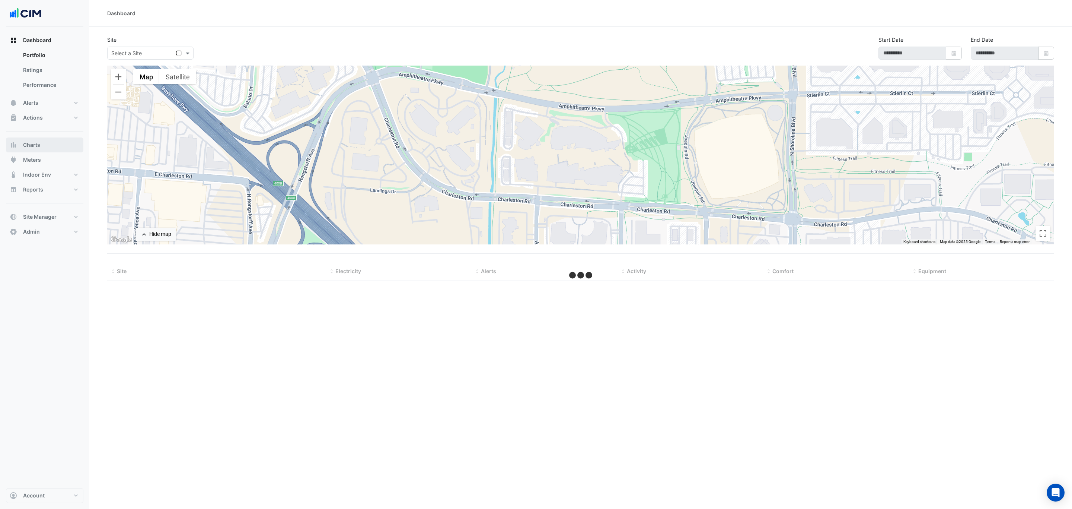
select select "***"
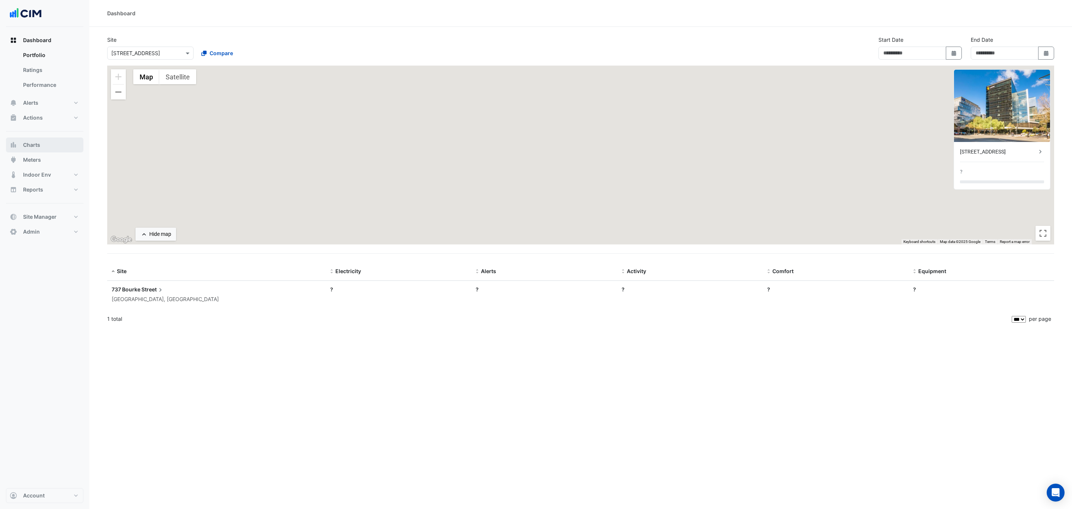
type input "**********"
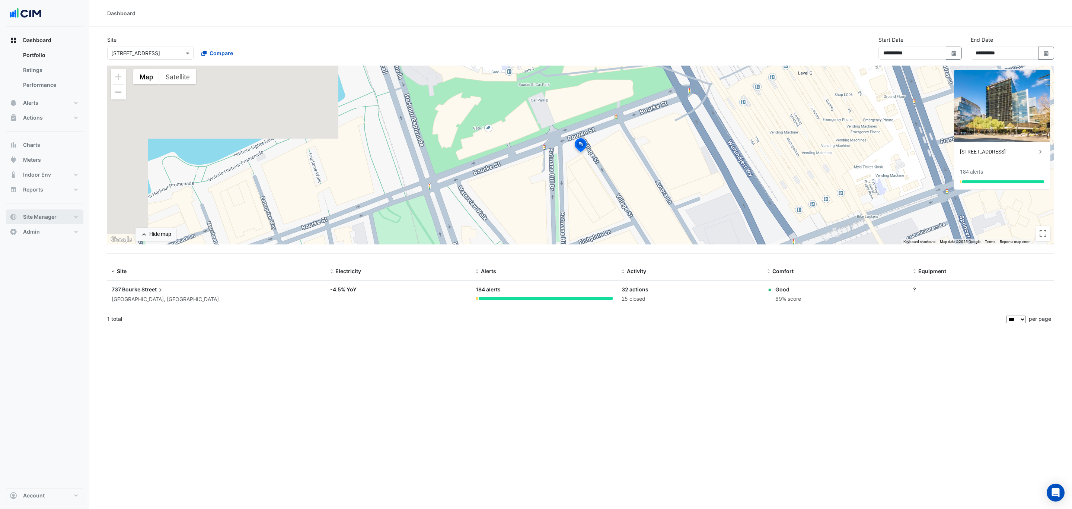
click at [46, 217] on span "Site Manager" at bounding box center [40, 216] width 34 height 7
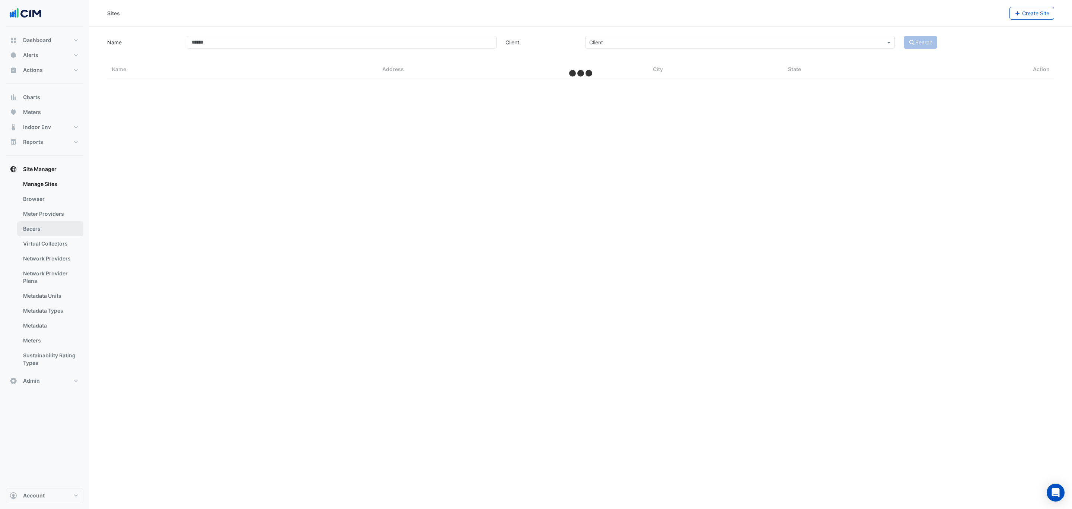
click at [45, 228] on link "Bacers" at bounding box center [50, 228] width 66 height 15
click at [390, 52] on div "Select a Site" at bounding box center [574, 48] width 461 height 8
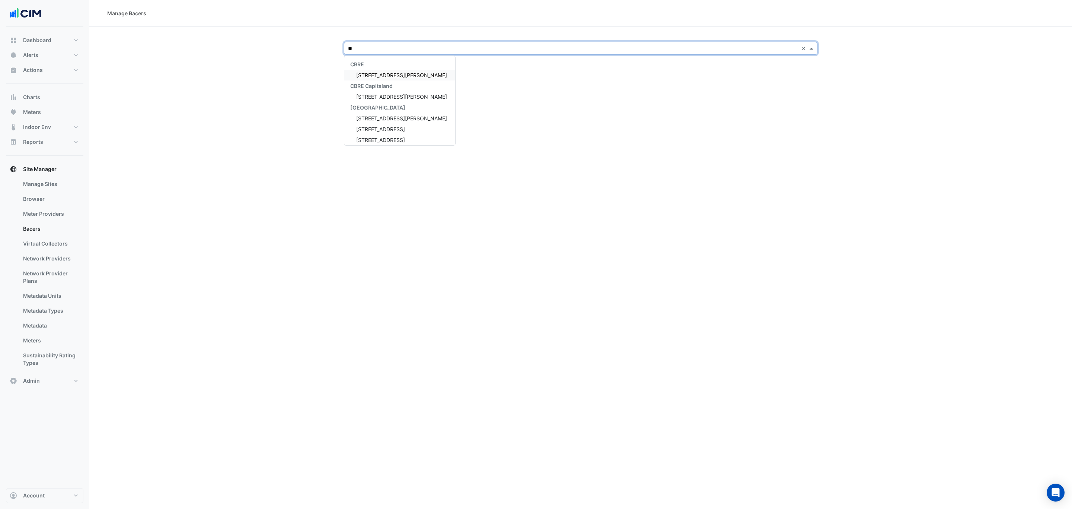
type input "***"
click at [390, 75] on span "121 Exhibition Street" at bounding box center [380, 75] width 49 height 6
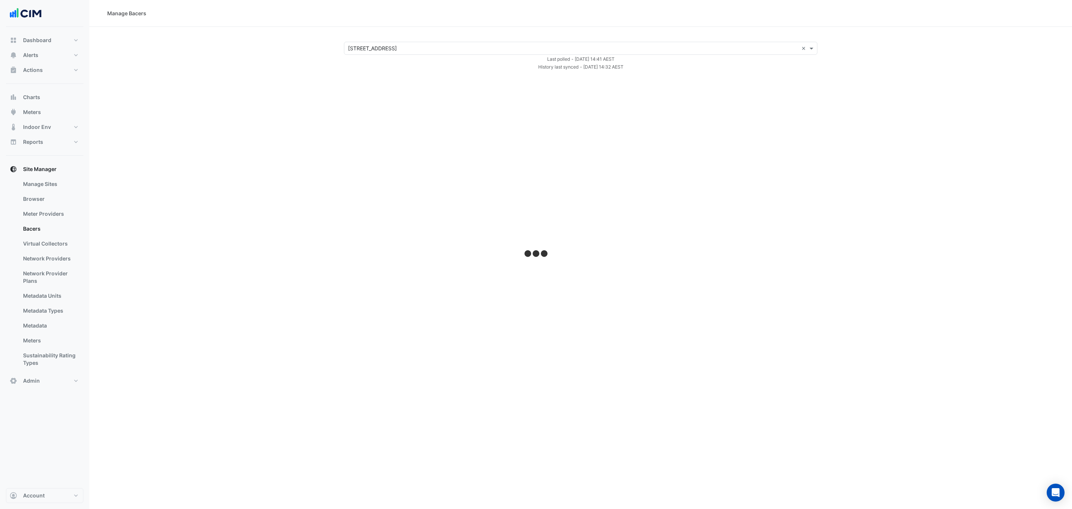
select select "***"
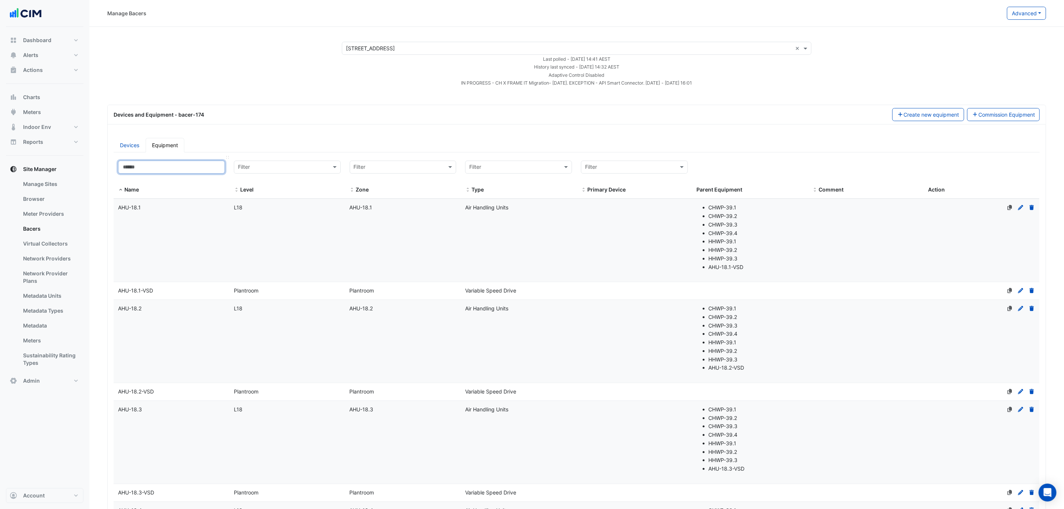
click at [167, 169] on input at bounding box center [171, 166] width 107 height 13
click at [165, 207] on div "AHU-18.1" at bounding box center [172, 207] width 116 height 9
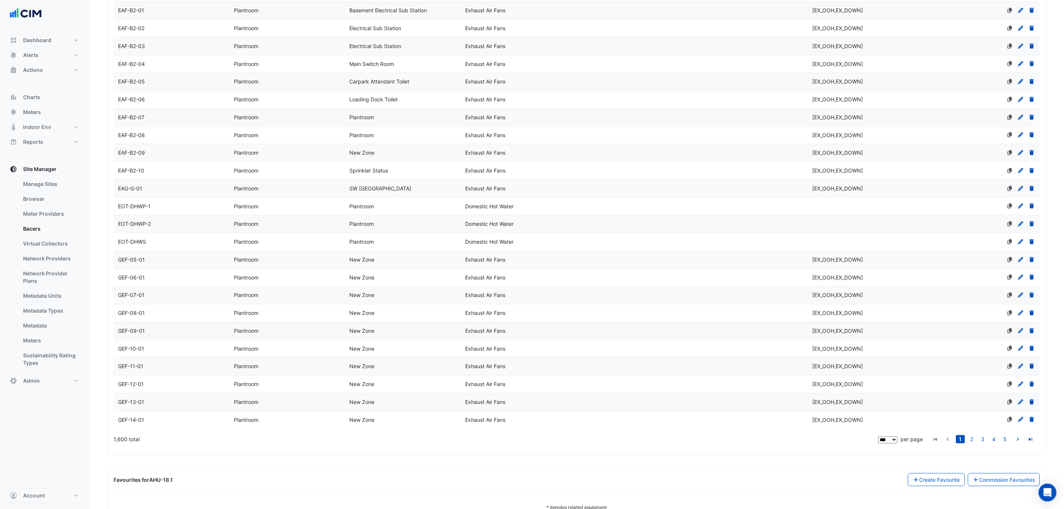
scroll to position [2649, 0]
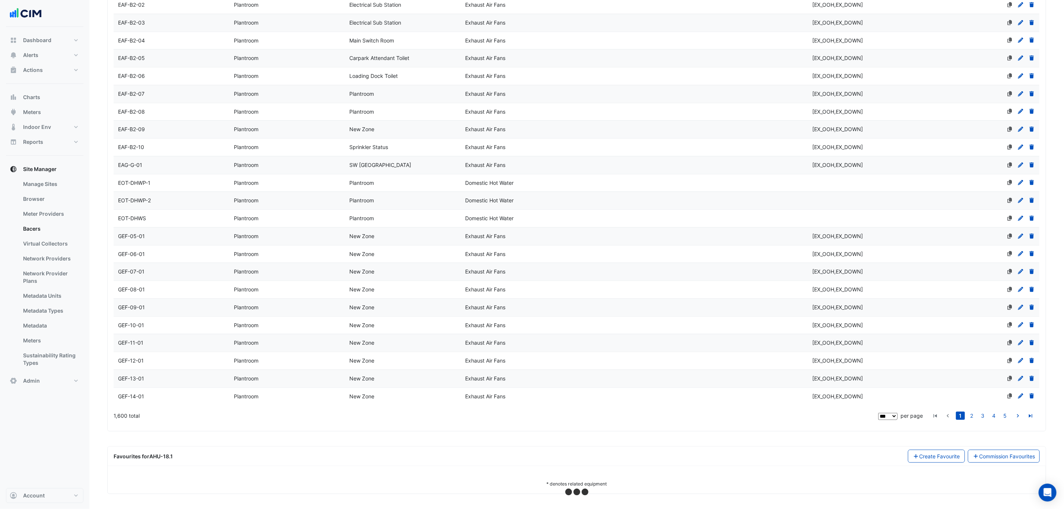
select select "***"
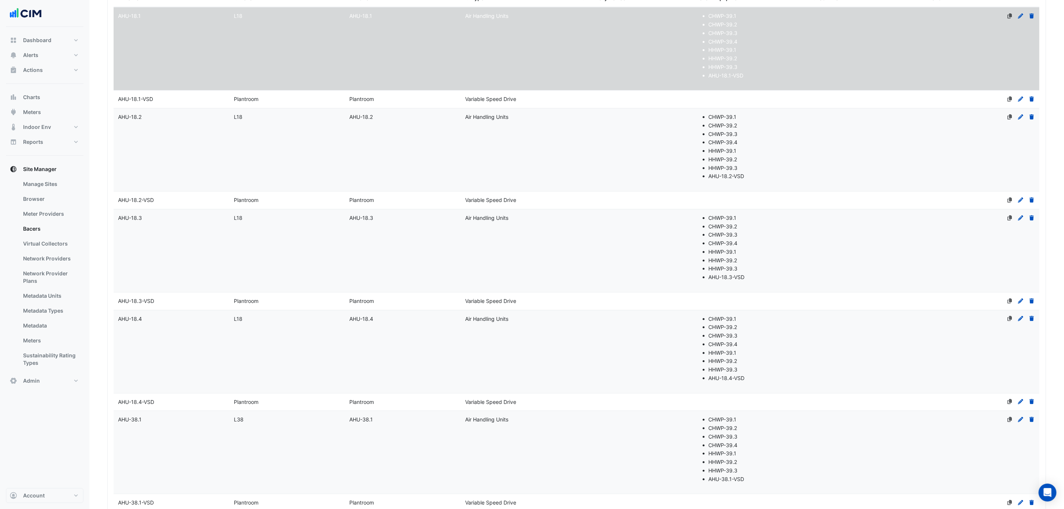
scroll to position [0, 0]
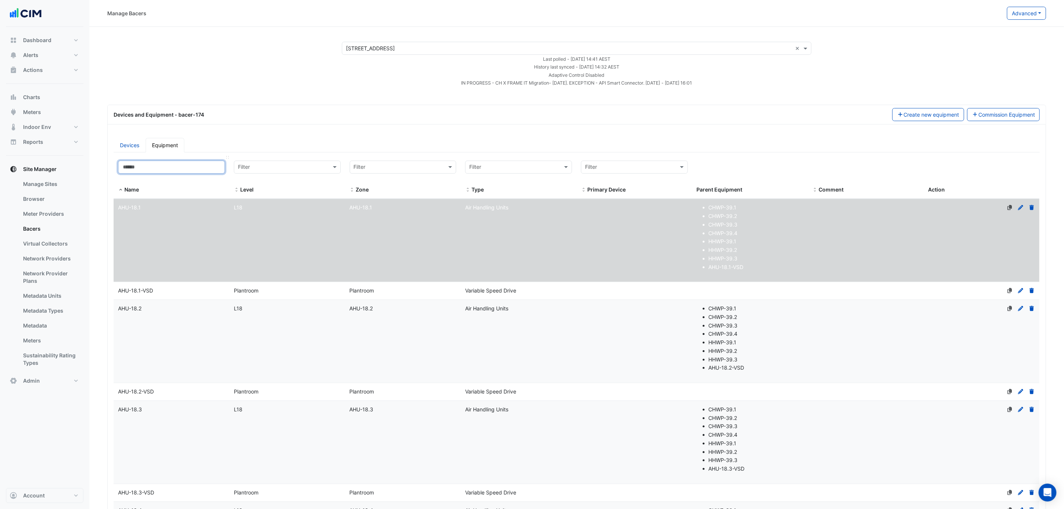
click at [159, 169] on input at bounding box center [171, 166] width 107 height 13
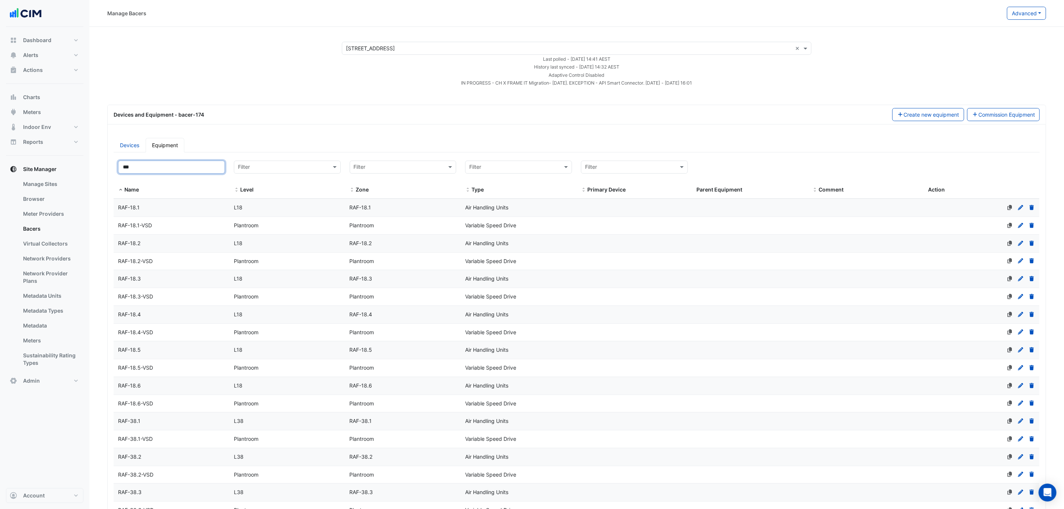
type input "***"
click at [180, 204] on div "RAF-18.1" at bounding box center [172, 207] width 116 height 9
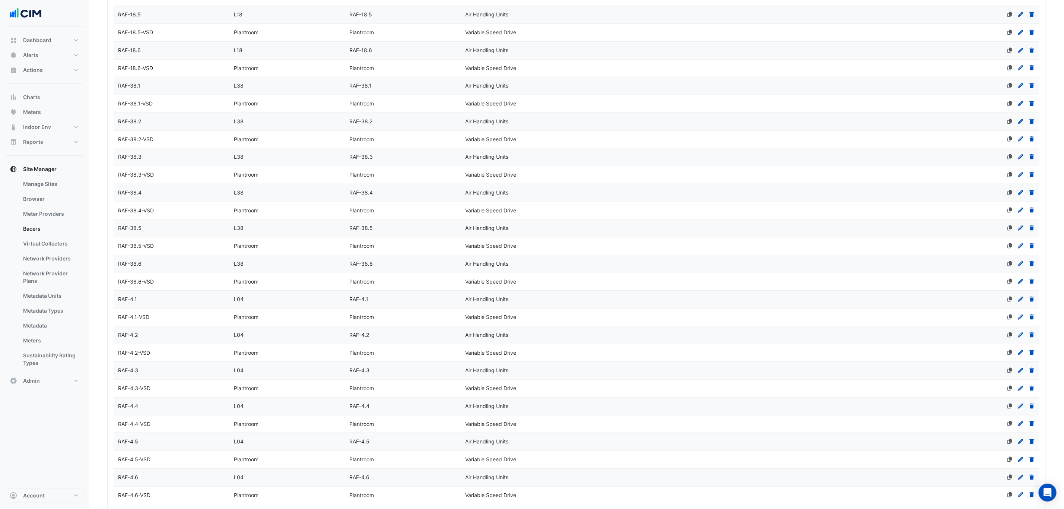
scroll to position [486, 0]
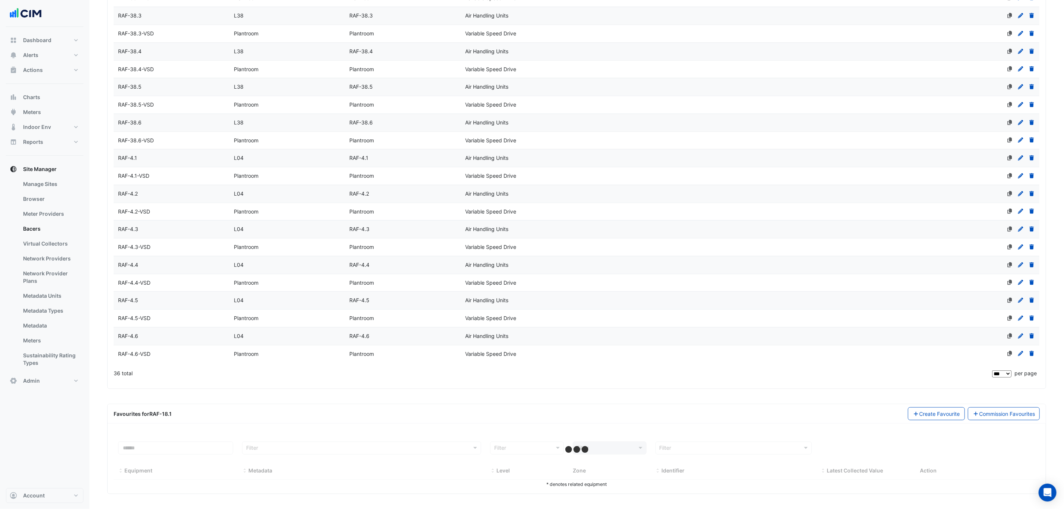
select select "***"
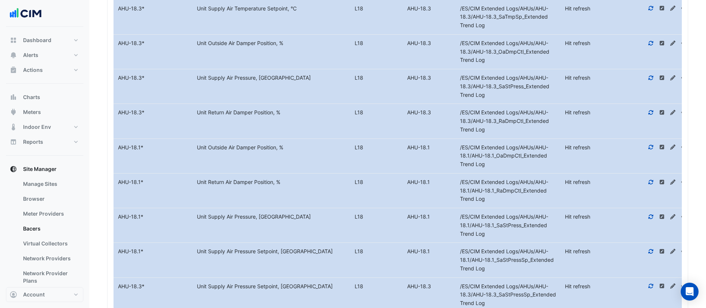
scroll to position [2061, 0]
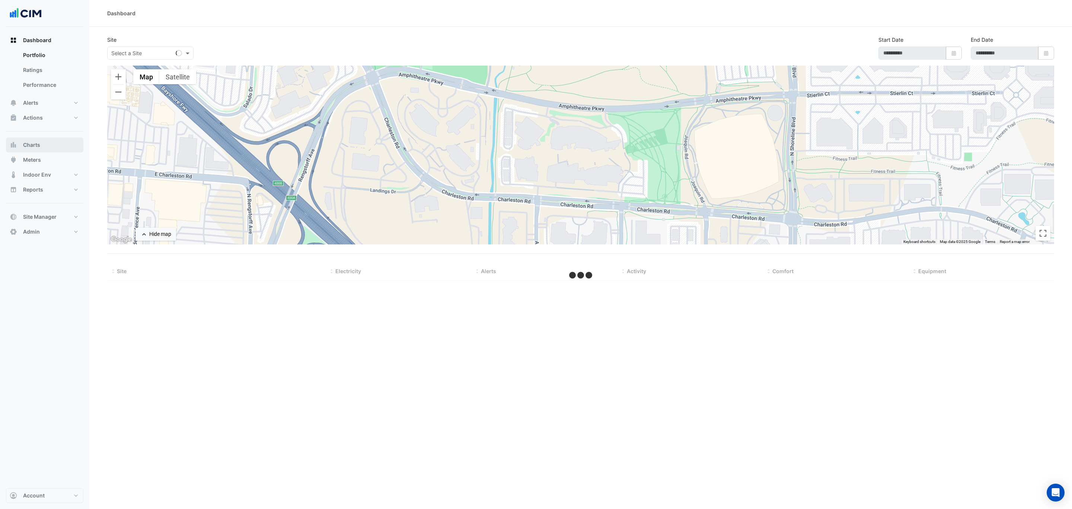
click at [48, 142] on button "Charts" at bounding box center [44, 144] width 77 height 15
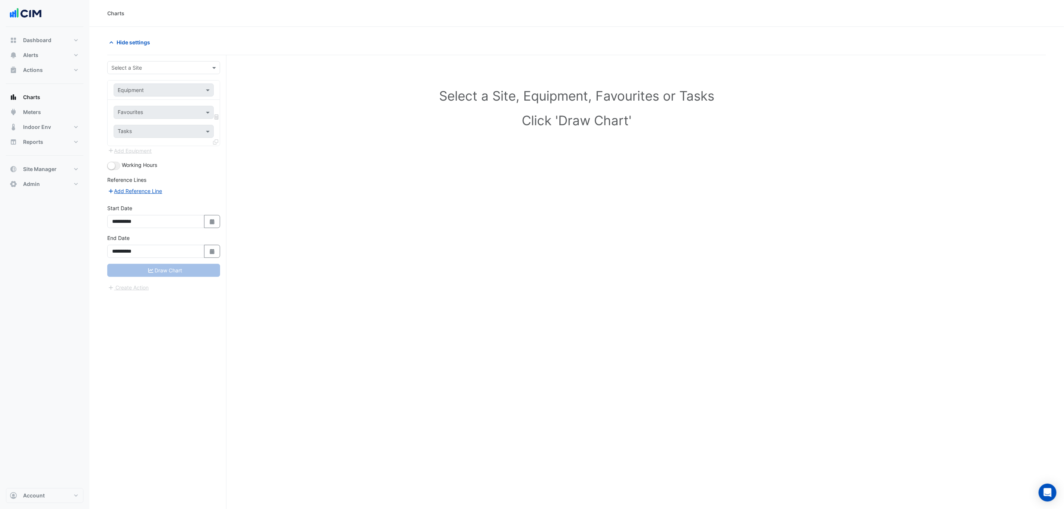
click at [157, 66] on input "text" at bounding box center [156, 68] width 90 height 8
type input "***"
click at [163, 96] on span "[STREET_ADDRESS][PERSON_NAME]" at bounding box center [165, 95] width 91 height 6
click at [144, 89] on input "text" at bounding box center [156, 90] width 77 height 8
type input "*"
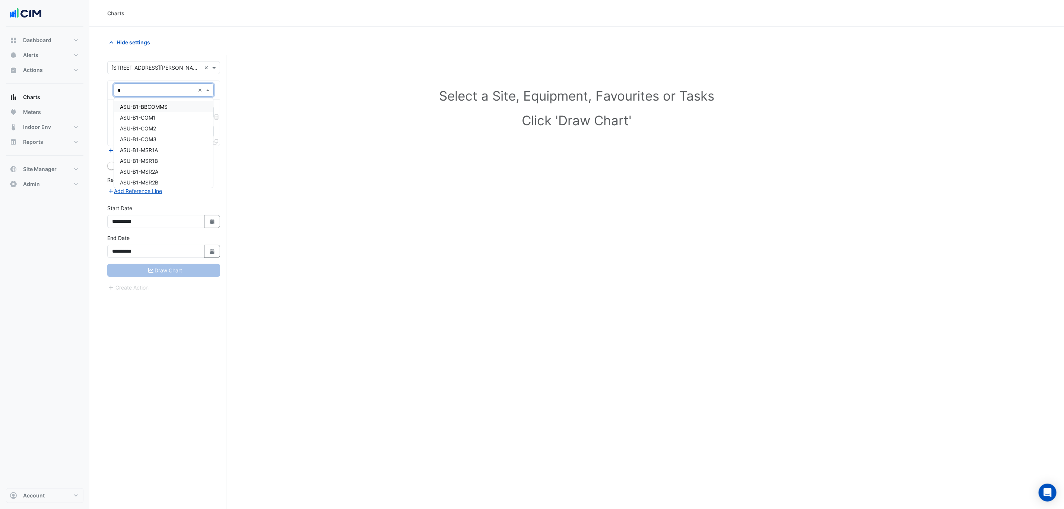
type input "**"
click at [152, 109] on span "SHHWP-G-01" at bounding box center [136, 107] width 33 height 6
type input "*"
click at [151, 104] on span "SHHWP-G-01" at bounding box center [136, 105] width 33 height 6
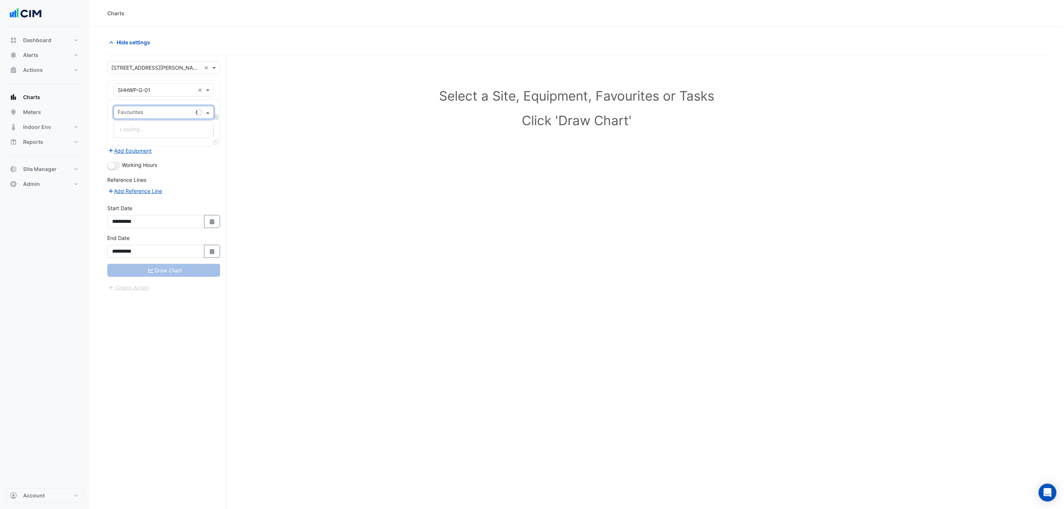
click at [159, 112] on input "text" at bounding box center [155, 113] width 75 height 8
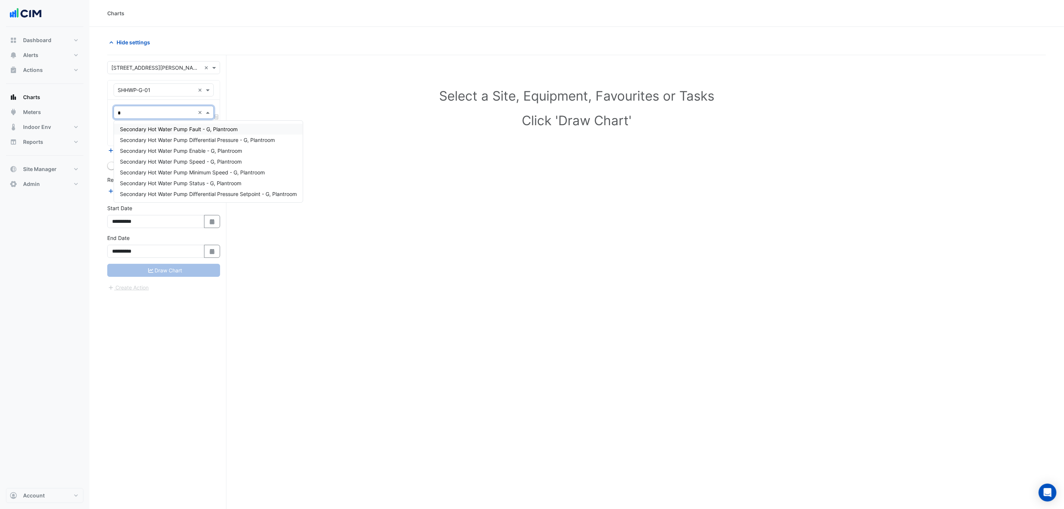
type input "**"
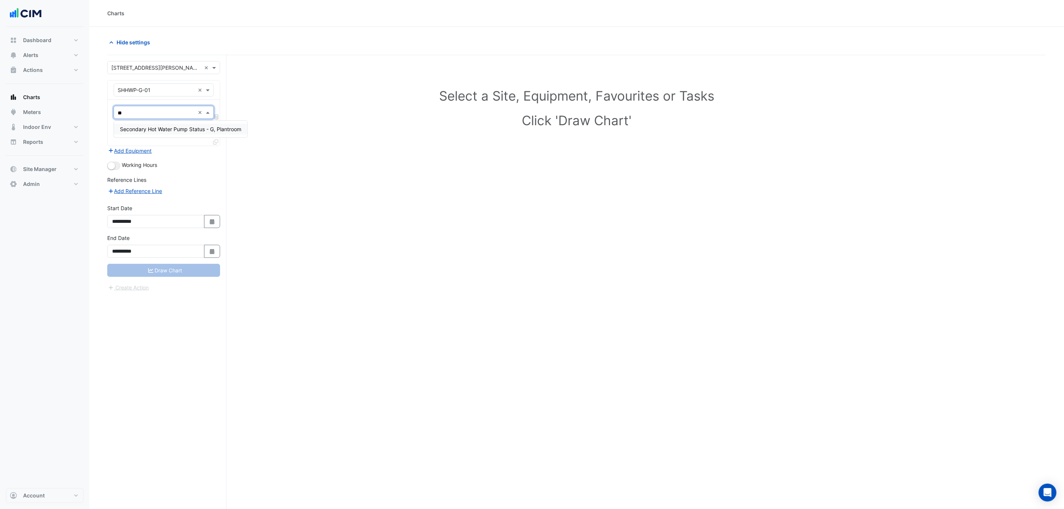
click at [163, 130] on span "Secondary Hot Water Pump Status - G, Plantroom" at bounding box center [180, 129] width 121 height 6
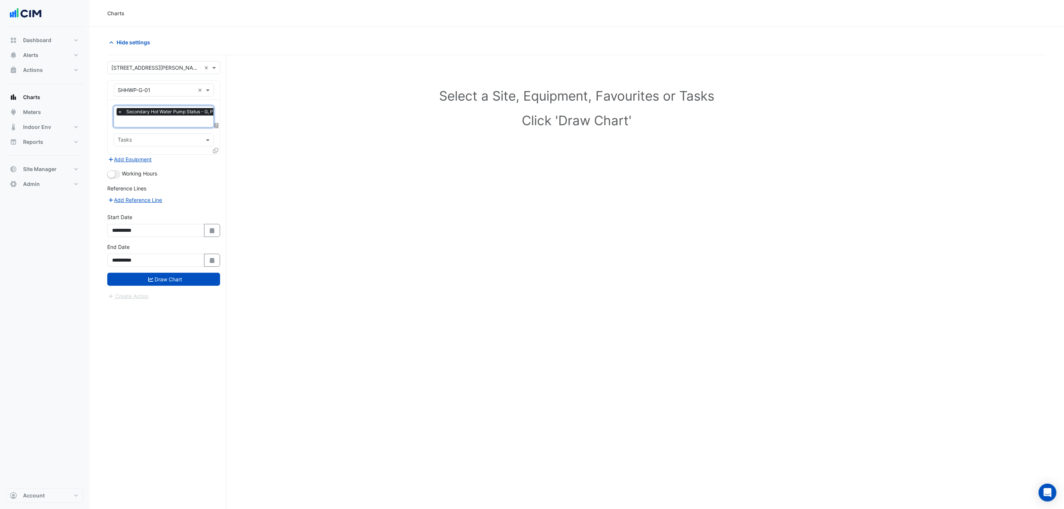
click at [213, 152] on icon at bounding box center [215, 150] width 5 height 5
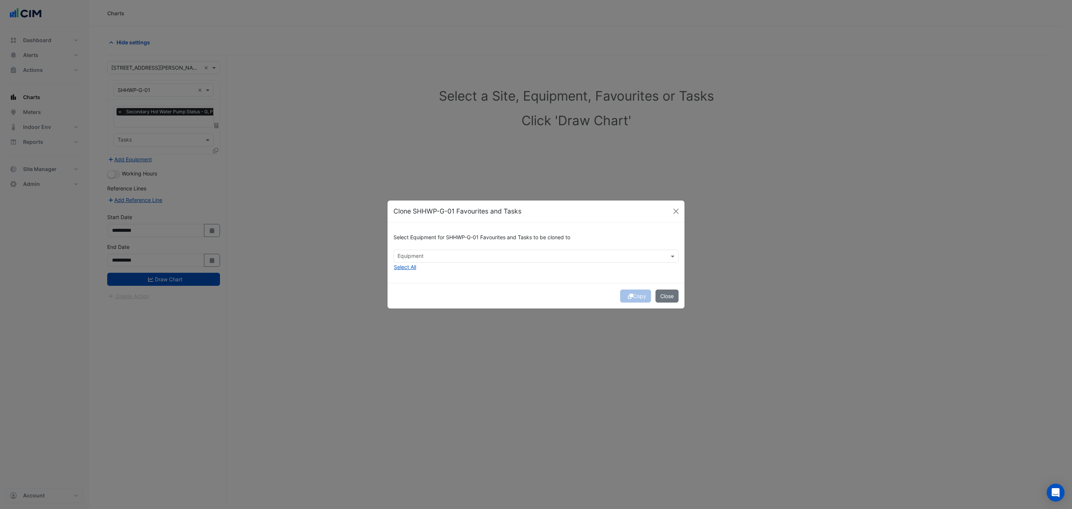
click at [437, 258] on input "text" at bounding box center [532, 257] width 268 height 8
click at [676, 209] on button "Close" at bounding box center [676, 211] width 11 height 11
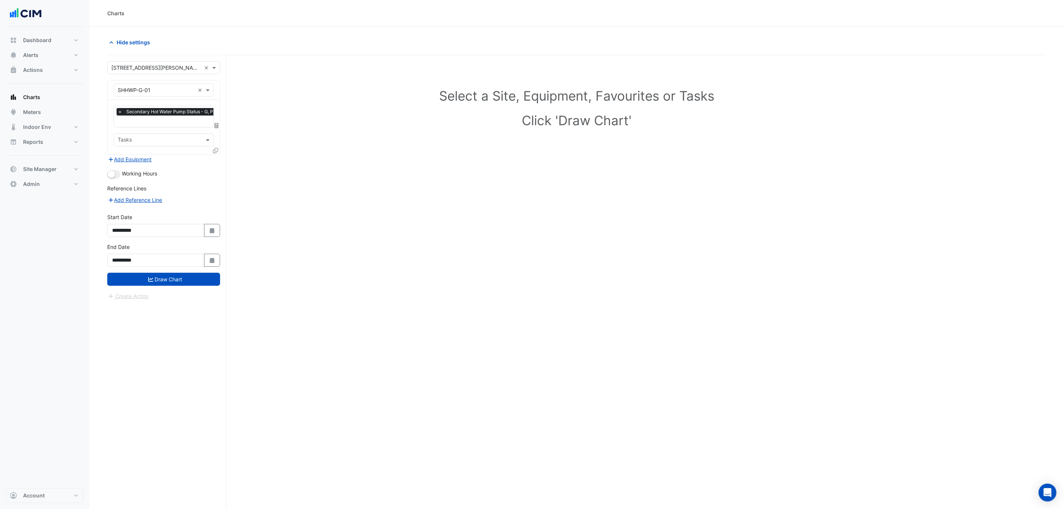
click at [214, 149] on icon at bounding box center [215, 150] width 5 height 5
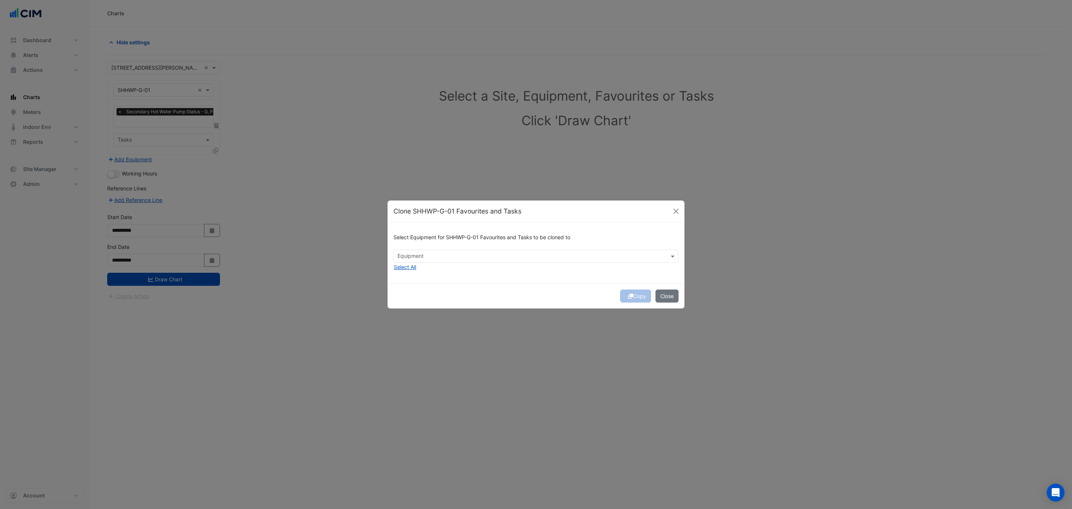
click at [465, 257] on input "text" at bounding box center [532, 257] width 268 height 8
type input "*"
click at [673, 211] on button "Close" at bounding box center [676, 211] width 11 height 11
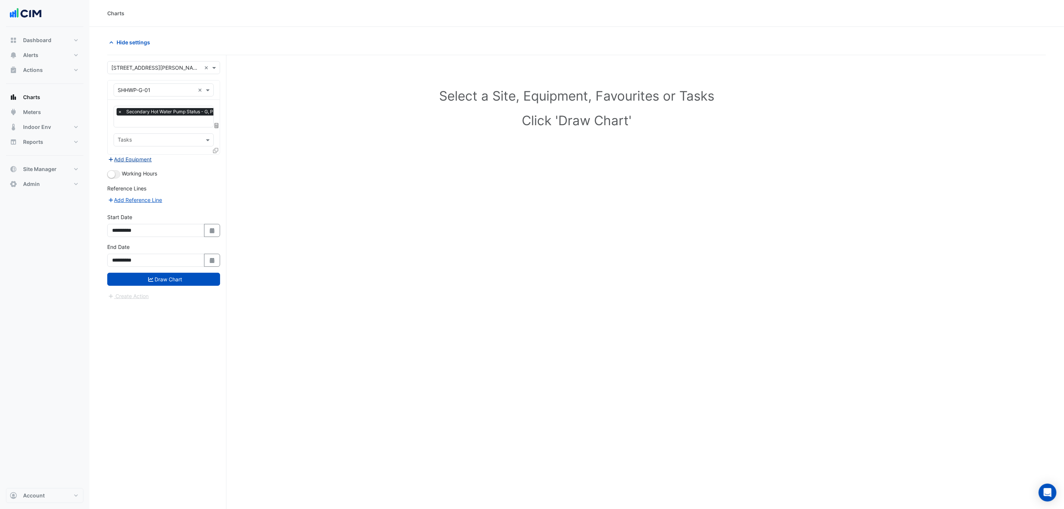
click at [143, 160] on button "Add Equipment" at bounding box center [129, 159] width 45 height 9
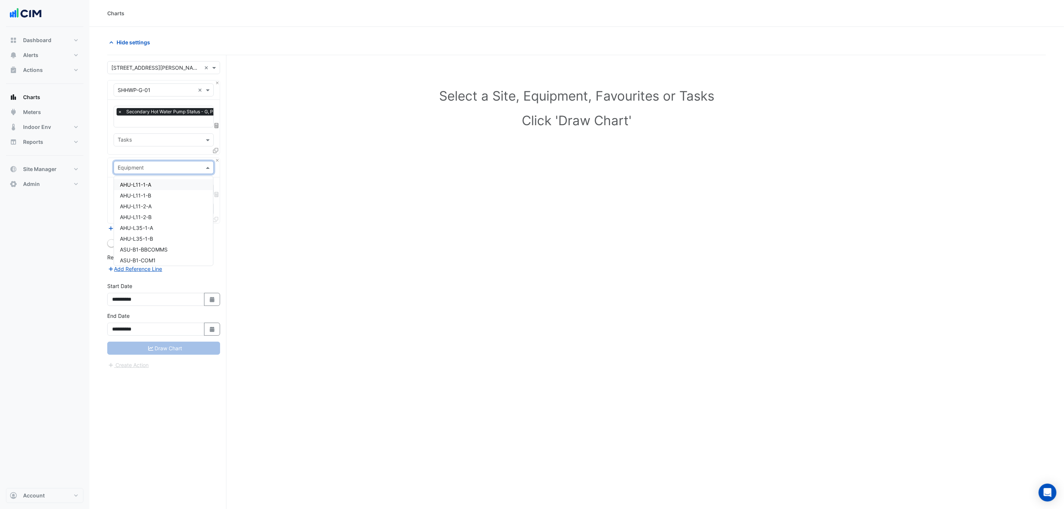
click at [148, 168] on input "text" at bounding box center [156, 168] width 77 height 8
type input "*"
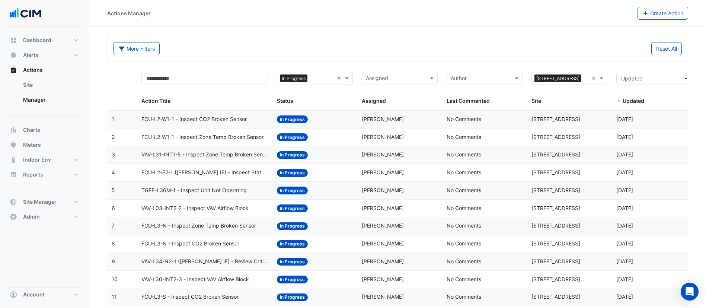
select select "***"
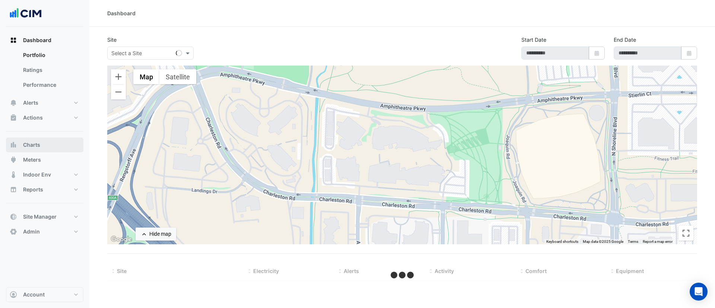
type input "**********"
select select "***"
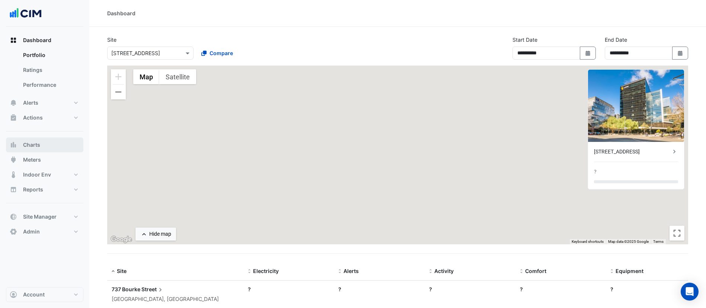
click at [48, 147] on button "Charts" at bounding box center [44, 144] width 77 height 15
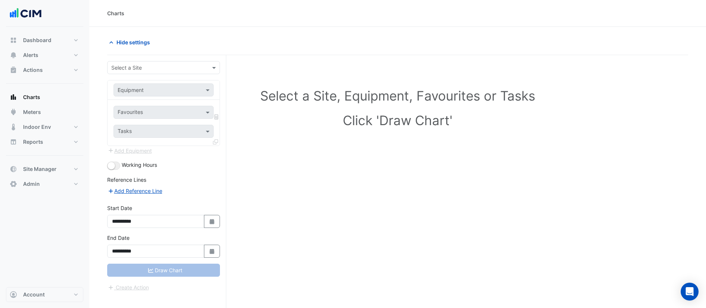
click at [147, 67] on input "text" at bounding box center [156, 68] width 90 height 8
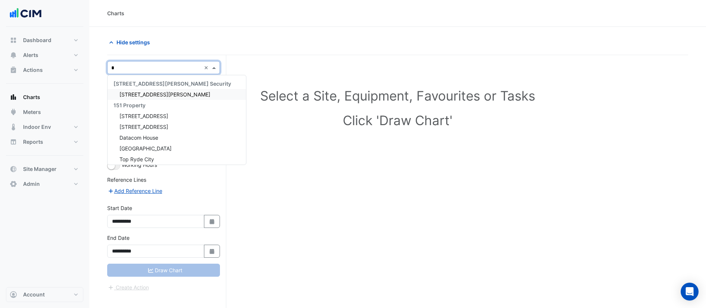
type input "**"
click at [157, 92] on span "[STREET_ADDRESS]" at bounding box center [144, 94] width 49 height 6
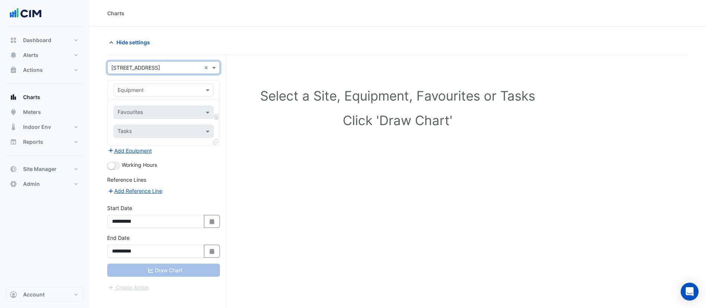
click at [151, 88] on input "text" at bounding box center [156, 90] width 77 height 8
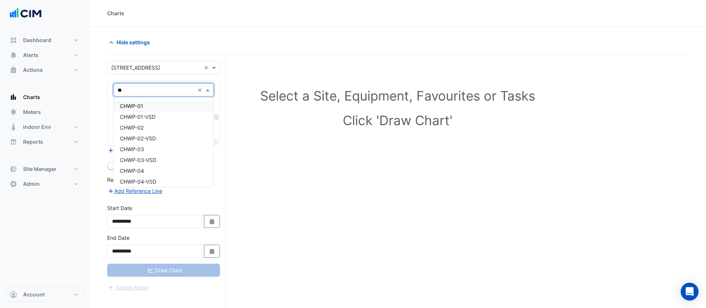
type input "***"
click at [150, 108] on div "HWB-1" at bounding box center [163, 106] width 99 height 11
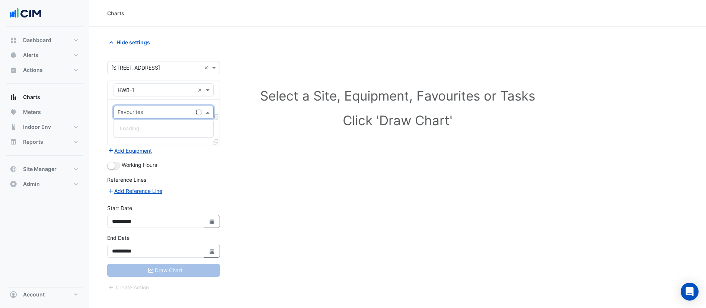
click at [151, 111] on input "text" at bounding box center [155, 113] width 75 height 8
type input "**"
click at [155, 124] on div "Hot Water Boiler Status - L15, ACU LG03" at bounding box center [169, 128] width 111 height 11
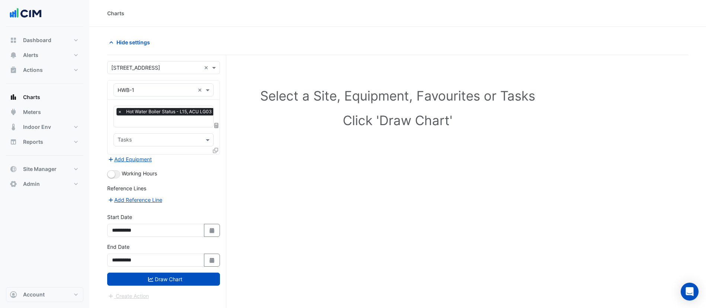
click at [213, 148] on icon at bounding box center [215, 150] width 5 height 5
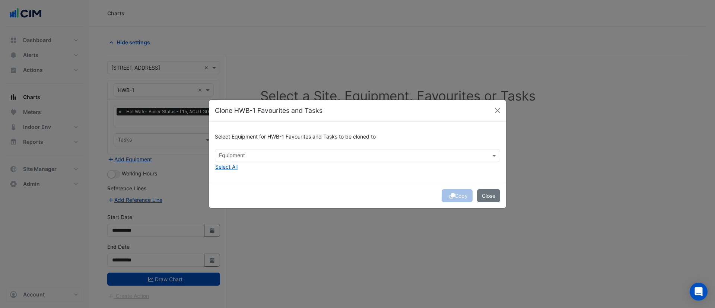
click at [256, 152] on input "text" at bounding box center [353, 156] width 268 height 8
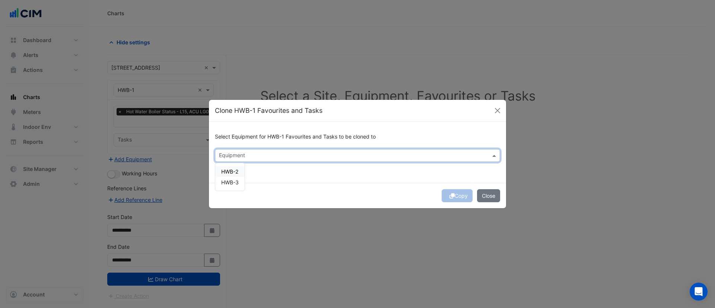
click at [235, 169] on span "HWB-2" at bounding box center [229, 171] width 17 height 6
click at [225, 182] on span "HWB-3" at bounding box center [230, 182] width 18 height 6
click at [364, 188] on div "Copy Close" at bounding box center [357, 195] width 297 height 25
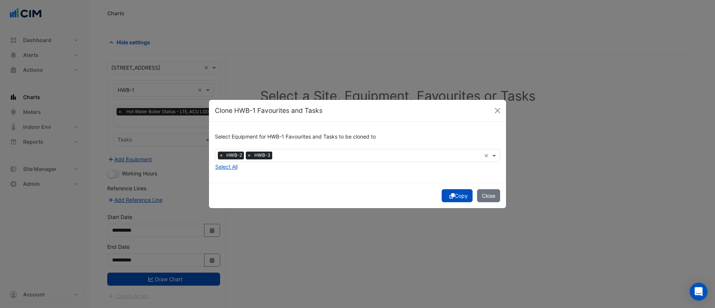
click at [456, 195] on button "Copy" at bounding box center [457, 195] width 31 height 13
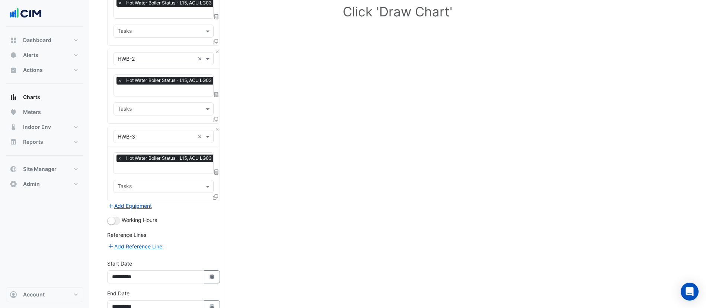
scroll to position [151, 0]
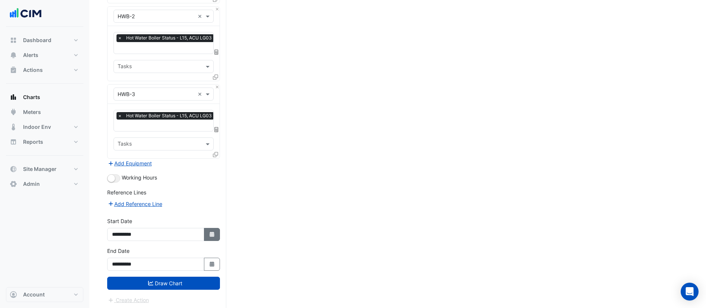
click at [214, 235] on button "Select Date" at bounding box center [212, 234] width 16 height 13
select select "*"
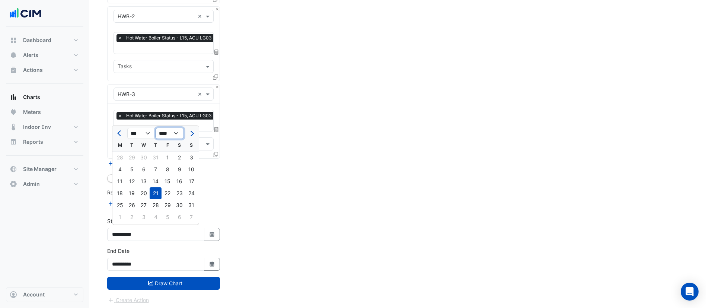
drag, startPoint x: 177, startPoint y: 133, endPoint x: 179, endPoint y: 137, distance: 5.5
click at [177, 132] on select "**** **** **** **** **** **** **** **** **** **** ****" at bounding box center [170, 133] width 28 height 11
select select "****"
click at [156, 128] on select "**** **** **** **** **** **** **** **** **** **** ****" at bounding box center [170, 133] width 28 height 11
click at [156, 157] on div "1" at bounding box center [156, 158] width 12 height 12
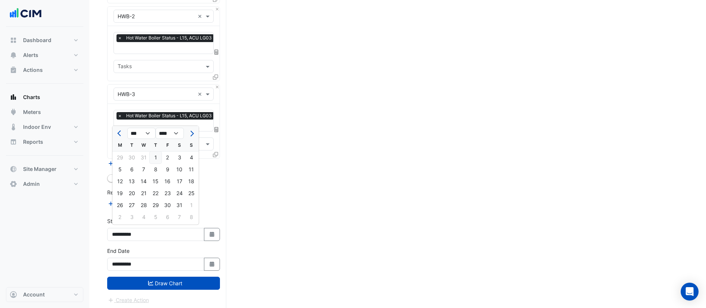
type input "**********"
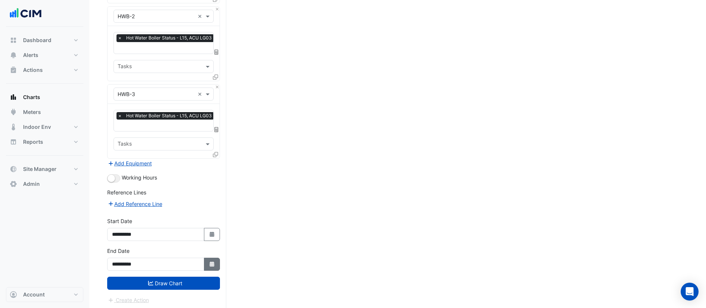
click at [207, 266] on button "Select Date" at bounding box center [212, 264] width 16 height 13
select select "*"
select select "****"
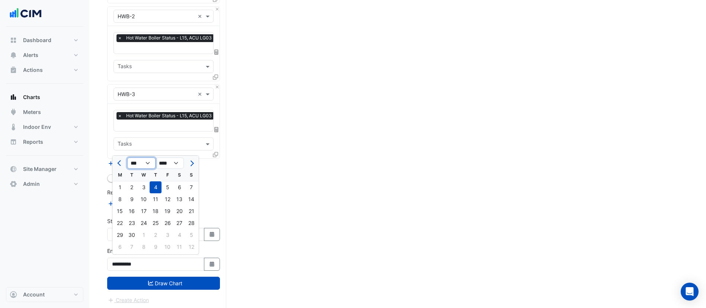
click at [147, 167] on select "*** *** *** *** *** *** *** *** *** *** *** ***" at bounding box center [141, 163] width 28 height 11
select select "*"
click at [127, 158] on select "*** *** *** *** *** *** *** *** *** *** *** ***" at bounding box center [141, 163] width 28 height 11
click at [173, 166] on select "**** **** **** **** **** **** **** **** **** **** **** ****" at bounding box center [170, 163] width 28 height 11
select select "****"
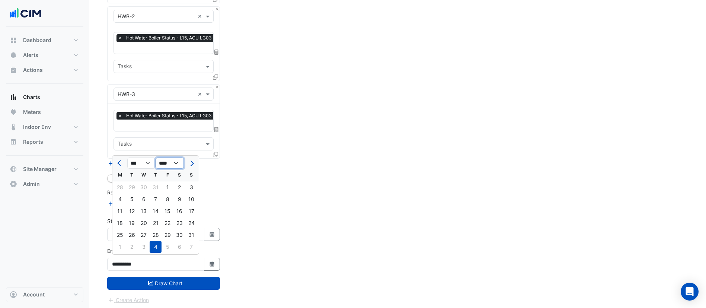
click at [156, 158] on select "**** **** **** **** **** **** **** **** **** **** **** ****" at bounding box center [170, 163] width 28 height 11
click at [179, 231] on div "31" at bounding box center [180, 235] width 12 height 12
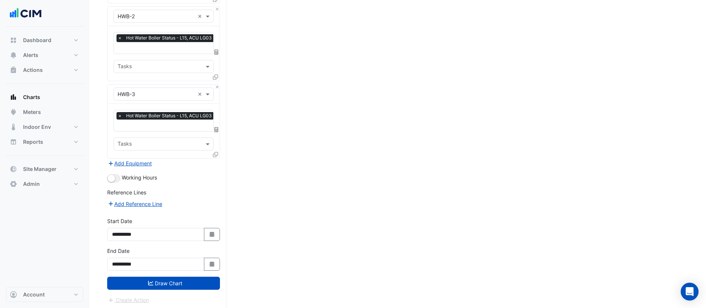
type input "**********"
click at [193, 281] on button "Draw Chart" at bounding box center [163, 283] width 113 height 13
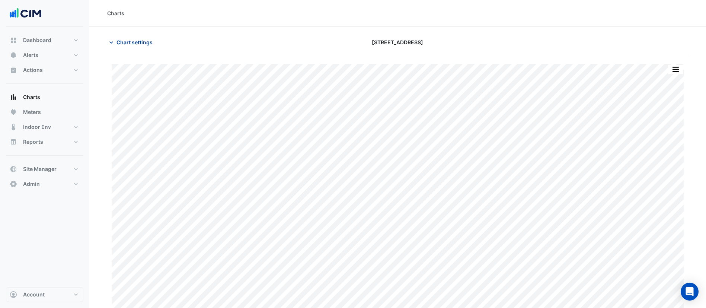
click at [117, 42] on span "Chart settings" at bounding box center [135, 42] width 36 height 8
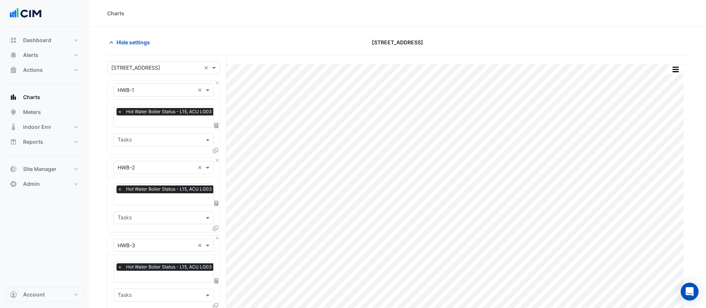
click at [145, 118] on input "text" at bounding box center [167, 122] width 98 height 8
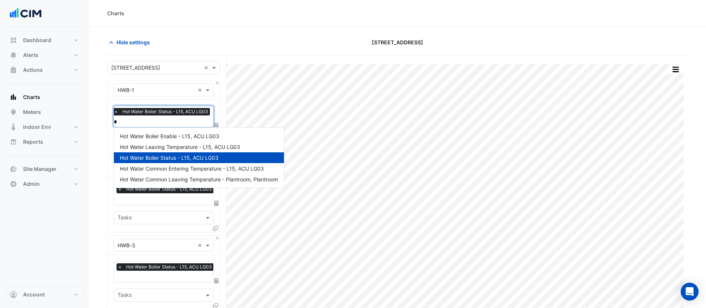
type input "**"
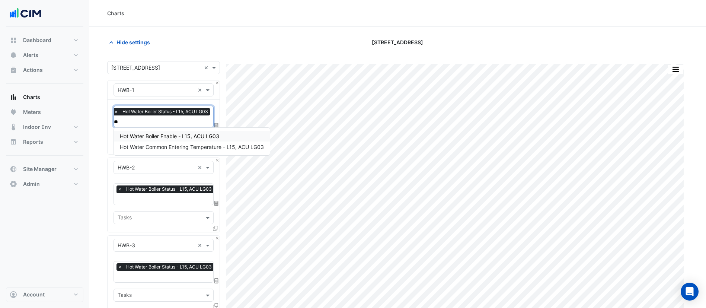
click at [181, 139] on span "Hot Water Boiler Enable - L15, ACU LG03" at bounding box center [169, 136] width 99 height 6
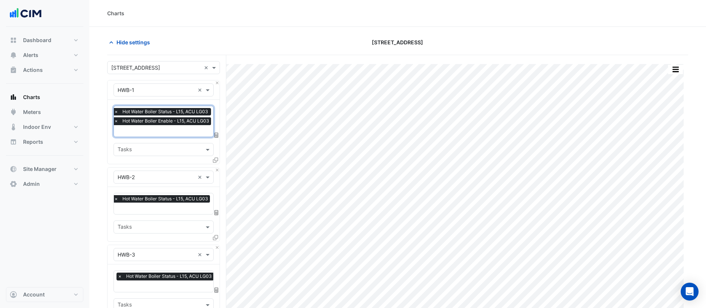
click at [156, 207] on input "text" at bounding box center [163, 209] width 98 height 8
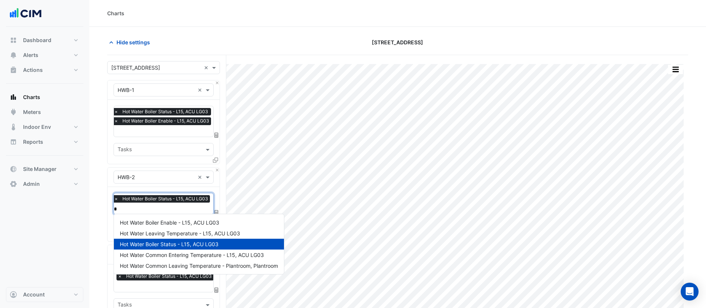
type input "**"
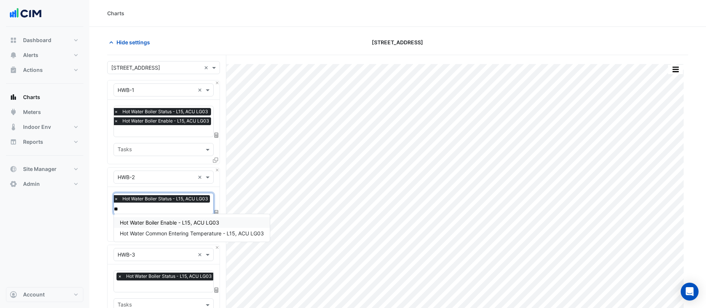
click at [161, 225] on span "Hot Water Boiler Enable - L15, ACU LG03" at bounding box center [169, 222] width 99 height 6
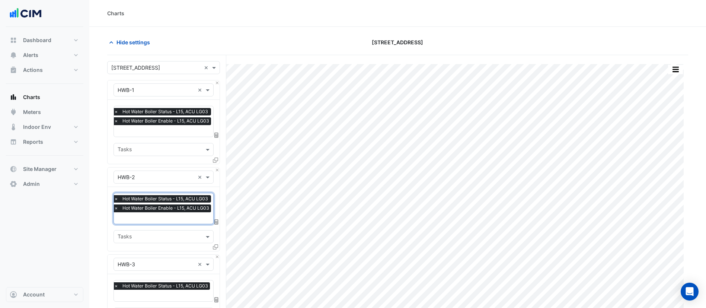
click at [153, 292] on input "text" at bounding box center [163, 296] width 98 height 8
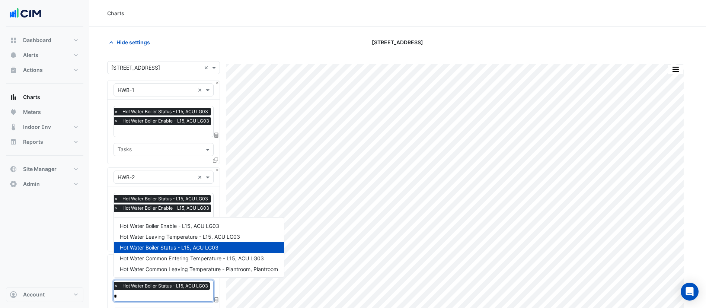
type input "**"
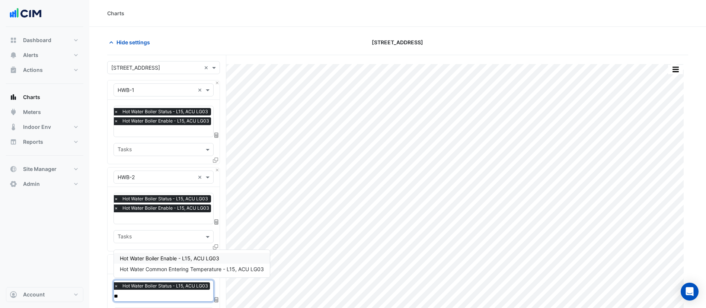
click at [158, 261] on span "Hot Water Boiler Enable - L15, ACU LG03" at bounding box center [169, 258] width 99 height 6
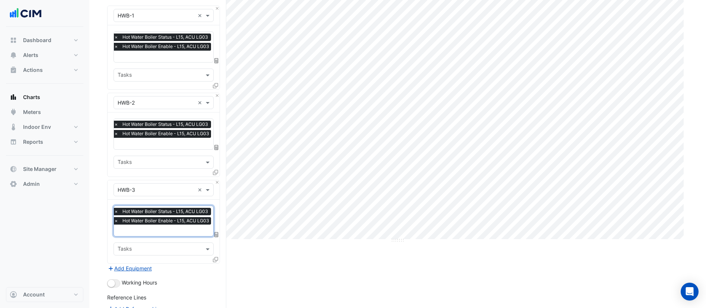
scroll to position [168, 0]
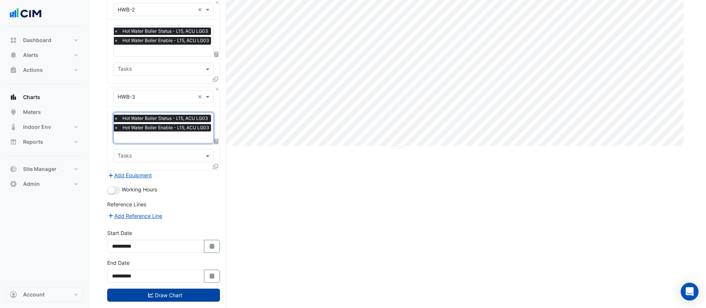
click at [163, 290] on button "Draw Chart" at bounding box center [163, 295] width 113 height 13
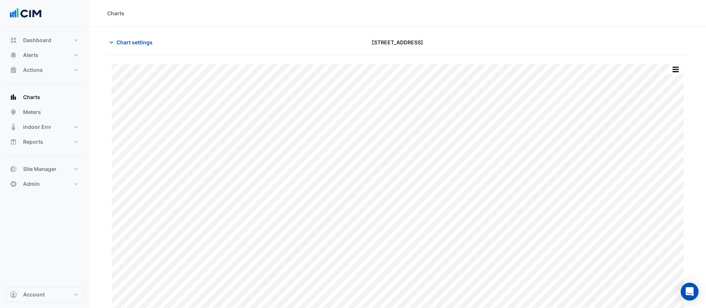
click at [674, 63] on div "Split by Equip Split All Print Save as JPEG Save as PNG Pivot Data Table Export…" at bounding box center [397, 186] width 581 height 262
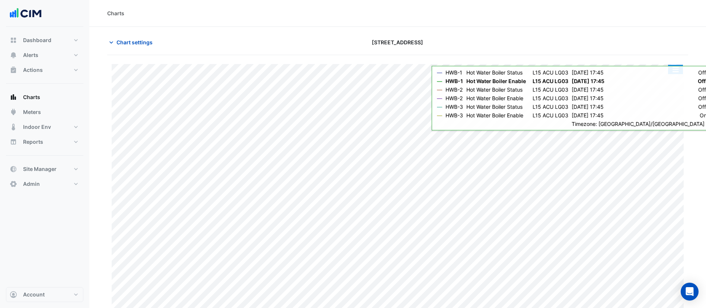
click at [674, 67] on button "button" at bounding box center [675, 69] width 15 height 9
click at [675, 67] on button "button" at bounding box center [675, 69] width 15 height 9
click at [678, 67] on button "button" at bounding box center [675, 69] width 15 height 9
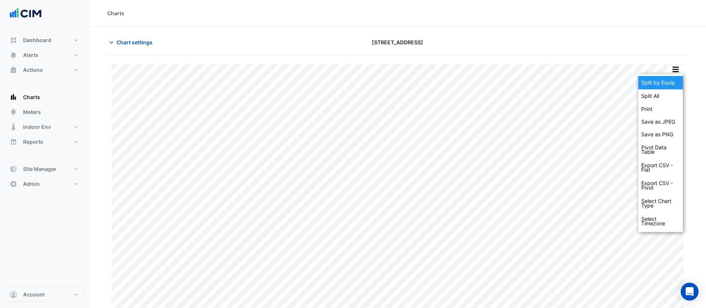
click at [672, 85] on div "Split by Equip" at bounding box center [661, 82] width 45 height 13
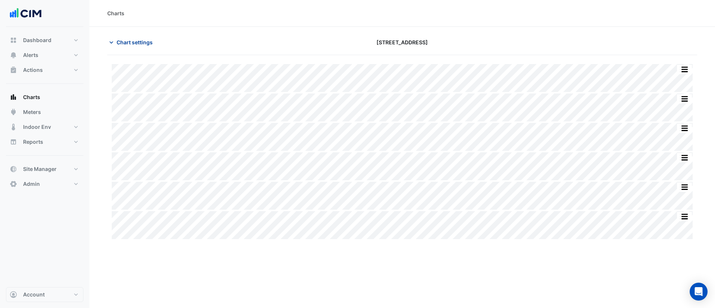
click at [118, 43] on span "Chart settings" at bounding box center [135, 42] width 36 height 8
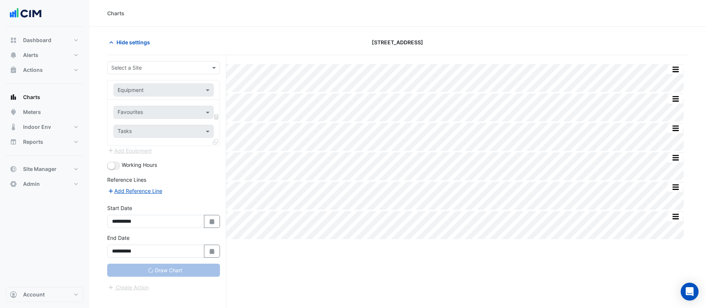
type input "**********"
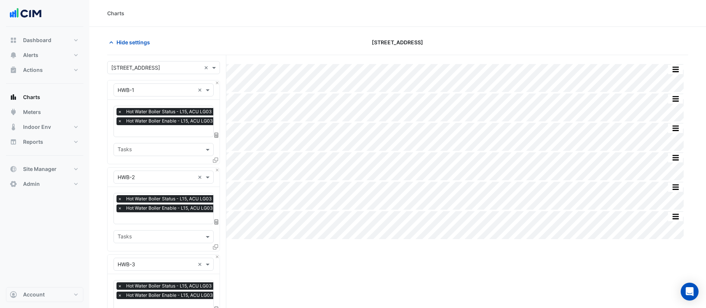
scroll to position [179, 0]
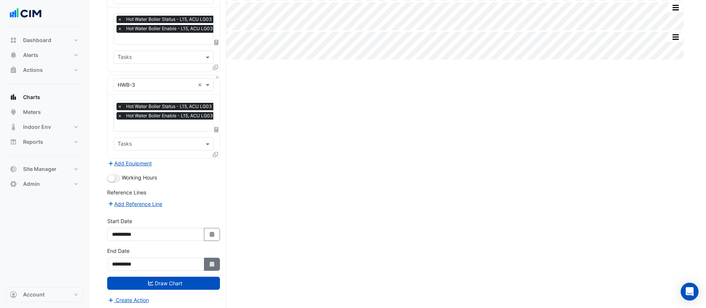
click at [213, 263] on icon "Select Date" at bounding box center [212, 263] width 7 height 5
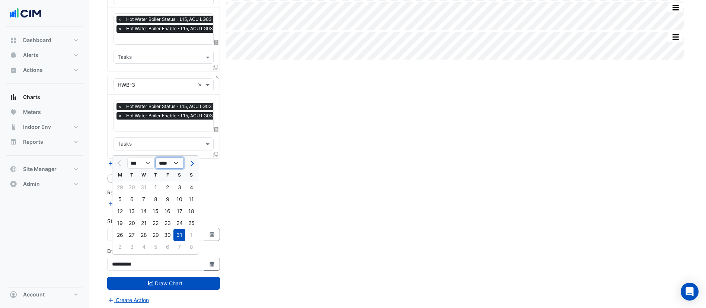
drag, startPoint x: 175, startPoint y: 165, endPoint x: 176, endPoint y: 170, distance: 5.1
click at [175, 165] on select "**** **** **** **** **** **** **** **** **** **** ****" at bounding box center [170, 163] width 28 height 11
select select "****"
click at [156, 158] on select "**** **** **** **** **** **** **** **** **** **** ****" at bounding box center [170, 163] width 28 height 11
click at [188, 233] on div "31" at bounding box center [191, 235] width 12 height 12
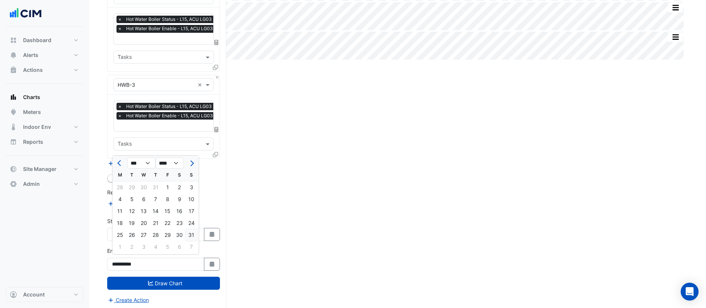
type input "**********"
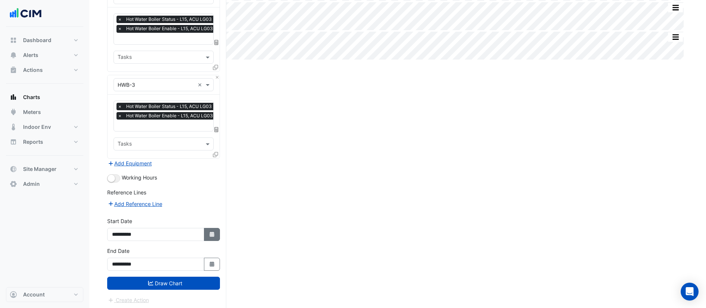
click at [214, 233] on icon "Select Date" at bounding box center [212, 234] width 7 height 5
select select "*"
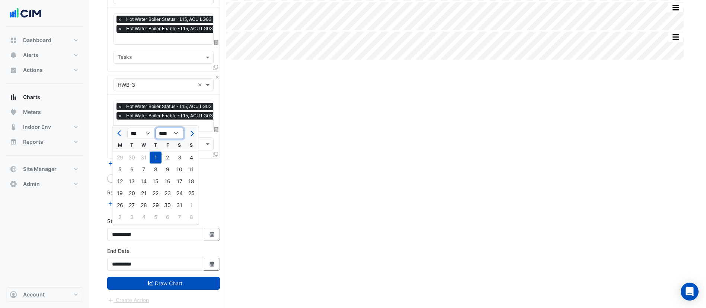
drag, startPoint x: 174, startPoint y: 133, endPoint x: 176, endPoint y: 137, distance: 4.2
click at [174, 133] on select "**** **** **** **** **** **** **** **** **** **** **** ****" at bounding box center [170, 133] width 28 height 11
select select "****"
click at [156, 128] on select "**** **** **** **** **** **** **** **** **** **** **** ****" at bounding box center [170, 133] width 28 height 11
click at [164, 157] on div "1" at bounding box center [168, 158] width 12 height 12
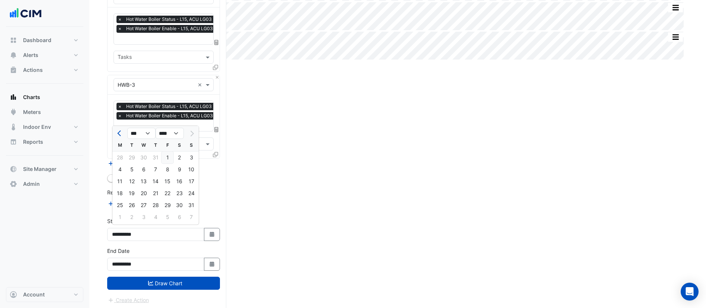
type input "**********"
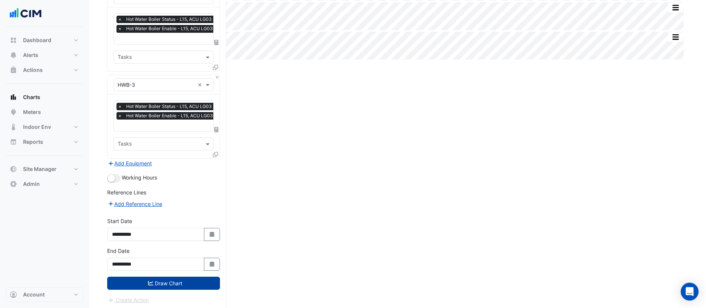
click at [175, 277] on button "Draw Chart" at bounding box center [163, 283] width 113 height 13
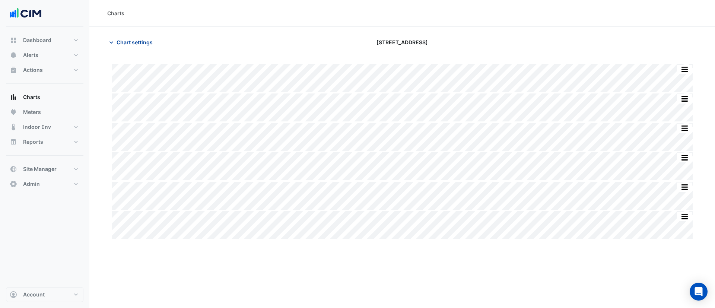
click at [135, 40] on span "Chart settings" at bounding box center [135, 42] width 36 height 8
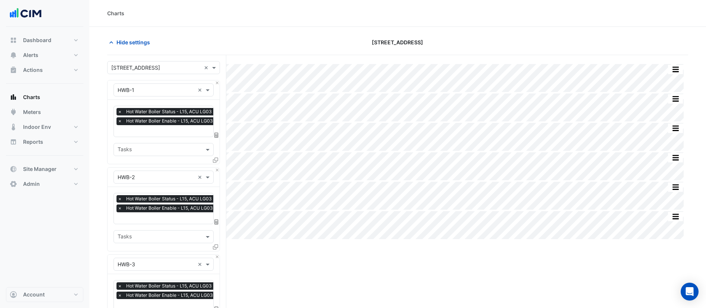
scroll to position [0, 4]
click at [149, 134] on input "text" at bounding box center [163, 132] width 99 height 8
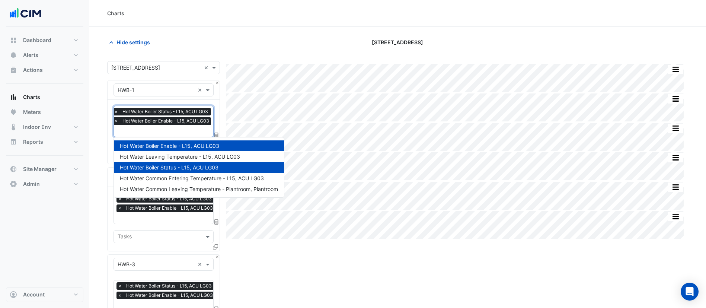
scroll to position [56, 0]
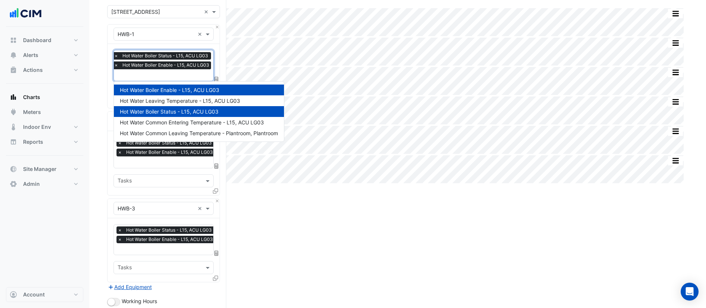
click at [106, 38] on section "Hide settings [STREET_ADDRESS] Split All Split None Print Save as JPEG Save as …" at bounding box center [397, 202] width 617 height 463
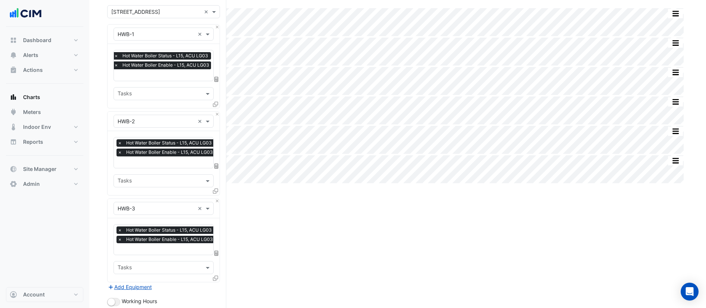
click at [213, 102] on icon at bounding box center [215, 104] width 5 height 5
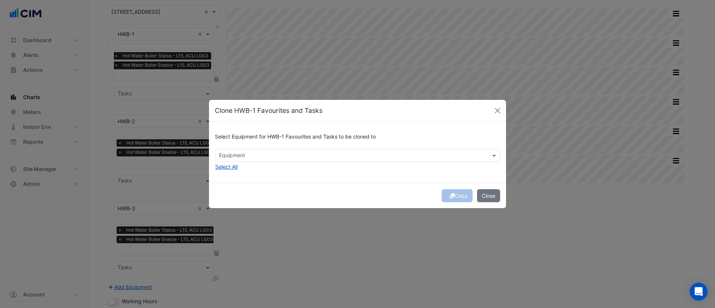
click at [241, 154] on input "text" at bounding box center [353, 156] width 268 height 8
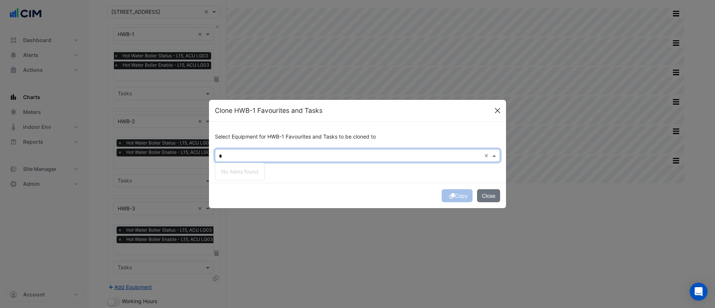
type input "*"
drag, startPoint x: 497, startPoint y: 109, endPoint x: 474, endPoint y: 116, distance: 23.6
click at [497, 109] on button "Close" at bounding box center [497, 110] width 11 height 11
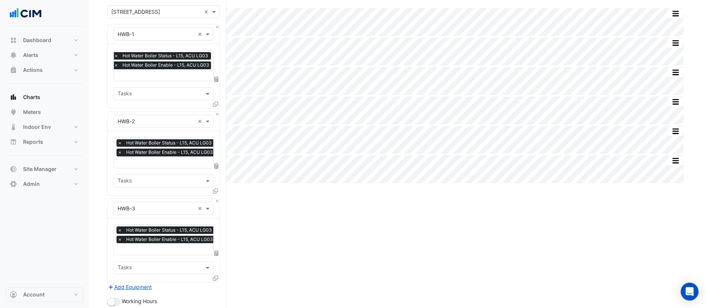
scroll to position [179, 0]
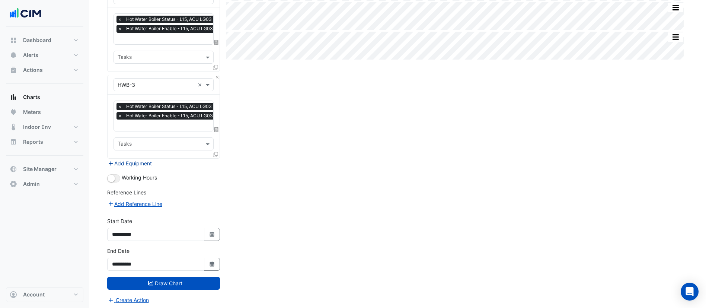
click at [129, 161] on button "Add Equipment" at bounding box center [129, 163] width 45 height 9
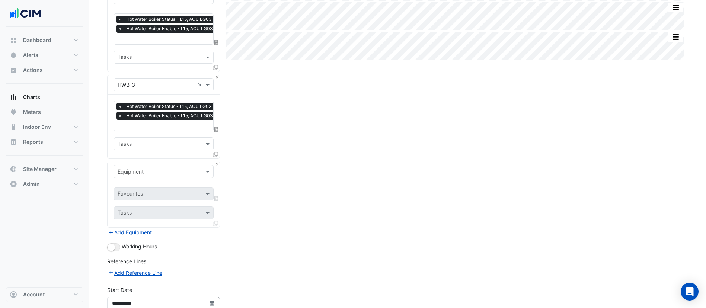
click at [174, 173] on div "Equipment" at bounding box center [164, 171] width 100 height 13
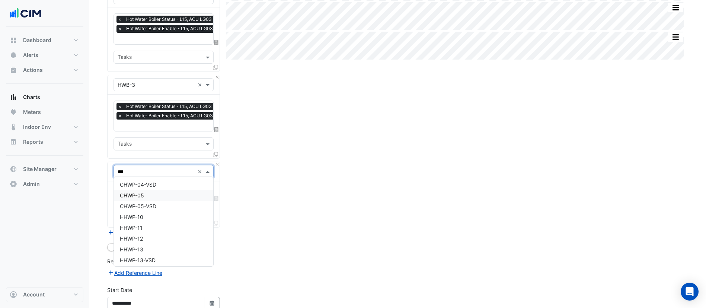
scroll to position [79, 0]
type input "***"
click at [148, 216] on div "HHWP-10" at bounding box center [163, 214] width 99 height 11
click at [167, 190] on div "Favourites Tasks" at bounding box center [164, 204] width 112 height 46
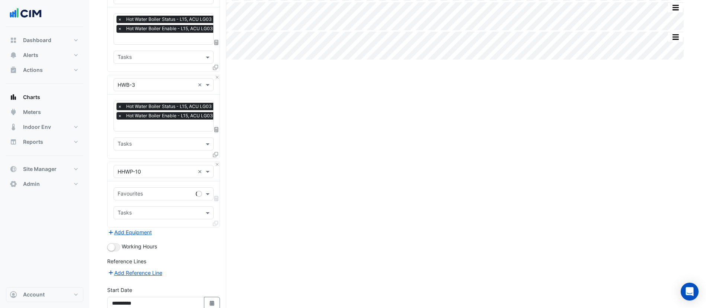
click at [164, 193] on input "text" at bounding box center [155, 195] width 75 height 8
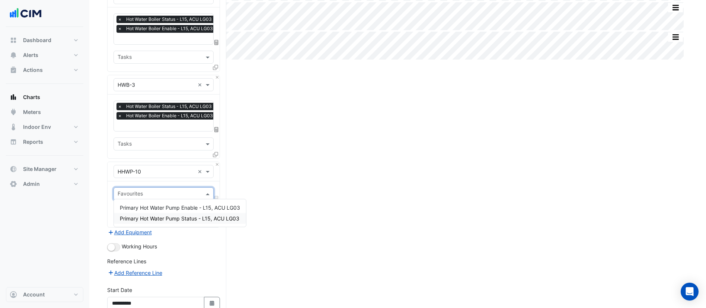
click at [167, 220] on span "Primary Hot Water Pump Status - L15, ACU LG03" at bounding box center [180, 218] width 120 height 6
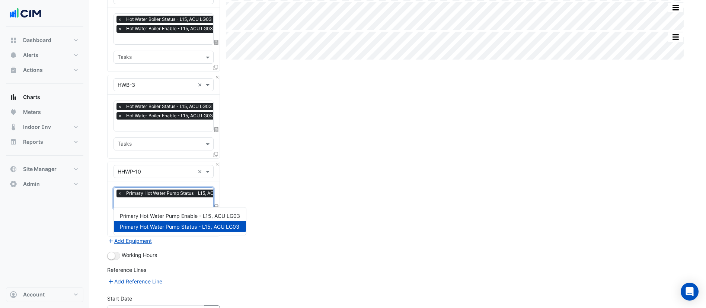
click at [173, 200] on input "text" at bounding box center [176, 204] width 116 height 8
click at [168, 215] on span "Primary Hot Water Pump Enable - L15, ACU LG03" at bounding box center [180, 216] width 120 height 6
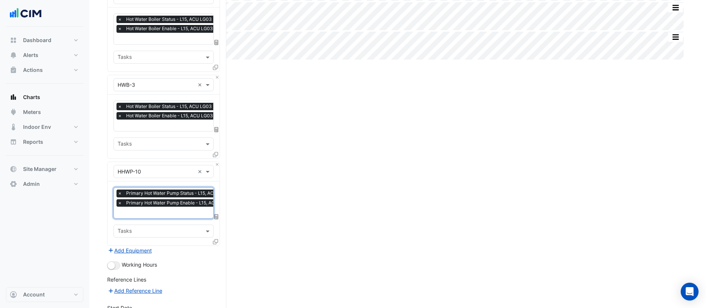
click at [216, 242] on div at bounding box center [216, 243] width 7 height 11
click at [215, 239] on icon at bounding box center [215, 241] width 5 height 5
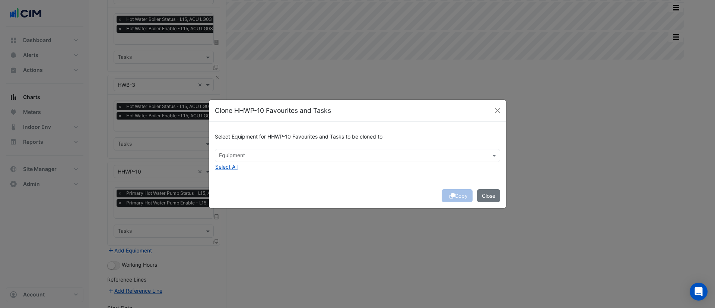
click at [271, 156] on input "text" at bounding box center [353, 156] width 268 height 8
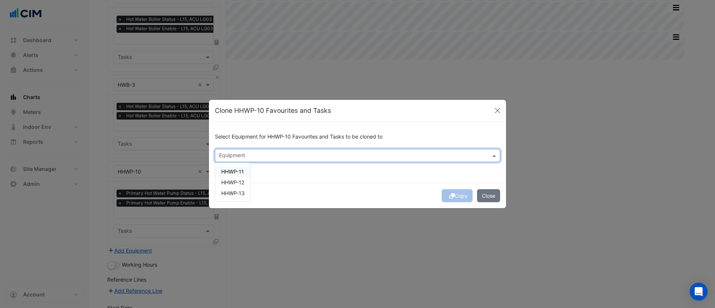
click at [241, 175] on div "HHWP-11" at bounding box center [232, 171] width 35 height 11
click at [239, 184] on span "HHWP-12" at bounding box center [232, 182] width 23 height 6
click at [236, 197] on div "HHWP-13" at bounding box center [232, 193] width 35 height 11
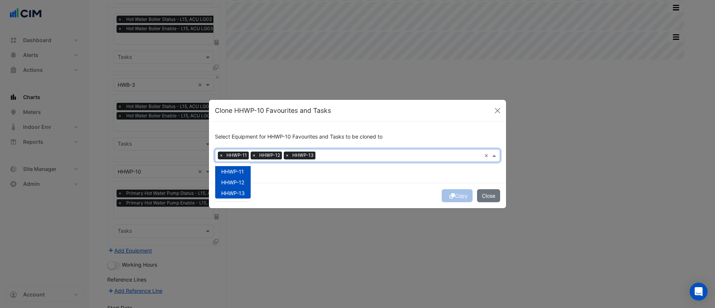
click at [313, 167] on div "Select Equipment for HHWP-10 Favourites and Tasks to be cloned to Equipment × H…" at bounding box center [357, 152] width 297 height 61
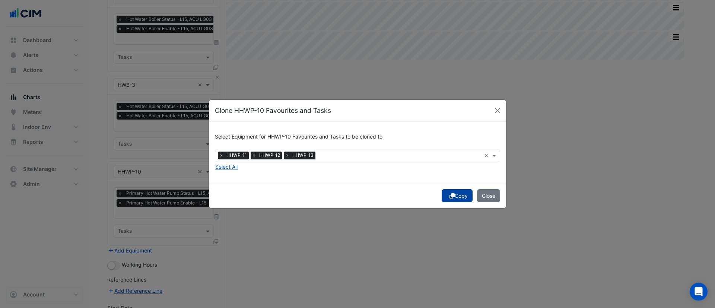
click at [449, 193] on fa-icon "submit" at bounding box center [451, 196] width 5 height 6
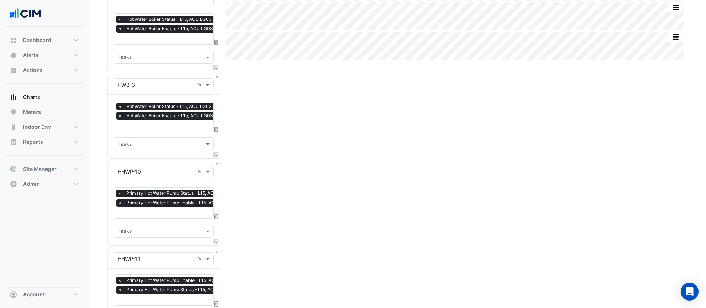
click at [417, 143] on div "Split All Split None Print Save as JPEG Save as PNG Pivot Data Table Export CSV…" at bounding box center [397, 267] width 581 height 783
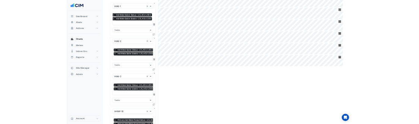
scroll to position [0, 0]
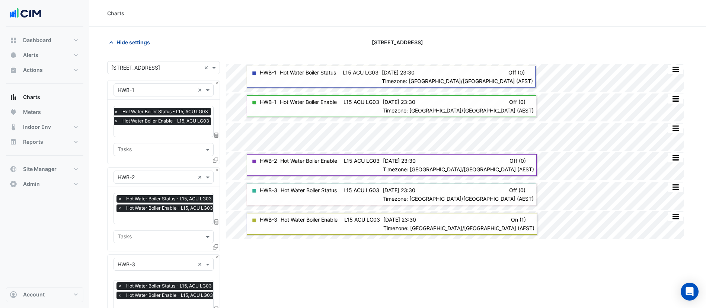
click at [142, 42] on span "Hide settings" at bounding box center [134, 42] width 34 height 8
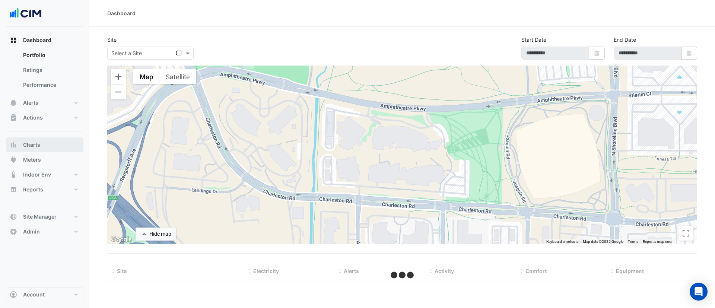
select select "***"
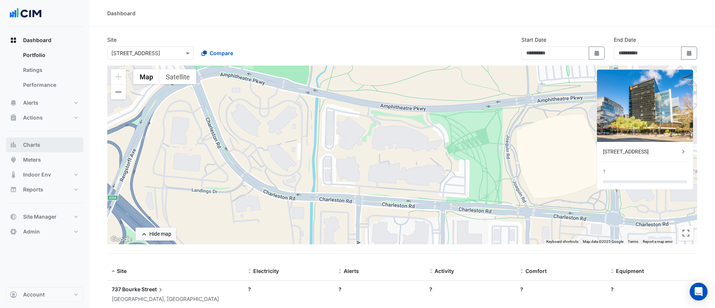
type input "**********"
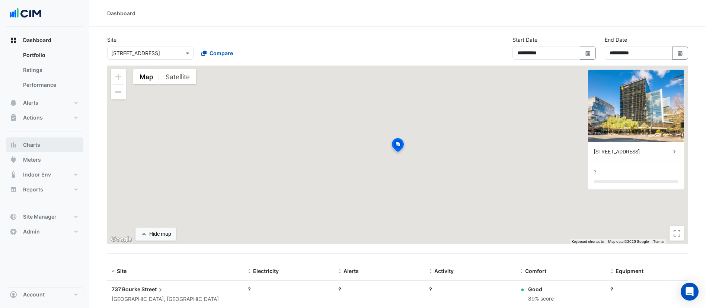
click at [37, 149] on button "Charts" at bounding box center [44, 144] width 77 height 15
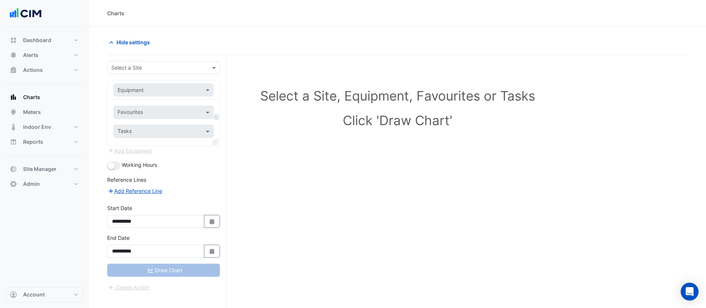
click at [137, 71] on input "text" at bounding box center [156, 68] width 90 height 8
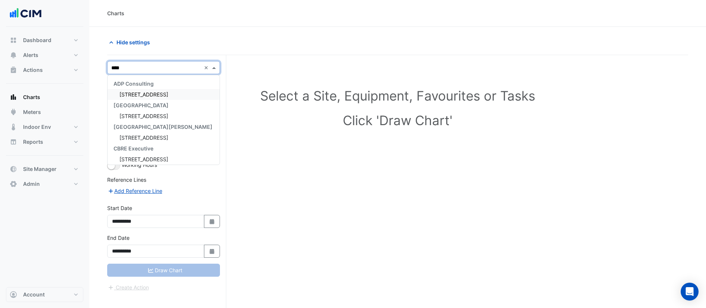
type input "*****"
click at [163, 98] on div "[STREET_ADDRESS]" at bounding box center [164, 94] width 112 height 11
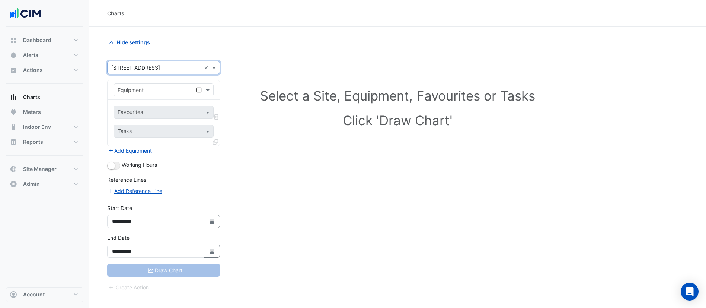
click at [158, 93] on input "text" at bounding box center [156, 90] width 77 height 8
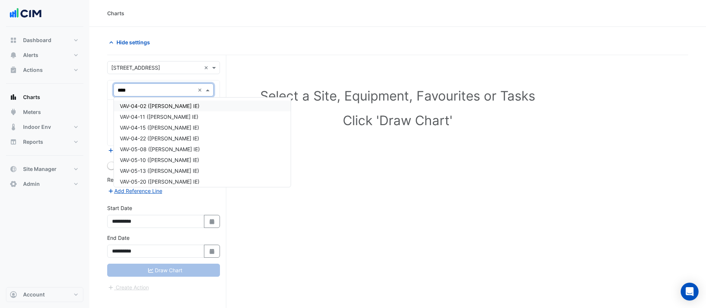
type input "*****"
click at [166, 107] on span "VAV-04-02 (NABERS IE)" at bounding box center [160, 106] width 80 height 6
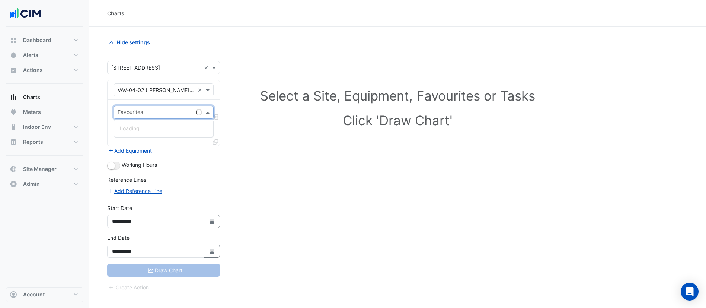
click at [158, 111] on input "text" at bounding box center [155, 113] width 75 height 8
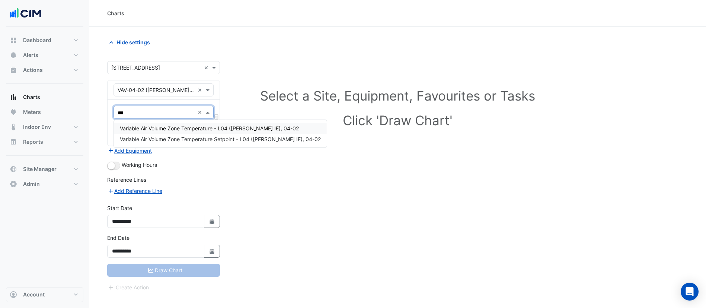
type input "****"
click at [166, 125] on span "Variable Air Volume Zone Temperature - L04 (NABERS IE), 04-02" at bounding box center [209, 128] width 179 height 6
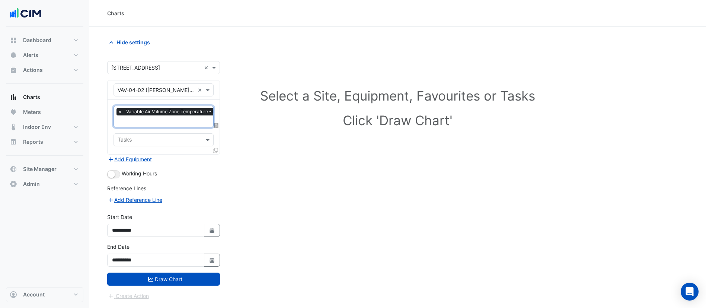
click at [215, 152] on icon at bounding box center [215, 150] width 5 height 5
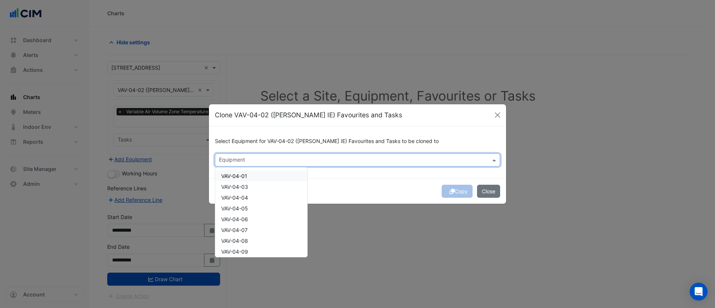
click at [294, 163] on input "text" at bounding box center [353, 161] width 268 height 8
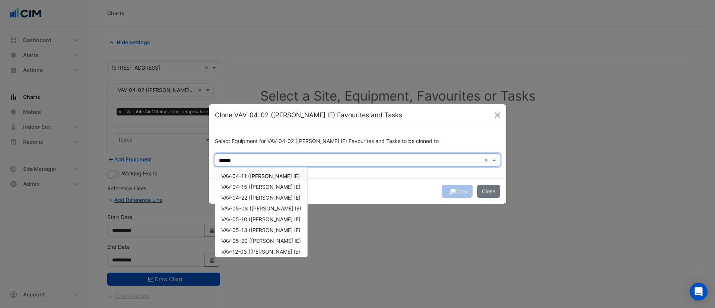
click at [263, 174] on span "VAV-04-11 ([PERSON_NAME] IE)" at bounding box center [260, 176] width 79 height 6
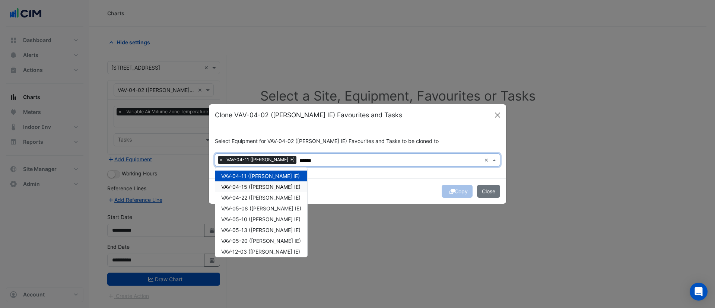
click at [260, 185] on span "VAV-04-15 ([PERSON_NAME] IE)" at bounding box center [260, 187] width 79 height 6
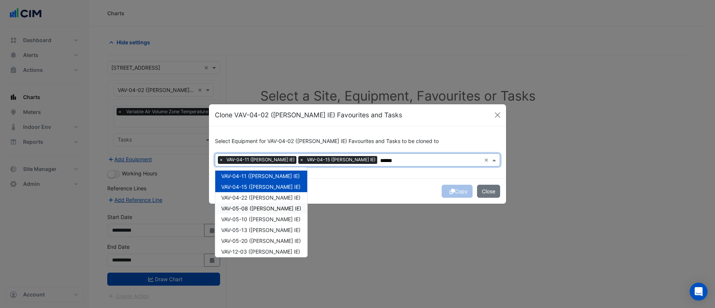
click at [268, 203] on div "VAV-05-08 ([PERSON_NAME] IE)" at bounding box center [261, 208] width 92 height 11
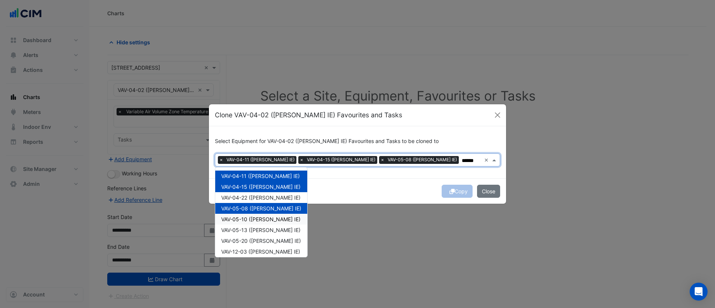
click at [267, 216] on span "VAV-05-10 ([PERSON_NAME] IE)" at bounding box center [260, 219] width 79 height 6
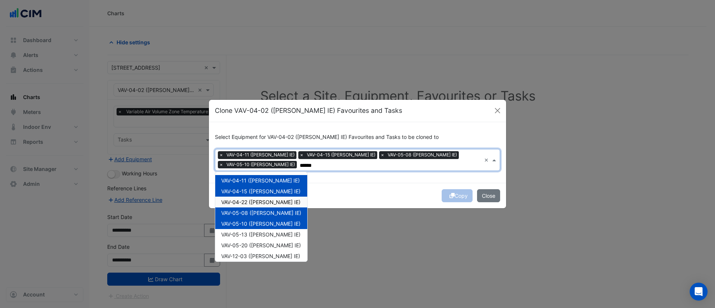
click at [264, 200] on span "VAV-04-22 ([PERSON_NAME] IE)" at bounding box center [260, 202] width 79 height 6
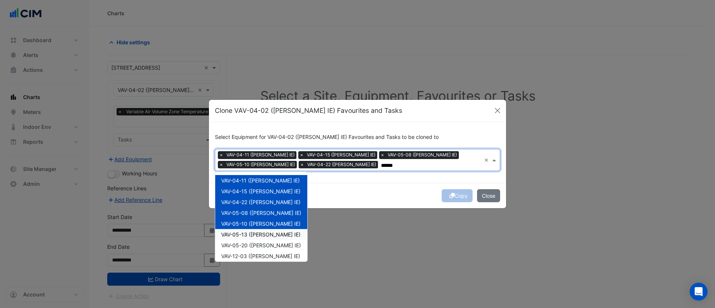
click at [265, 230] on div "VAV-05-13 ([PERSON_NAME] IE)" at bounding box center [261, 234] width 92 height 11
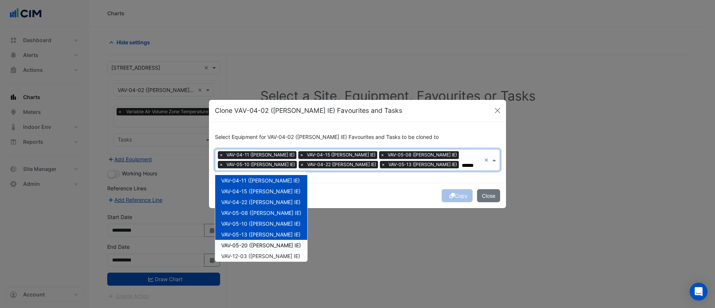
click at [264, 244] on span "VAV-05-20 ([PERSON_NAME] IE)" at bounding box center [261, 245] width 80 height 6
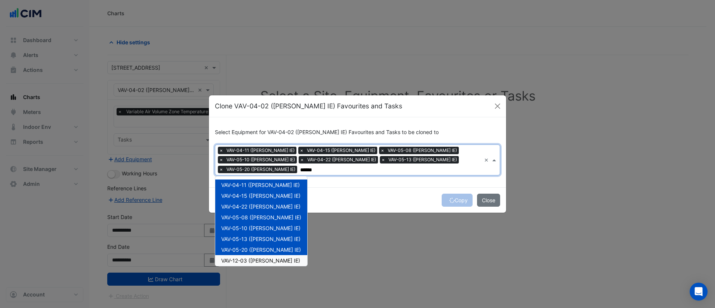
drag, startPoint x: 265, startPoint y: 253, endPoint x: 264, endPoint y: 248, distance: 4.5
click at [264, 257] on span "VAV-12-03 ([PERSON_NAME] IE)" at bounding box center [260, 260] width 79 height 6
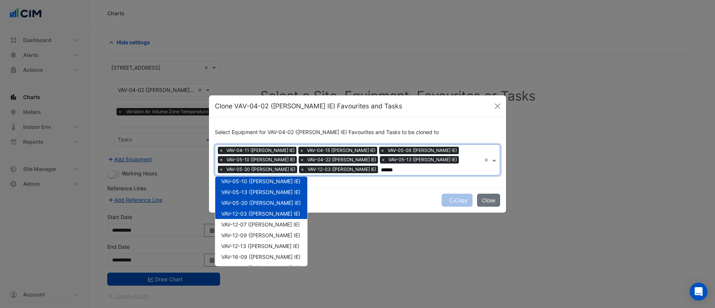
scroll to position [79, 0]
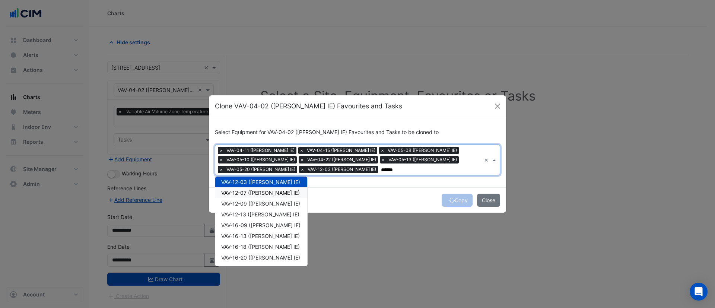
click at [263, 190] on span "VAV-12-07 ([PERSON_NAME] IE)" at bounding box center [260, 193] width 79 height 6
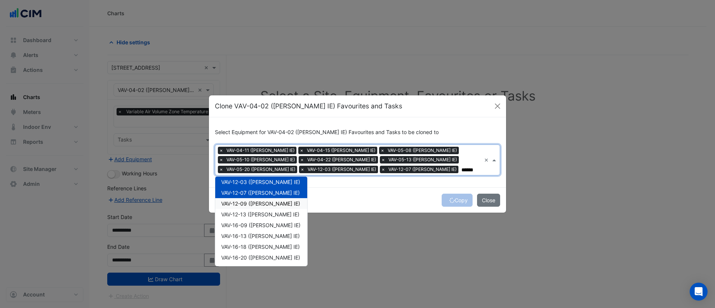
click at [260, 201] on span "VAV-12-09 ([PERSON_NAME] IE)" at bounding box center [260, 203] width 79 height 6
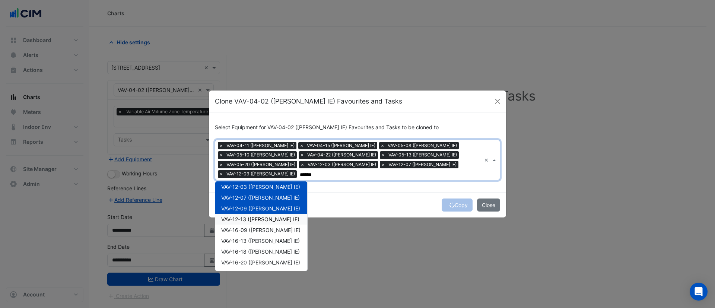
click at [260, 216] on span "VAV-12-13 ([PERSON_NAME] IE)" at bounding box center [260, 219] width 78 height 6
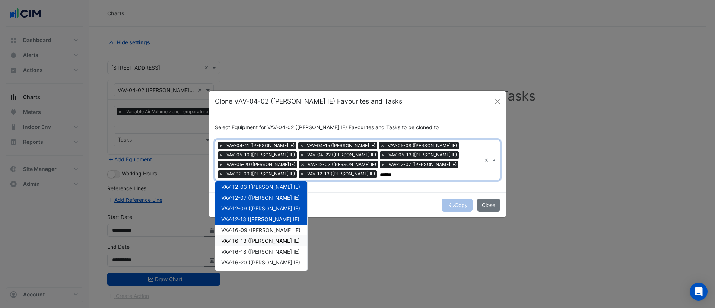
click at [258, 228] on span "VAV-16-09 ([PERSON_NAME] IE)" at bounding box center [260, 230] width 79 height 6
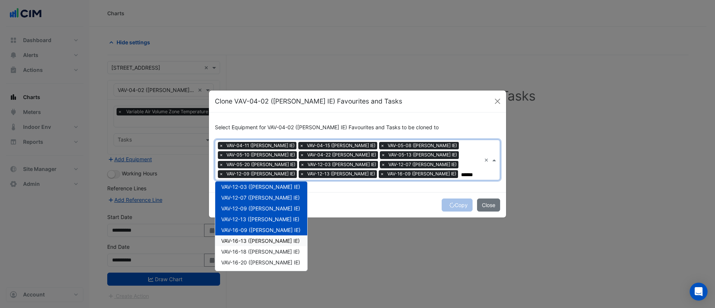
click at [258, 238] on span "VAV-16-13 ([PERSON_NAME] IE)" at bounding box center [260, 241] width 79 height 6
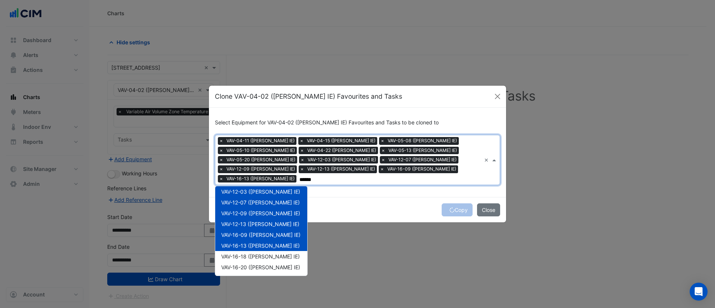
click at [259, 253] on span "VAV-16-18 ([PERSON_NAME] IE)" at bounding box center [260, 256] width 79 height 6
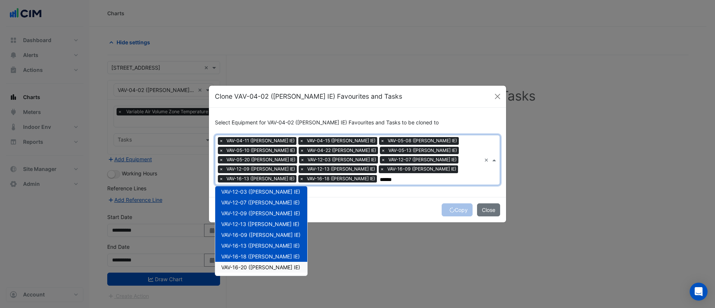
click at [259, 264] on span "VAV-16-20 ([PERSON_NAME] IE)" at bounding box center [260, 267] width 79 height 6
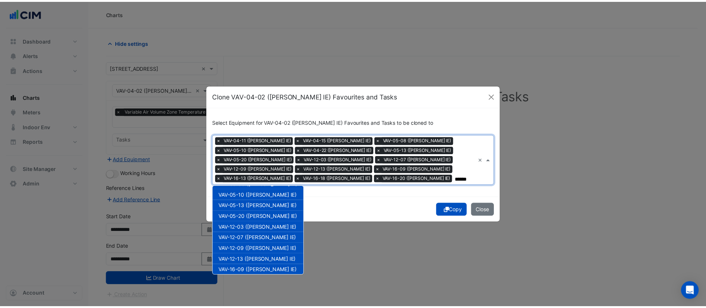
scroll to position [0, 0]
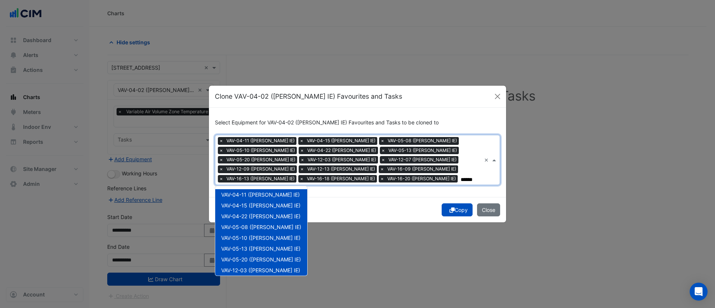
type input "******"
click at [461, 197] on div "Copy Close" at bounding box center [357, 209] width 297 height 25
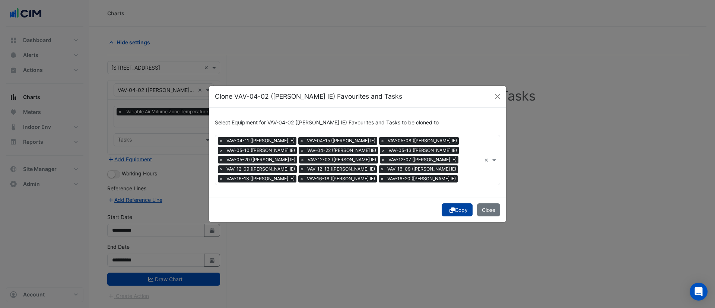
click at [459, 207] on button "Copy" at bounding box center [457, 209] width 31 height 13
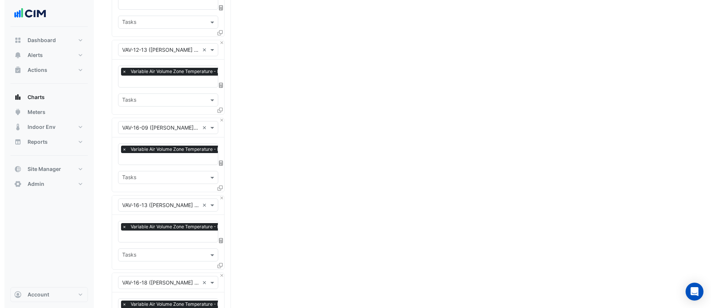
scroll to position [1150, 0]
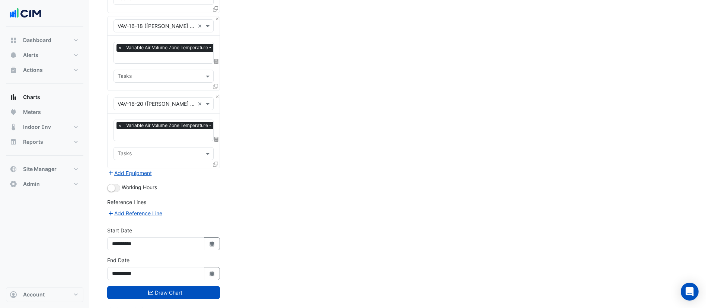
click at [216, 162] on icon at bounding box center [215, 164] width 5 height 5
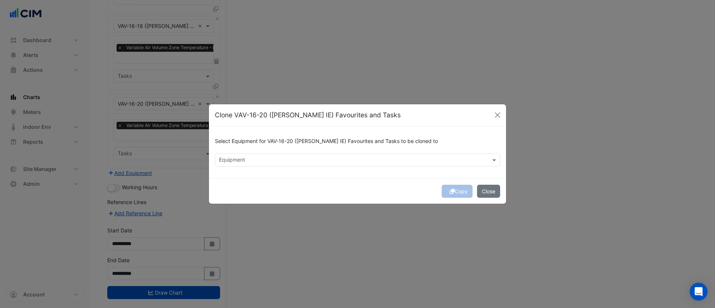
click at [263, 153] on div "Select Equipment for VAV-16-20 (NABERS IE) Favourites and Tasks to be cloned to…" at bounding box center [357, 152] width 297 height 52
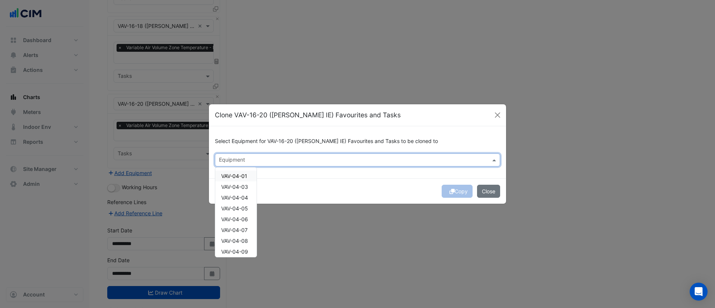
click at [263, 160] on input "text" at bounding box center [353, 161] width 268 height 8
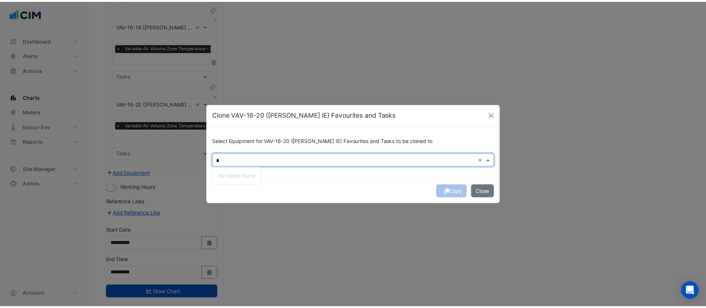
scroll to position [0, 0]
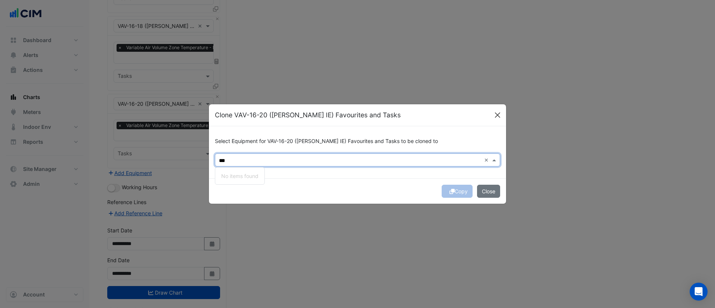
type input "***"
click at [496, 113] on button "Close" at bounding box center [497, 114] width 11 height 11
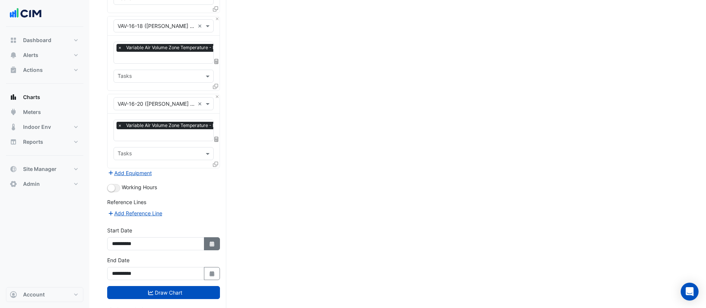
click at [216, 237] on button "Select Date" at bounding box center [212, 243] width 16 height 13
select select "*"
select select "****"
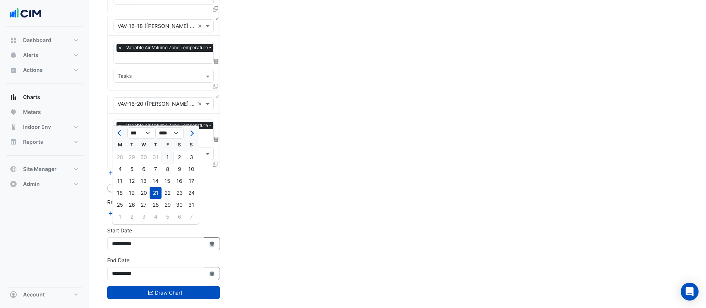
click at [168, 157] on div "1" at bounding box center [168, 157] width 12 height 12
type input "**********"
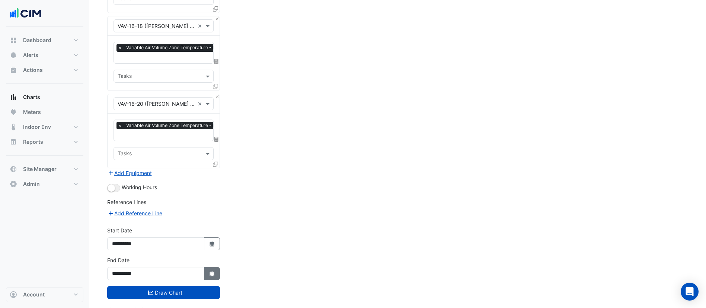
click at [212, 271] on icon "button" at bounding box center [212, 273] width 4 height 5
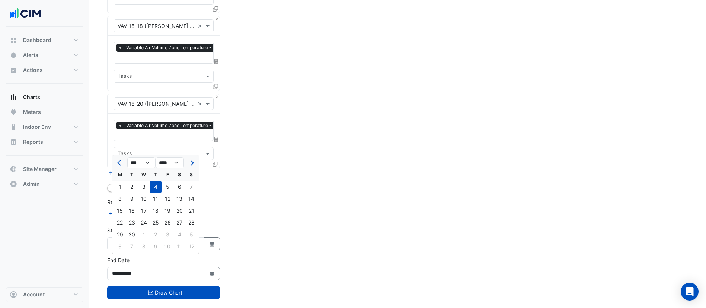
click at [150, 168] on ngb-datepicker "*** *** *** *** *** **** **** **** **** **** **** **** **** **** **** **** M T …" at bounding box center [155, 204] width 87 height 99
click at [149, 163] on select "*** *** *** *** ***" at bounding box center [141, 162] width 28 height 11
select select "*"
click at [127, 157] on select "*** *** *** *** ***" at bounding box center [141, 162] width 28 height 11
click at [193, 236] on div "31" at bounding box center [191, 235] width 12 height 12
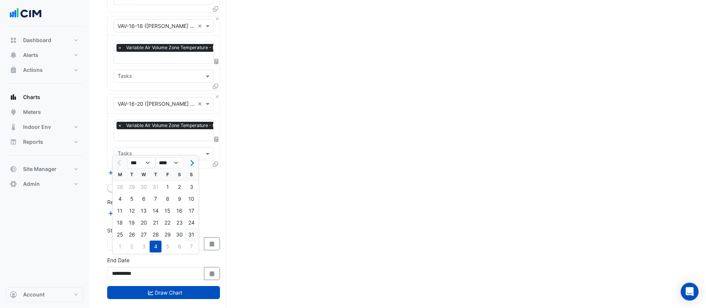
type input "**********"
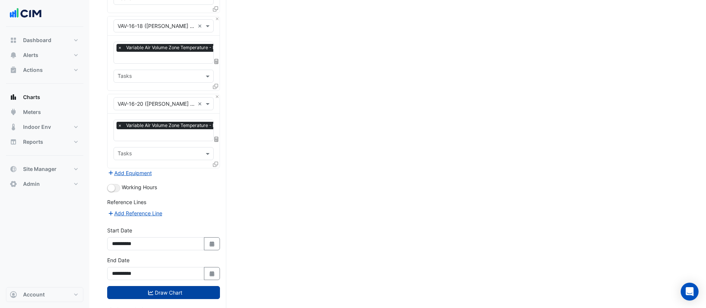
click at [196, 286] on button "Draw Chart" at bounding box center [163, 292] width 113 height 13
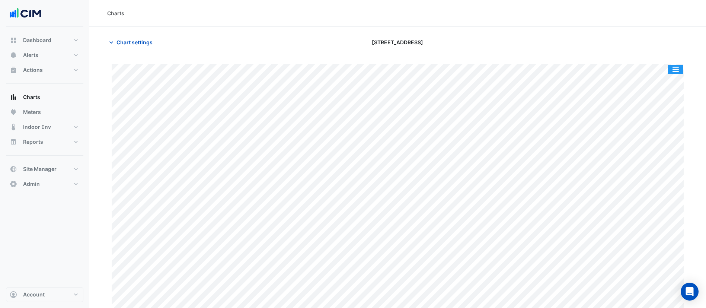
click at [681, 68] on button "button" at bounding box center [675, 69] width 15 height 9
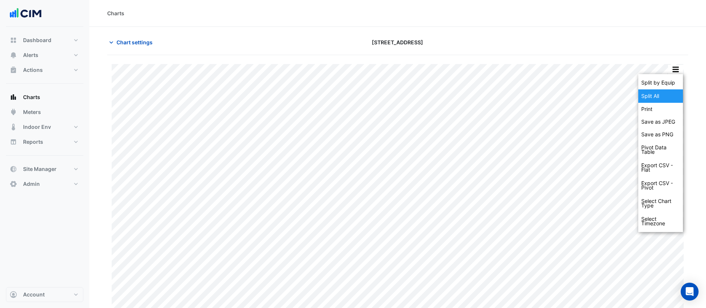
click at [670, 96] on div "Split All" at bounding box center [661, 95] width 45 height 13
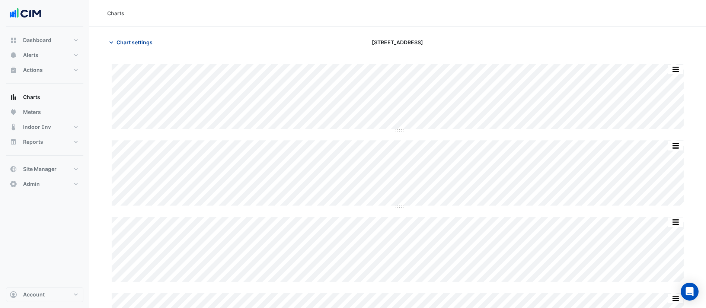
click at [123, 39] on span "Chart settings" at bounding box center [135, 42] width 36 height 8
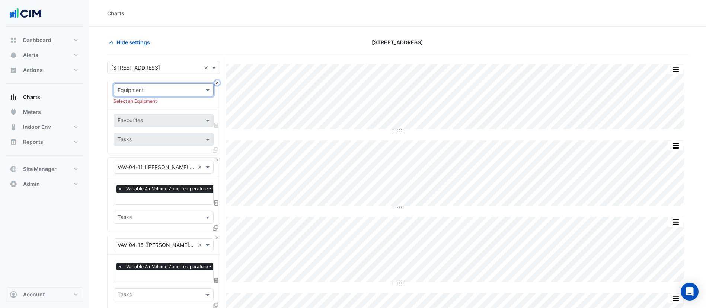
click at [215, 83] on button "Close" at bounding box center [217, 82] width 5 height 5
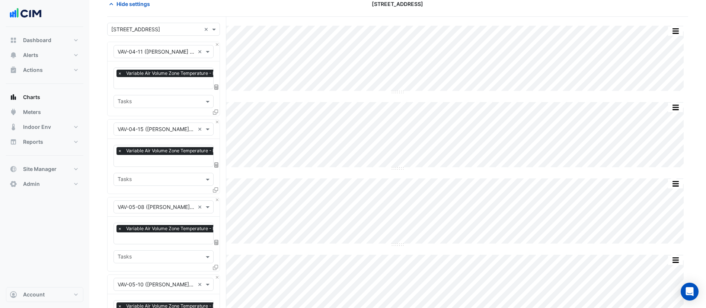
scroll to position [56, 0]
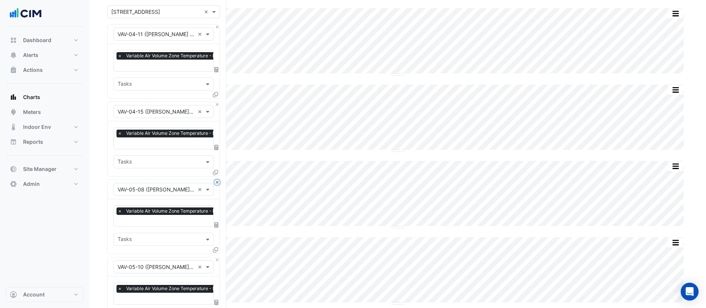
click at [217, 182] on button "Close" at bounding box center [217, 182] width 5 height 5
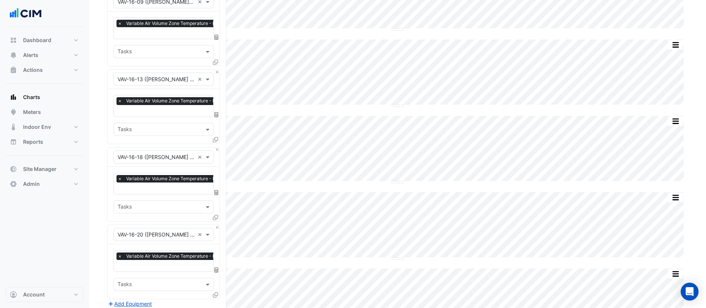
scroll to position [996, 0]
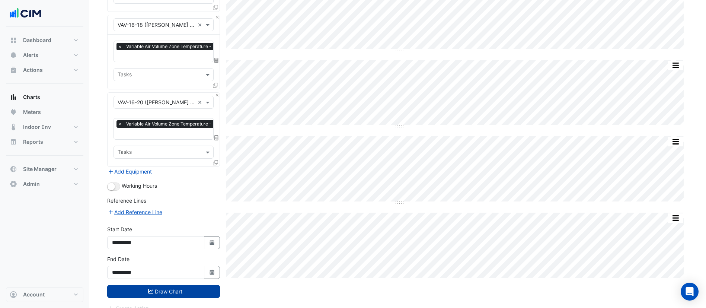
click at [189, 285] on button "Draw Chart" at bounding box center [163, 291] width 113 height 13
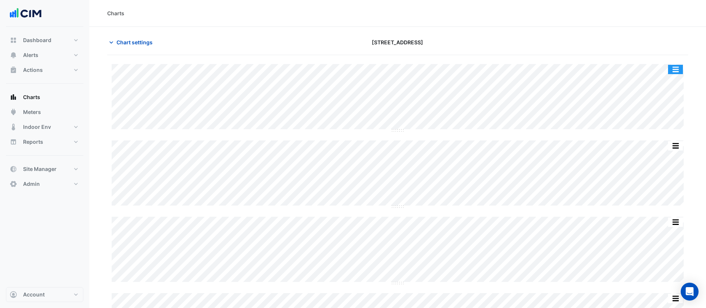
click at [672, 72] on button "button" at bounding box center [675, 69] width 15 height 9
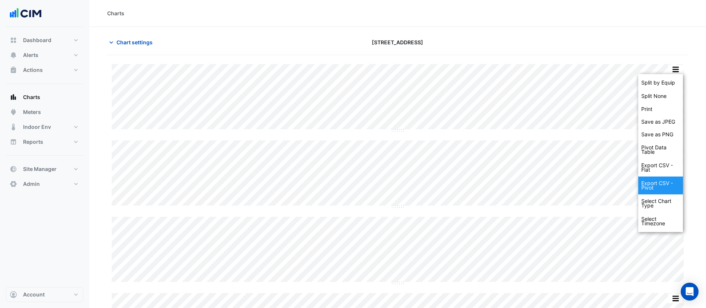
click at [671, 185] on div "Export CSV - Pivot" at bounding box center [661, 185] width 45 height 18
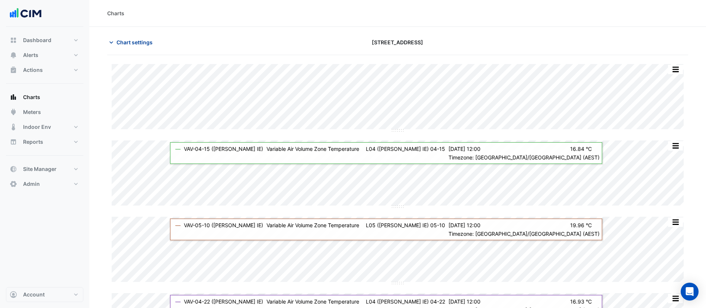
click at [126, 43] on span "Chart settings" at bounding box center [135, 42] width 36 height 8
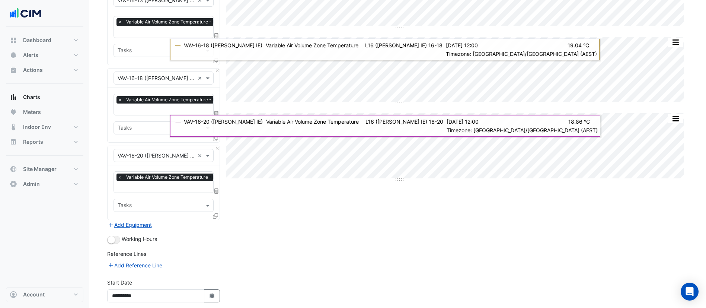
scroll to position [996, 0]
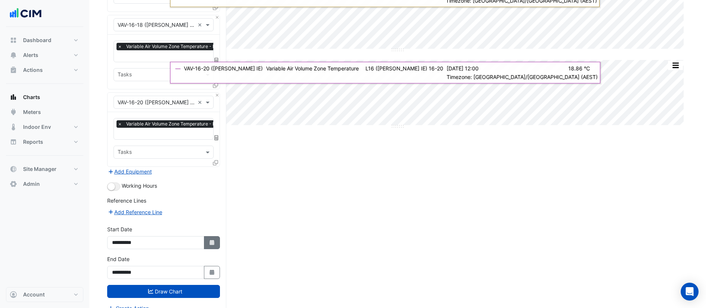
click at [218, 236] on button "Select Date" at bounding box center [212, 242] width 16 height 13
select select "*"
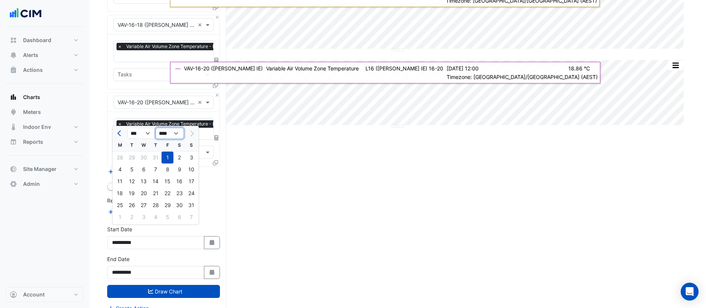
click at [180, 134] on select "**** **** **** **** **** **** **** **** **** **** ****" at bounding box center [170, 133] width 28 height 11
select select "****"
click at [156, 128] on select "**** **** **** **** **** **** **** **** **** **** ****" at bounding box center [170, 133] width 28 height 11
click at [155, 155] on div "1" at bounding box center [156, 158] width 12 height 12
type input "**********"
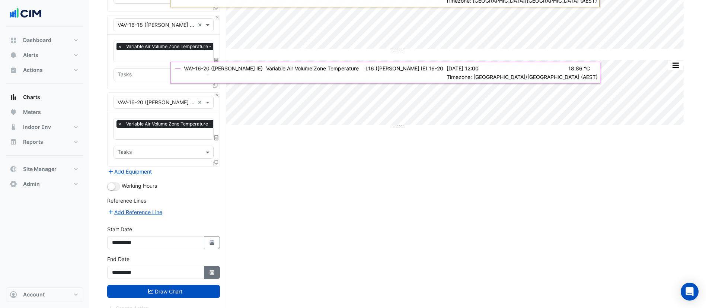
click at [211, 270] on icon "button" at bounding box center [212, 272] width 4 height 5
select select "*"
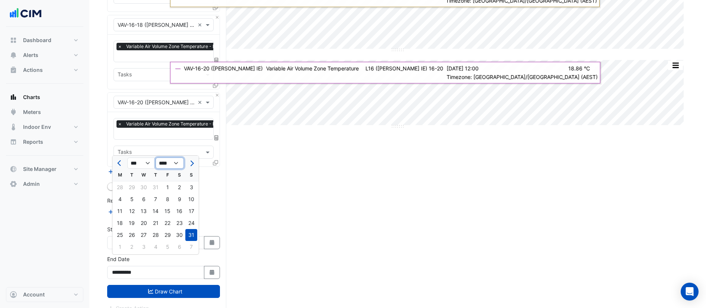
click at [168, 164] on select "**** **** **** **** **** **** **** **** **** **** **** ****" at bounding box center [170, 163] width 28 height 11
select select "****"
click at [156, 158] on select "**** **** **** **** **** **** **** **** **** **** **** ****" at bounding box center [170, 163] width 28 height 11
click at [181, 232] on div "31" at bounding box center [180, 235] width 12 height 12
type input "**********"
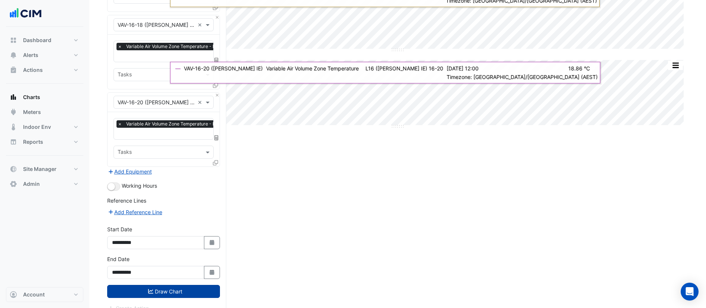
click at [203, 285] on button "Draw Chart" at bounding box center [163, 291] width 113 height 13
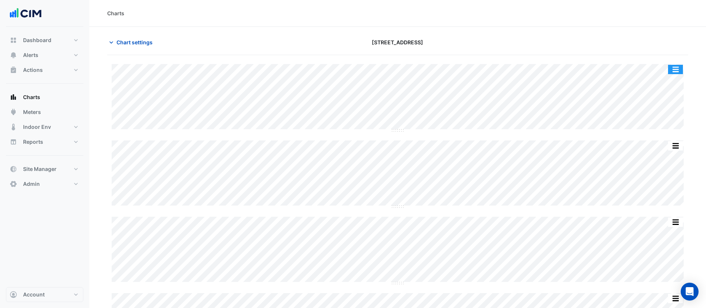
click at [672, 69] on button "button" at bounding box center [675, 69] width 15 height 9
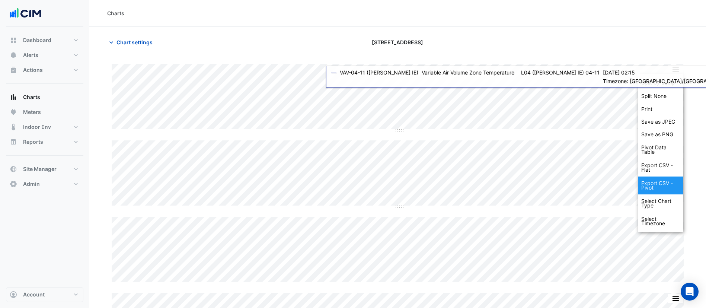
click at [666, 189] on div "Export CSV - Pivot" at bounding box center [661, 185] width 45 height 18
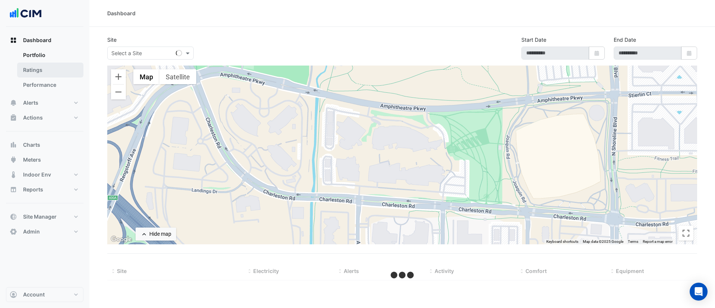
type input "**********"
select select "***"
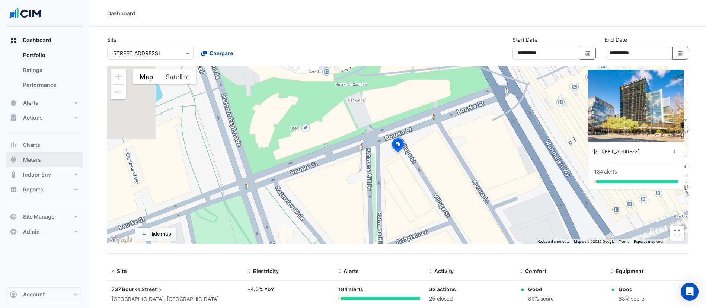
click at [51, 165] on button "Meters" at bounding box center [44, 159] width 77 height 15
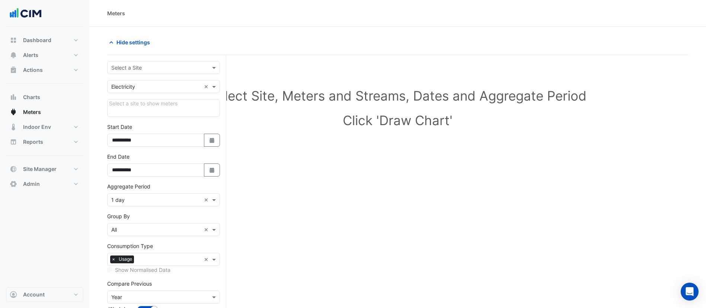
click at [152, 64] on input "text" at bounding box center [156, 68] width 90 height 8
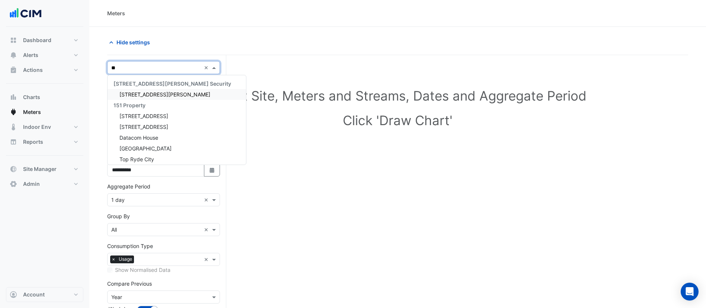
type input "***"
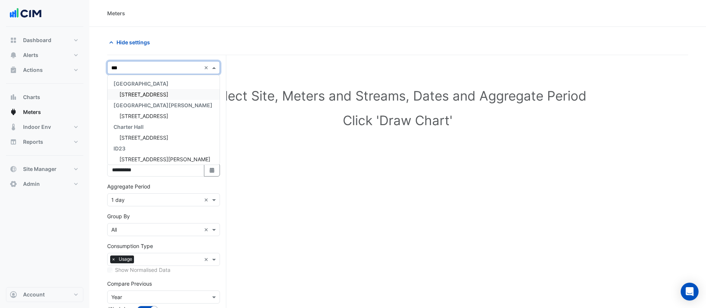
click at [152, 99] on div "[STREET_ADDRESS]" at bounding box center [164, 94] width 112 height 11
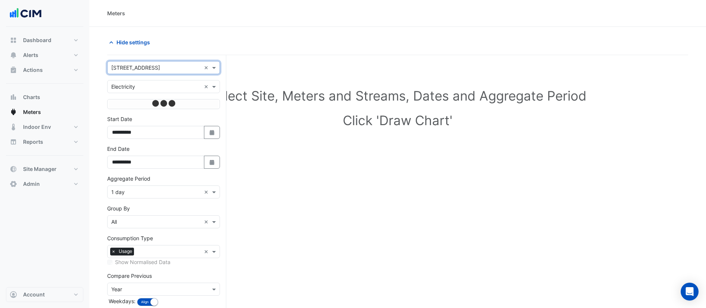
click at [147, 88] on input "text" at bounding box center [156, 87] width 90 height 8
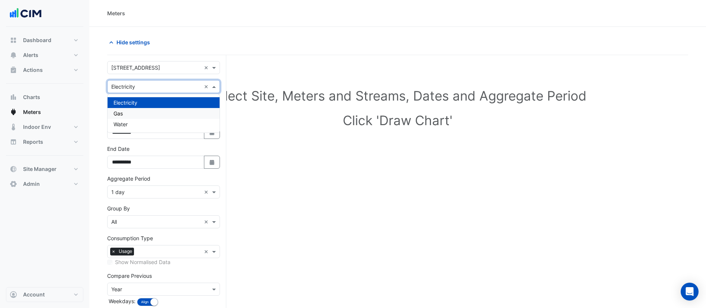
click at [145, 117] on div "Gas" at bounding box center [164, 113] width 112 height 11
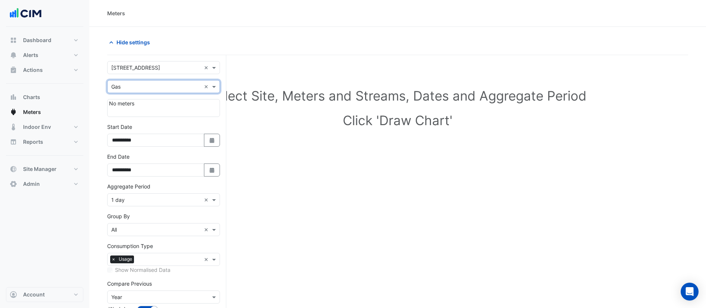
click at [152, 86] on input "text" at bounding box center [156, 87] width 90 height 8
click at [156, 68] on input "text" at bounding box center [156, 68] width 90 height 8
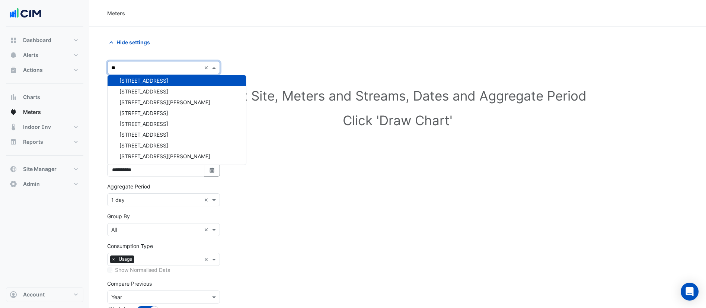
scroll to position [25, 0]
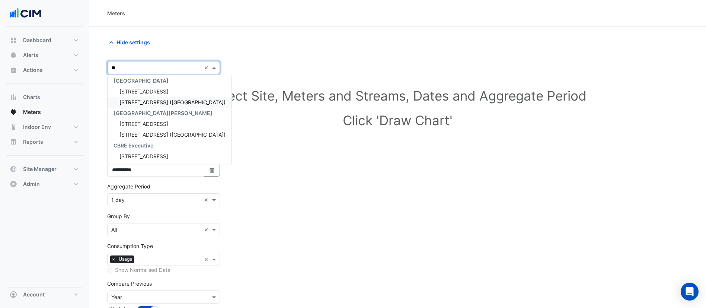
type input "***"
click at [149, 91] on span "[STREET_ADDRESS]" at bounding box center [144, 91] width 49 height 6
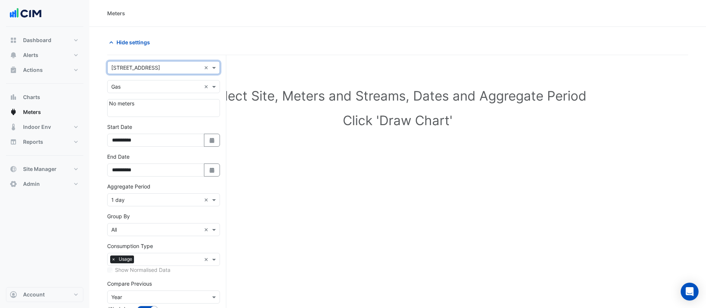
click at [154, 69] on input "text" at bounding box center [156, 68] width 90 height 8
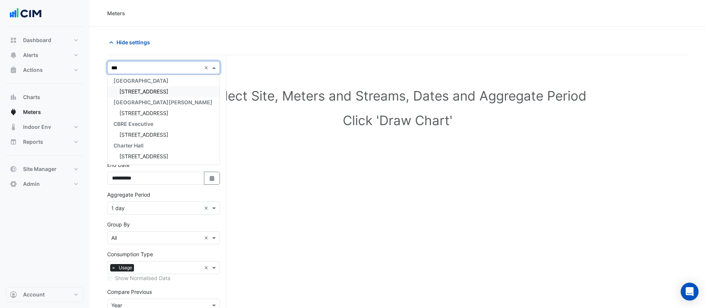
scroll to position [0, 0]
type input "***"
click at [153, 93] on span "[STREET_ADDRESS]" at bounding box center [144, 94] width 49 height 6
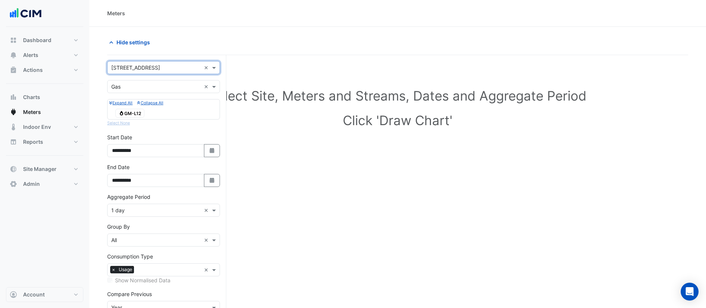
click at [137, 114] on span "Gas GM-L12" at bounding box center [129, 113] width 29 height 9
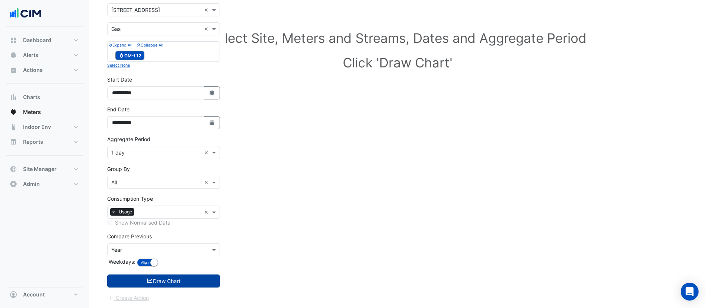
click at [158, 283] on button "Draw Chart" at bounding box center [163, 280] width 113 height 13
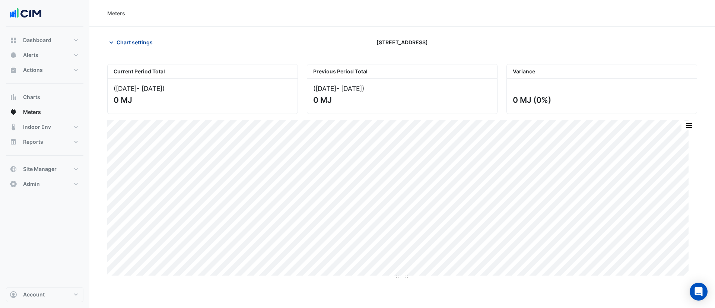
click at [140, 42] on span "Chart settings" at bounding box center [135, 42] width 36 height 8
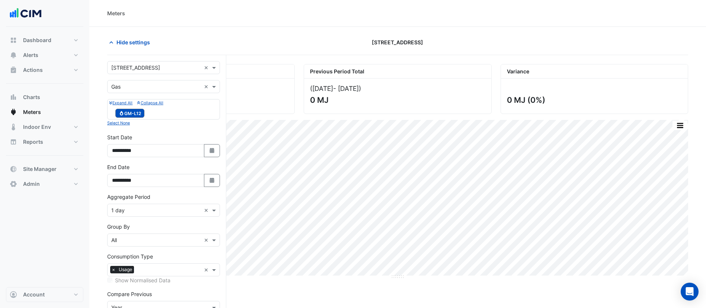
click at [159, 68] on input "text" at bounding box center [156, 68] width 90 height 8
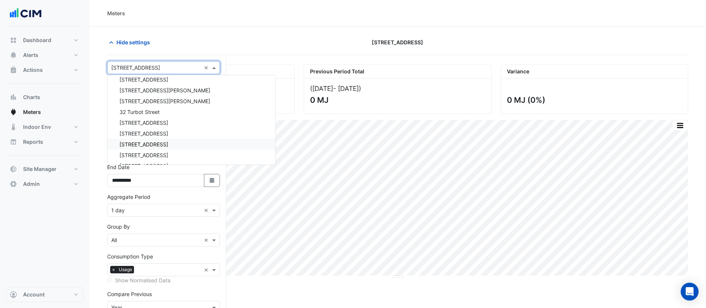
scroll to position [1758, 0]
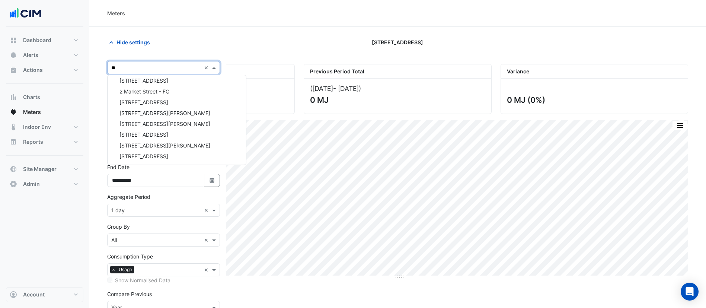
type input "***"
click at [168, 88] on span "[STREET_ADDRESS]" at bounding box center [144, 91] width 49 height 6
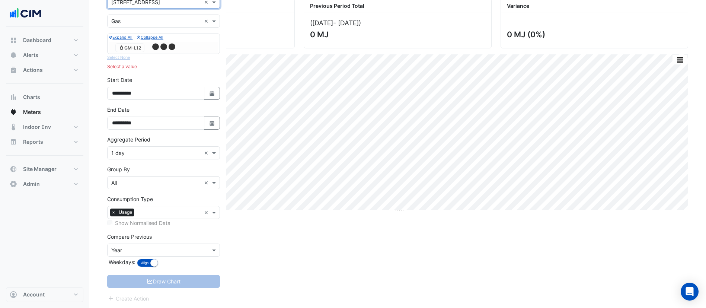
scroll to position [58, 0]
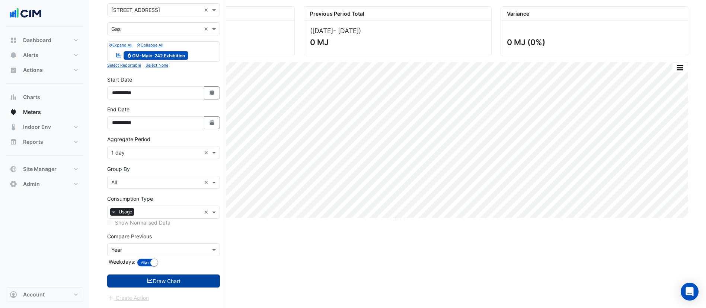
click at [177, 284] on button "Draw Chart" at bounding box center [163, 280] width 113 height 13
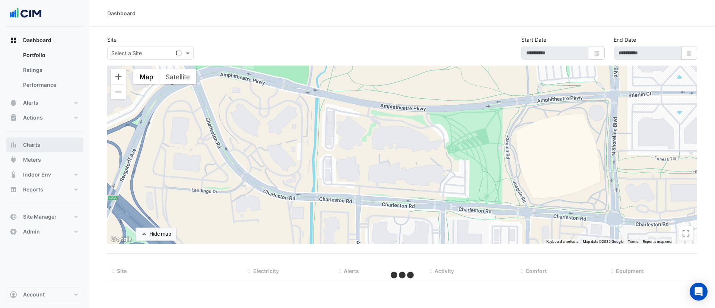
select select "***"
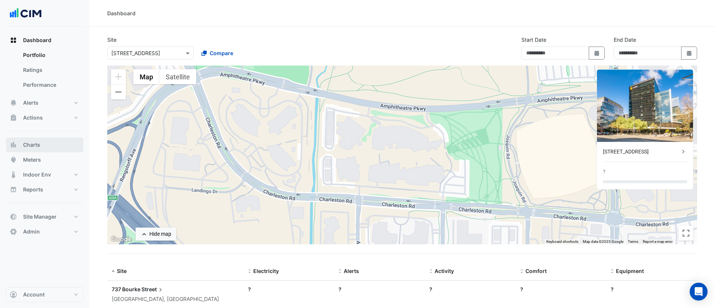
type input "**********"
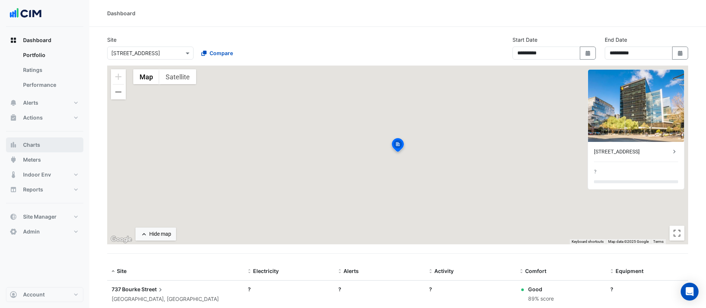
click at [34, 149] on button "Charts" at bounding box center [44, 144] width 77 height 15
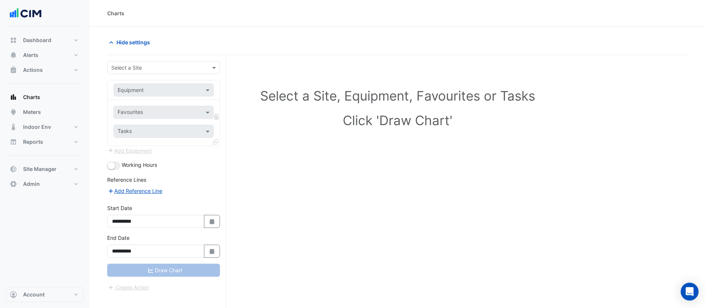
click at [159, 72] on div "Select a Site" at bounding box center [163, 67] width 113 height 13
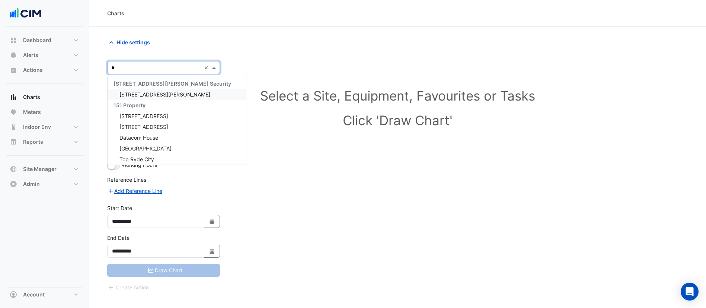
type input "**"
click at [160, 99] on div "[STREET_ADDRESS]" at bounding box center [172, 94] width 129 height 11
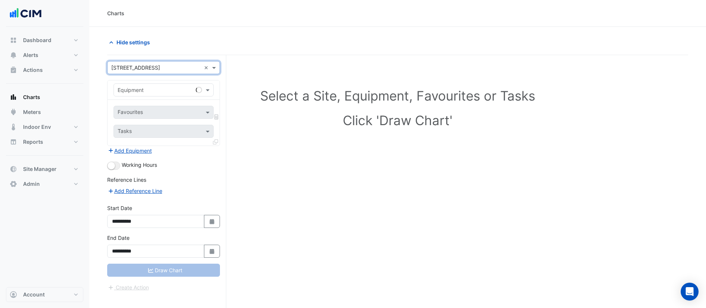
click at [151, 91] on input "text" at bounding box center [156, 90] width 77 height 8
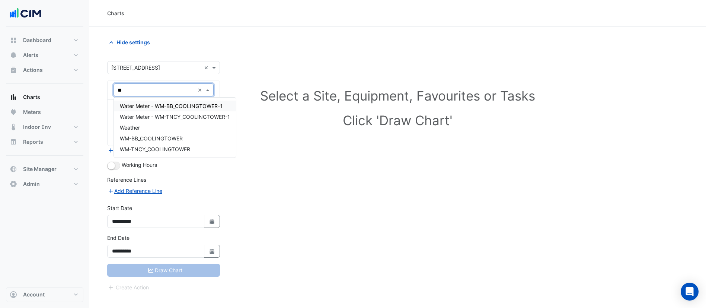
type input "***"
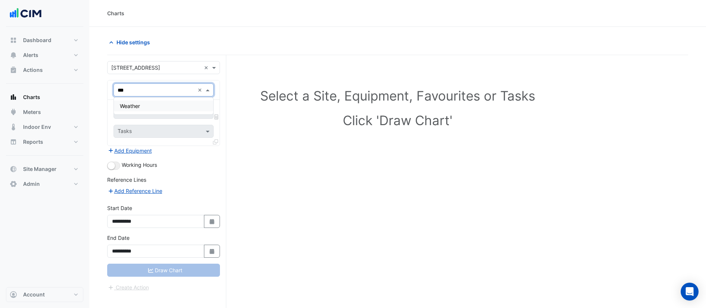
click at [158, 103] on div "Weather" at bounding box center [163, 106] width 99 height 11
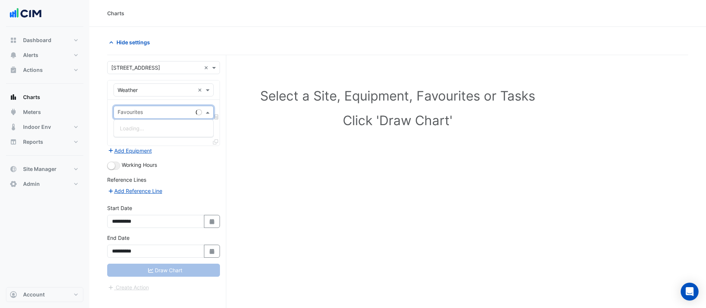
click at [162, 112] on input "text" at bounding box center [155, 113] width 75 height 8
click at [159, 151] on span "Temperature ([PERSON_NAME])" at bounding box center [159, 150] width 79 height 6
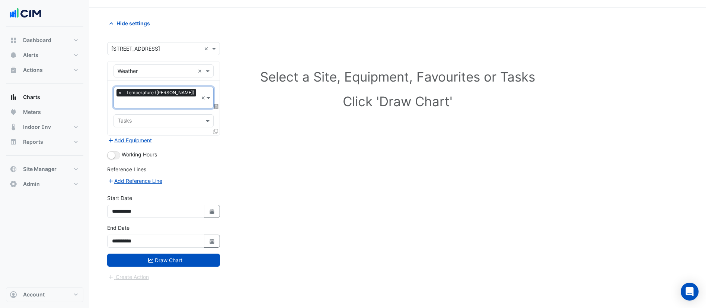
scroll to position [28, 0]
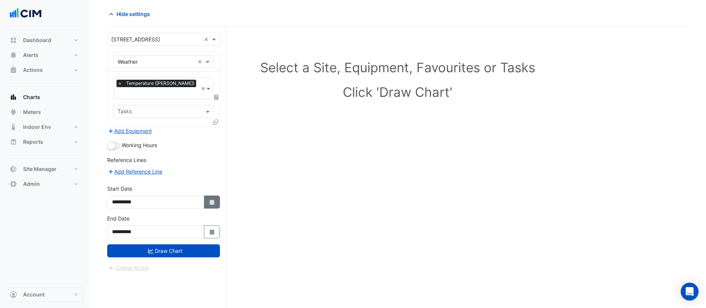
click at [209, 200] on icon "Select Date" at bounding box center [212, 202] width 7 height 5
select select "*"
select select "****"
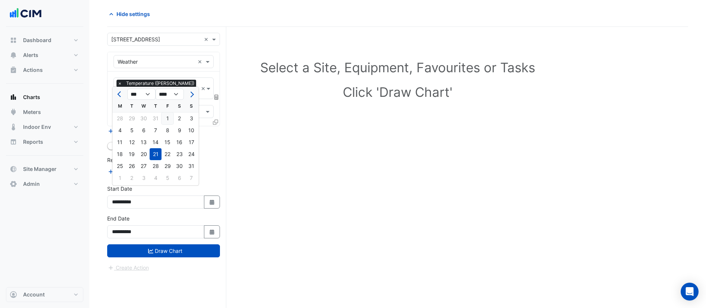
click at [168, 118] on div "1" at bounding box center [168, 118] width 12 height 12
type input "**********"
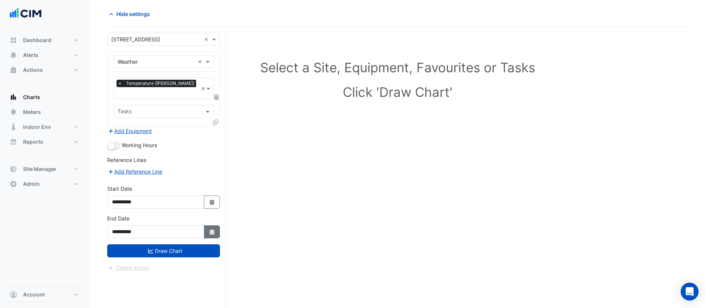
click at [215, 229] on icon "Select Date" at bounding box center [212, 231] width 7 height 5
select select "*"
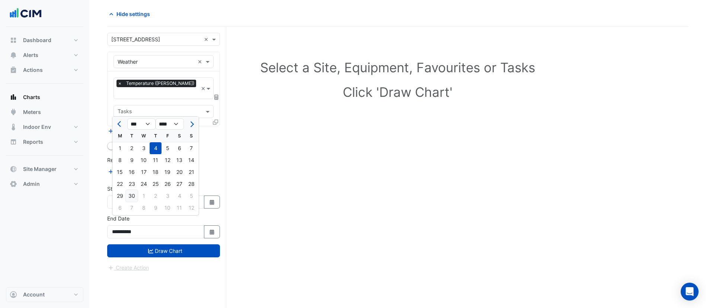
click at [134, 195] on div "30" at bounding box center [132, 196] width 12 height 12
type input "**********"
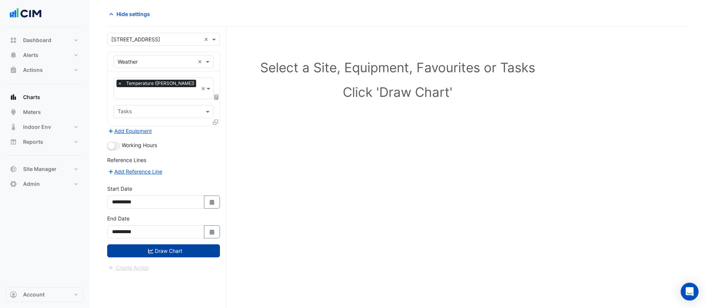
click at [160, 244] on button "Draw Chart" at bounding box center [163, 250] width 113 height 13
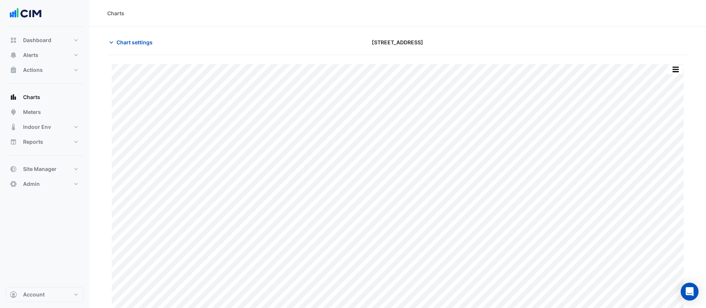
click at [133, 51] on div "Chart settings 11-33 Exhibition Street" at bounding box center [397, 45] width 581 height 19
click at [133, 44] on span "Chart settings" at bounding box center [135, 42] width 36 height 8
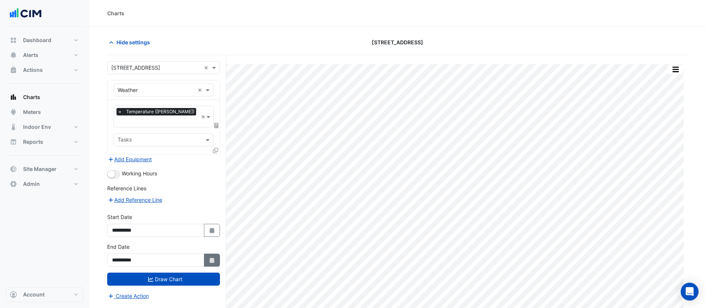
click at [207, 254] on button "Select Date" at bounding box center [212, 260] width 16 height 13
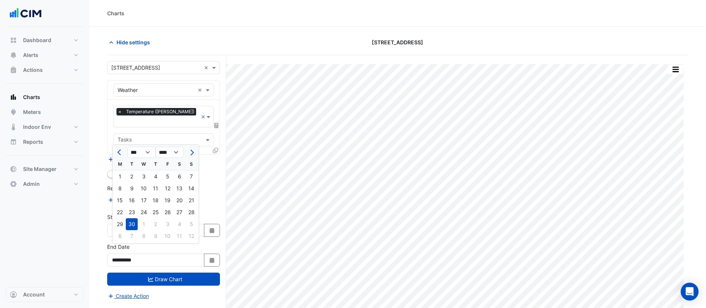
drag, startPoint x: 123, startPoint y: 154, endPoint x: 125, endPoint y: 157, distance: 4.5
click at [122, 154] on button "Previous month" at bounding box center [119, 152] width 9 height 12
select select "*"
click at [194, 225] on div "31" at bounding box center [191, 224] width 12 height 12
type input "**********"
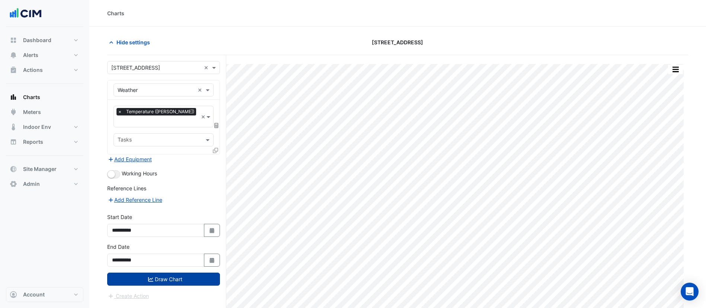
click at [199, 273] on button "Draw Chart" at bounding box center [163, 279] width 113 height 13
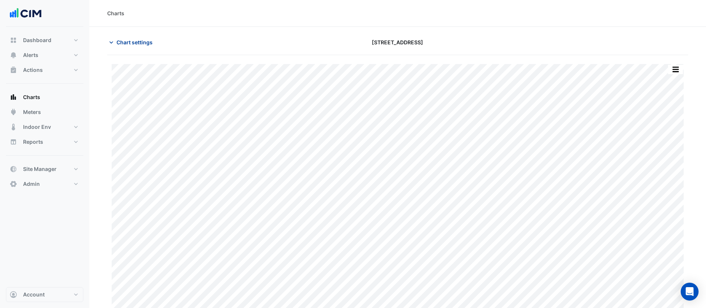
click at [133, 38] on button "Chart settings" at bounding box center [132, 42] width 50 height 13
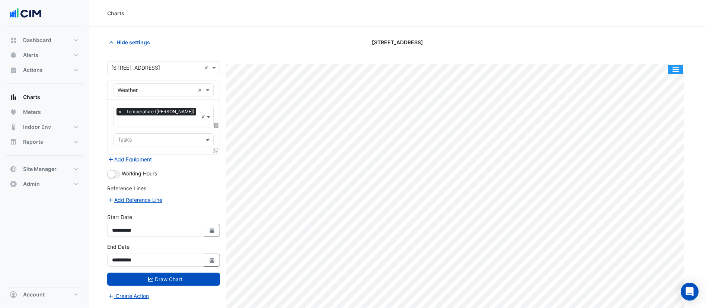
click at [677, 73] on button "button" at bounding box center [675, 69] width 15 height 9
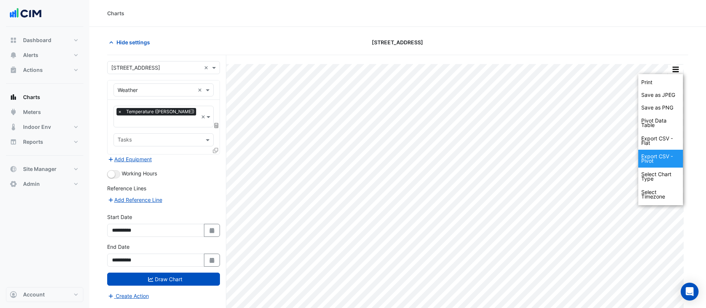
click at [670, 160] on div "Export CSV - Pivot" at bounding box center [661, 159] width 45 height 18
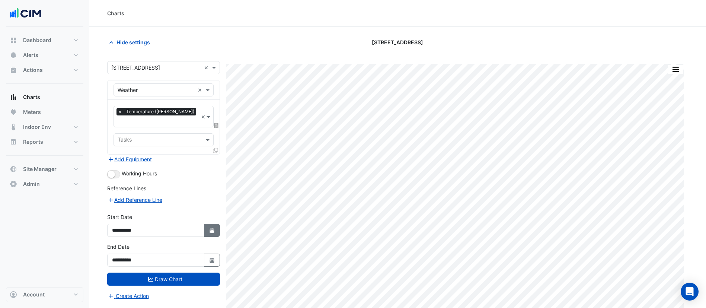
click at [209, 227] on fa-icon "Select Date" at bounding box center [212, 230] width 7 height 6
select select "*"
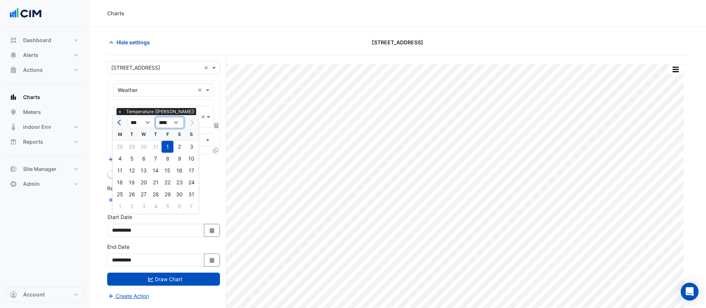
click at [169, 121] on select "**** **** **** **** **** **** **** **** **** **** ****" at bounding box center [170, 122] width 28 height 11
select select "****"
click at [156, 117] on select "**** **** **** **** **** **** **** **** **** **** ****" at bounding box center [170, 122] width 28 height 11
click at [155, 145] on div "1" at bounding box center [156, 147] width 12 height 12
type input "**********"
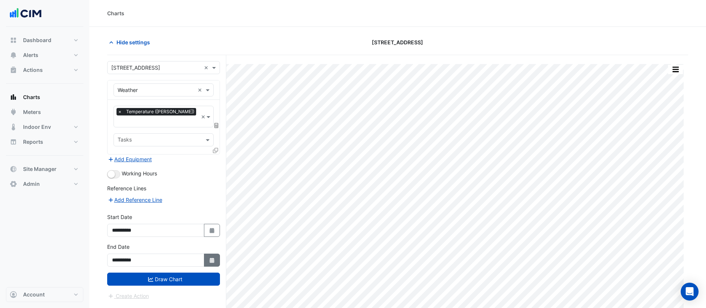
click at [210, 254] on button "Select Date" at bounding box center [212, 260] width 16 height 13
select select "*"
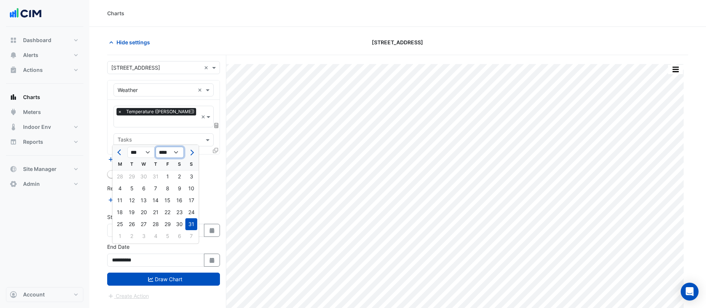
click at [175, 150] on select "**** **** **** **** **** **** **** **** **** **** **** ****" at bounding box center [170, 152] width 28 height 11
select select "****"
click at [156, 147] on select "**** **** **** **** **** **** **** **** **** **** **** ****" at bounding box center [170, 152] width 28 height 11
click at [180, 225] on div "31" at bounding box center [180, 224] width 12 height 12
type input "**********"
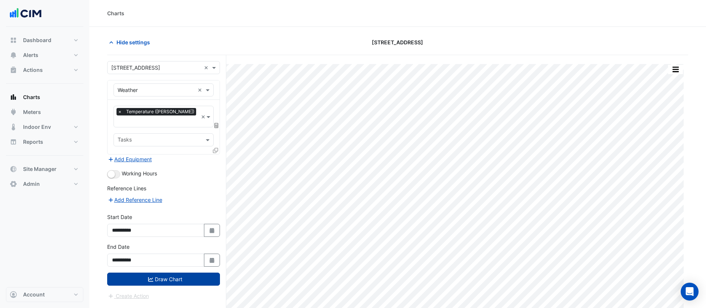
click at [190, 273] on button "Draw Chart" at bounding box center [163, 279] width 113 height 13
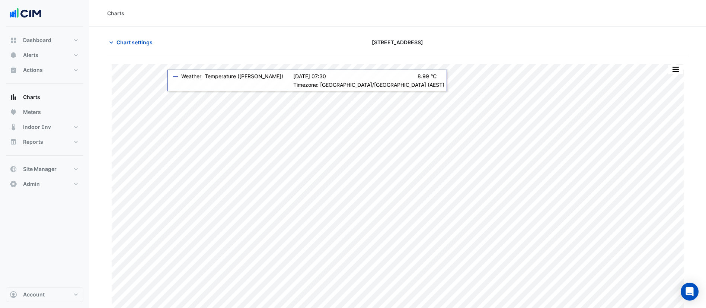
scroll to position [9, 0]
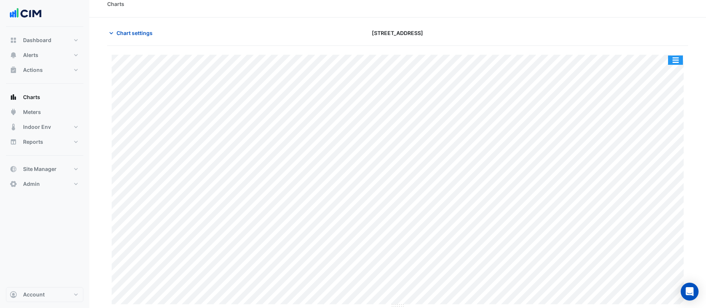
click at [677, 58] on button "button" at bounding box center [675, 59] width 15 height 9
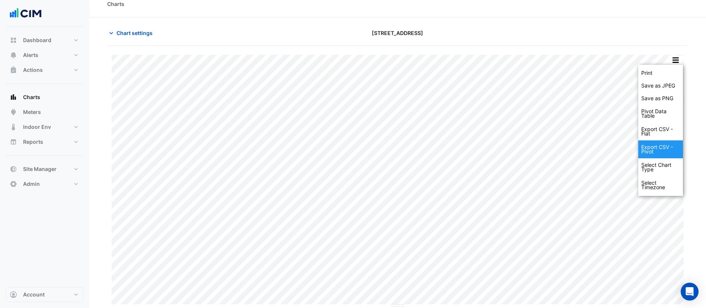
click at [660, 150] on div "Export CSV - Pivot" at bounding box center [661, 149] width 45 height 18
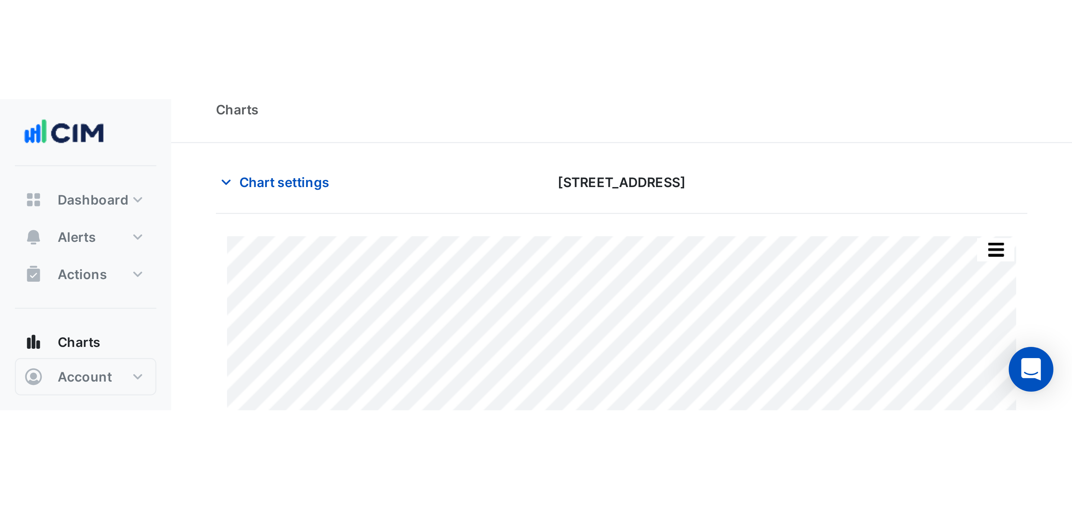
scroll to position [0, 0]
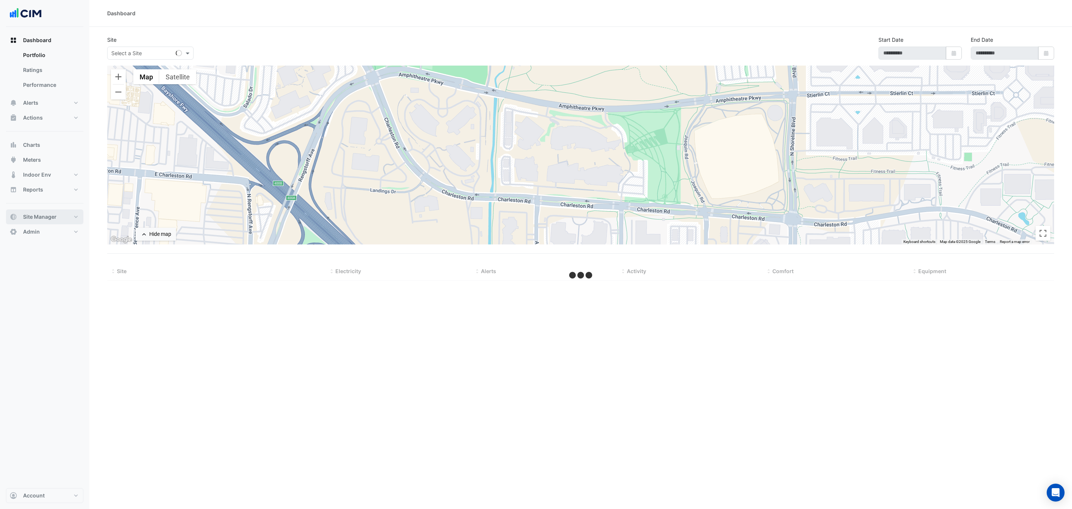
click at [53, 219] on span "Site Manager" at bounding box center [40, 216] width 34 height 7
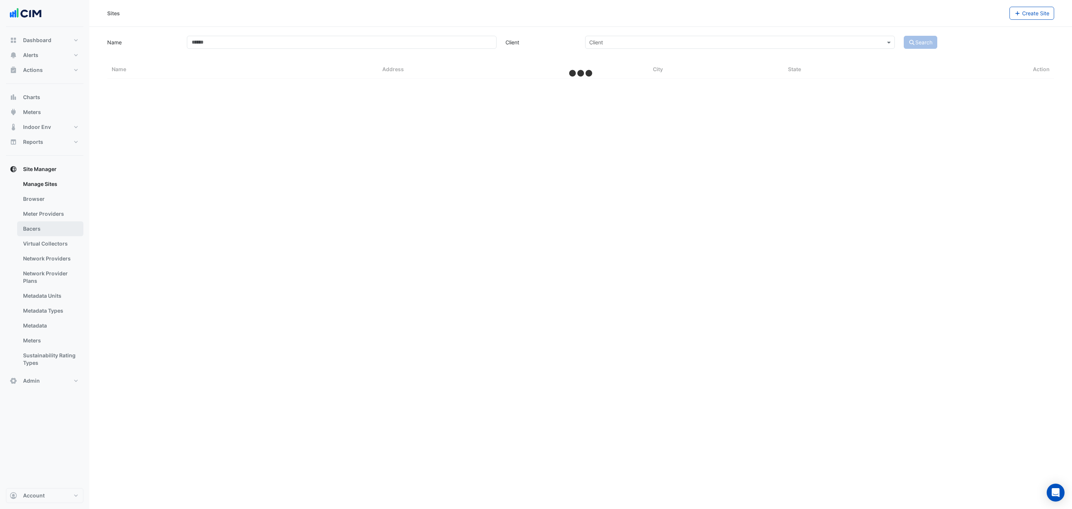
click at [36, 233] on link "Bacers" at bounding box center [50, 228] width 66 height 15
click at [376, 50] on input "text" at bounding box center [573, 49] width 451 height 8
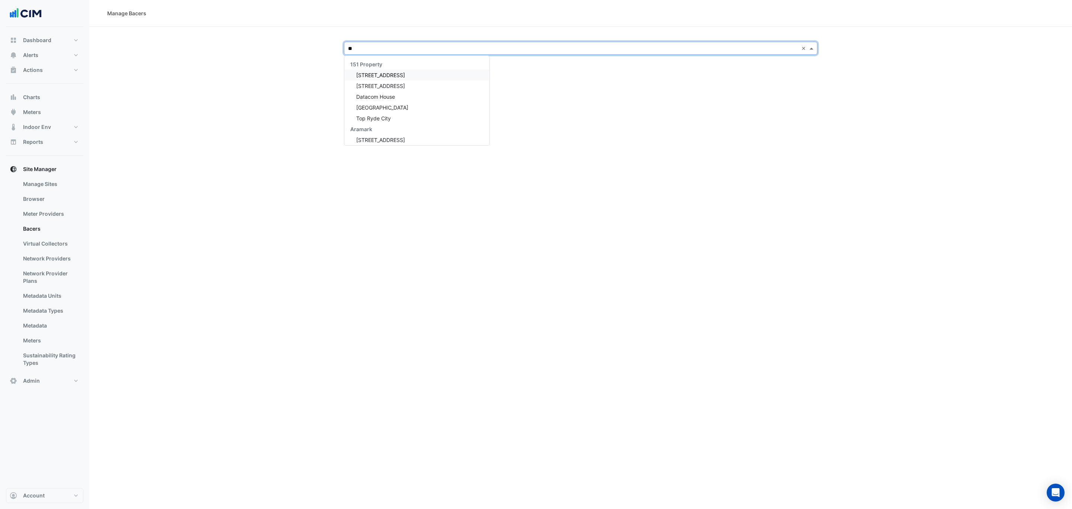
type input "***"
click at [390, 78] on div "[STREET_ADDRESS][PERSON_NAME]" at bounding box center [399, 75] width 111 height 11
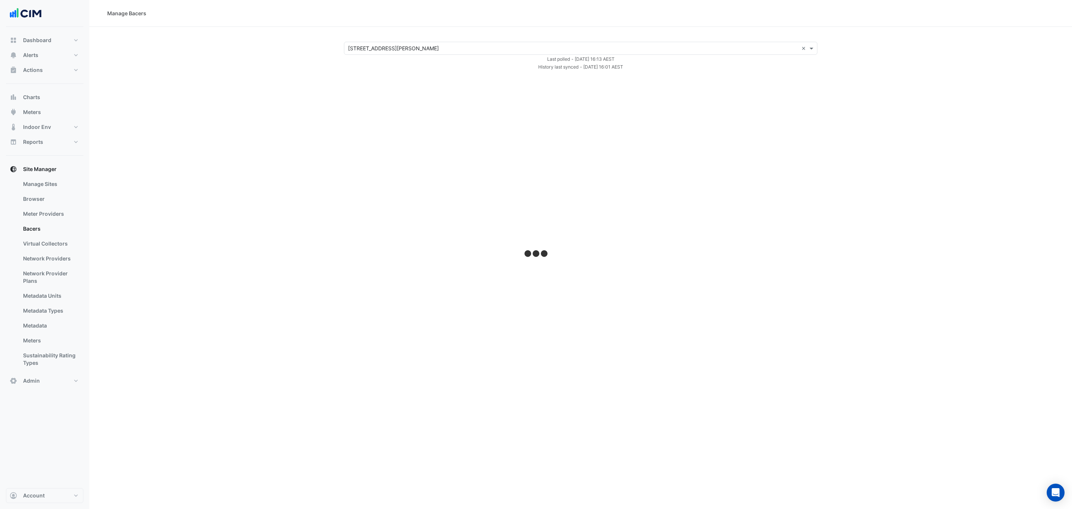
select select "***"
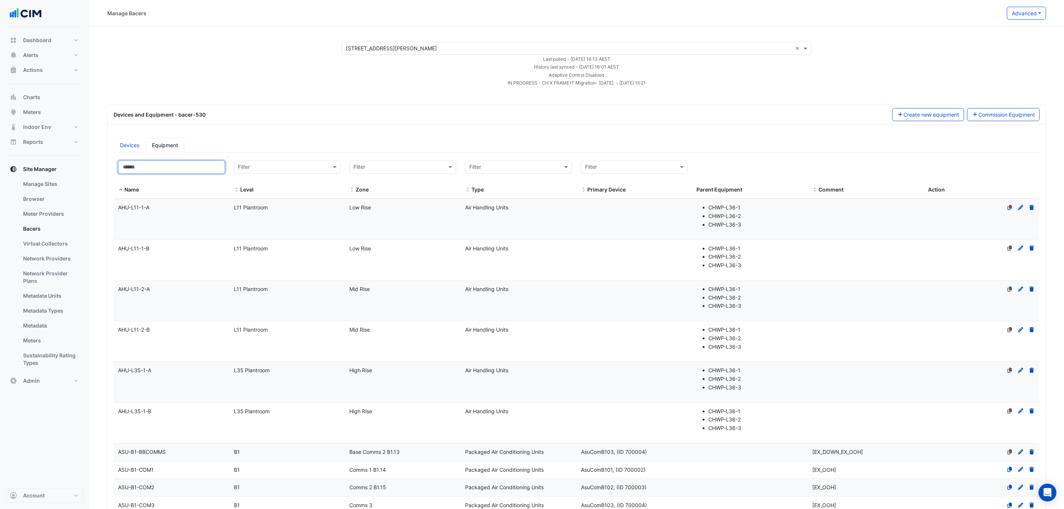
click at [174, 169] on input at bounding box center [171, 166] width 107 height 13
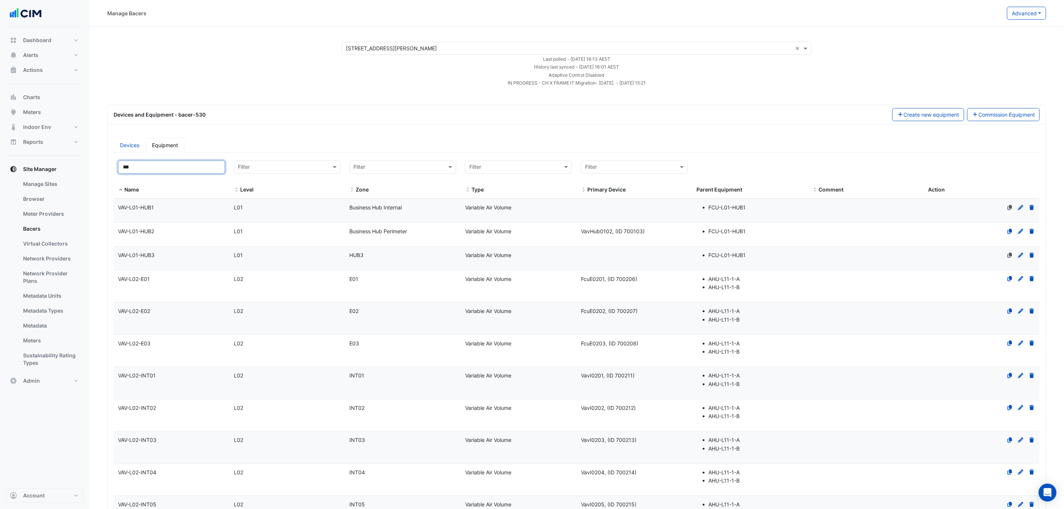
type input "***"
click at [169, 283] on div "VAV-L02-E01" at bounding box center [172, 279] width 116 height 9
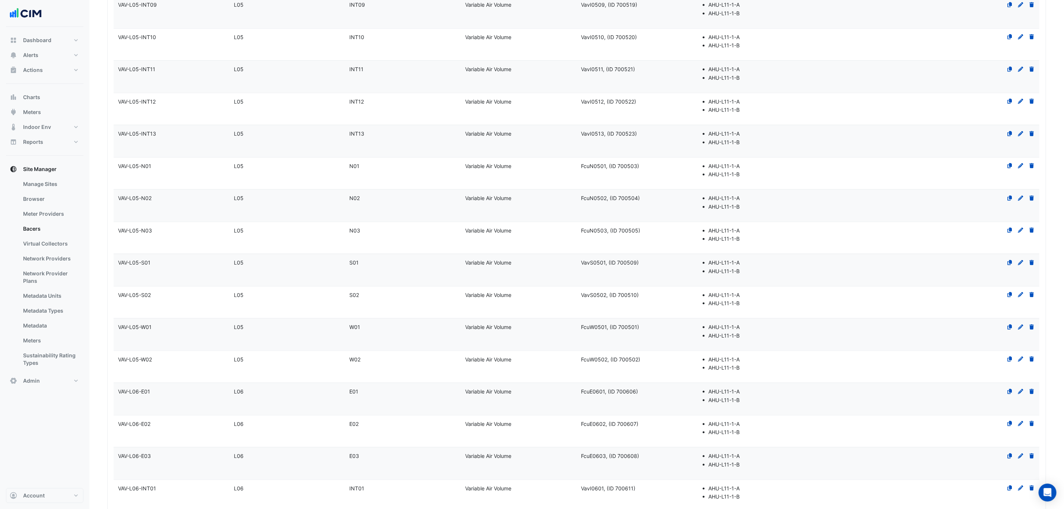
select select "***"
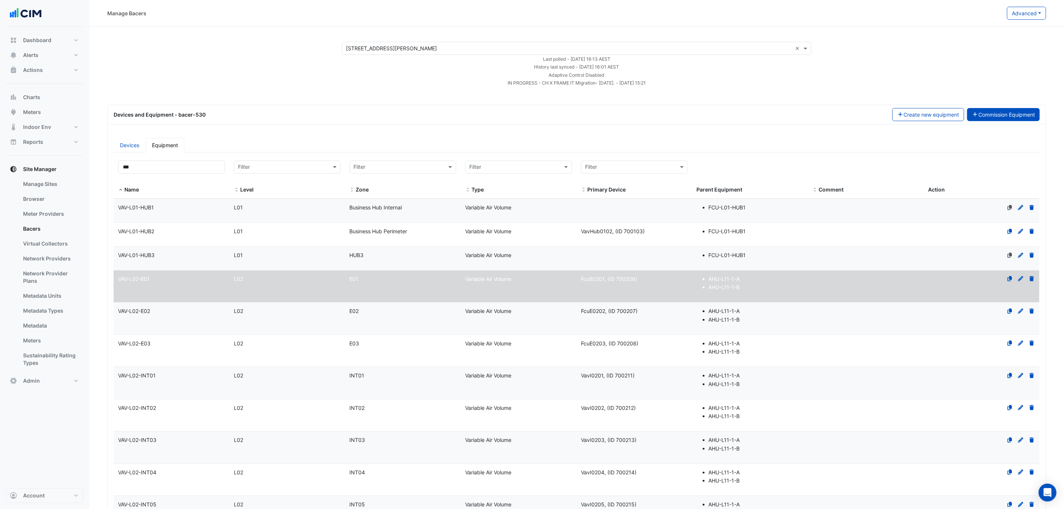
click at [1014, 114] on button "Commission Equipment" at bounding box center [1003, 114] width 73 height 13
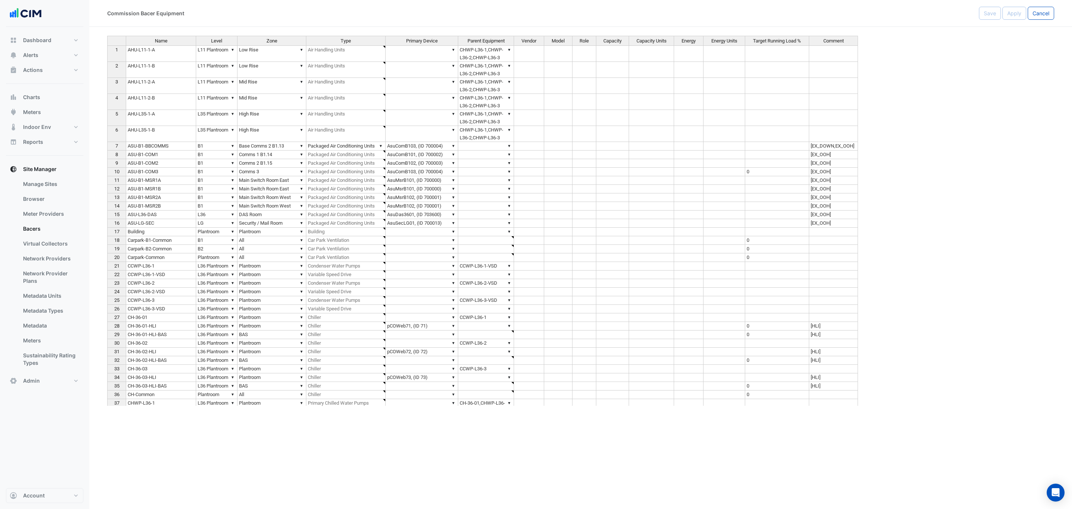
type textarea "**********"
click at [370, 39] on div "Type" at bounding box center [345, 40] width 79 height 9
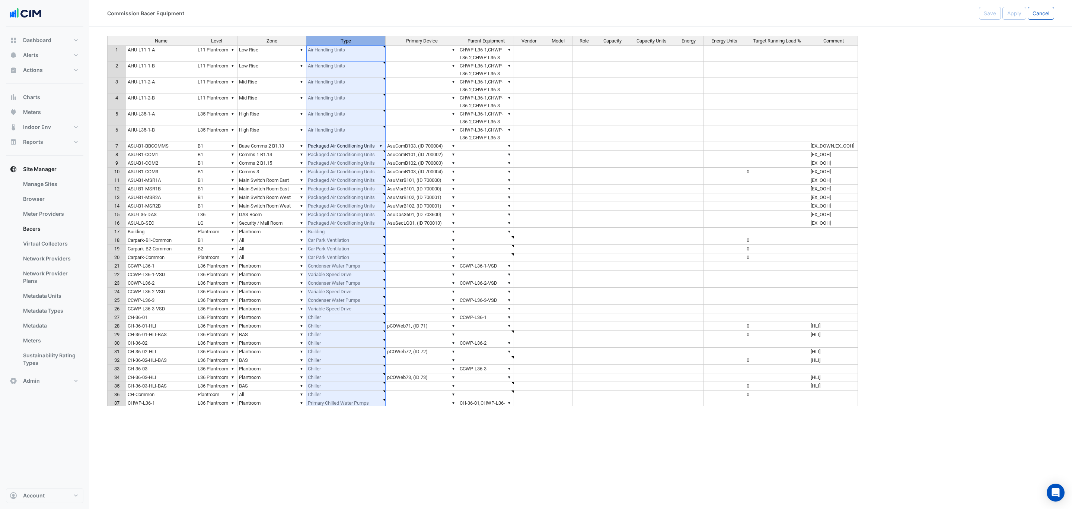
click at [370, 39] on div "Type" at bounding box center [345, 40] width 79 height 9
click at [346, 39] on span "Type" at bounding box center [346, 40] width 10 height 5
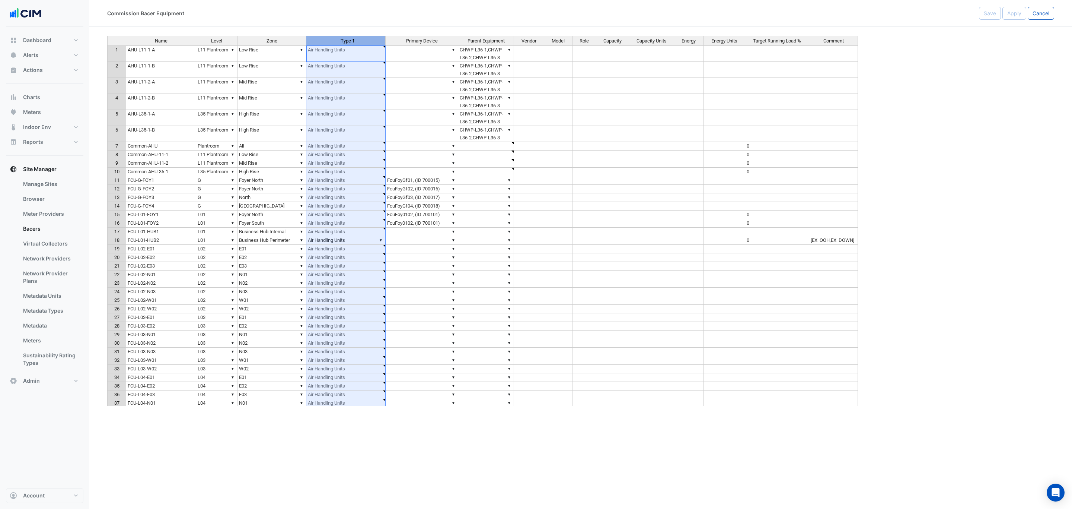
click at [346, 39] on span "Type" at bounding box center [346, 40] width 10 height 5
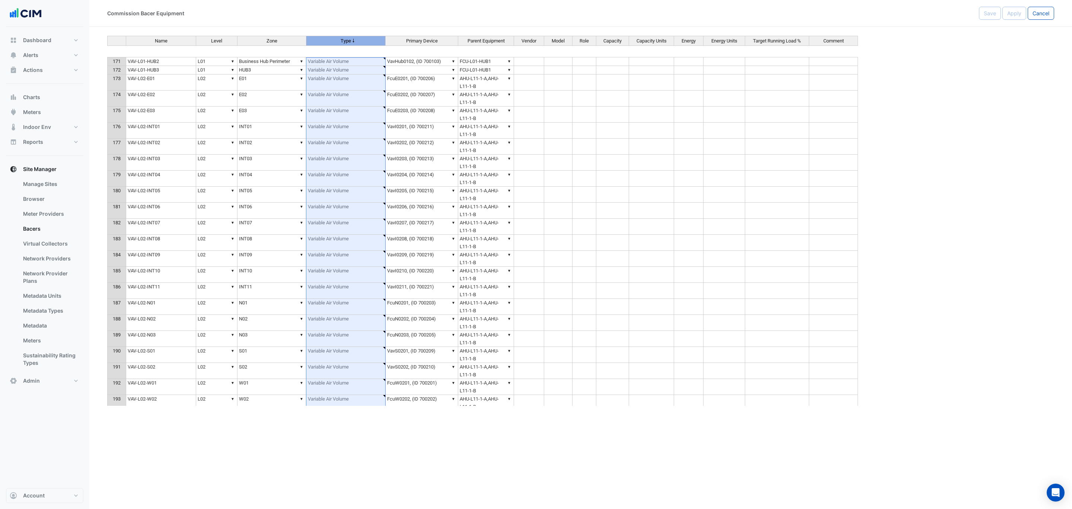
scroll to position [1340, 0]
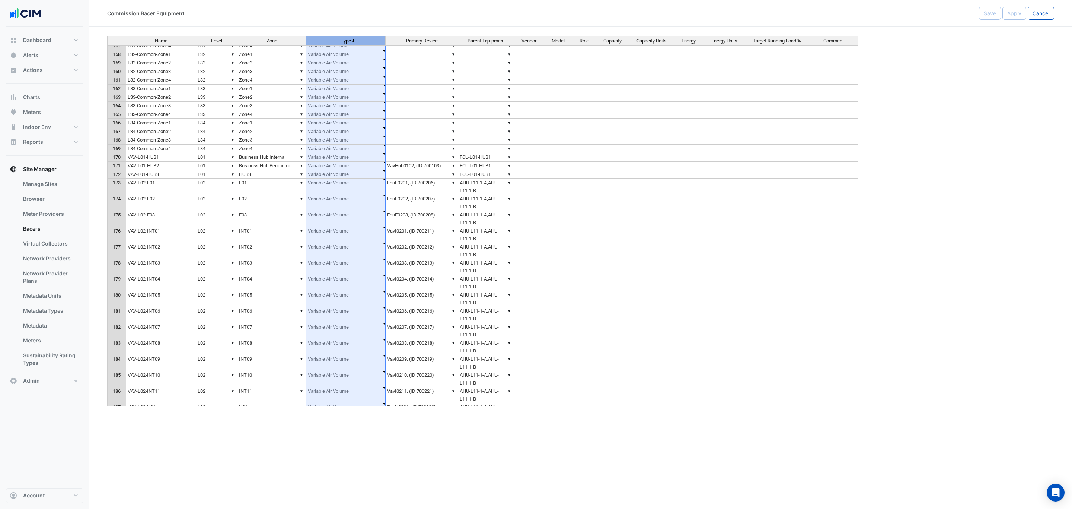
click at [489, 190] on td "▼ AHU-L11-1-A,AHU-L11-1-B" at bounding box center [486, 187] width 56 height 16
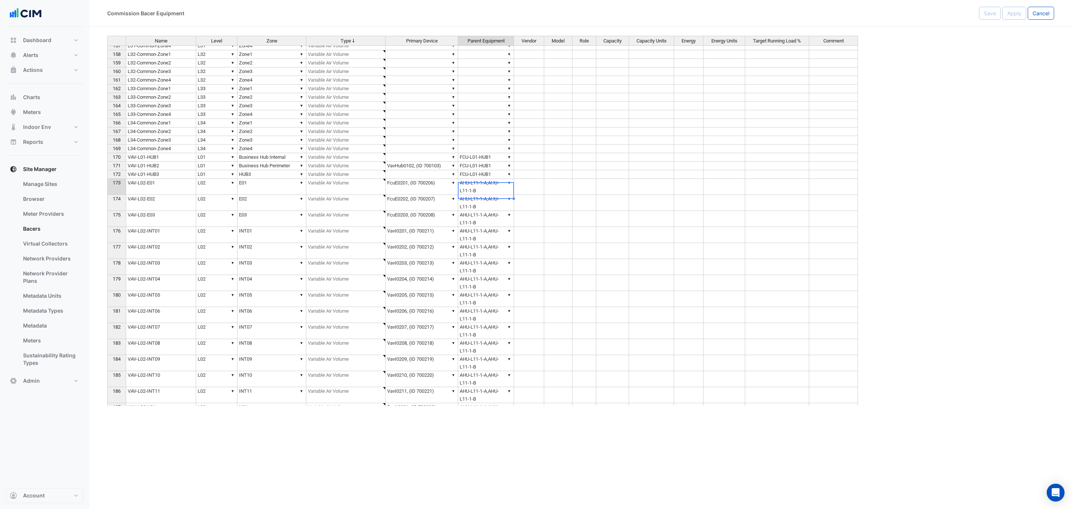
click at [489, 190] on td "▼ AHU-L11-1-A,AHU-L11-1-B" at bounding box center [486, 187] width 56 height 16
click at [462, 197] on span "×" at bounding box center [464, 196] width 6 height 7
click at [948, 143] on div "Name Level Zone Type Primary Device Parent Equipment Vendor Model Role Capacity…" at bounding box center [580, 221] width 947 height 370
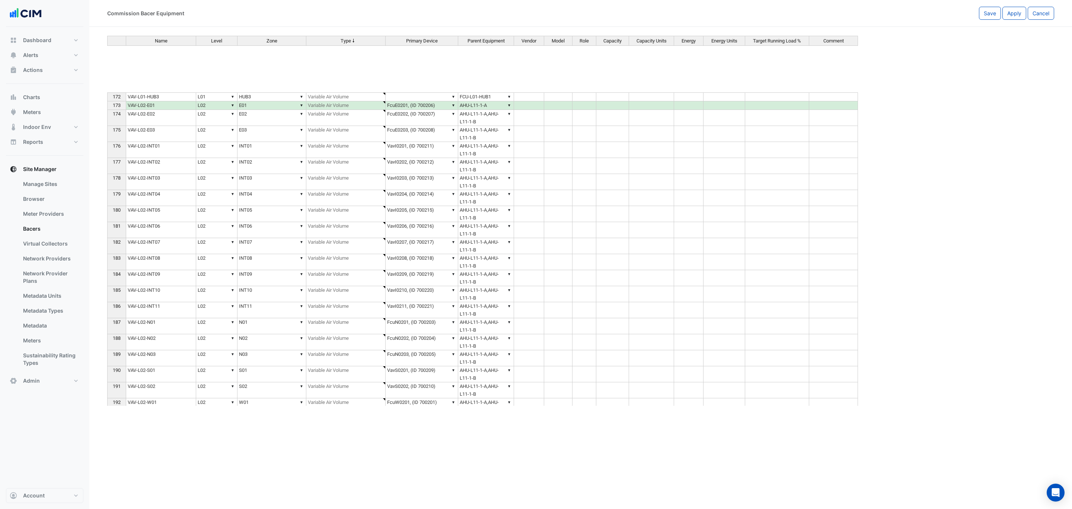
scroll to position [0, 0]
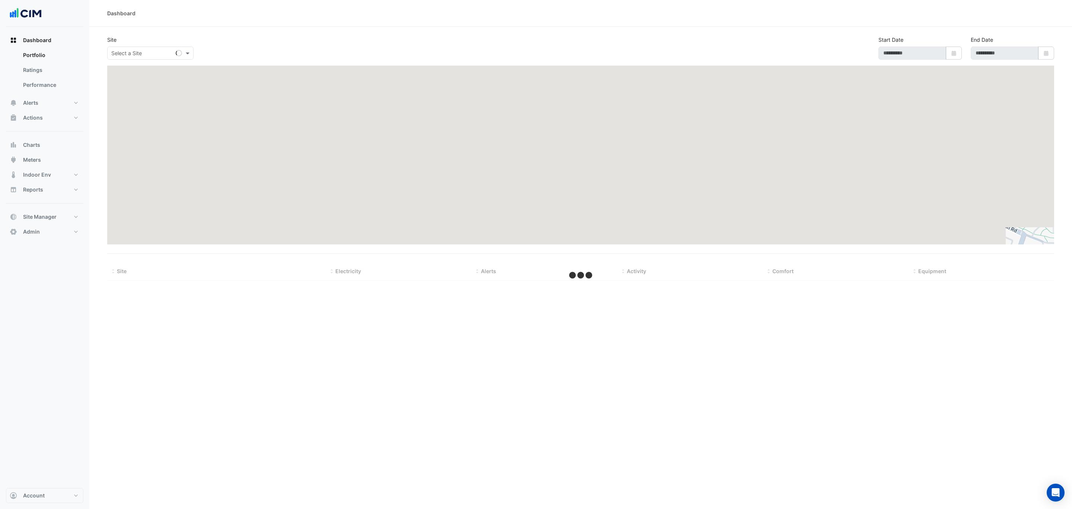
click at [141, 51] on input "text" at bounding box center [142, 54] width 63 height 8
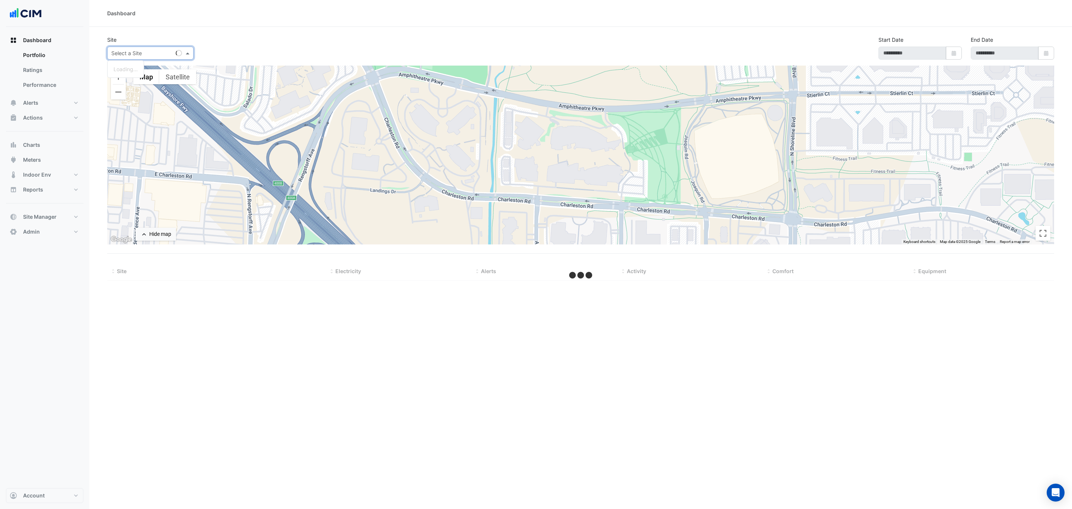
select select "***"
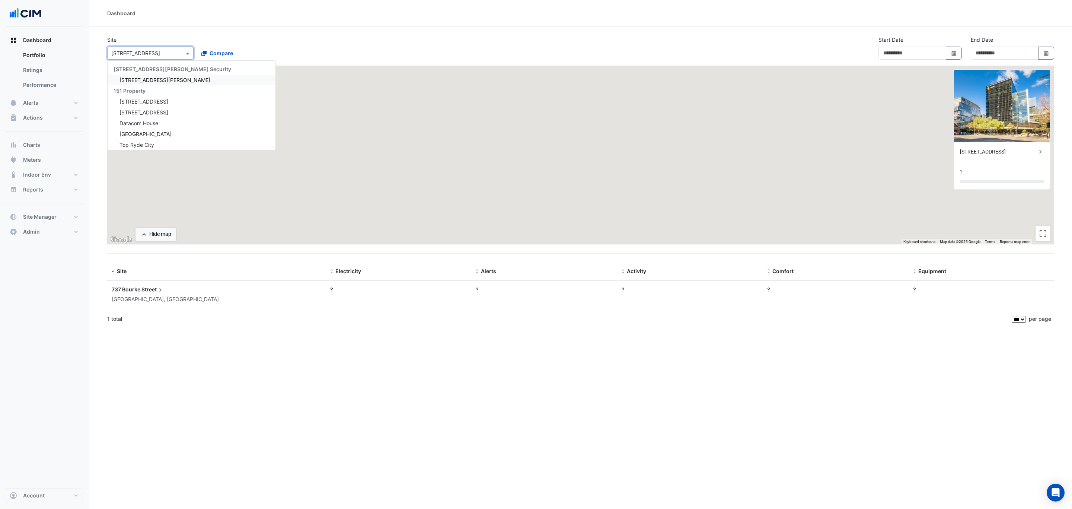
type input "**********"
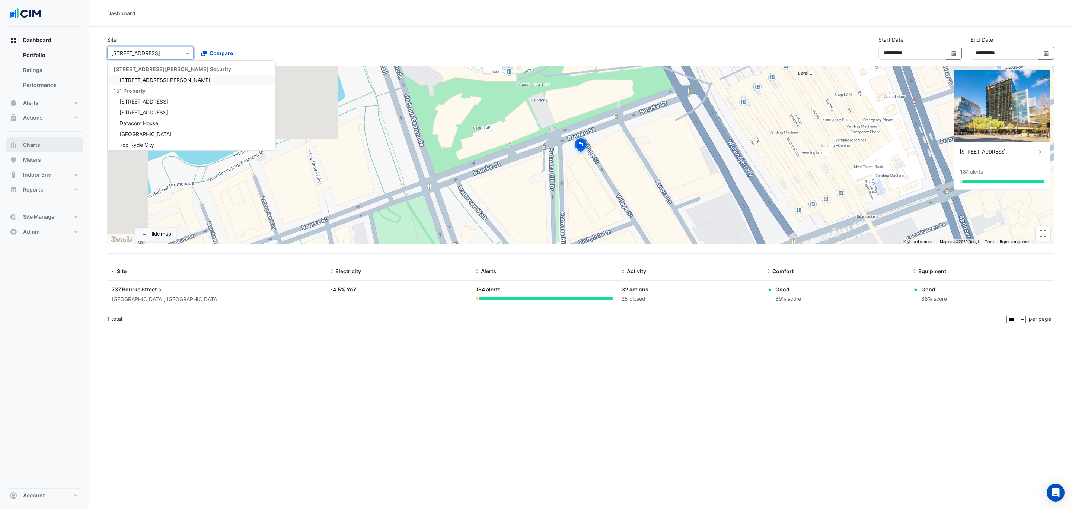
click at [36, 151] on button "Charts" at bounding box center [44, 144] width 77 height 15
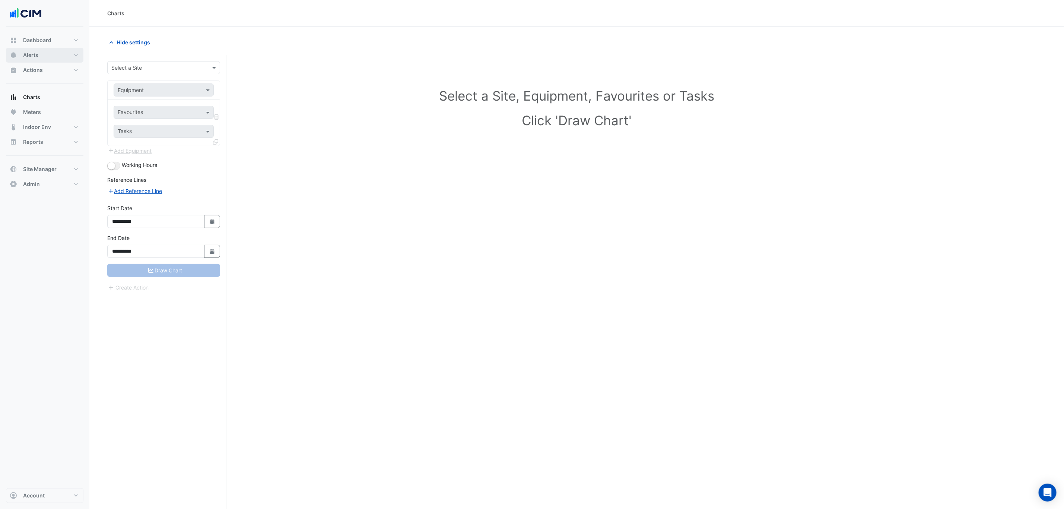
click at [46, 58] on button "Alerts" at bounding box center [44, 55] width 77 height 15
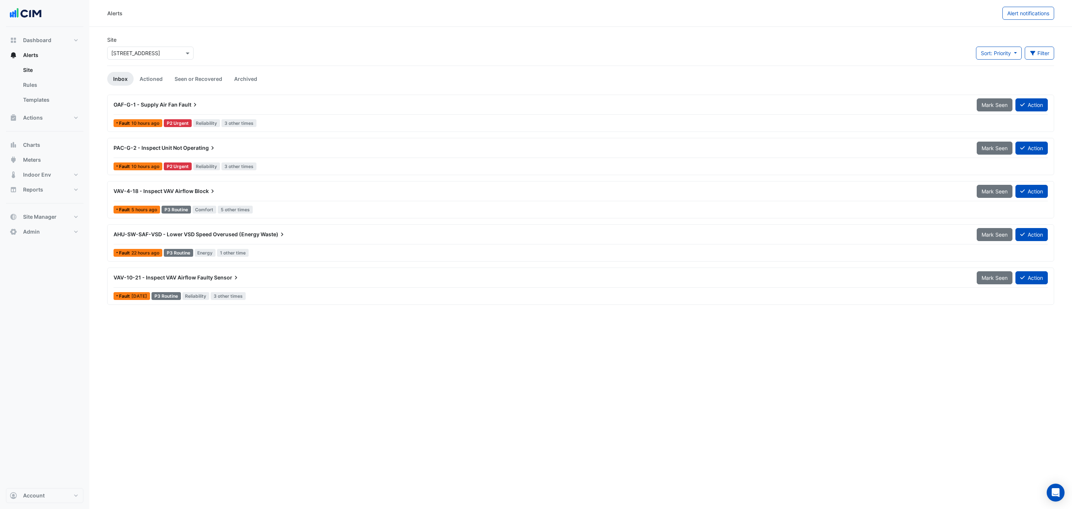
click at [160, 56] on input "text" at bounding box center [142, 54] width 63 height 8
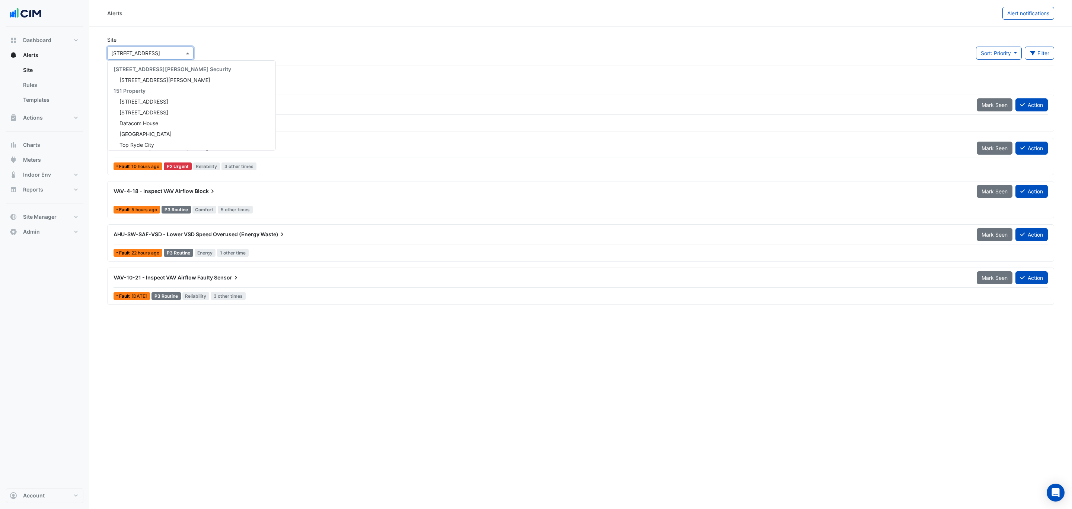
scroll to position [2008, 0]
type input "***"
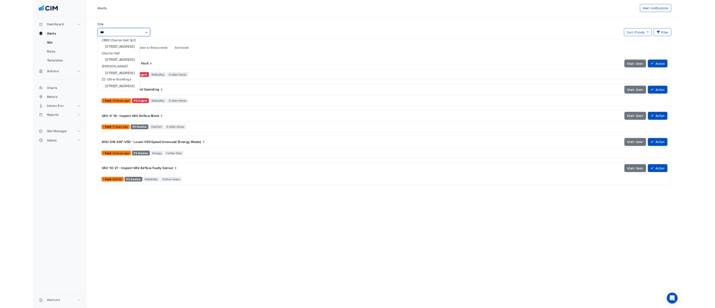
scroll to position [25, 0]
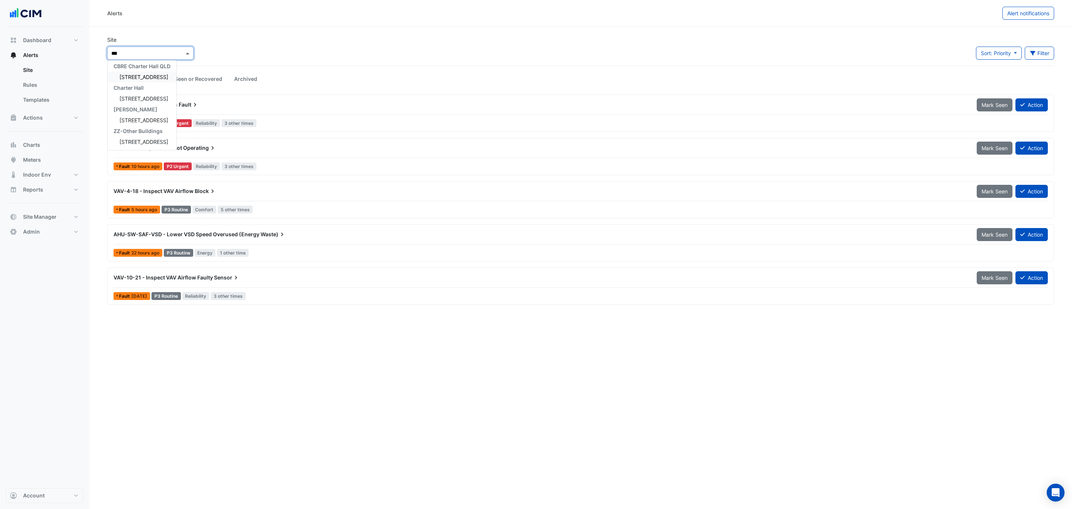
click at [154, 75] on span "241 Adelaide Street" at bounding box center [144, 77] width 49 height 6
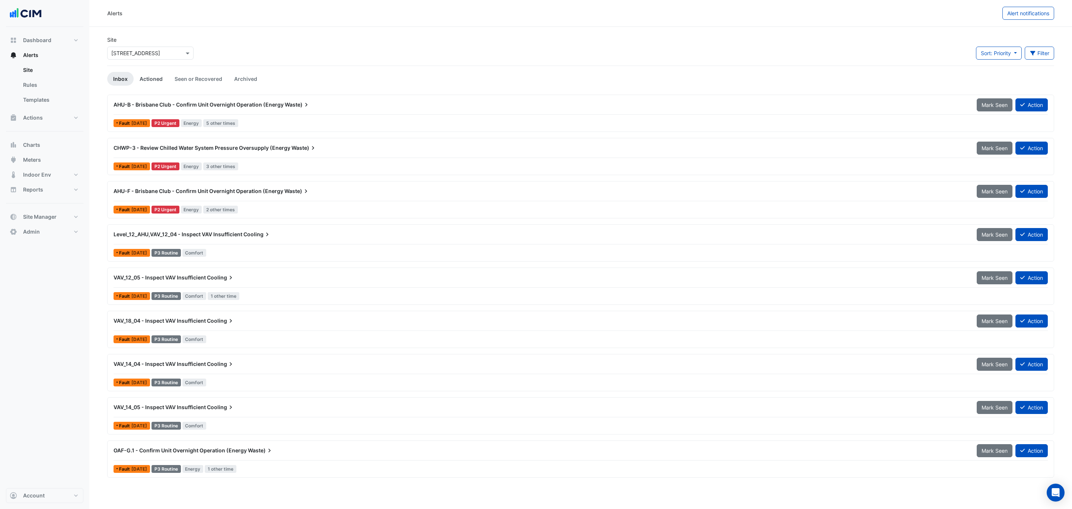
click at [150, 79] on link "Actioned" at bounding box center [151, 79] width 35 height 14
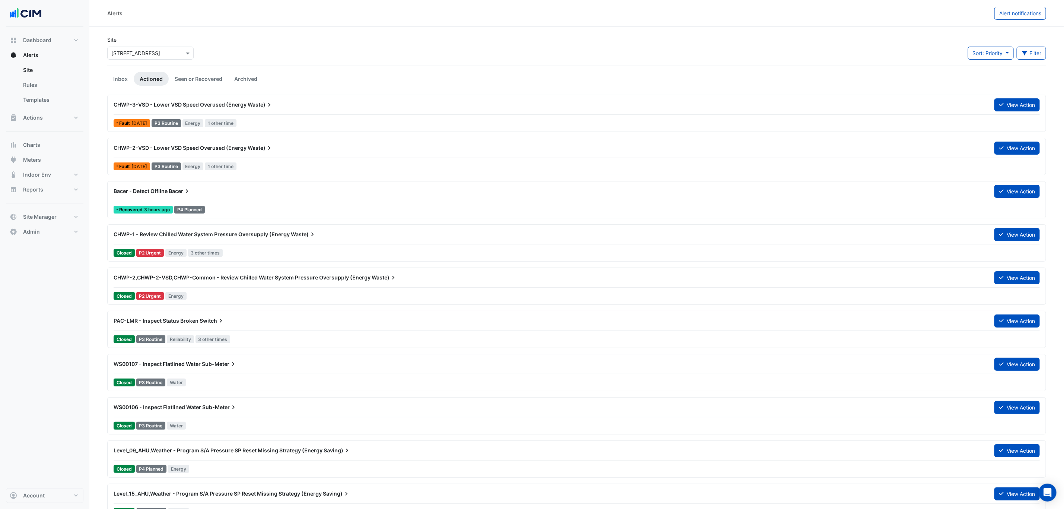
click at [203, 197] on div "Bacer - Detect Offline Bacer" at bounding box center [549, 190] width 881 height 13
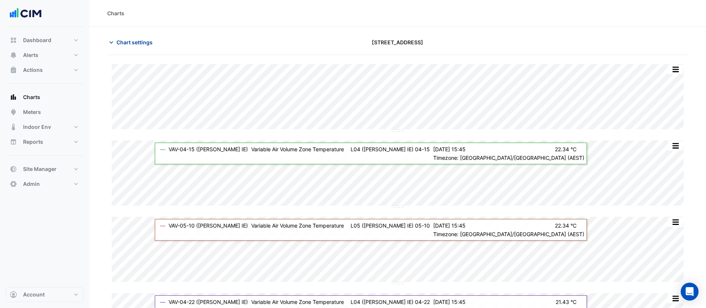
click at [121, 44] on span "Chart settings" at bounding box center [135, 42] width 36 height 8
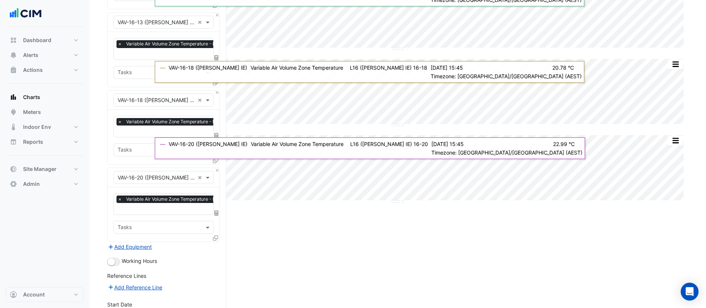
scroll to position [996, 0]
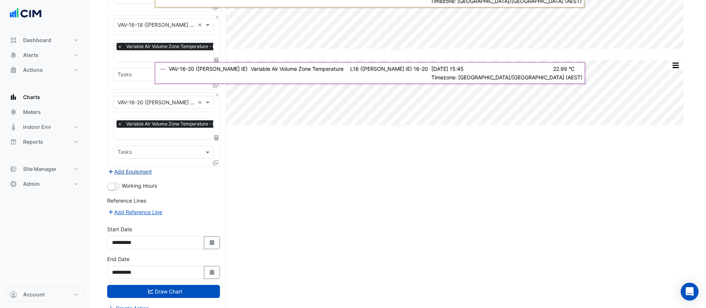
click at [145, 167] on button "Add Equipment" at bounding box center [129, 171] width 45 height 9
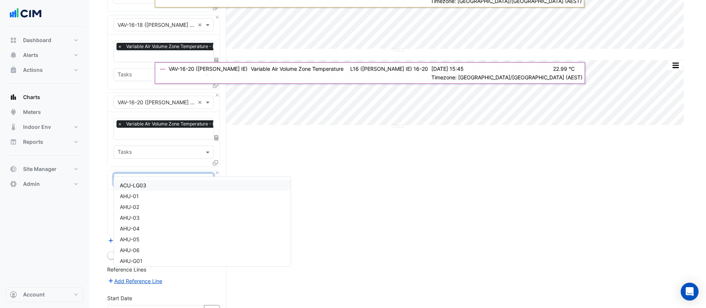
click at [152, 176] on input "text" at bounding box center [156, 180] width 77 height 8
type input "**"
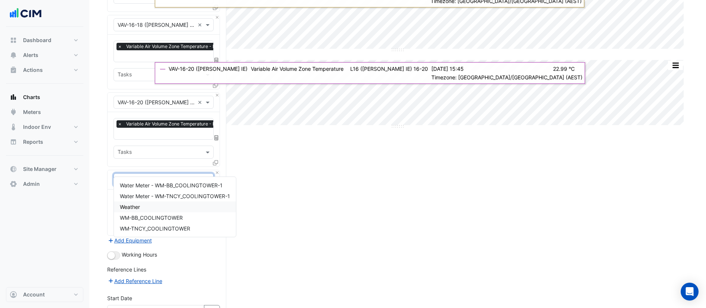
click at [163, 210] on div "Weather" at bounding box center [175, 206] width 122 height 11
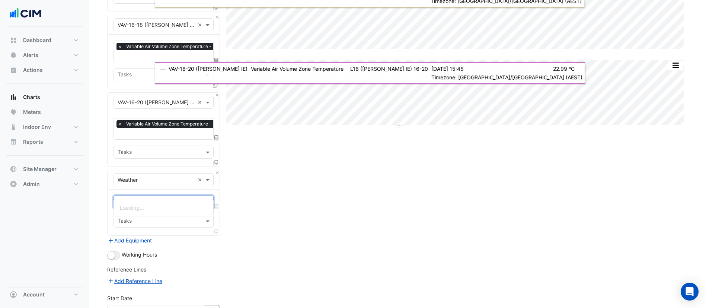
click at [150, 199] on input "text" at bounding box center [155, 203] width 75 height 8
click at [162, 232] on span "Temperature ([PERSON_NAME])" at bounding box center [159, 229] width 79 height 6
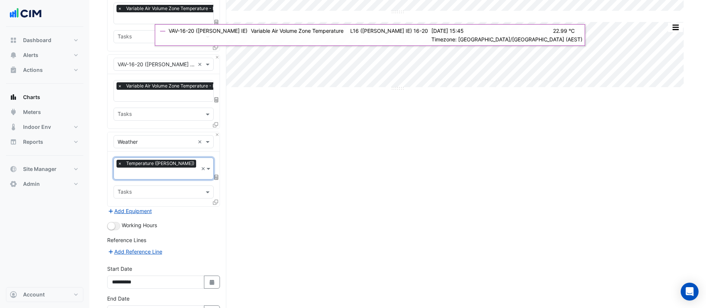
scroll to position [1065, 0]
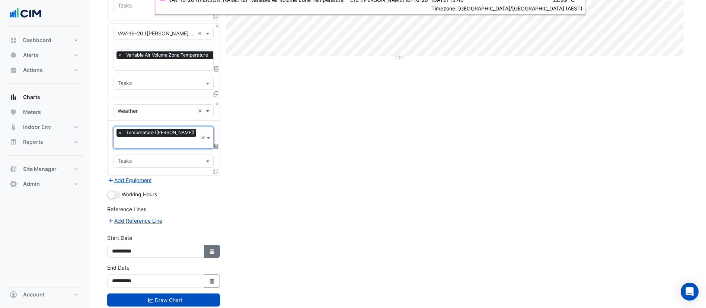
click at [215, 249] on icon "Select Date" at bounding box center [212, 251] width 7 height 5
select select "*"
select select "****"
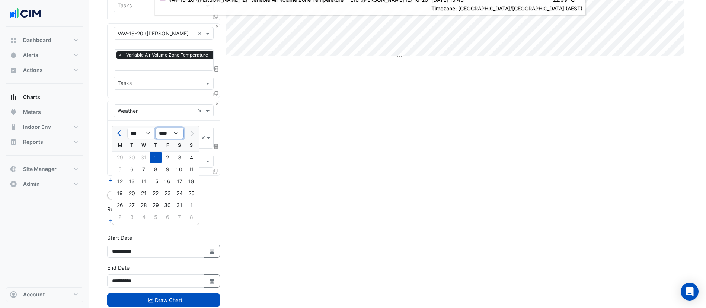
click at [168, 137] on select "**** **** **** **** **** **** **** **** **** **** ****" at bounding box center [170, 133] width 28 height 11
click at [210, 190] on div "Working Hours" at bounding box center [163, 194] width 113 height 9
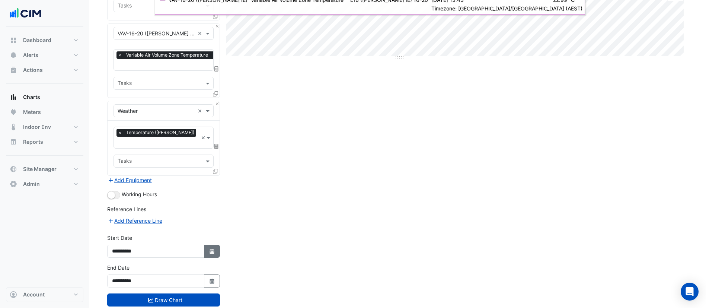
click at [207, 245] on button "Select Date" at bounding box center [212, 251] width 16 height 13
select select "*"
select select "****"
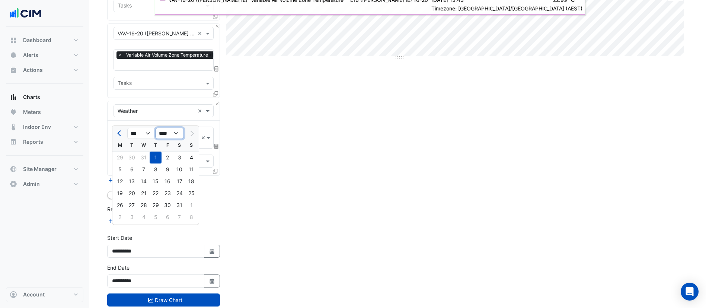
click at [170, 131] on select "**** **** **** **** **** **** **** **** **** **** ****" at bounding box center [170, 133] width 28 height 11
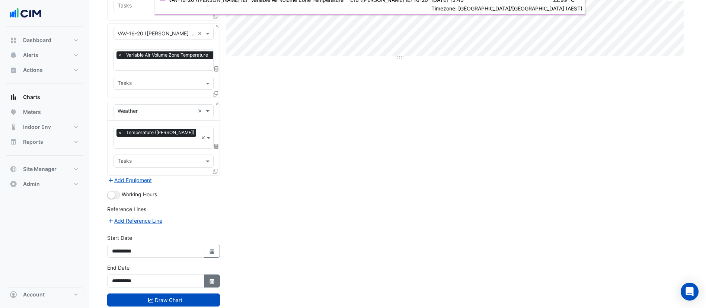
click at [216, 274] on button "Select Date" at bounding box center [212, 280] width 16 height 13
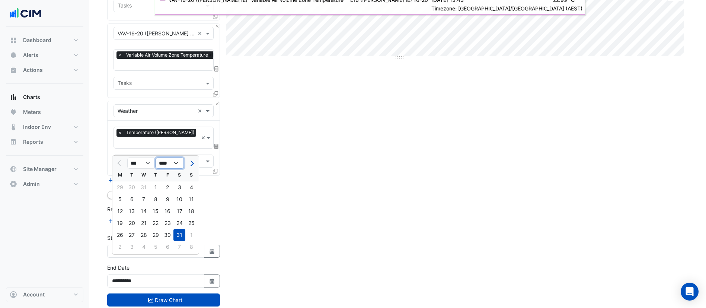
click at [171, 161] on select "**** **** **** **** **** **** **** **** **** **** ****" at bounding box center [170, 163] width 28 height 11
select select "****"
click at [156, 158] on select "**** **** **** **** **** **** **** **** **** **** ****" at bounding box center [170, 163] width 28 height 11
click at [191, 235] on div "31" at bounding box center [191, 235] width 12 height 12
type input "**********"
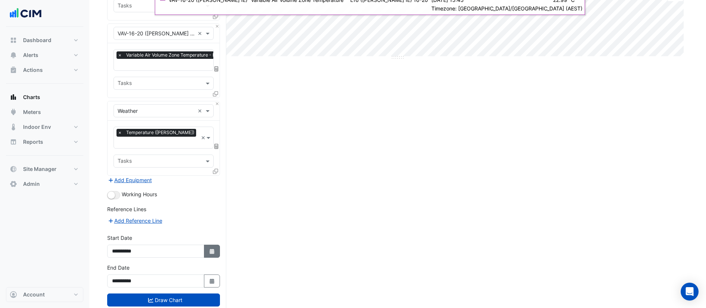
click at [212, 245] on button "Select Date" at bounding box center [212, 251] width 16 height 13
select select "*"
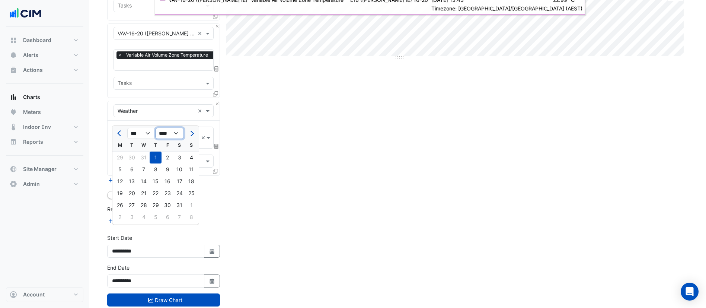
click at [174, 134] on select "**** **** **** **** **** **** **** **** **** **** **** ****" at bounding box center [170, 133] width 28 height 11
select select "****"
click at [156, 128] on select "**** **** **** **** **** **** **** **** **** **** **** ****" at bounding box center [170, 133] width 28 height 11
click at [168, 157] on div "1" at bounding box center [168, 158] width 12 height 12
type input "**********"
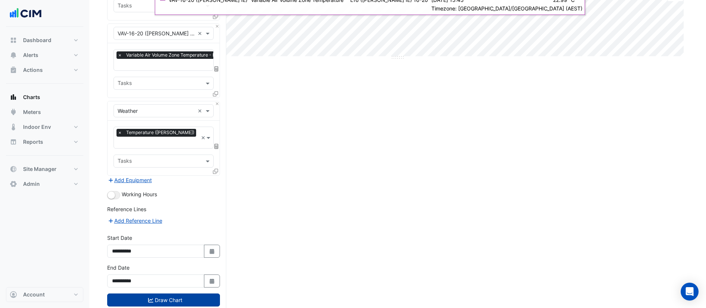
click at [186, 293] on button "Draw Chart" at bounding box center [163, 299] width 113 height 13
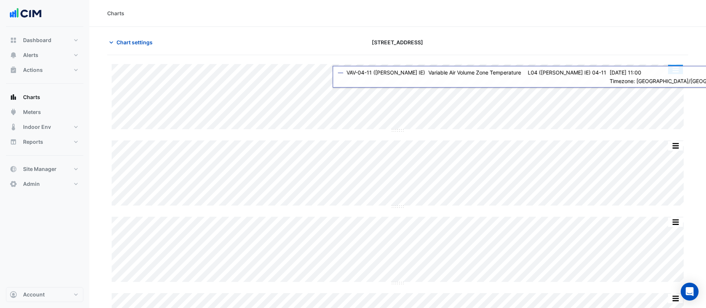
click at [672, 69] on button "button" at bounding box center [675, 69] width 15 height 9
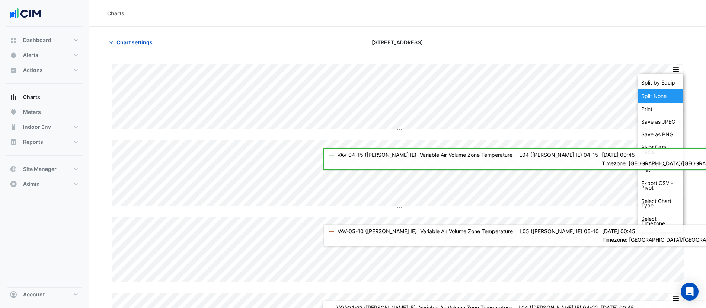
click at [663, 97] on div "Split None" at bounding box center [661, 95] width 45 height 13
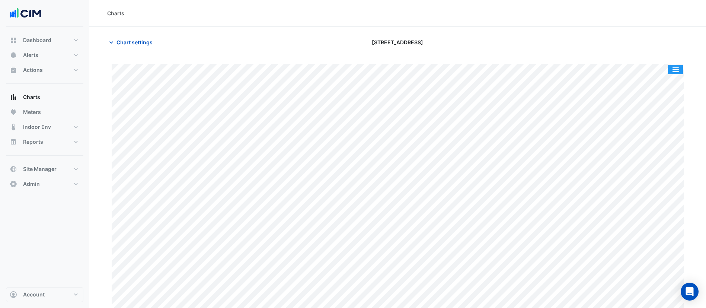
click at [676, 69] on button "button" at bounding box center [675, 69] width 15 height 9
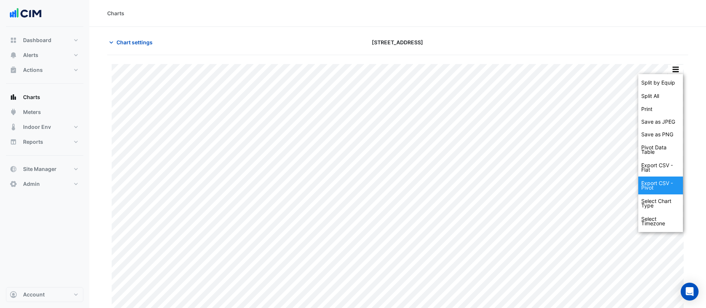
click at [666, 179] on div "Export CSV - Pivot" at bounding box center [661, 185] width 45 height 18
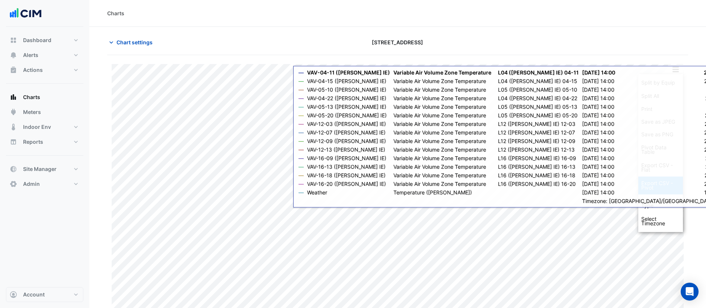
click at [656, 188] on div "Export CSV - Pivot" at bounding box center [661, 185] width 45 height 18
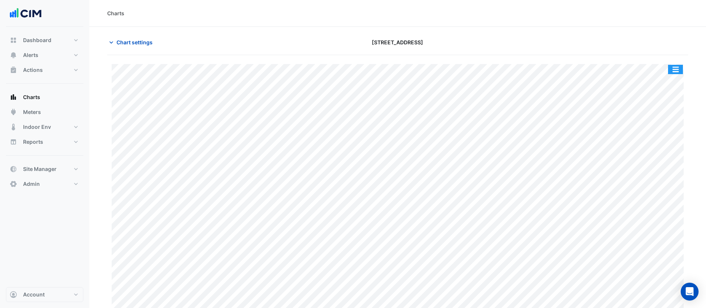
click at [672, 70] on button "button" at bounding box center [675, 69] width 15 height 9
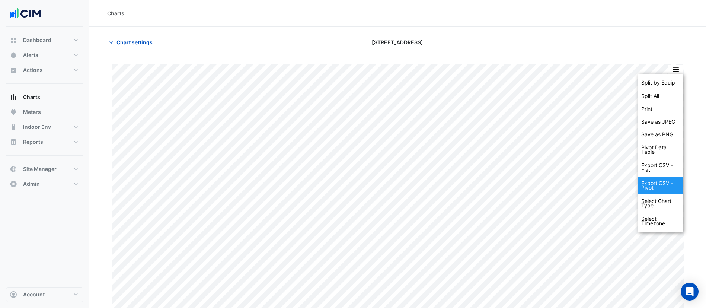
click at [662, 187] on div "Export CSV - Pivot" at bounding box center [661, 185] width 45 height 18
click at [662, 185] on div "Export CSV - Pivot" at bounding box center [661, 185] width 45 height 18
click at [662, 167] on div "Export CSV - Flat" at bounding box center [661, 168] width 45 height 18
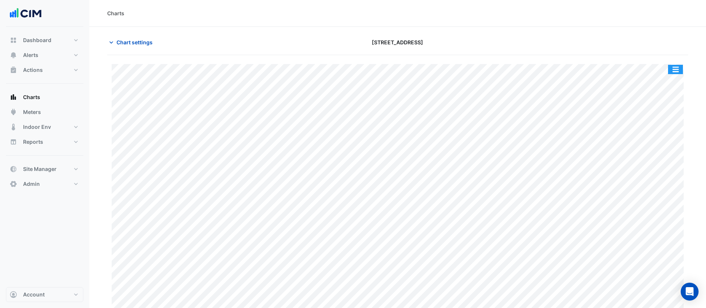
click at [678, 69] on button "button" at bounding box center [675, 69] width 15 height 9
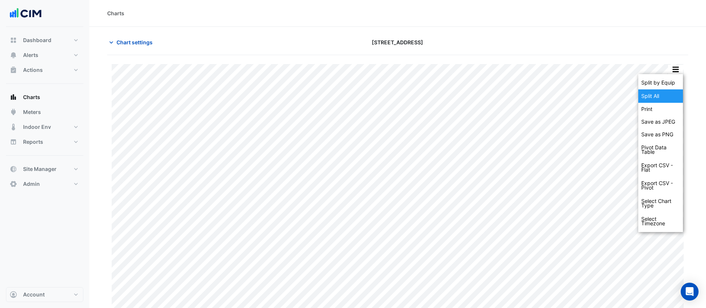
click at [661, 98] on div "Split All" at bounding box center [661, 95] width 45 height 13
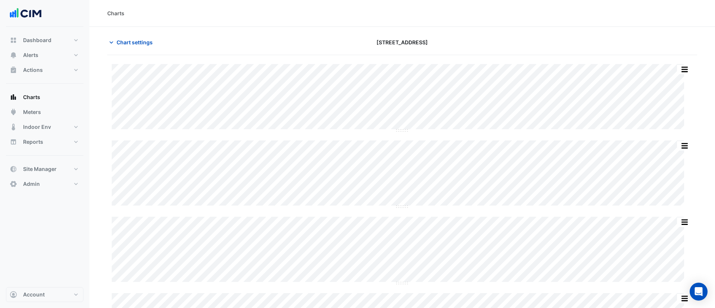
type input "**********"
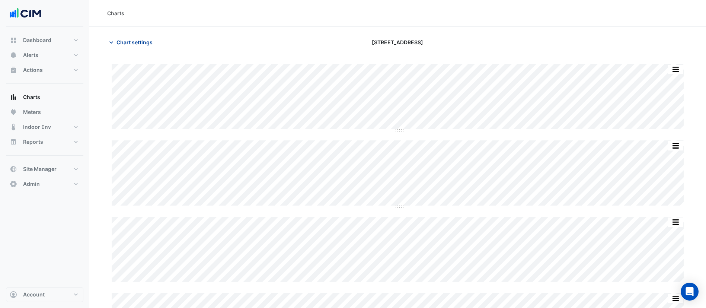
click at [139, 39] on span "Chart settings" at bounding box center [135, 42] width 36 height 8
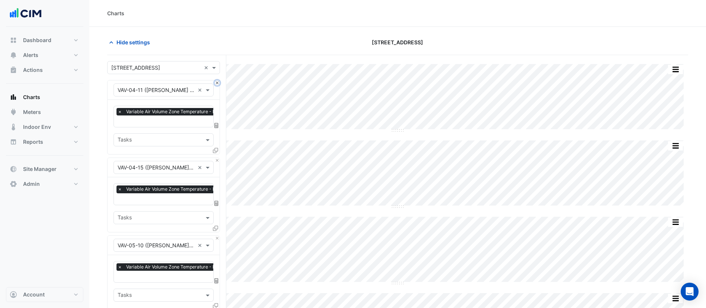
click at [218, 82] on button "Close" at bounding box center [217, 82] width 5 height 5
click at [217, 159] on button "Close" at bounding box center [217, 160] width 5 height 5
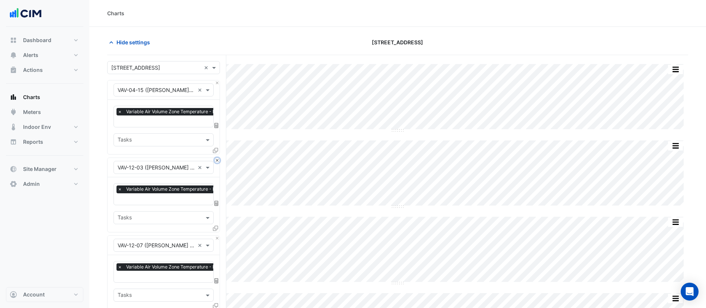
click at [217, 159] on button "Close" at bounding box center [217, 160] width 5 height 5
click at [217, 236] on button "Close" at bounding box center [217, 238] width 5 height 5
click at [217, 159] on button "Close" at bounding box center [217, 160] width 5 height 5
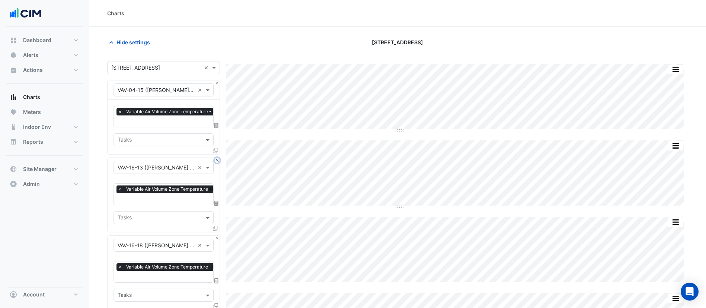
click at [217, 159] on button "Close" at bounding box center [217, 160] width 5 height 5
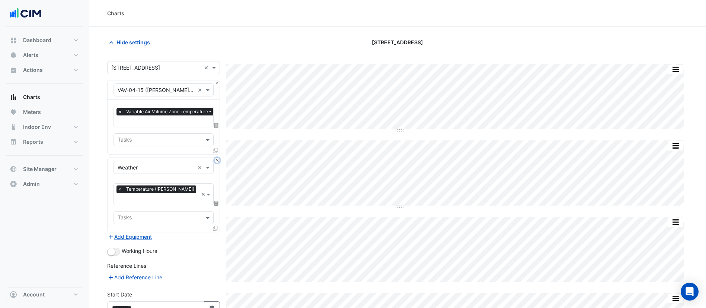
click at [217, 159] on button "Close" at bounding box center [217, 160] width 5 height 5
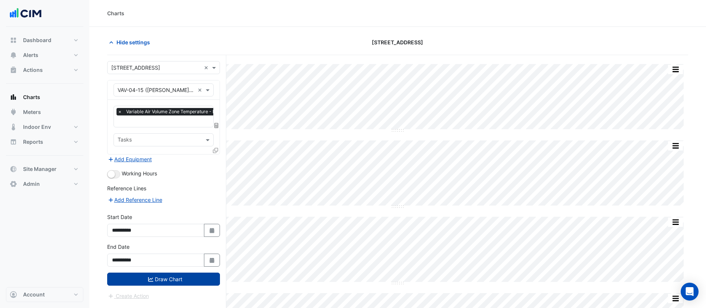
click at [191, 276] on button "Draw Chart" at bounding box center [163, 279] width 113 height 13
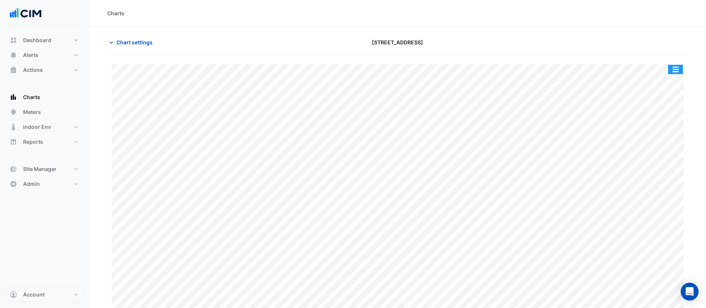
click at [671, 72] on button "button" at bounding box center [675, 69] width 15 height 9
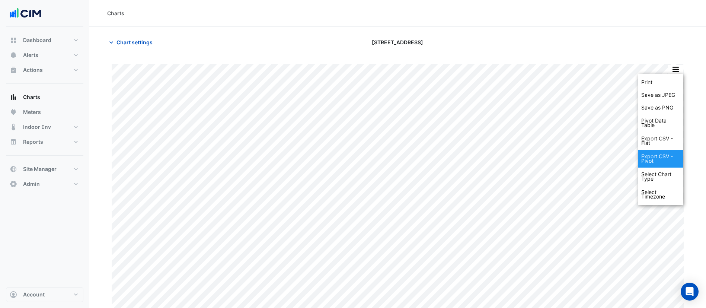
click at [667, 153] on div "Export CSV - Pivot" at bounding box center [661, 159] width 45 height 18
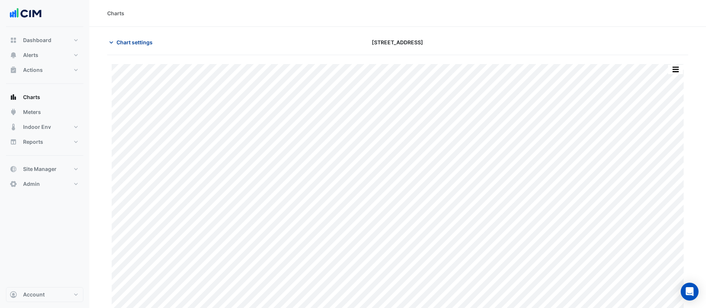
click at [140, 42] on span "Chart settings" at bounding box center [135, 42] width 36 height 8
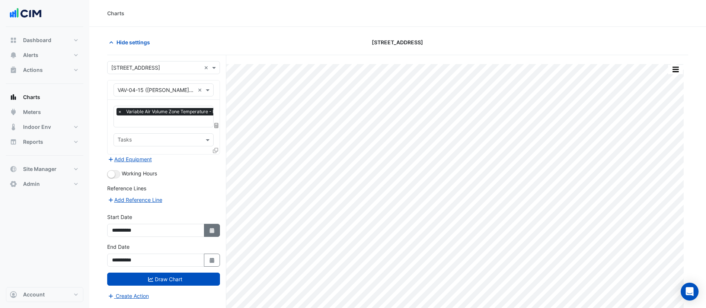
click at [206, 230] on button "Select Date" at bounding box center [212, 230] width 16 height 13
select select "*"
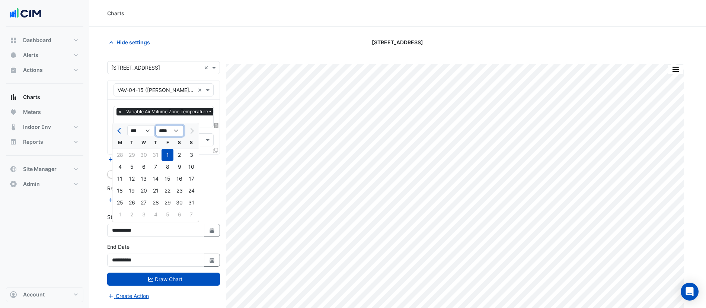
click at [172, 130] on select "**** **** **** **** **** **** **** **** **** **** ****" at bounding box center [170, 130] width 28 height 11
select select "****"
click at [156, 125] on select "**** **** **** **** **** **** **** **** **** **** ****" at bounding box center [170, 130] width 28 height 11
click at [157, 155] on div "1" at bounding box center [156, 155] width 12 height 12
type input "**********"
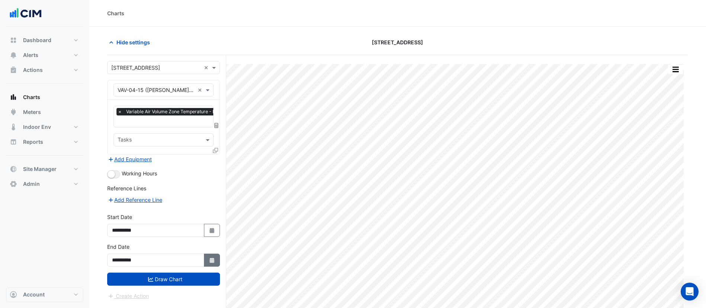
click at [213, 260] on icon "button" at bounding box center [212, 260] width 4 height 5
select select "*"
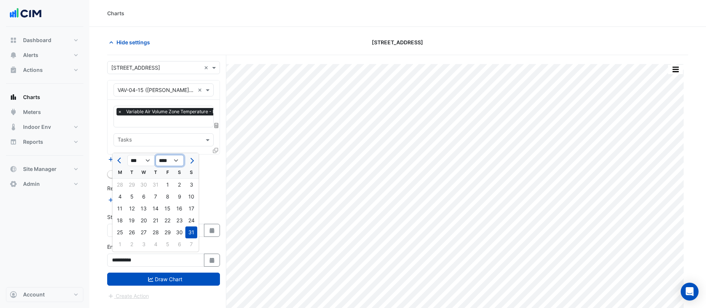
click at [175, 160] on select "**** **** **** **** **** **** **** **** **** **** **** ****" at bounding box center [170, 160] width 28 height 11
select select "****"
click at [156, 155] on select "**** **** **** **** **** **** **** **** **** **** **** ****" at bounding box center [170, 160] width 28 height 11
click at [182, 232] on div "31" at bounding box center [180, 232] width 12 height 12
type input "**********"
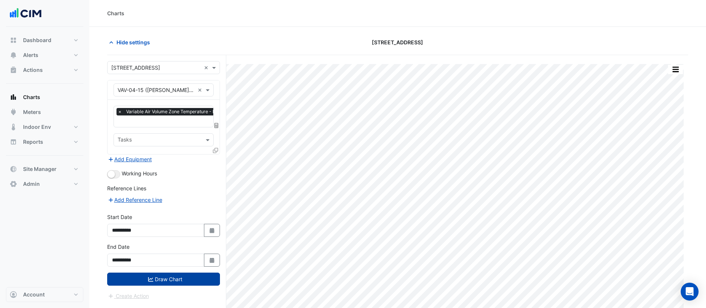
click at [192, 280] on button "Draw Chart" at bounding box center [163, 279] width 113 height 13
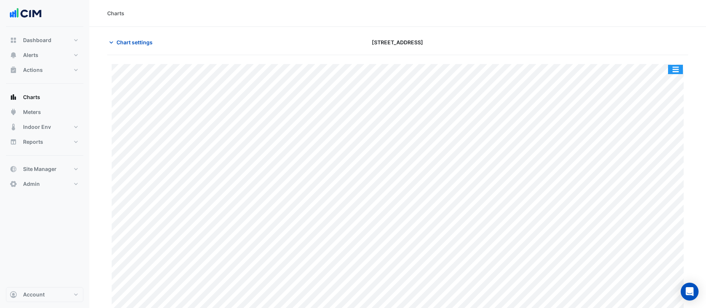
click at [681, 70] on button "button" at bounding box center [675, 69] width 15 height 9
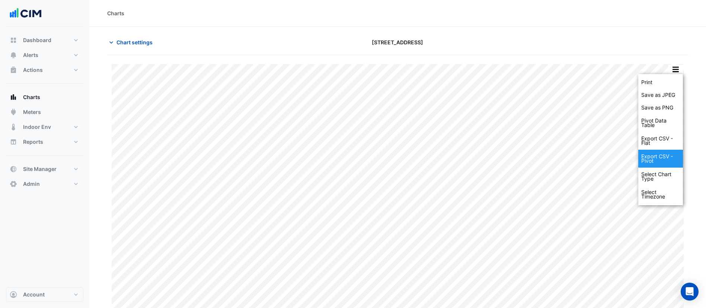
click at [669, 157] on div "Export CSV - Pivot" at bounding box center [661, 159] width 45 height 18
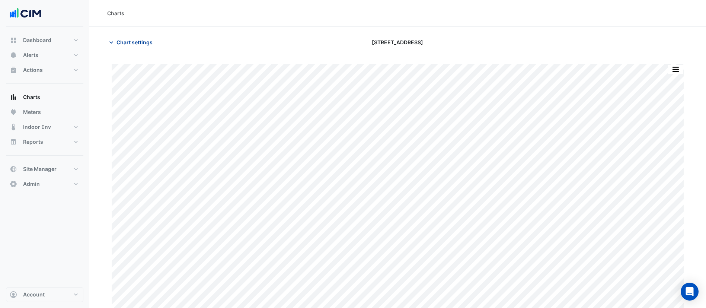
click at [141, 38] on span "Chart settings" at bounding box center [135, 42] width 36 height 8
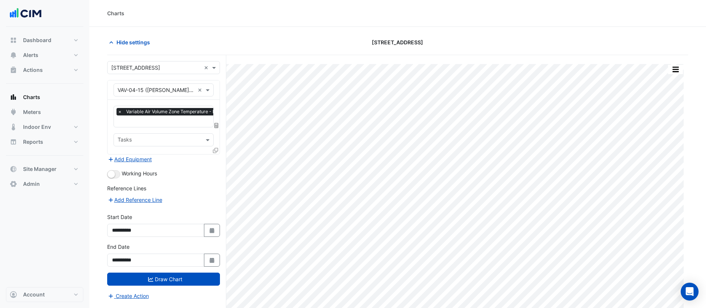
click at [214, 150] on icon at bounding box center [215, 150] width 5 height 5
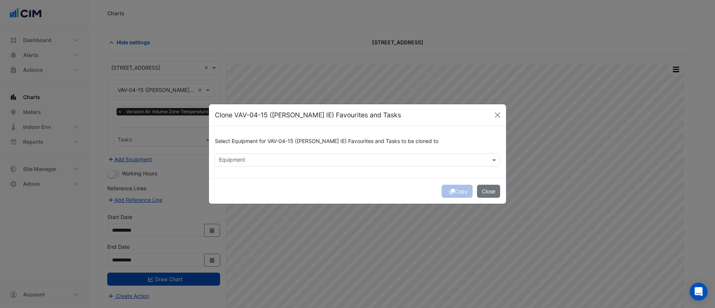
click at [253, 163] on input "text" at bounding box center [353, 161] width 268 height 8
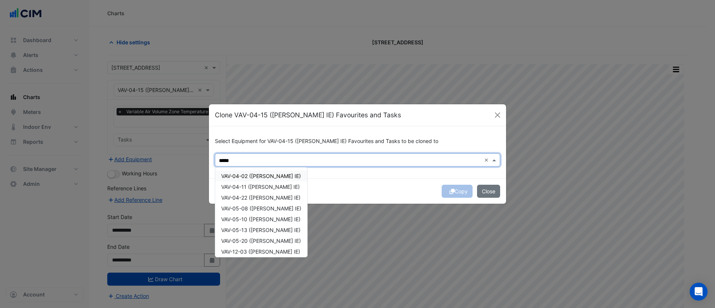
click at [262, 176] on span "VAV-04-02 (NABERS IE)" at bounding box center [261, 176] width 80 height 6
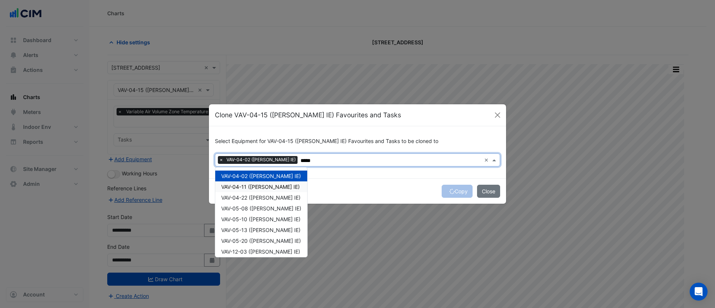
type input "*****"
click at [408, 183] on div "Copy Close" at bounding box center [357, 190] width 297 height 25
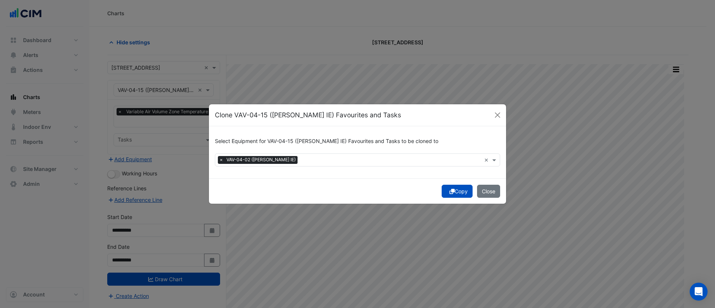
click at [453, 190] on button "Copy" at bounding box center [457, 191] width 31 height 13
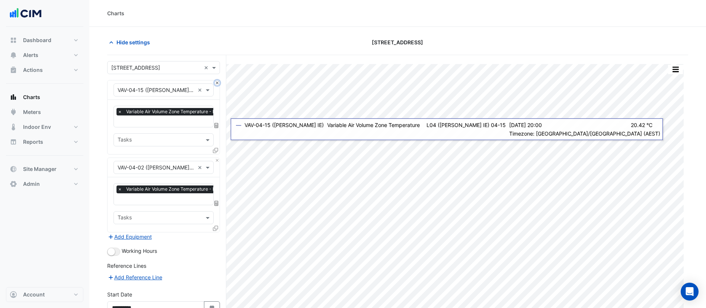
click at [219, 81] on button "Close" at bounding box center [217, 82] width 5 height 5
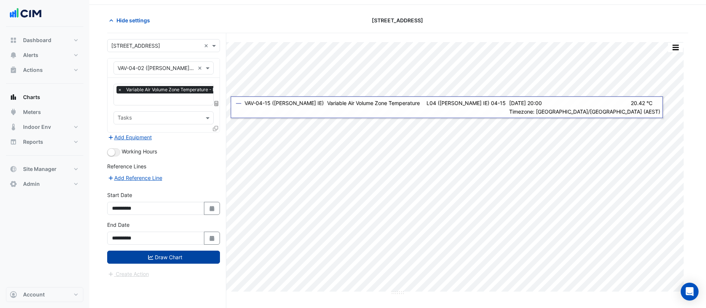
scroll to position [28, 0]
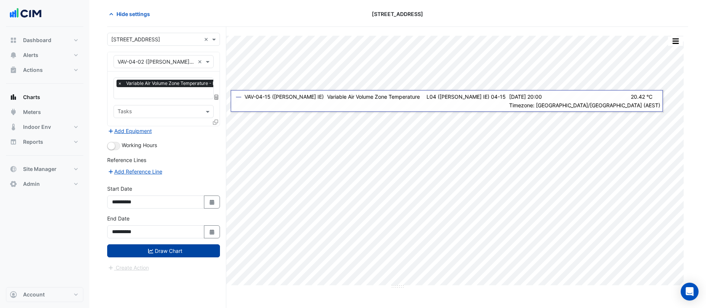
click at [165, 250] on button "Draw Chart" at bounding box center [163, 250] width 113 height 13
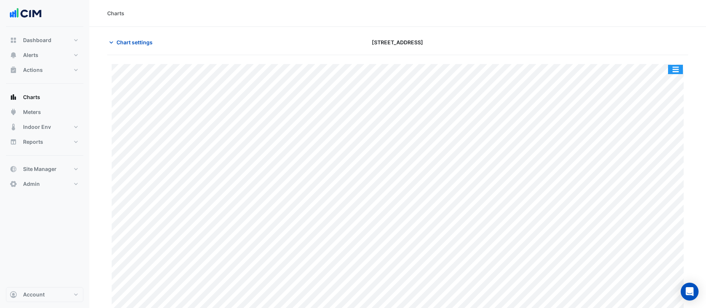
click at [676, 67] on button "button" at bounding box center [675, 69] width 15 height 9
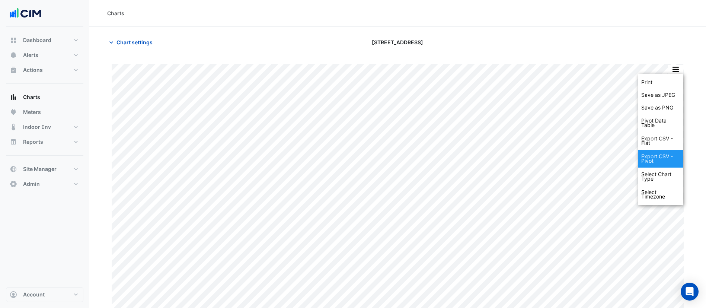
click at [664, 158] on div "Export CSV - Pivot" at bounding box center [661, 159] width 45 height 18
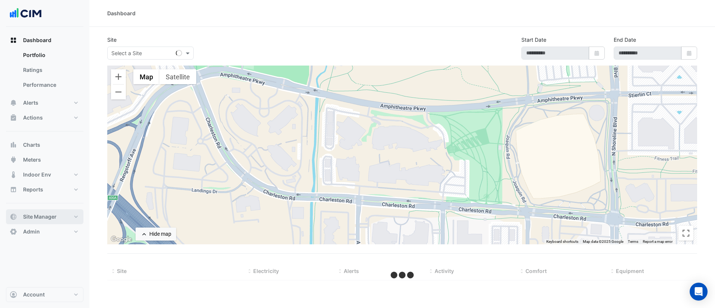
click at [62, 214] on button "Site Manager" at bounding box center [44, 216] width 77 height 15
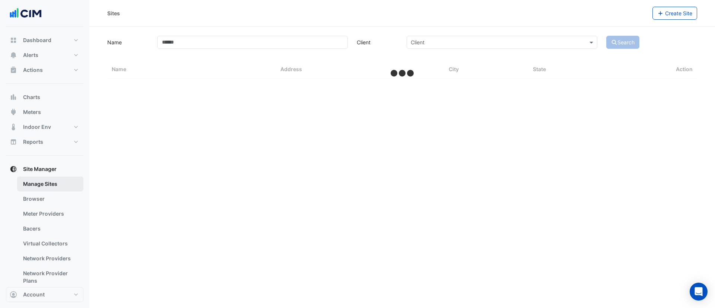
click at [51, 186] on link "Manage Sites" at bounding box center [50, 183] width 66 height 15
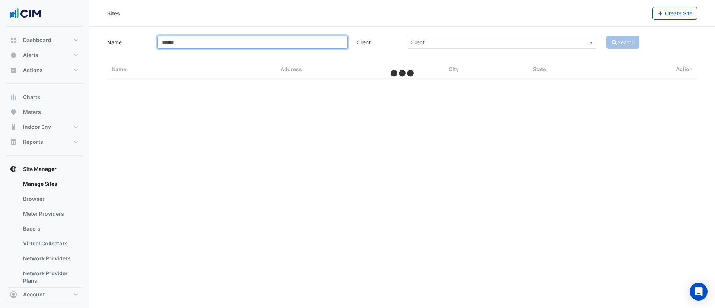
click at [209, 44] on input "Name" at bounding box center [252, 42] width 191 height 13
select select "***"
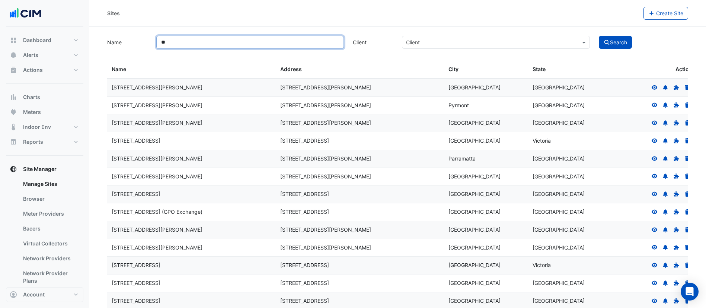
type input "**"
click at [599, 36] on button "Search" at bounding box center [616, 42] width 34 height 13
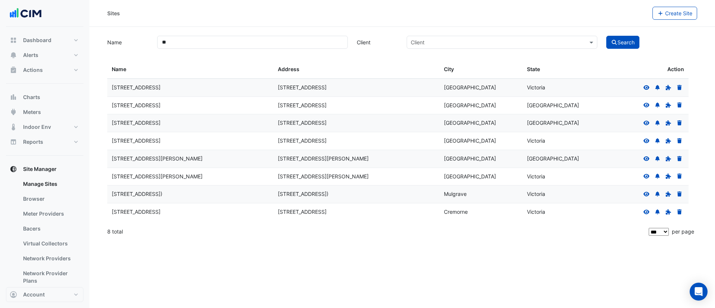
click at [645, 142] on icon at bounding box center [646, 141] width 6 height 4
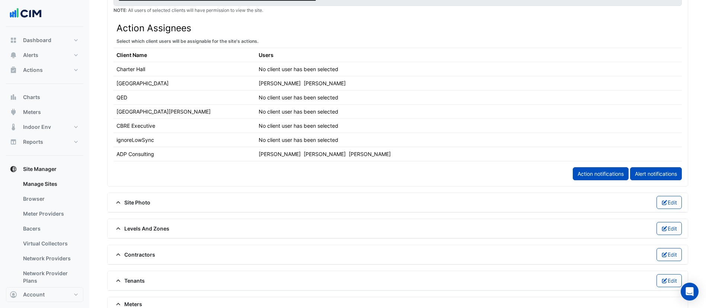
scroll to position [391, 0]
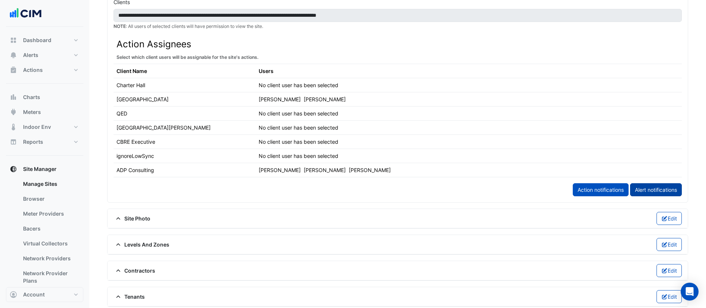
click at [651, 193] on link "Alert notifications" at bounding box center [656, 189] width 52 height 13
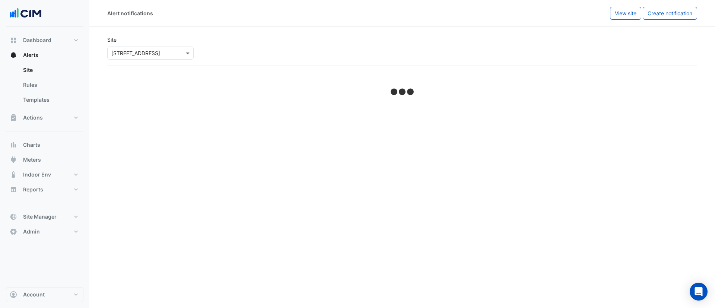
select select "******"
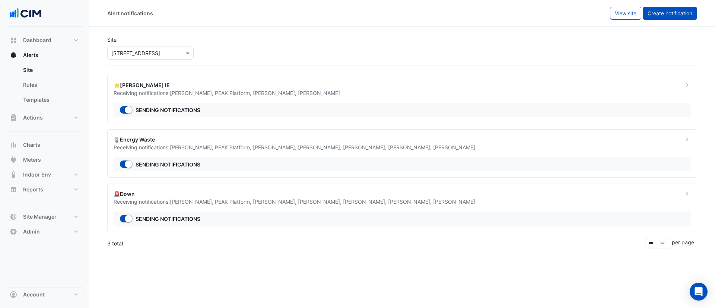
click at [683, 18] on button "Create notification" at bounding box center [670, 13] width 54 height 13
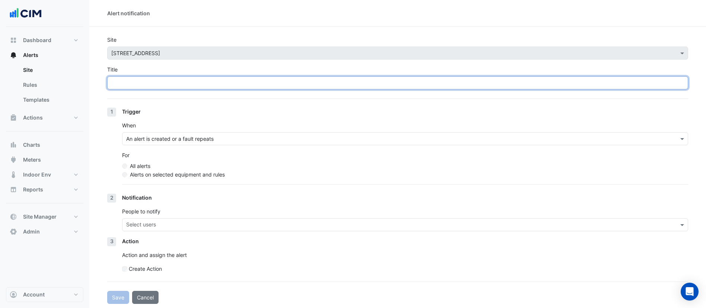
click at [224, 84] on input "Title" at bounding box center [397, 82] width 581 height 13
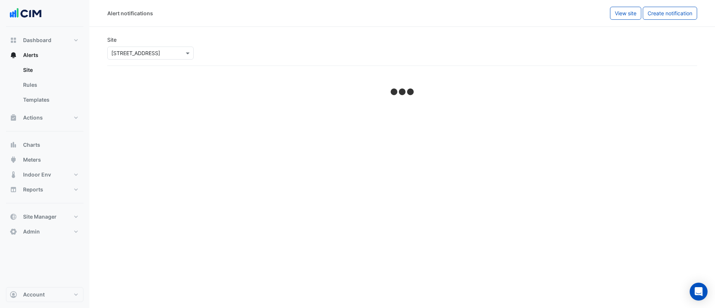
select select "******"
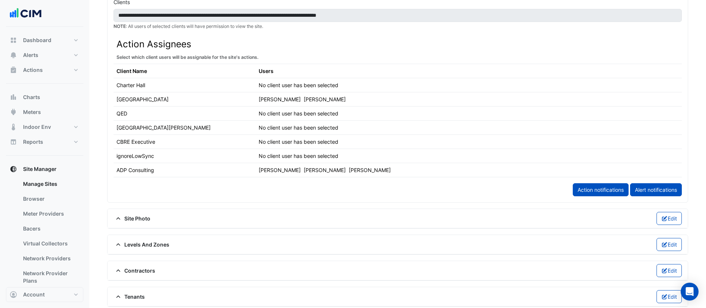
scroll to position [503, 0]
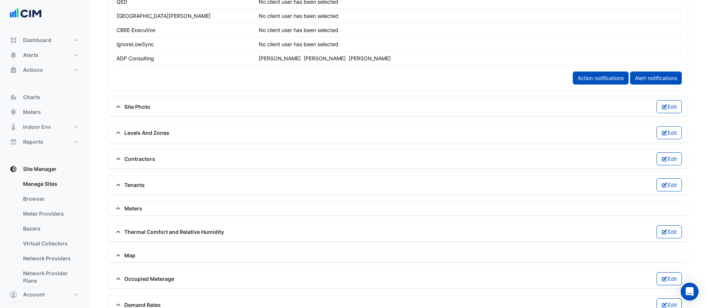
click at [145, 159] on span "Contractors" at bounding box center [135, 159] width 42 height 8
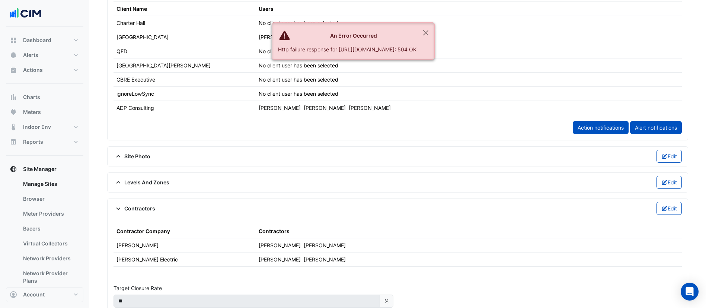
scroll to position [391, 0]
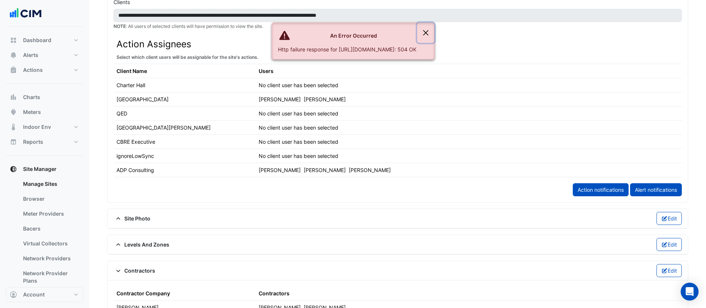
click at [435, 30] on button "Close" at bounding box center [425, 33] width 17 height 20
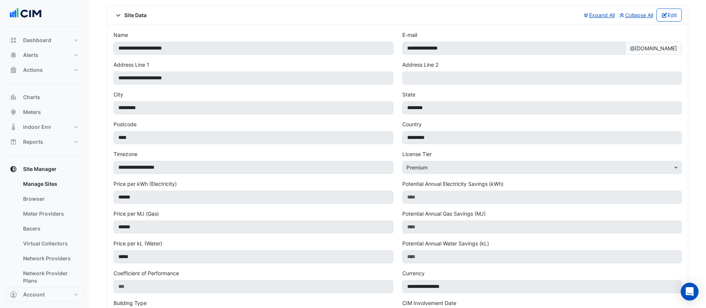
scroll to position [0, 0]
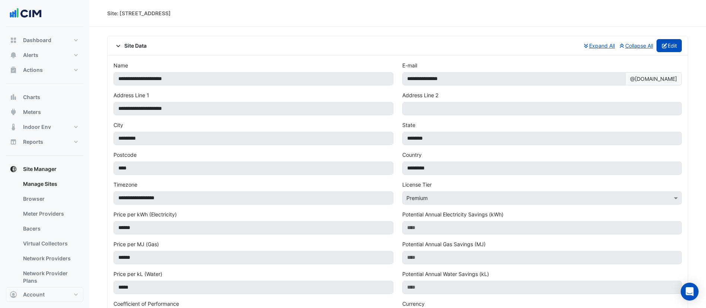
click at [664, 46] on icon "button" at bounding box center [665, 45] width 7 height 5
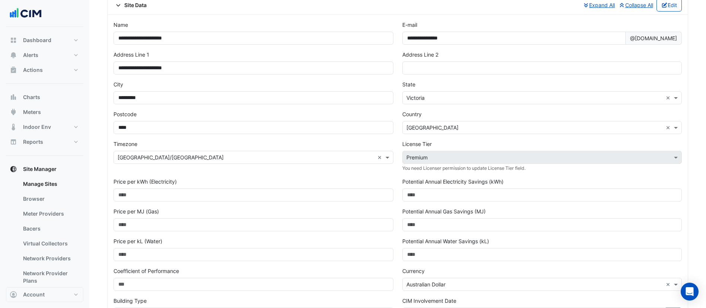
scroll to position [223, 0]
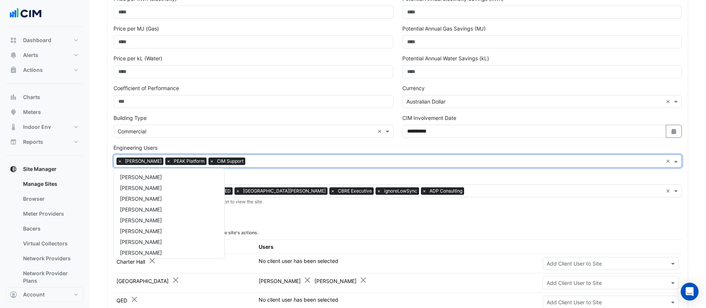
click at [296, 163] on input "text" at bounding box center [455, 162] width 415 height 8
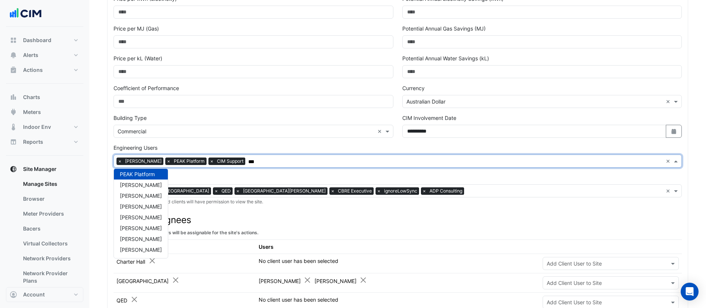
scroll to position [0, 0]
type input "****"
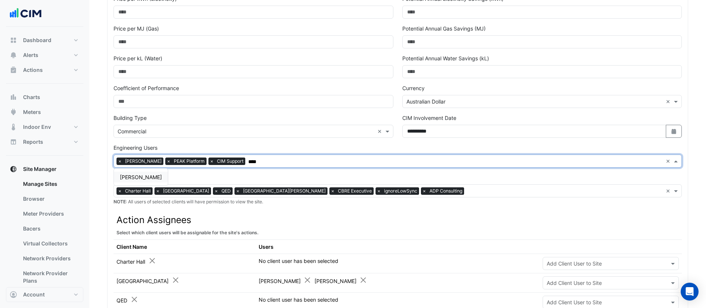
click at [136, 172] on div "[PERSON_NAME]" at bounding box center [141, 177] width 54 height 11
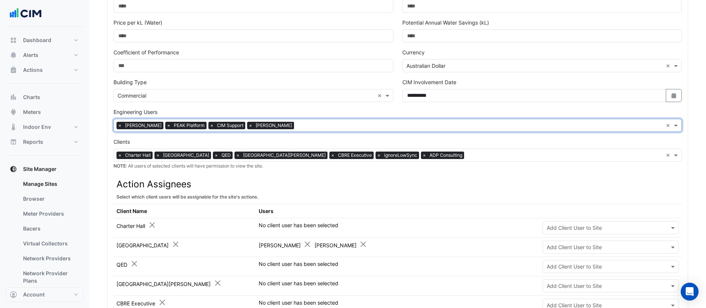
scroll to position [335, 0]
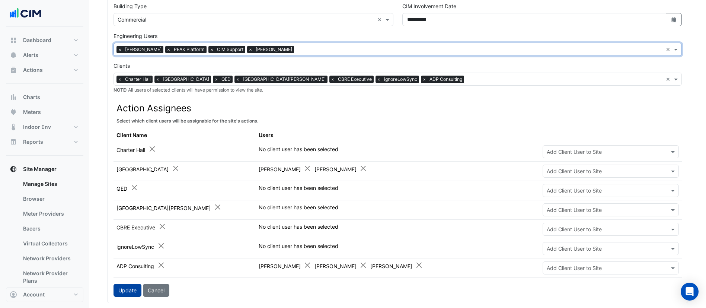
click at [130, 291] on button "Update" at bounding box center [128, 290] width 28 height 13
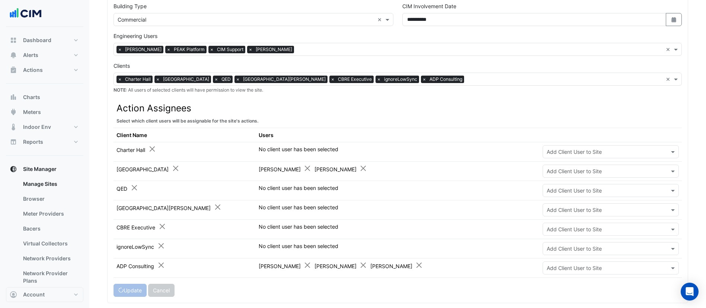
scroll to position [327, 0]
